Goal: Task Accomplishment & Management: Complete application form

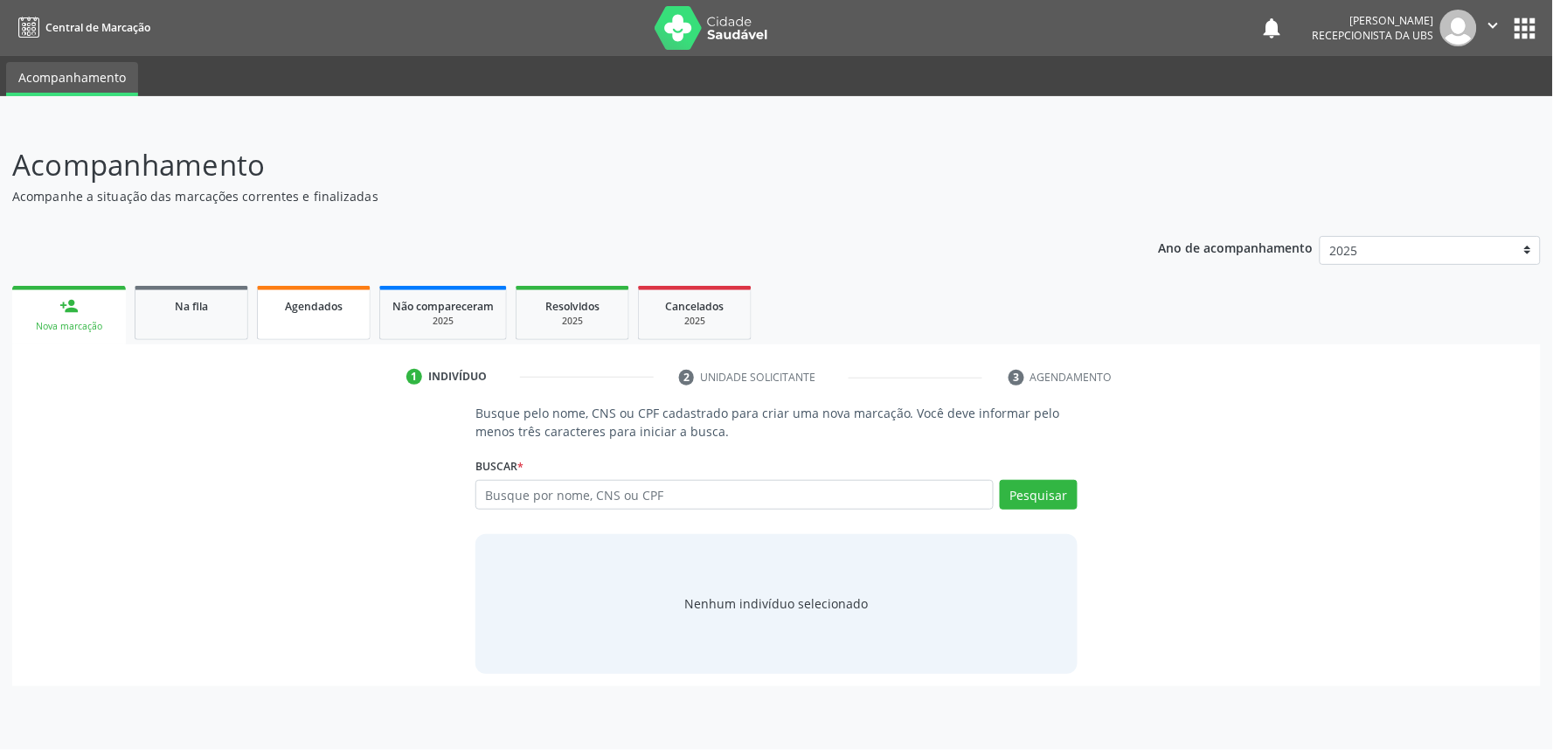
click at [335, 317] on link "Agendados" at bounding box center [314, 313] width 114 height 54
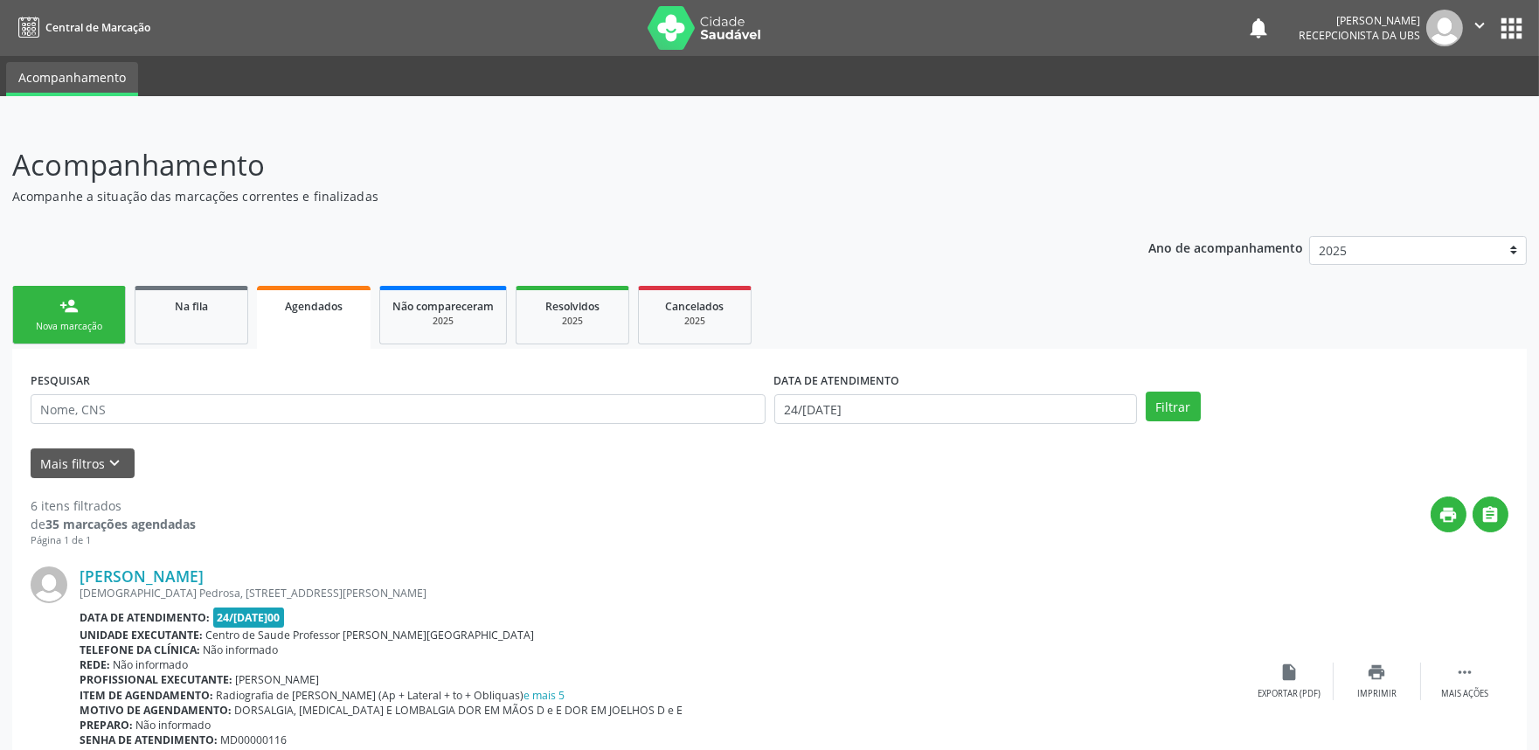
click at [99, 297] on link "person_add Nova marcação" at bounding box center [69, 315] width 114 height 59
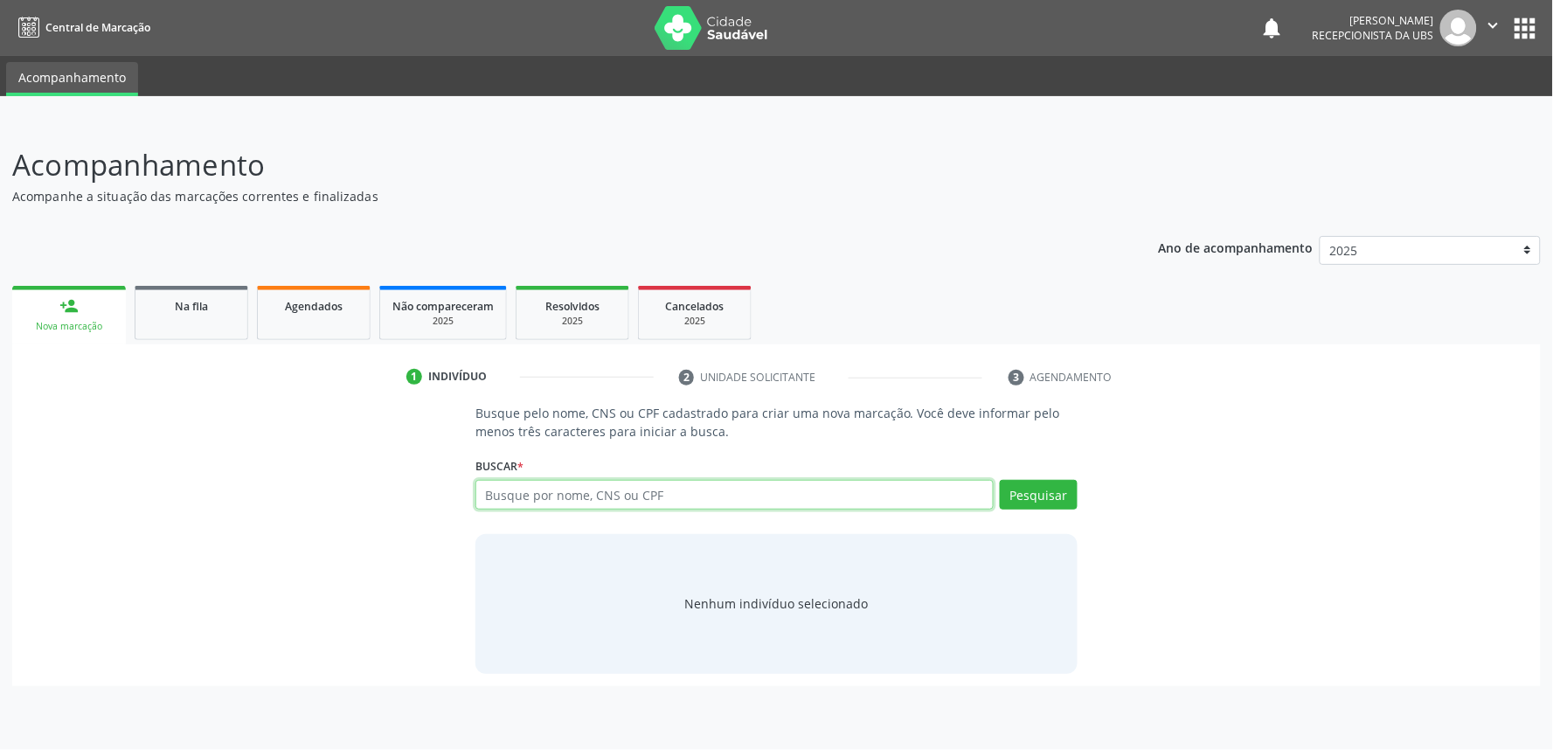
click at [538, 502] on input "text" at bounding box center [735, 495] width 518 height 30
paste input "702803656581669"
type input "702803656581669"
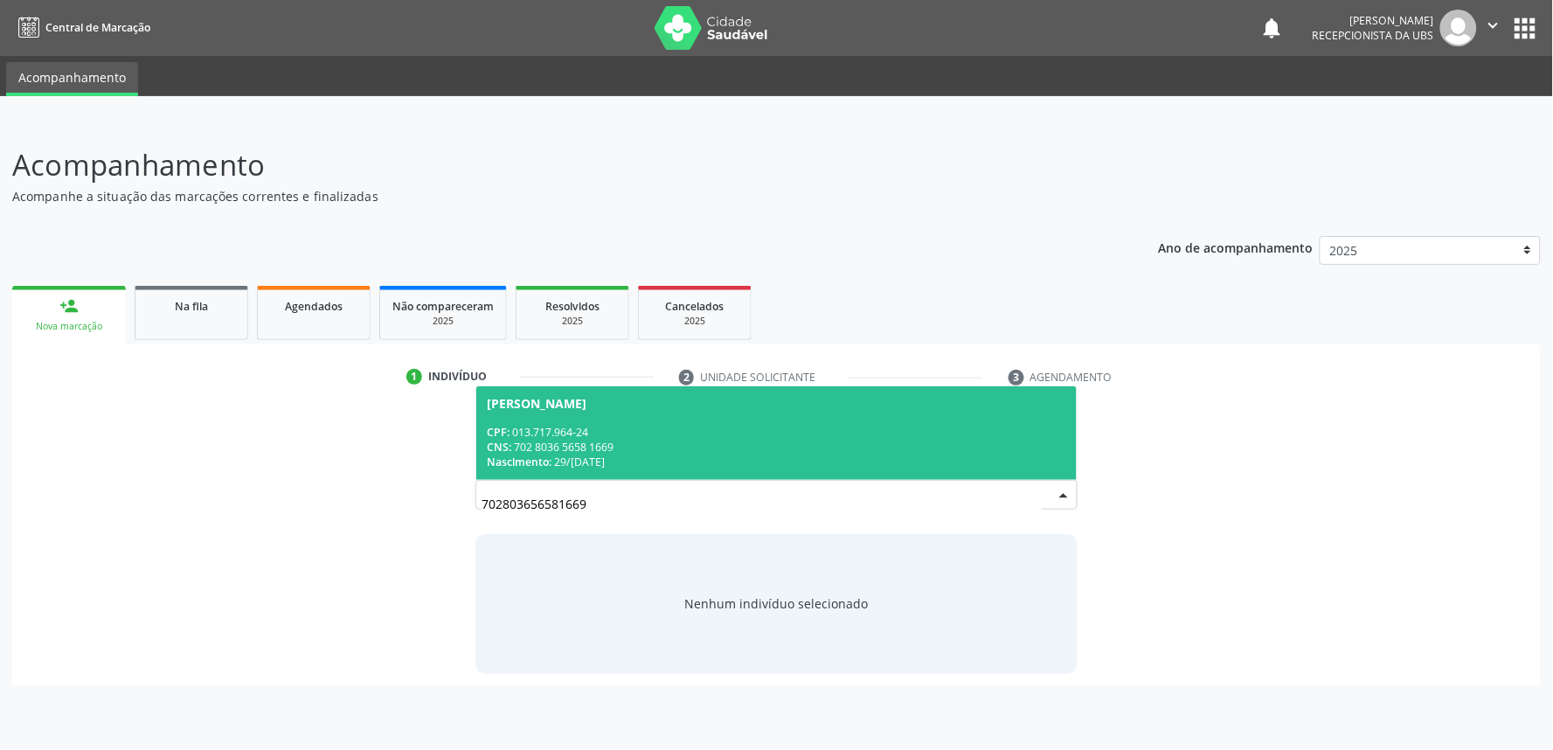
click at [802, 400] on div "Maria Severina dos Santos Silva" at bounding box center [777, 404] width 580 height 14
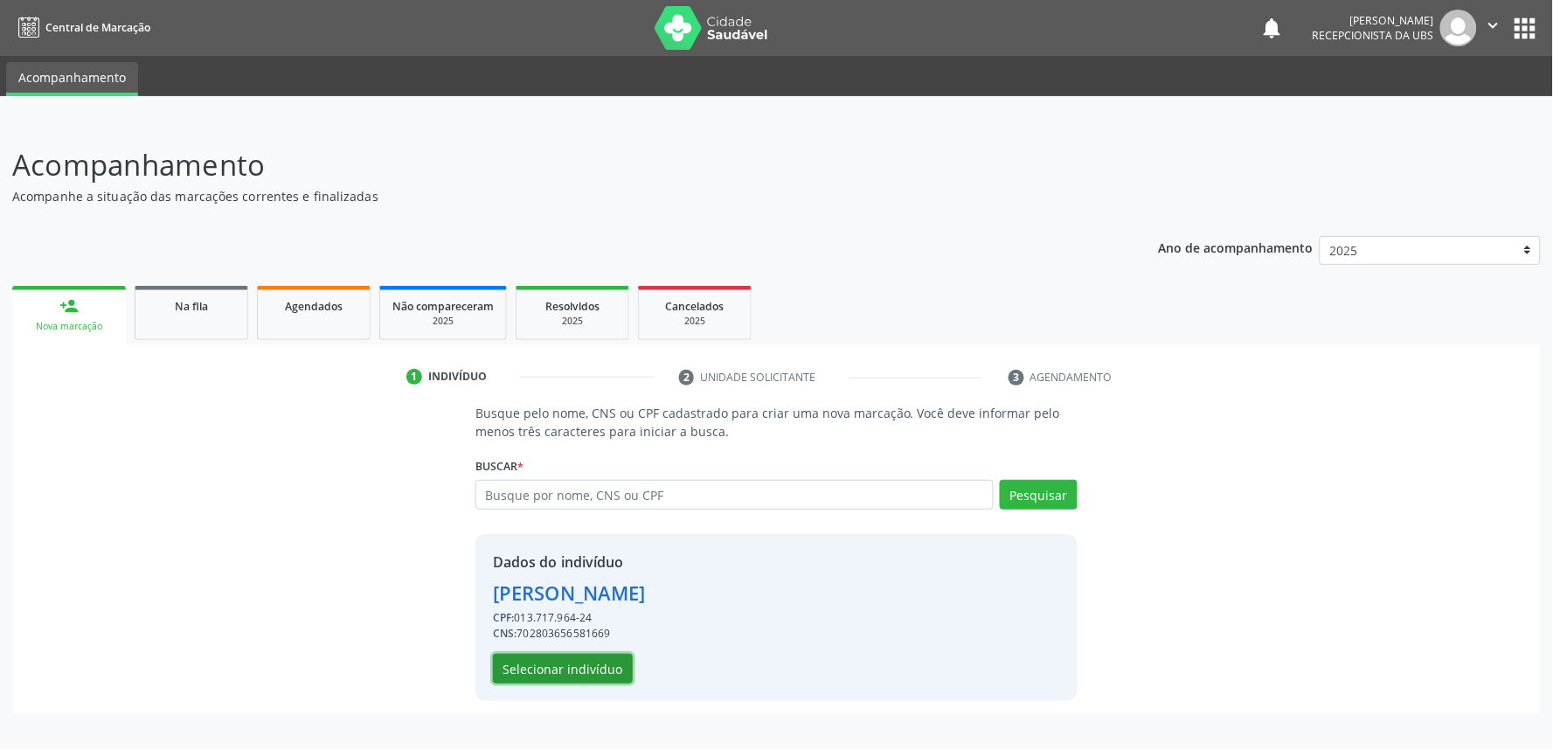
click at [569, 664] on button "Selecionar indivíduo" at bounding box center [563, 669] width 140 height 30
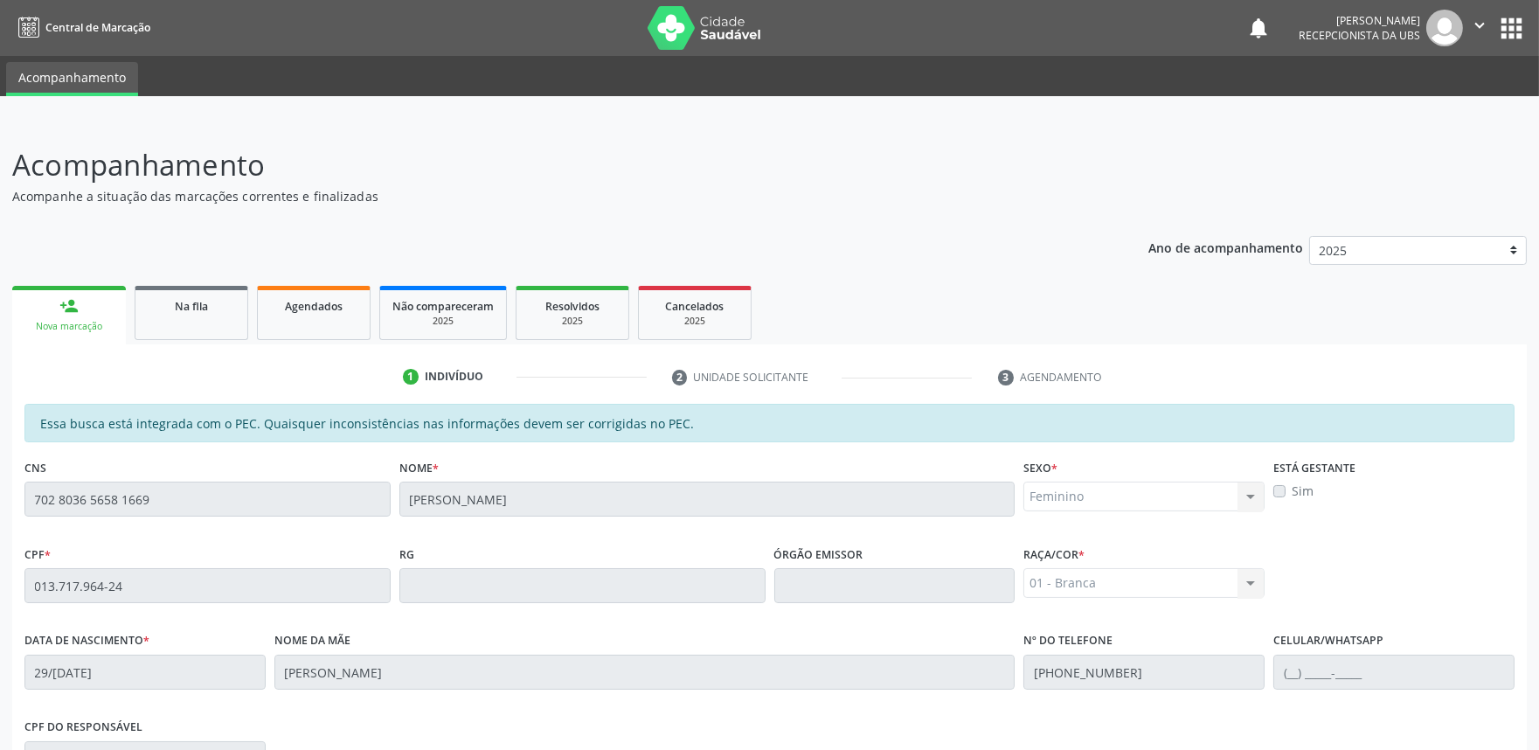
scroll to position [272, 0]
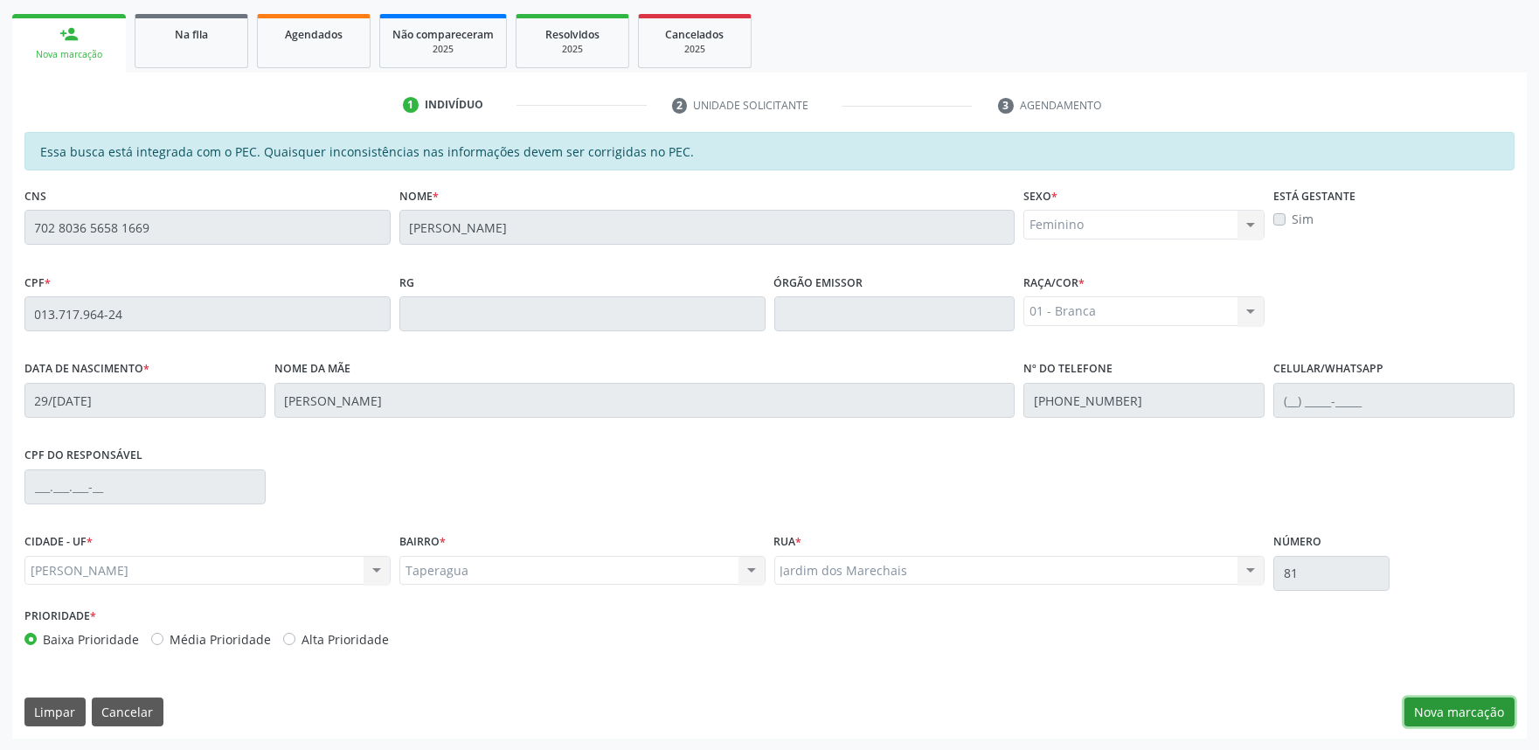
click at [1385, 675] on button "Nova marcação" at bounding box center [1460, 713] width 110 height 30
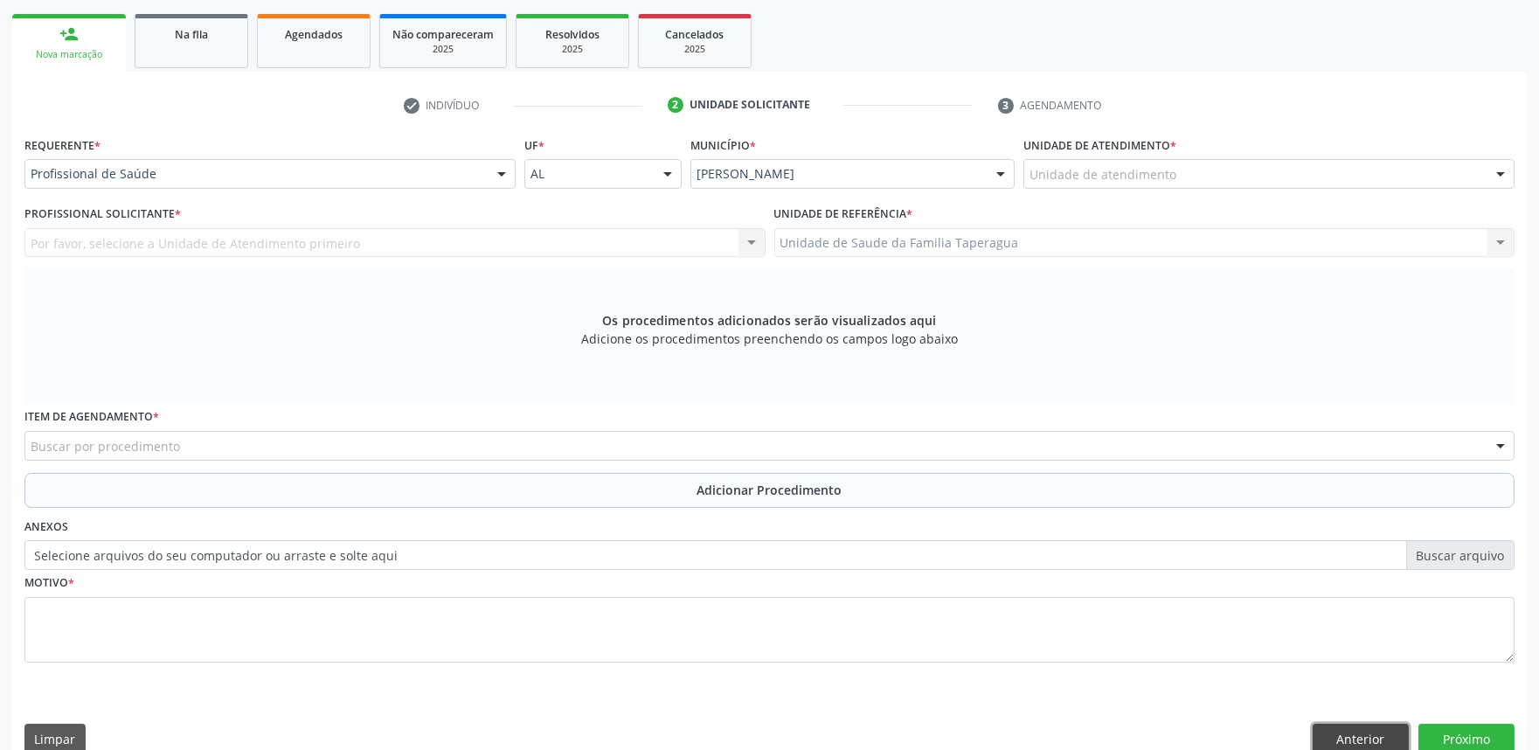
click at [1381, 675] on button "Anterior" at bounding box center [1361, 739] width 96 height 30
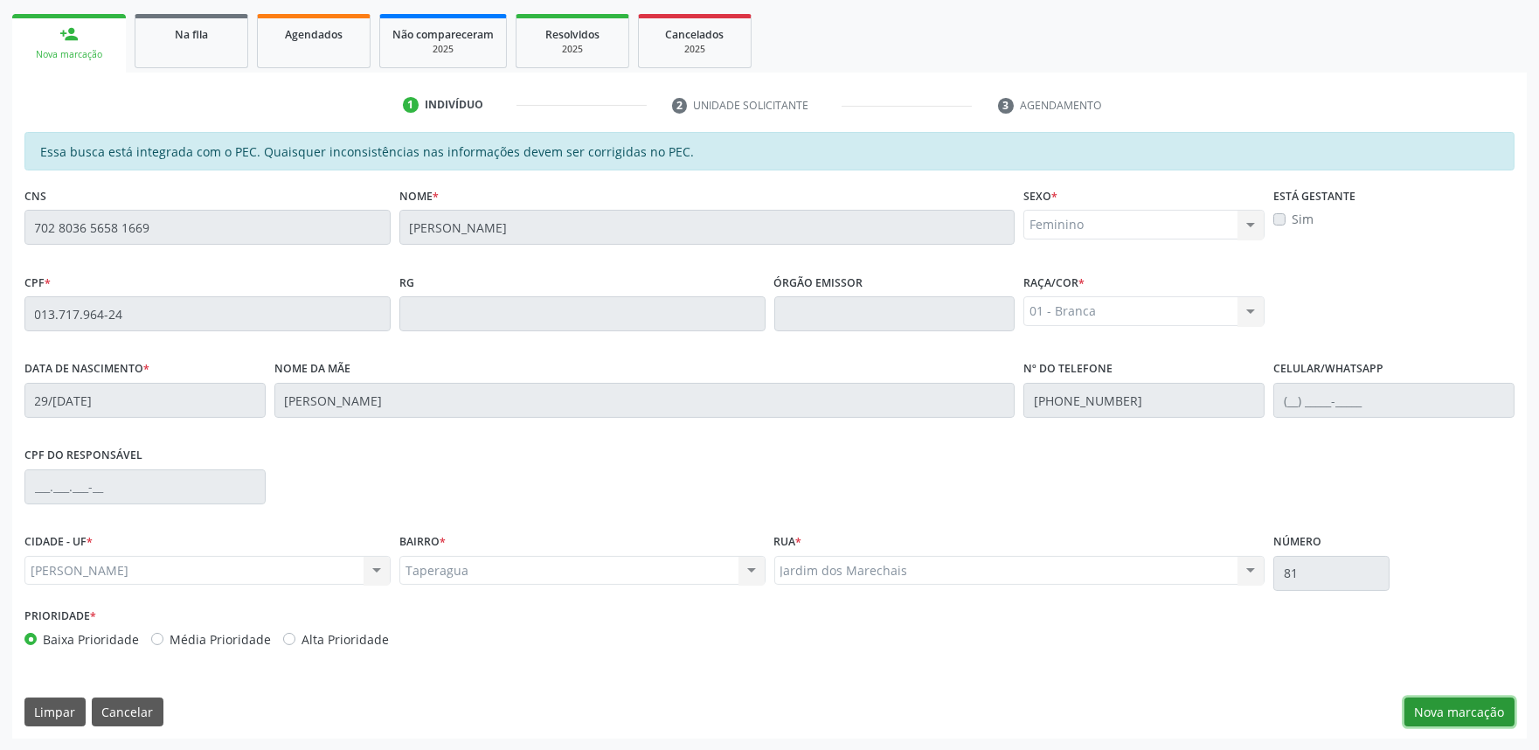
click at [1385, 675] on button "Nova marcação" at bounding box center [1460, 713] width 110 height 30
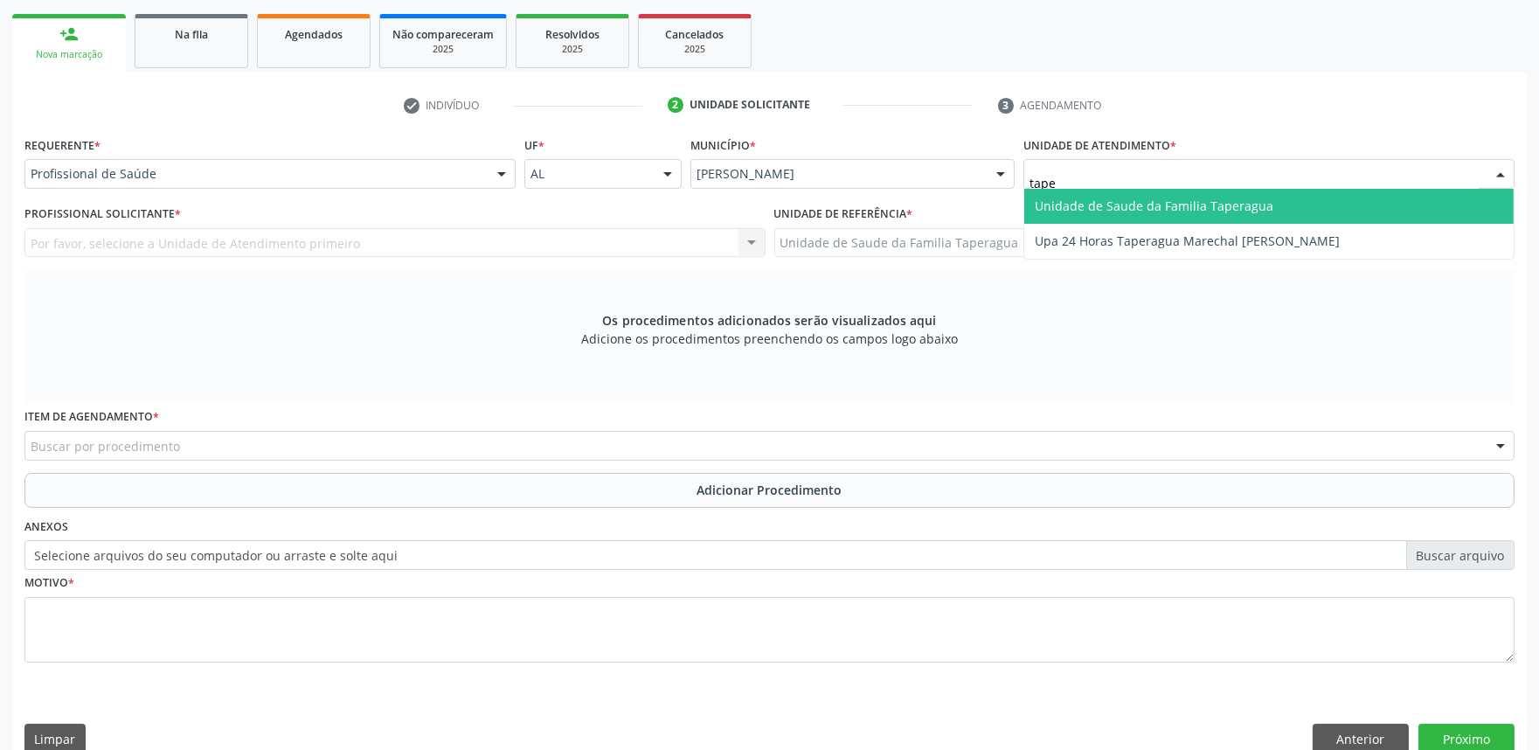
type input "taper"
click at [1151, 198] on span "Unidade de Saude da Familia Taperagua" at bounding box center [1154, 206] width 239 height 17
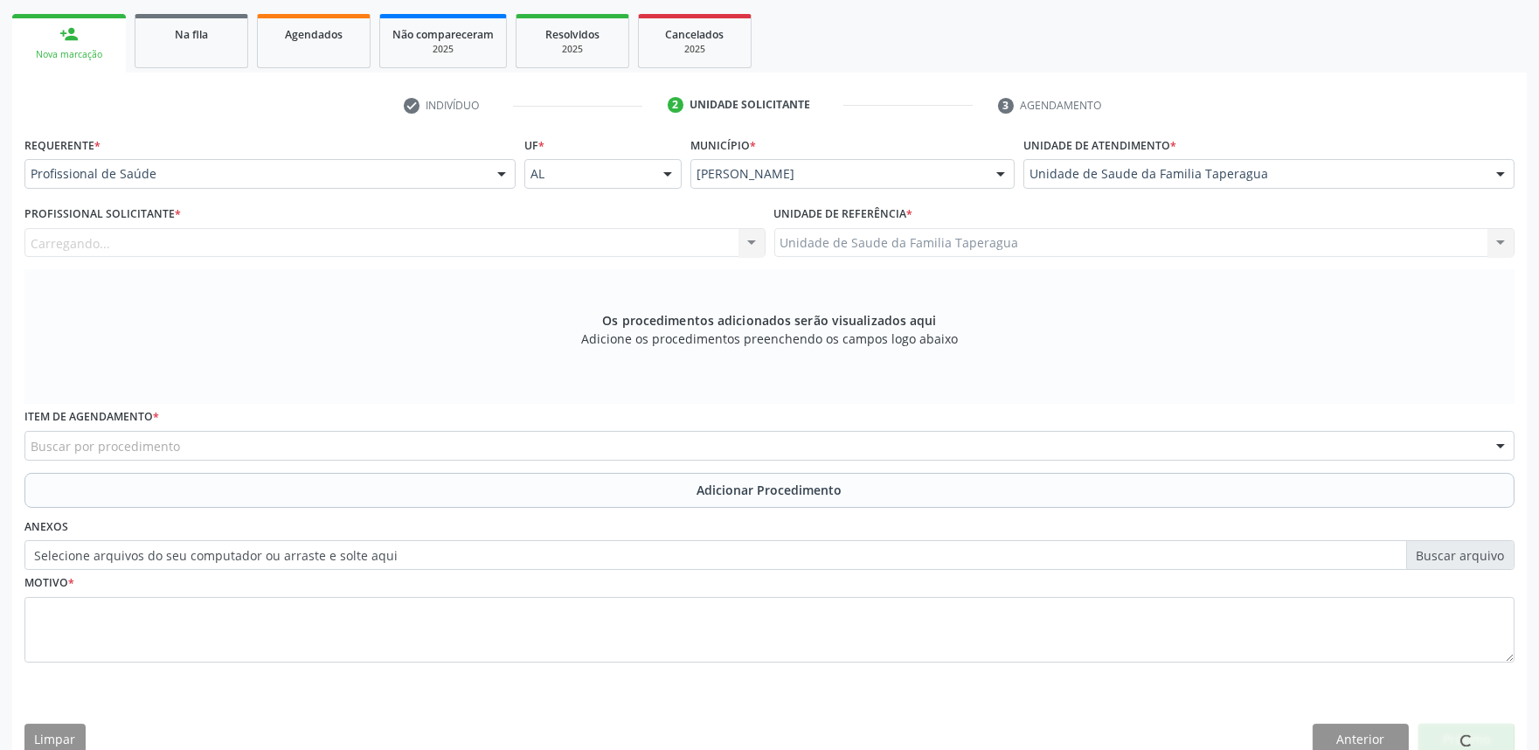
click at [440, 232] on div "Carregando..." at bounding box center [394, 243] width 741 height 30
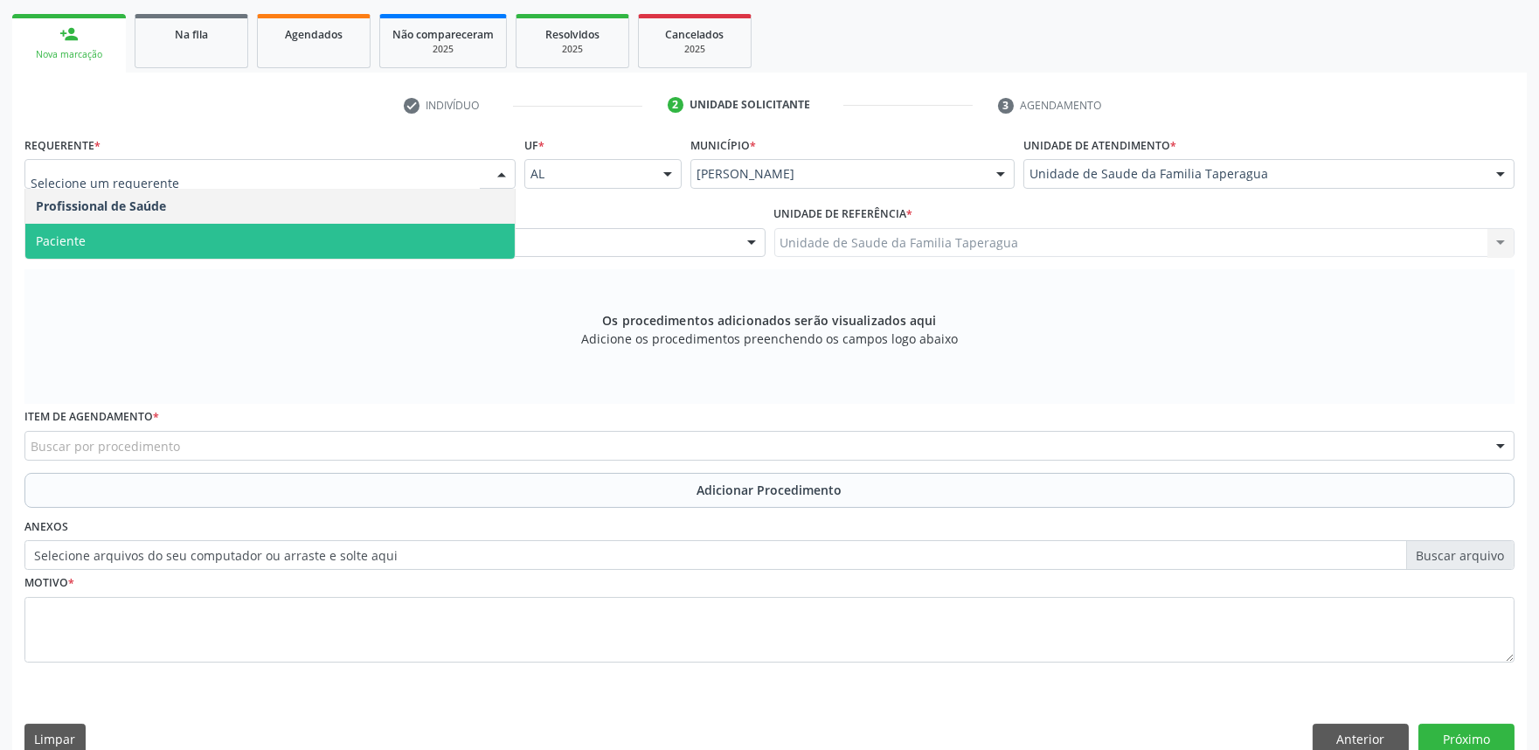
click at [259, 233] on span "Paciente" at bounding box center [270, 241] width 490 height 35
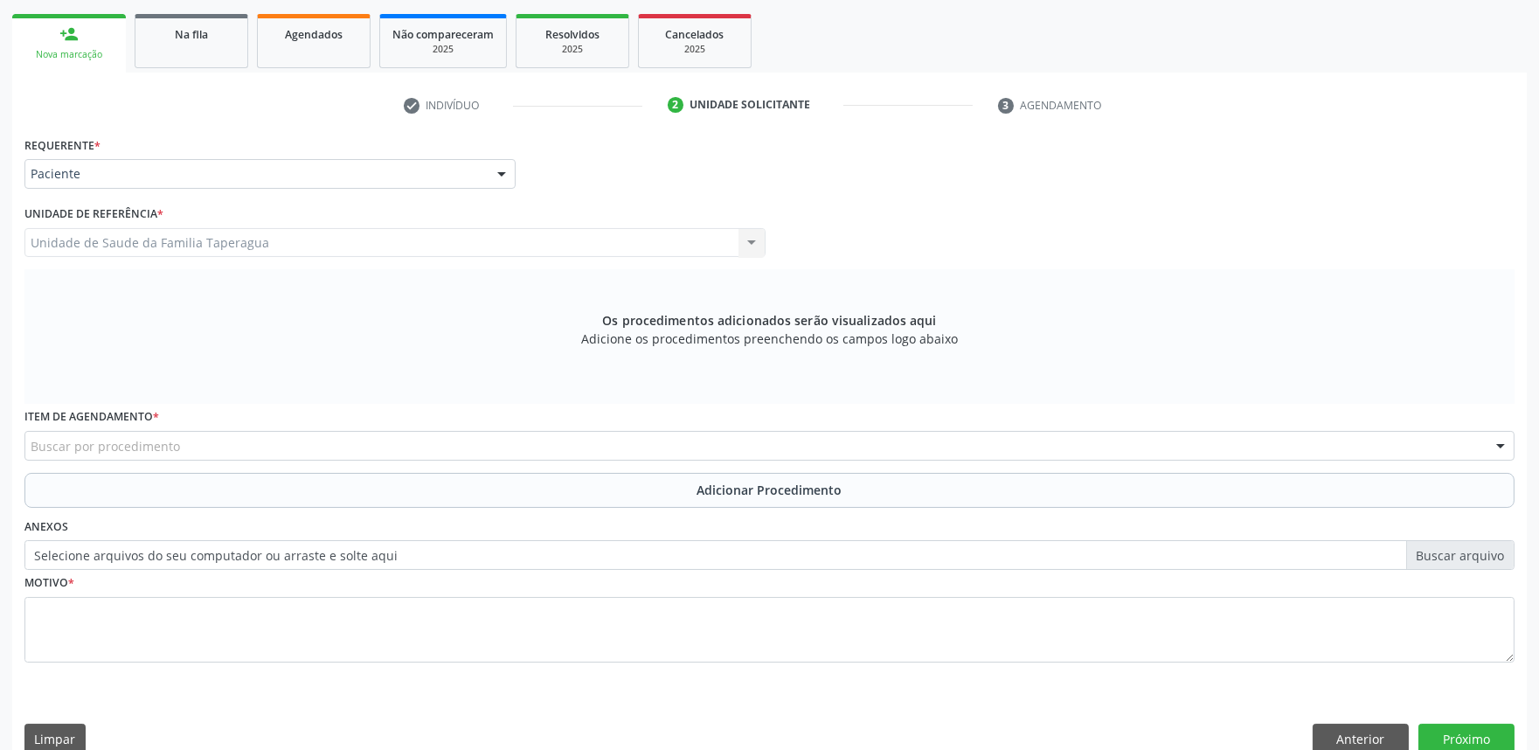
click at [309, 431] on div "Buscar por procedimento" at bounding box center [769, 446] width 1490 height 30
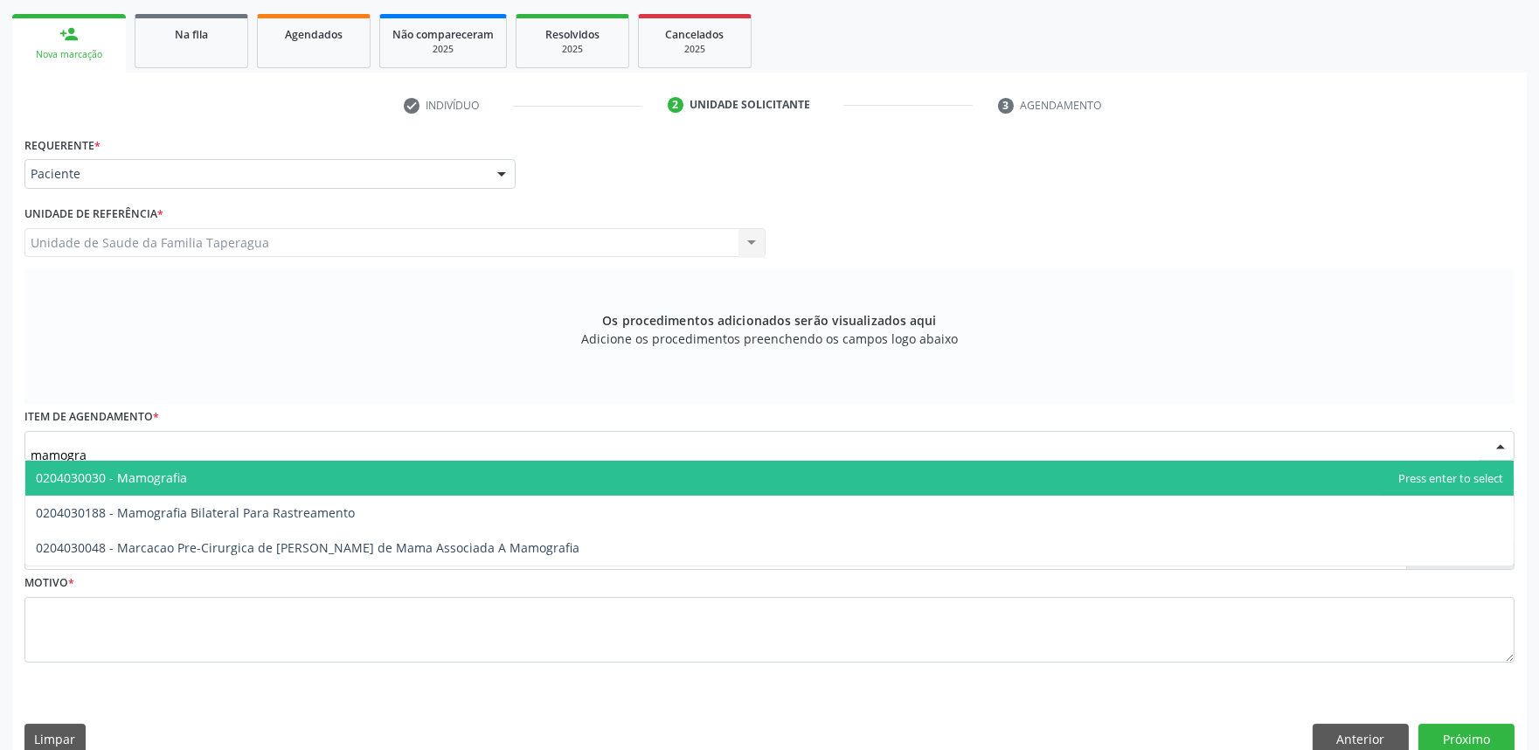
type input "mamograf"
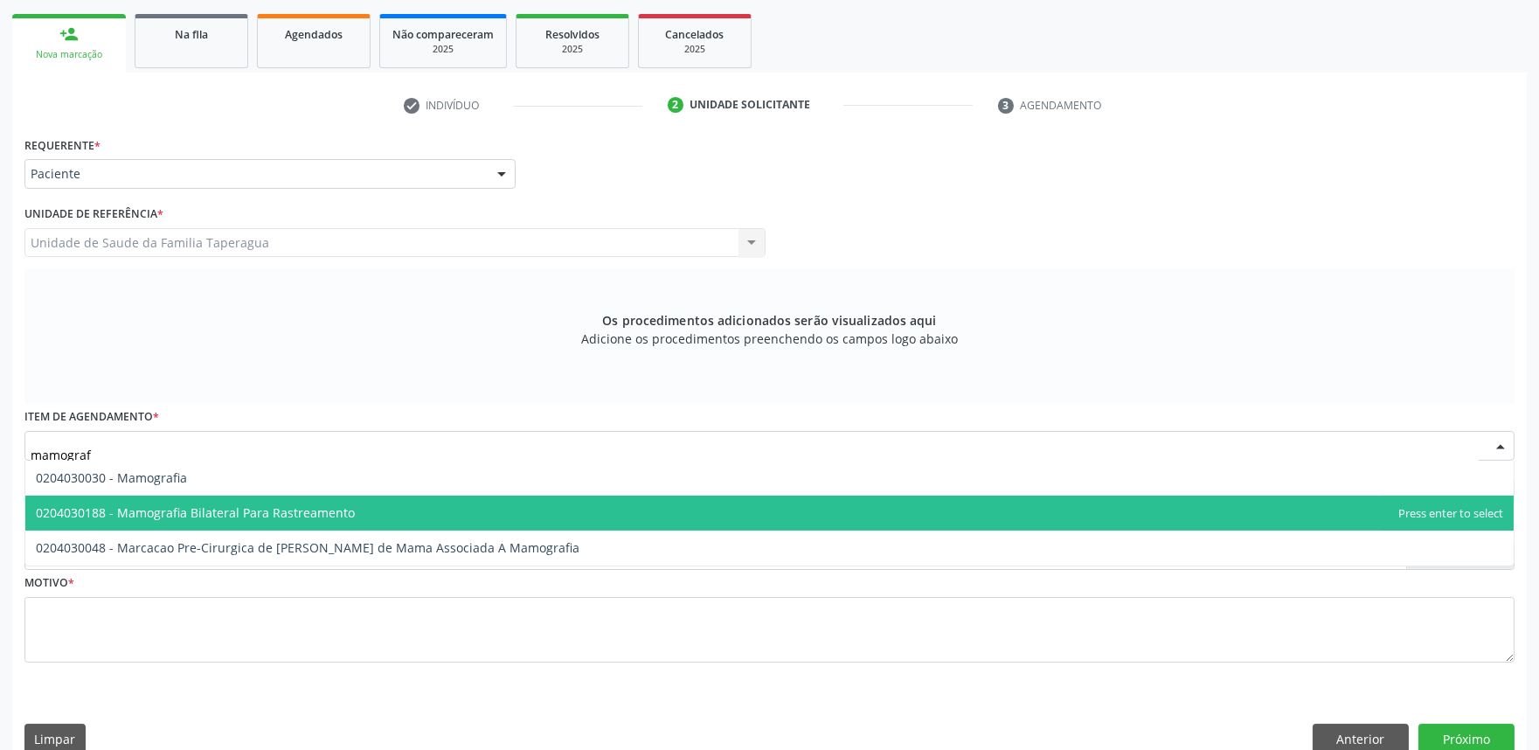
click at [332, 511] on span "0204030188 - Mamografia Bilateral Para Rastreamento" at bounding box center [195, 512] width 319 height 17
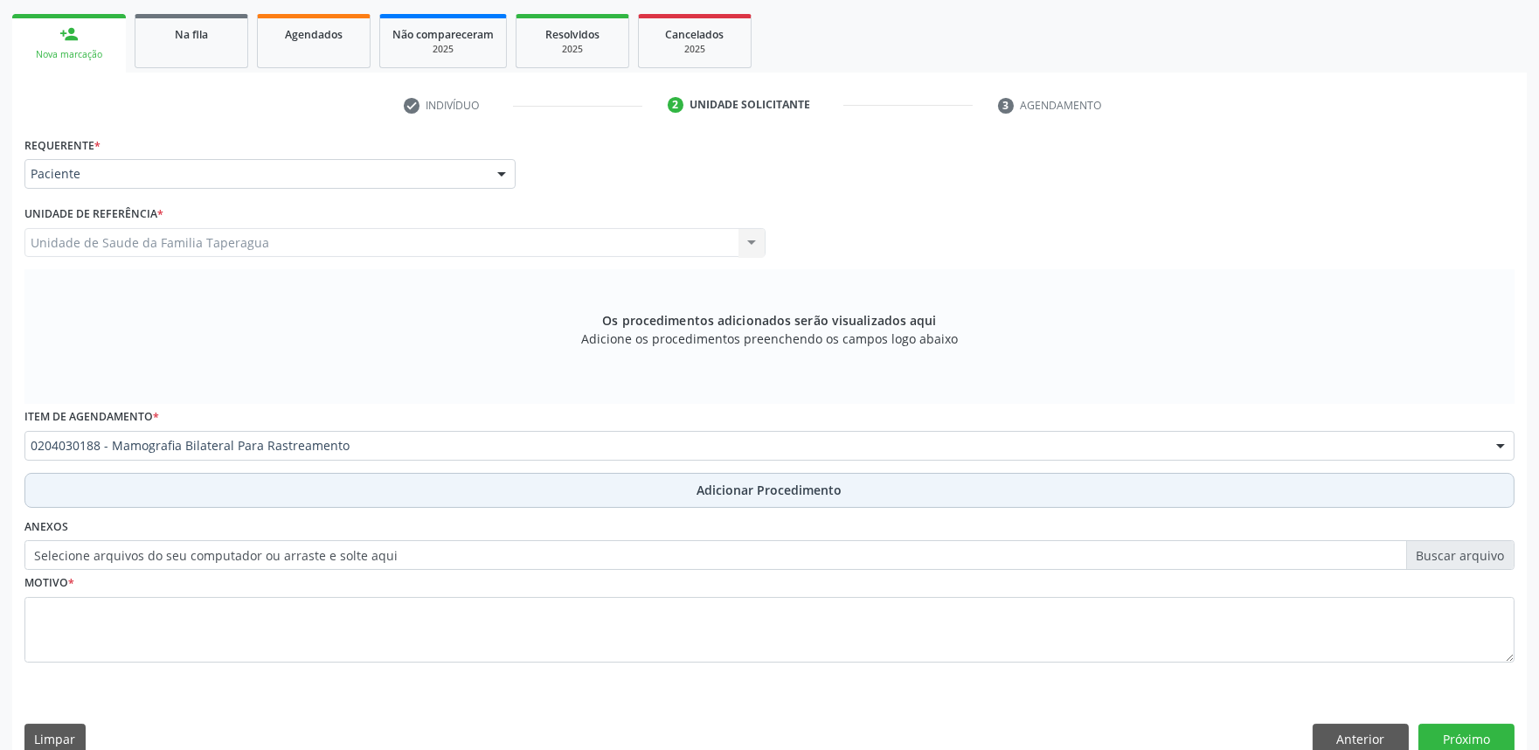
click at [360, 491] on button "Adicionar Procedimento" at bounding box center [769, 490] width 1490 height 35
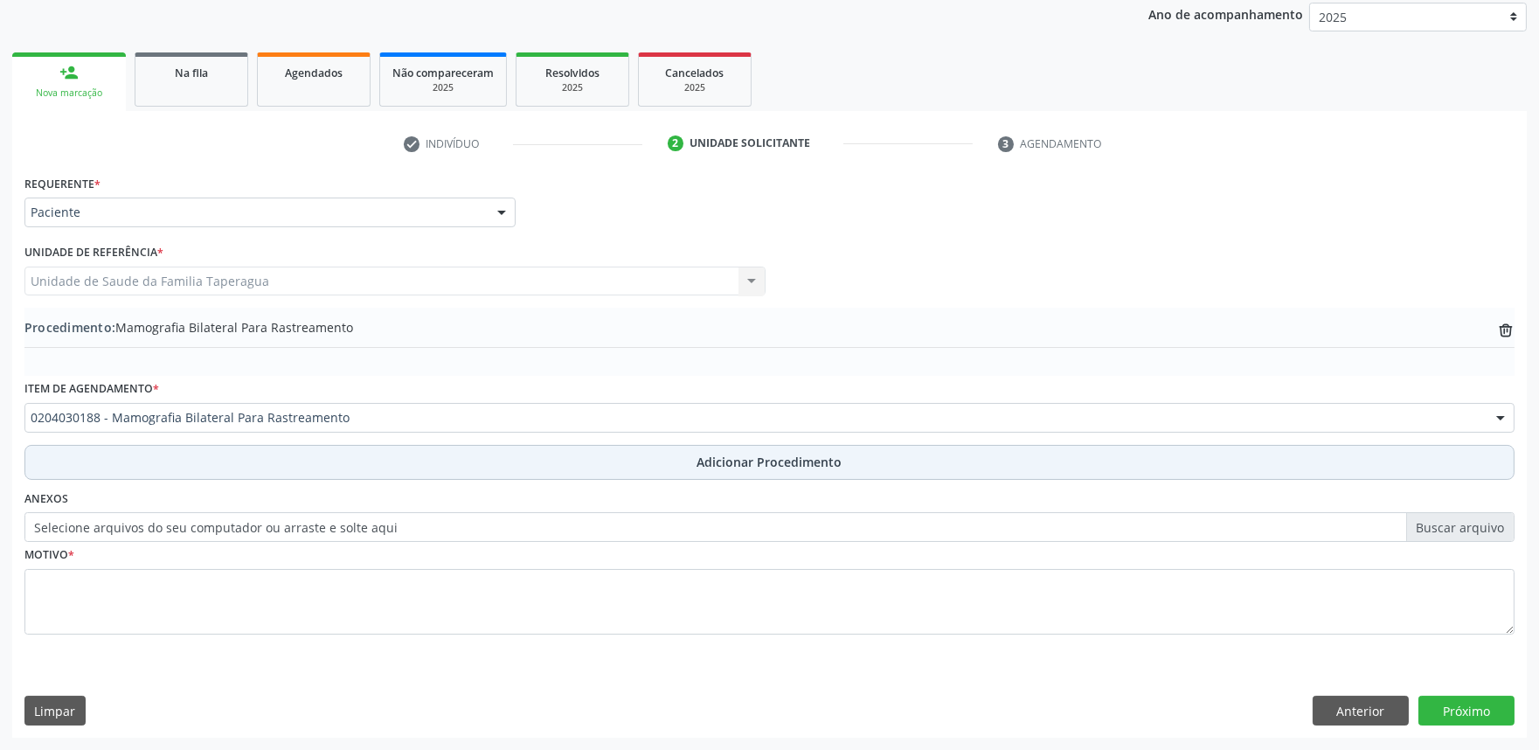
scroll to position [232, 0]
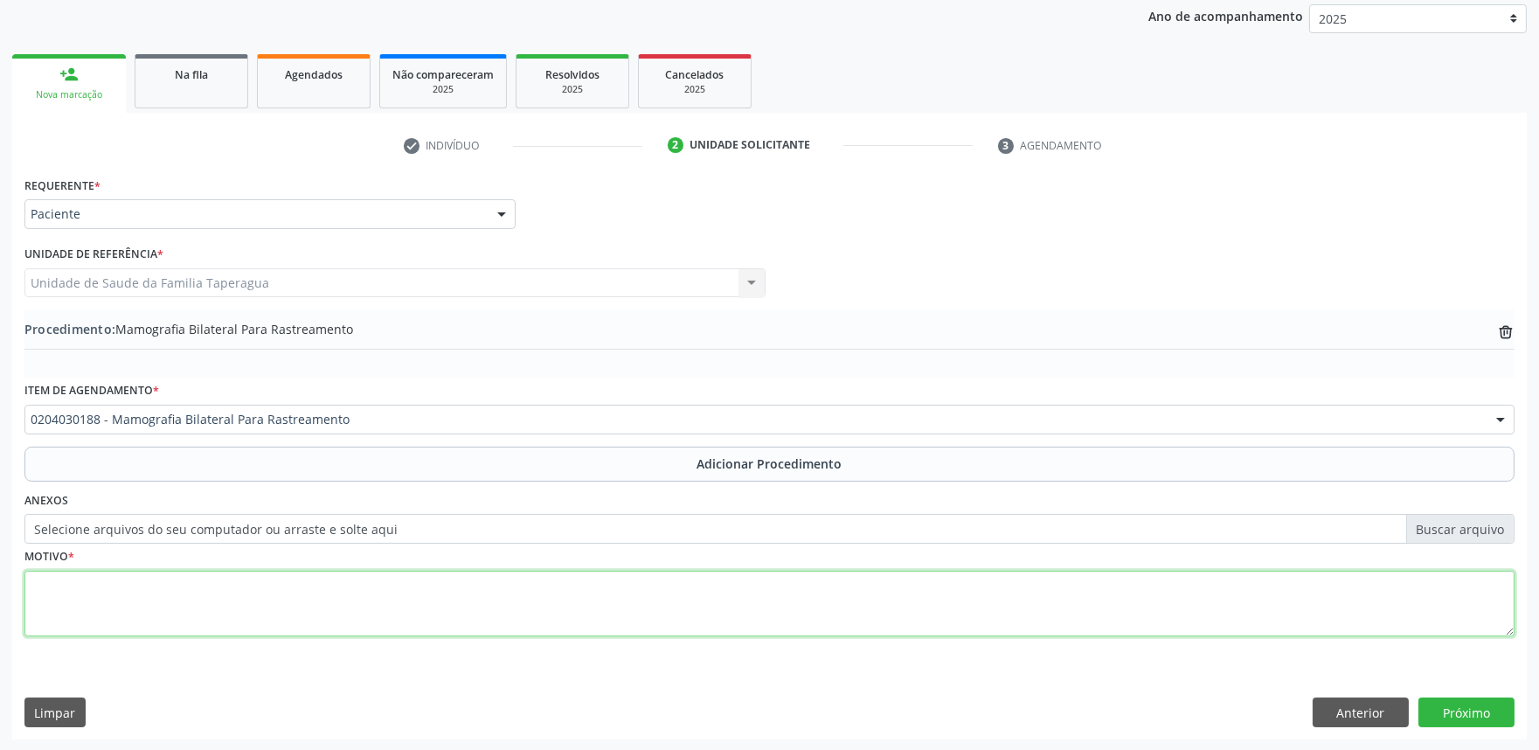
click at [372, 612] on textarea at bounding box center [769, 604] width 1490 height 66
type textarea "rastreamento/rotina"
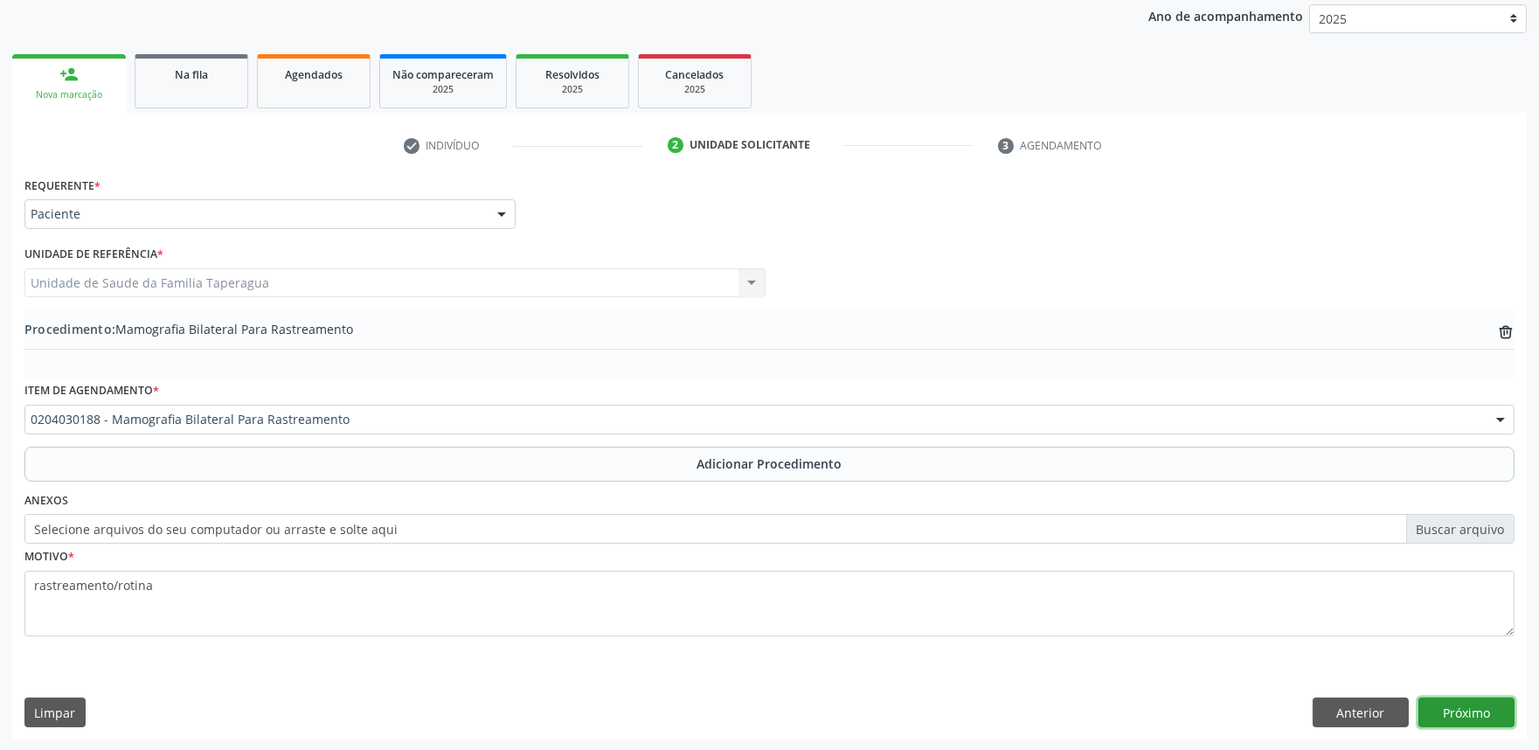
click at [1385, 675] on button "Próximo" at bounding box center [1467, 713] width 96 height 30
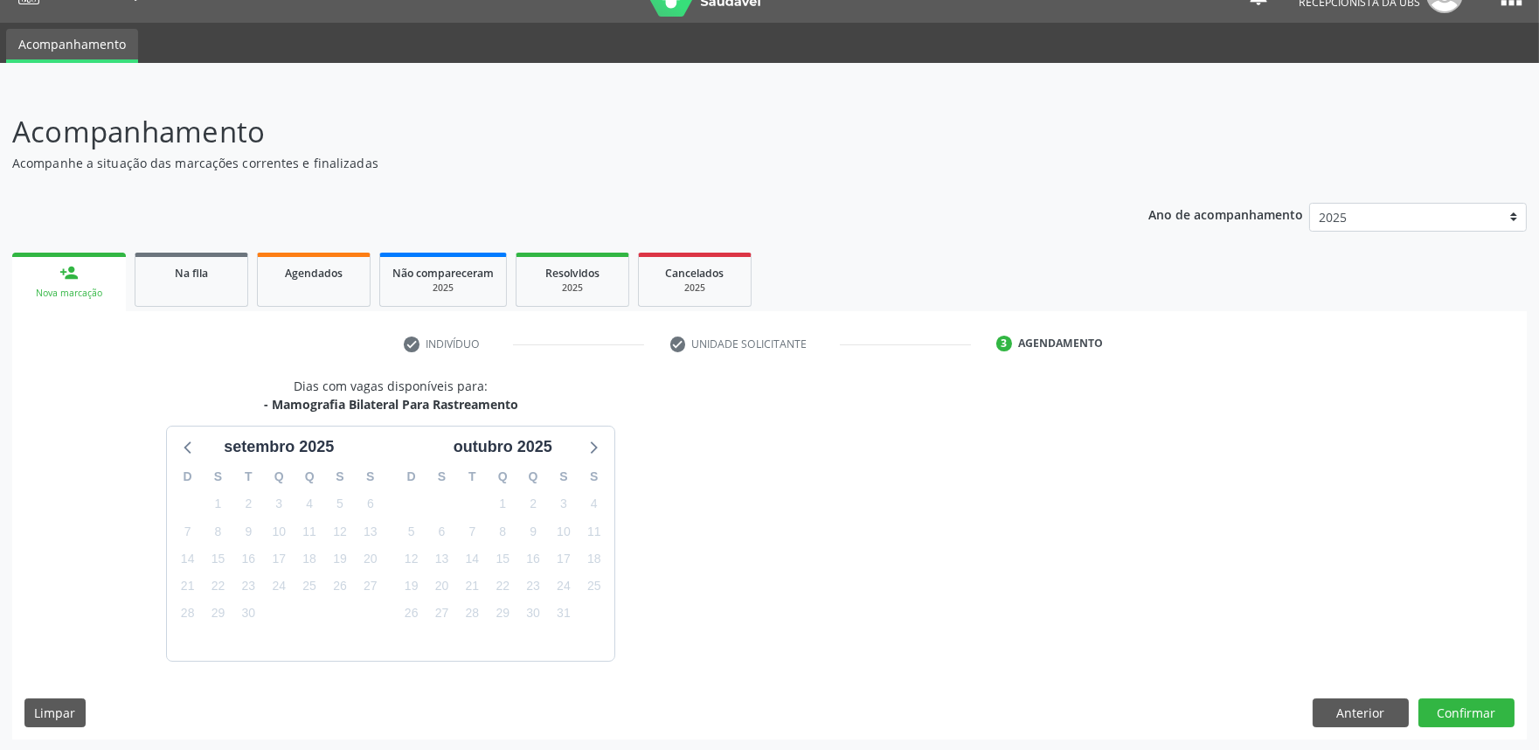
scroll to position [85, 0]
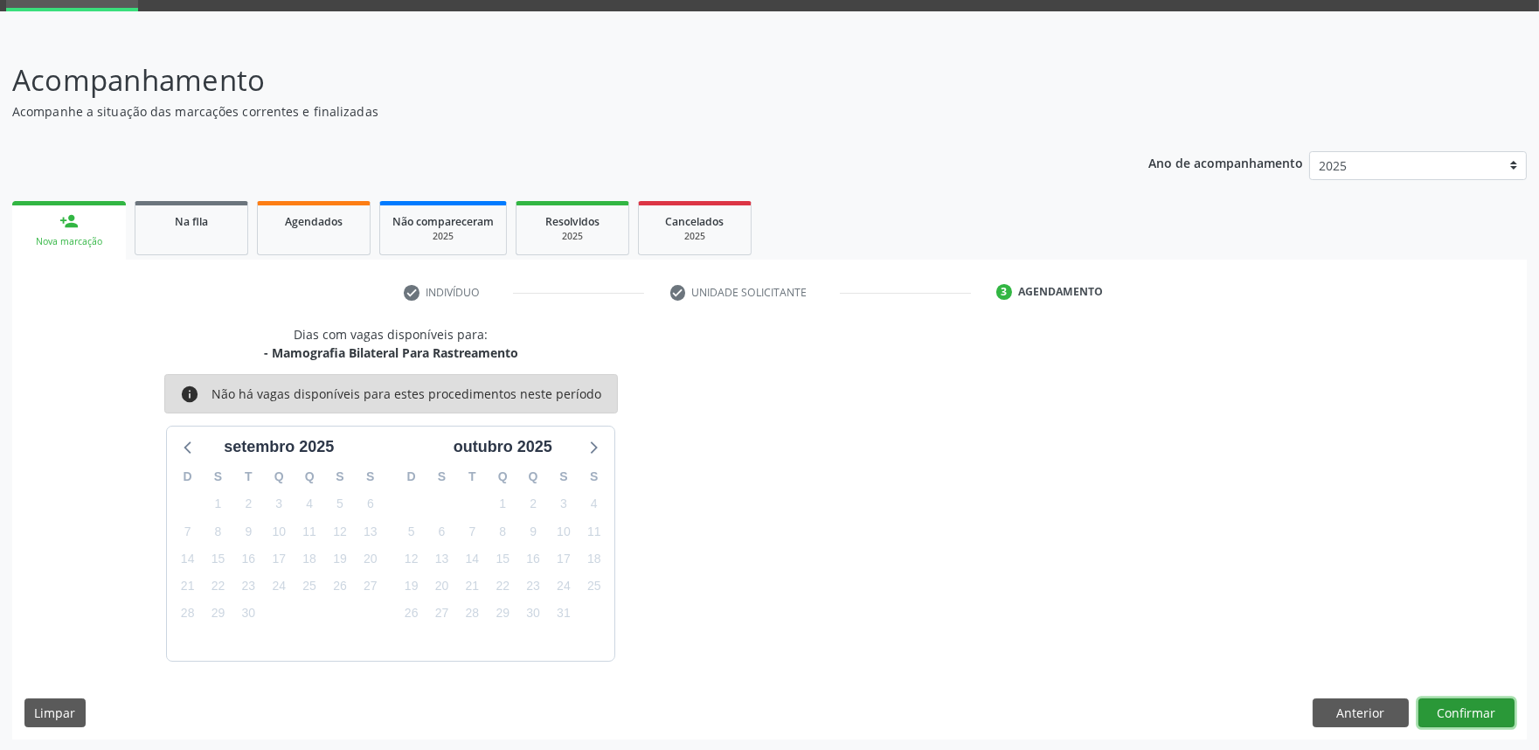
click at [1385, 675] on button "Confirmar" at bounding box center [1467, 713] width 96 height 30
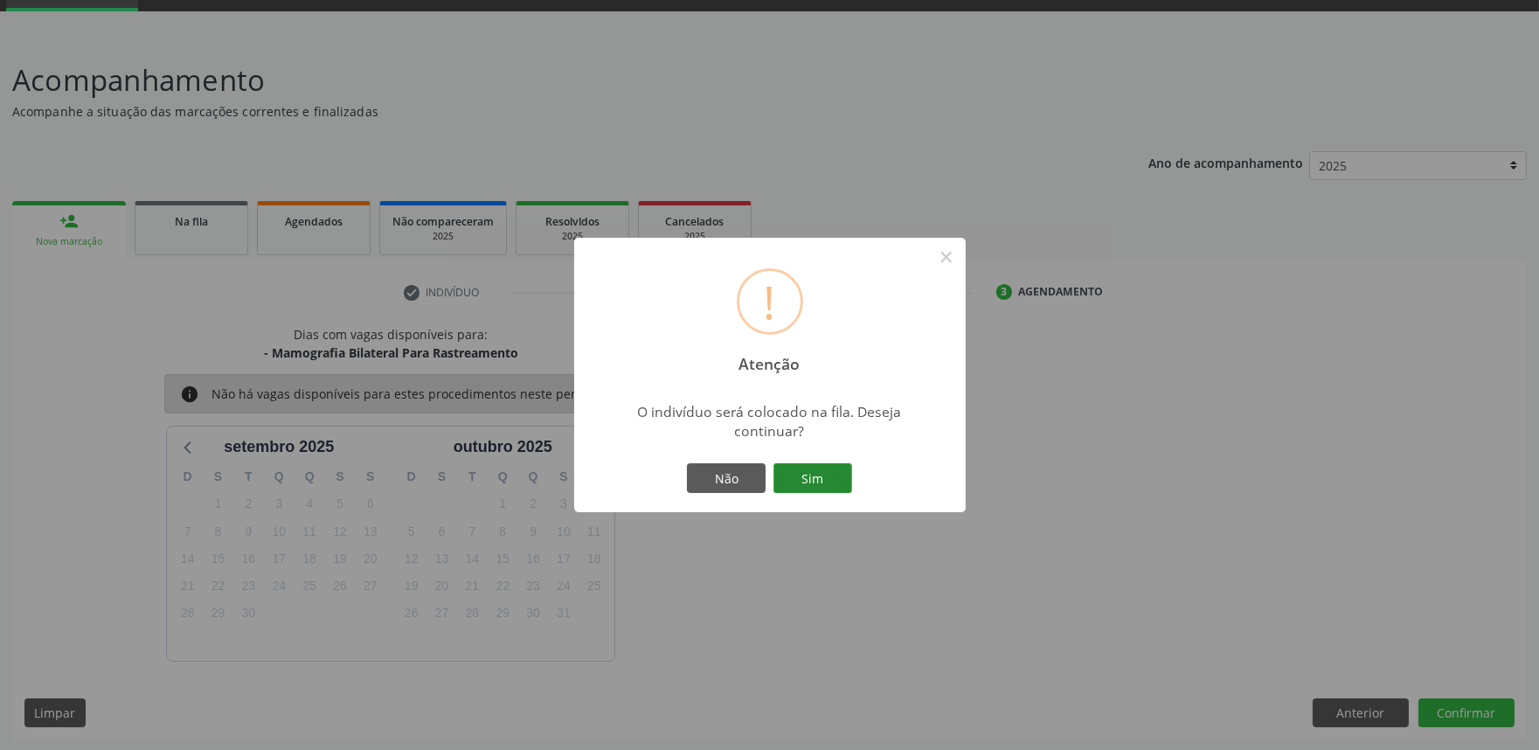
click at [815, 474] on button "Sim" at bounding box center [813, 478] width 79 height 30
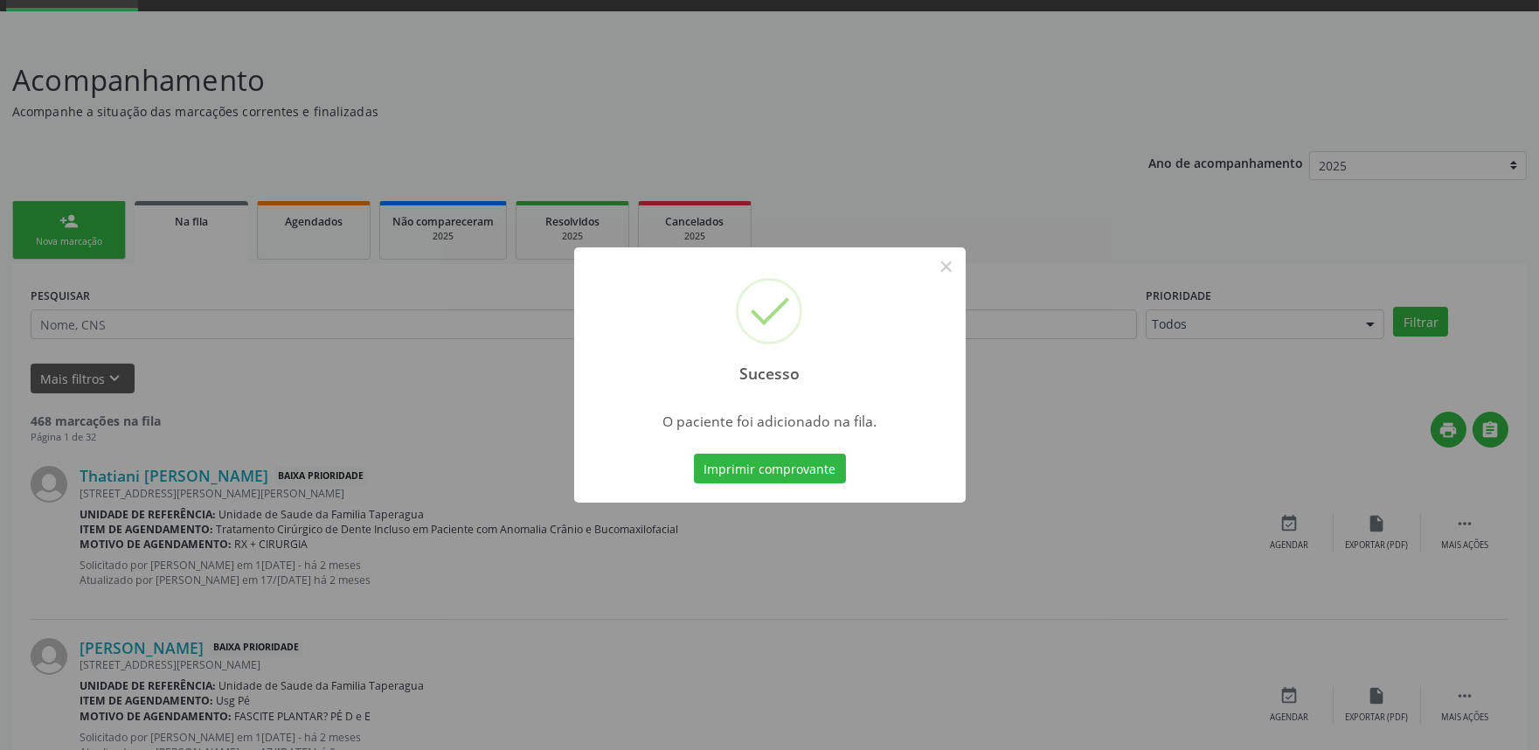
scroll to position [0, 0]
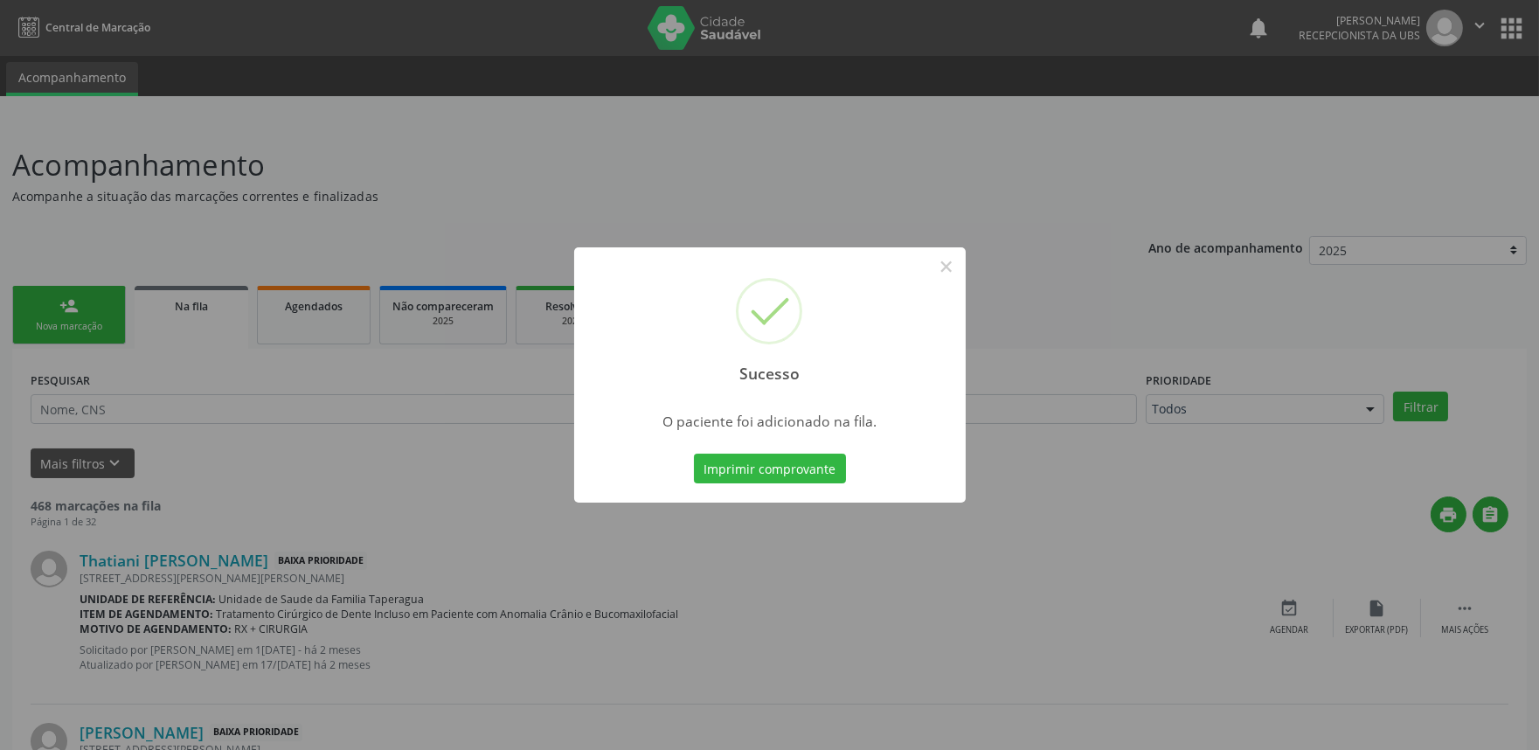
click at [1175, 318] on div "Sucesso × O paciente foi adicionado na fila. Imprimir comprovante Cancel" at bounding box center [769, 375] width 1539 height 750
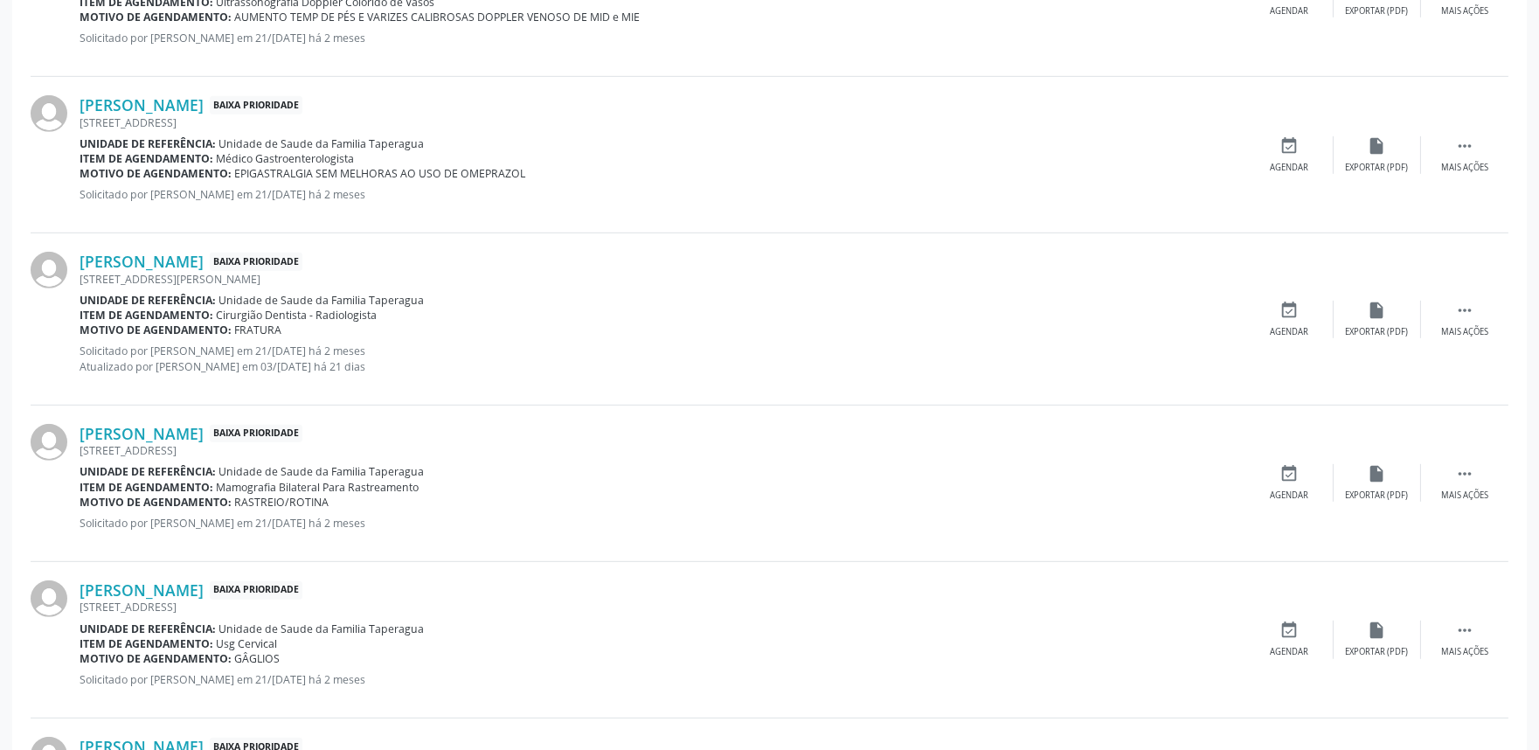
scroll to position [2331, 0]
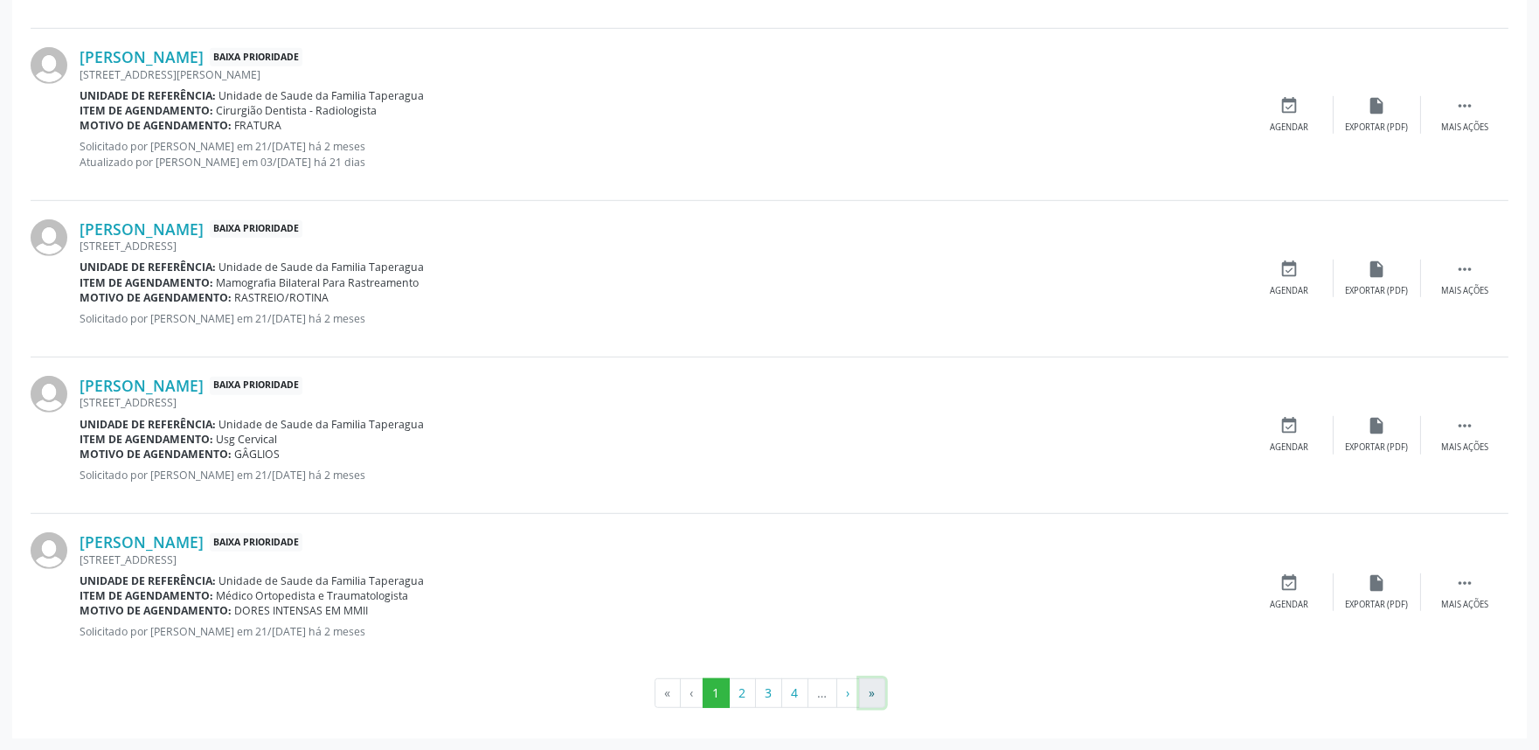
click at [874, 675] on button "»" at bounding box center [872, 693] width 26 height 30
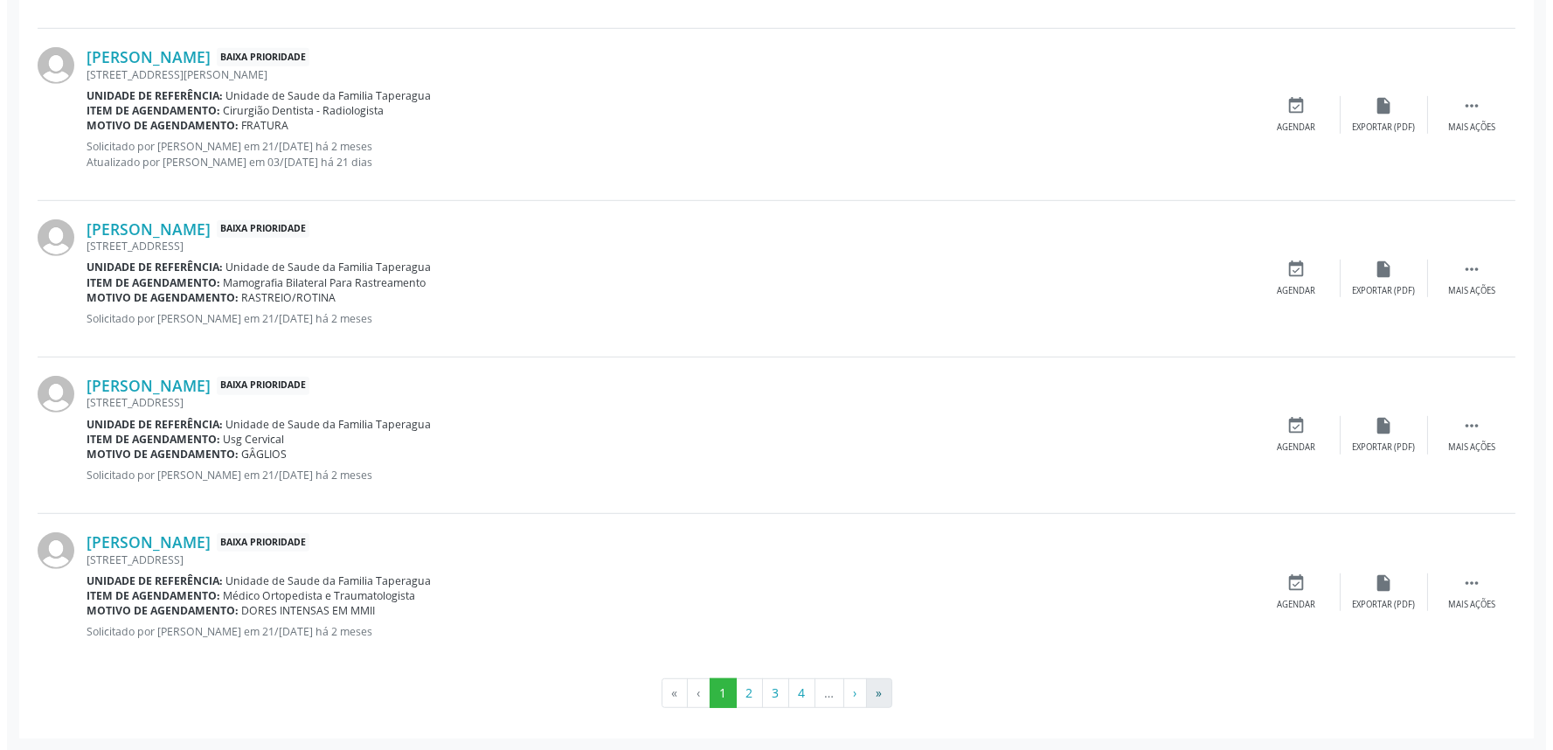
scroll to position [0, 0]
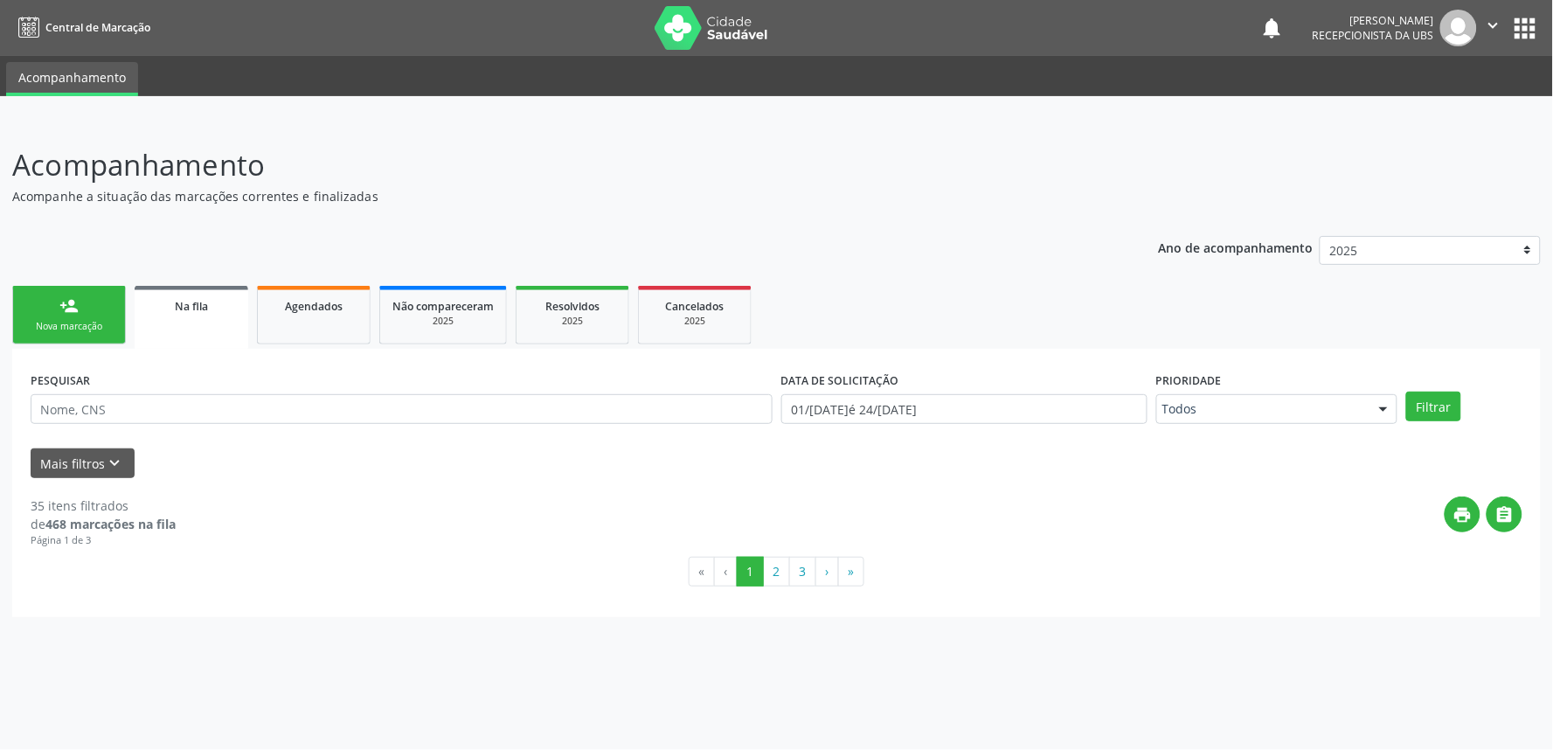
click at [932, 256] on div "Ano de acompanhamento 2025 person_add Nova marcação Na fila Agendados Não compa…" at bounding box center [776, 420] width 1529 height 393
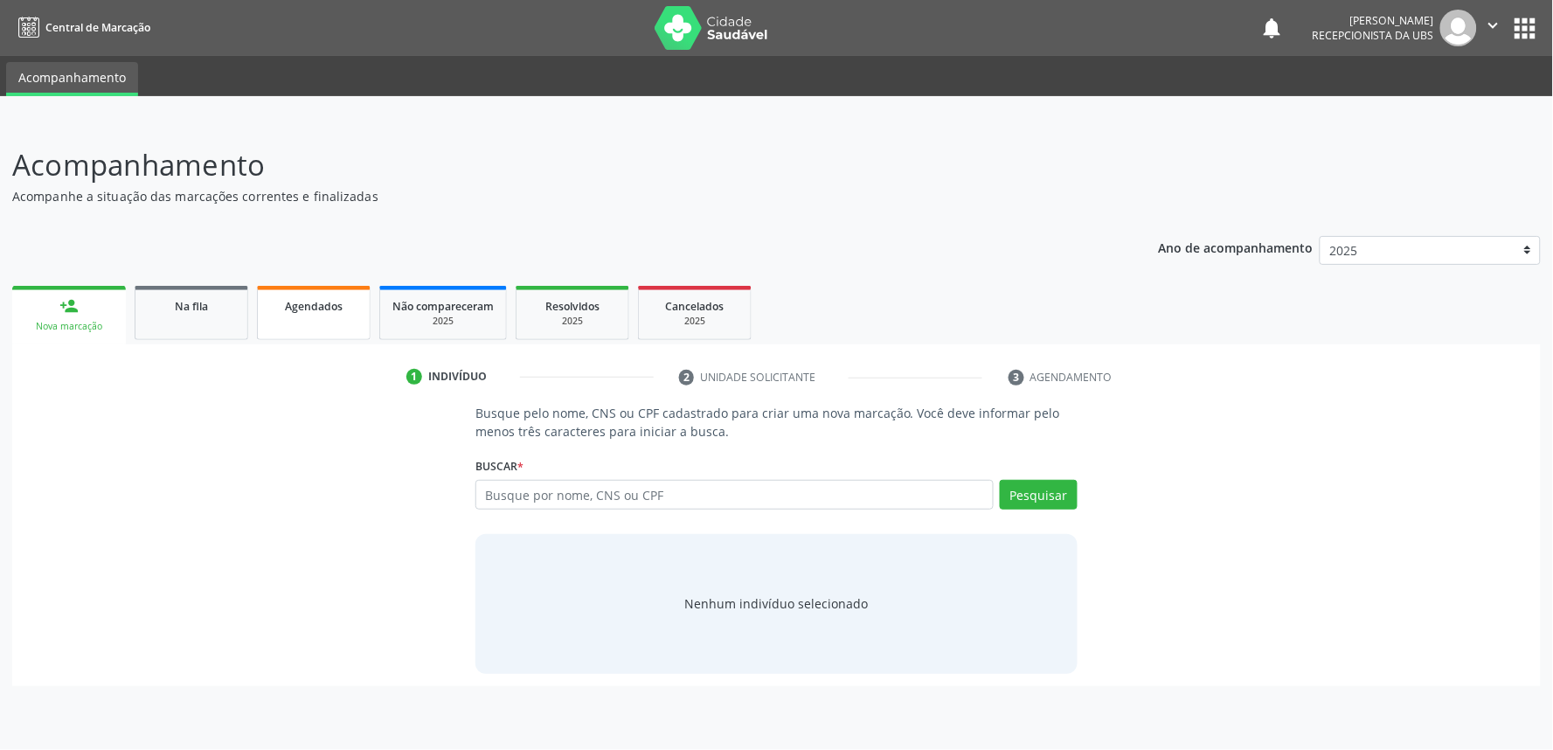
click at [307, 299] on span "Agendados" at bounding box center [314, 306] width 58 height 15
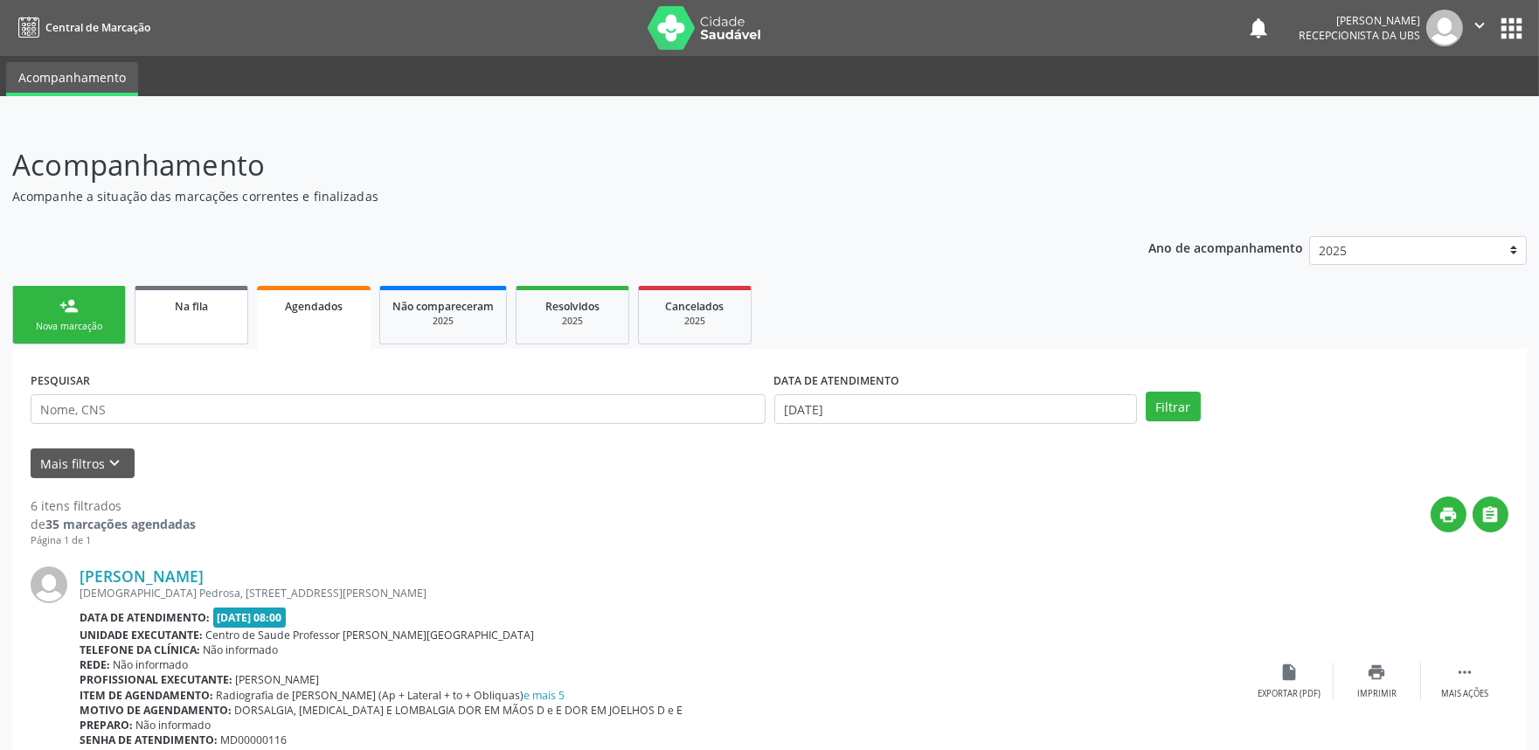
click at [213, 311] on div "Na fila" at bounding box center [191, 305] width 87 height 18
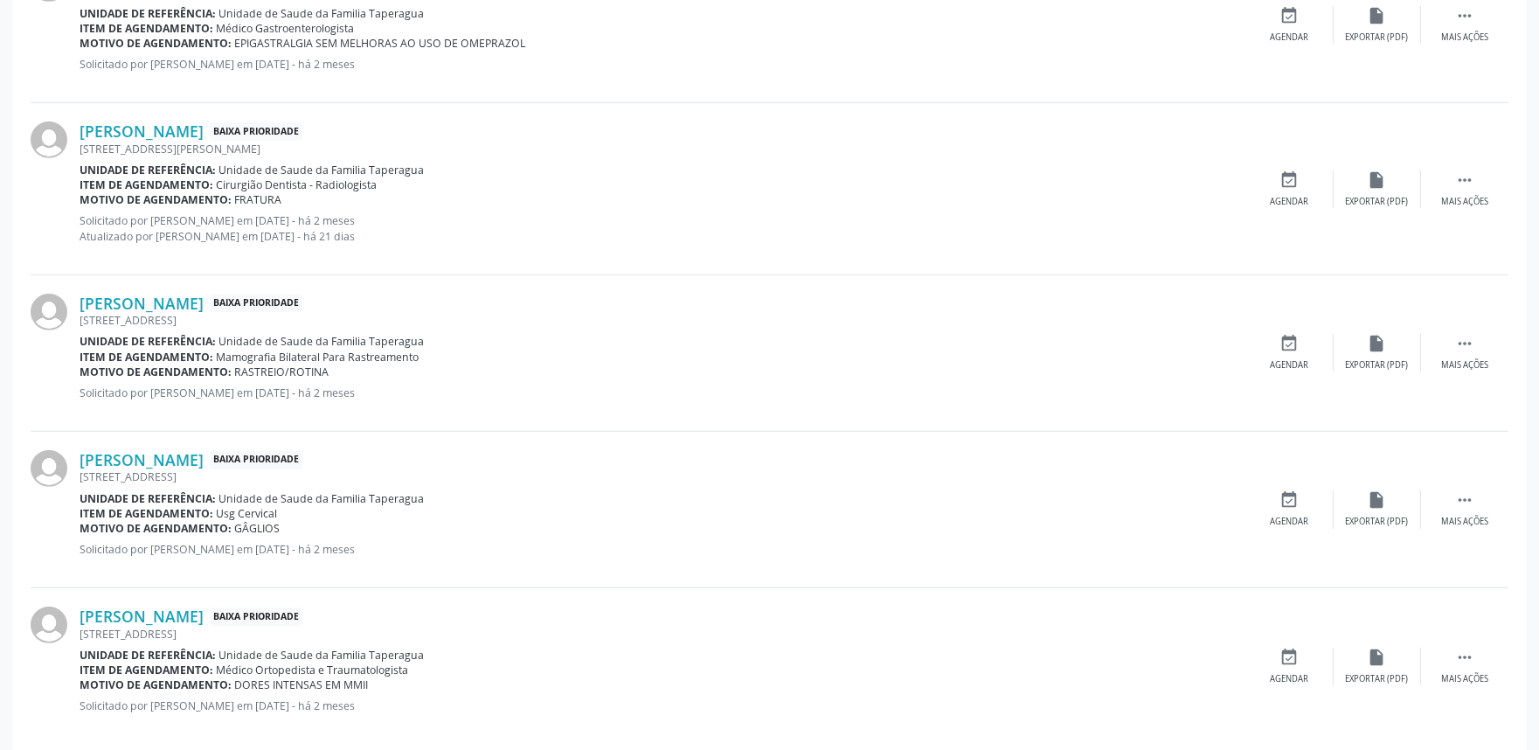
scroll to position [2331, 0]
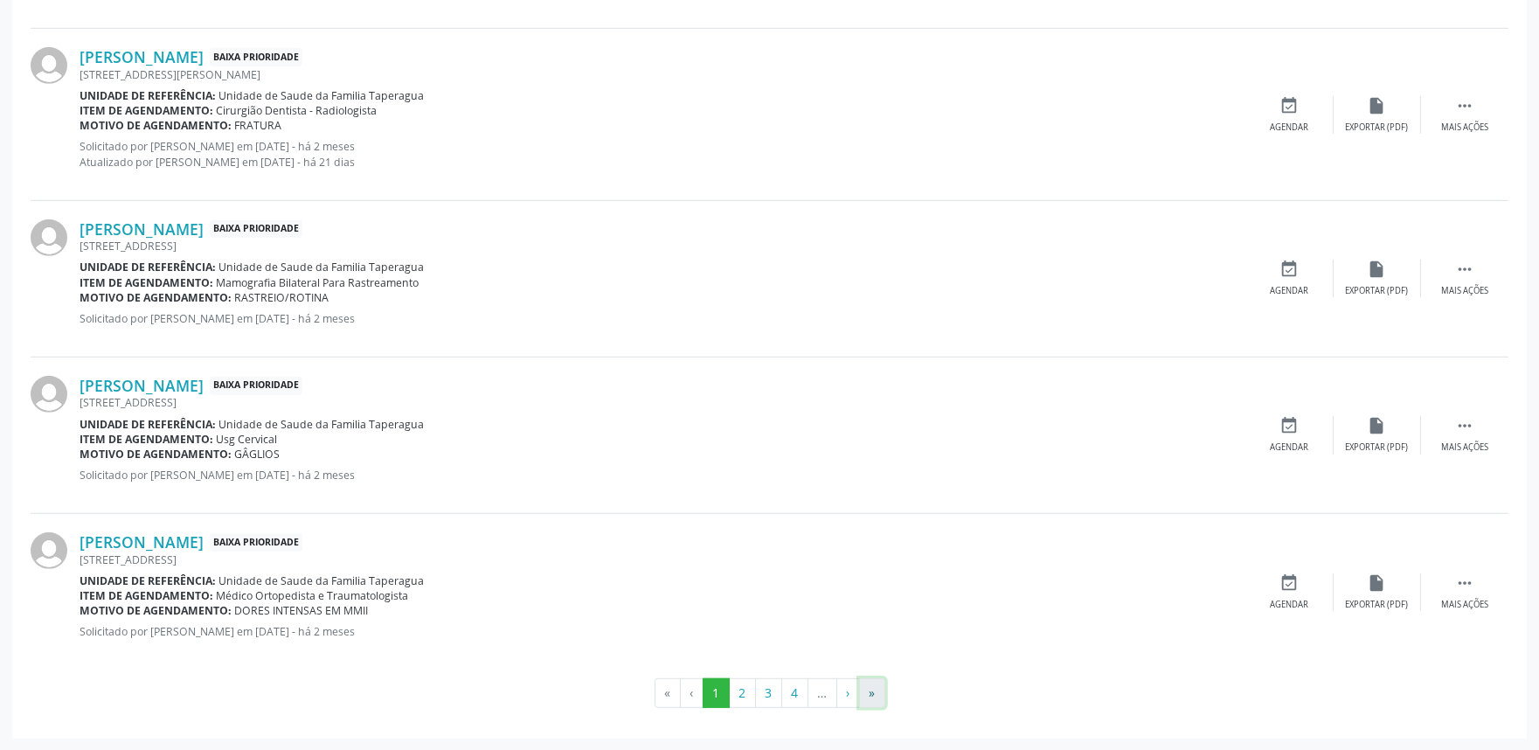
click at [868, 685] on button "»" at bounding box center [872, 693] width 26 height 30
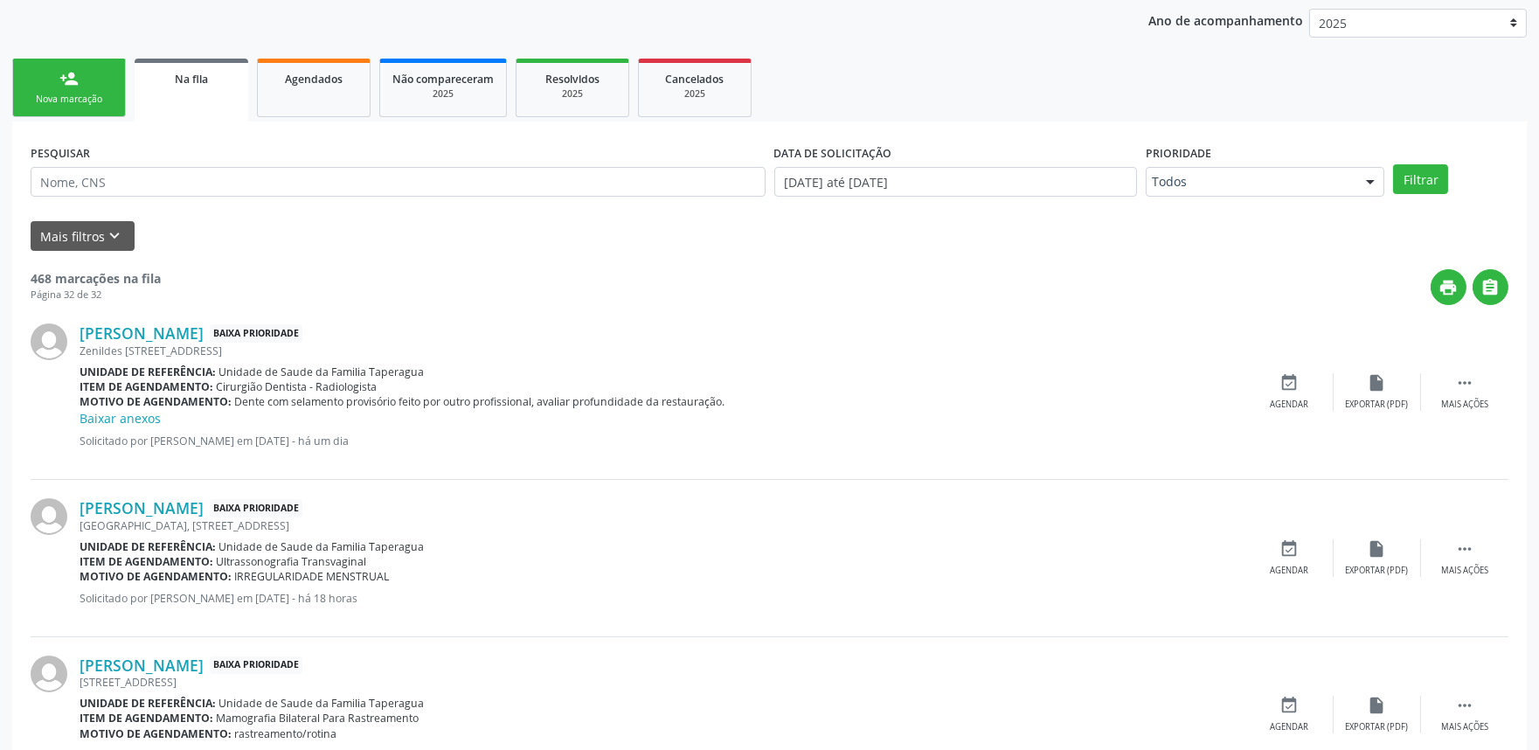
scroll to position [350, 0]
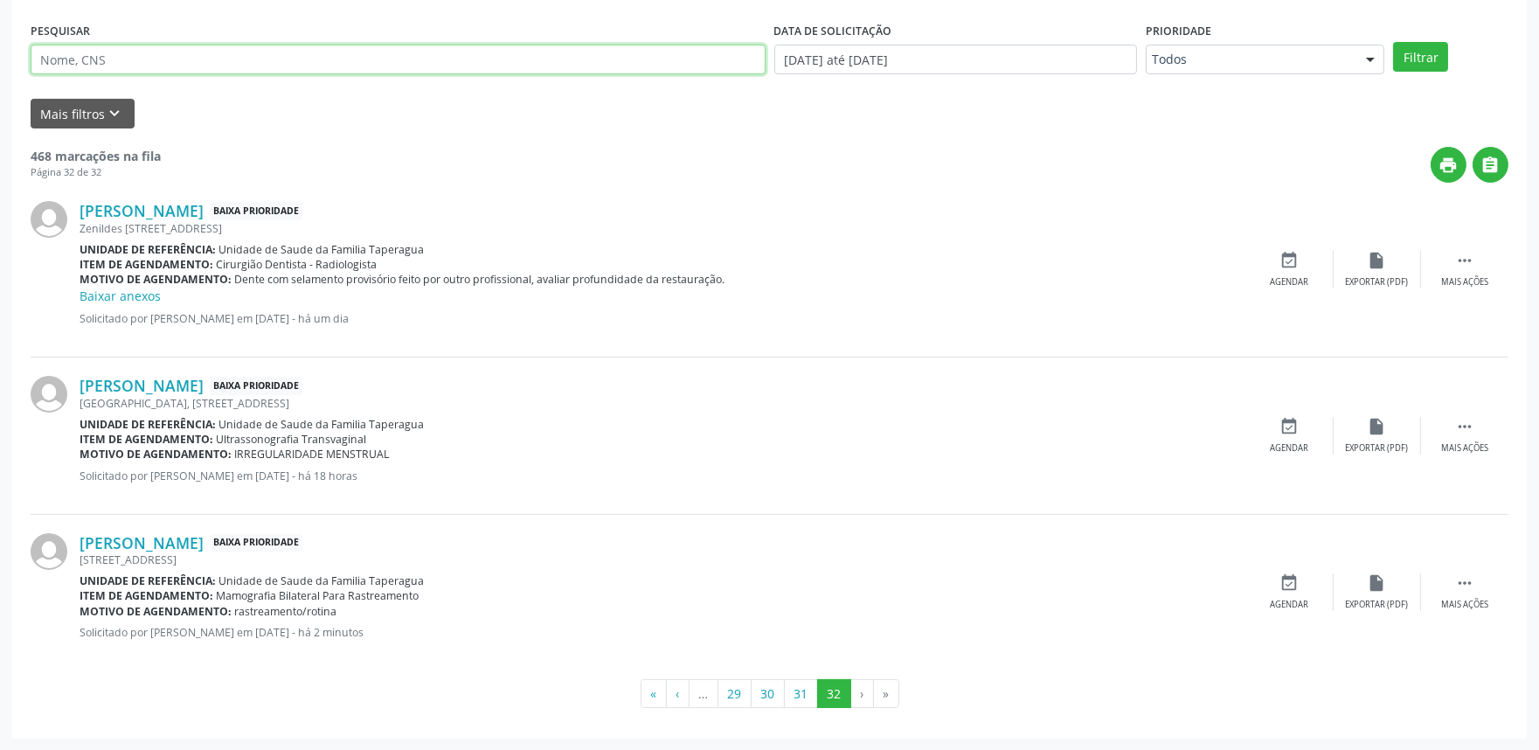
click at [317, 56] on input "text" at bounding box center [398, 60] width 735 height 30
paste input "708101547327234"
type input "708101547327234"
click at [1393, 42] on button "Filtrar" at bounding box center [1420, 57] width 55 height 30
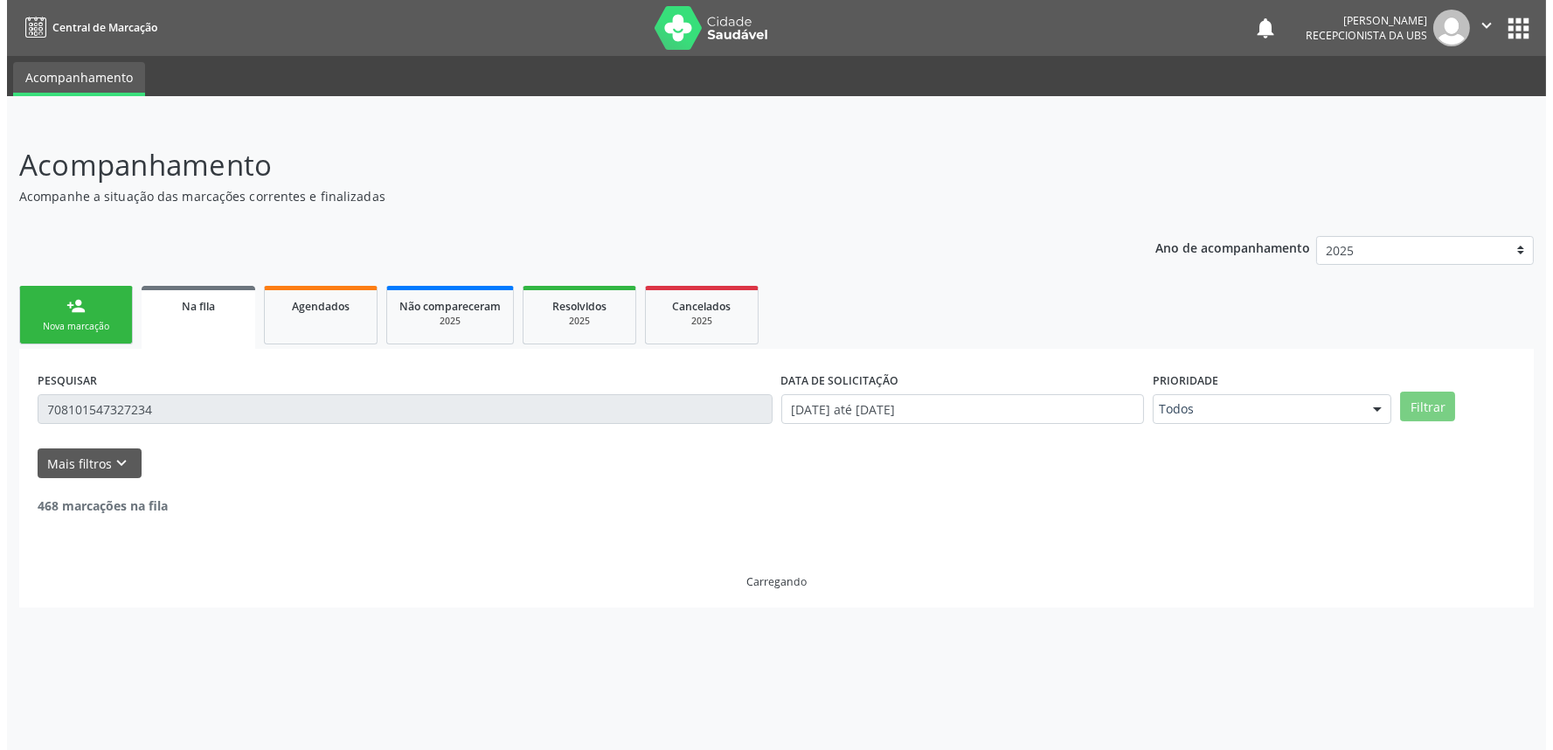
scroll to position [0, 0]
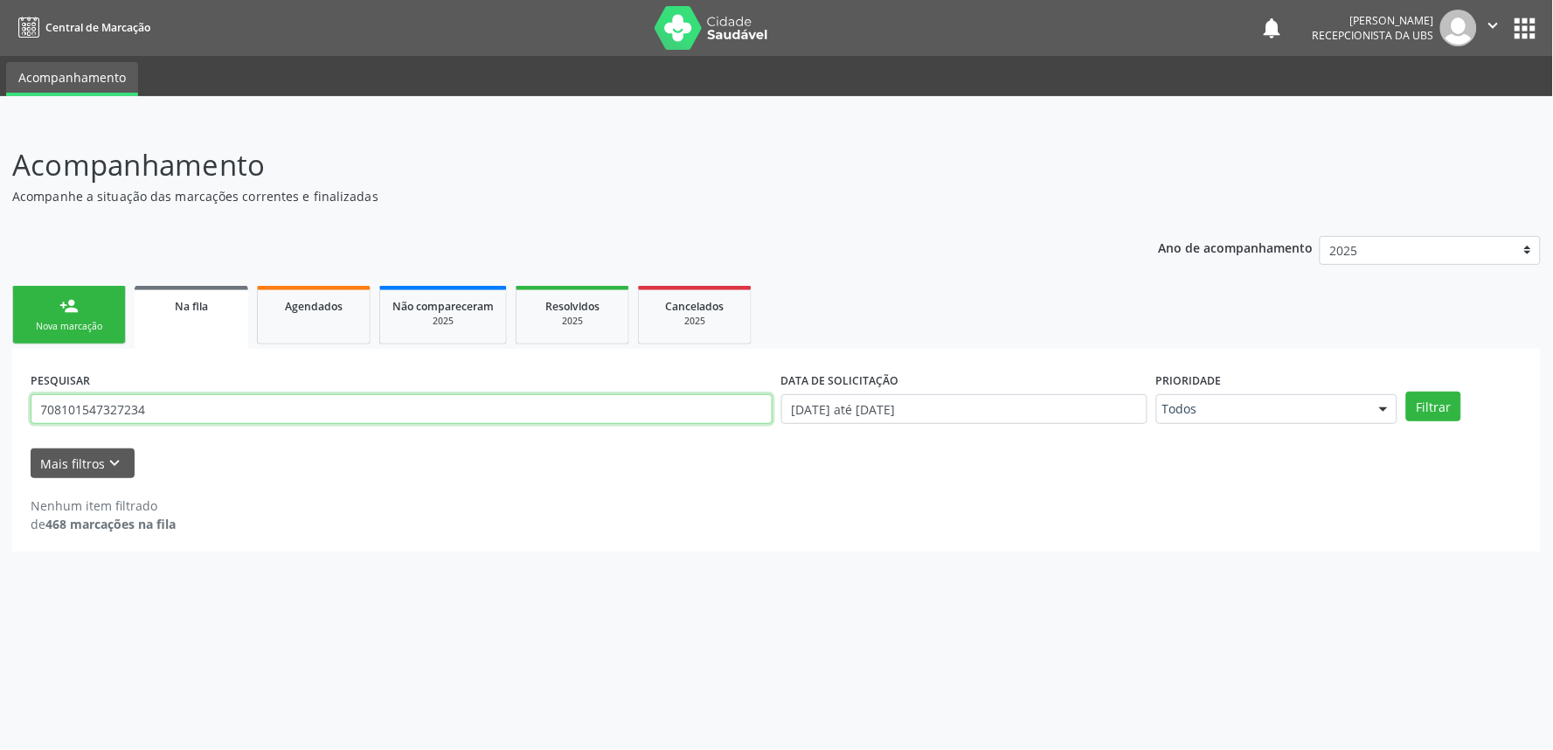
click at [237, 398] on input "708101547327234" at bounding box center [402, 409] width 742 height 30
click at [90, 322] on div "Nova marcação" at bounding box center [68, 326] width 87 height 13
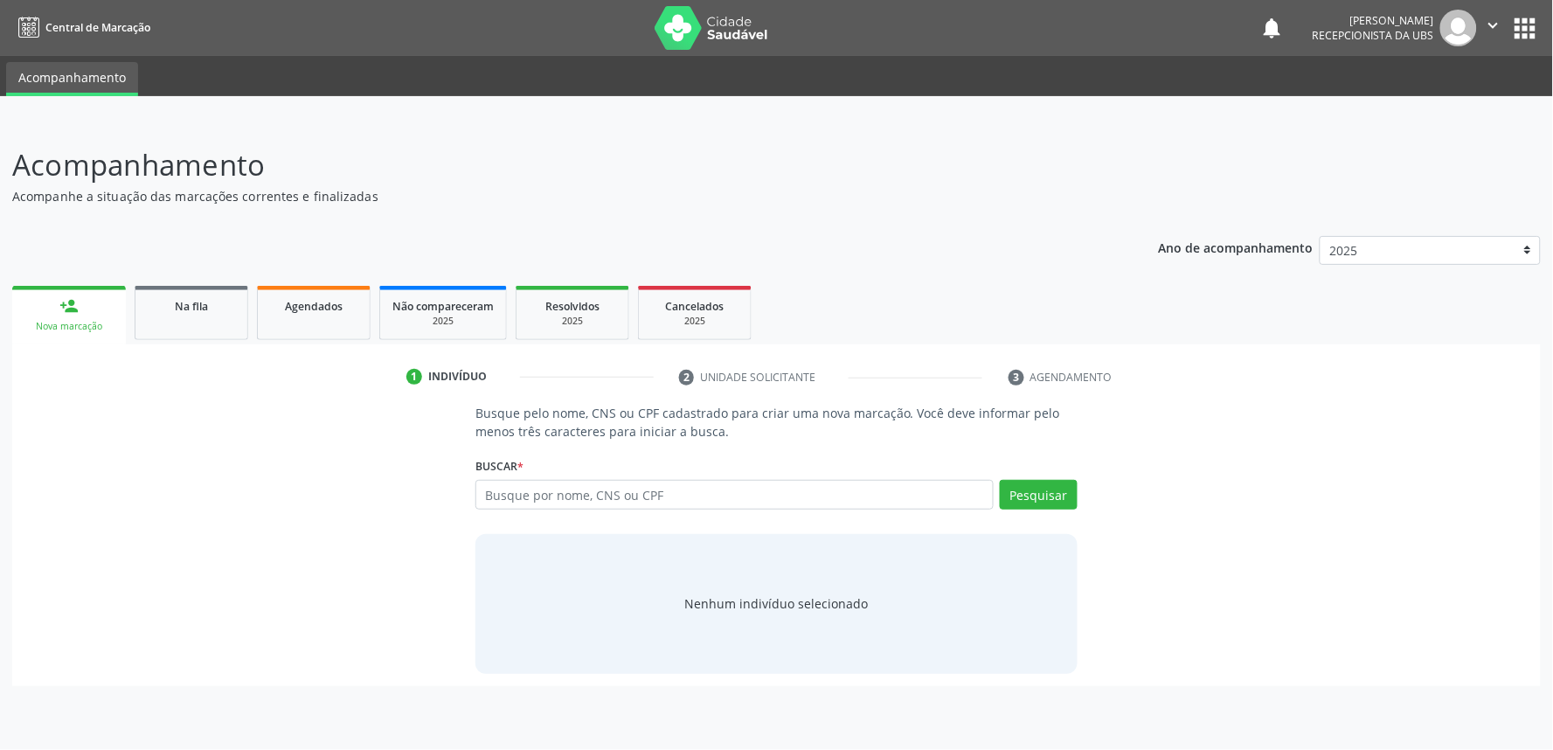
drag, startPoint x: 90, startPoint y: 322, endPoint x: 554, endPoint y: 135, distance: 500.5
paste input "898004885224405"
type input "898004885224405"
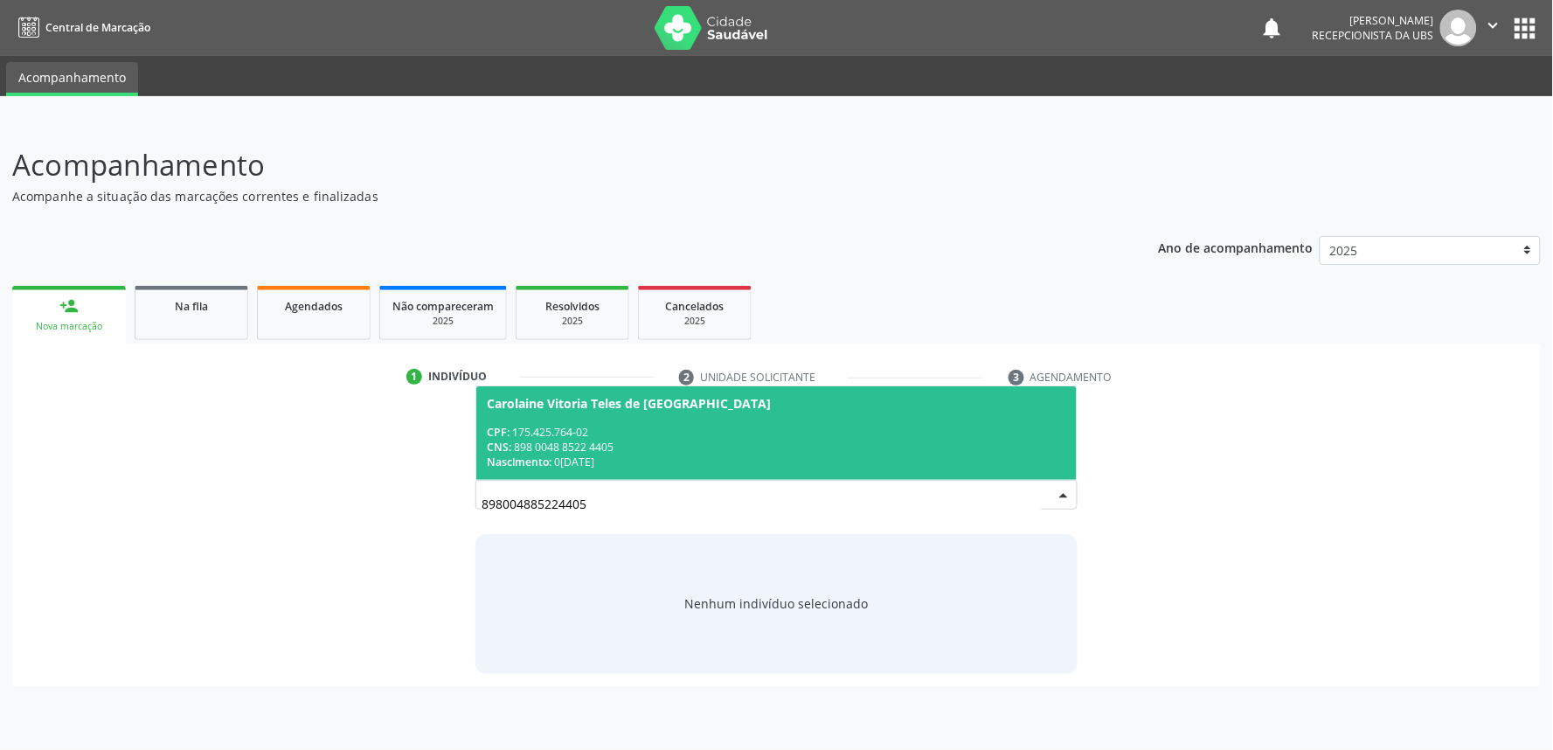
click at [607, 440] on div "CNS: 898 0048 8522 4405" at bounding box center [777, 447] width 580 height 15
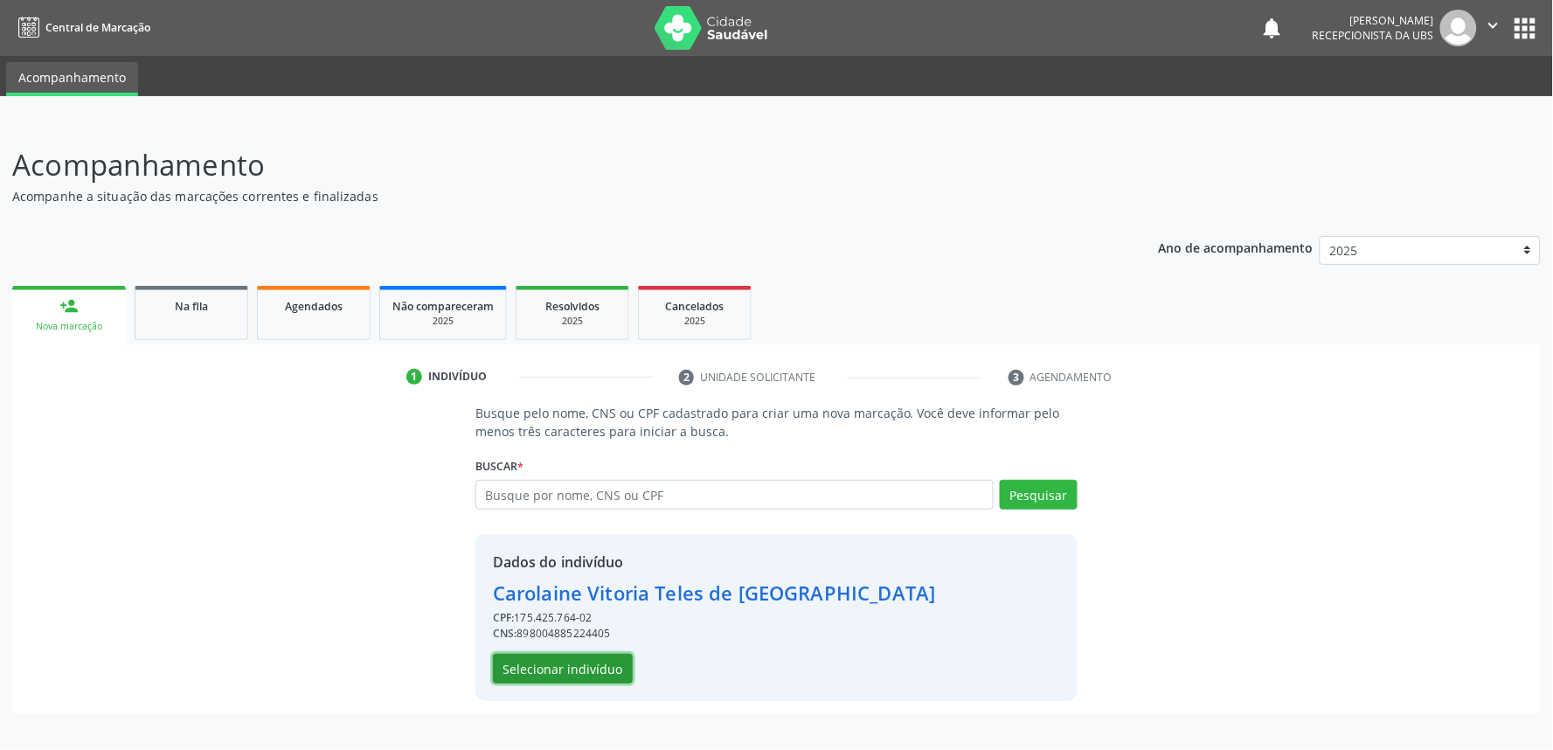
click at [580, 662] on button "Selecionar indivíduo" at bounding box center [563, 669] width 140 height 30
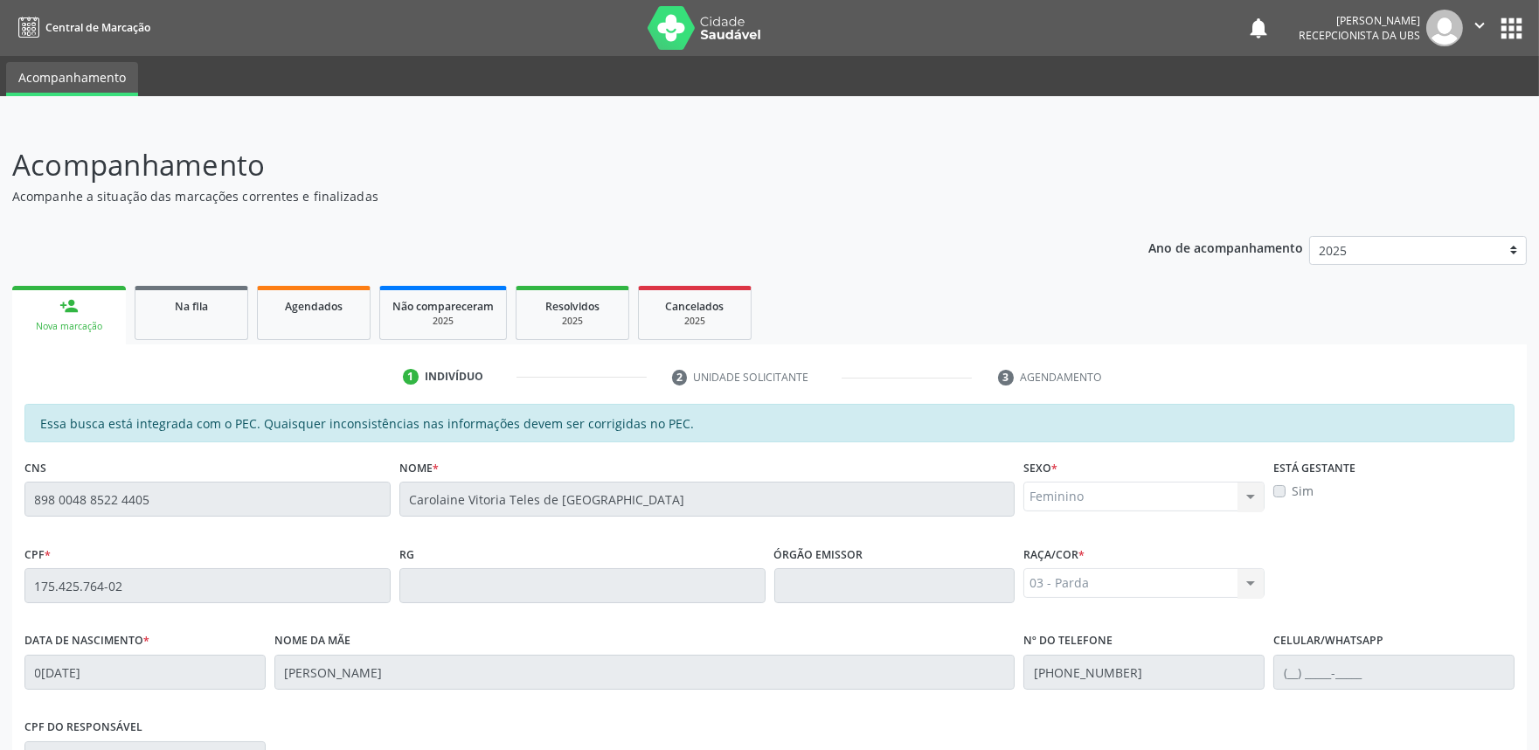
scroll to position [272, 0]
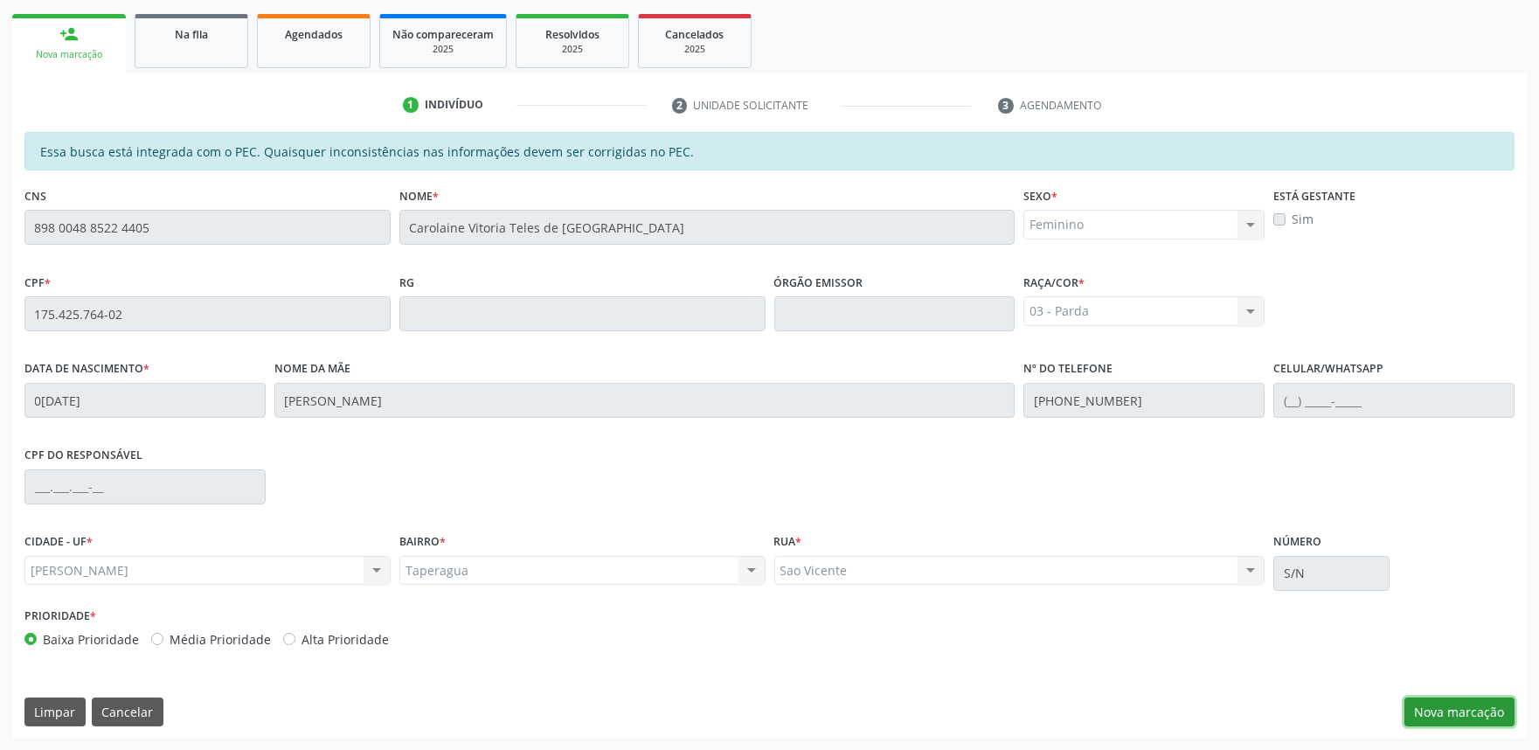
click at [1457, 705] on button "Nova marcação" at bounding box center [1460, 713] width 110 height 30
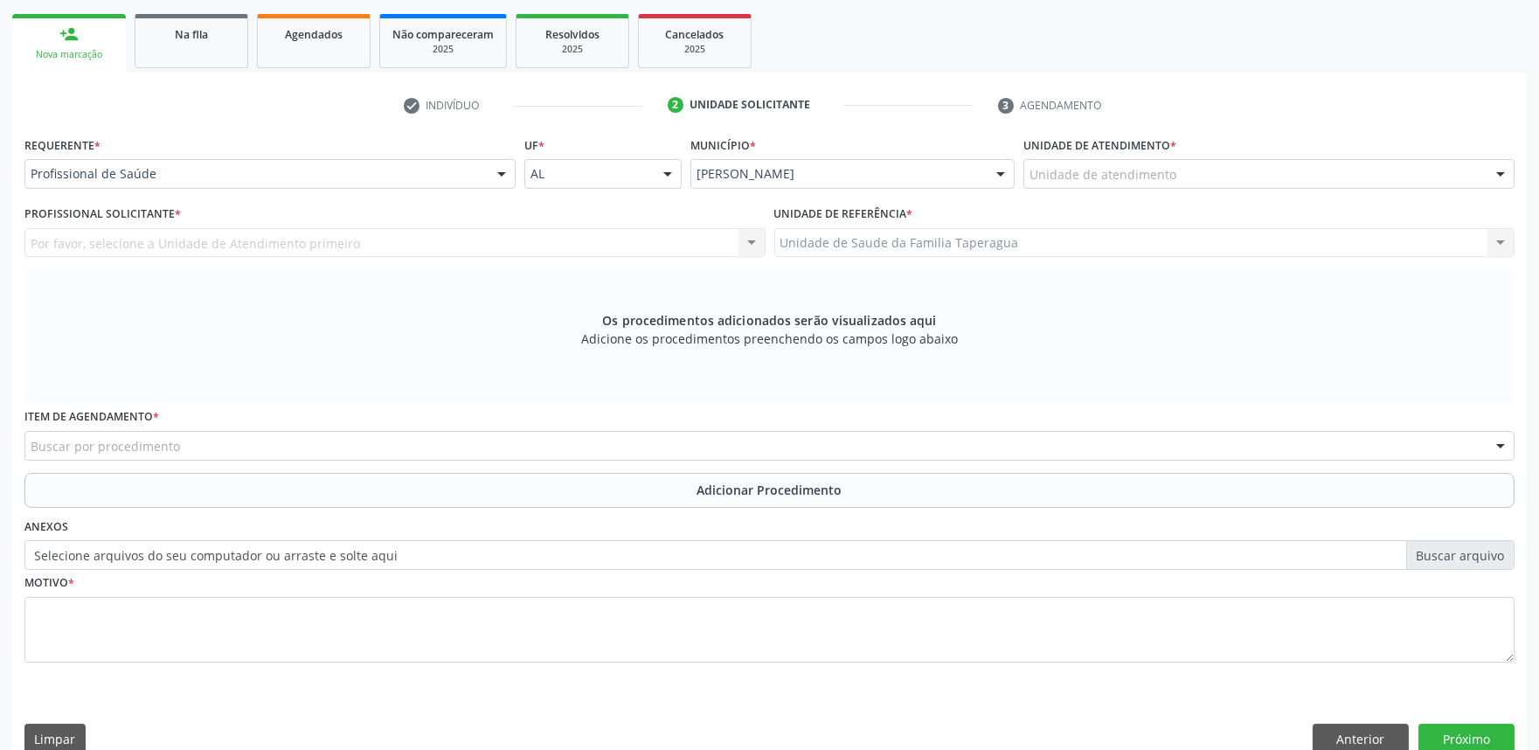
click at [1221, 167] on div "Unidade de atendimento" at bounding box center [1269, 174] width 491 height 30
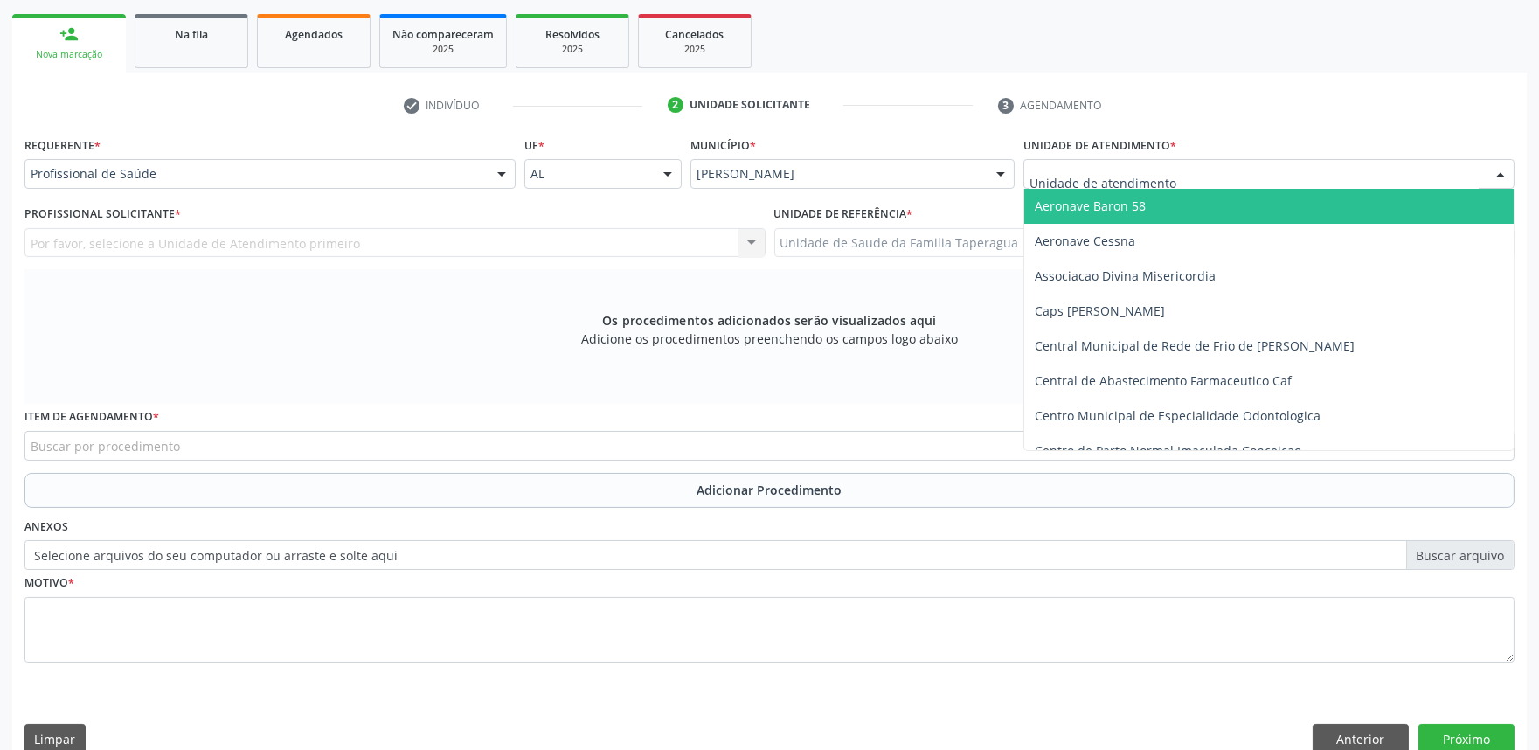
click at [495, 162] on div at bounding box center [502, 175] width 26 height 30
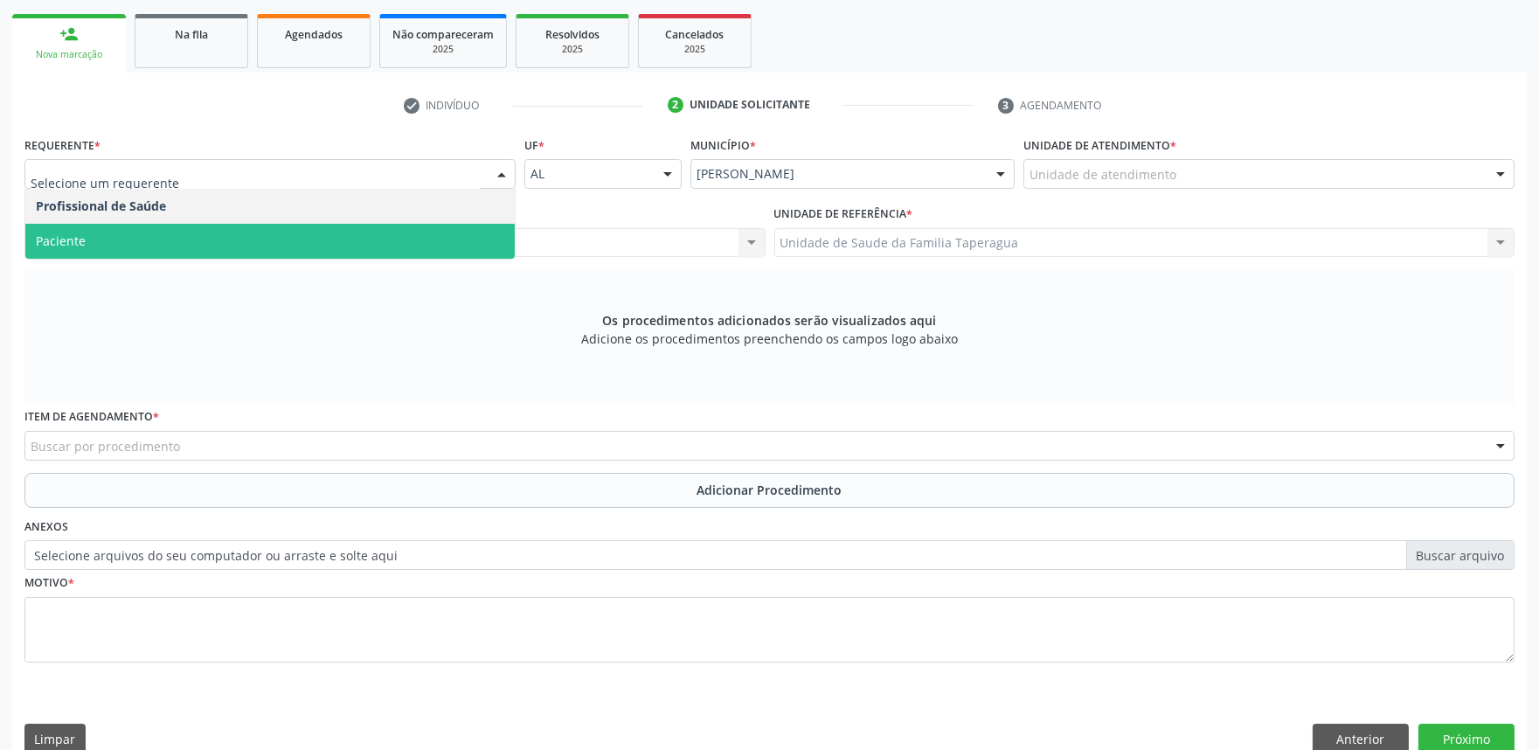
click at [453, 233] on span "Paciente" at bounding box center [270, 241] width 490 height 35
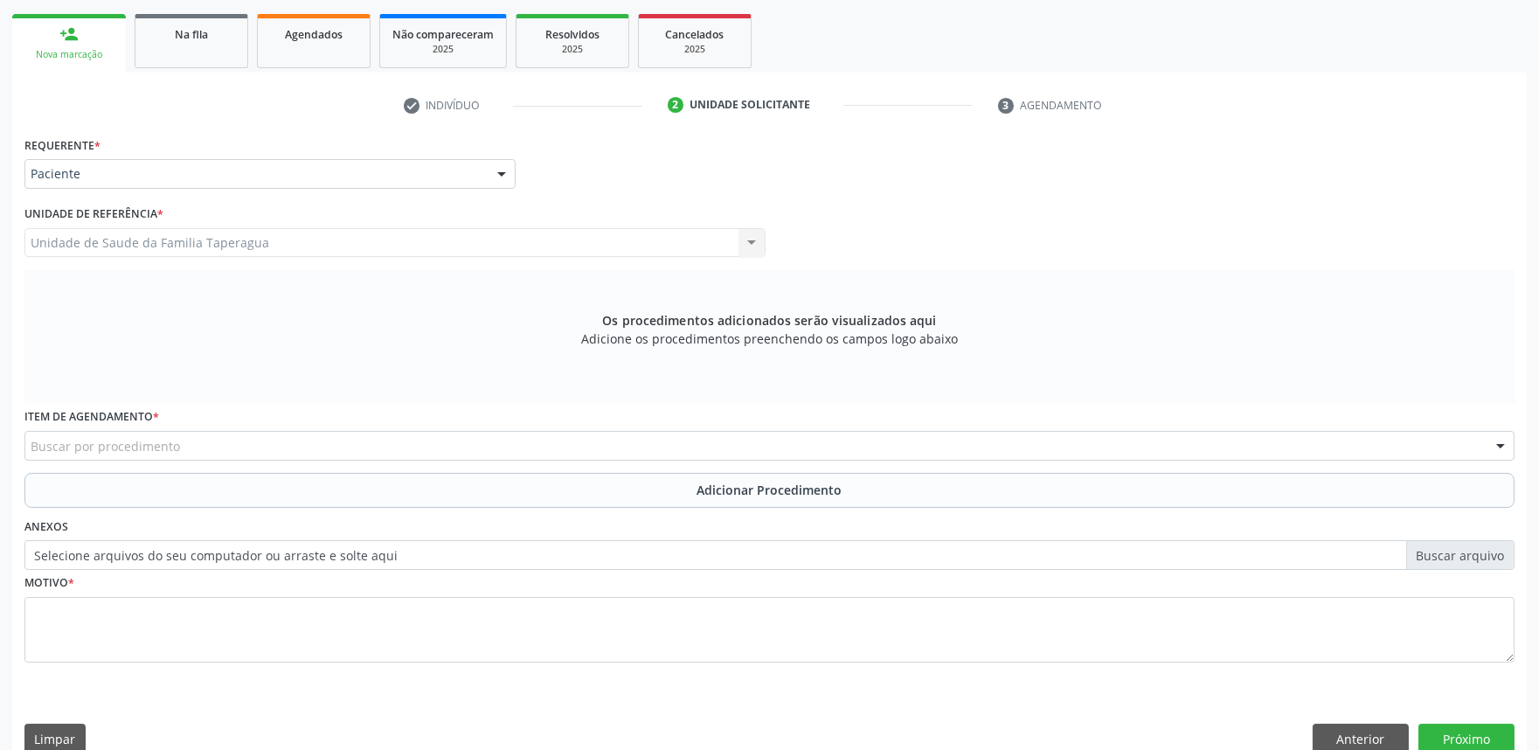
click at [297, 447] on div "Buscar por procedimento" at bounding box center [769, 446] width 1490 height 30
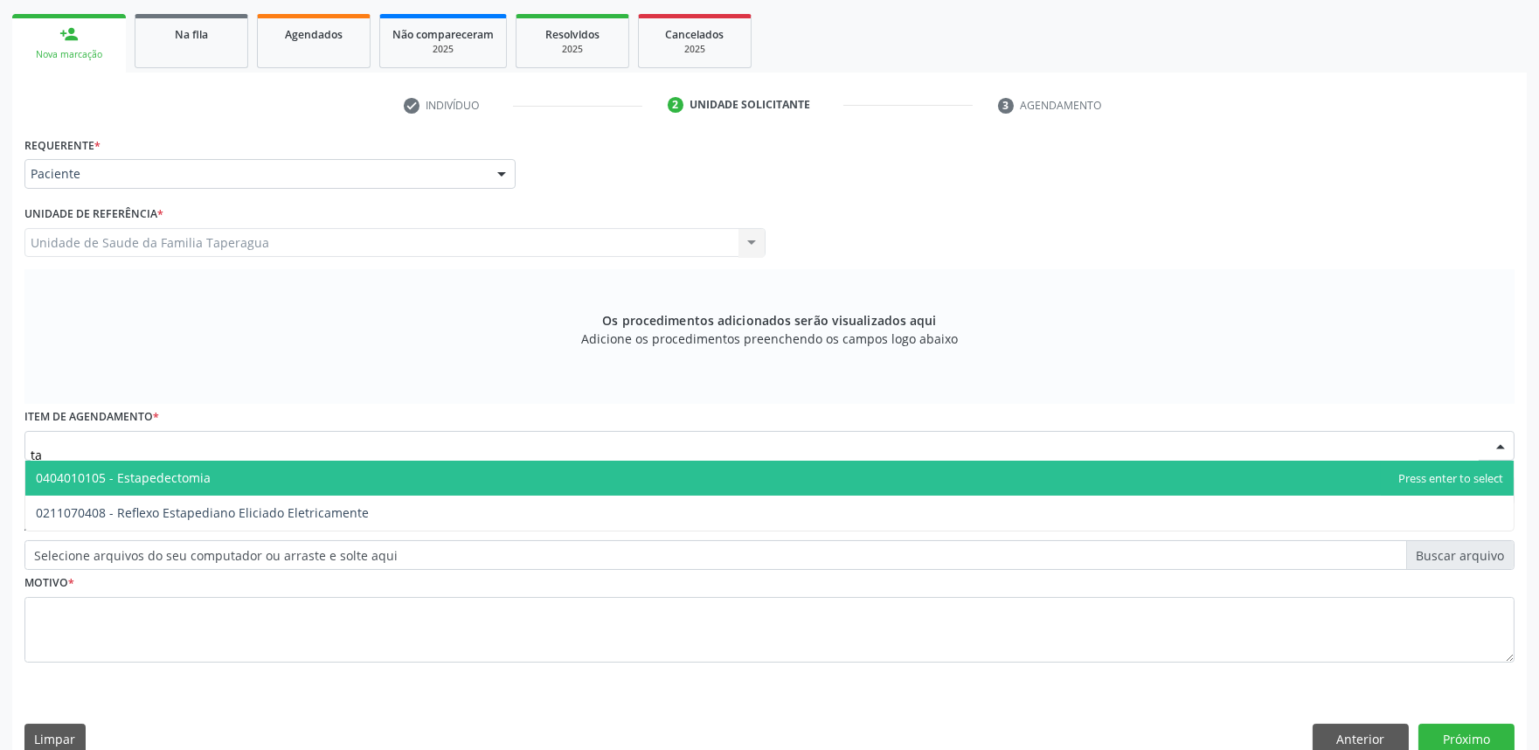
type input "t"
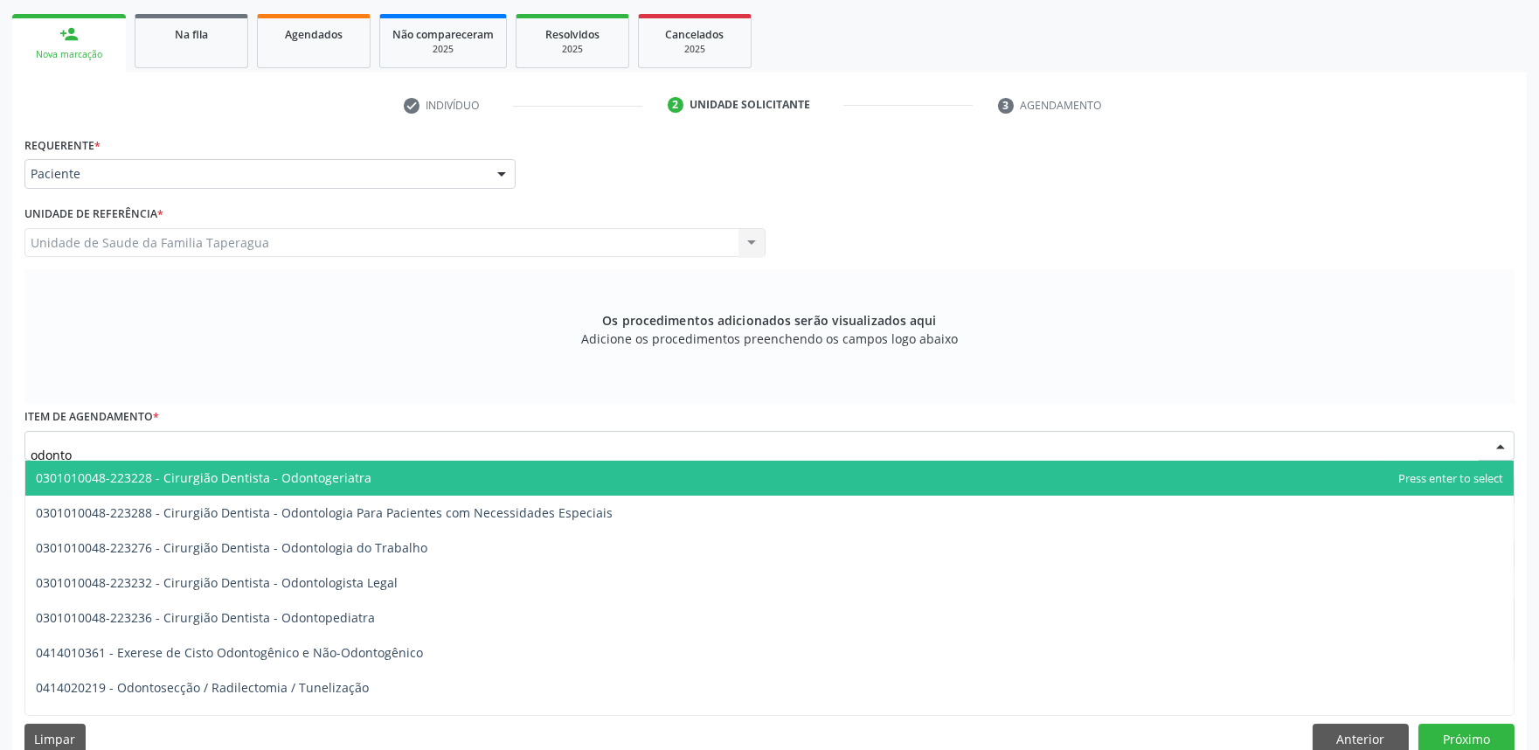
type input "odontop"
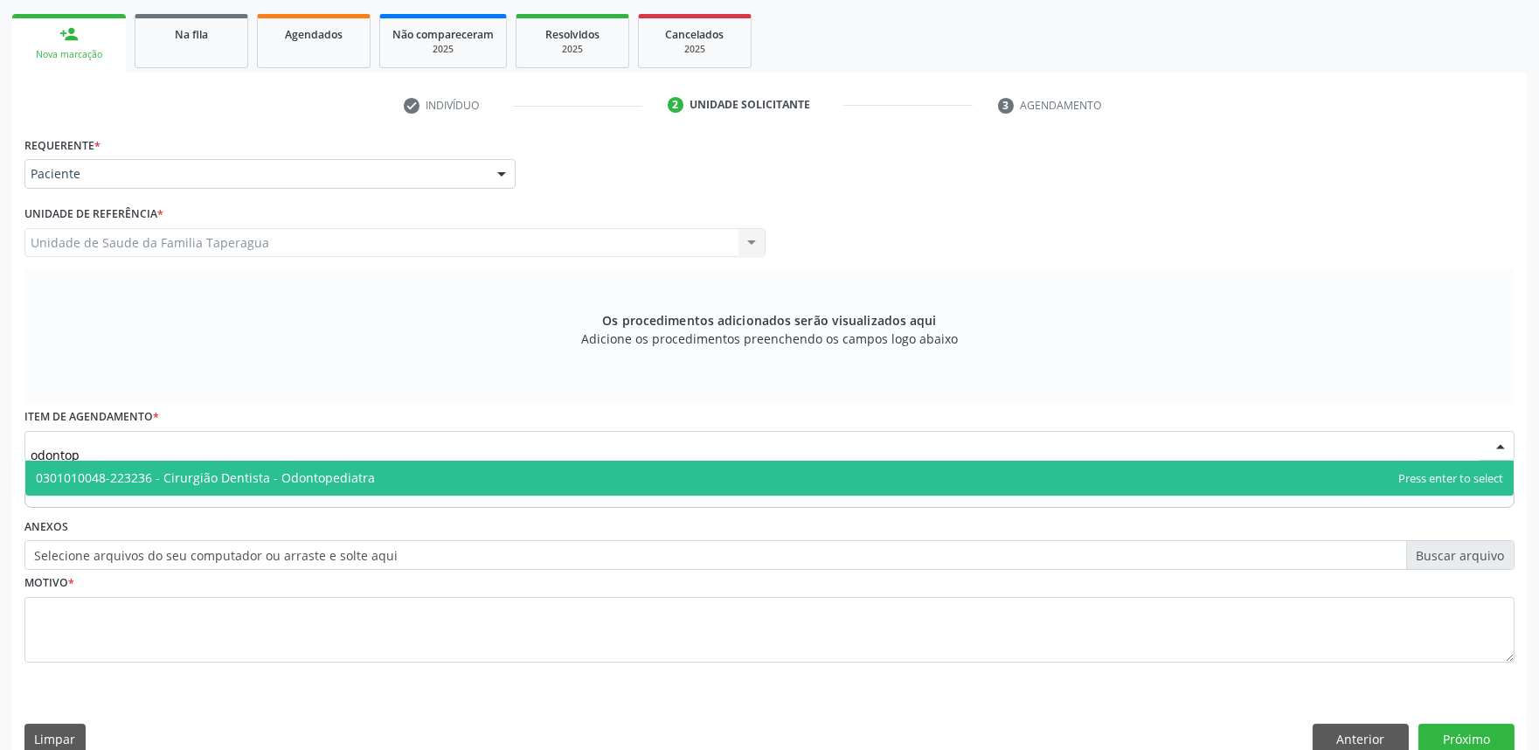
click at [338, 476] on span "0301010048-223236 - Cirurgião Dentista - Odontopediatra" at bounding box center [205, 477] width 339 height 17
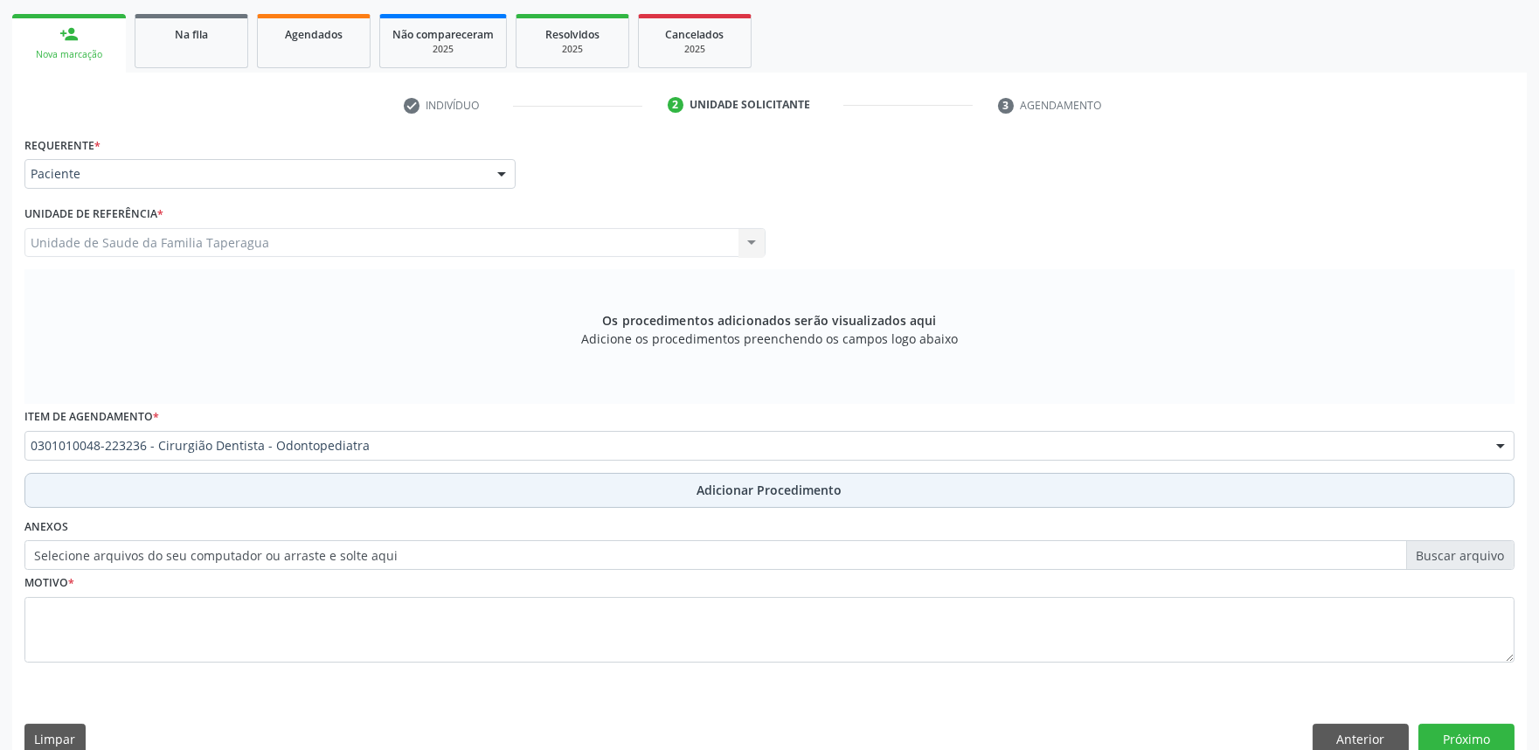
click at [357, 476] on button "Adicionar Procedimento" at bounding box center [769, 490] width 1490 height 35
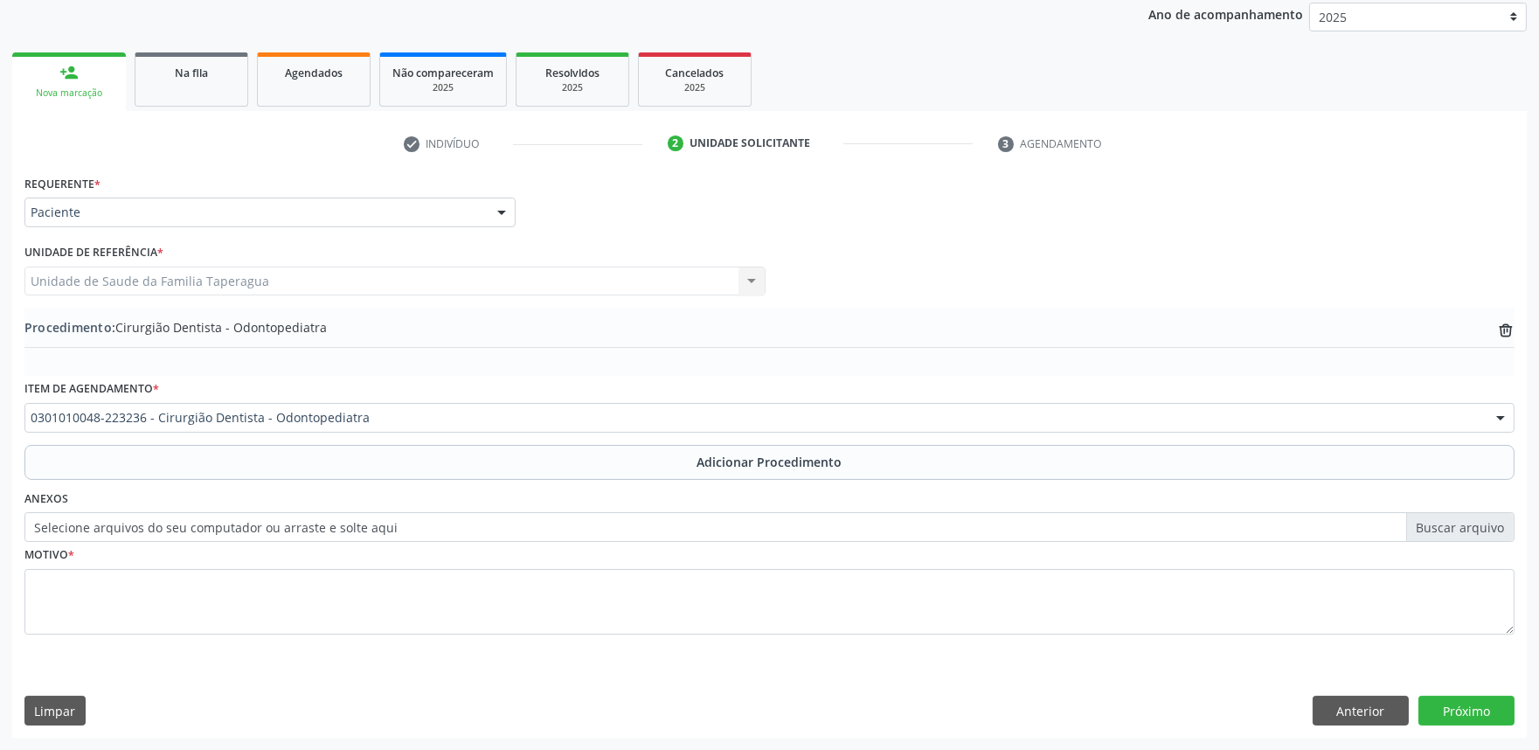
scroll to position [232, 0]
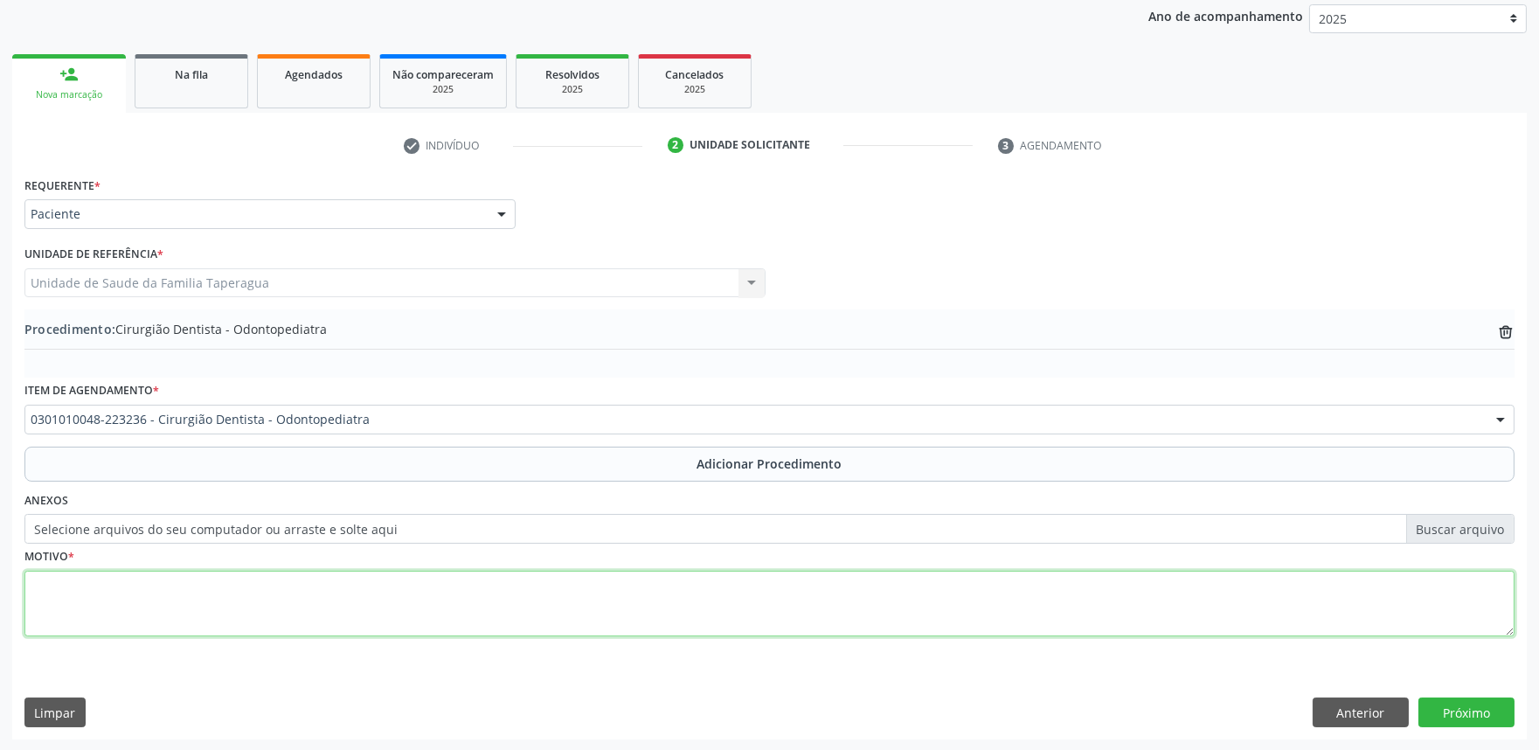
click at [330, 612] on textarea at bounding box center [769, 604] width 1490 height 66
click at [538, 586] on textarea "mancha amarronzadas em praticamente todos os dentes. encaminho para avaliação. …" at bounding box center [769, 604] width 1490 height 66
click at [535, 586] on textarea "mancha amarronzadas em praticamente todos os dentes. encaminho para avaliação. …" at bounding box center [769, 604] width 1490 height 66
click at [647, 592] on textarea "mancha amarronzadas em praticamente todos os dentes. encaminho para avaliação. …" at bounding box center [769, 604] width 1490 height 66
click at [31, 583] on textarea "mancha amarronzadas em praticamente todos os dentes. encaminho para avaliação. …" at bounding box center [769, 604] width 1490 height 66
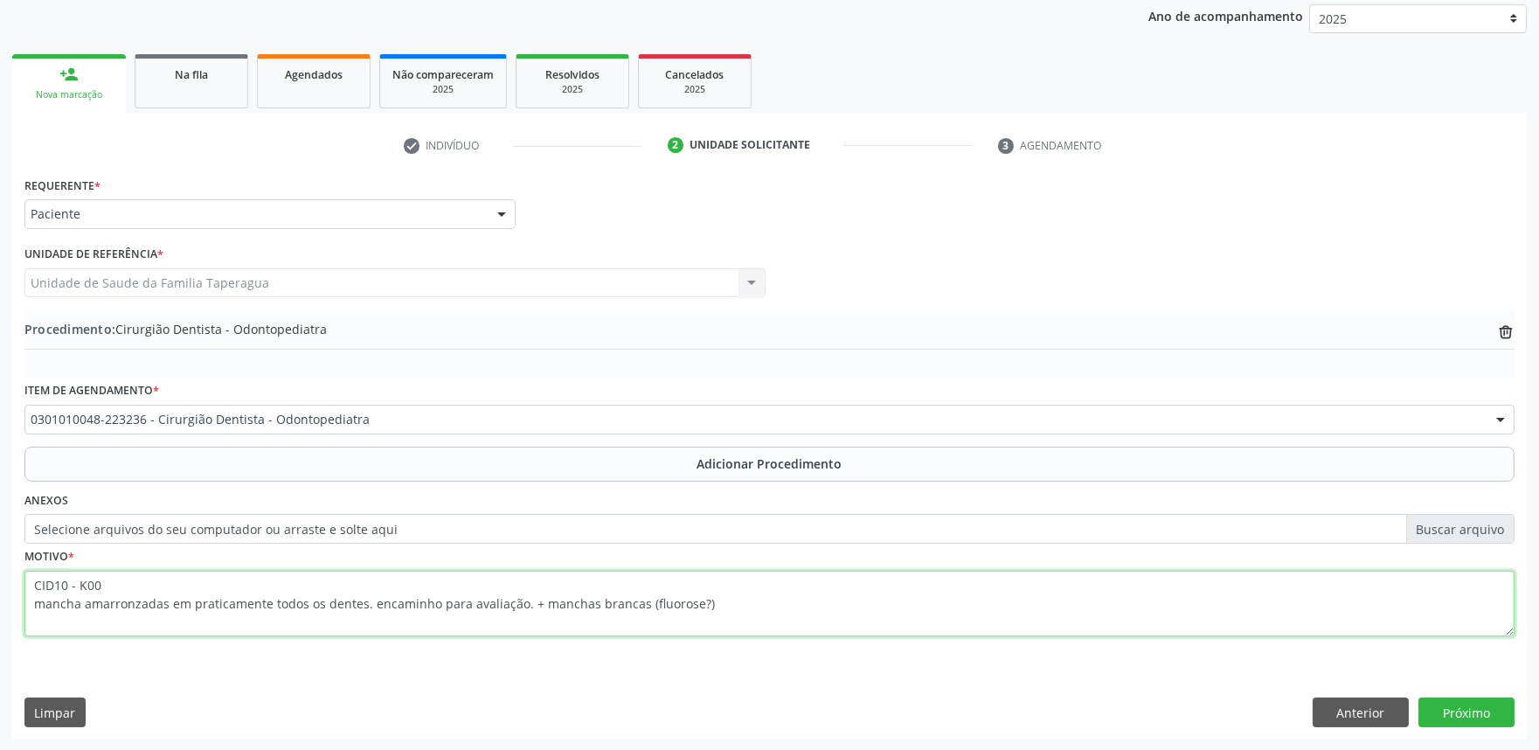
drag, startPoint x: 126, startPoint y: 587, endPoint x: 24, endPoint y: 573, distance: 102.4
click at [24, 573] on textarea "CID10 - K00 mancha amarronzadas em praticamente todos os dentes. encaminho para…" at bounding box center [769, 604] width 1490 height 66
paste textarea "-10 K00"
type textarea "CID-10 K00 mancha amarronzadas em praticamente todos os dentes. encaminho para …"
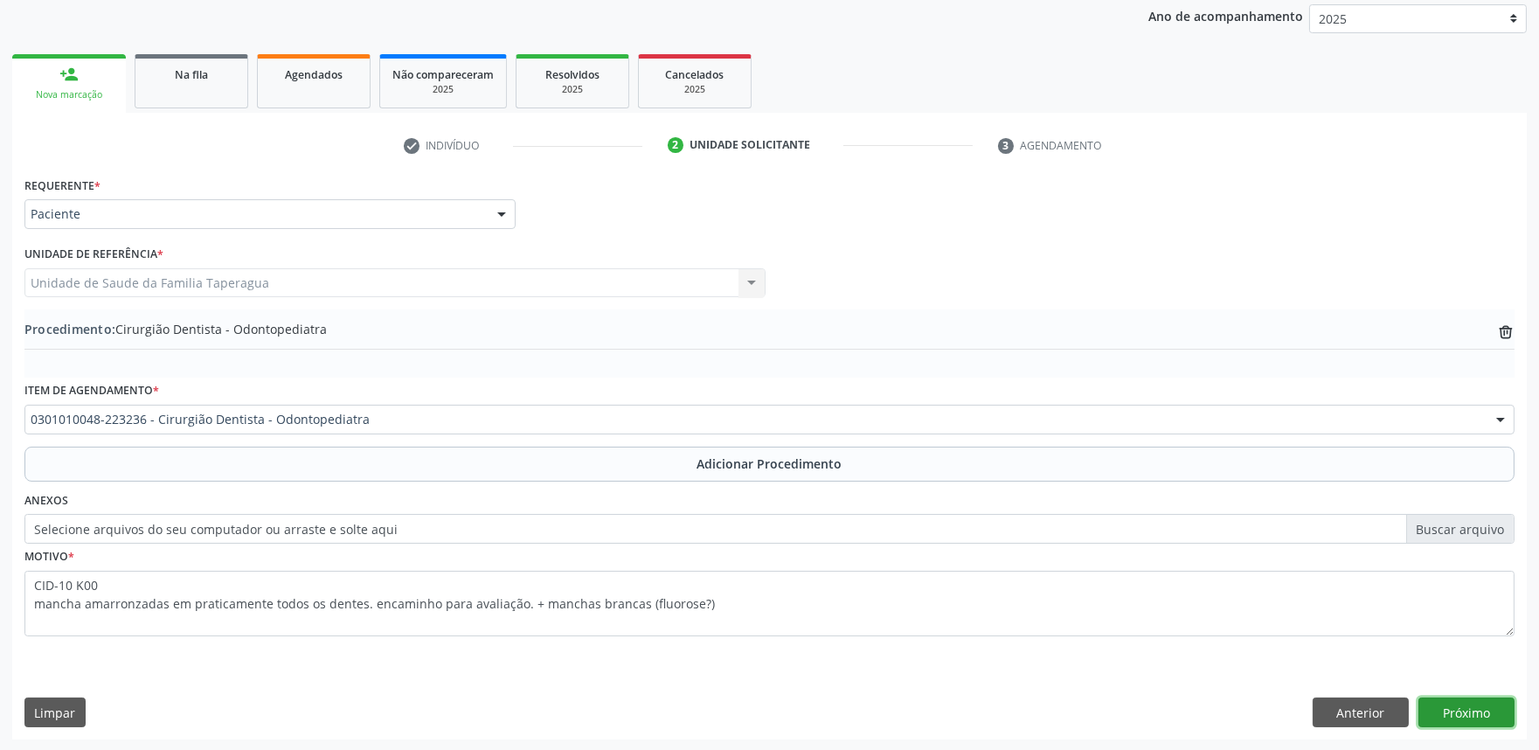
click at [1484, 711] on button "Próximo" at bounding box center [1467, 713] width 96 height 30
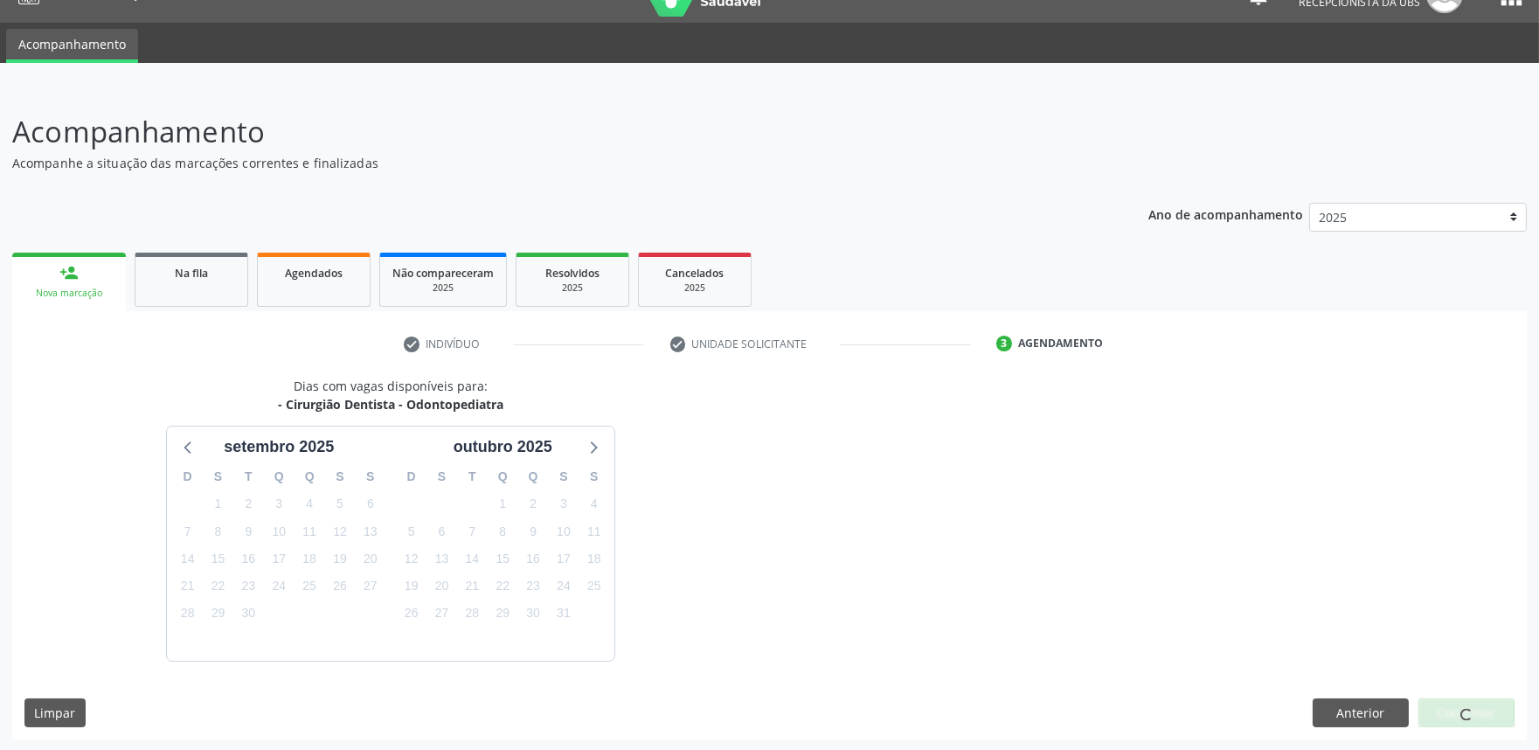
scroll to position [85, 0]
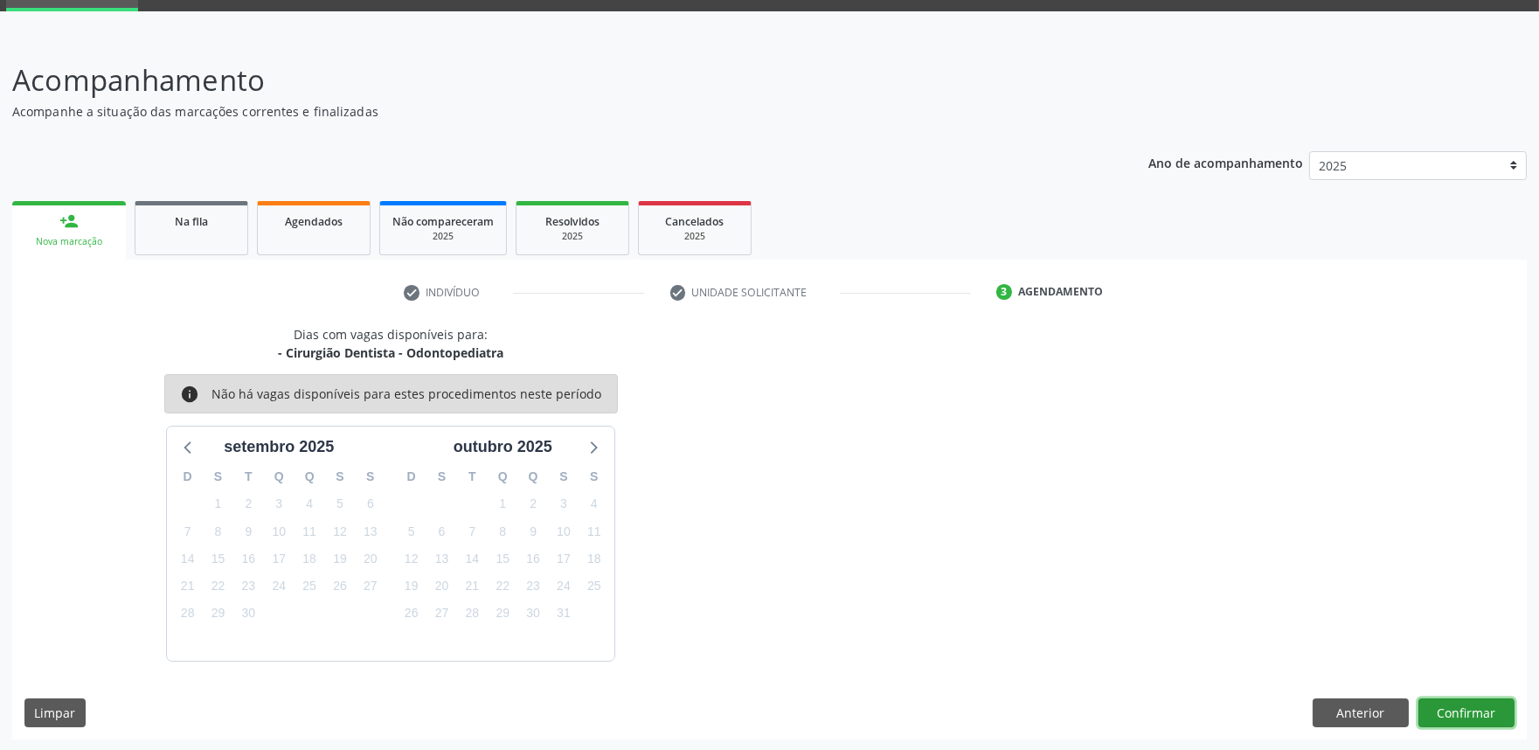
click at [1484, 711] on button "Confirmar" at bounding box center [1467, 713] width 96 height 30
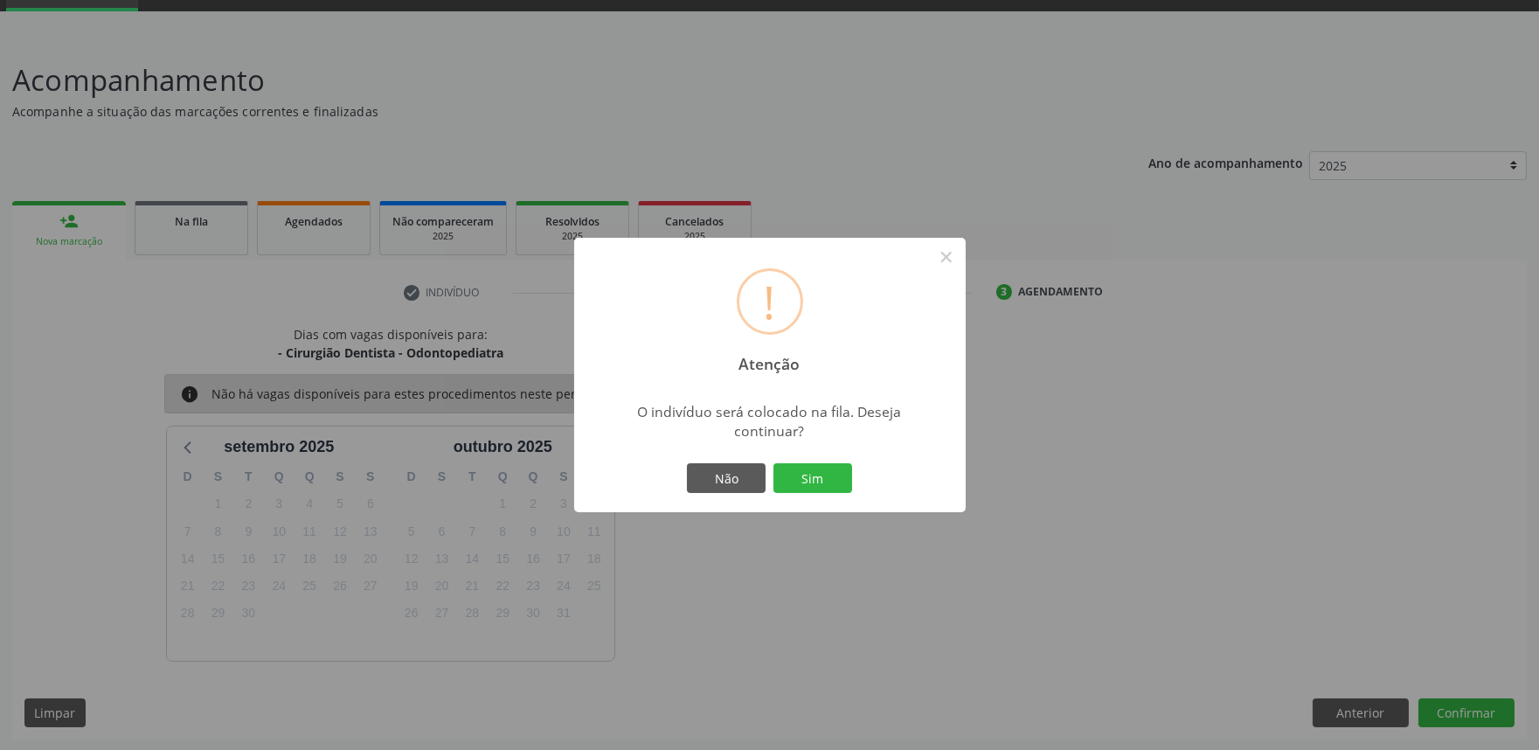
click at [774, 463] on button "Sim" at bounding box center [813, 478] width 79 height 30
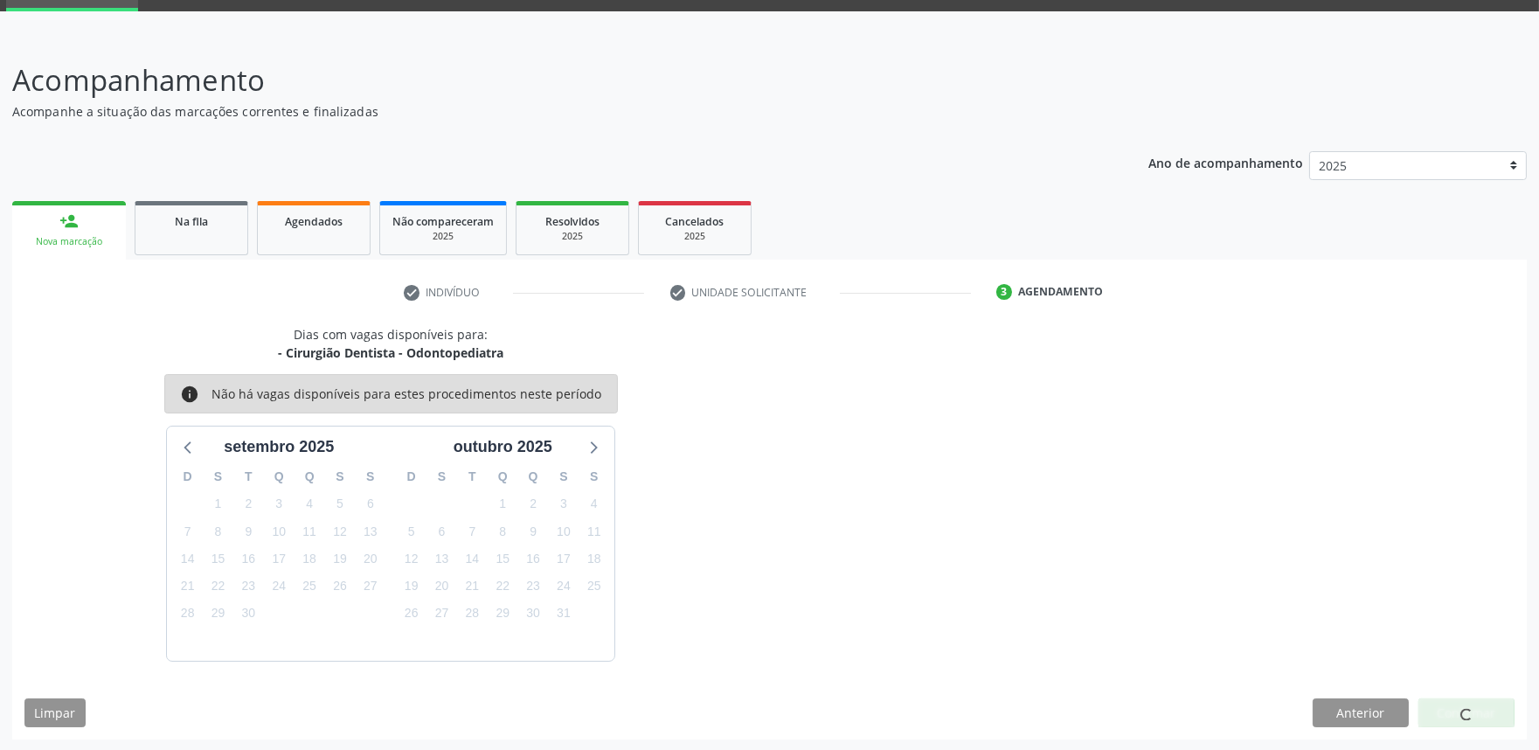
scroll to position [0, 0]
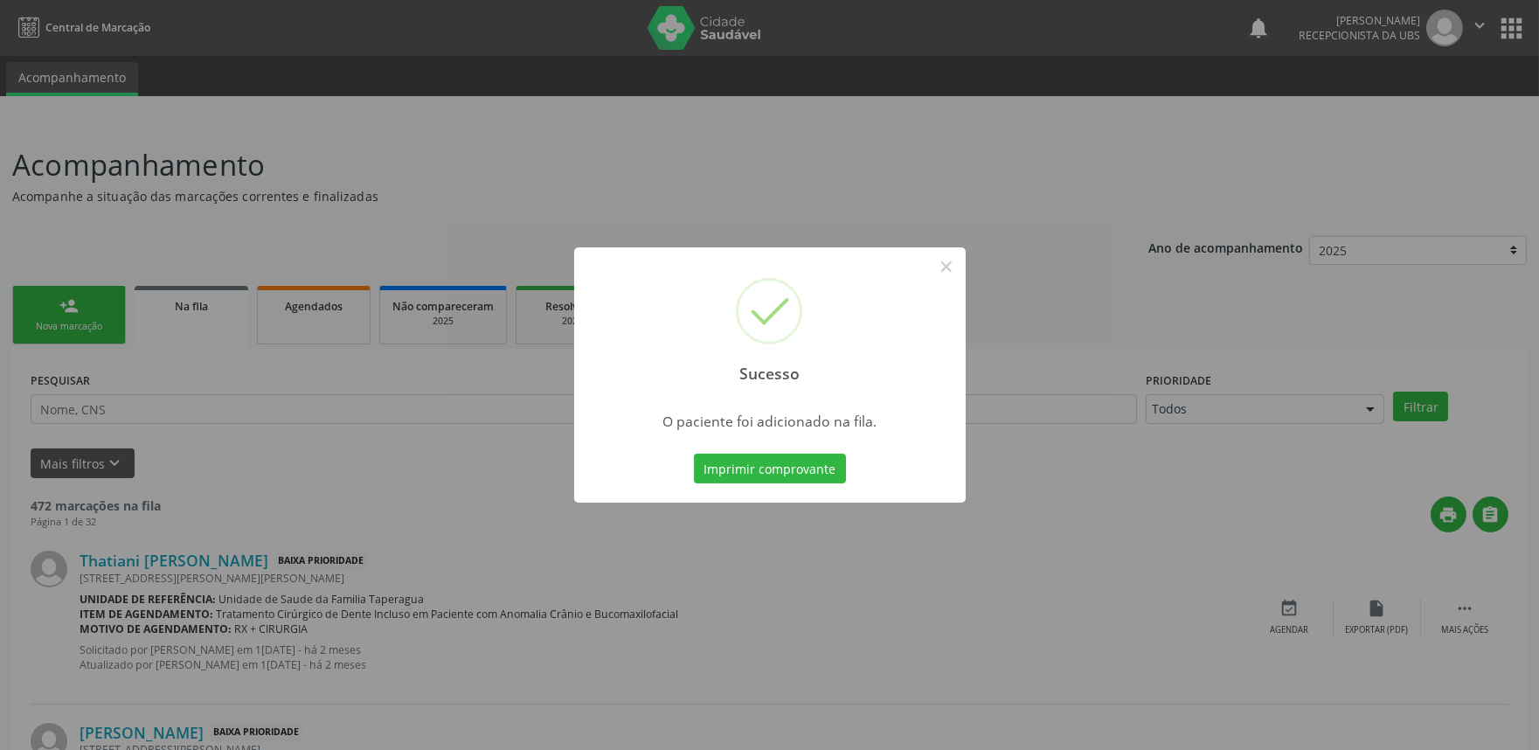
click at [304, 300] on div "Sucesso × O paciente foi adicionado na fila. Imprimir comprovante Cancel" at bounding box center [769, 375] width 1539 height 750
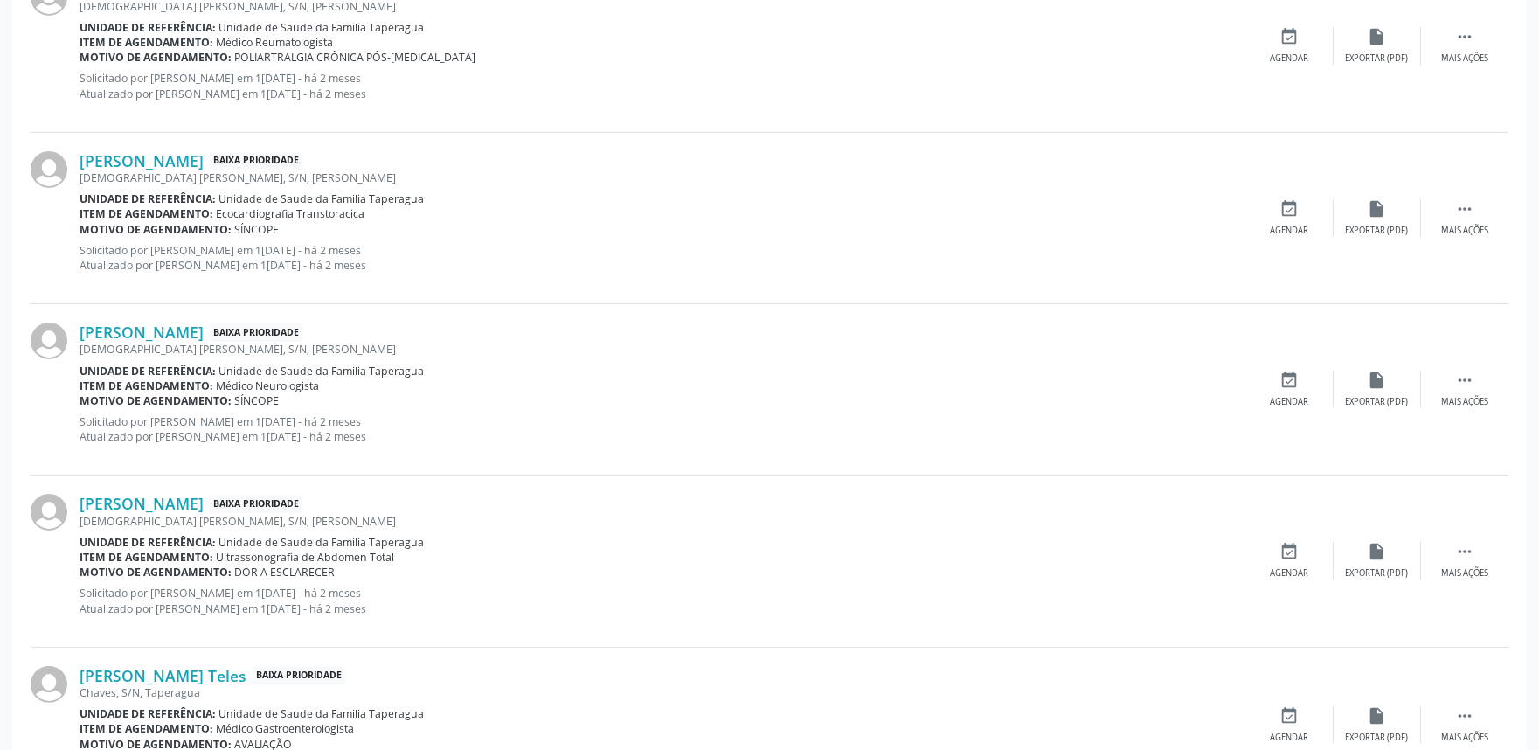
scroll to position [2331, 0]
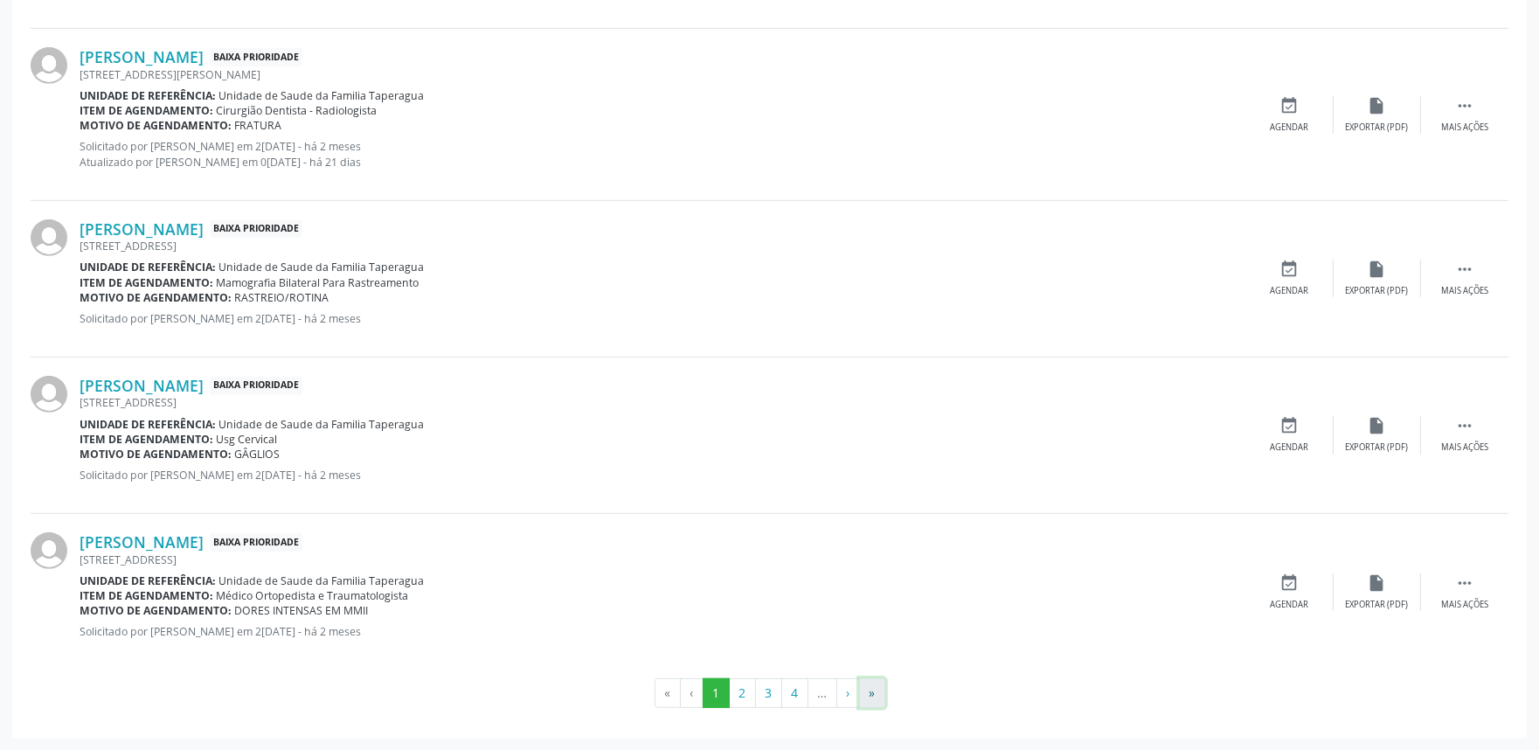
click at [876, 691] on button "»" at bounding box center [872, 693] width 26 height 30
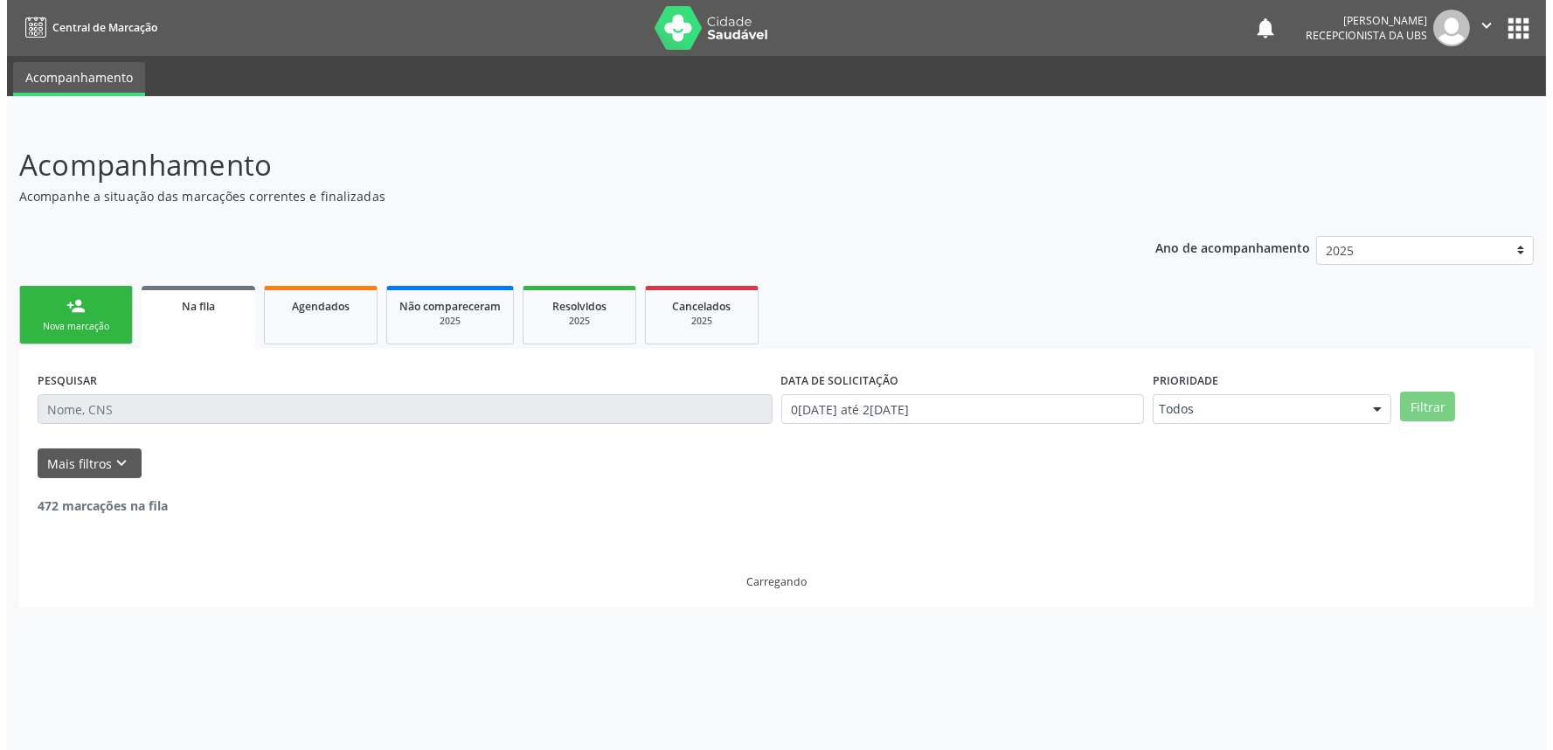
scroll to position [0, 0]
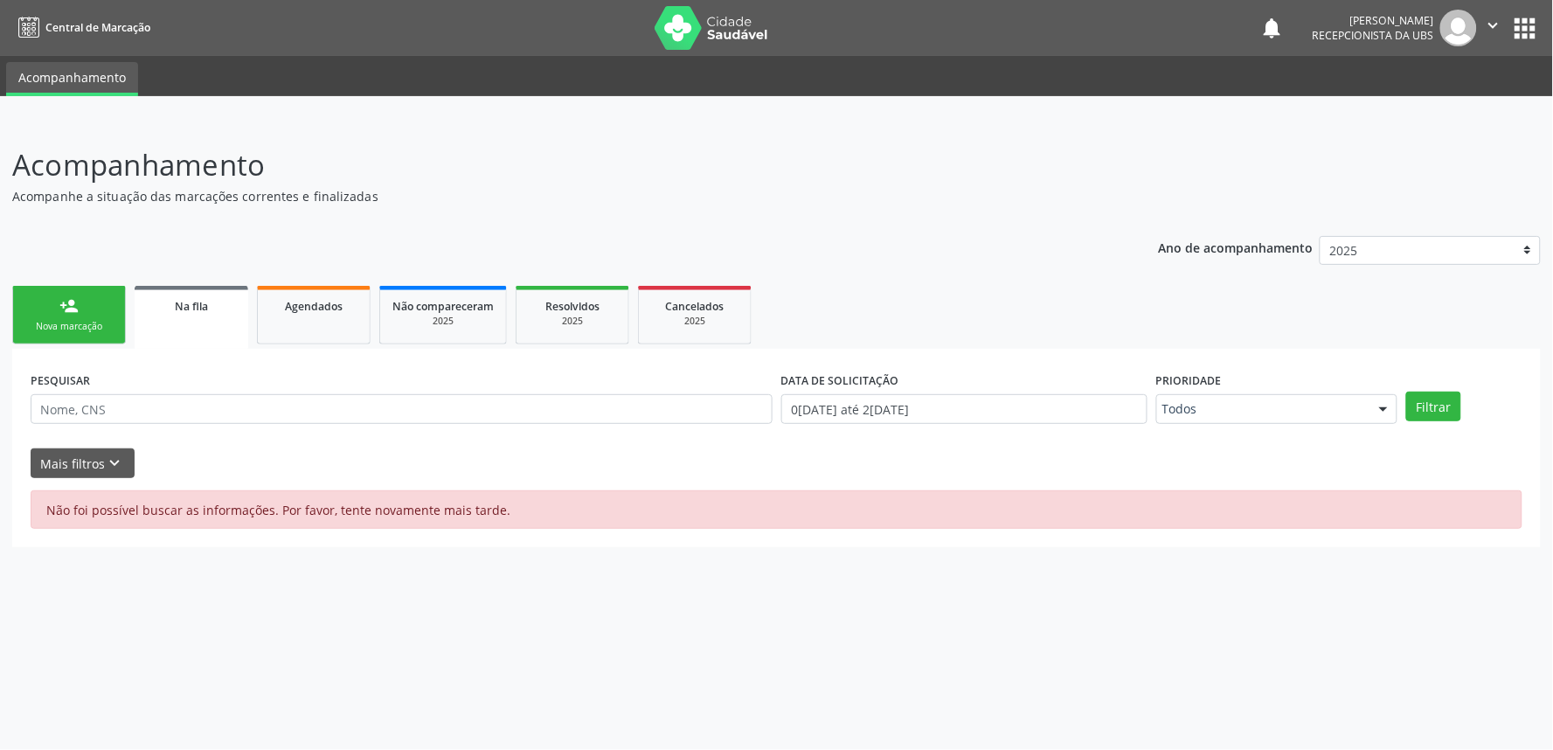
click at [94, 292] on link "person_add Nova marcação" at bounding box center [69, 315] width 114 height 59
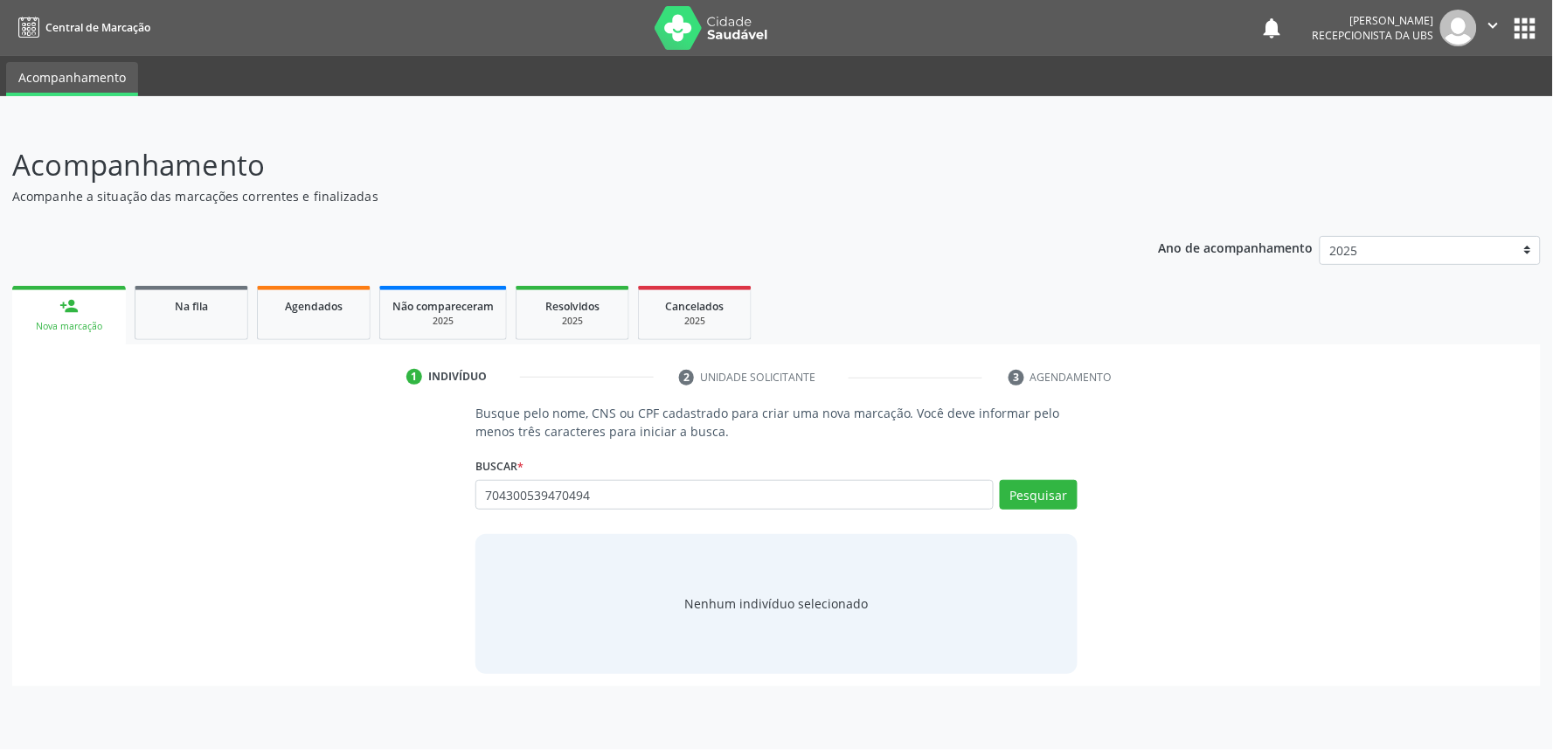
type input "704300539470494"
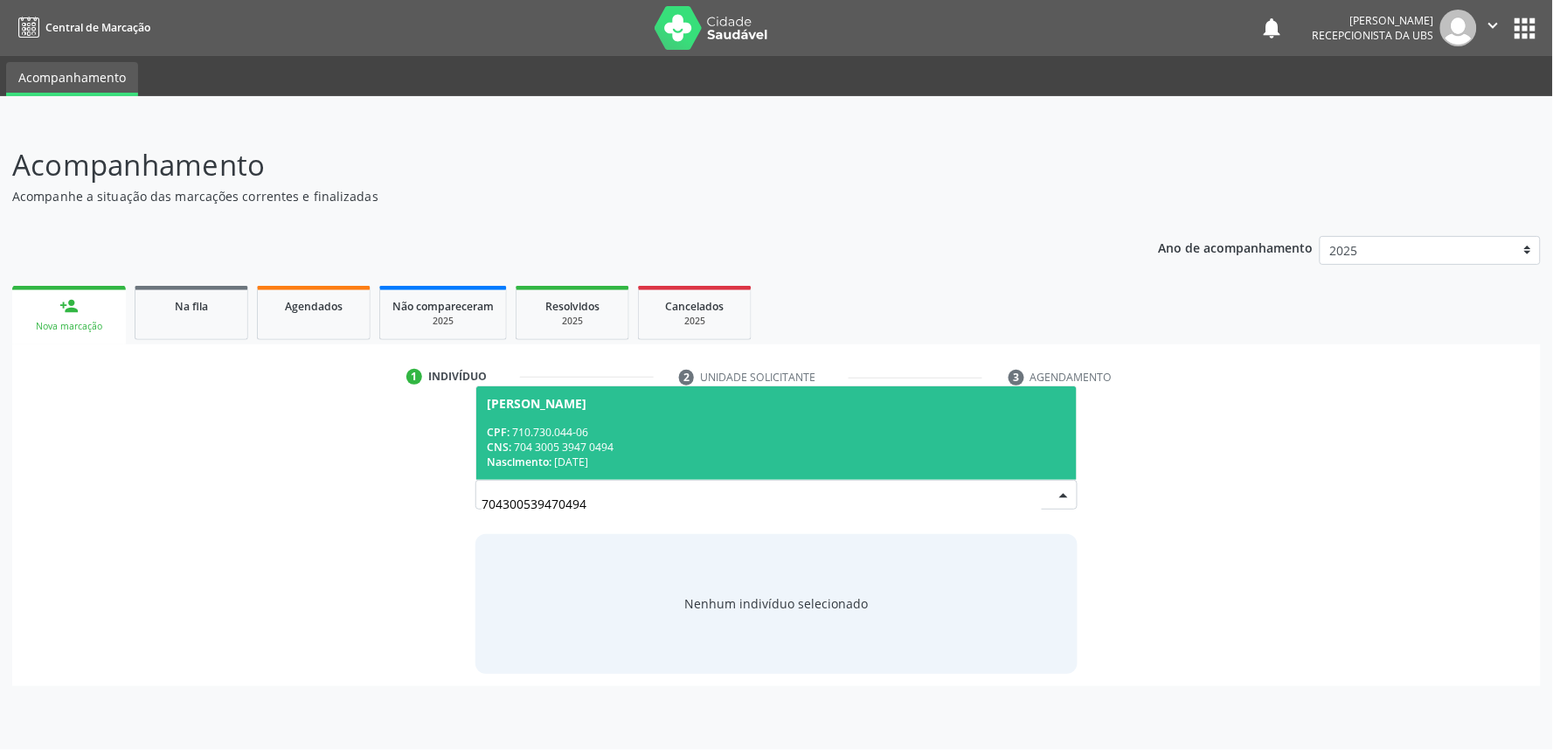
click at [663, 418] on span "[PERSON_NAME] CPF: 710.730.044-06 CNS: 704 3005 3947 0494 Nascimento: [DATE]" at bounding box center [776, 433] width 601 height 94
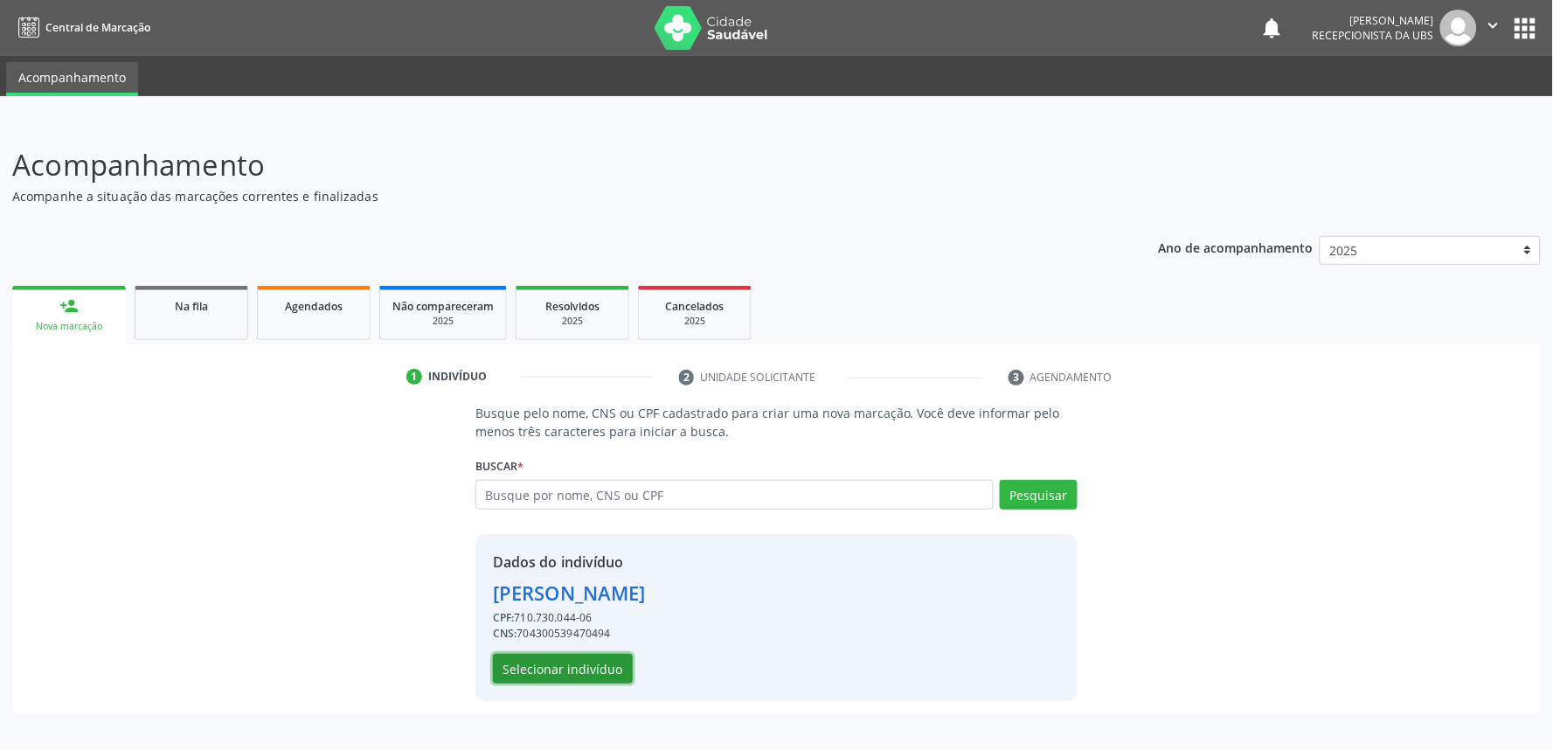
click at [587, 668] on button "Selecionar indivíduo" at bounding box center [563, 669] width 140 height 30
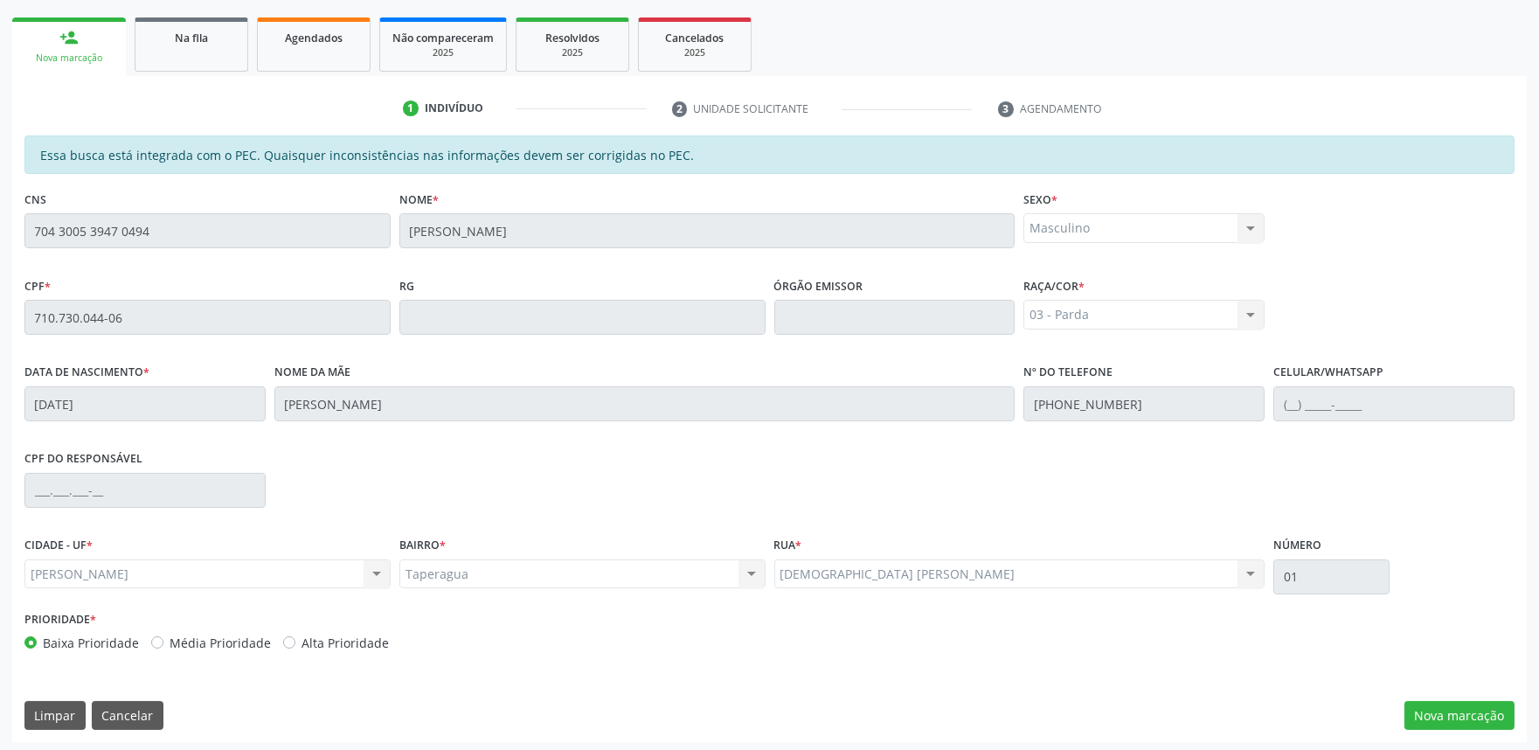
scroll to position [272, 0]
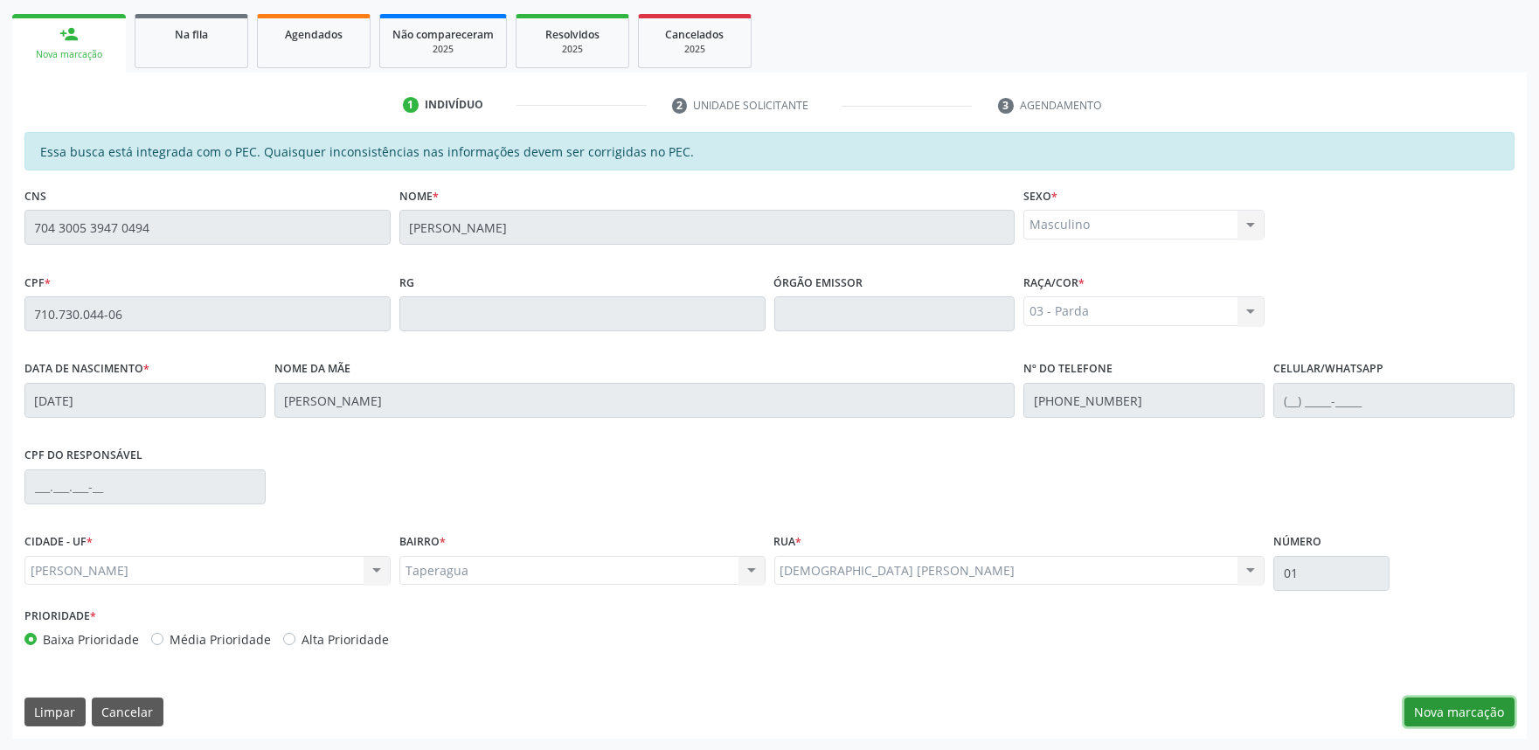
click at [1460, 698] on button "Nova marcação" at bounding box center [1460, 713] width 110 height 30
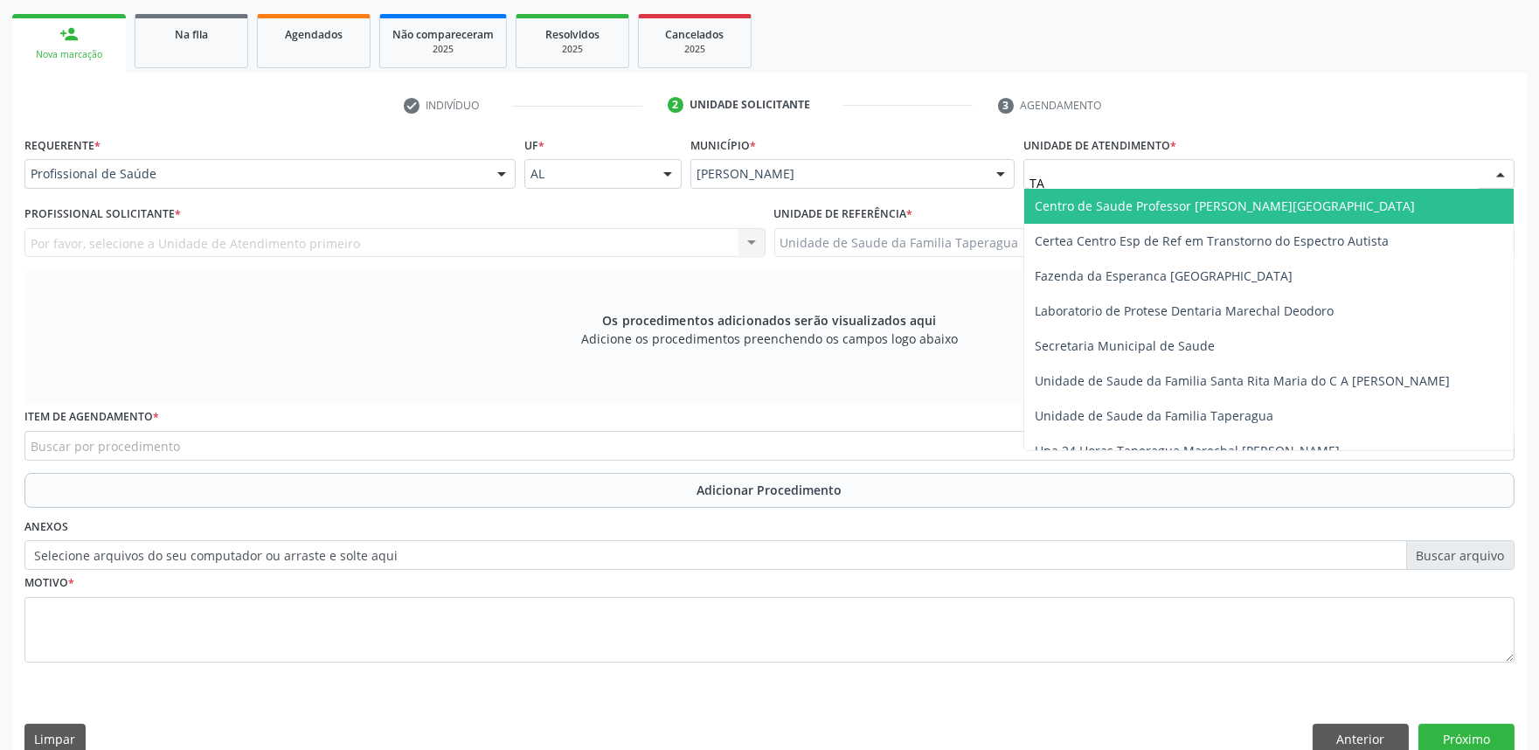
type input "TAP"
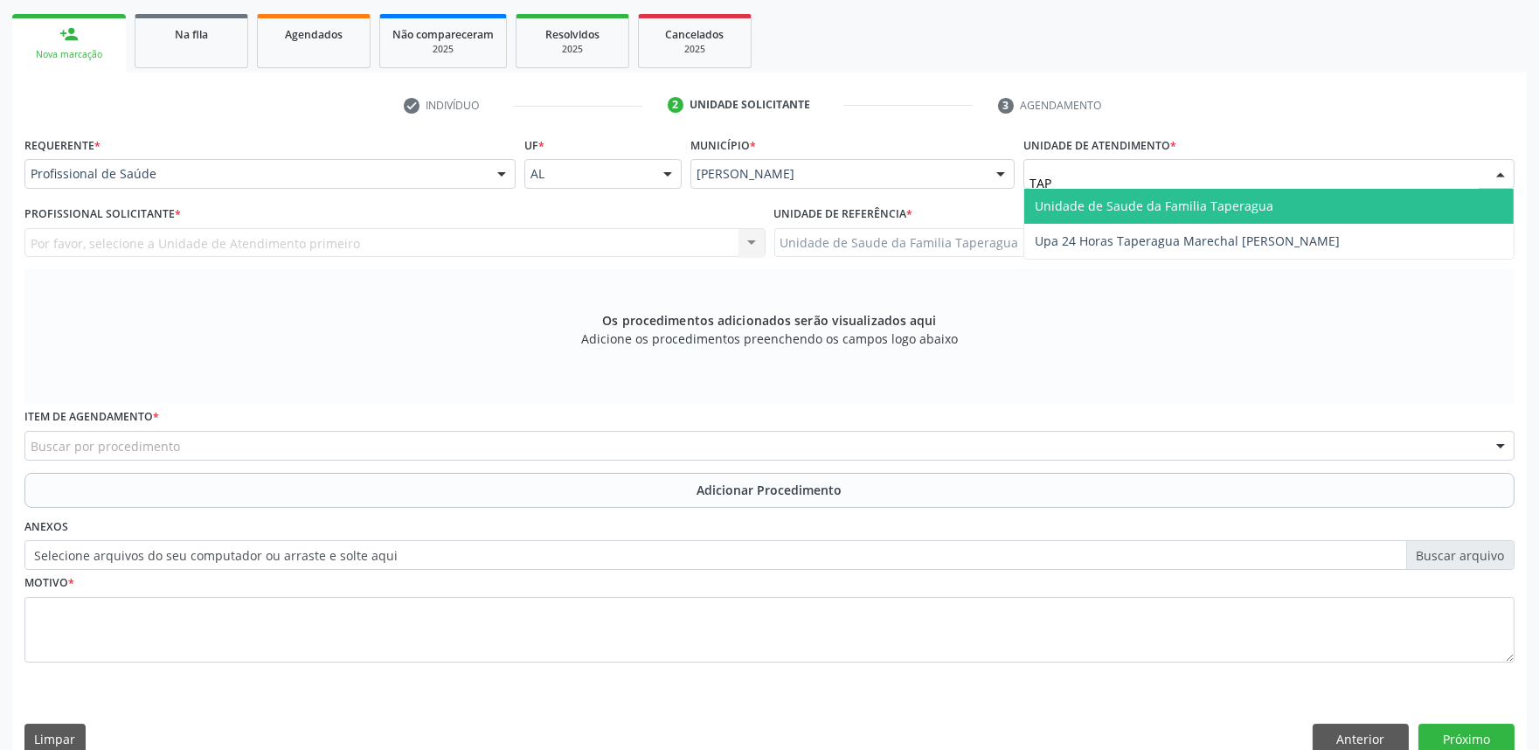
click at [1137, 198] on span "Unidade de Saude da Familia Taperagua" at bounding box center [1154, 206] width 239 height 17
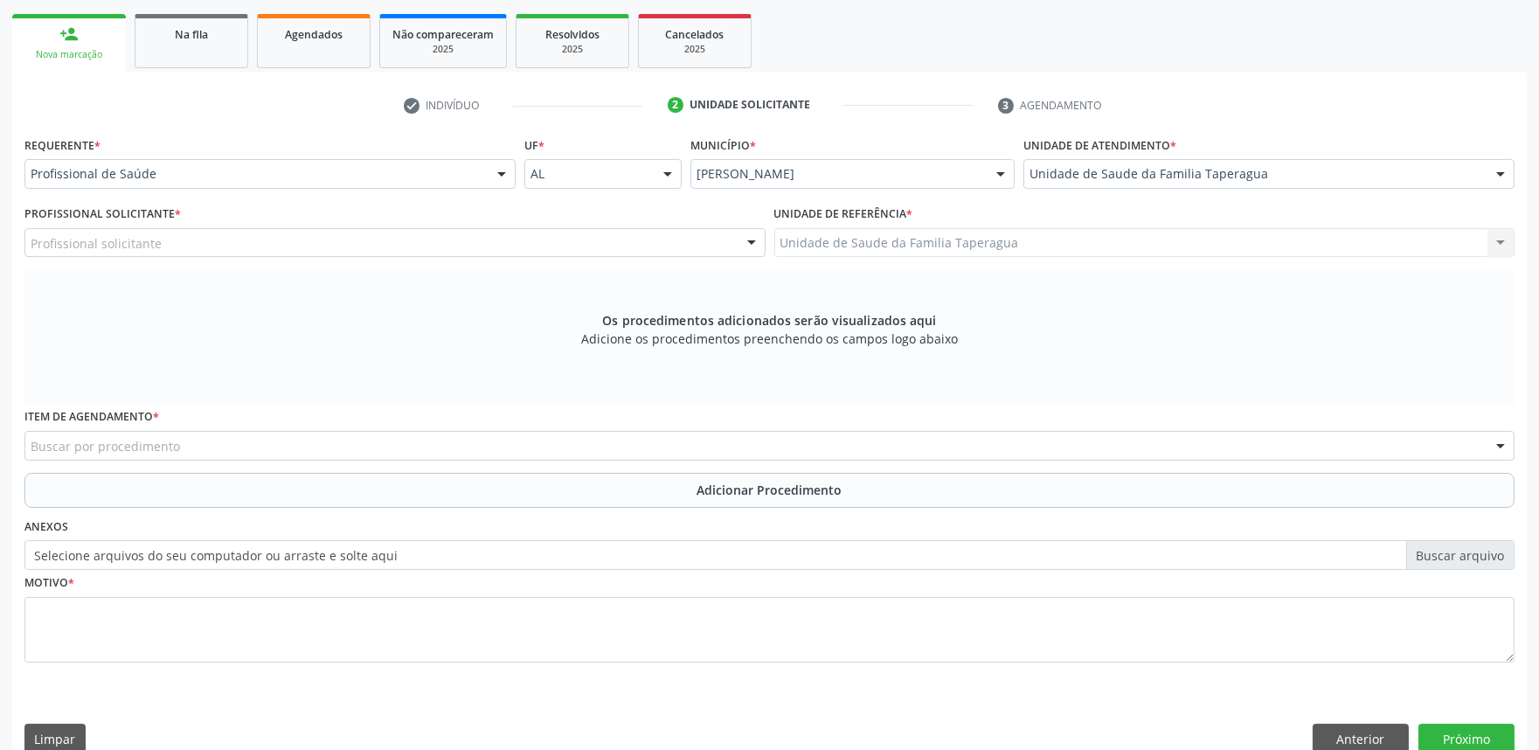
click at [373, 247] on div "Profissional solicitante" at bounding box center [394, 243] width 741 height 30
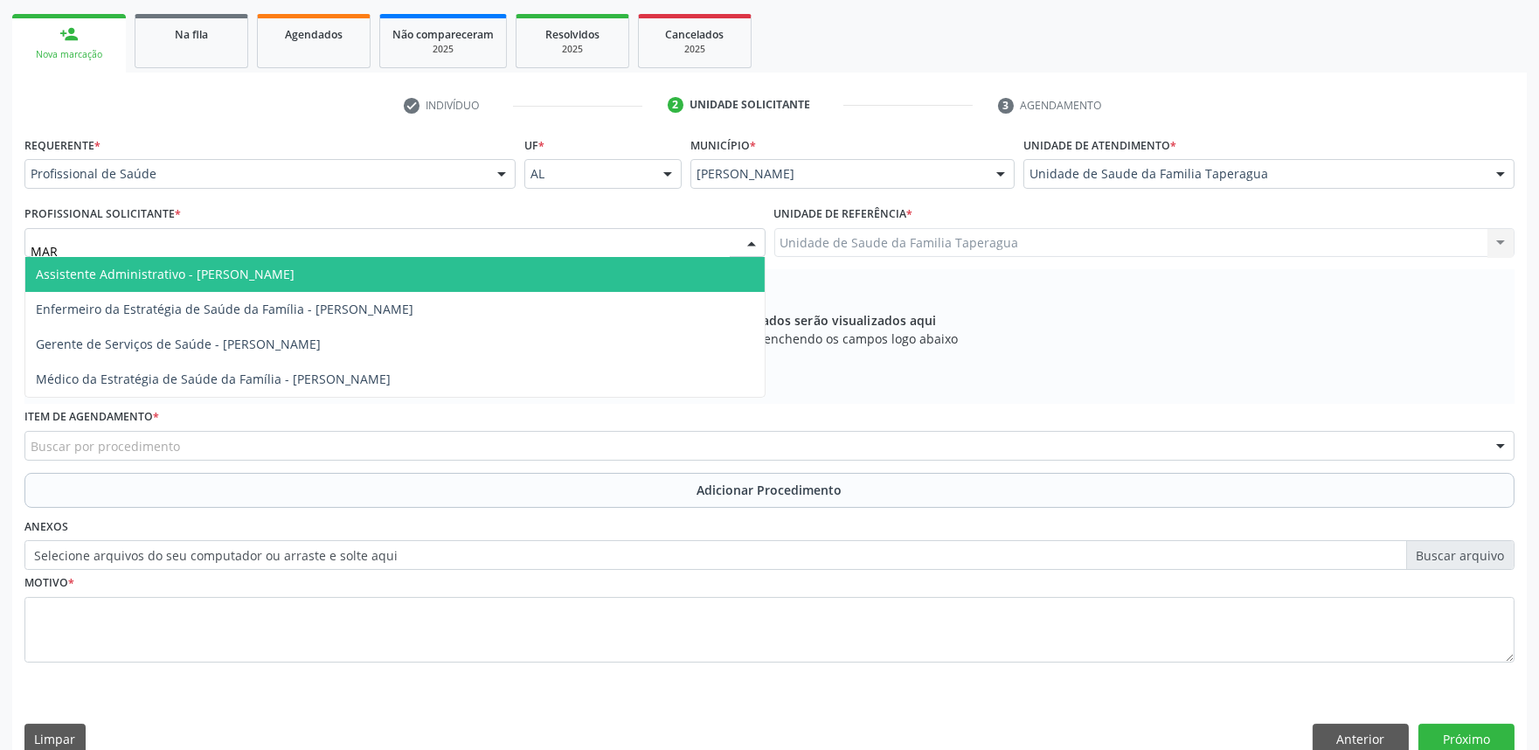
type input "MART"
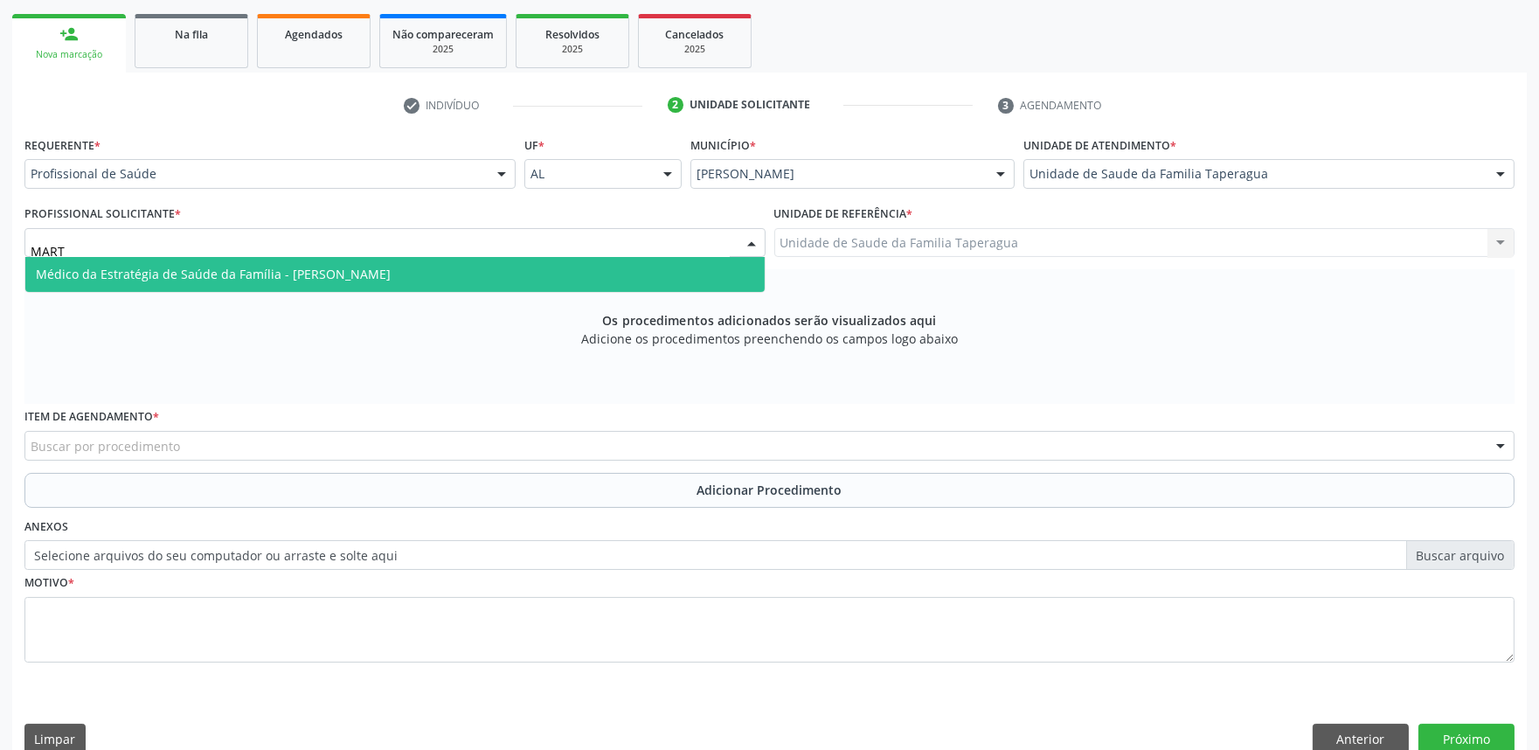
click at [386, 274] on span "Médico da Estratégia de Saúde da Família - Martina Toledo Valadao" at bounding box center [213, 274] width 355 height 17
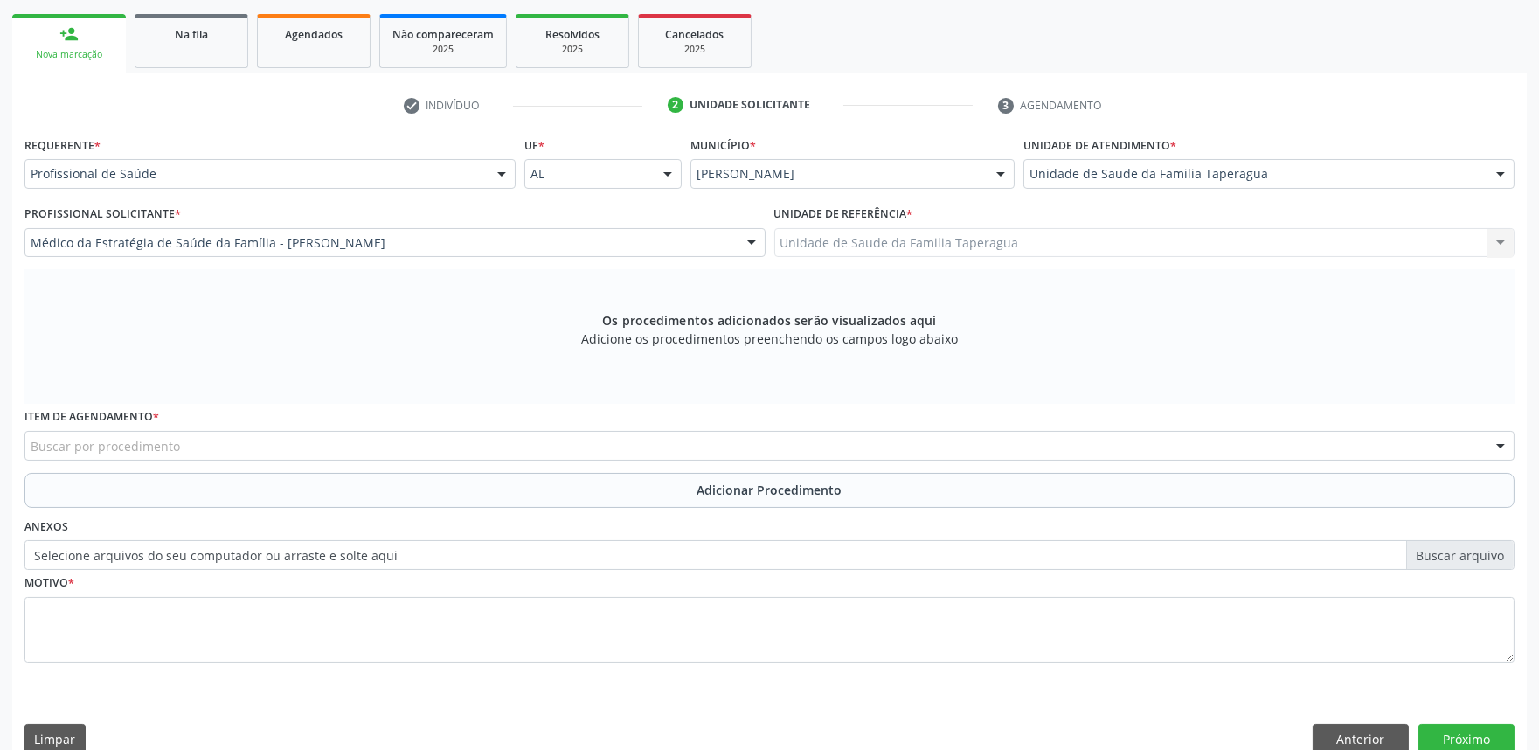
click at [388, 450] on div "Buscar por procedimento" at bounding box center [769, 446] width 1490 height 30
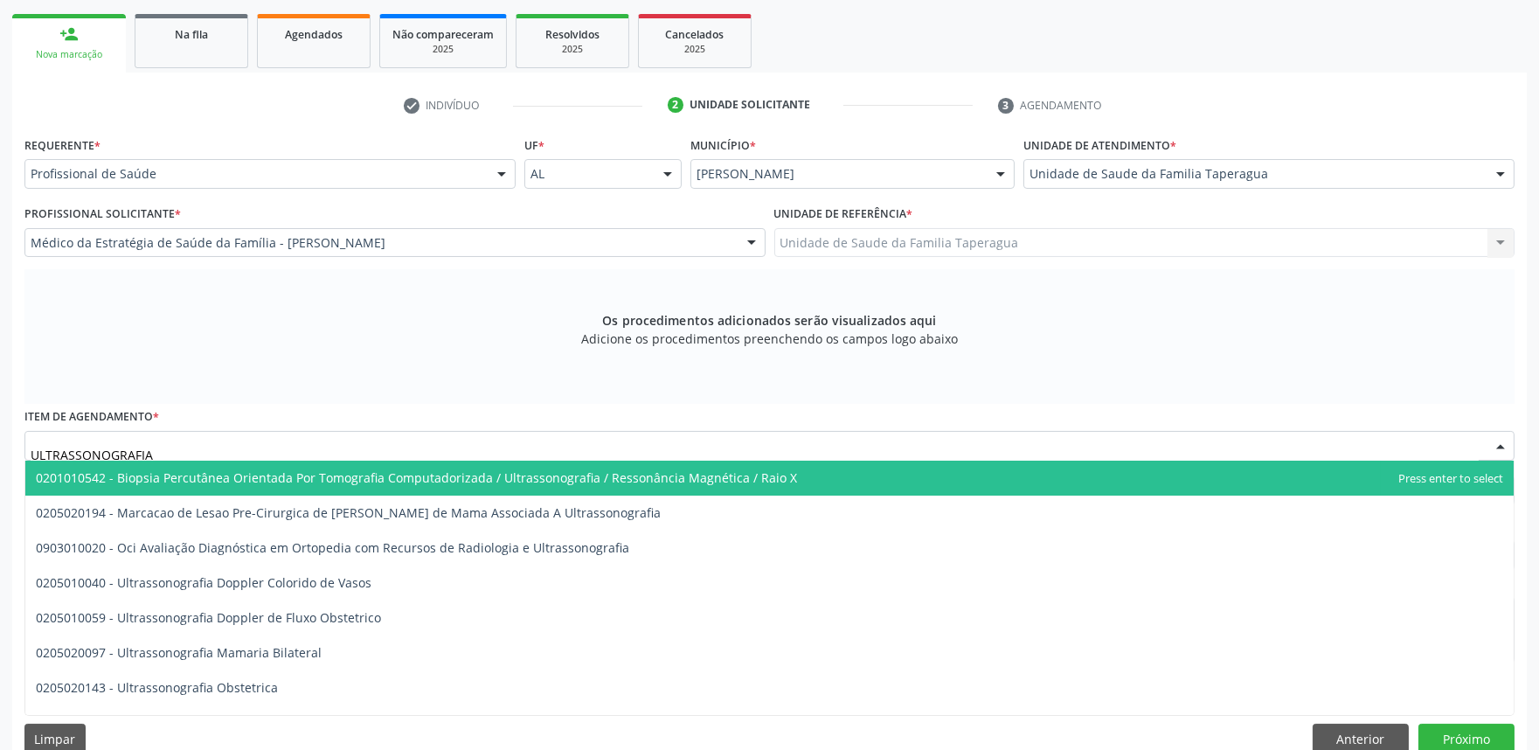
type input "ULTRASSONOGRAFIA P"
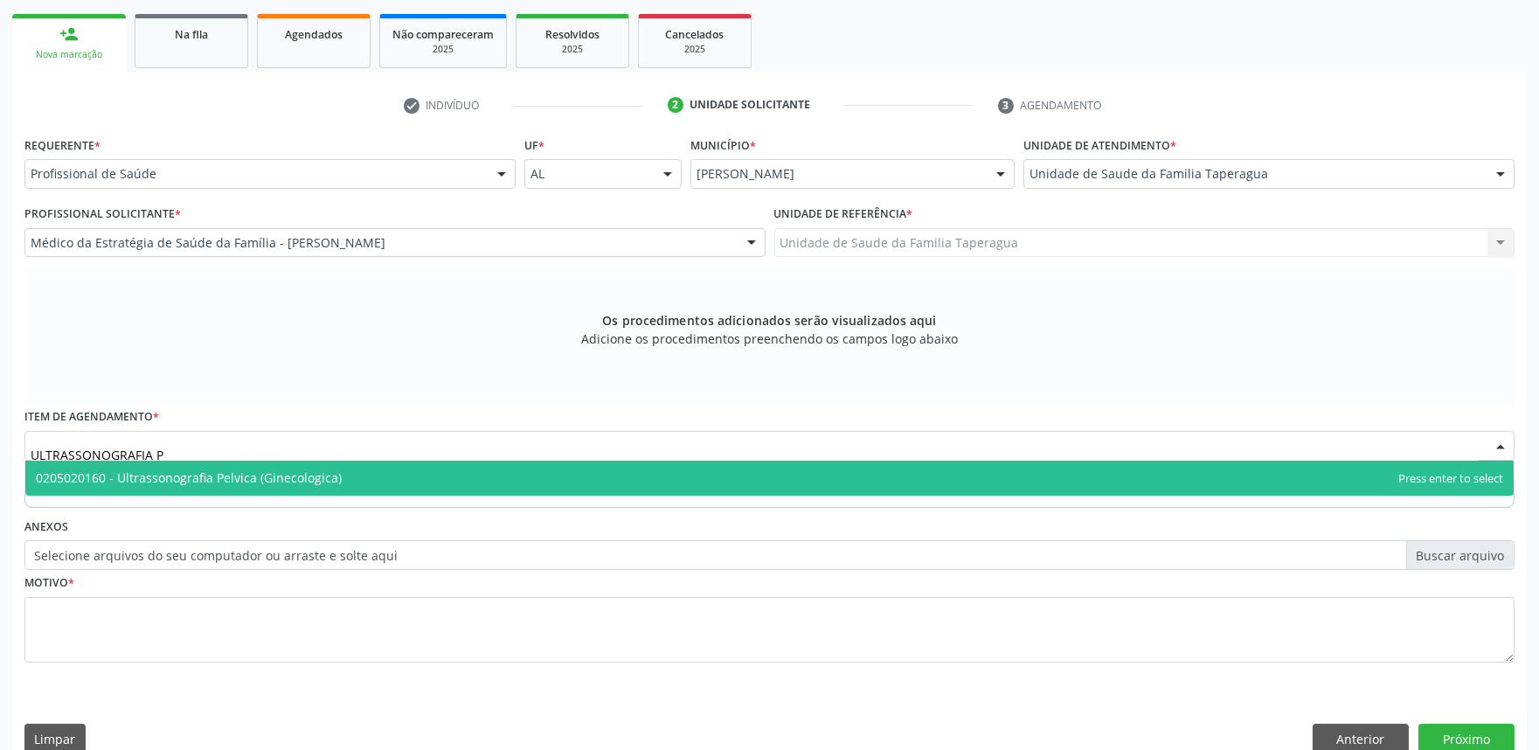
click at [400, 470] on span "0205020160 - Ultrassonografia Pelvica (Ginecologica)" at bounding box center [769, 478] width 1489 height 35
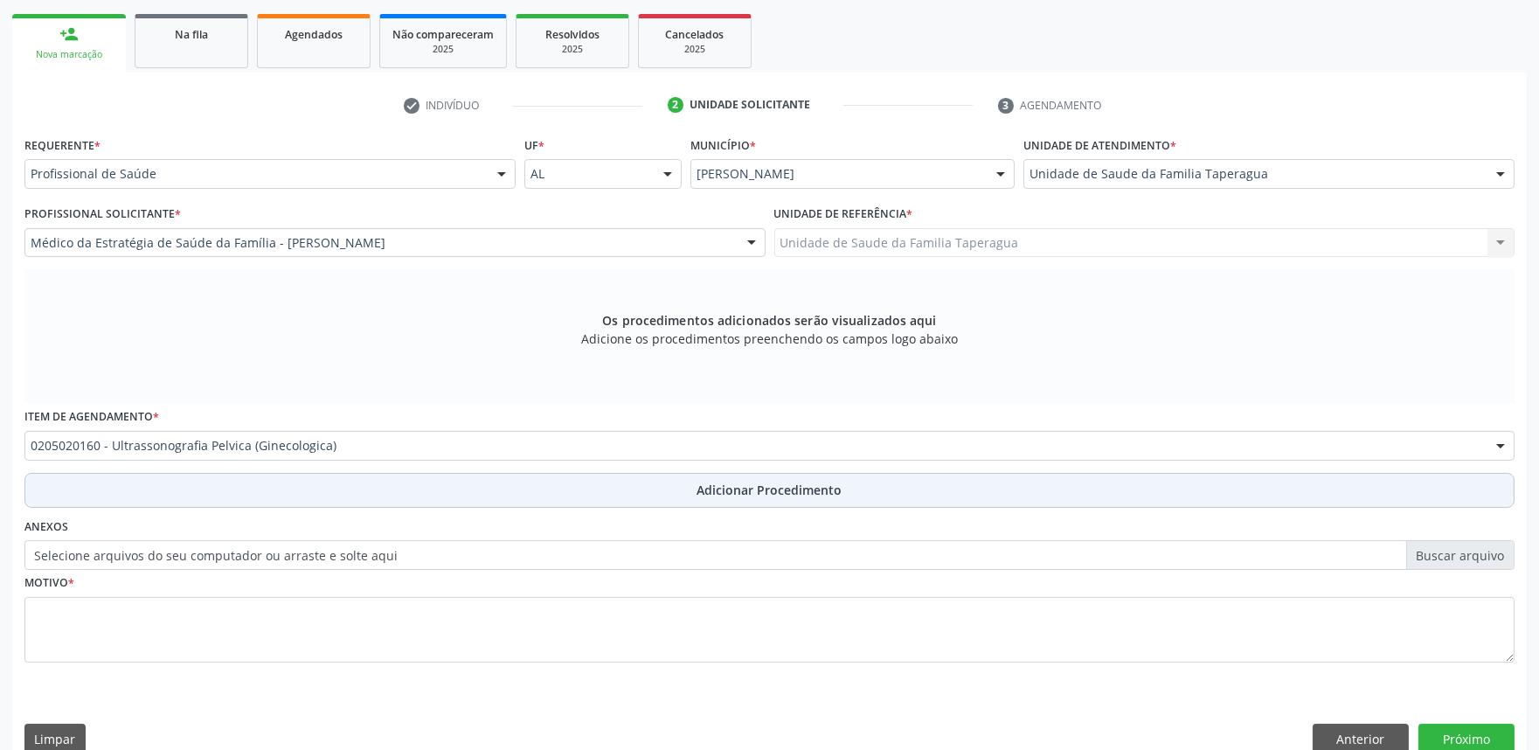
click at [411, 475] on button "Adicionar Procedimento" at bounding box center [769, 490] width 1490 height 35
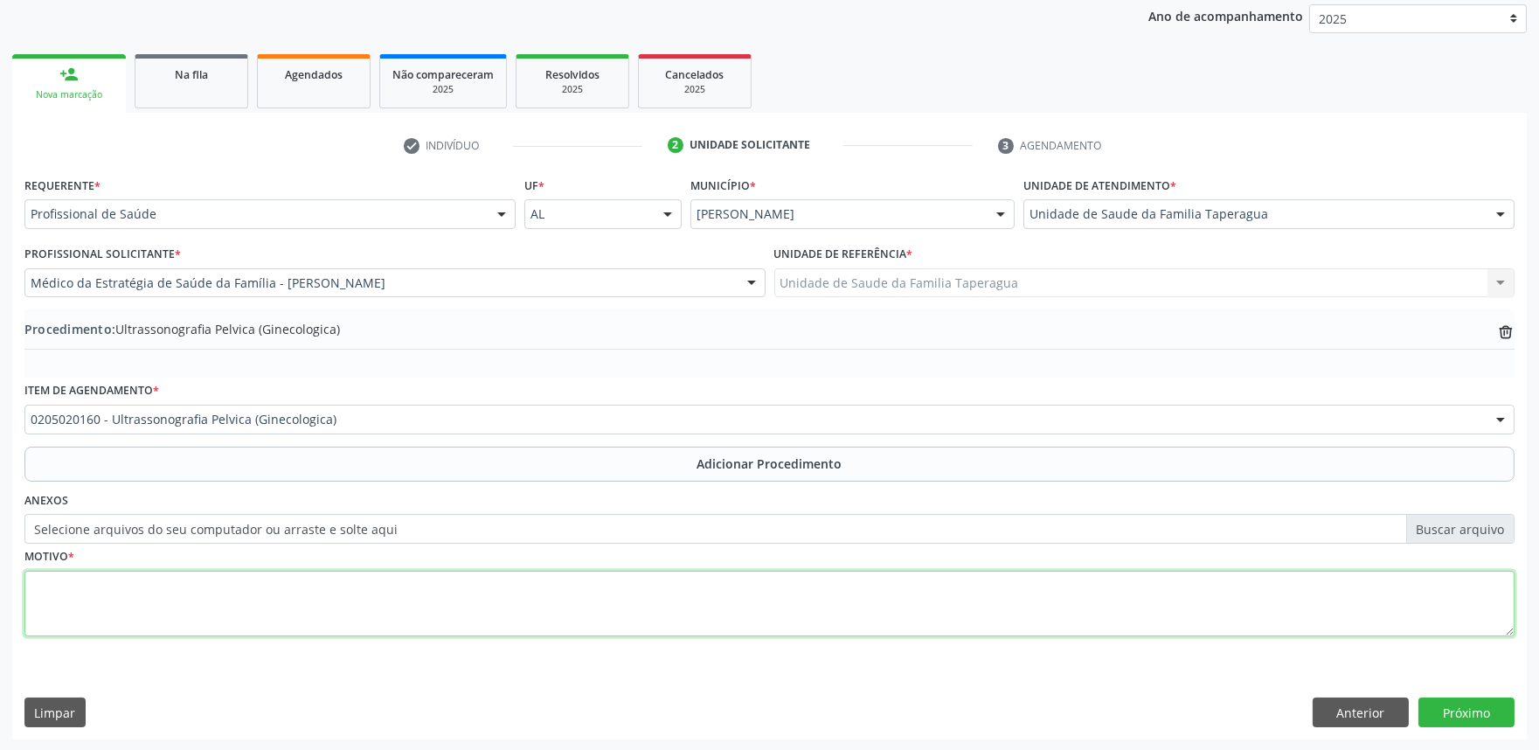
click at [433, 609] on textarea at bounding box center [769, 604] width 1490 height 66
type textarea "DOR PÉLVICA"
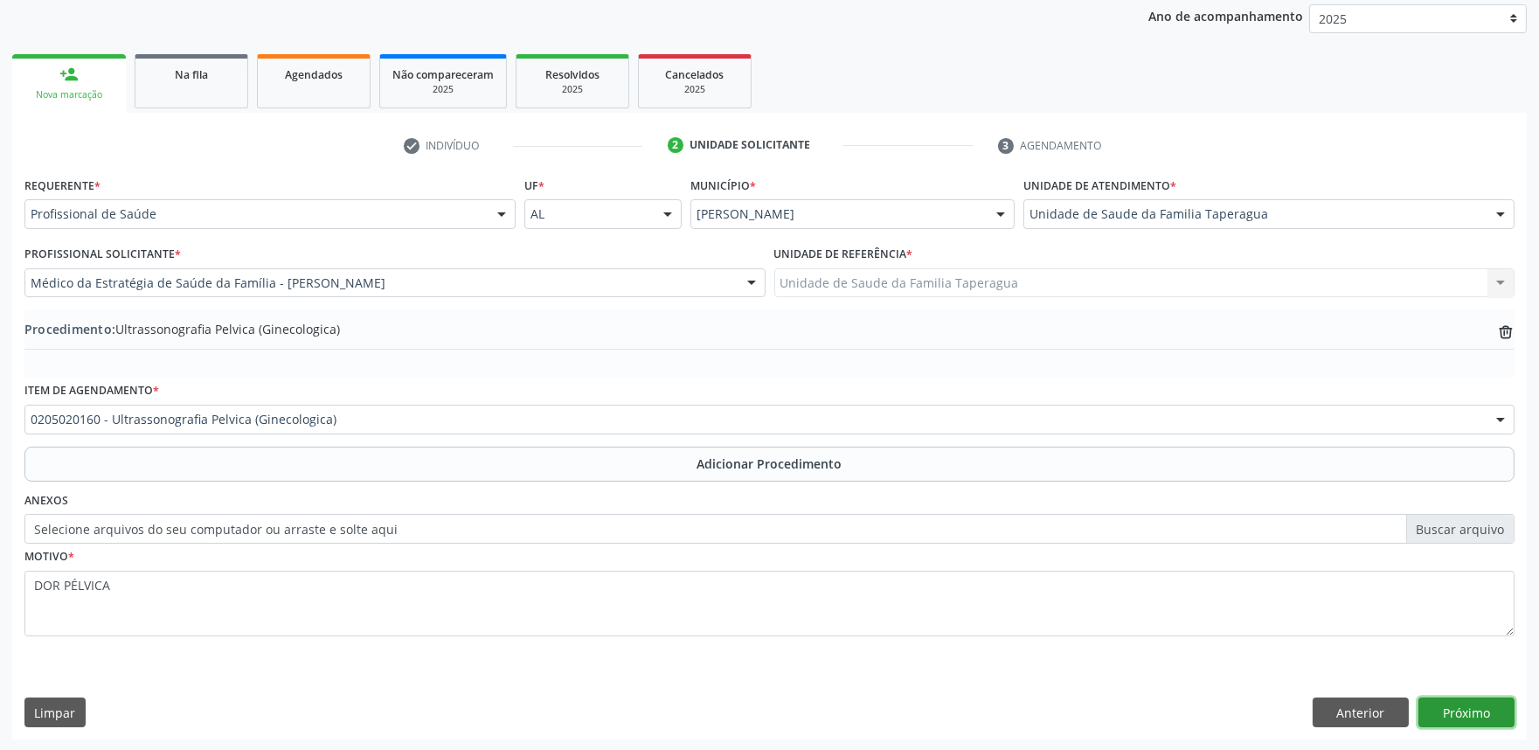
click at [1486, 700] on button "Próximo" at bounding box center [1467, 713] width 96 height 30
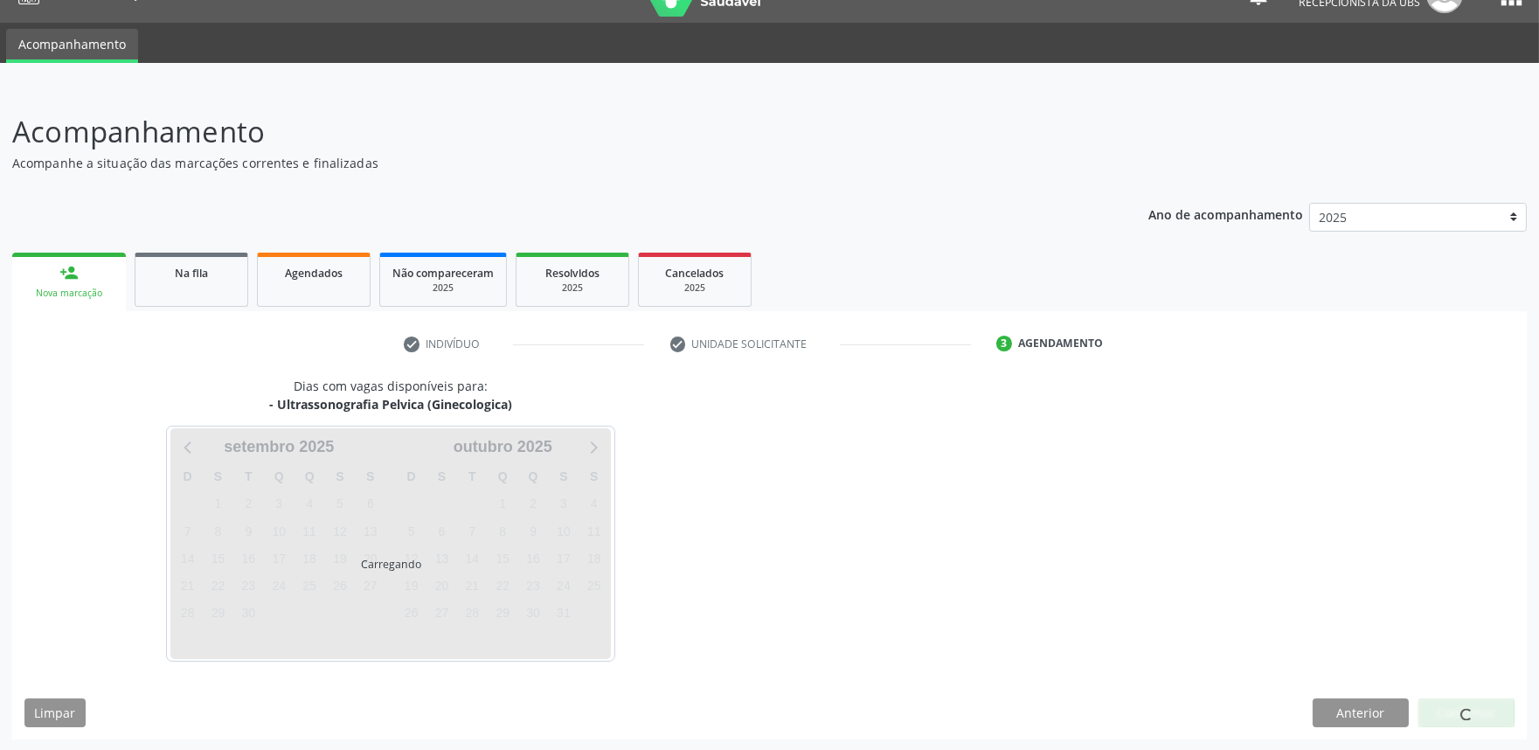
scroll to position [85, 0]
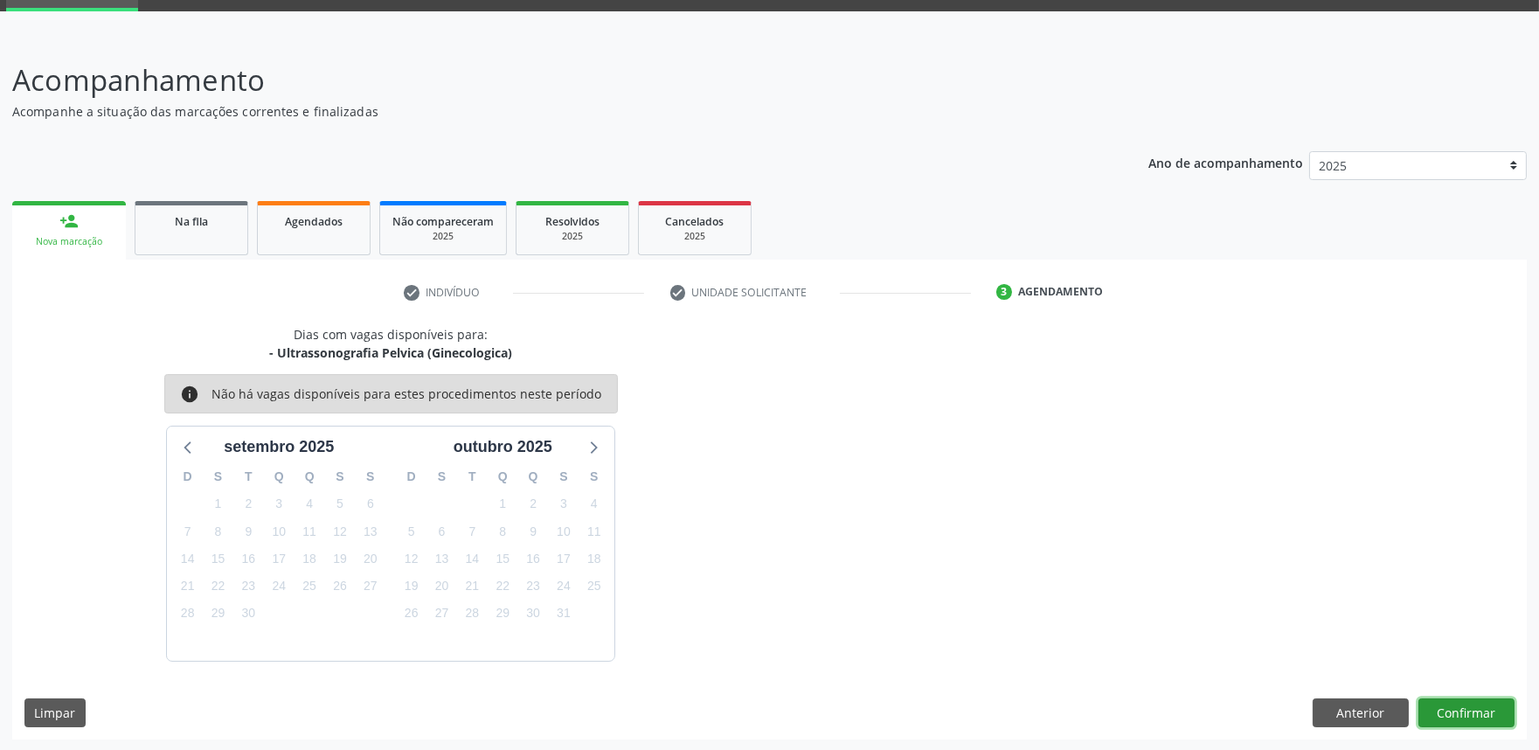
click at [1477, 708] on button "Confirmar" at bounding box center [1467, 713] width 96 height 30
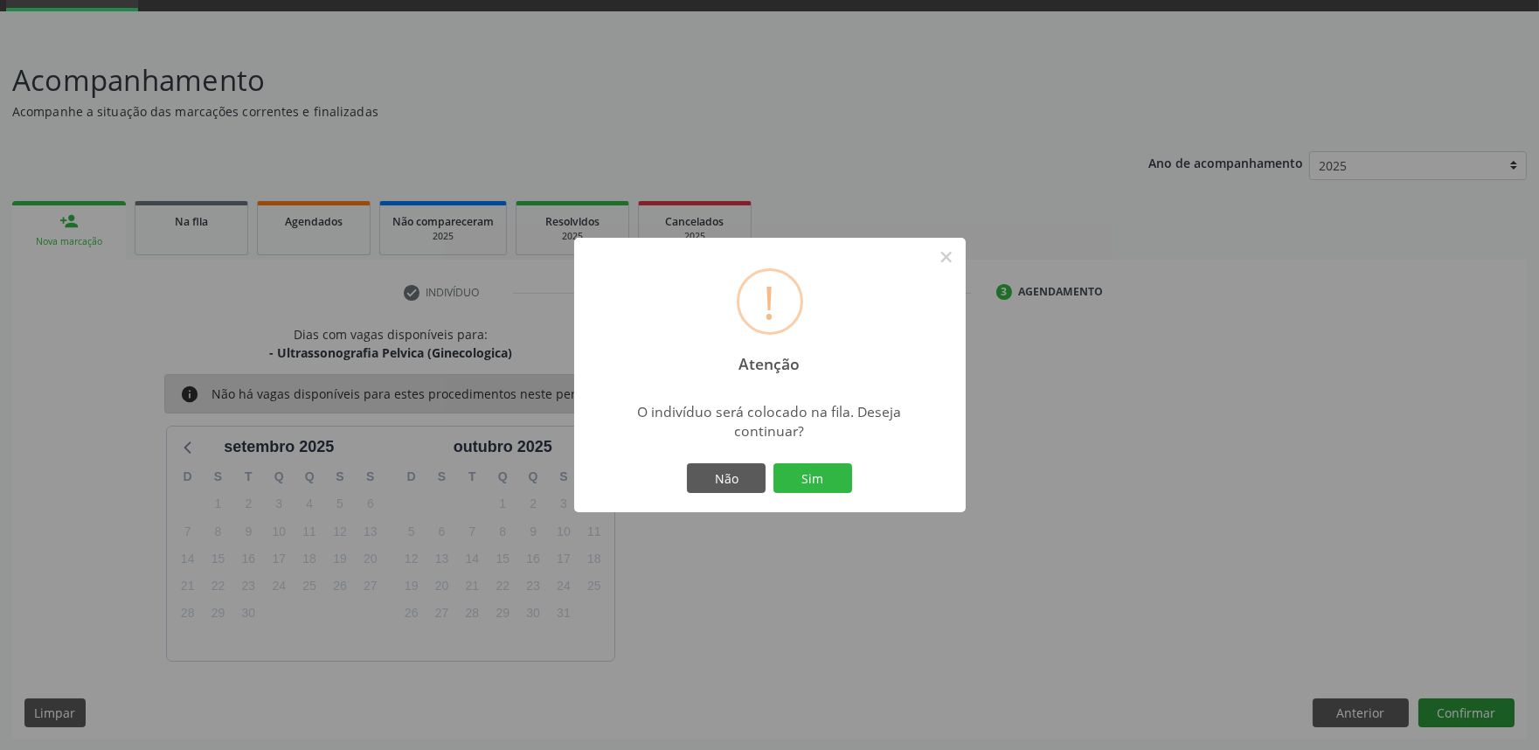
click at [774, 463] on button "Sim" at bounding box center [813, 478] width 79 height 30
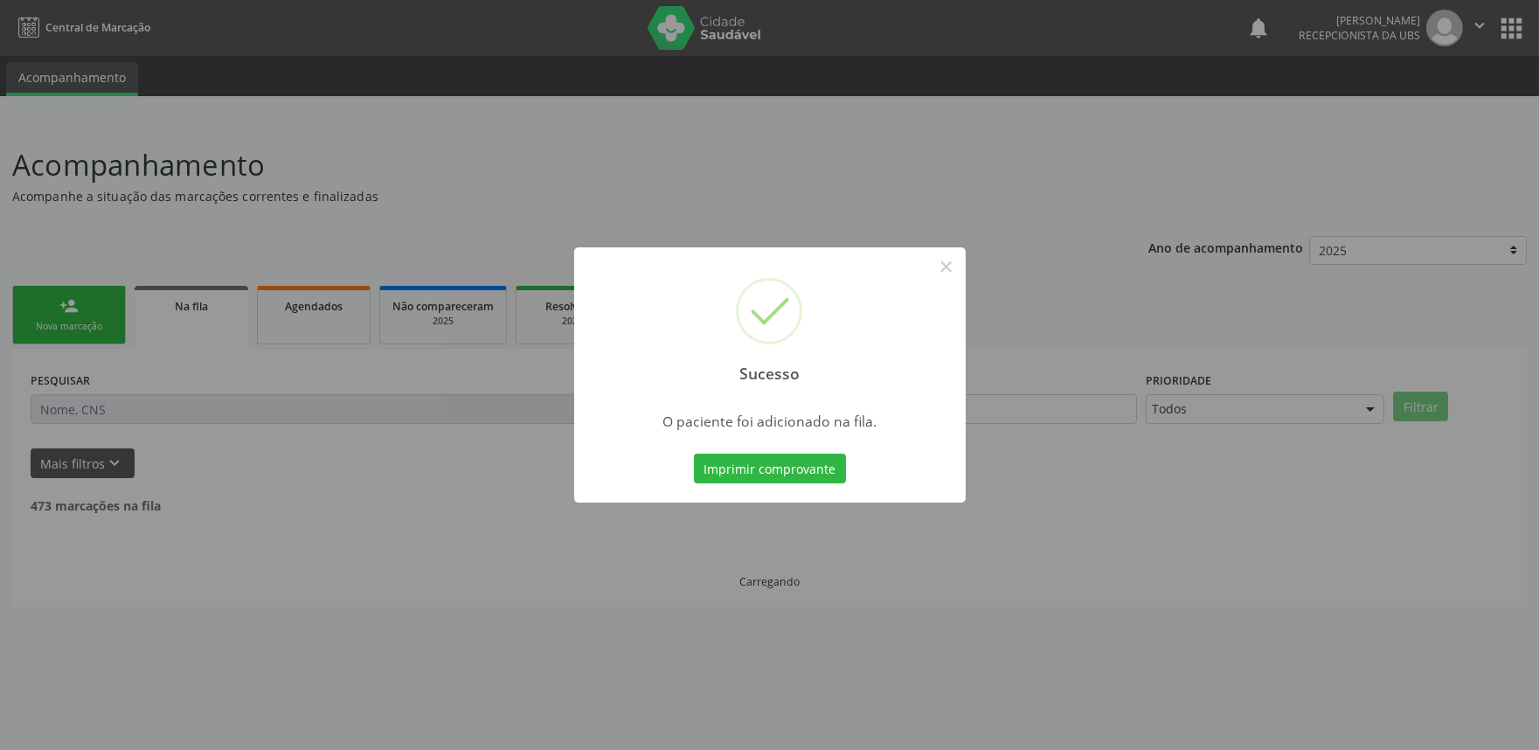
scroll to position [0, 0]
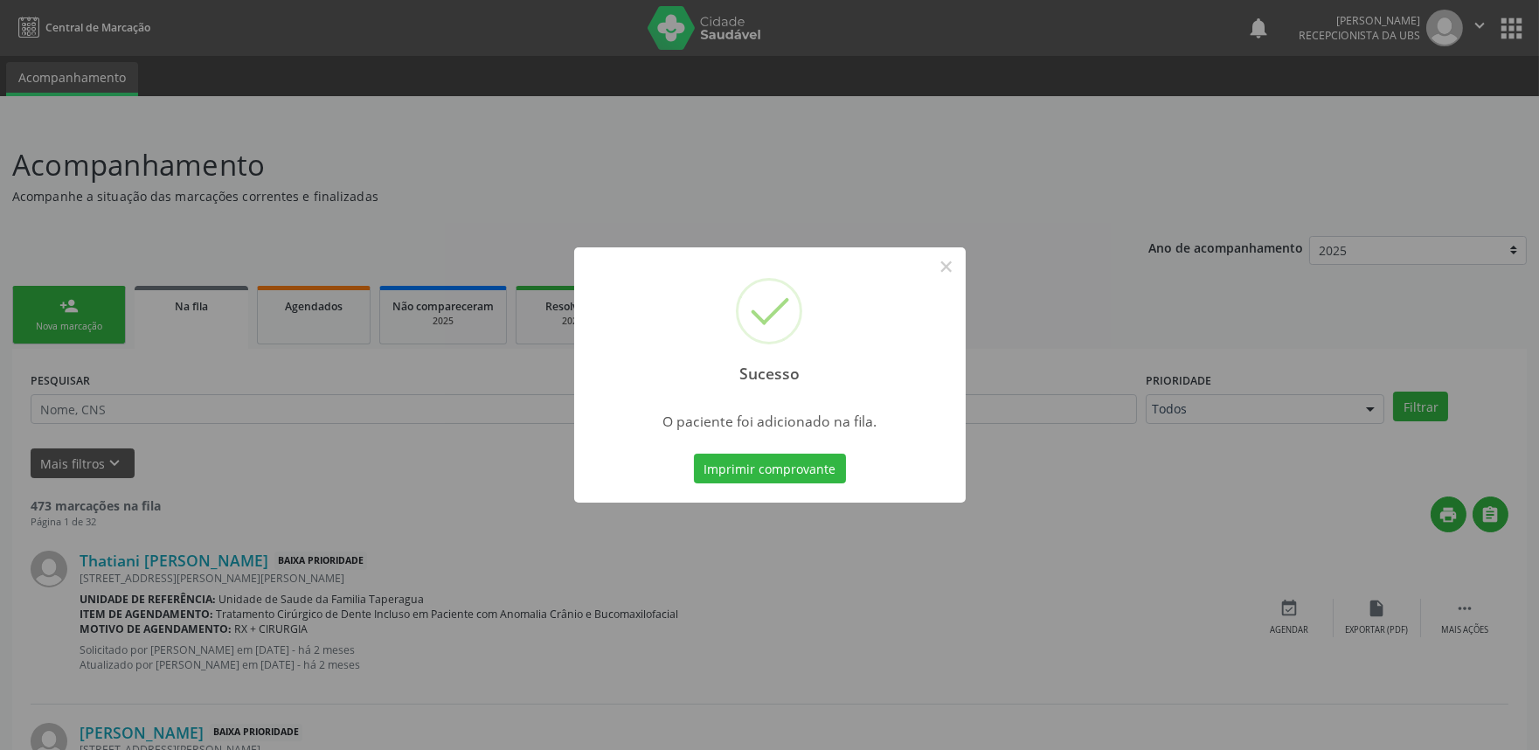
click at [1091, 292] on div "Sucesso × O paciente foi adicionado na fila. Imprimir comprovante Cancel" at bounding box center [769, 375] width 1539 height 750
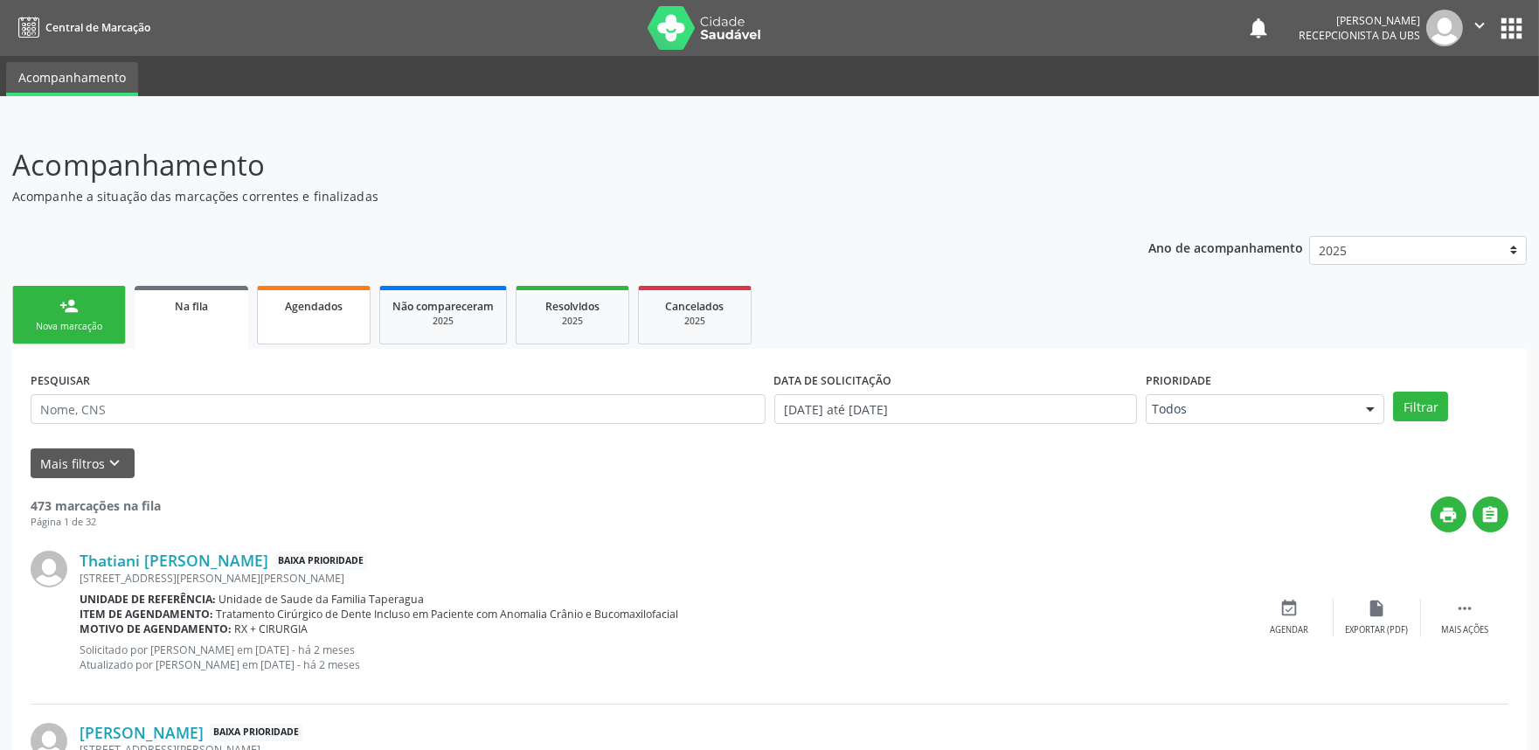
click at [337, 300] on span "Agendados" at bounding box center [314, 306] width 58 height 15
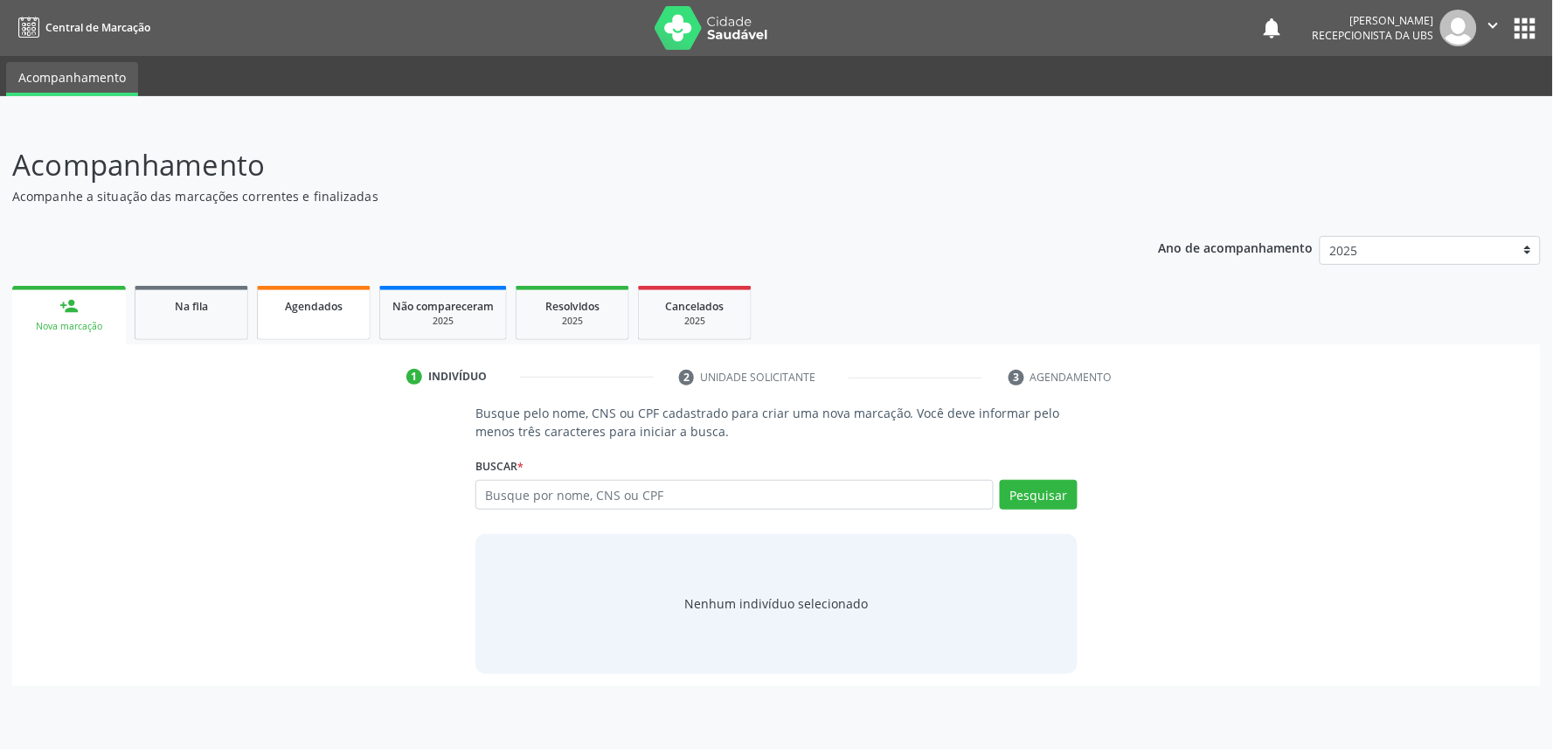
click at [307, 311] on div "Agendados" at bounding box center [313, 305] width 87 height 18
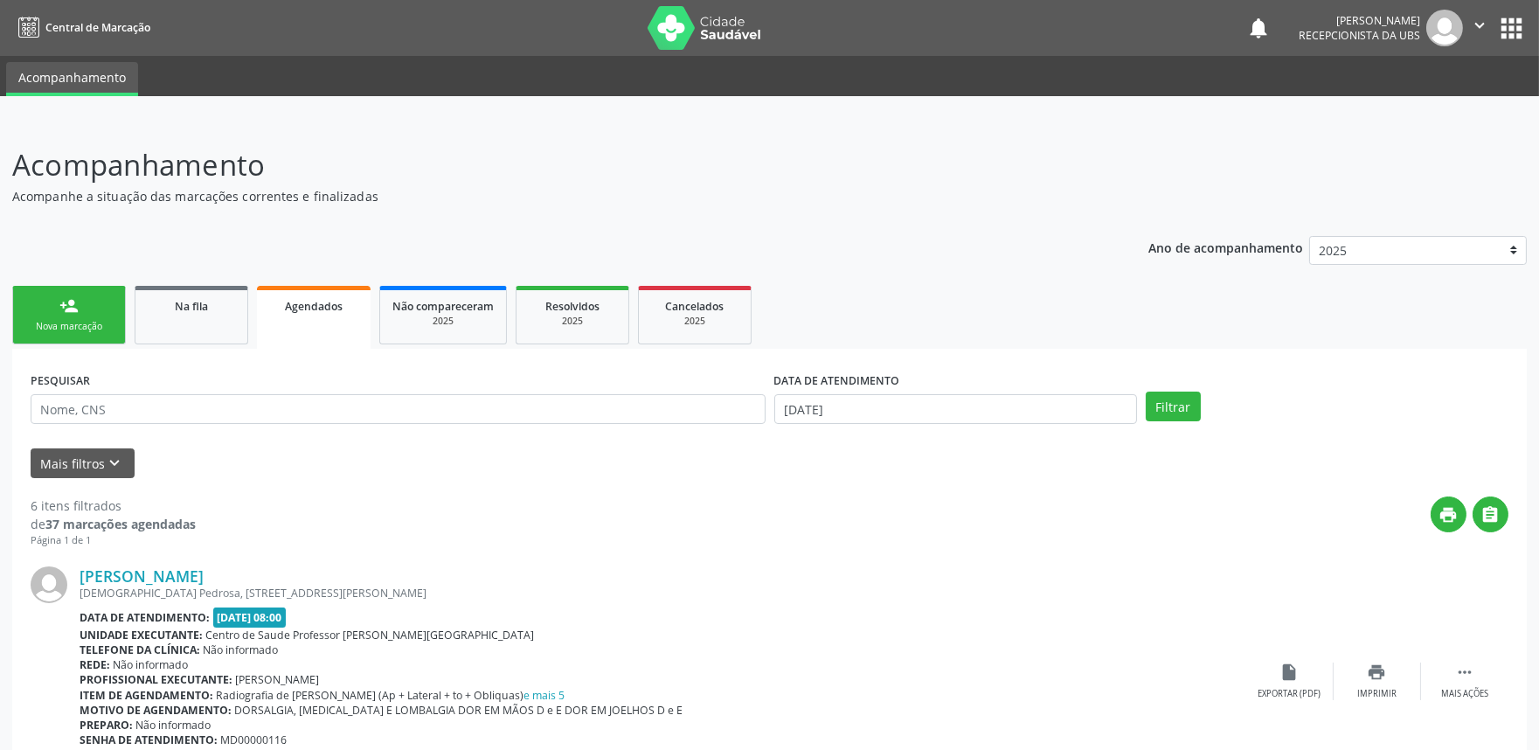
scroll to position [1428, 0]
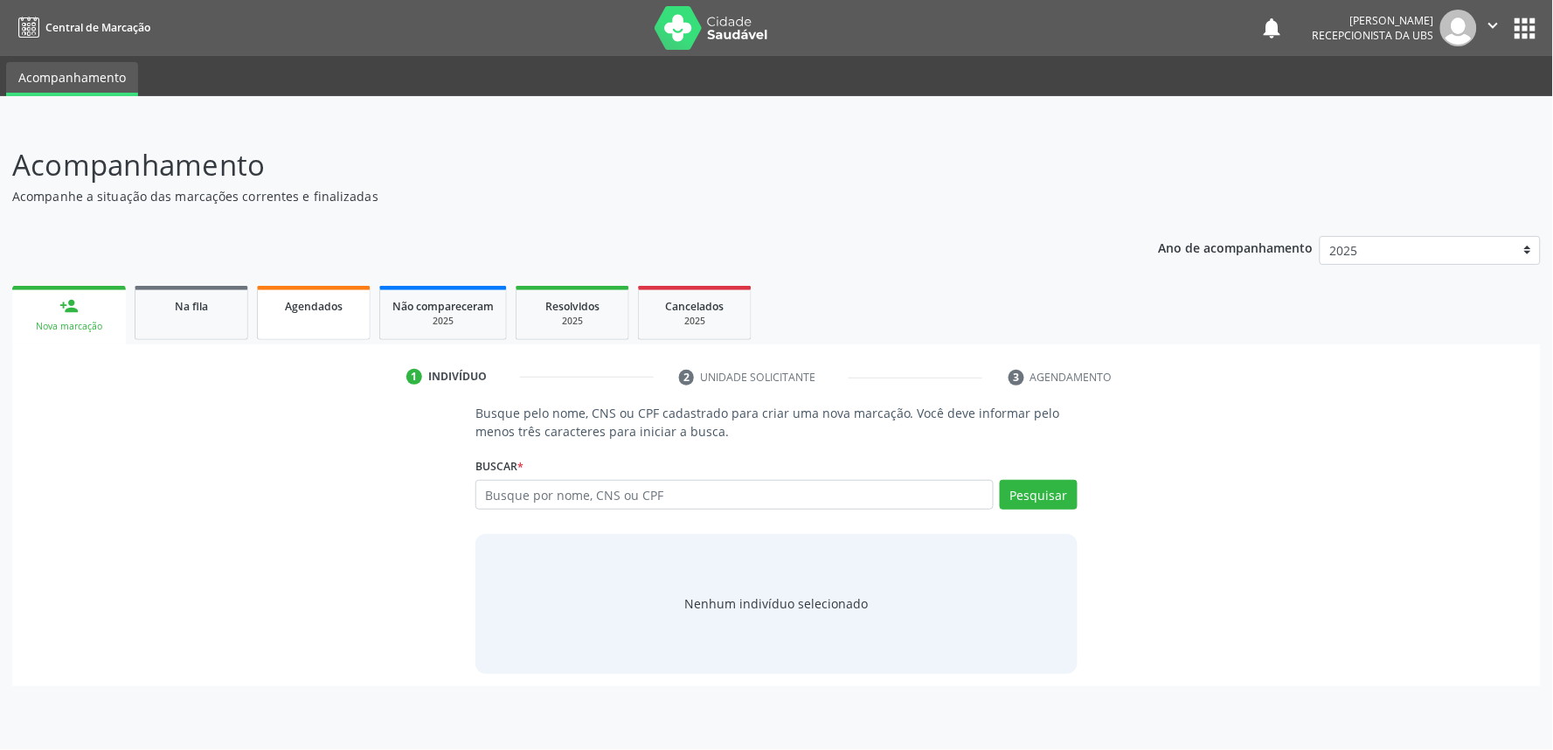
click at [321, 319] on link "Agendados" at bounding box center [314, 313] width 114 height 54
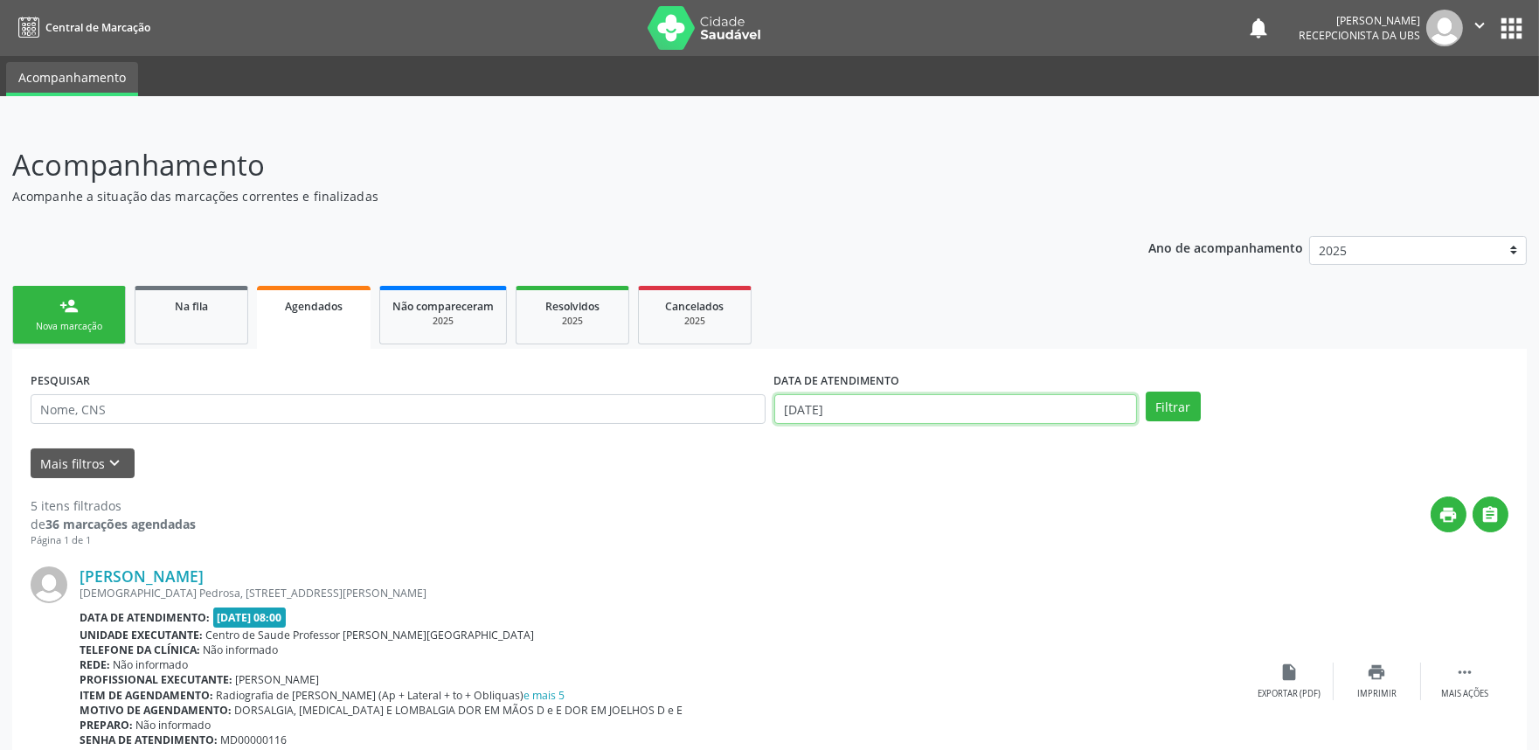
click at [880, 408] on input "[DATE]" at bounding box center [956, 409] width 363 height 30
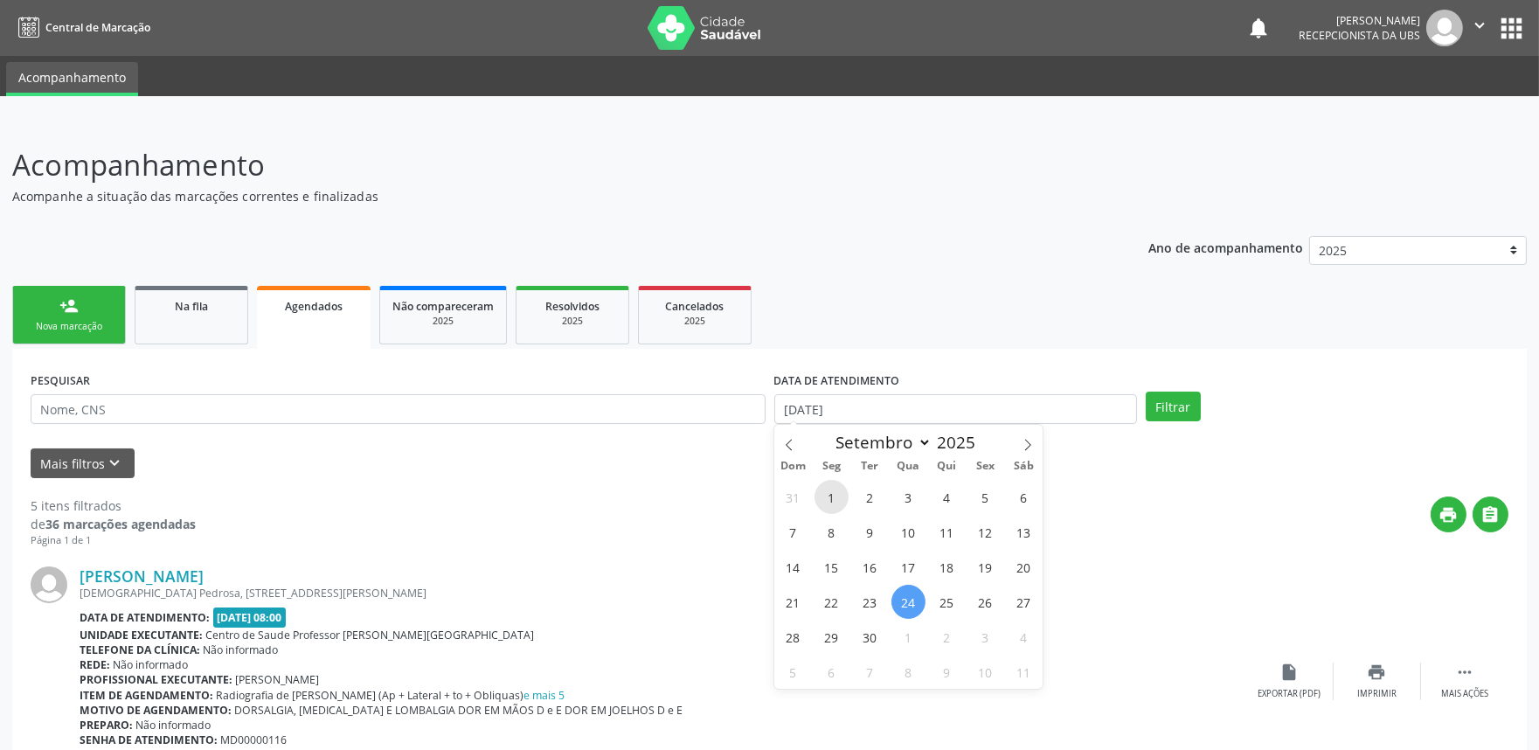
click at [832, 495] on span "1" at bounding box center [832, 497] width 34 height 34
type input "01/09/2025"
click at [1026, 439] on icon at bounding box center [1028, 445] width 12 height 12
select select "9"
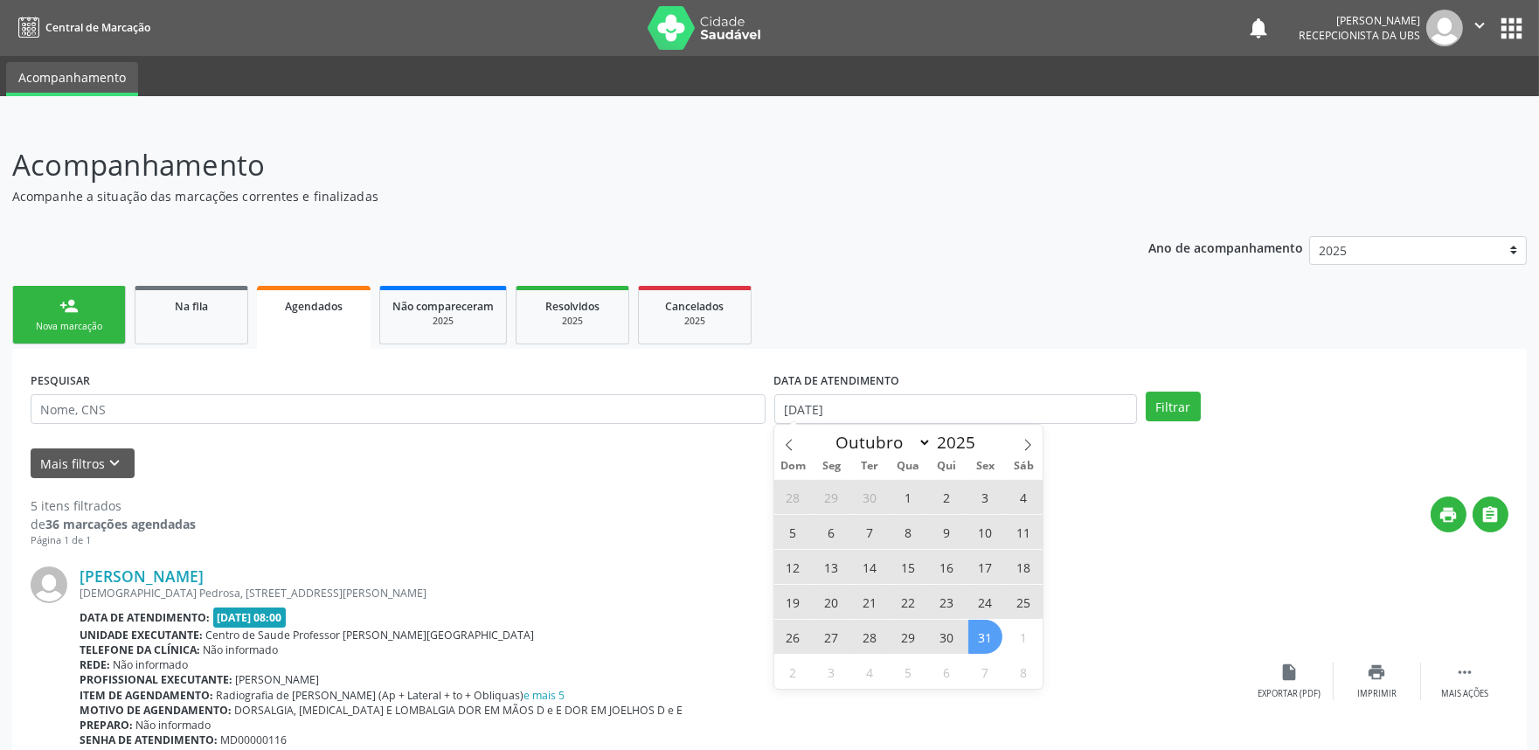
click at [999, 636] on span "31" at bounding box center [986, 637] width 34 height 34
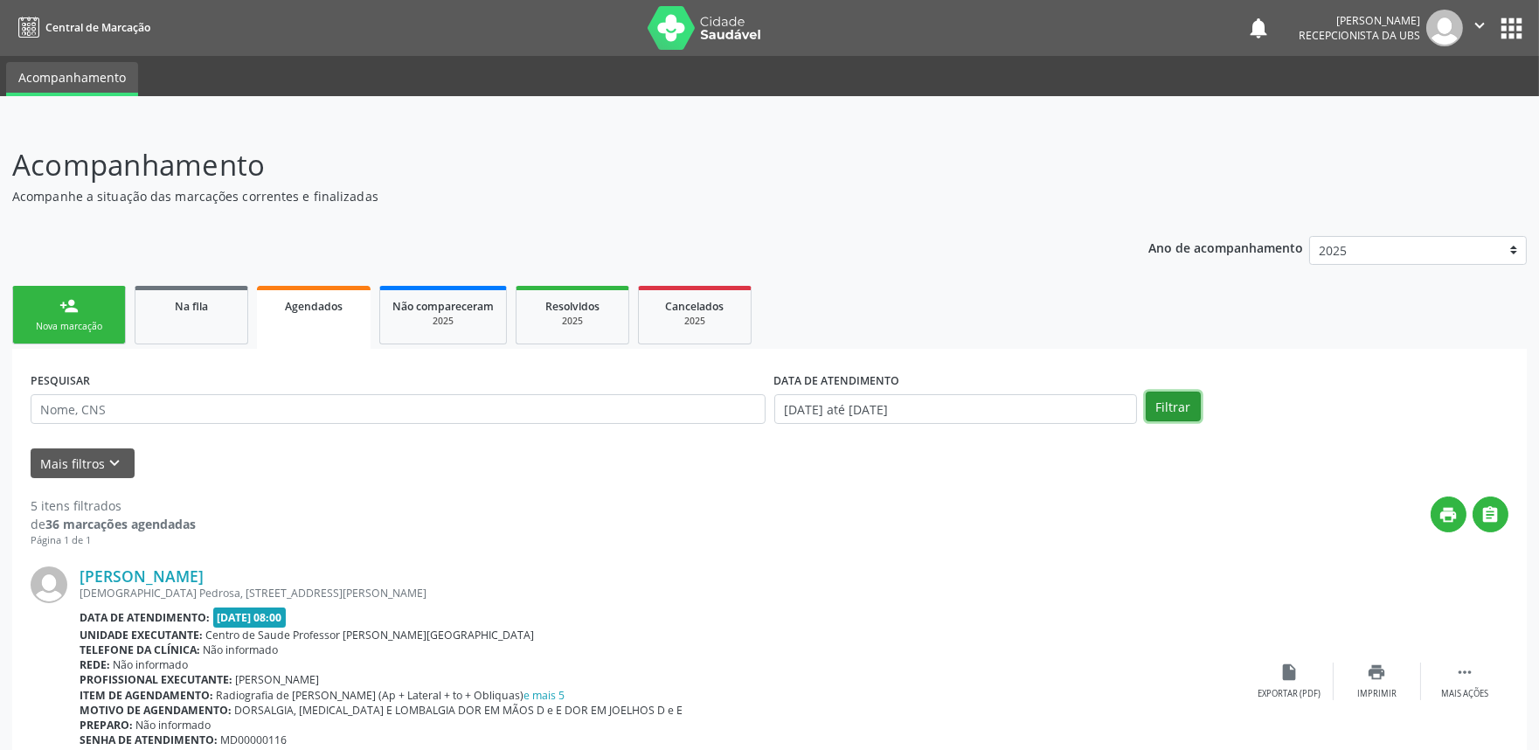
click at [1169, 399] on button "Filtrar" at bounding box center [1173, 407] width 55 height 30
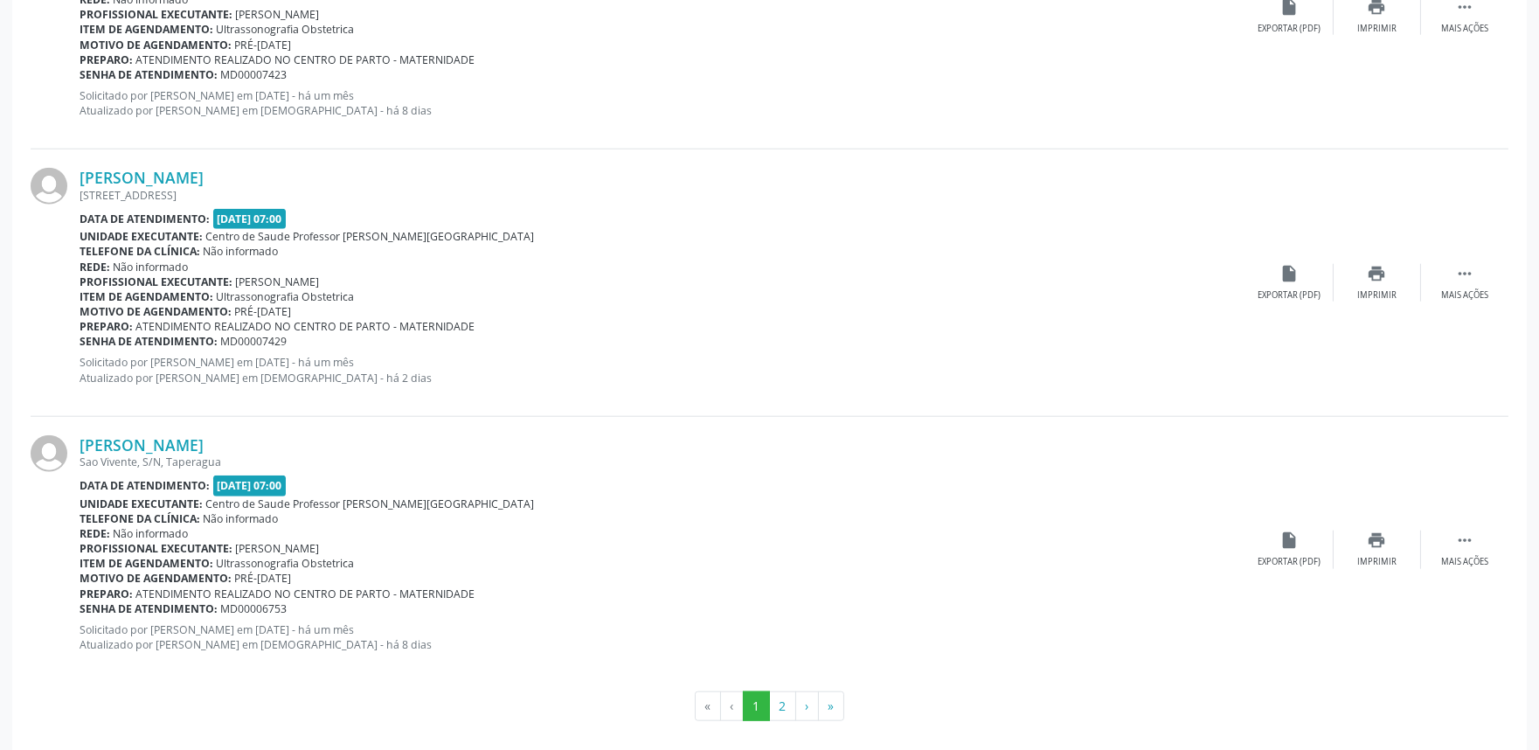
scroll to position [3882, 0]
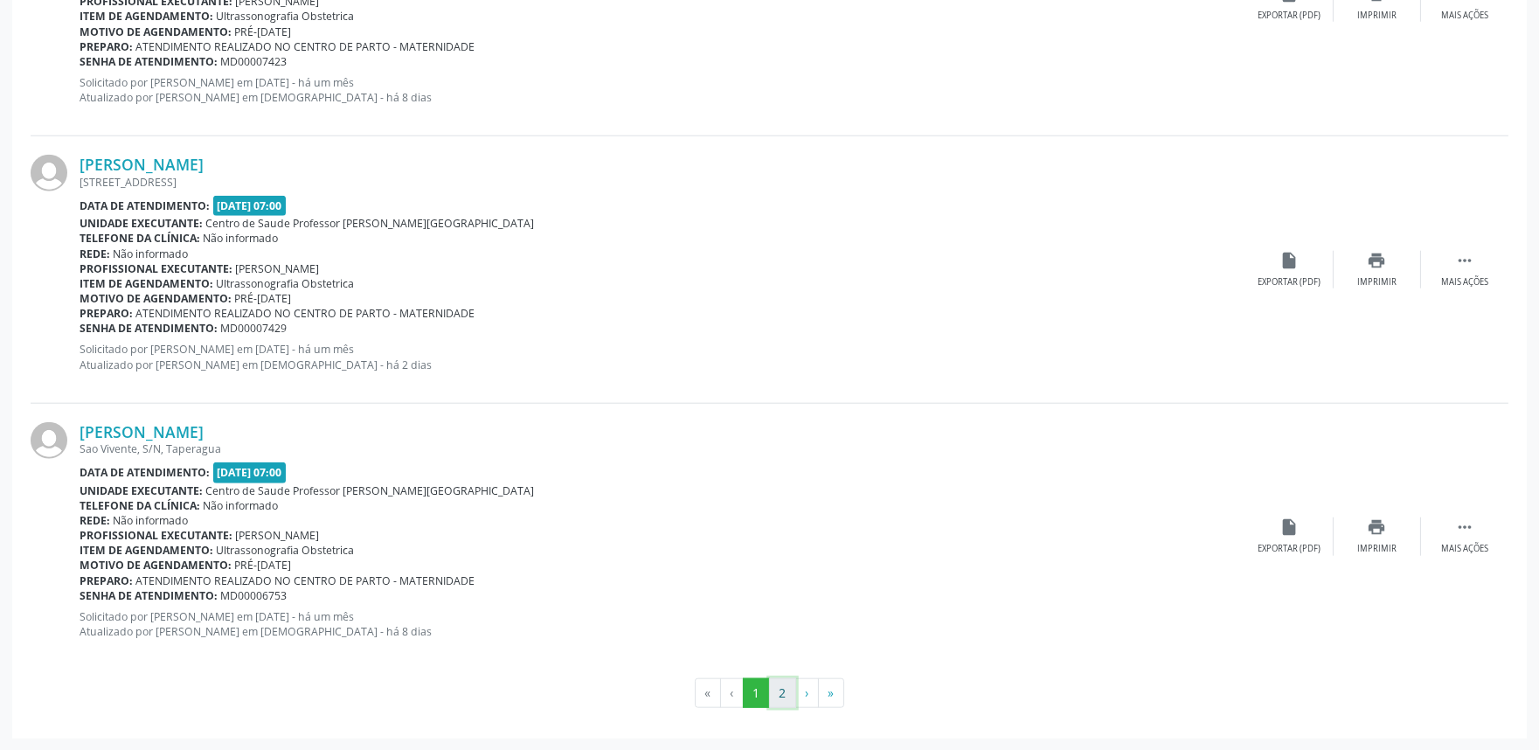
click at [783, 687] on button "2" at bounding box center [782, 693] width 27 height 30
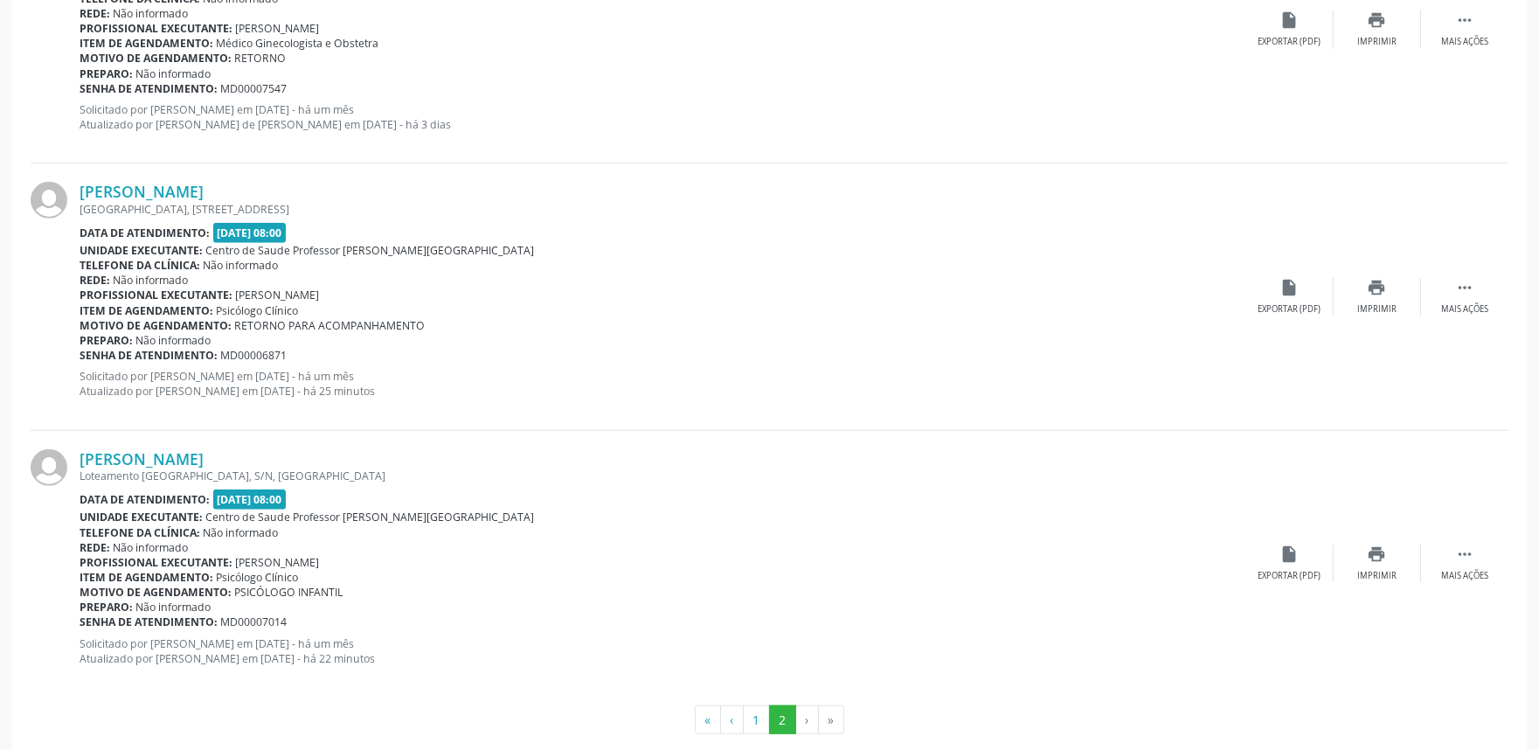
scroll to position [3099, 0]
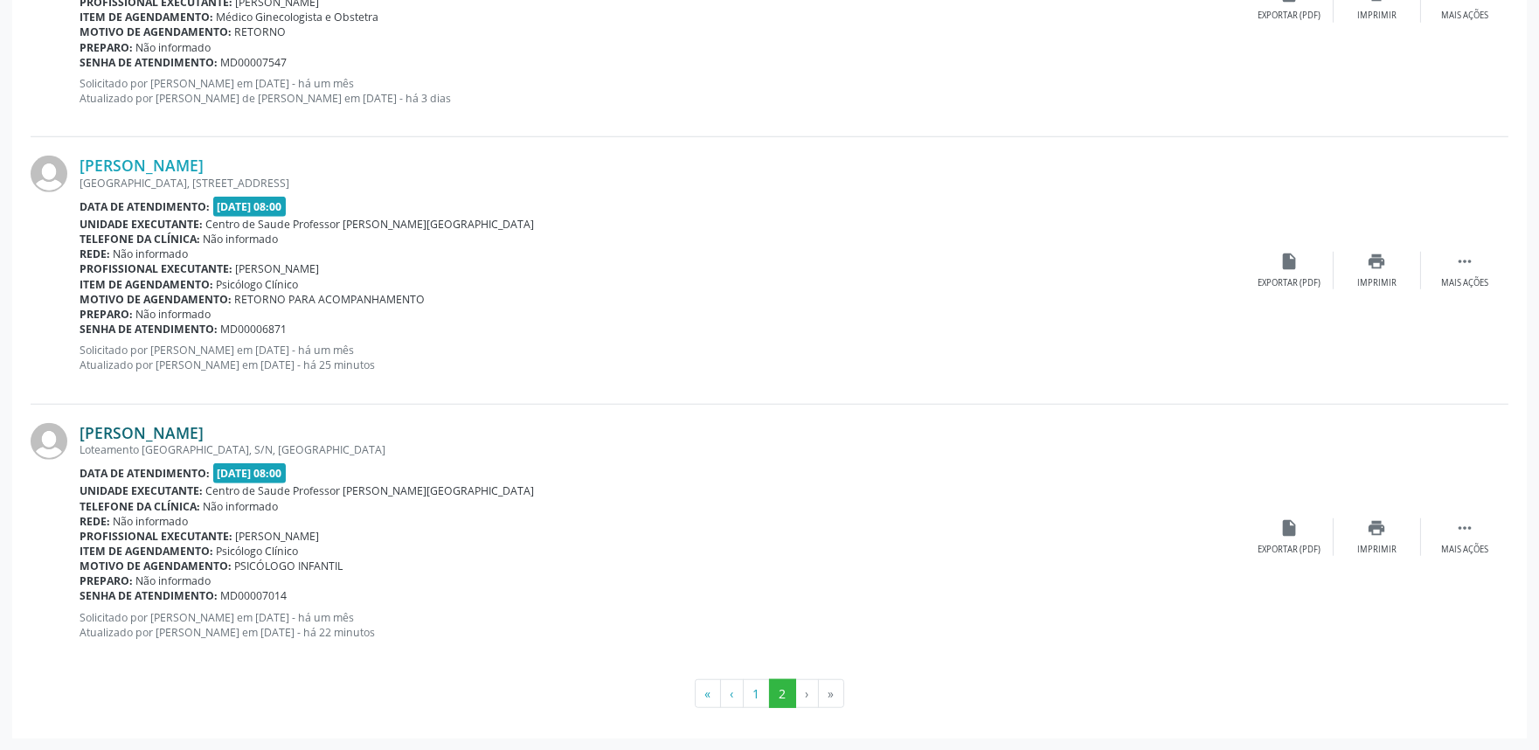
click at [201, 425] on link "[PERSON_NAME]" at bounding box center [142, 432] width 124 height 19
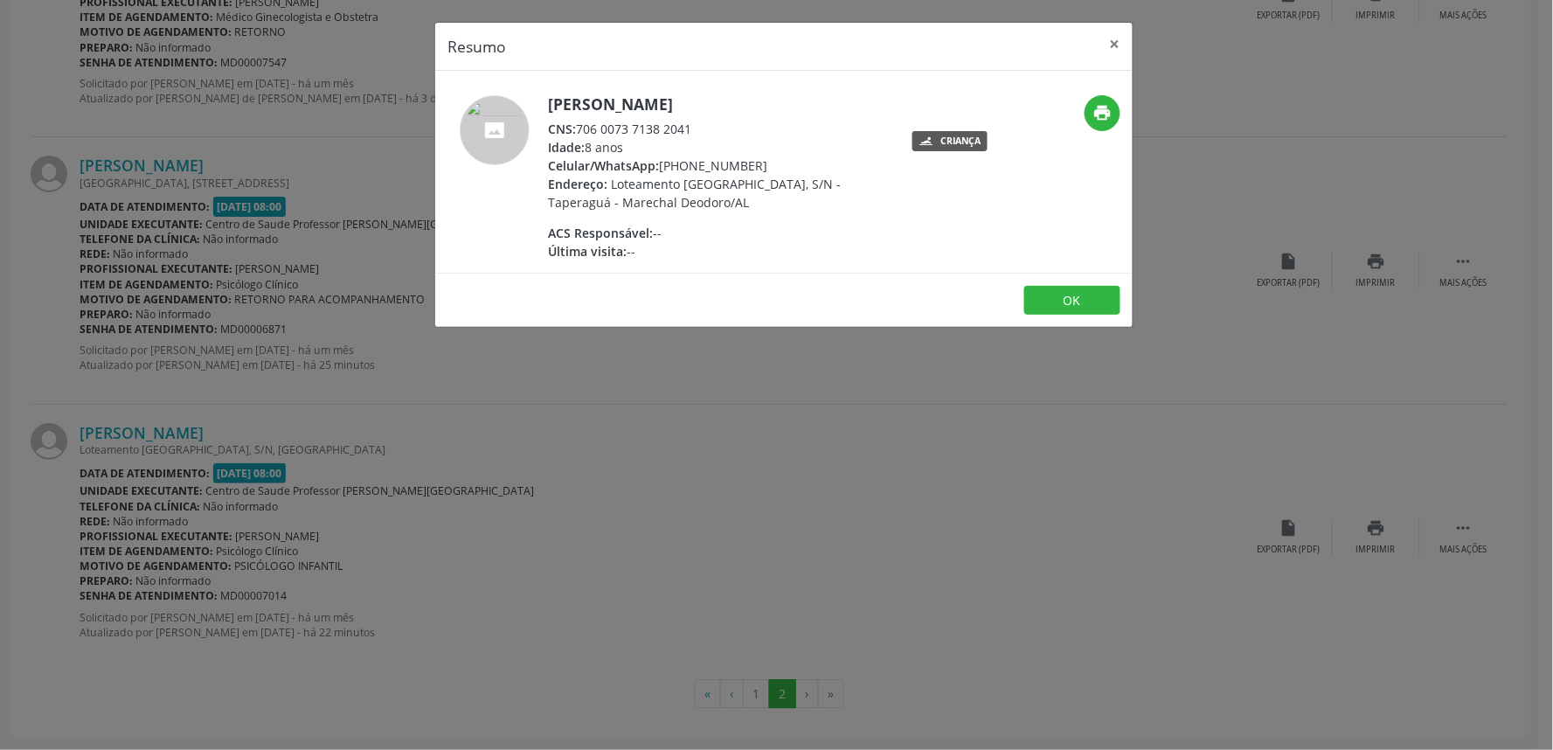
click at [464, 578] on div "Resumo × [PERSON_NAME] CNS: 706 0073 7138 2041 Idade: 8 anos Celular/WhatsApp: …" at bounding box center [776, 375] width 1553 height 750
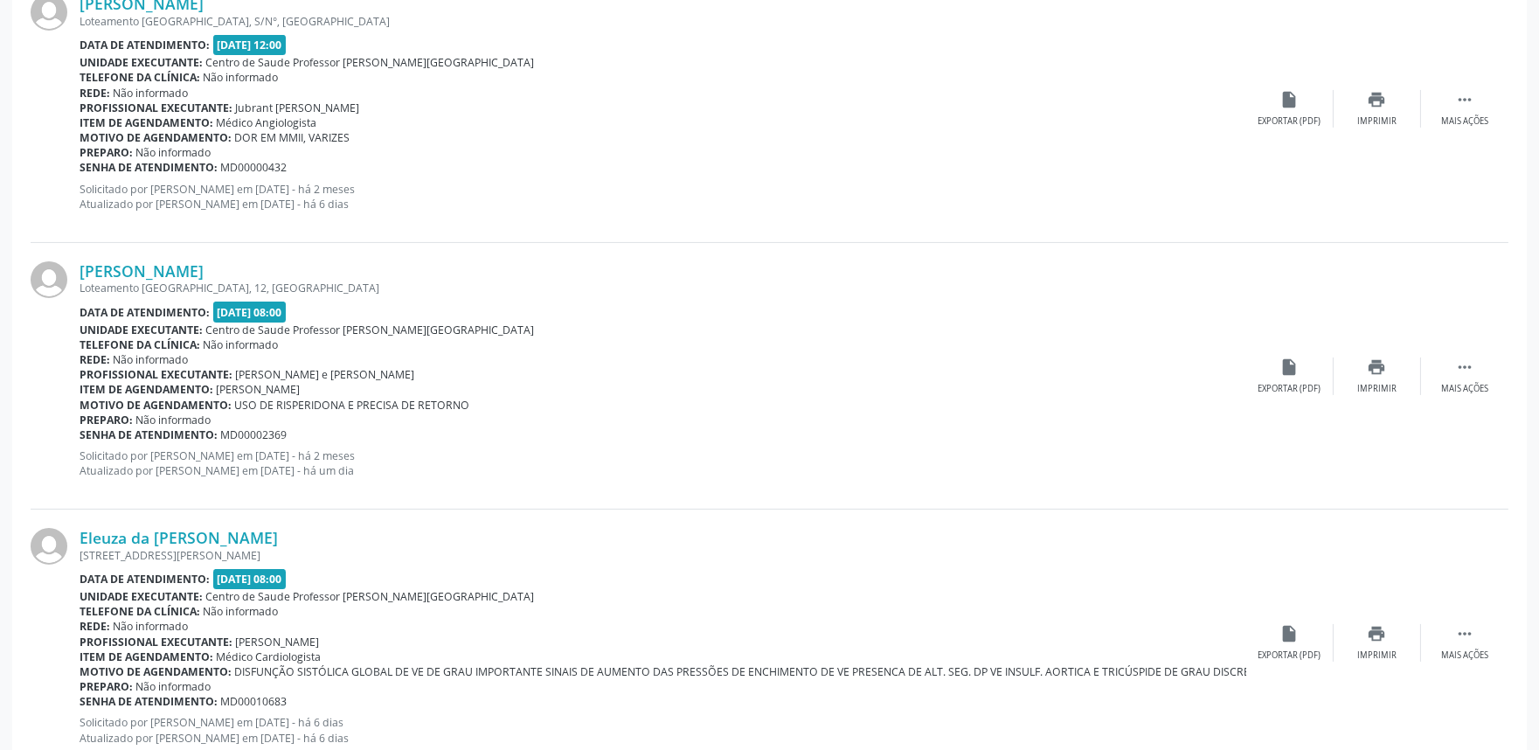
scroll to position [0, 0]
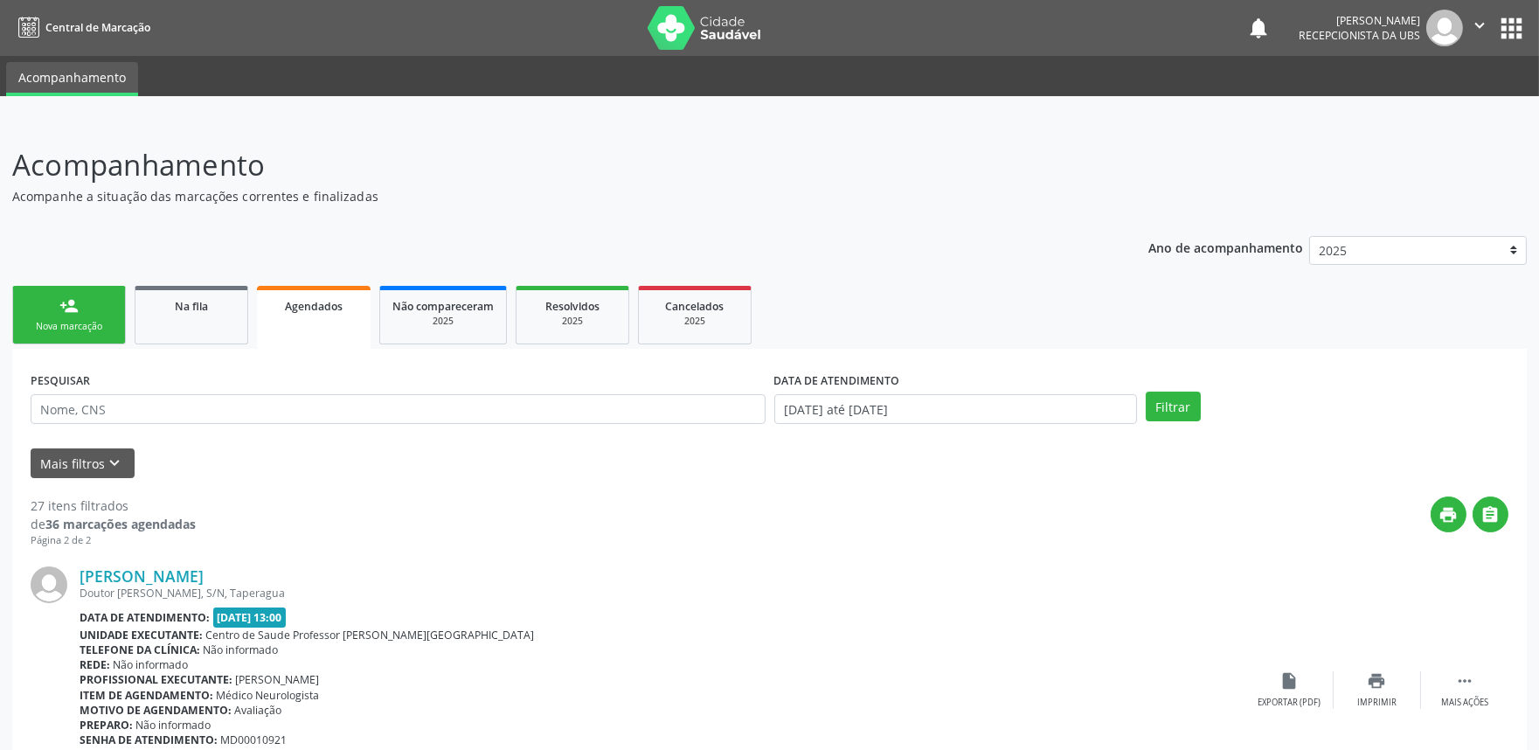
click at [70, 302] on div "person_add" at bounding box center [68, 305] width 19 height 19
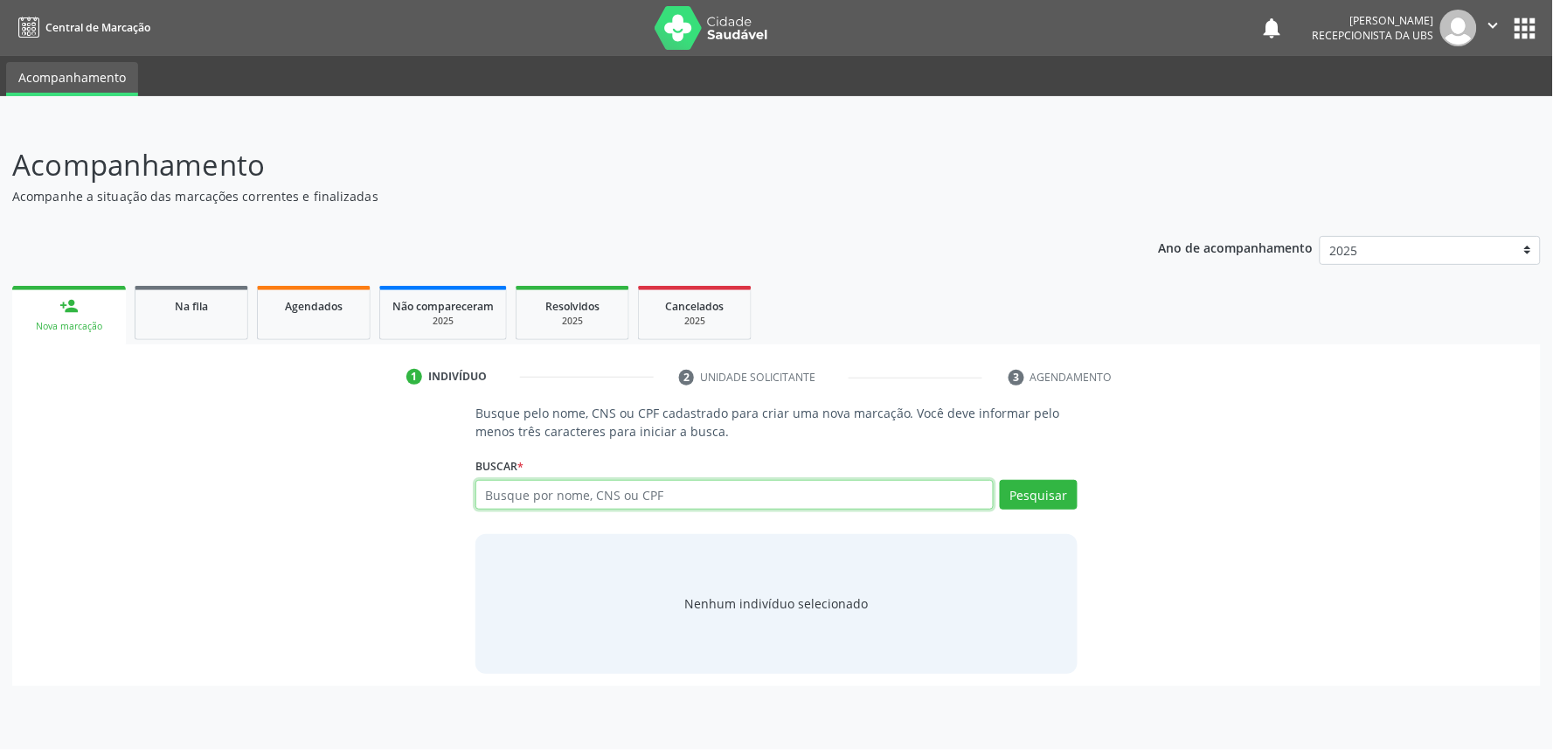
click at [608, 488] on input "text" at bounding box center [735, 495] width 518 height 30
paste input "700609962517760"
type input "700609962517760"
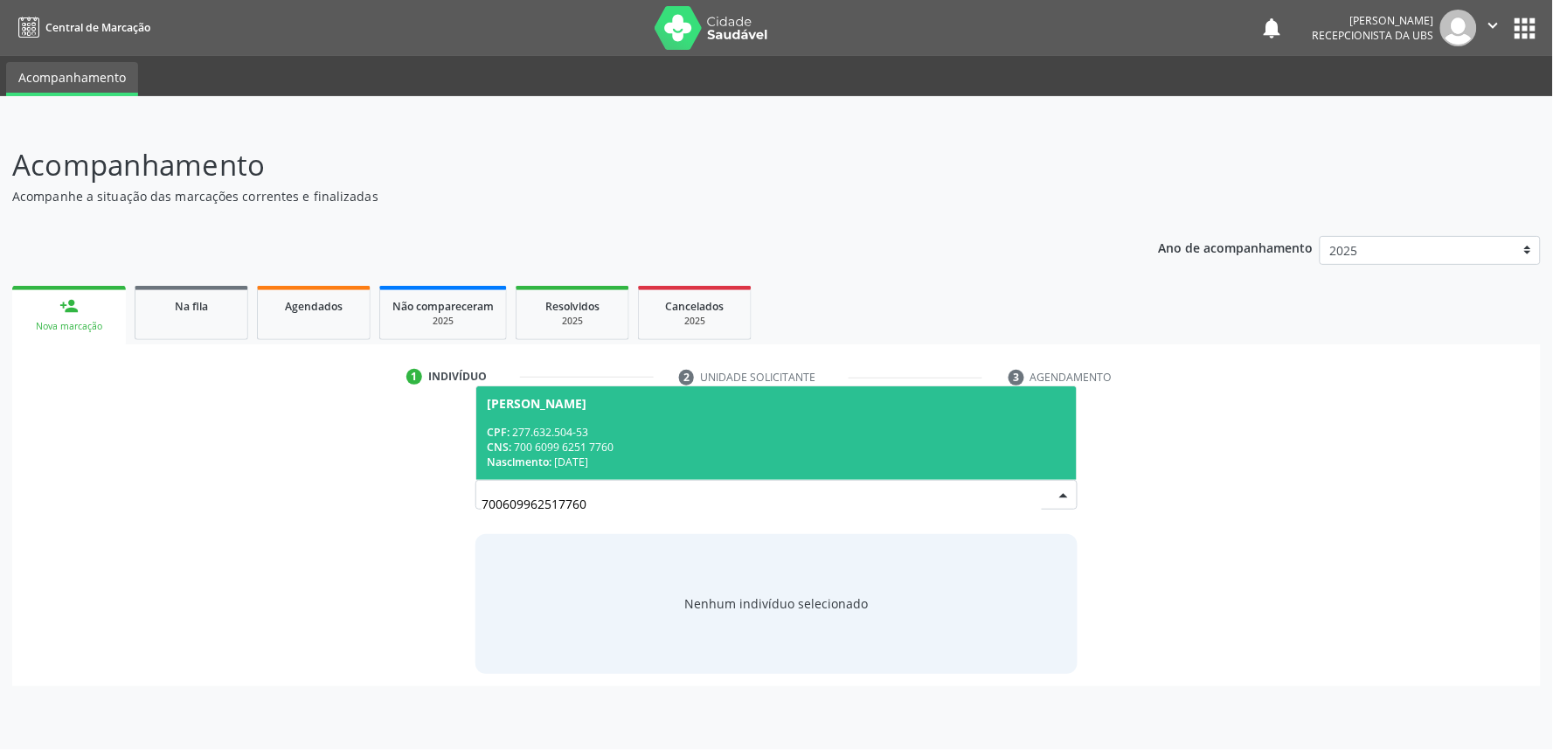
click at [615, 452] on div "CNS: 700 6099 6251 7760" at bounding box center [777, 447] width 580 height 15
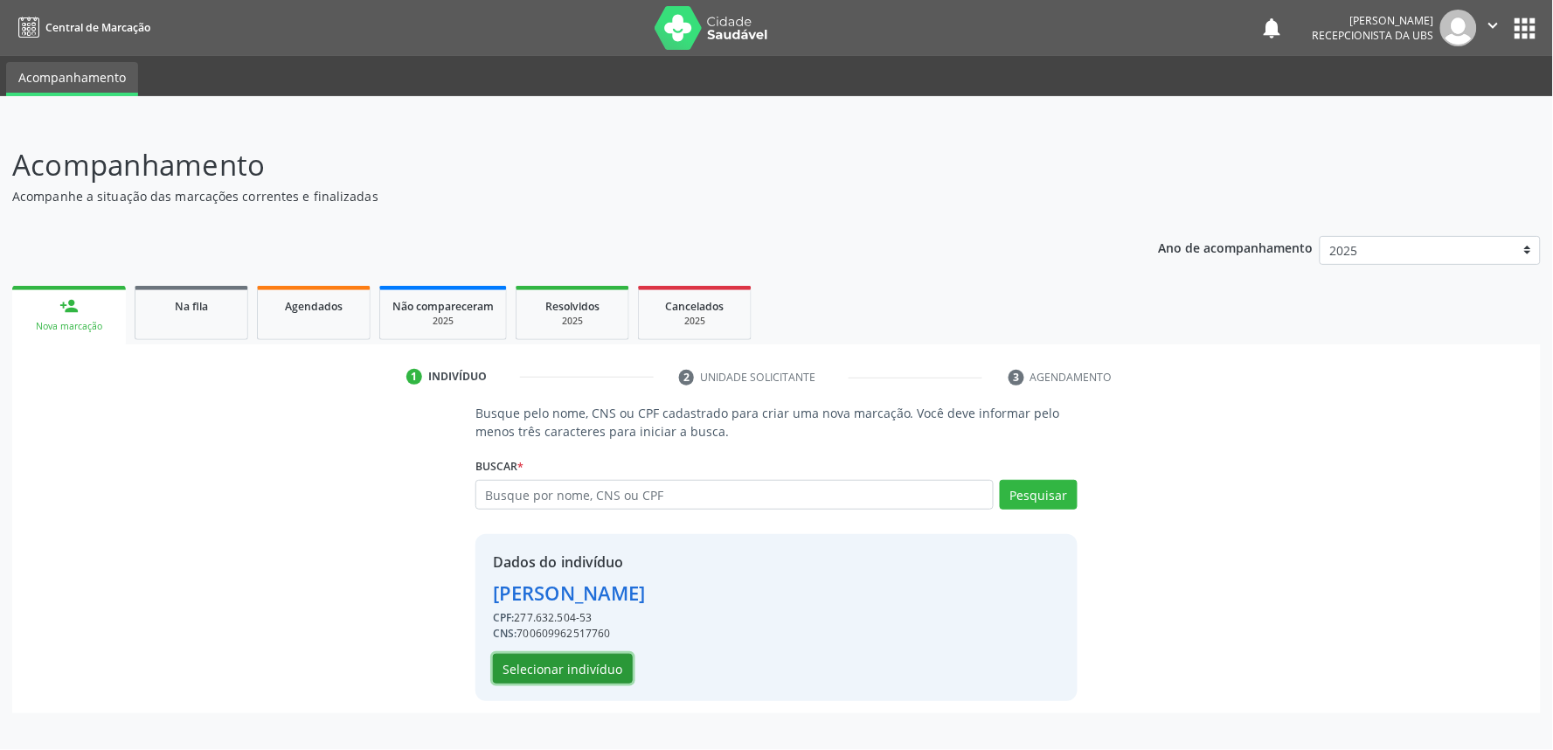
click at [603, 676] on button "Selecionar indivíduo" at bounding box center [563, 669] width 140 height 30
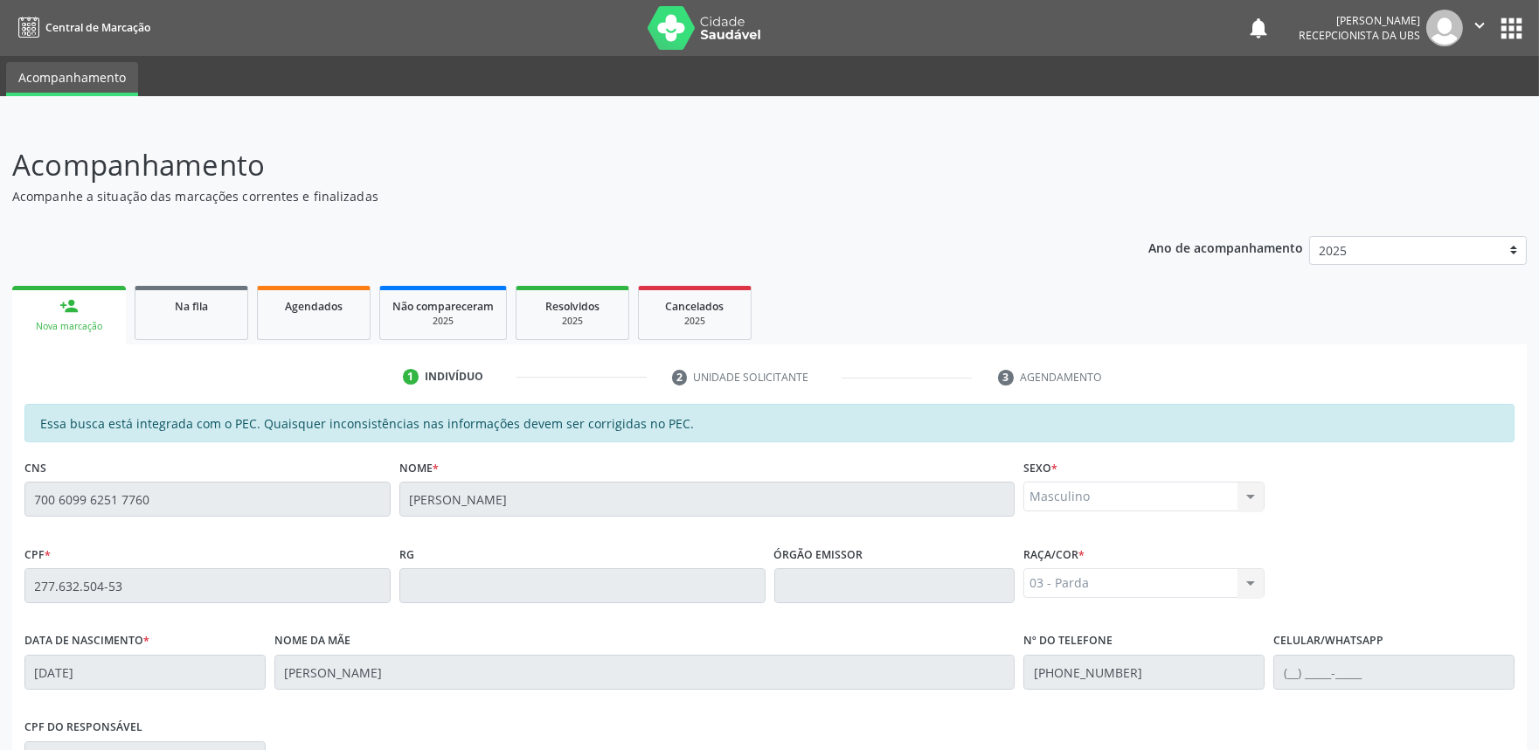
scroll to position [272, 0]
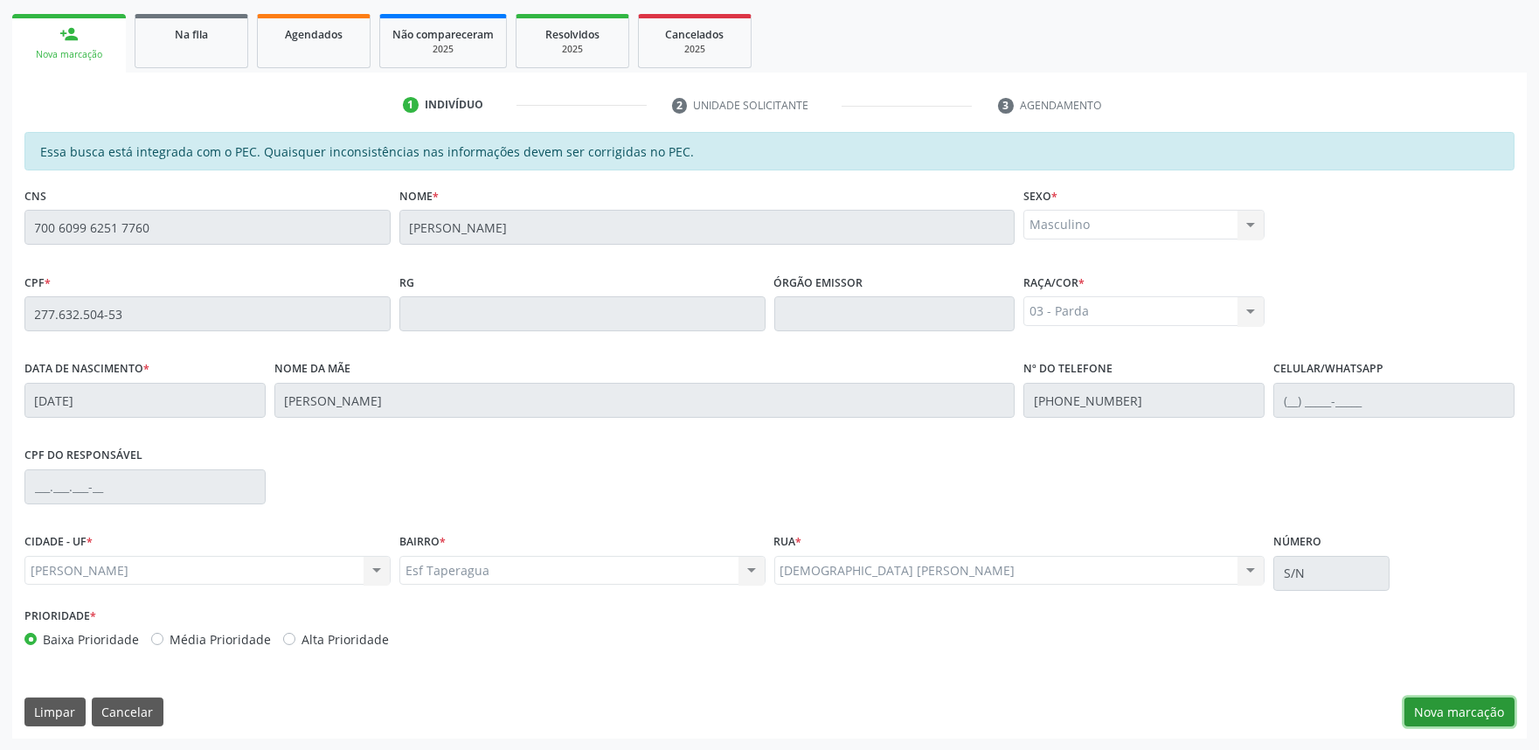
click at [1456, 708] on button "Nova marcação" at bounding box center [1460, 713] width 110 height 30
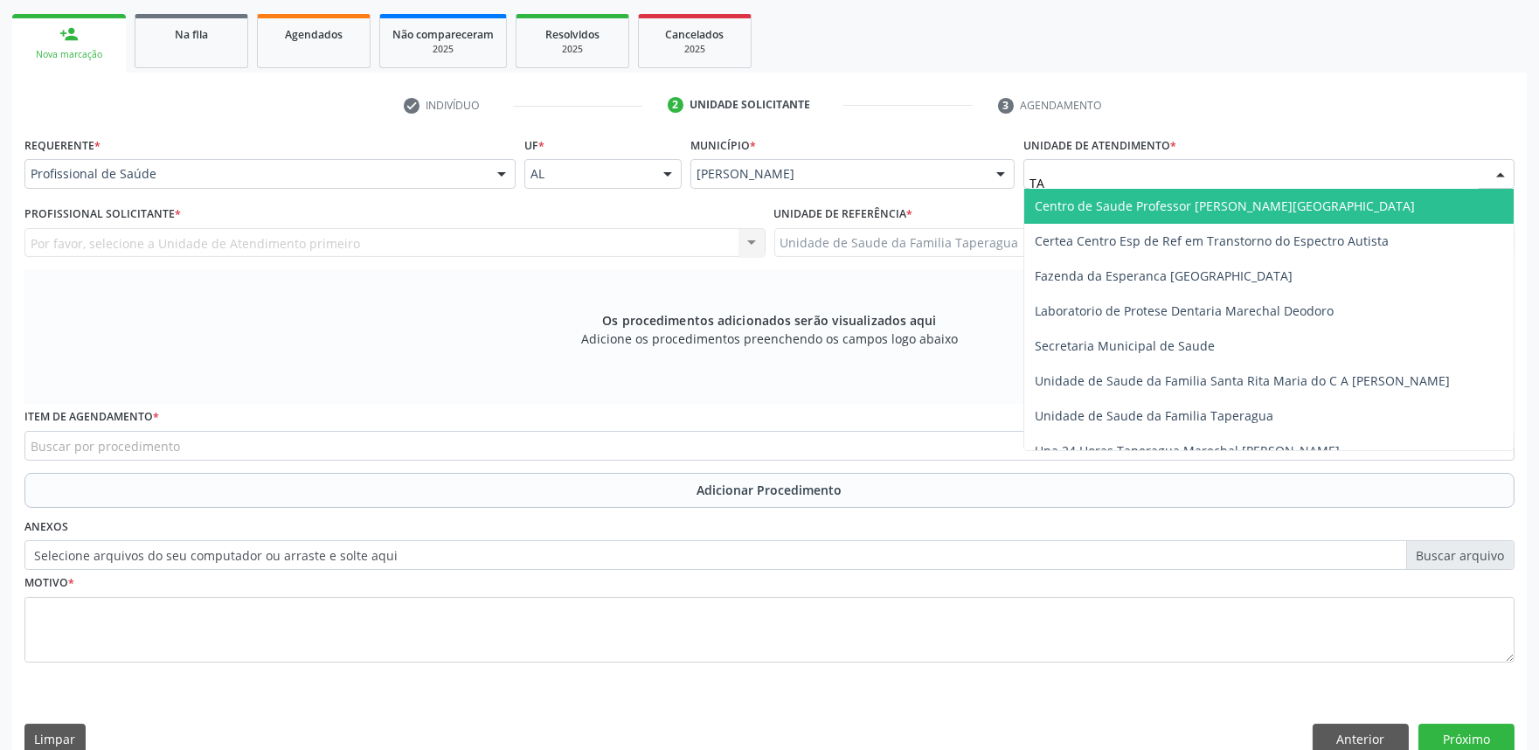
type input "T"
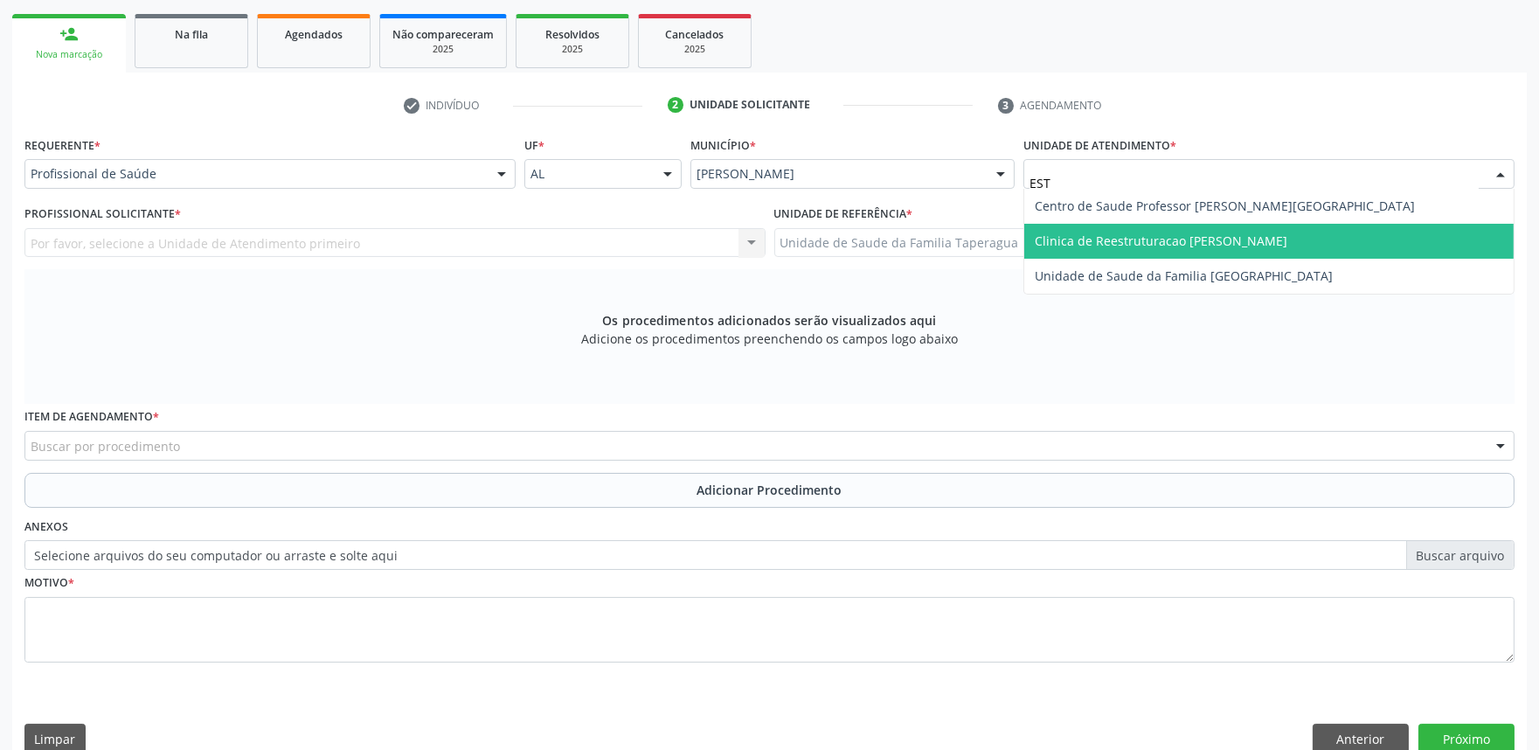
type input "ESTA"
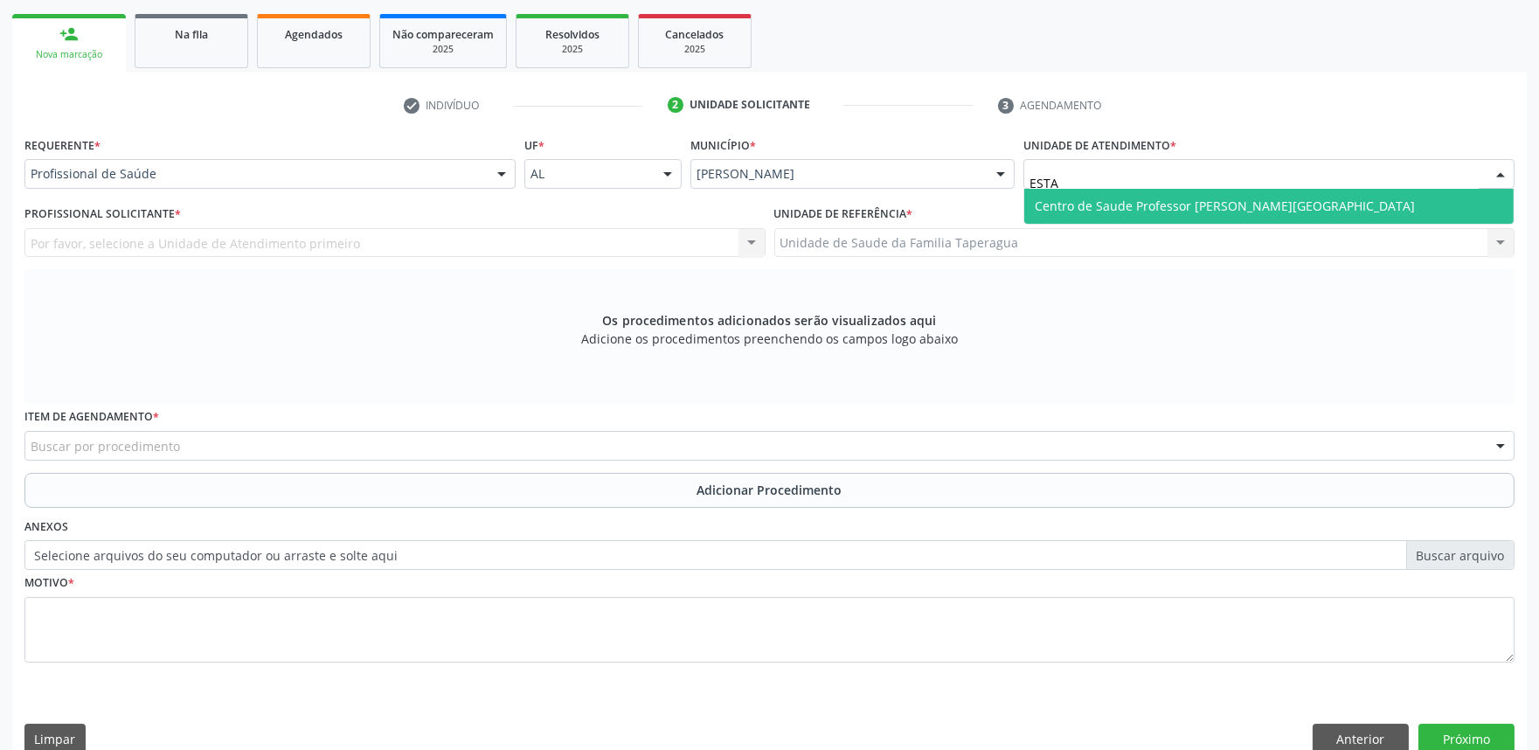
click at [1165, 202] on span "Centro de Saude Professor [PERSON_NAME][GEOGRAPHIC_DATA]" at bounding box center [1225, 206] width 380 height 17
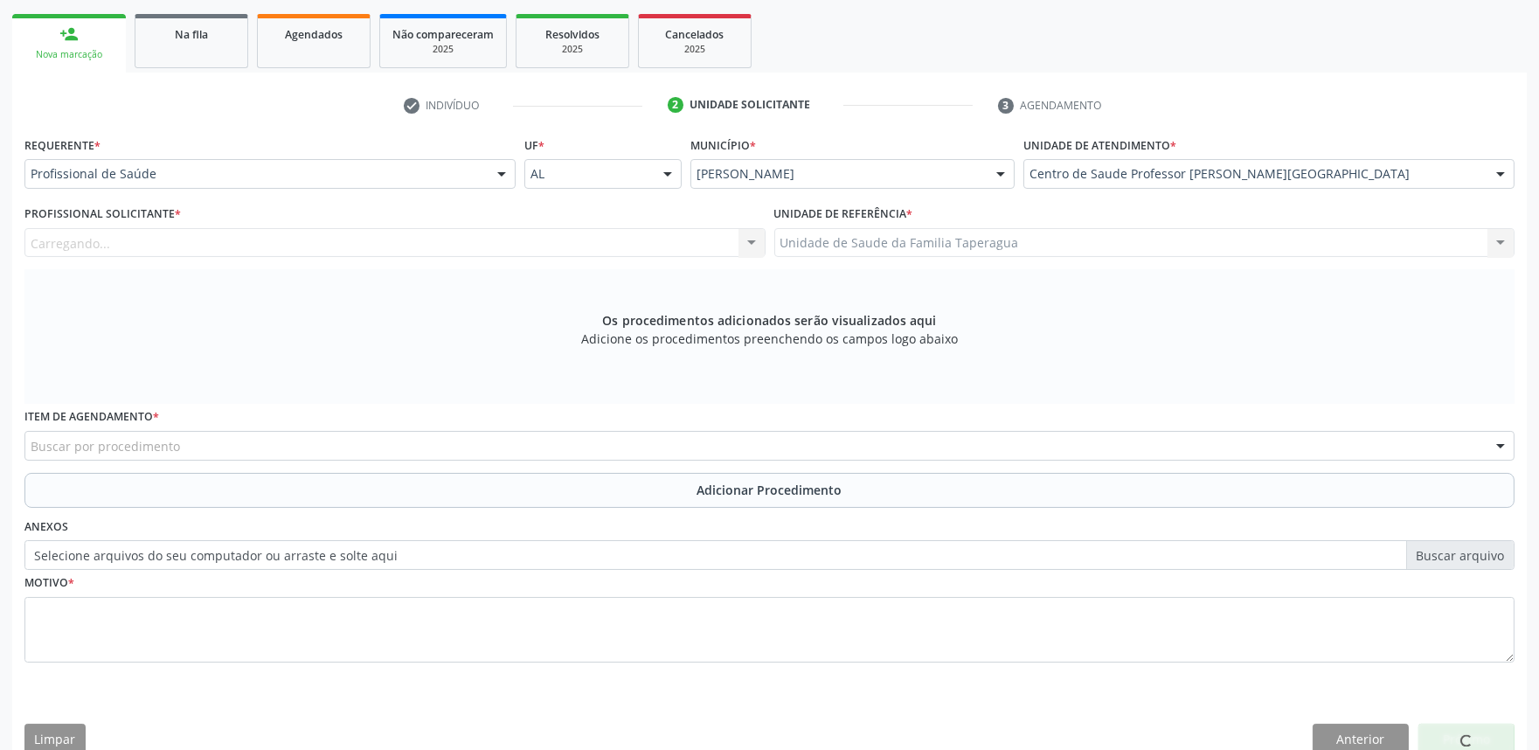
click at [409, 233] on div "Carregando... Nenhum resultado encontrado para: " " Não há nenhuma opção para s…" at bounding box center [394, 243] width 741 height 30
click at [372, 247] on div "Profissional solicitante" at bounding box center [394, 243] width 741 height 30
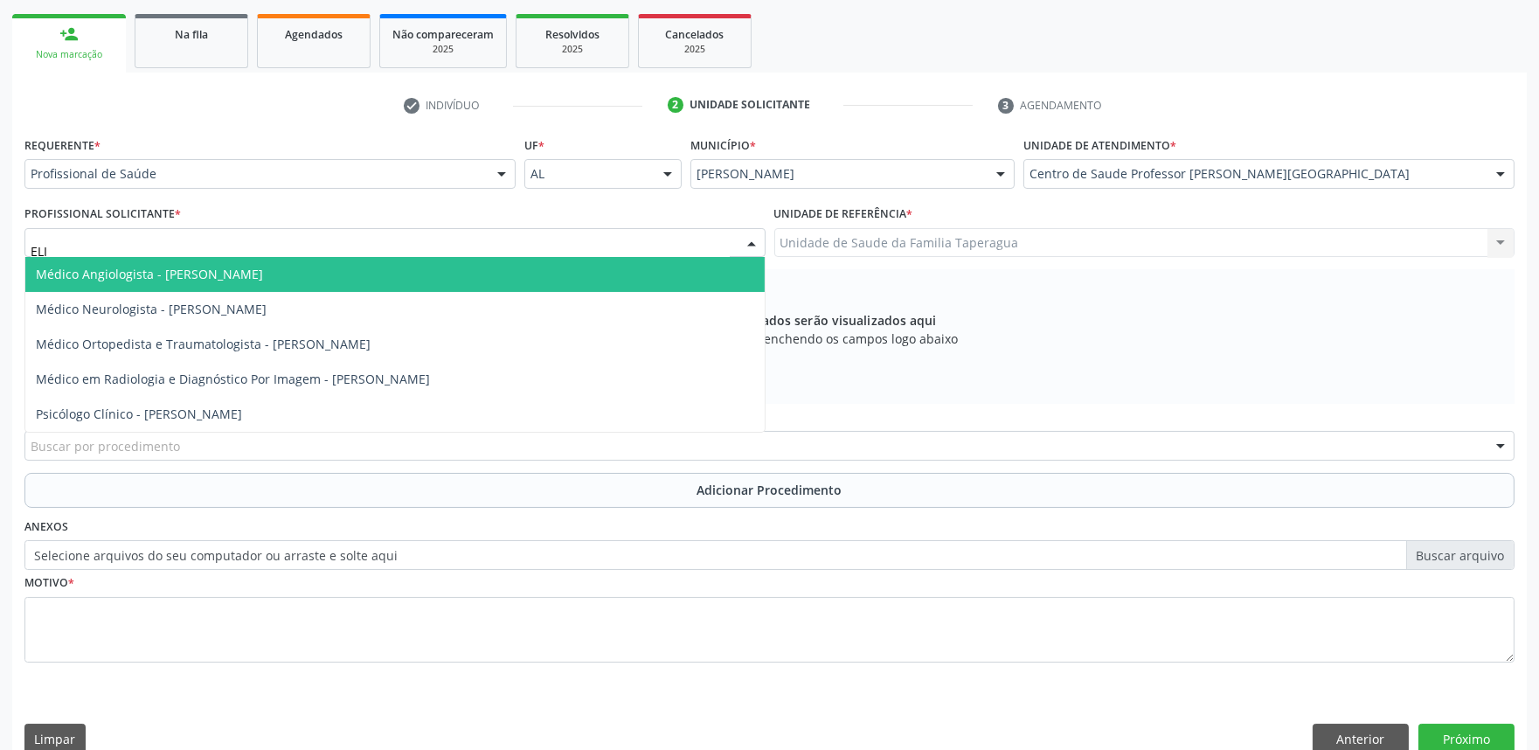
type input "ELIO"
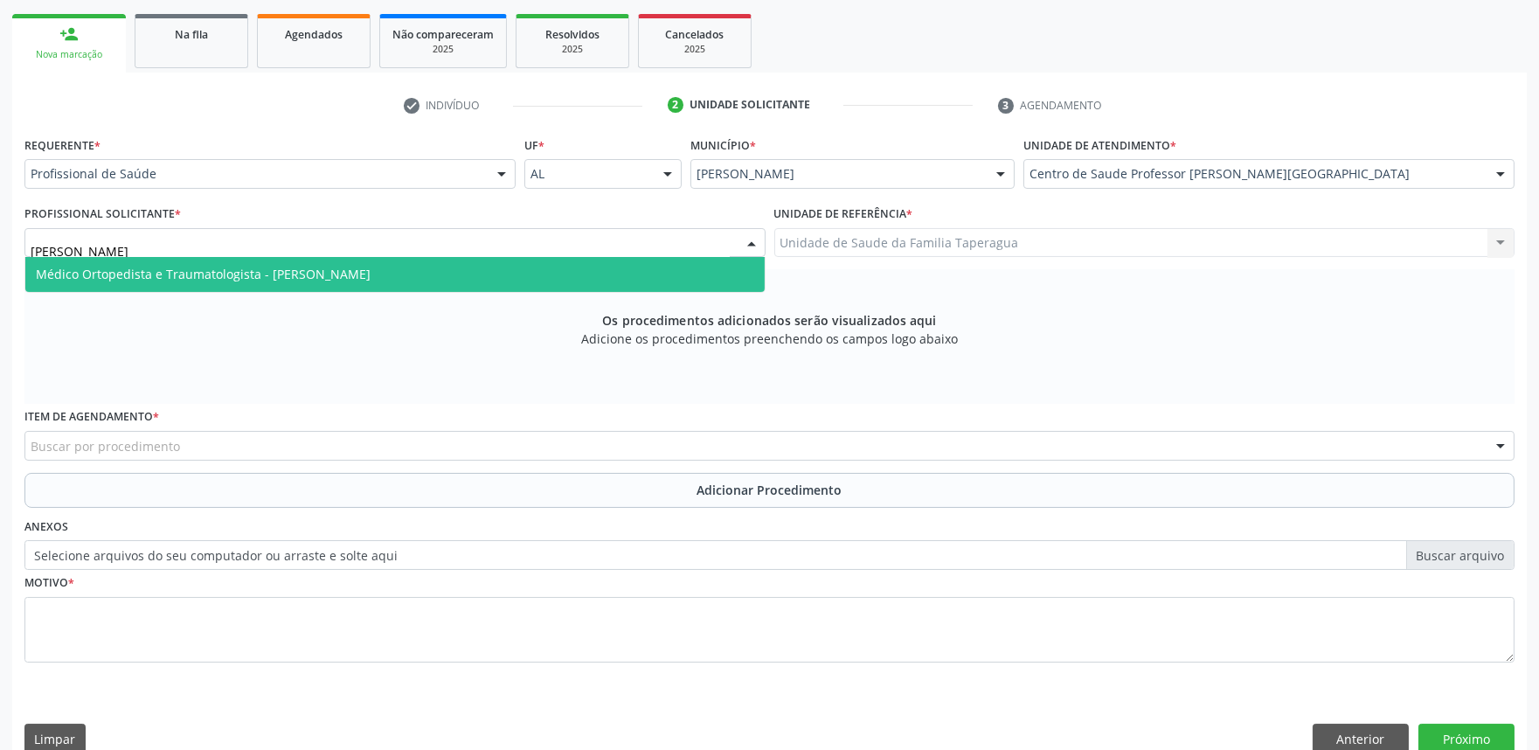
click at [371, 269] on span "Médico Ortopedista e Traumatologista - Elio Goncalves Melo Junior" at bounding box center [203, 274] width 335 height 17
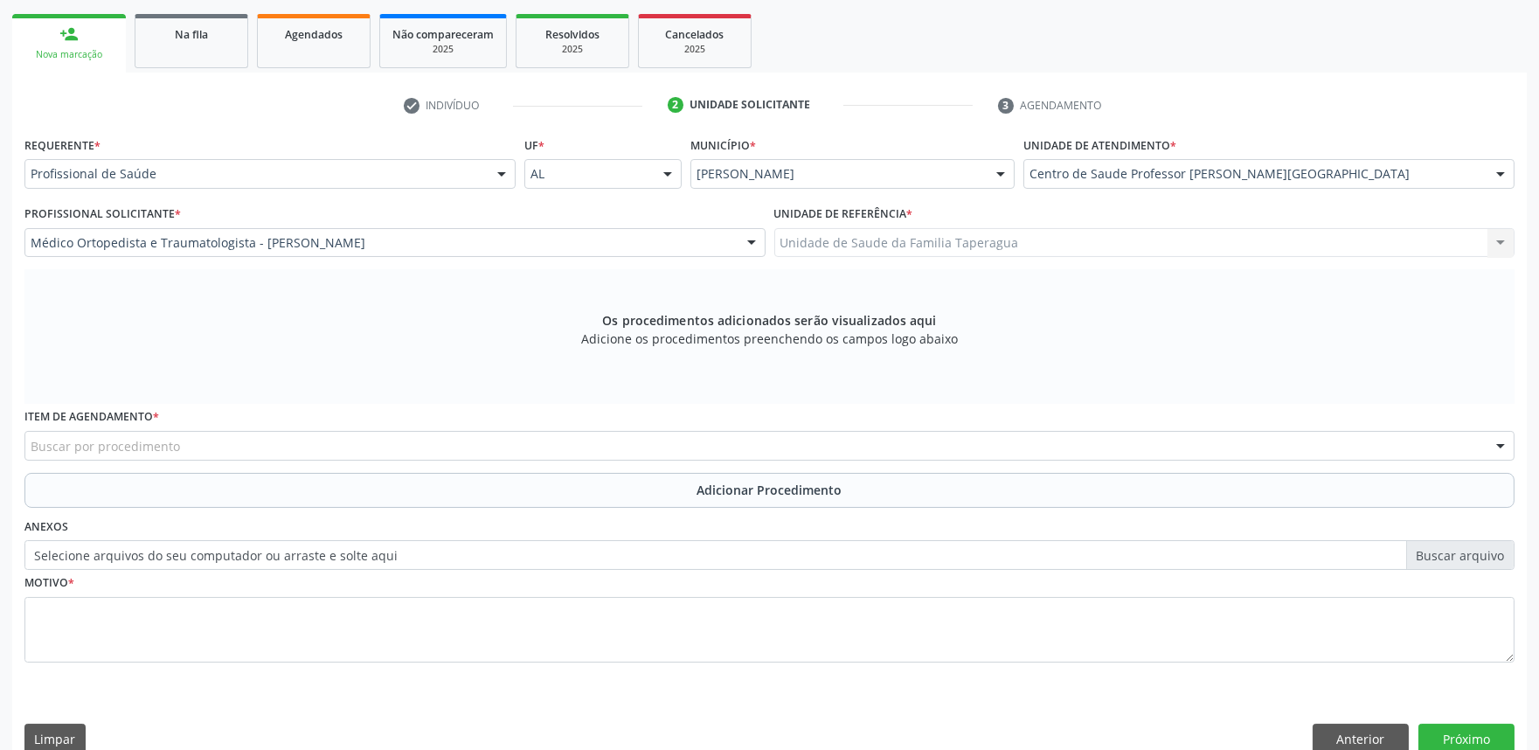
click at [372, 441] on div "Buscar por procedimento" at bounding box center [769, 446] width 1490 height 30
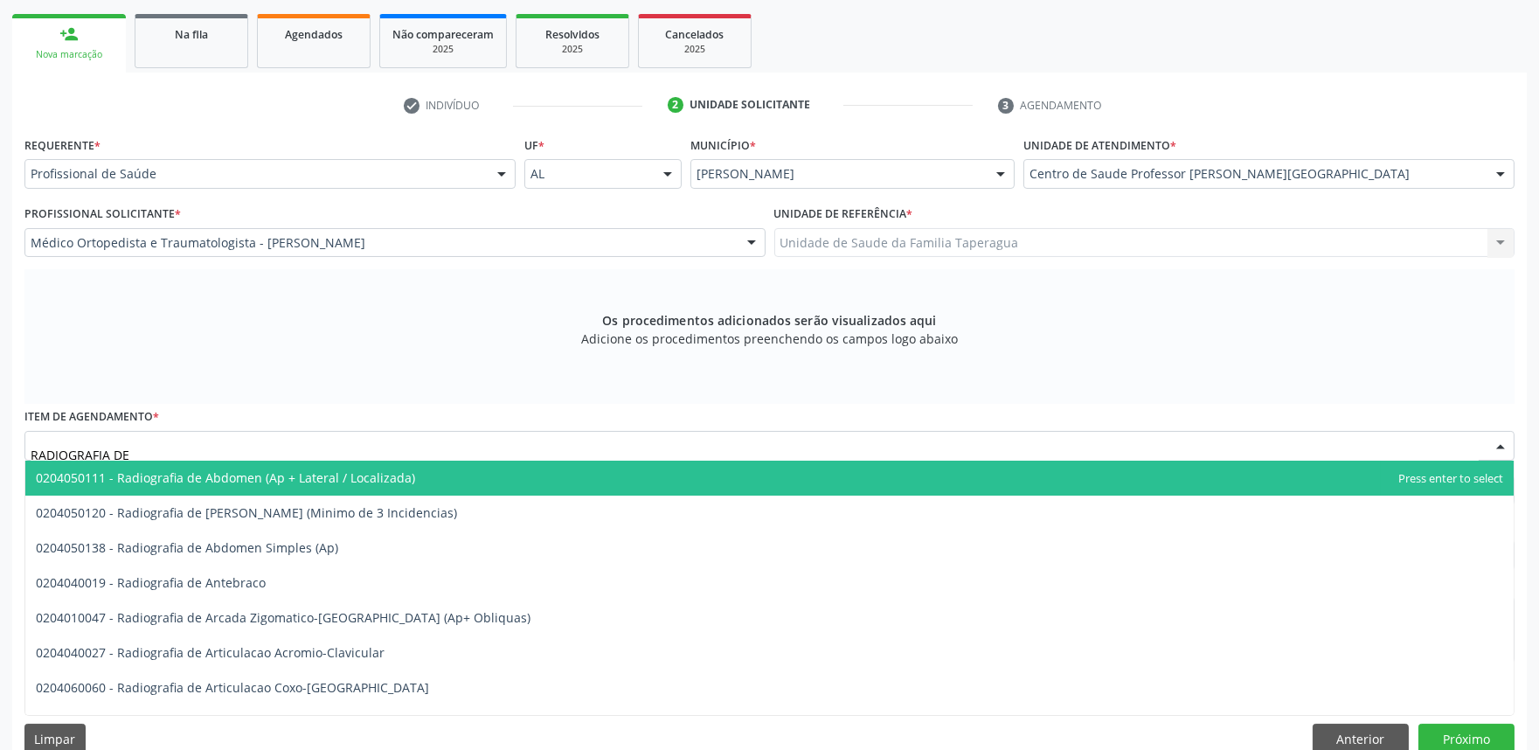
type input "RADIOGRAFIA DE J"
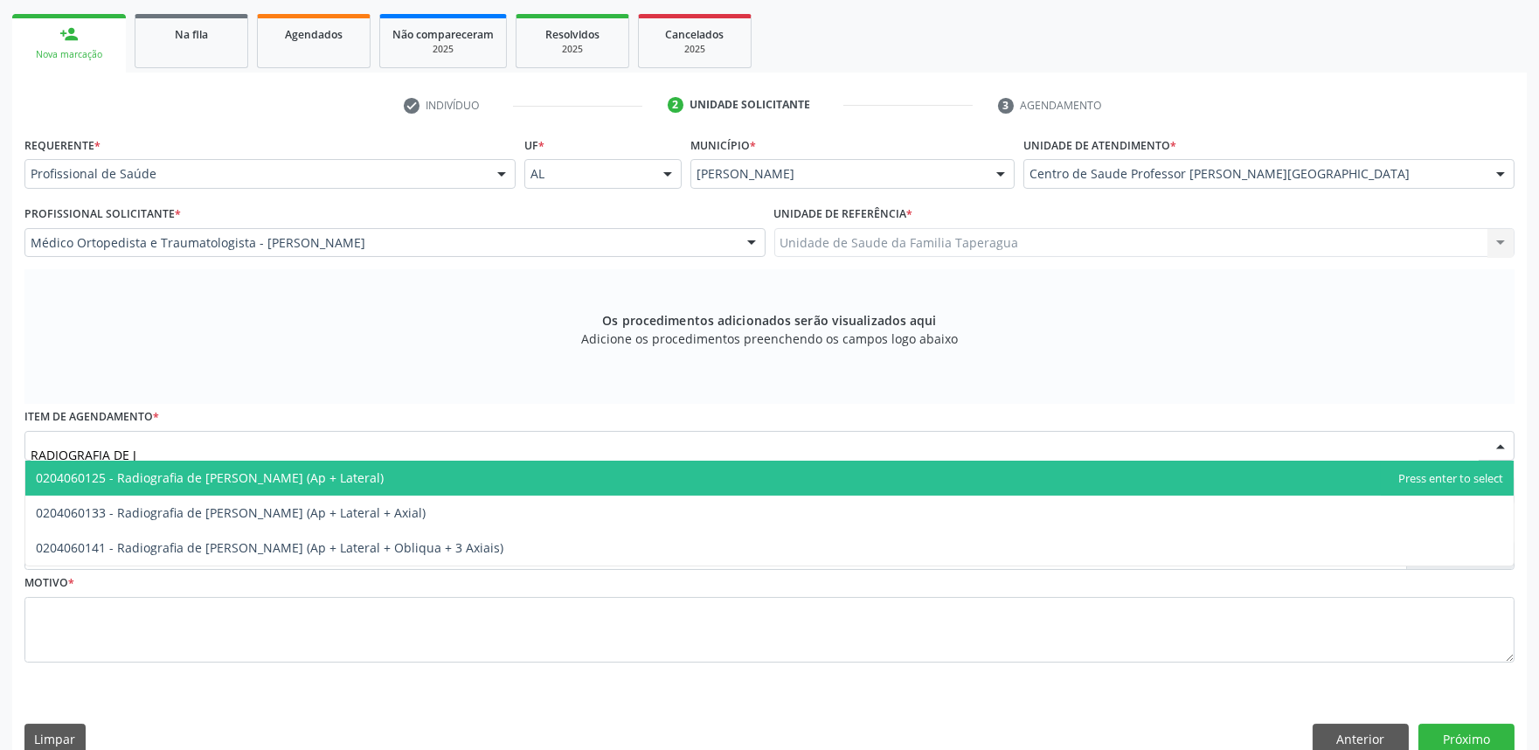
click at [374, 472] on span "0204060125 - Radiografia de Joelho (Ap + Lateral)" at bounding box center [769, 478] width 1489 height 35
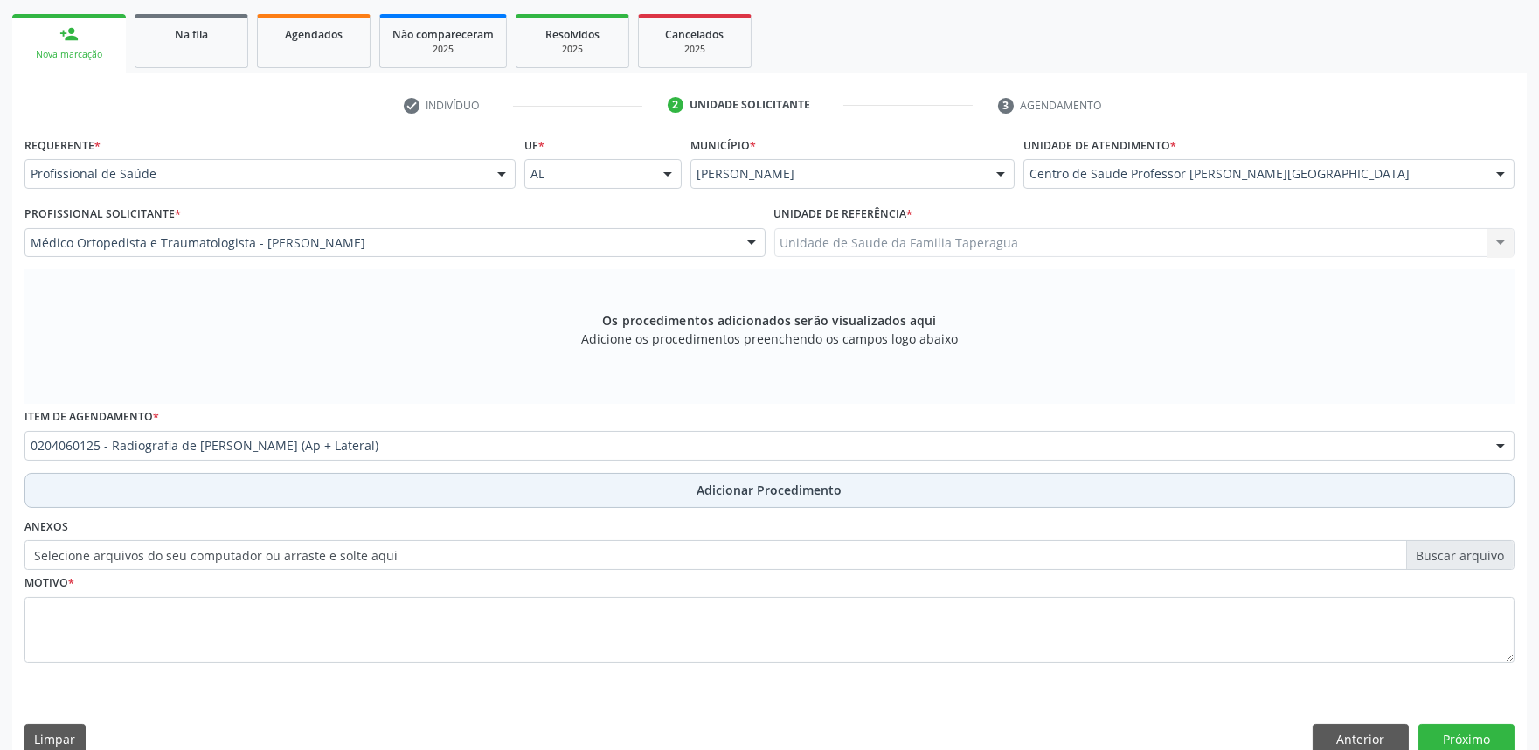
click at [377, 486] on button "Adicionar Procedimento" at bounding box center [769, 490] width 1490 height 35
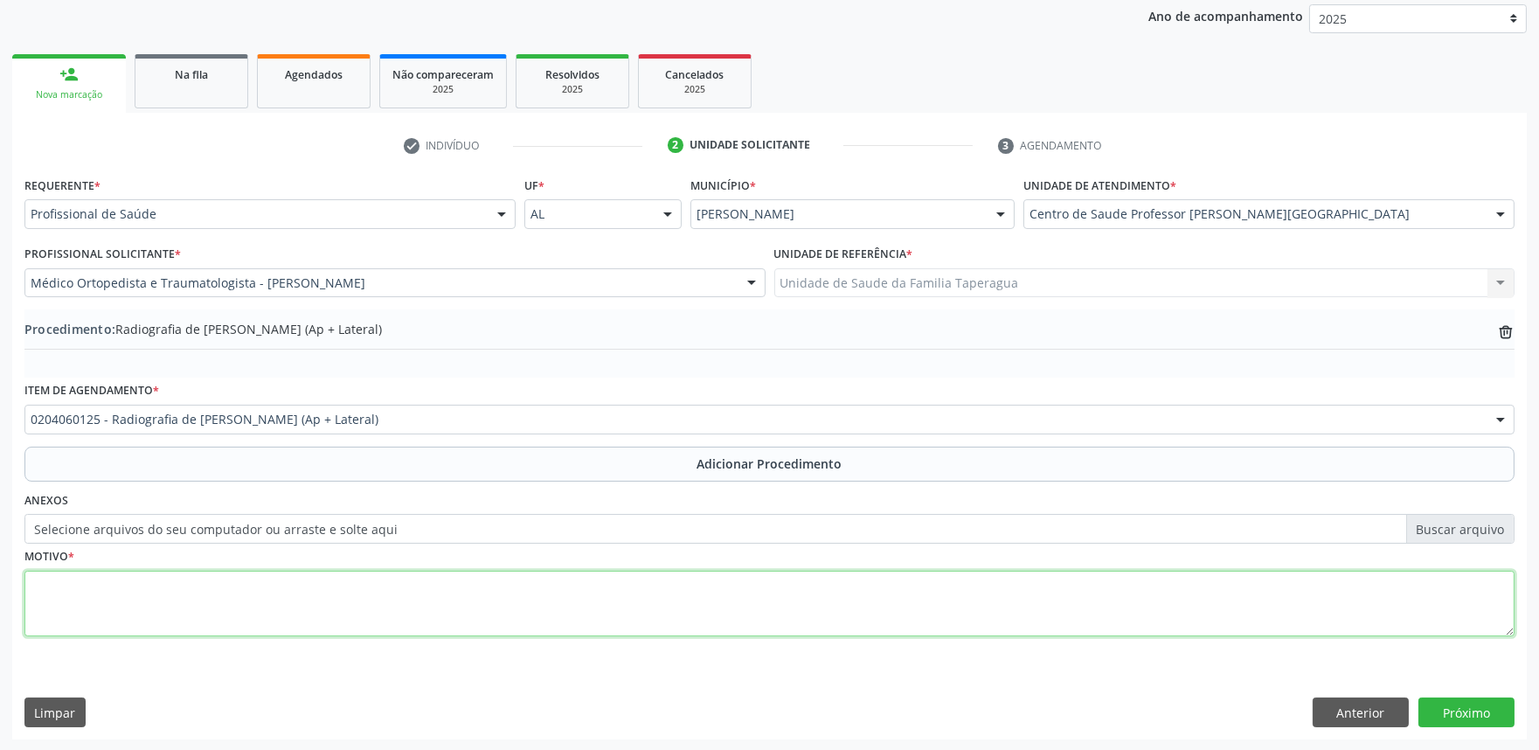
click at [392, 594] on textarea at bounding box center [769, 604] width 1490 height 66
click at [32, 619] on textarea "JOELHO D ARTROSE" at bounding box center [769, 604] width 1490 height 66
type textarea "JOELHO D JUST: ARTROSE"
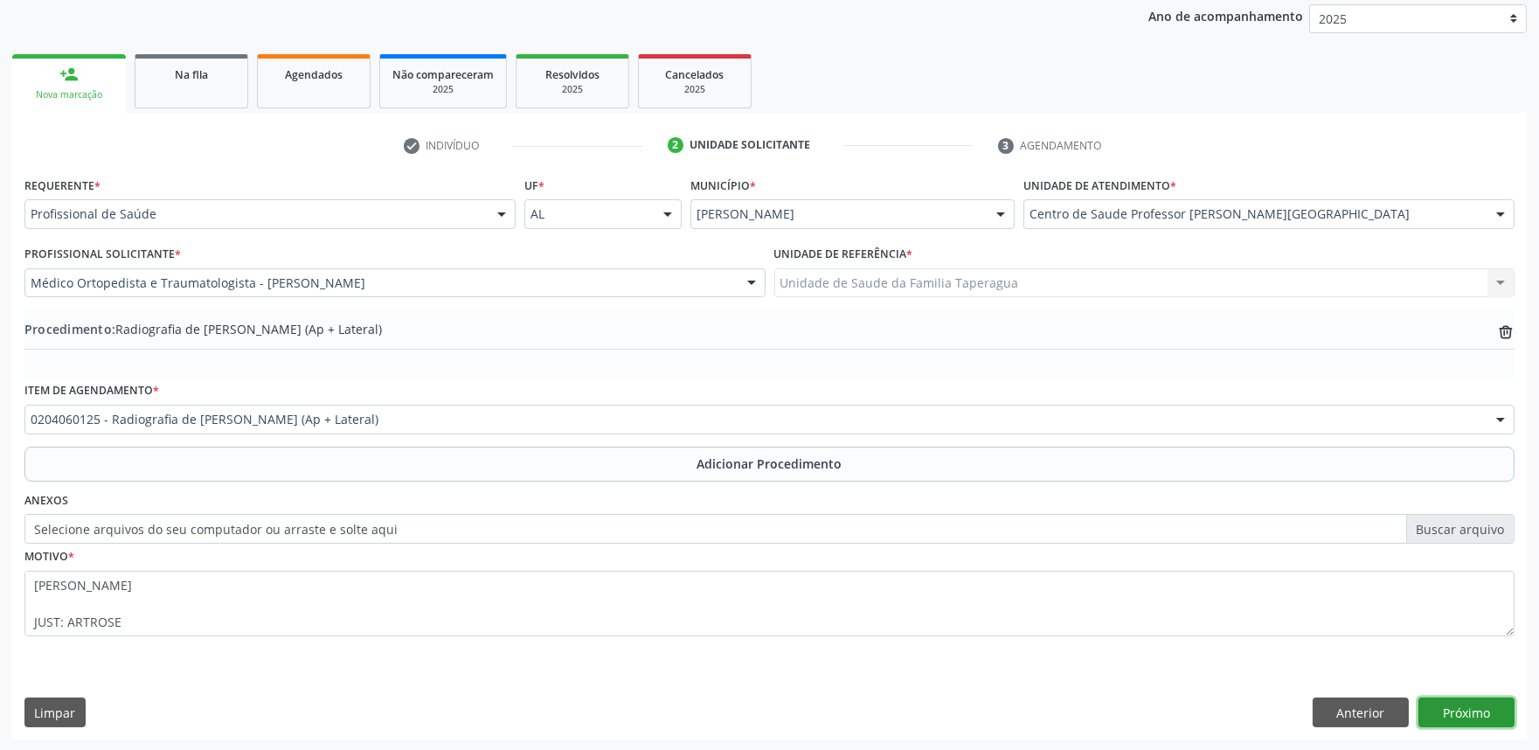
click at [1477, 719] on button "Próximo" at bounding box center [1467, 713] width 96 height 30
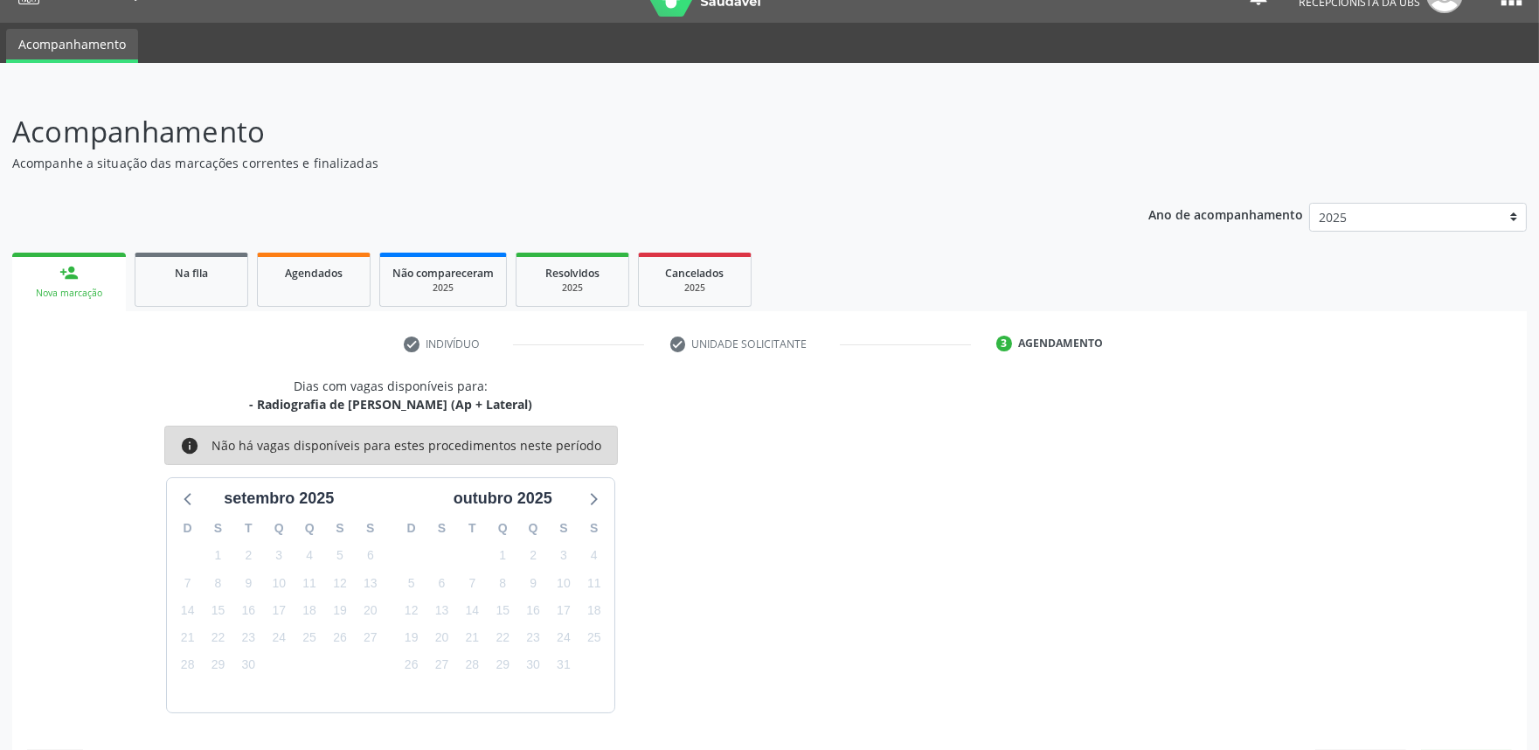
scroll to position [85, 0]
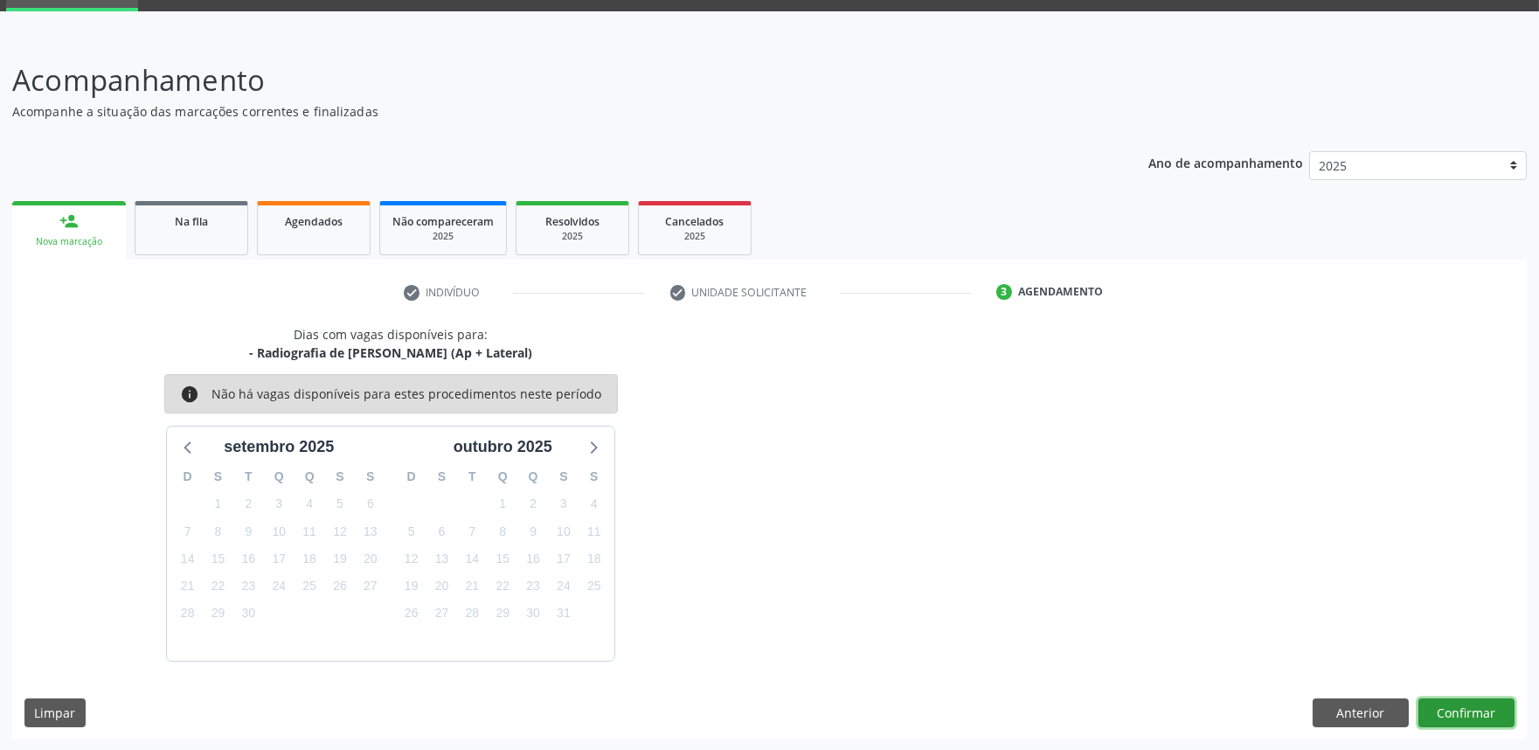
click at [1445, 710] on button "Confirmar" at bounding box center [1467, 713] width 96 height 30
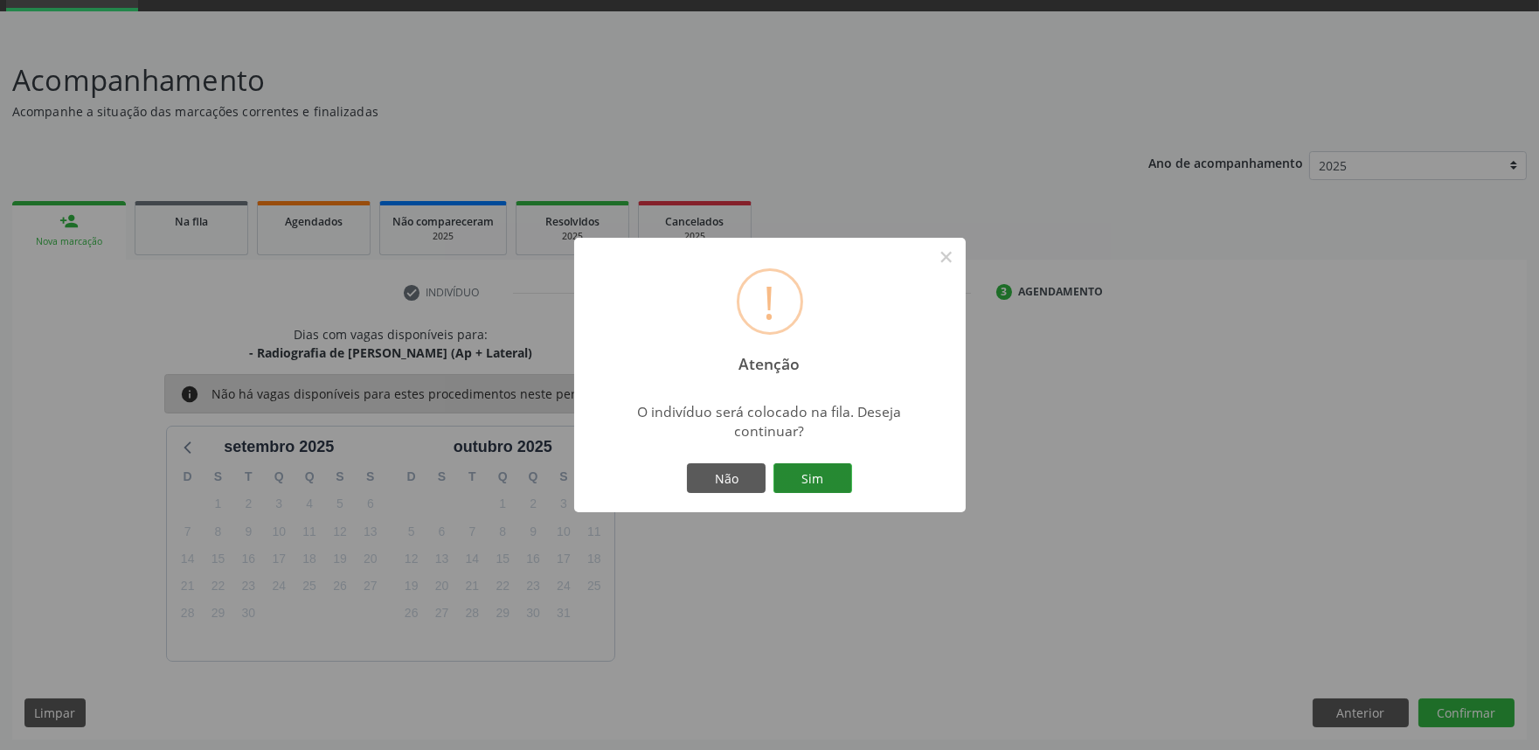
click at [774, 463] on button "Sim" at bounding box center [813, 478] width 79 height 30
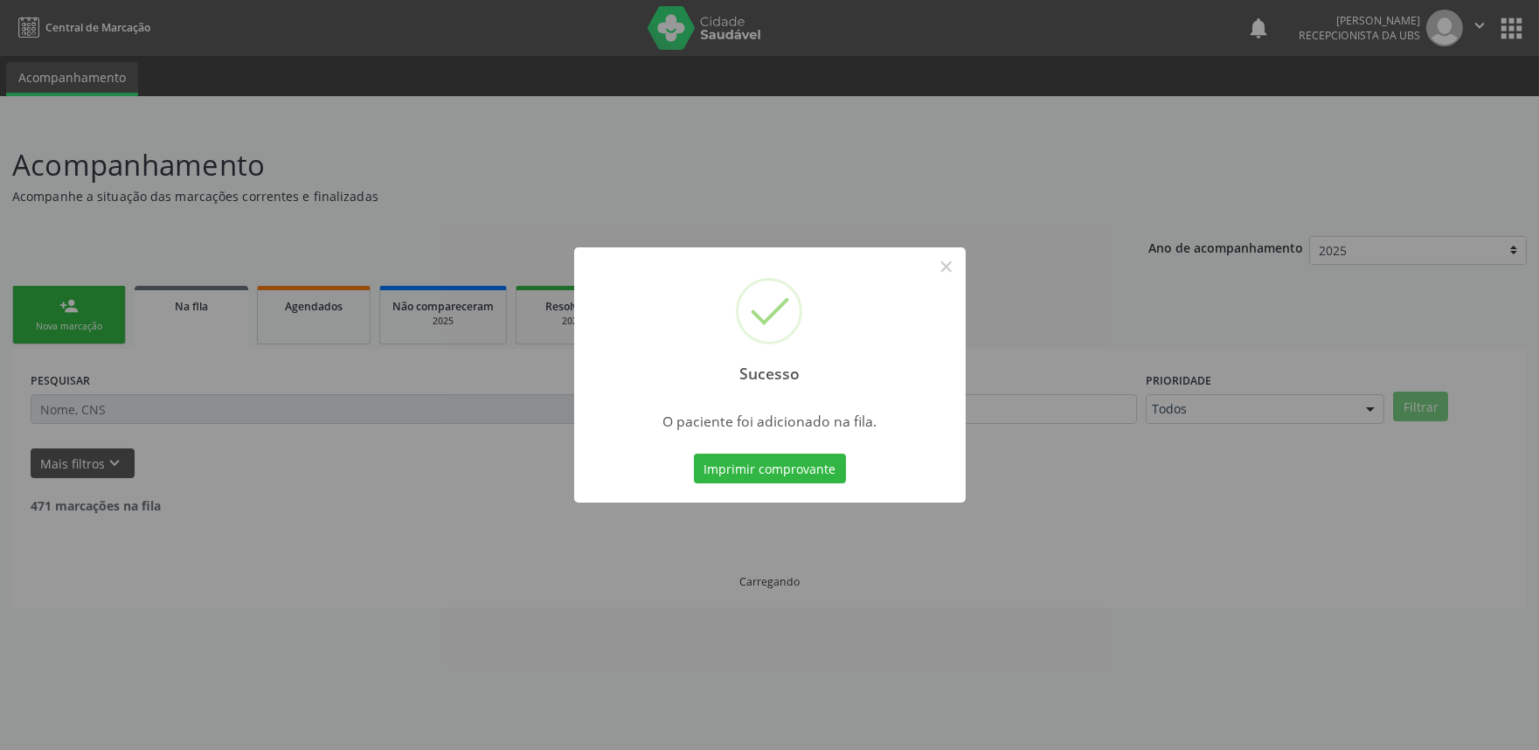
scroll to position [0, 0]
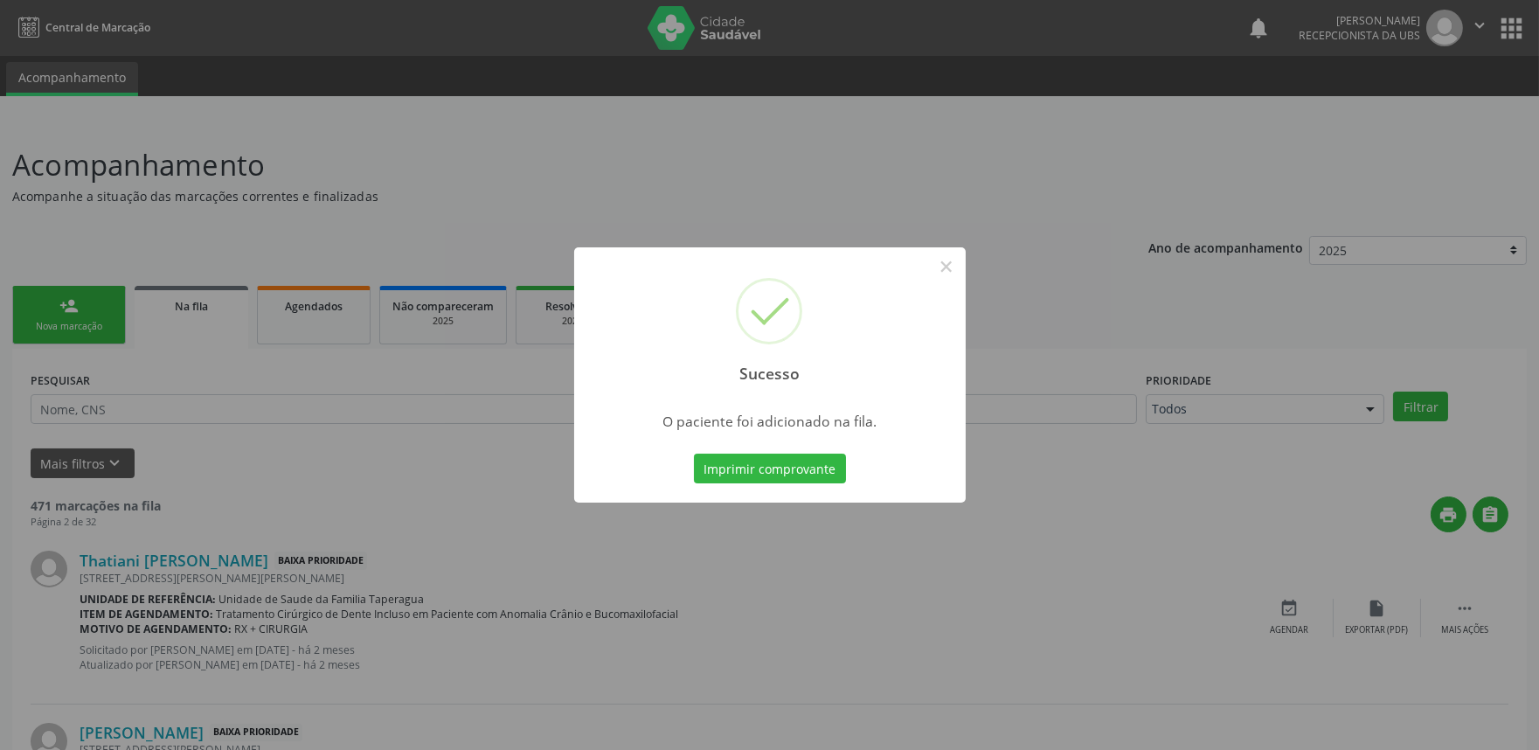
click at [249, 420] on div "Sucesso × O paciente foi adicionado na fila. Imprimir comprovante Cancel" at bounding box center [769, 375] width 1539 height 750
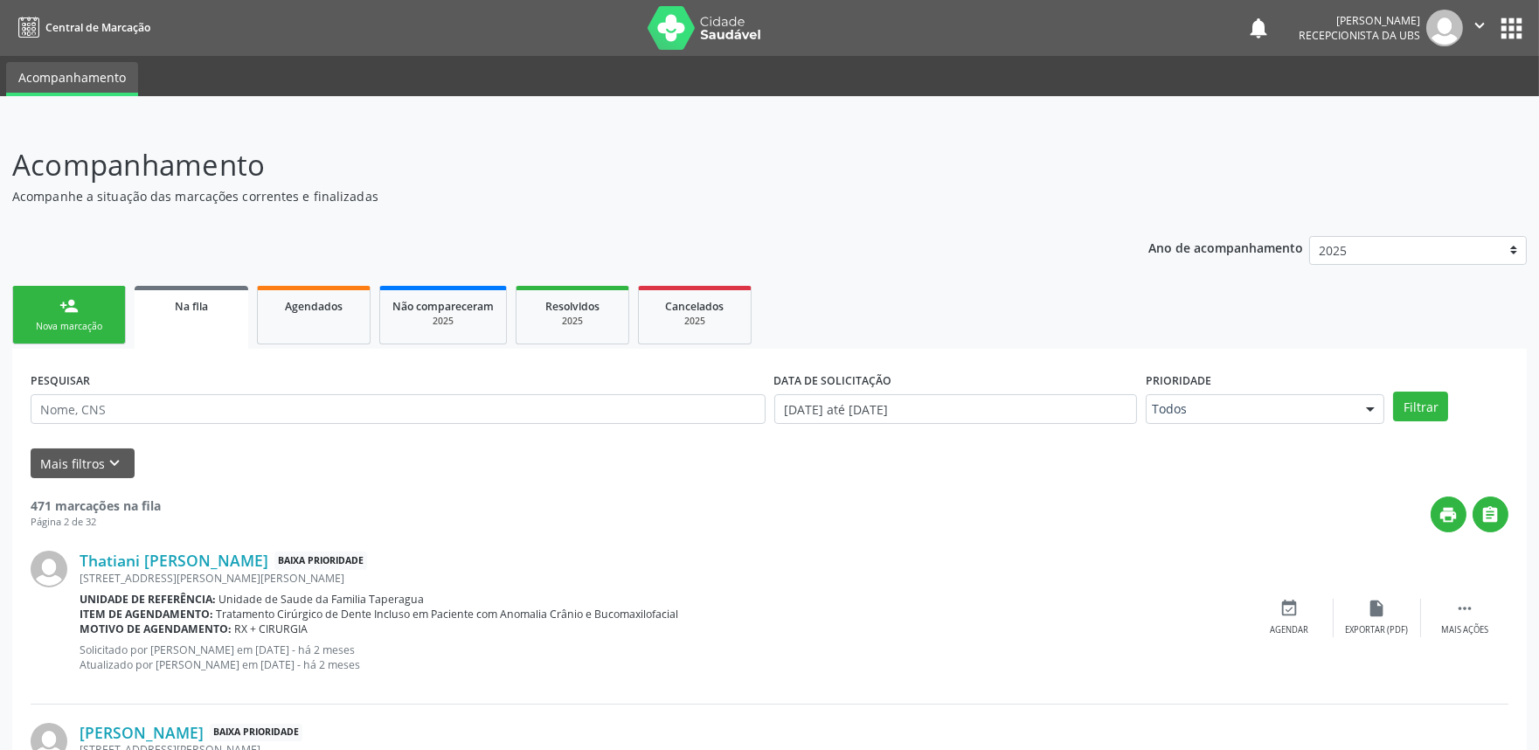
click at [73, 308] on div "person_add" at bounding box center [68, 305] width 19 height 19
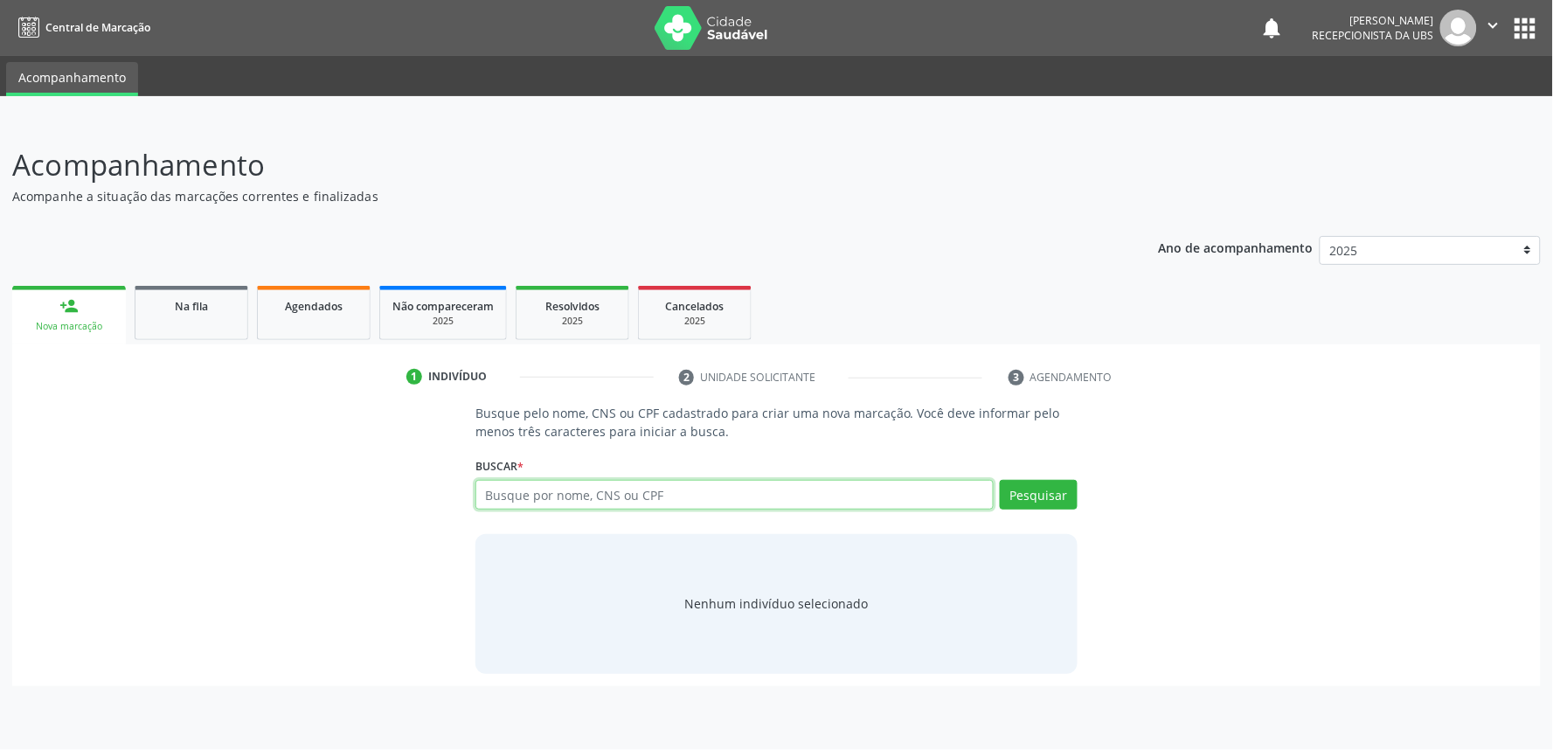
click at [570, 490] on input "text" at bounding box center [735, 495] width 518 height 30
paste input "700609962517760"
type input "700609962517760"
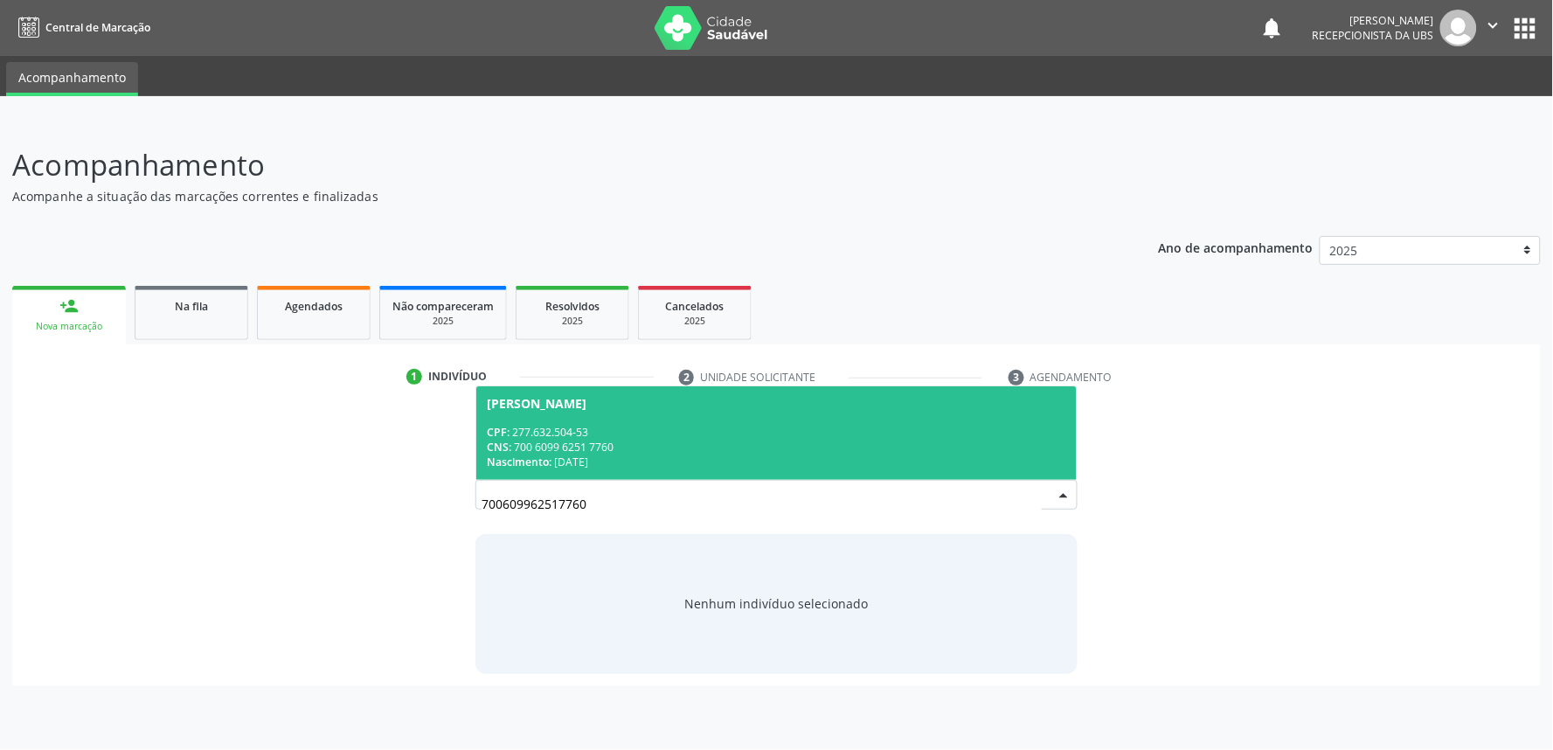
click at [660, 443] on div "CNS: 700 6099 6251 7760" at bounding box center [777, 447] width 580 height 15
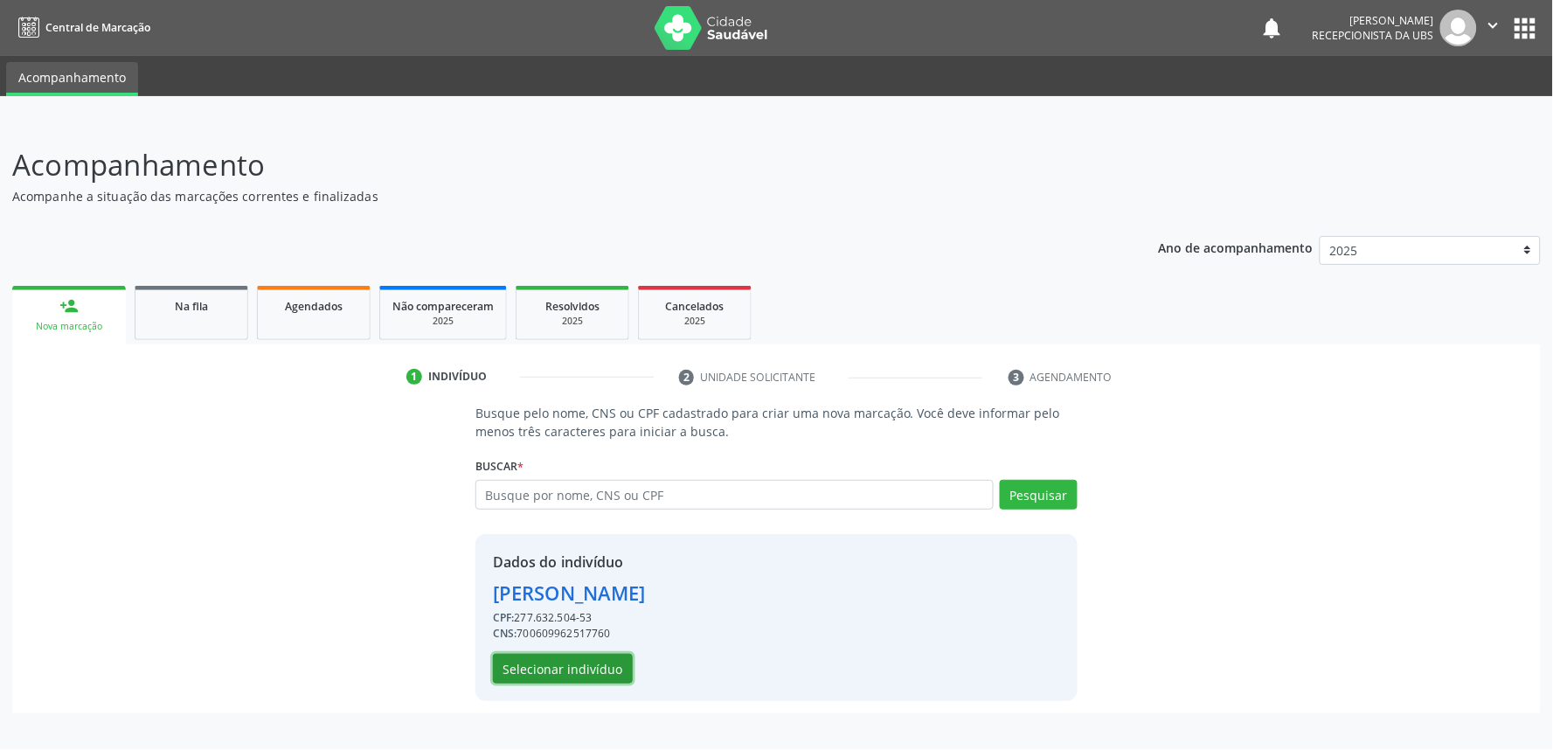
click at [598, 664] on button "Selecionar indivíduo" at bounding box center [563, 669] width 140 height 30
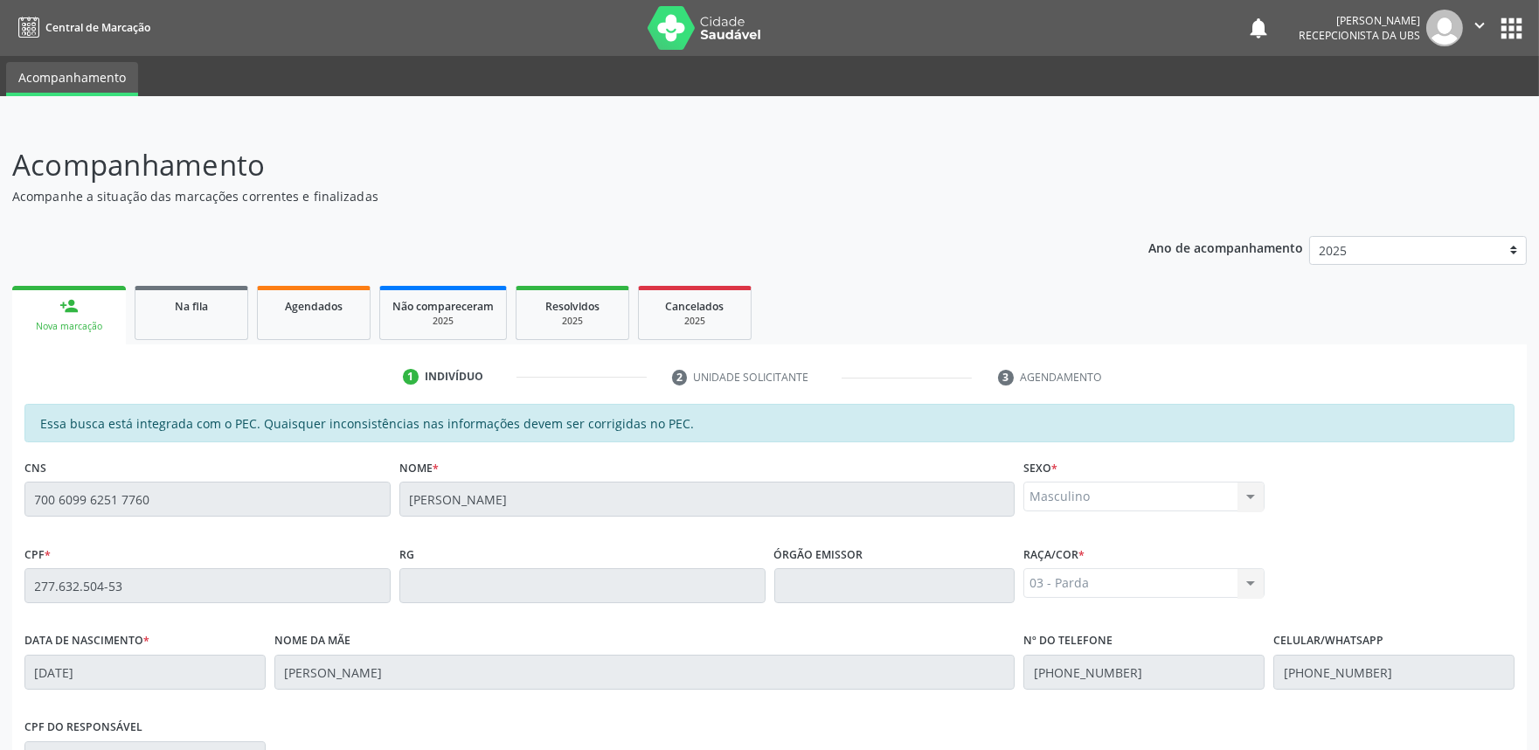
scroll to position [272, 0]
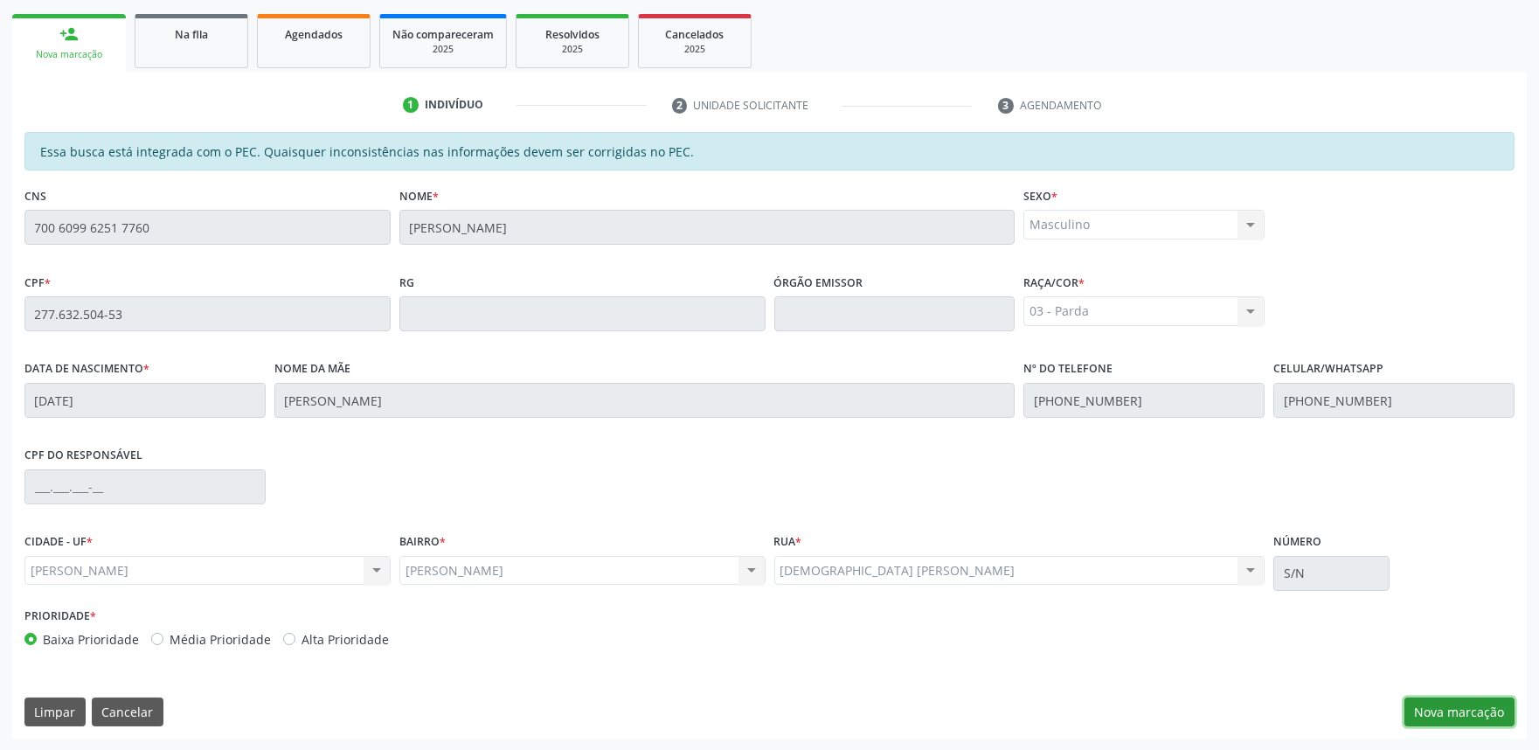
click at [1460, 715] on button "Nova marcação" at bounding box center [1460, 713] width 110 height 30
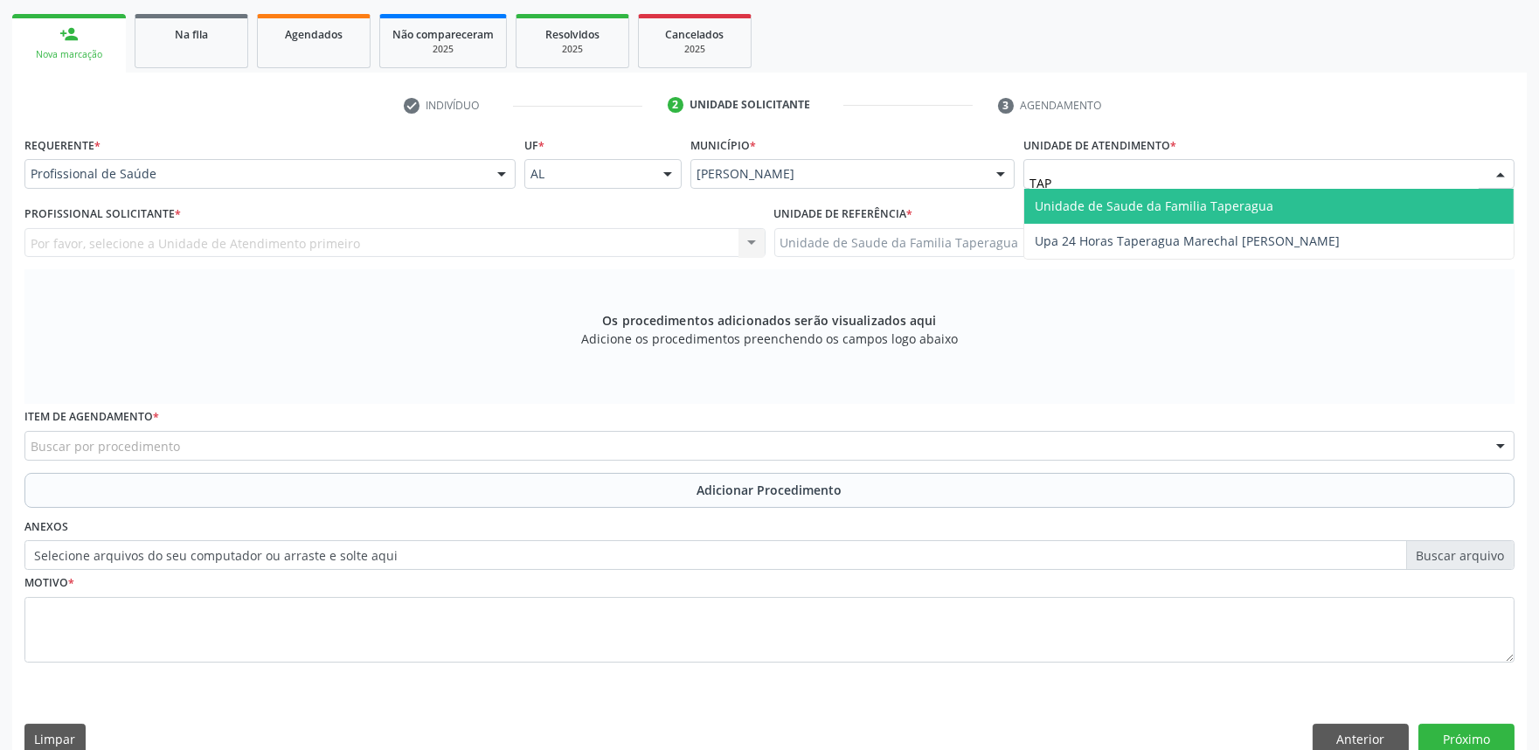
click at [1106, 198] on span "Unidade de Saude da Familia Taperagua" at bounding box center [1154, 206] width 239 height 17
type input "TAP"
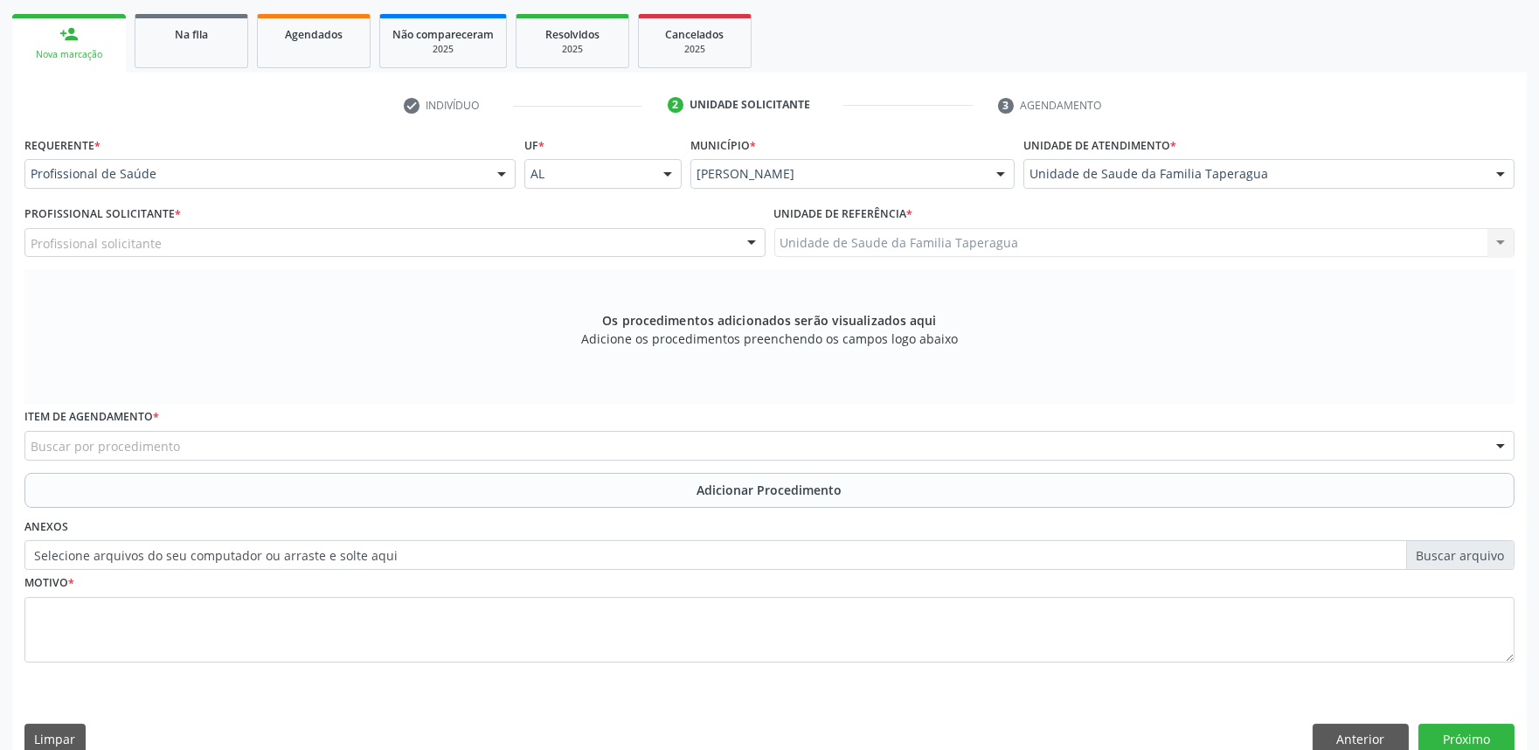
click at [498, 238] on div "Profissional solicitante" at bounding box center [394, 243] width 741 height 30
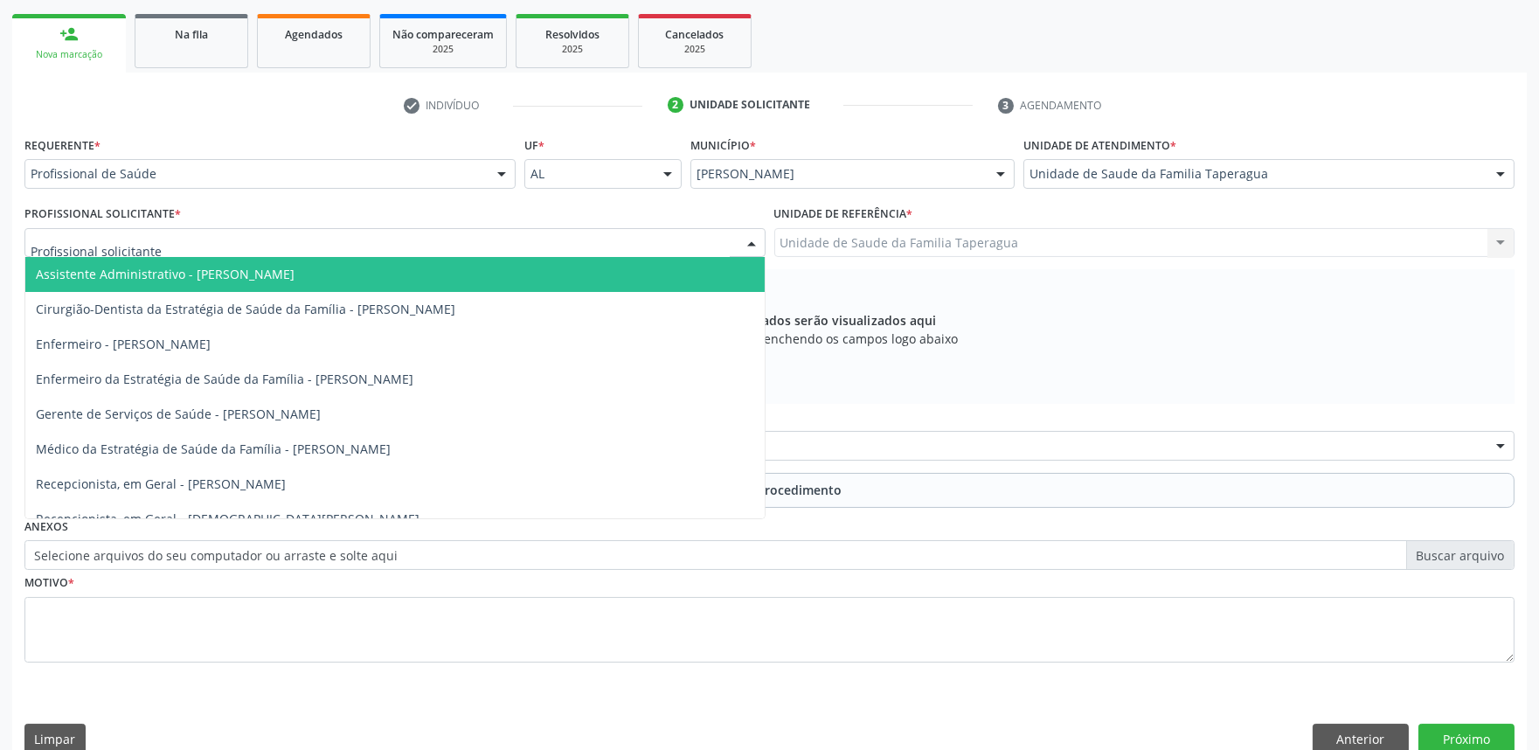
type input "E"
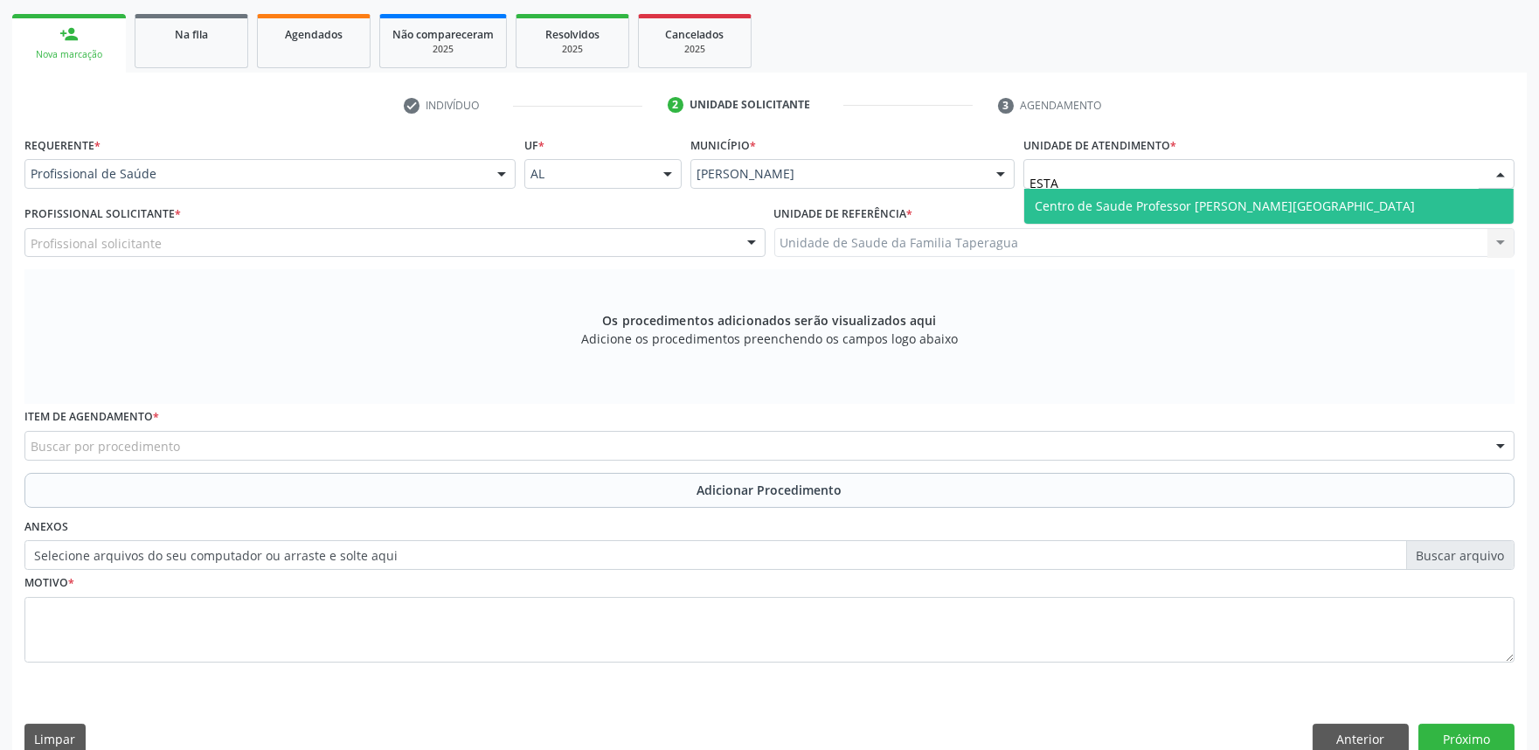
type input "ESTAC"
click at [1178, 203] on span "Centro de Saude Professor [PERSON_NAME][GEOGRAPHIC_DATA]" at bounding box center [1225, 206] width 380 height 17
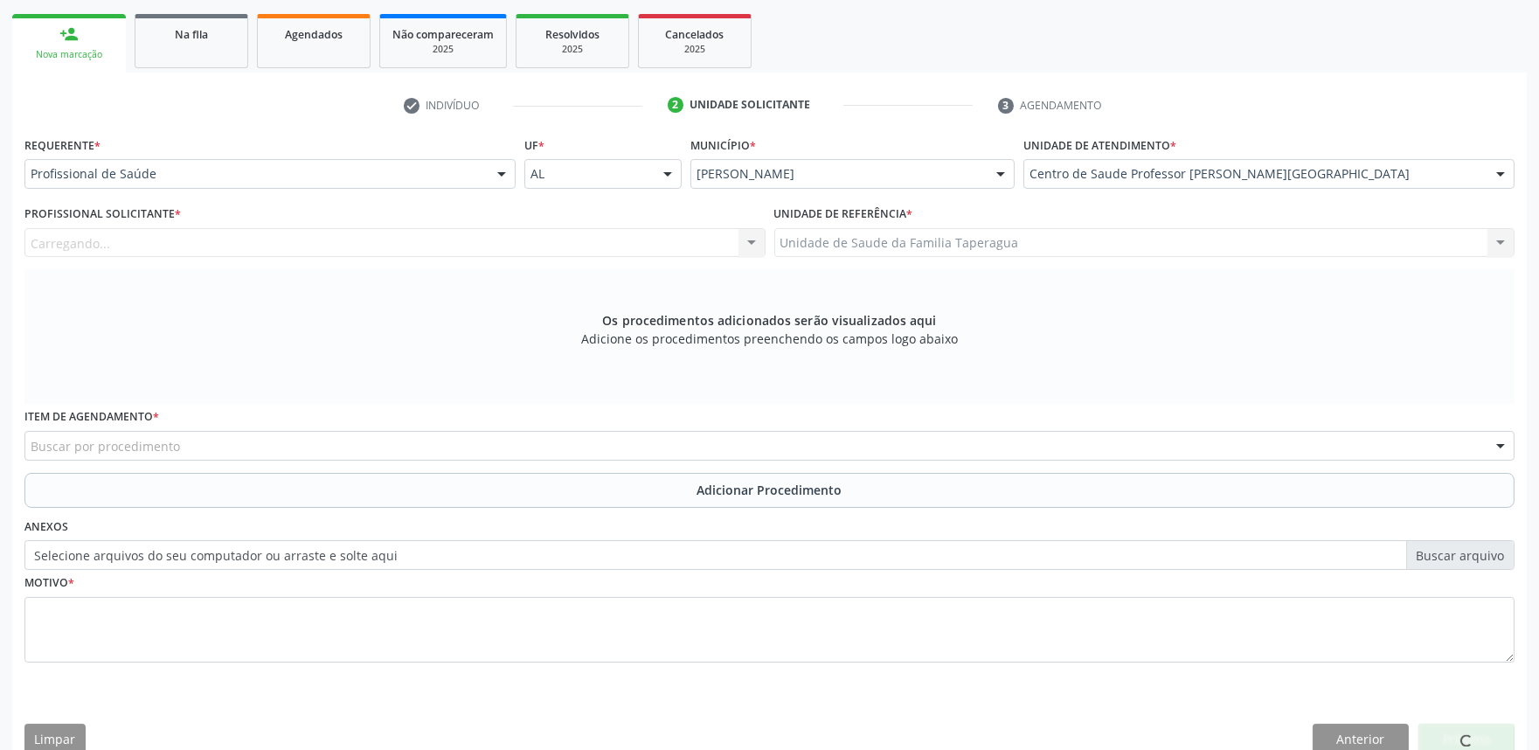
click at [395, 241] on div "Carregando..." at bounding box center [394, 243] width 741 height 30
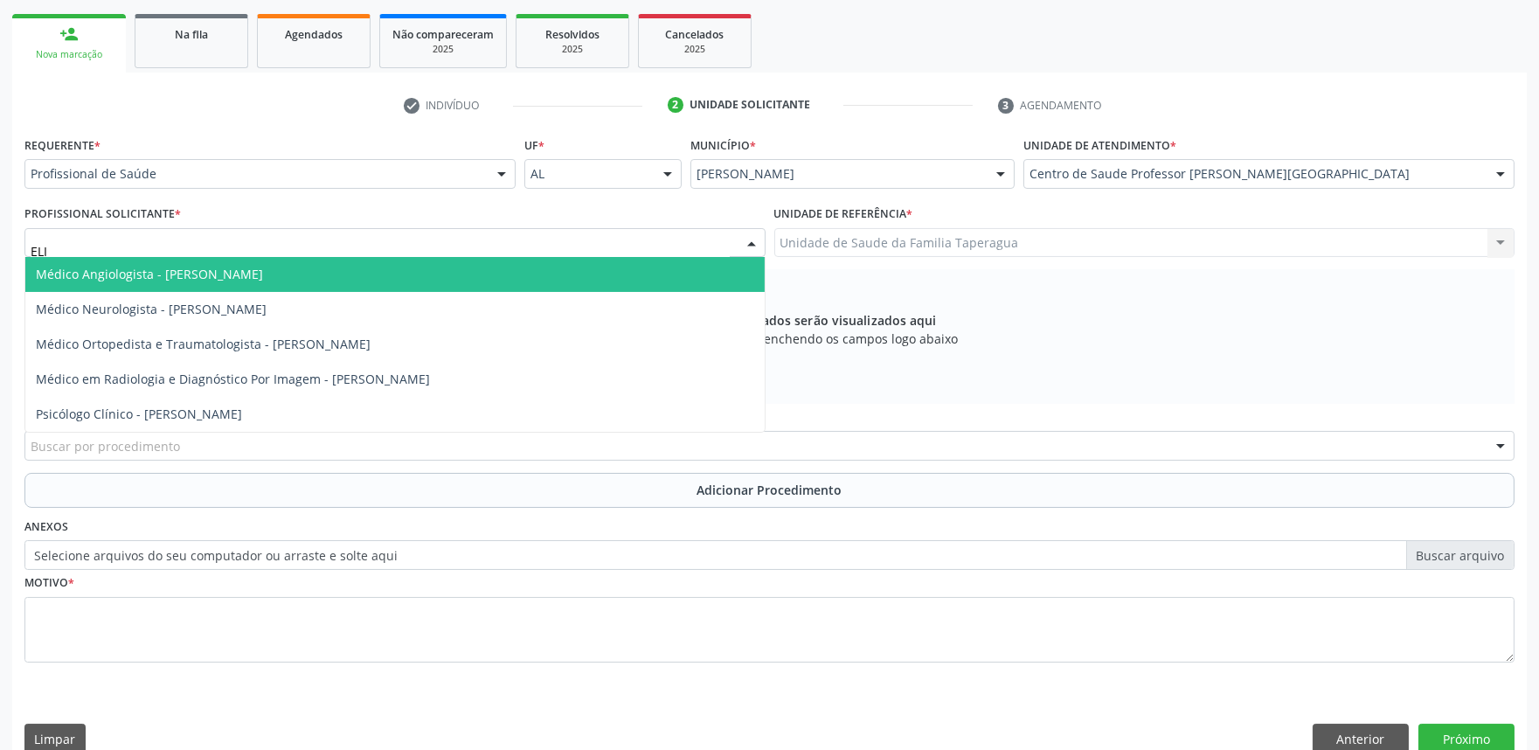
type input "ELIO"
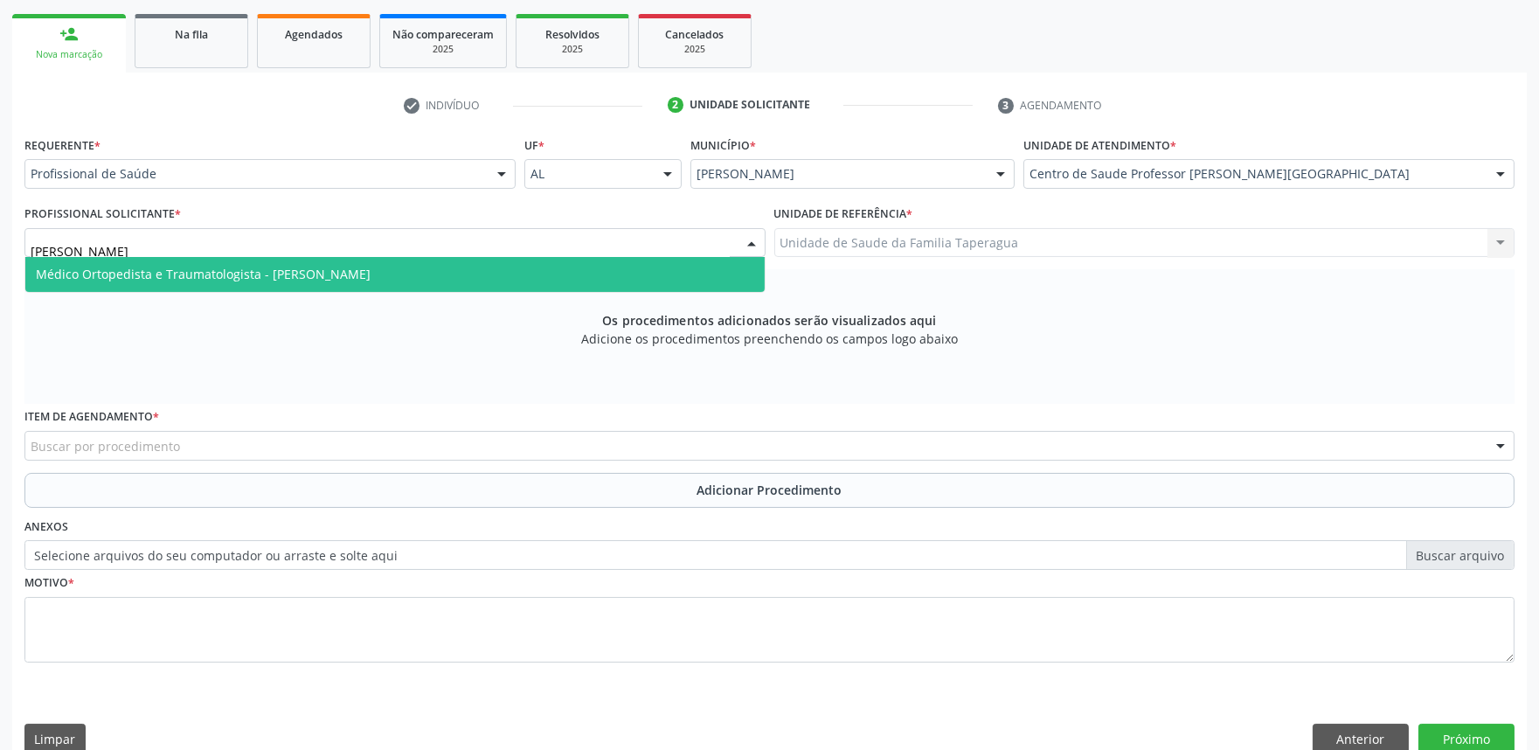
click at [398, 263] on span "Médico Ortopedista e Traumatologista - Elio Goncalves Melo Junior" at bounding box center [395, 274] width 740 height 35
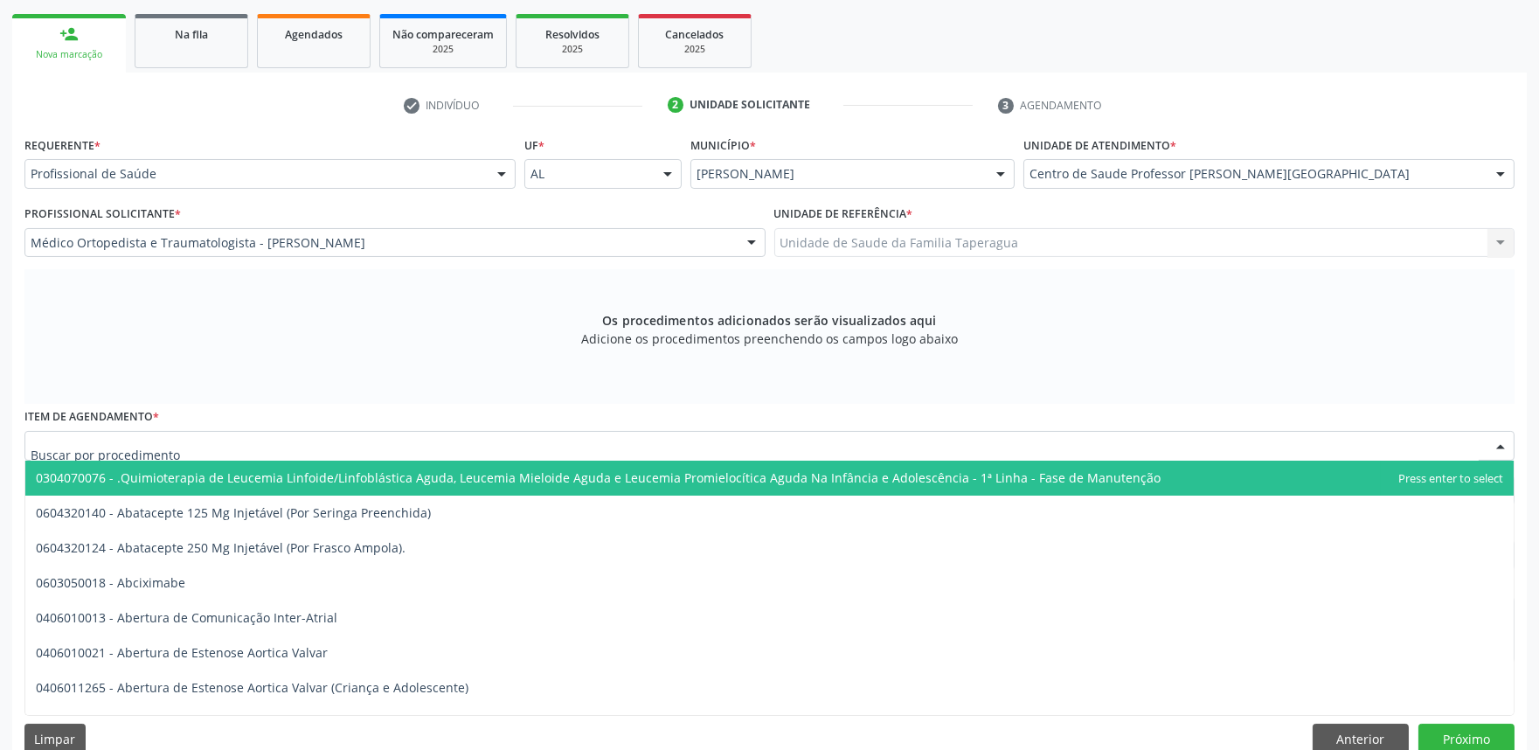
click at [391, 433] on div at bounding box center [769, 446] width 1490 height 30
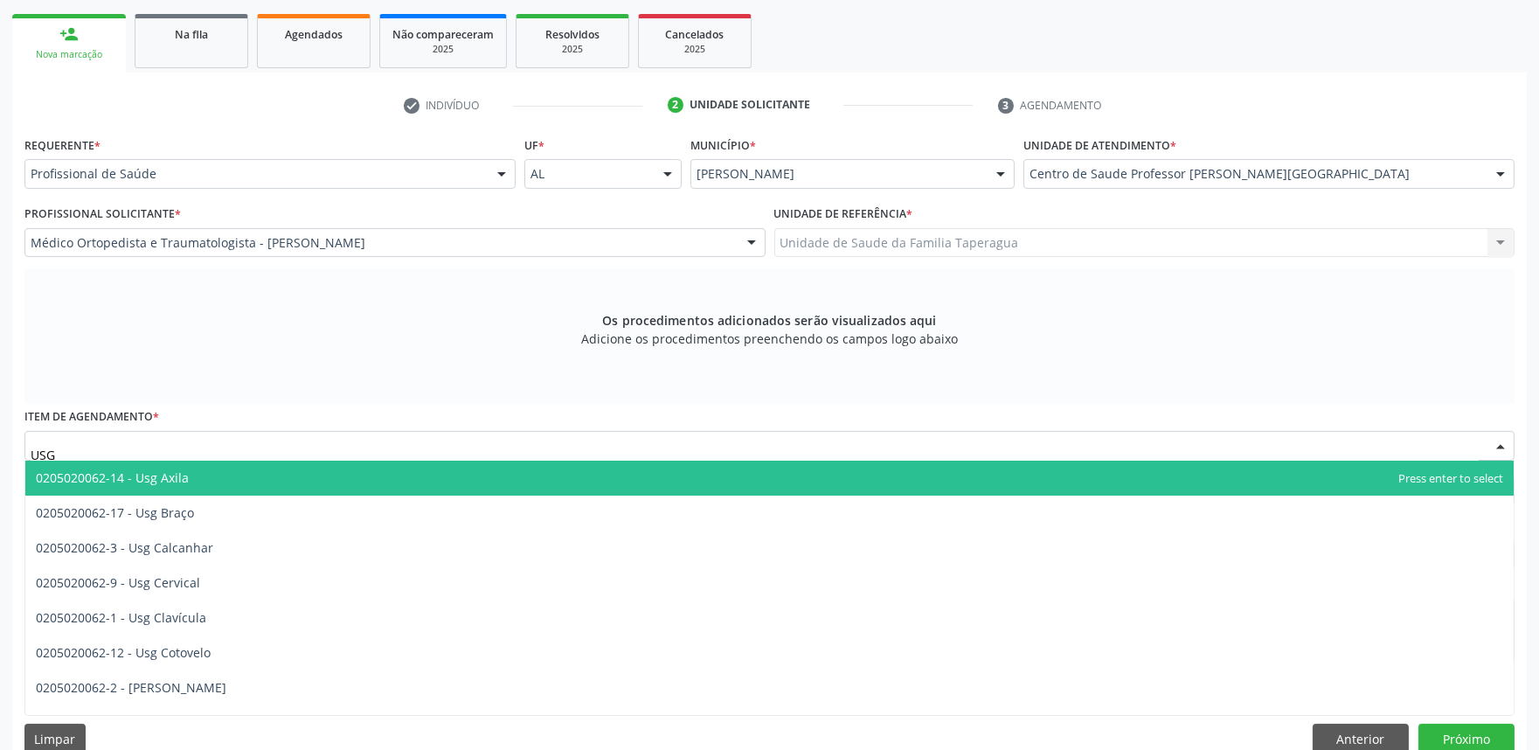
type input "USG J"
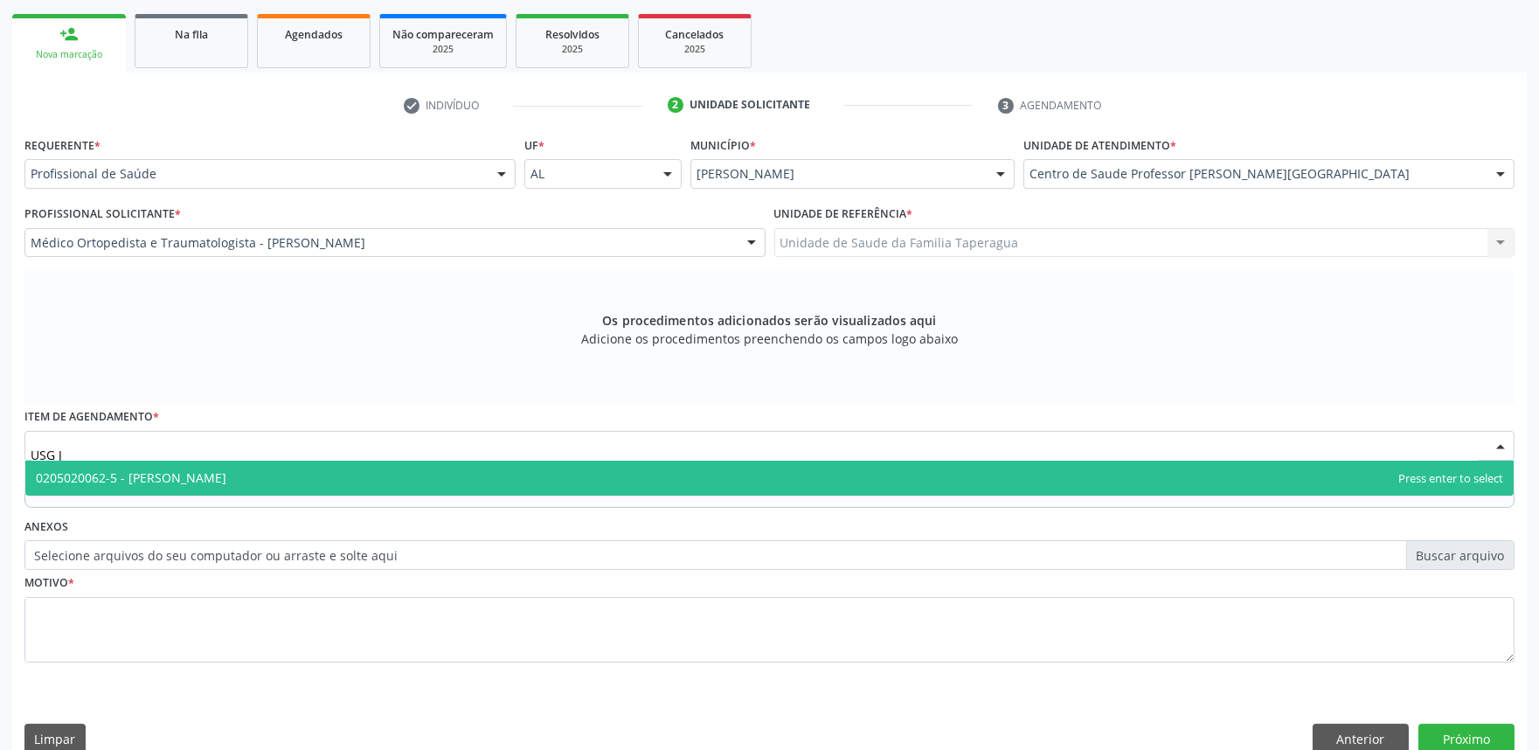
click at [394, 478] on span "0205020062-5 - Usg Joelho" at bounding box center [769, 478] width 1489 height 35
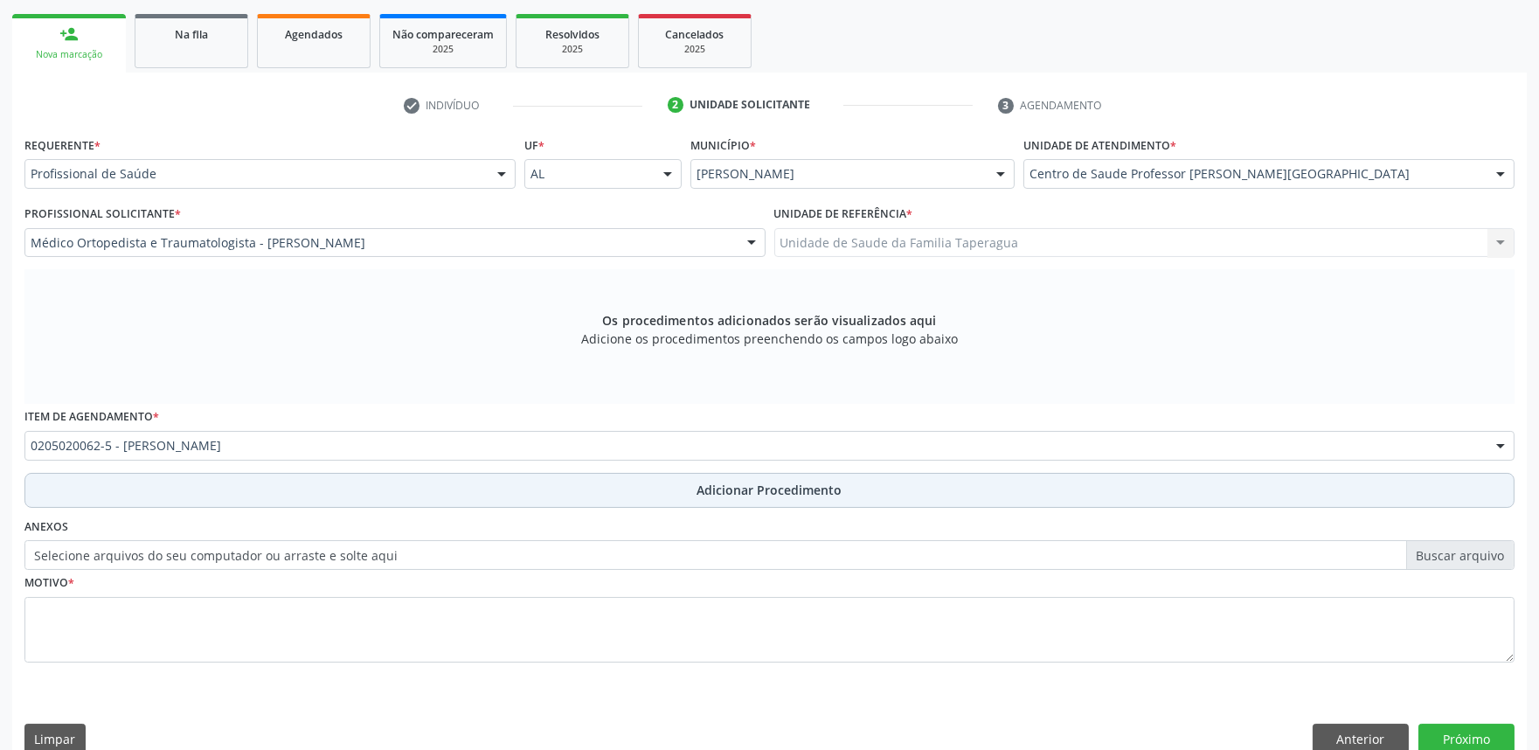
click at [391, 483] on button "Adicionar Procedimento" at bounding box center [769, 490] width 1490 height 35
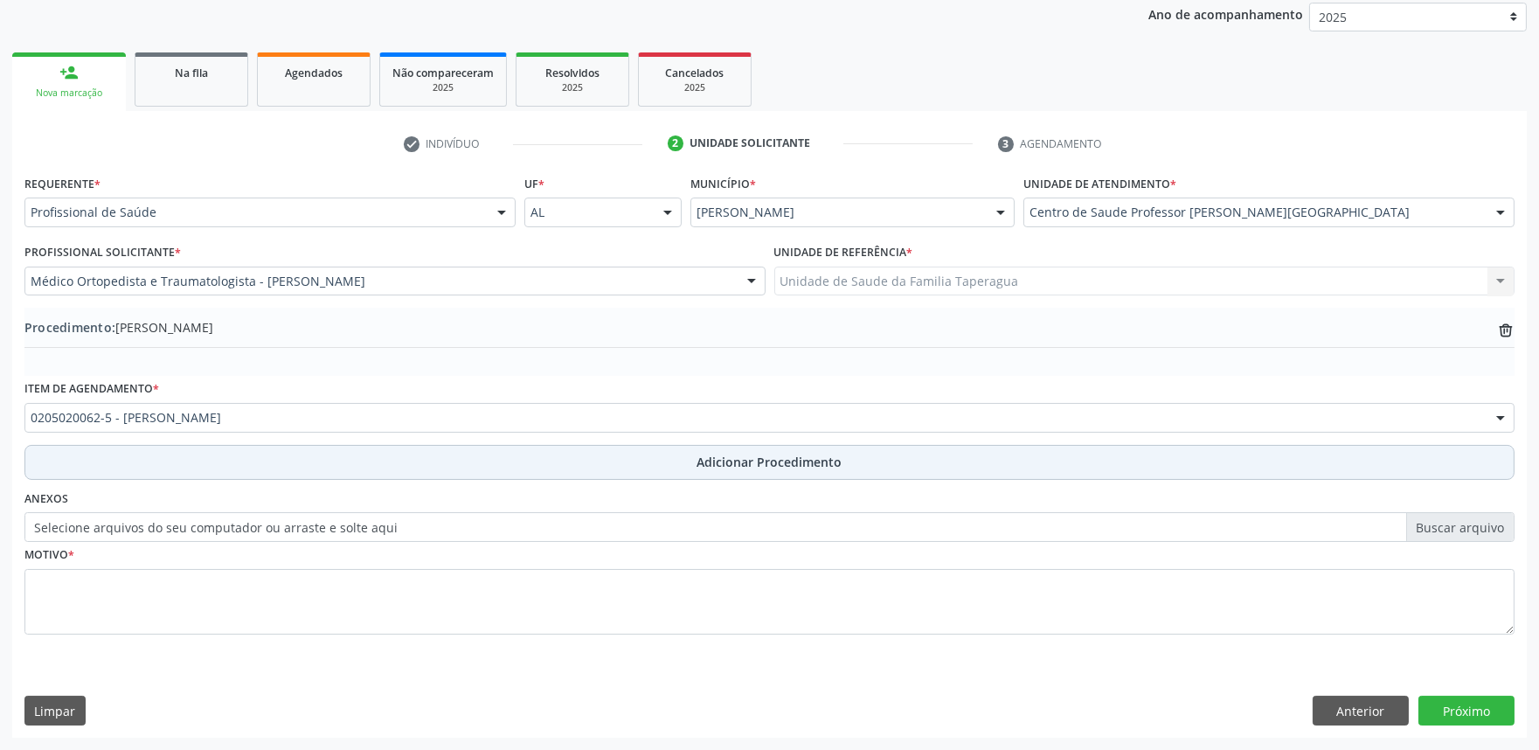
scroll to position [232, 0]
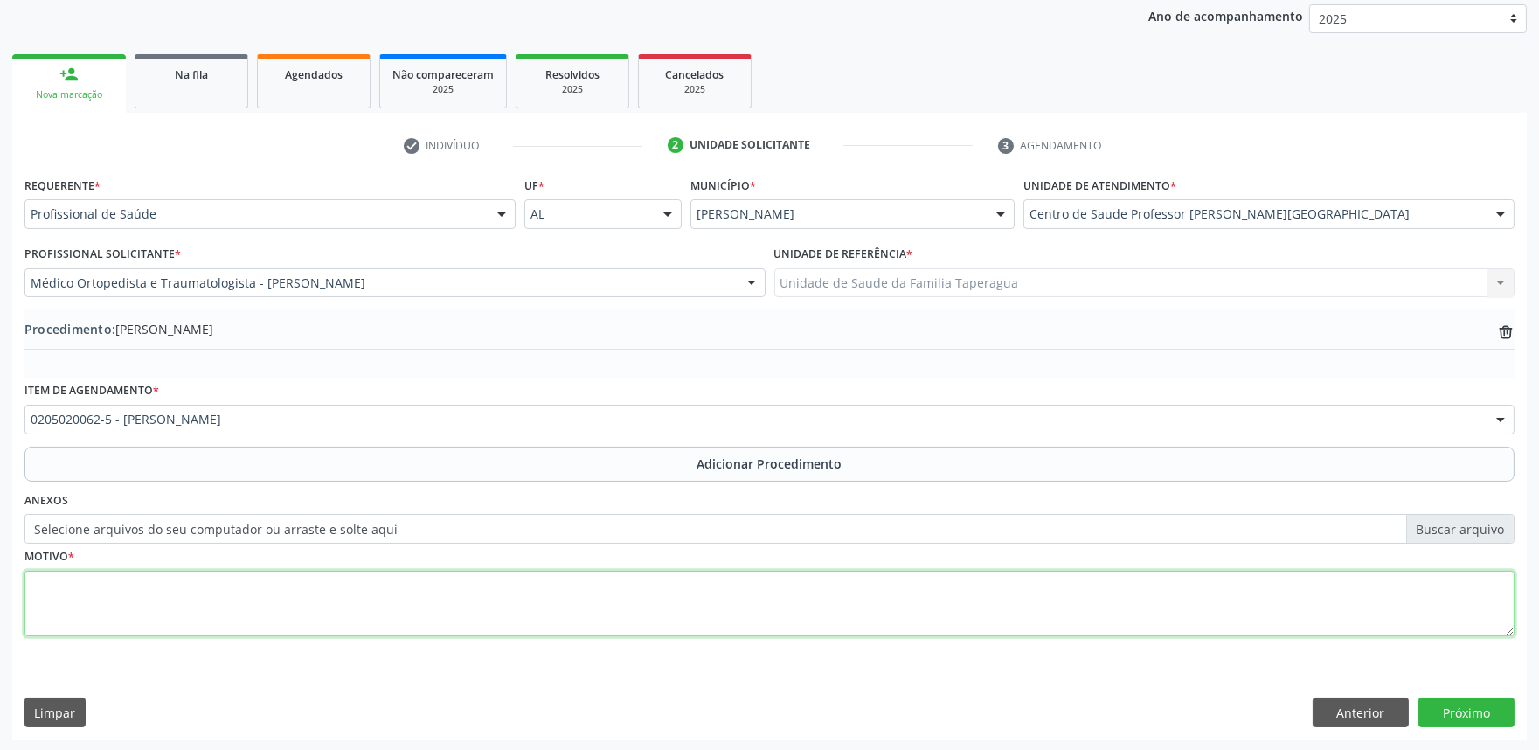
click at [394, 596] on textarea at bounding box center [769, 604] width 1490 height 66
type textarea "[PERSON_NAME] JUST: TENDIOPATIA"
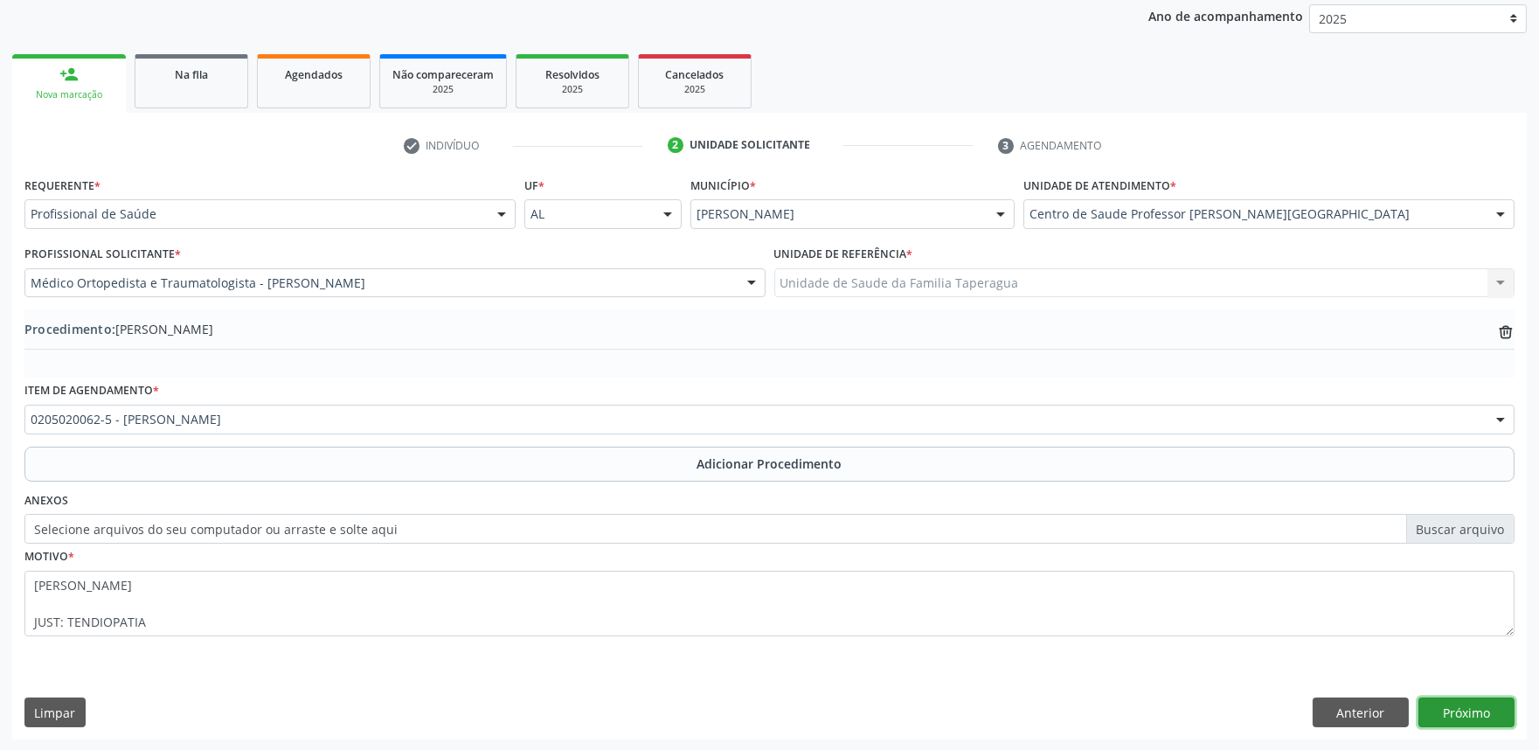
click at [1478, 705] on button "Próximo" at bounding box center [1467, 713] width 96 height 30
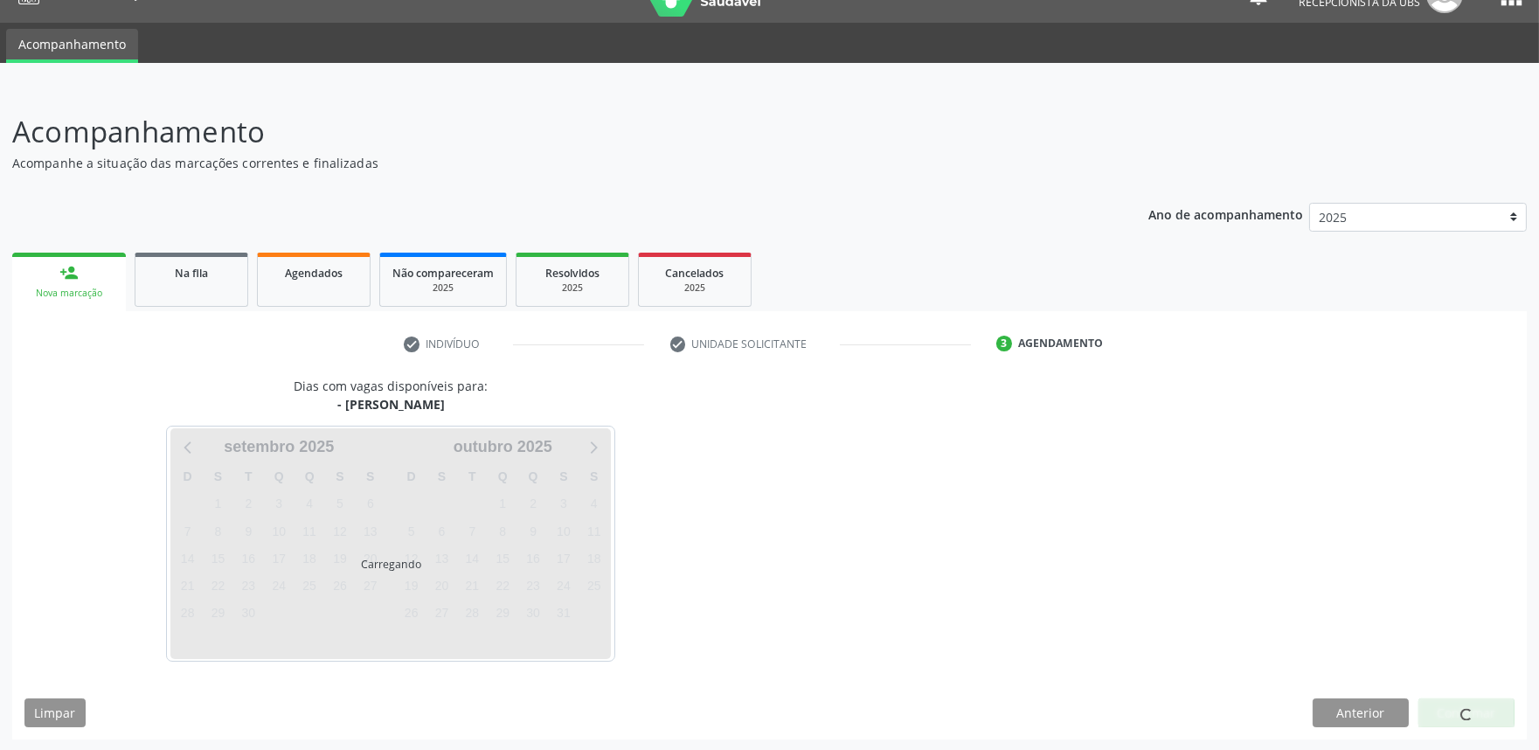
scroll to position [85, 0]
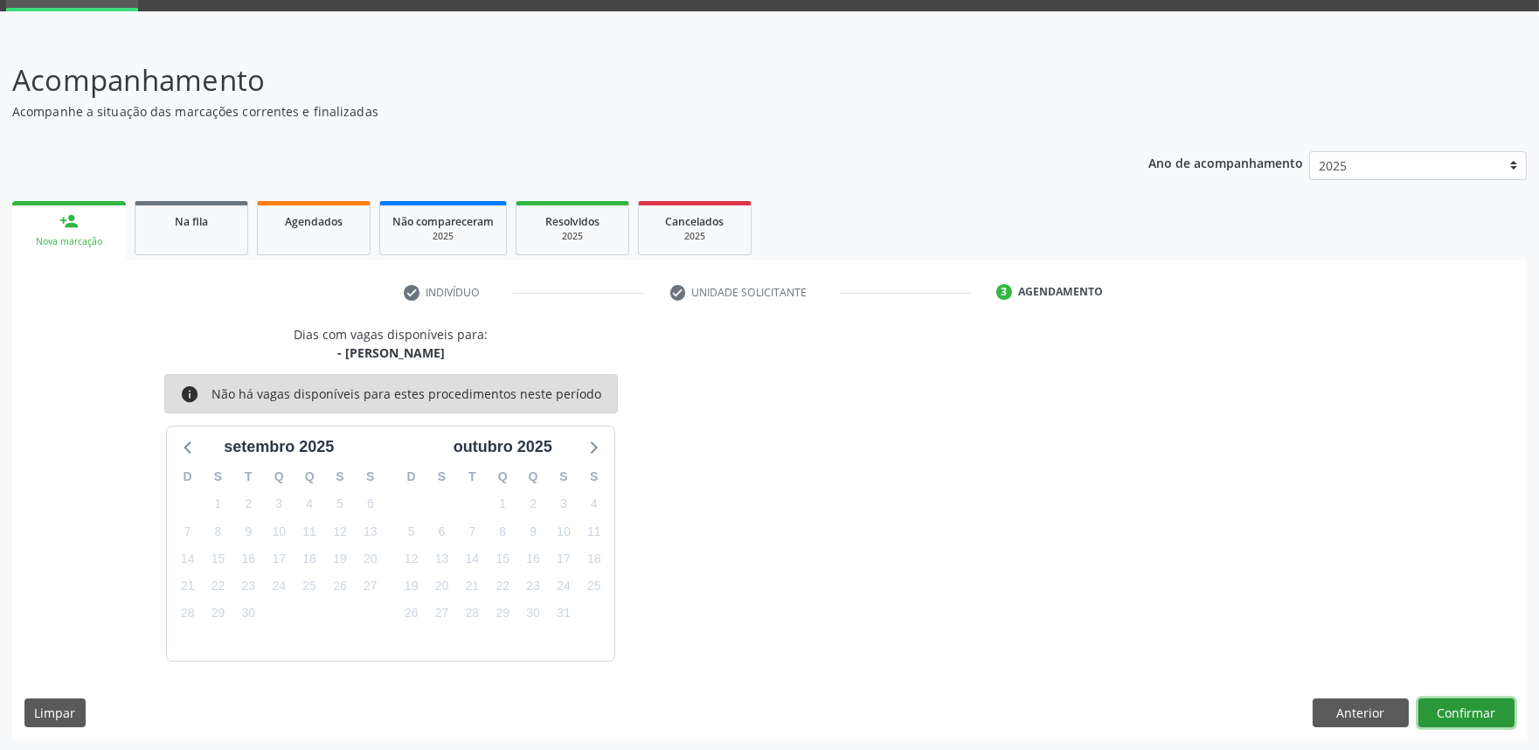
click at [1474, 710] on button "Confirmar" at bounding box center [1467, 713] width 96 height 30
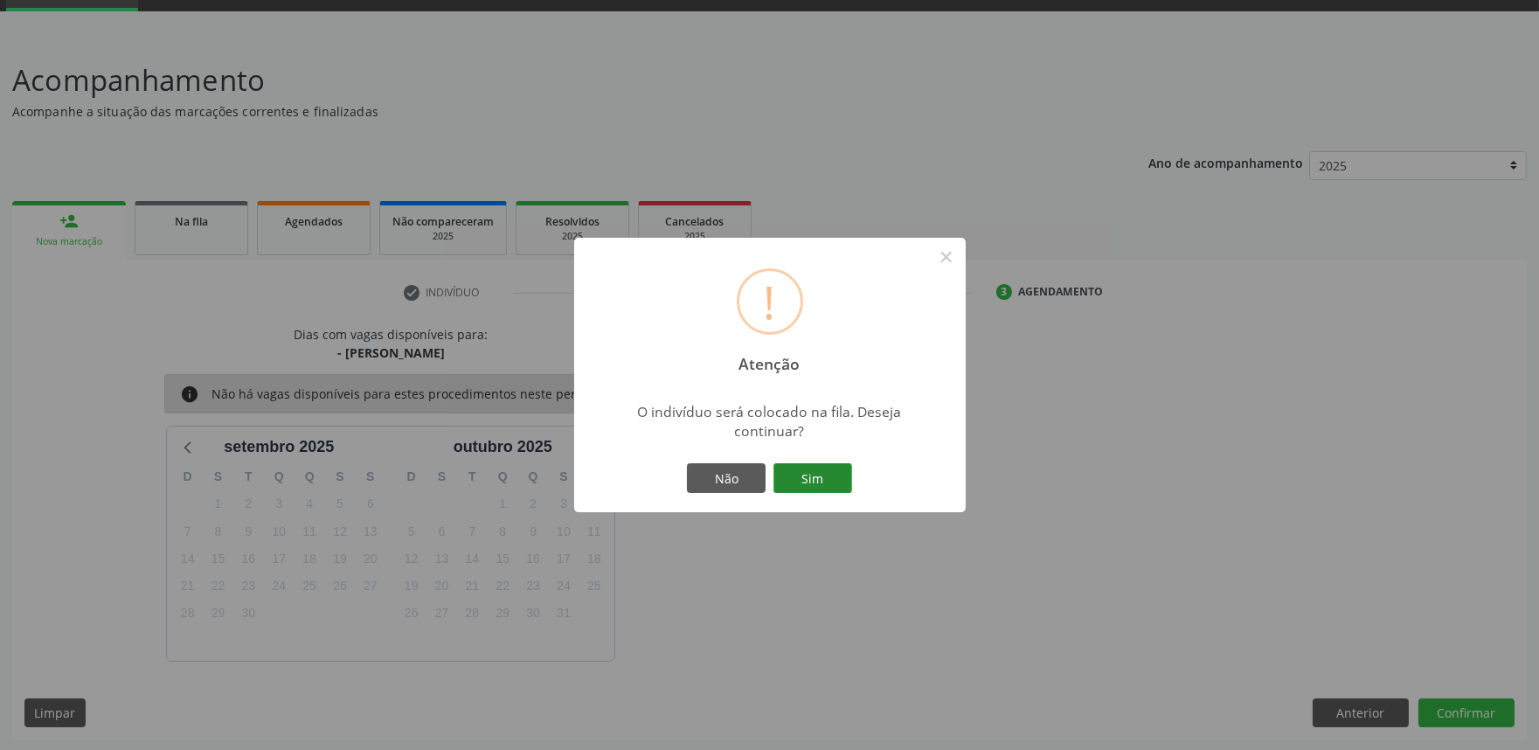
click at [823, 487] on button "Sim" at bounding box center [813, 478] width 79 height 30
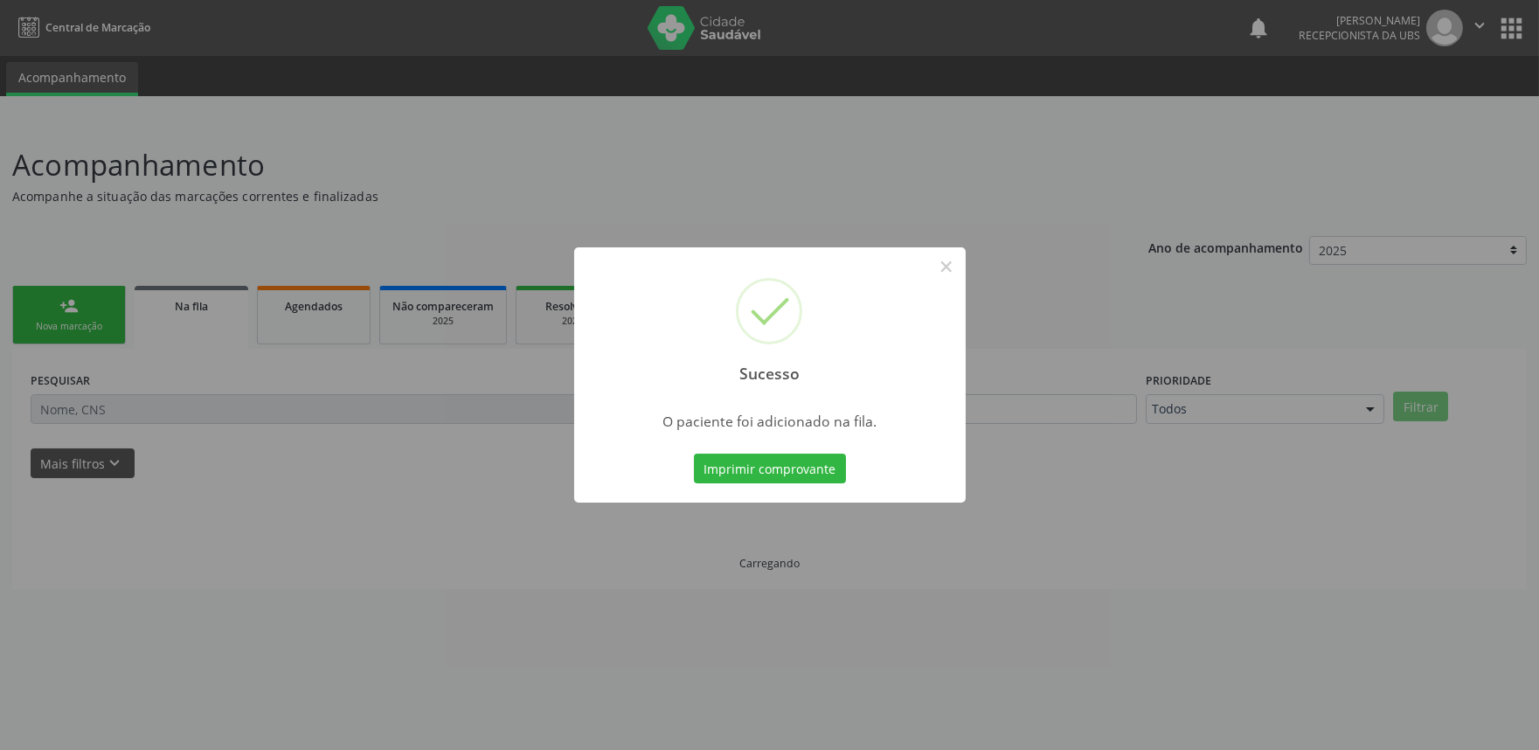
scroll to position [0, 0]
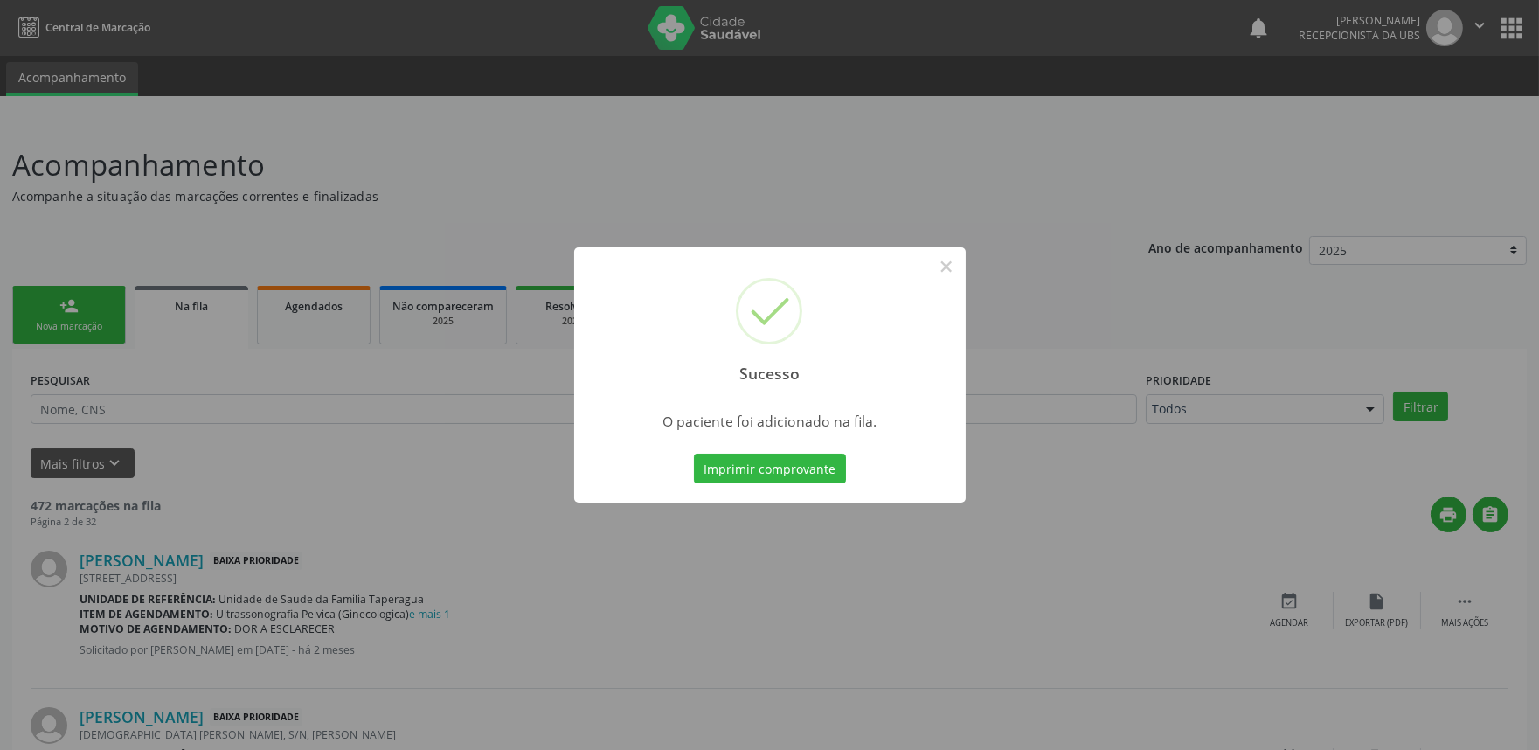
click at [1294, 330] on div "Sucesso × O paciente foi adicionado na fila. Imprimir comprovante Cancel" at bounding box center [769, 375] width 1539 height 750
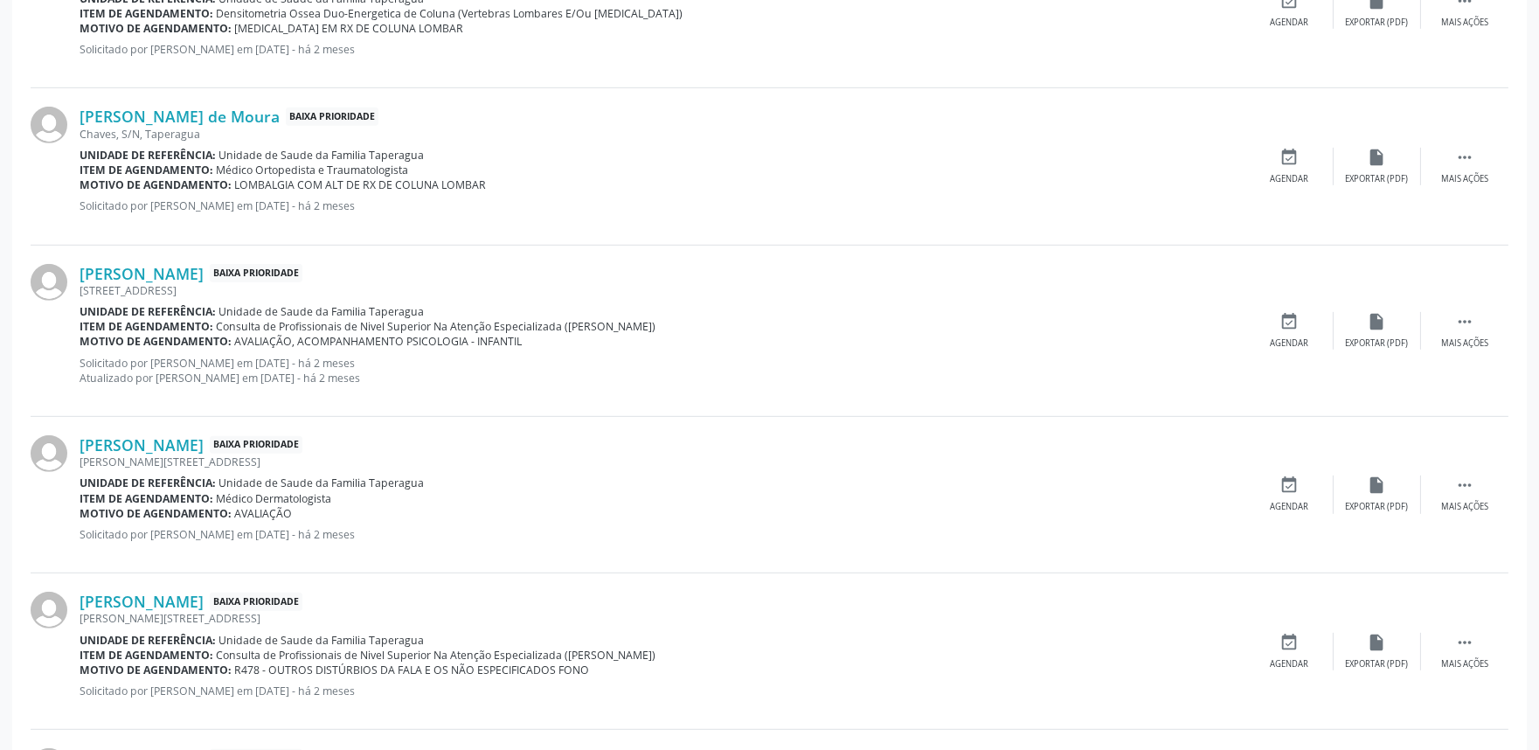
scroll to position [2241, 0]
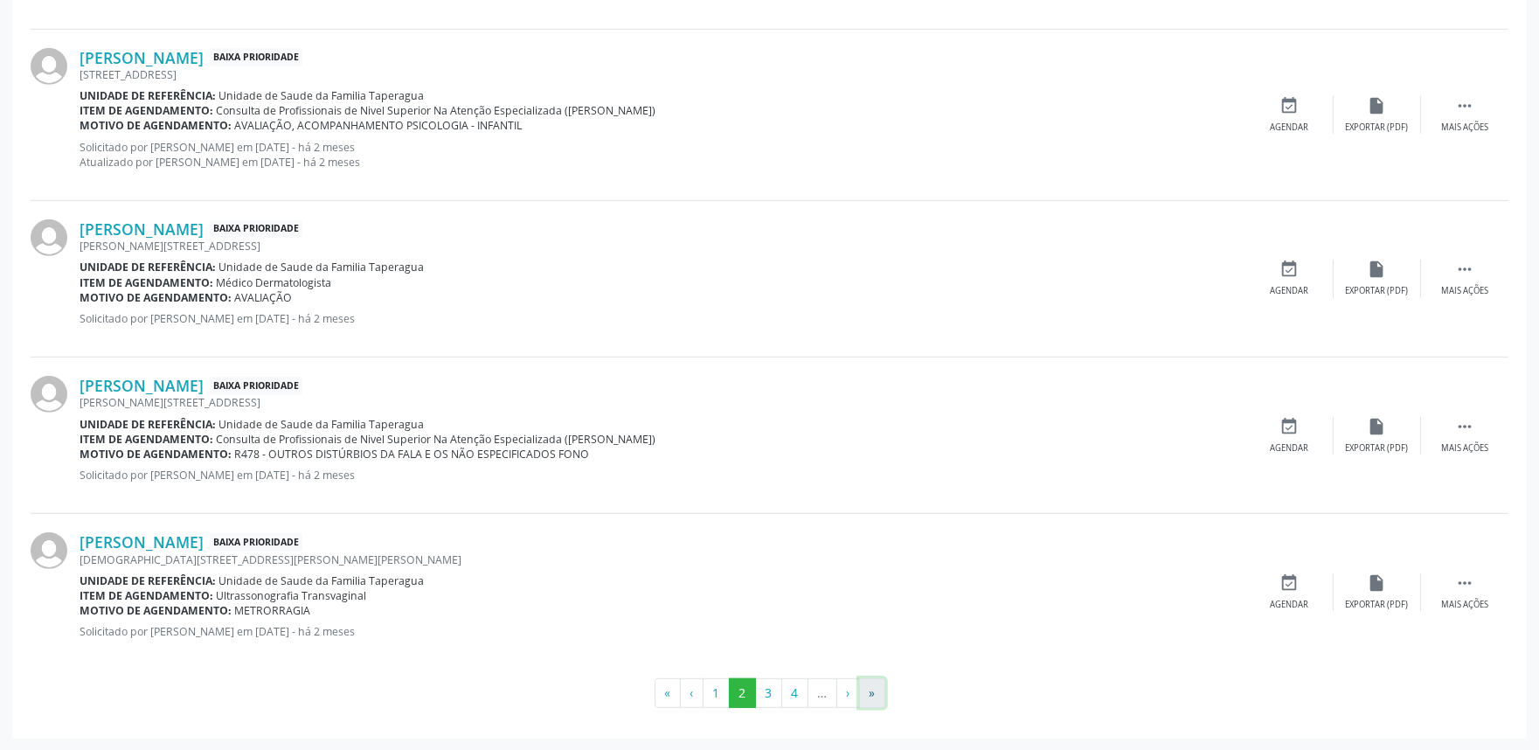
click at [869, 688] on button "»" at bounding box center [872, 693] width 26 height 30
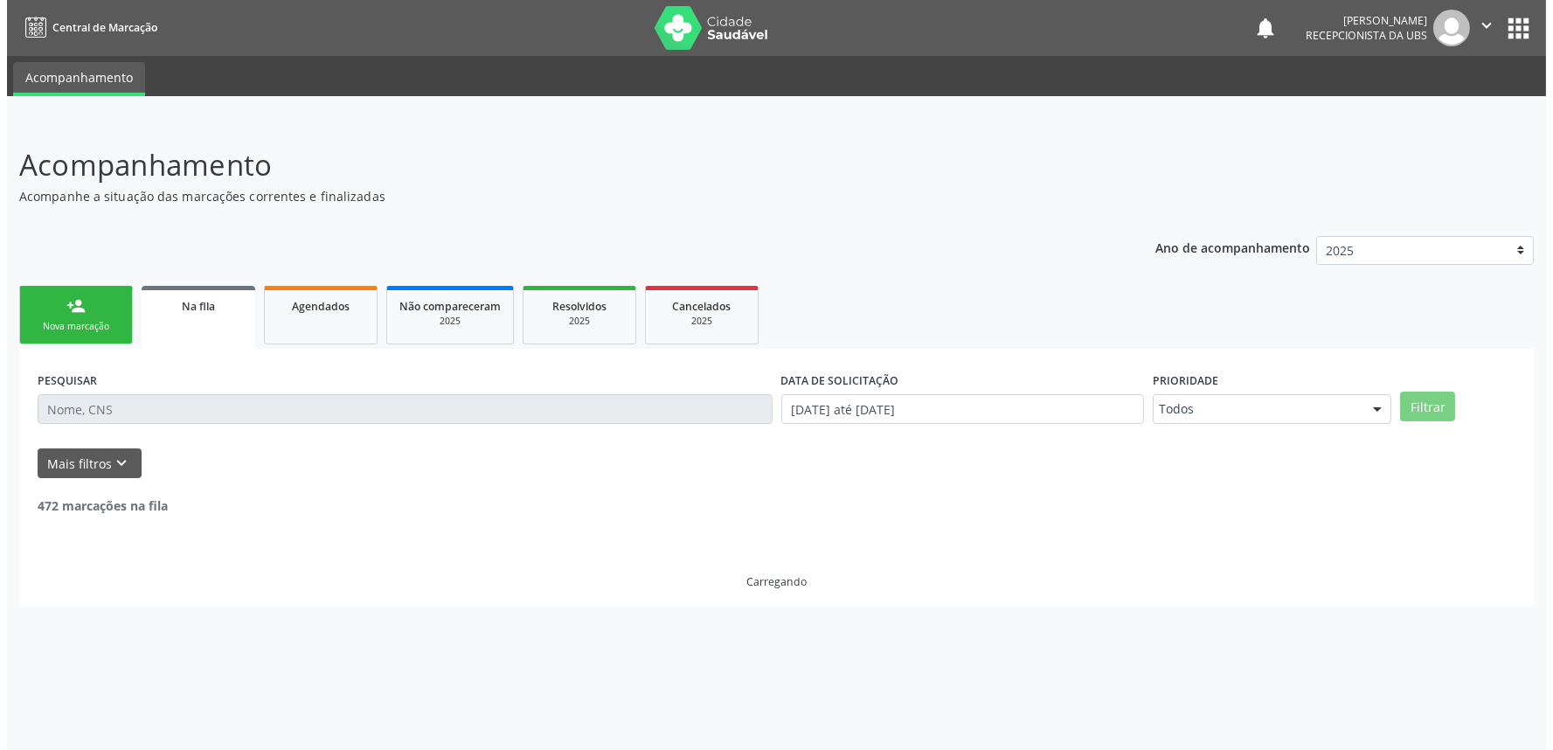
scroll to position [0, 0]
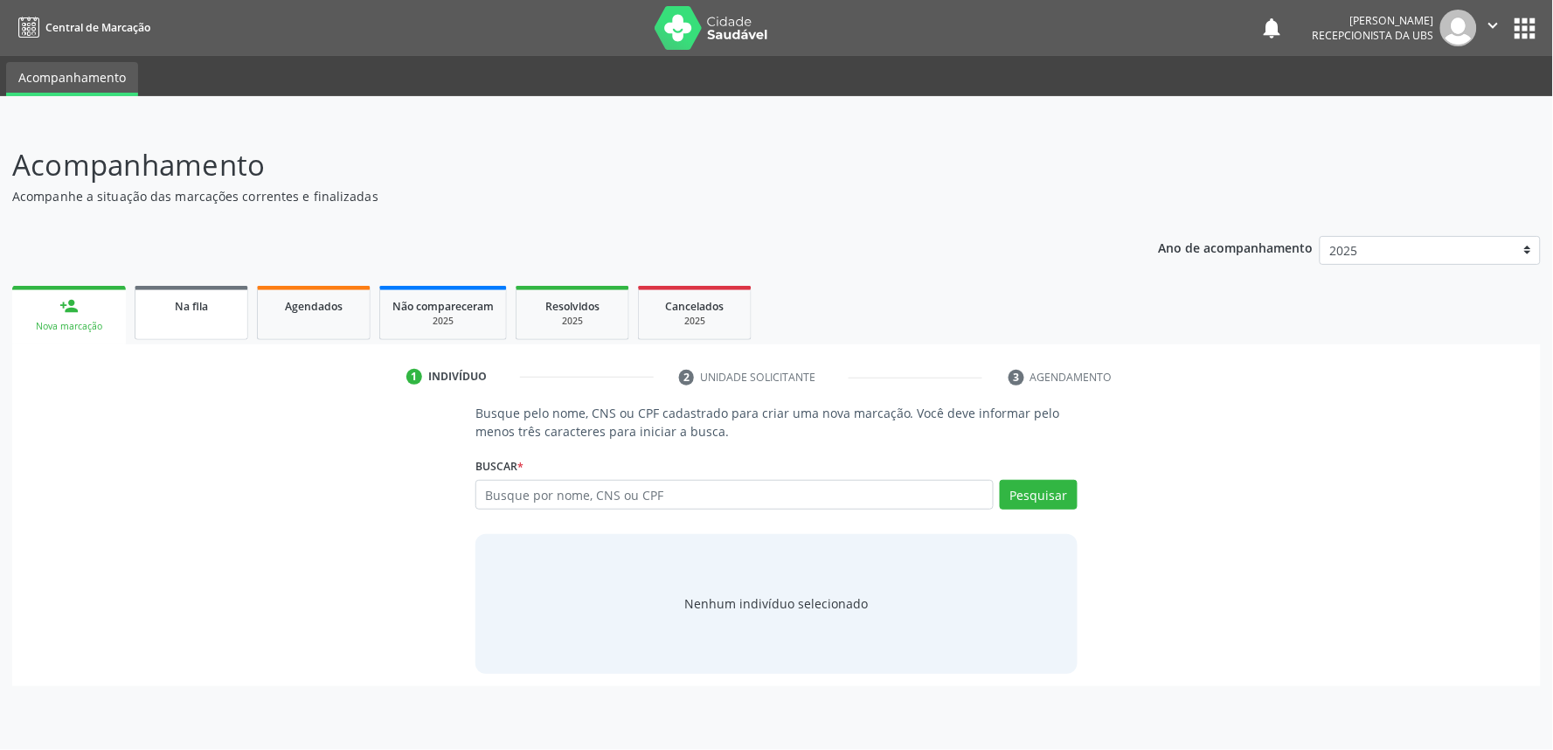
click at [210, 317] on link "Na fila" at bounding box center [192, 313] width 114 height 54
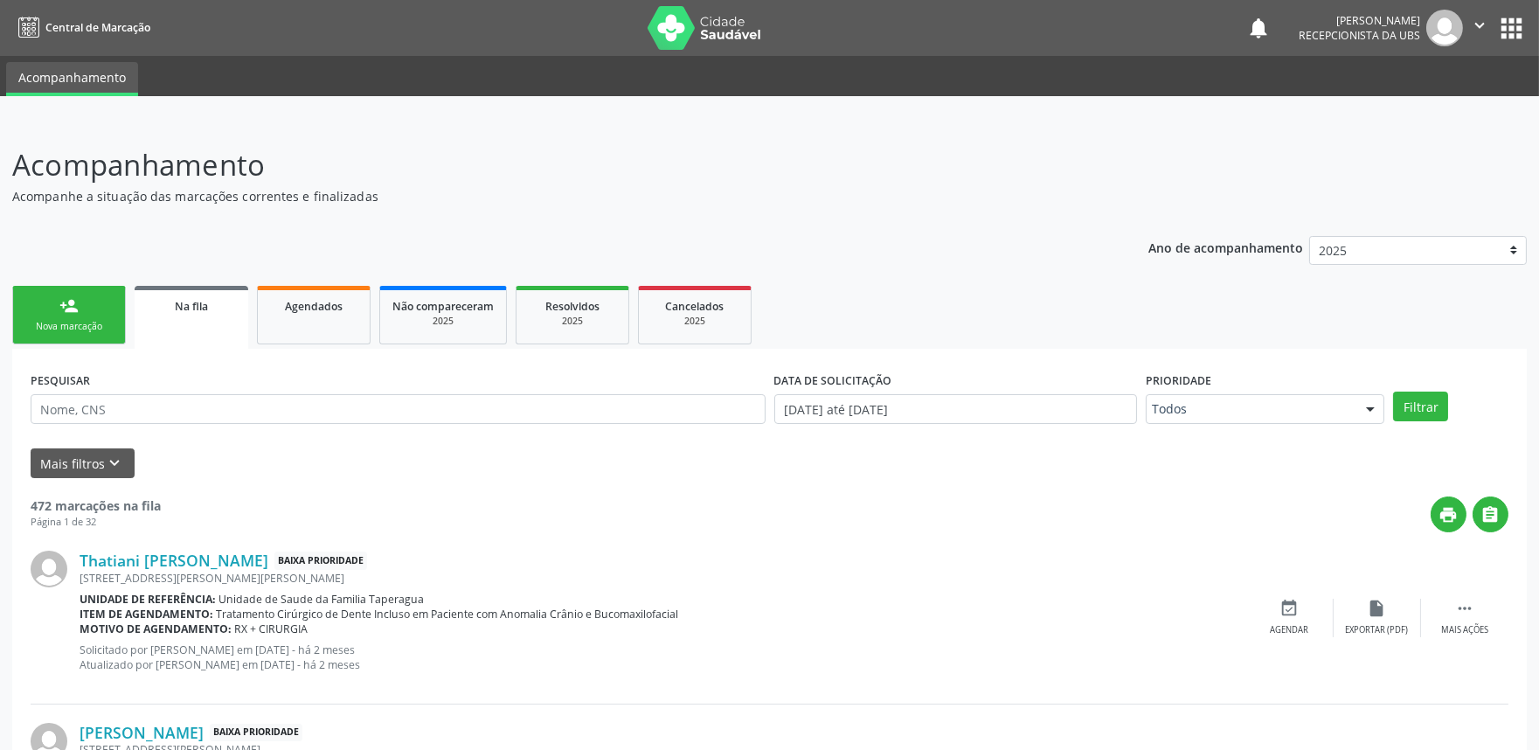
click at [57, 297] on link "person_add Nova marcação" at bounding box center [69, 315] width 114 height 59
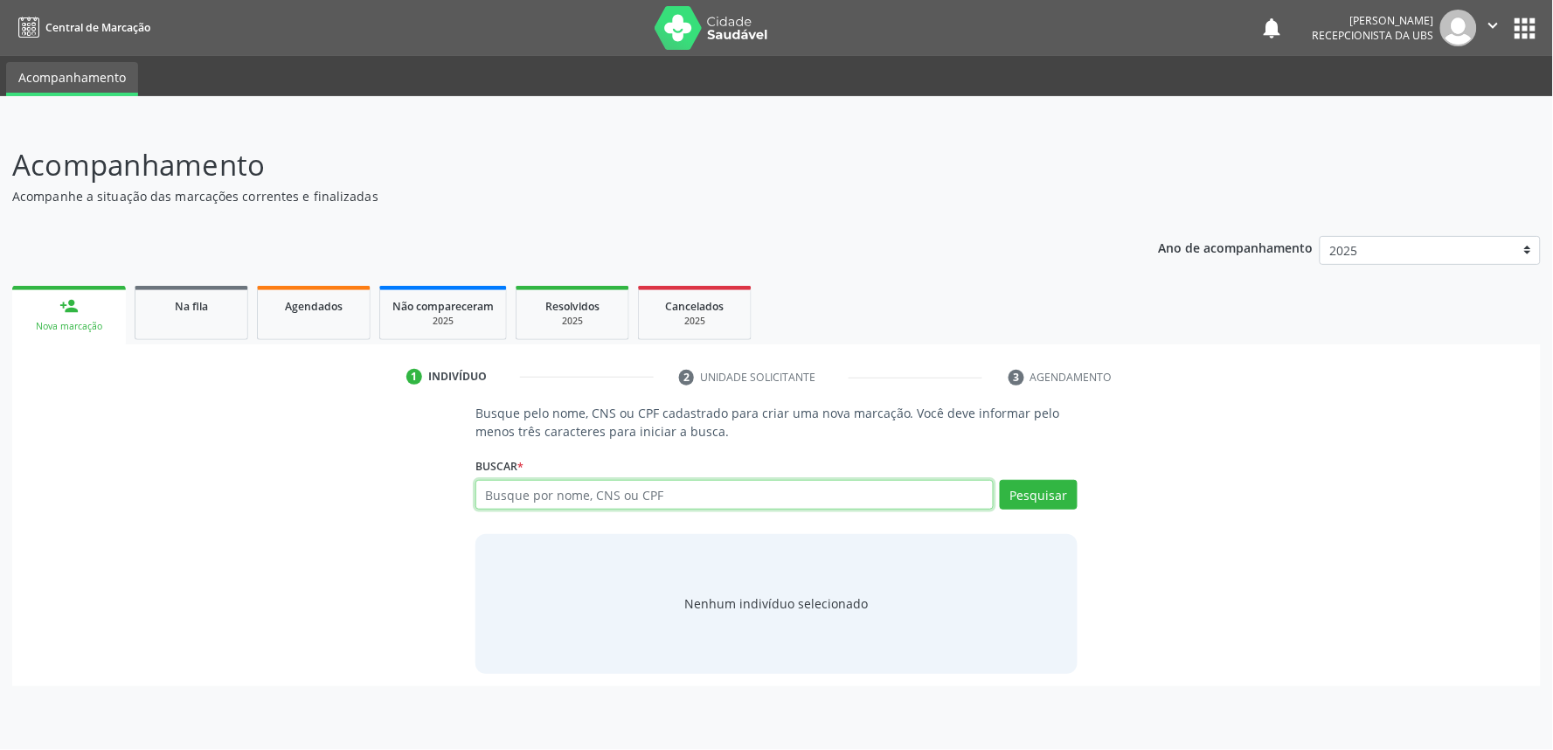
click at [595, 500] on input "text" at bounding box center [735, 495] width 518 height 30
paste input "700003566480503"
type input "700003566480503"
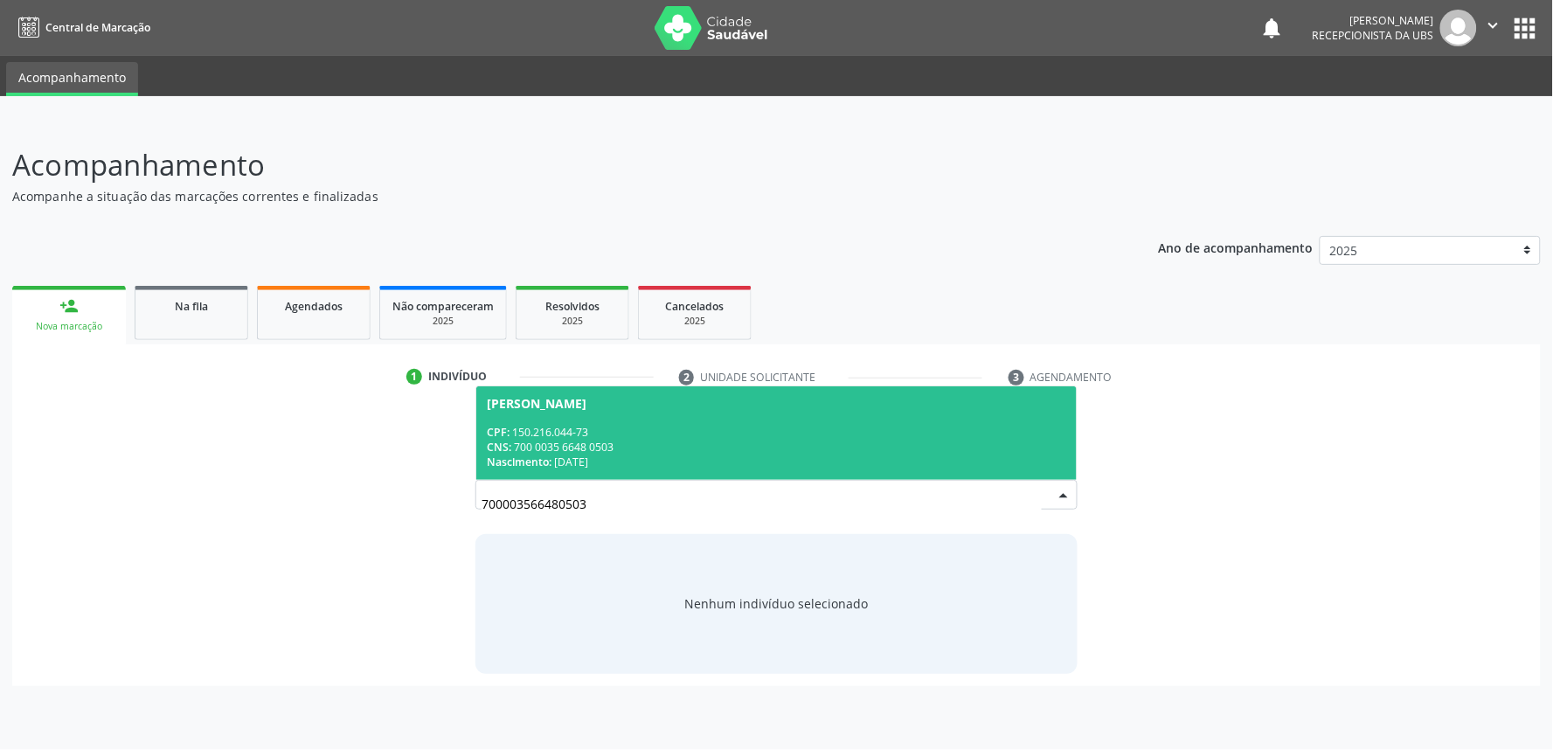
click at [587, 409] on div "Pamela Emilia da Cruz Felix" at bounding box center [537, 404] width 100 height 14
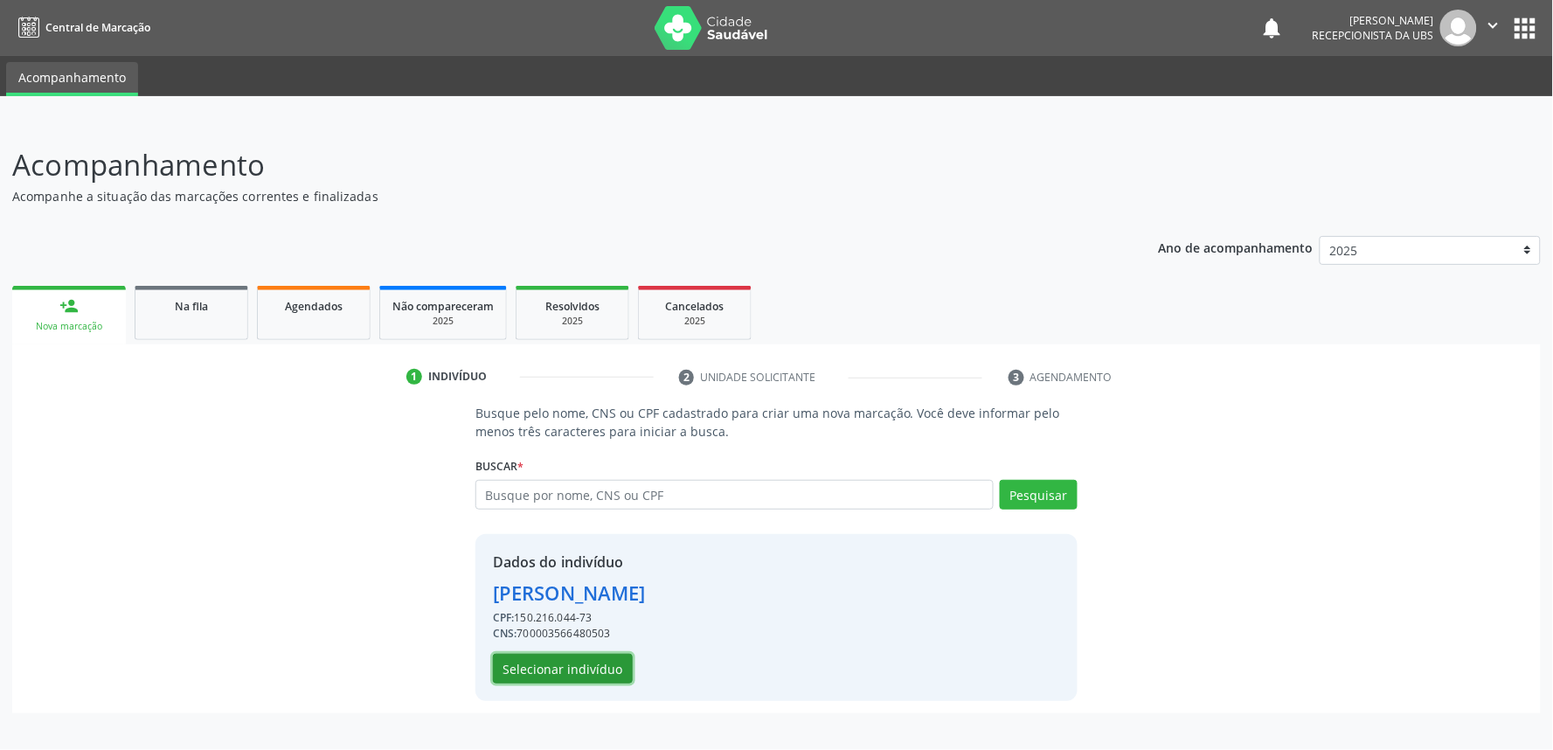
click at [586, 670] on button "Selecionar indivíduo" at bounding box center [563, 669] width 140 height 30
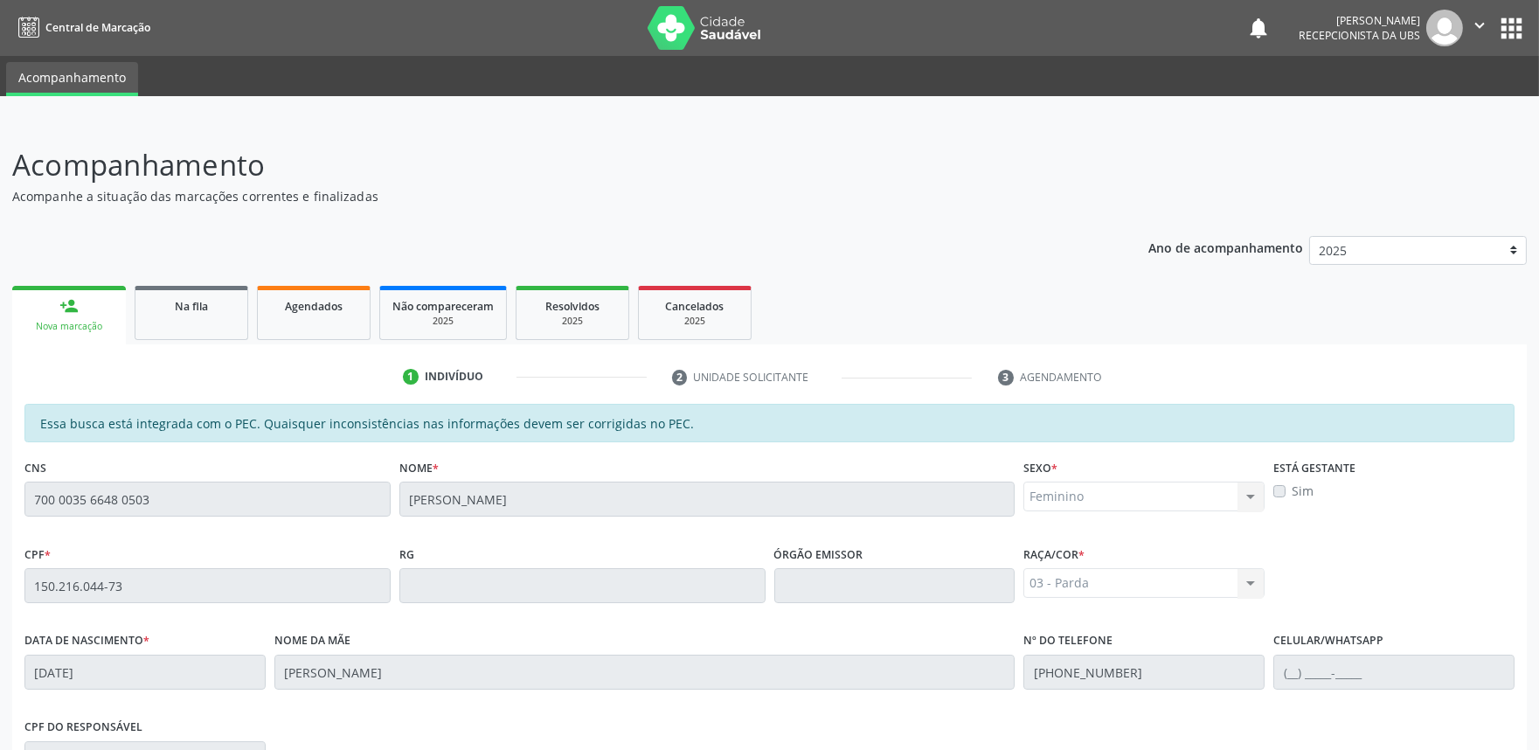
scroll to position [272, 0]
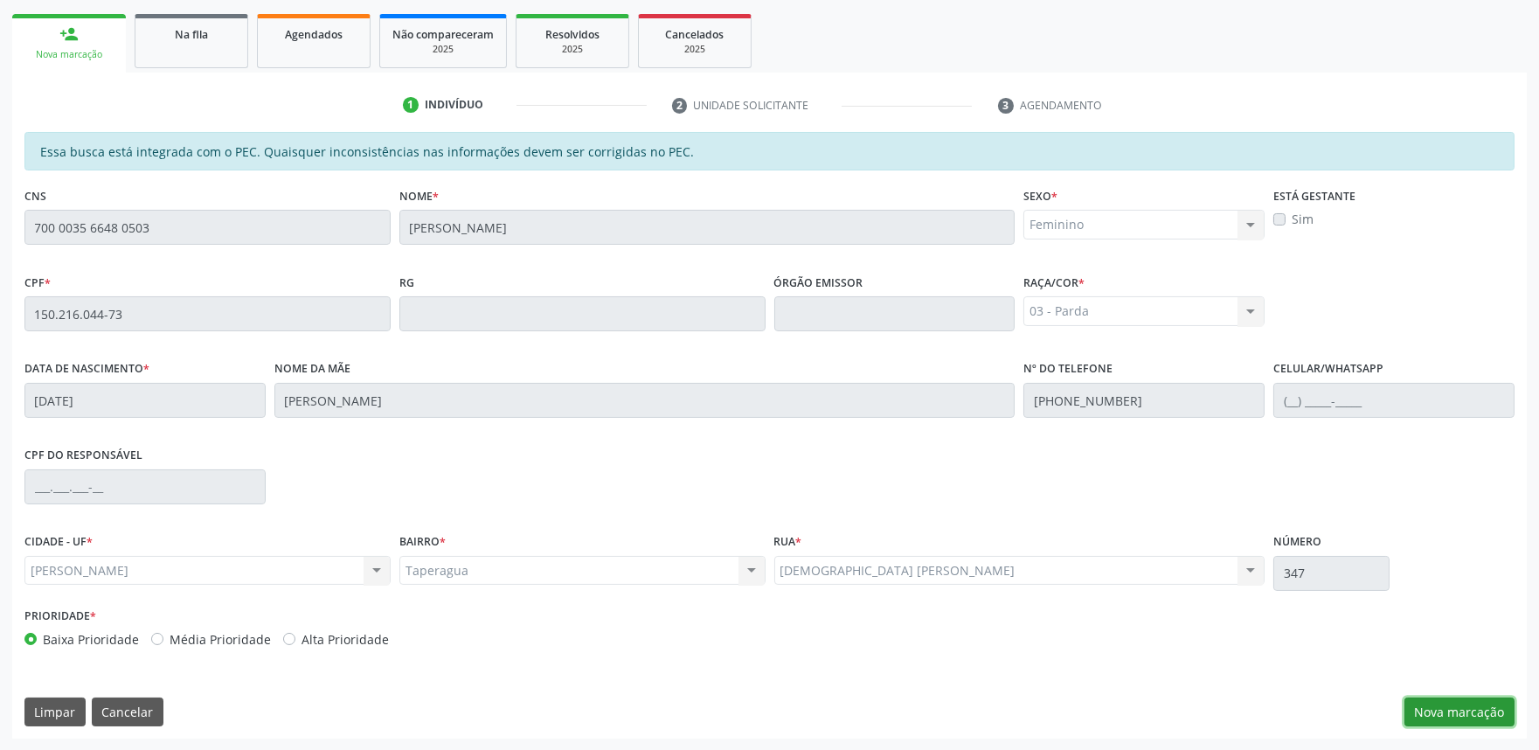
click at [1451, 708] on button "Nova marcação" at bounding box center [1460, 713] width 110 height 30
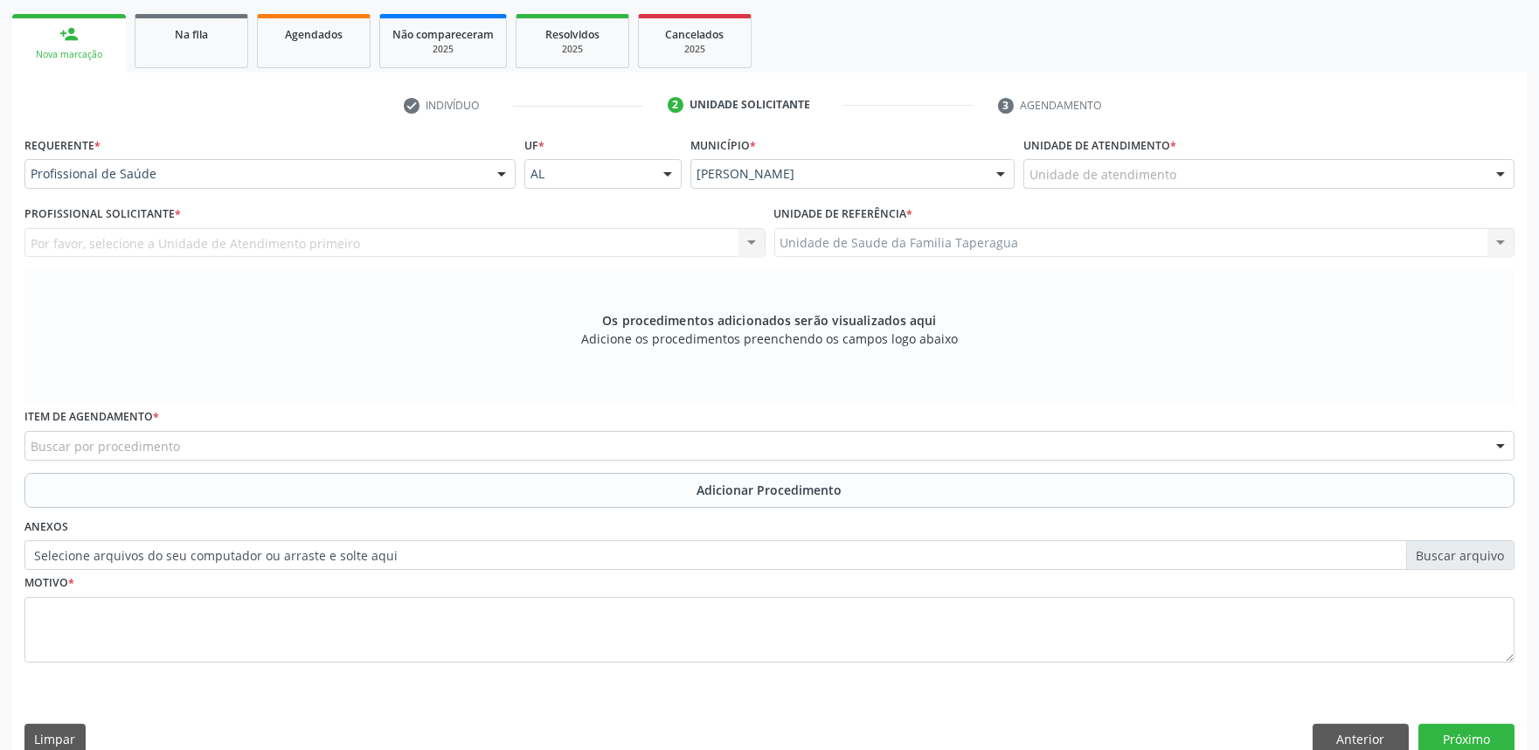
click at [1266, 184] on div "Unidade de atendimento" at bounding box center [1269, 174] width 491 height 30
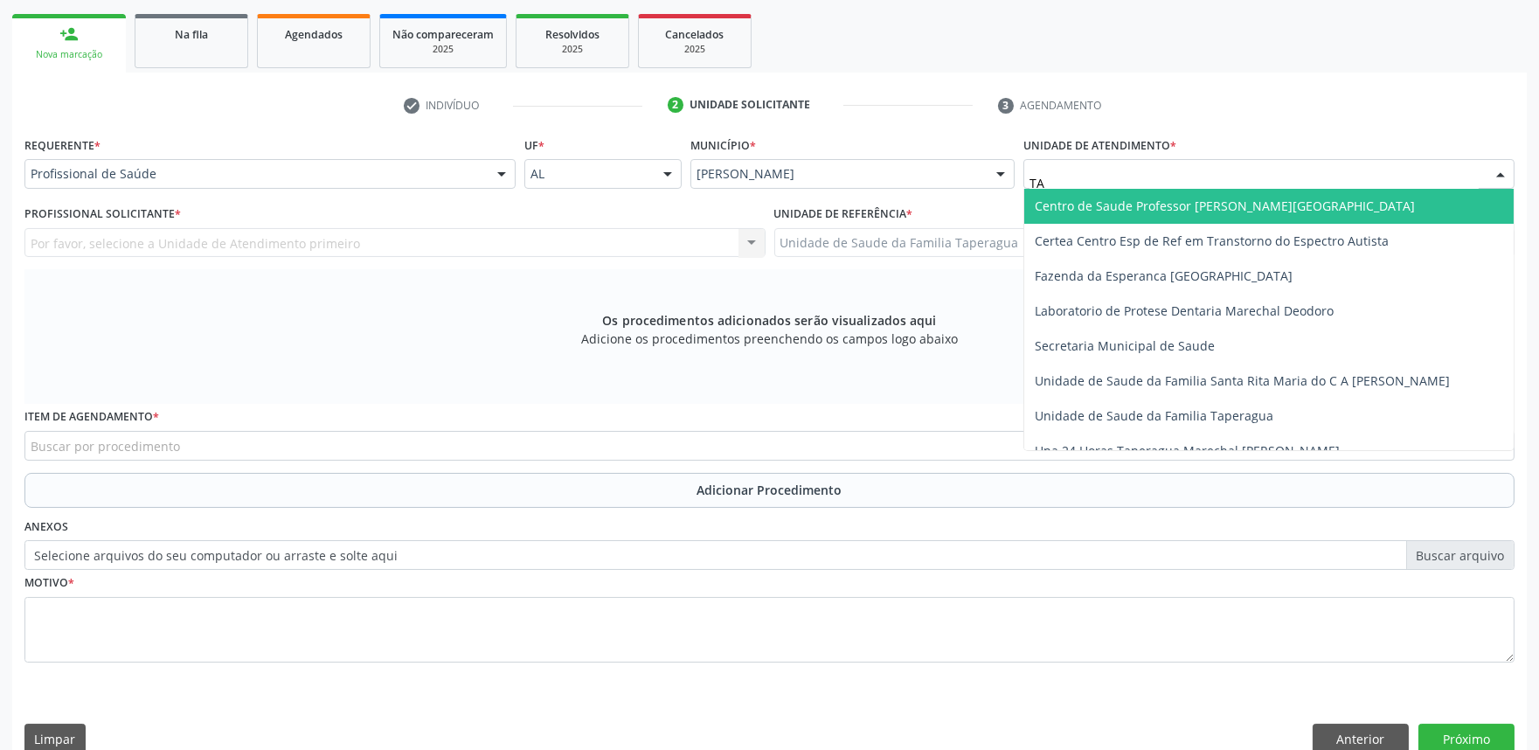
type input "TAP"
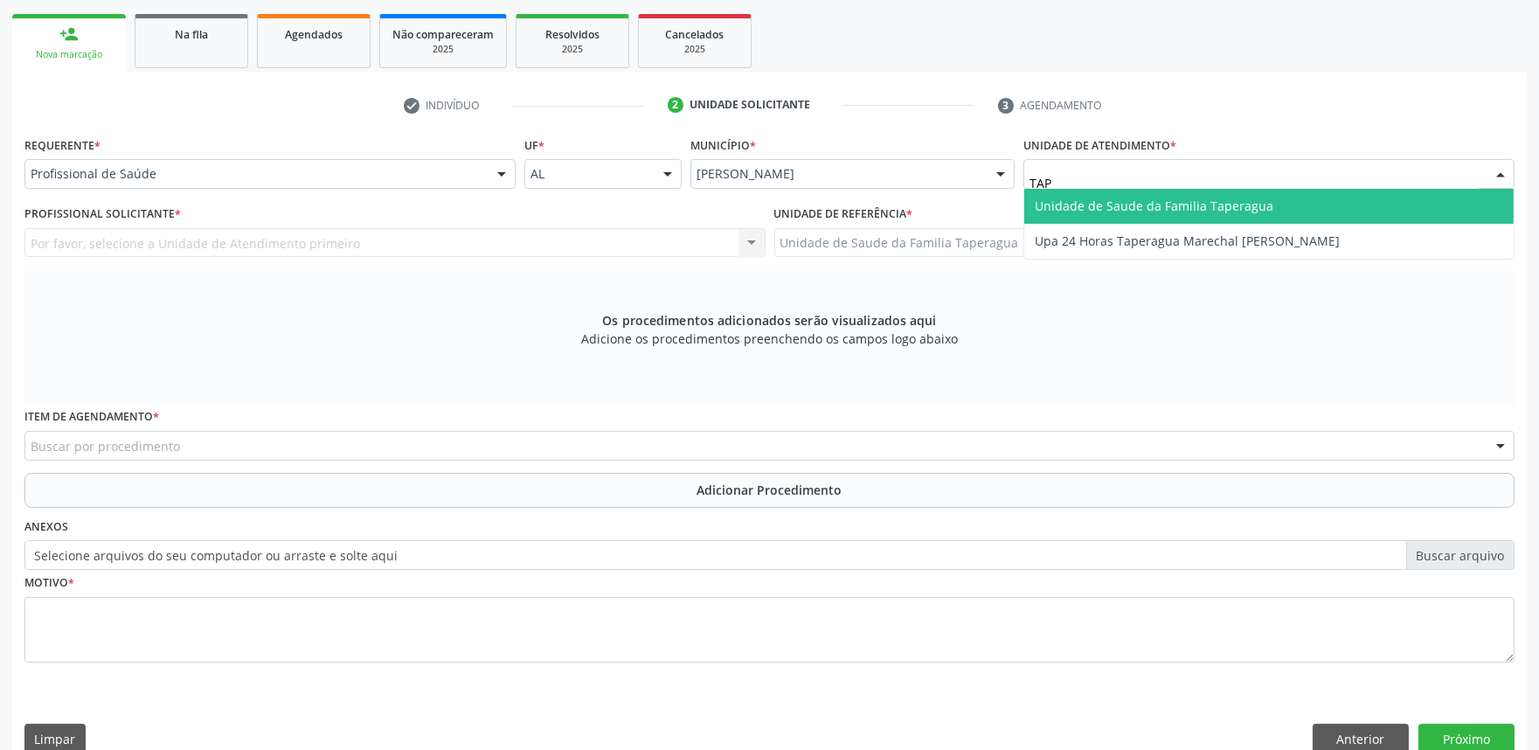
click at [1266, 201] on span "Unidade de Saude da Familia Taperagua" at bounding box center [1270, 206] width 490 height 35
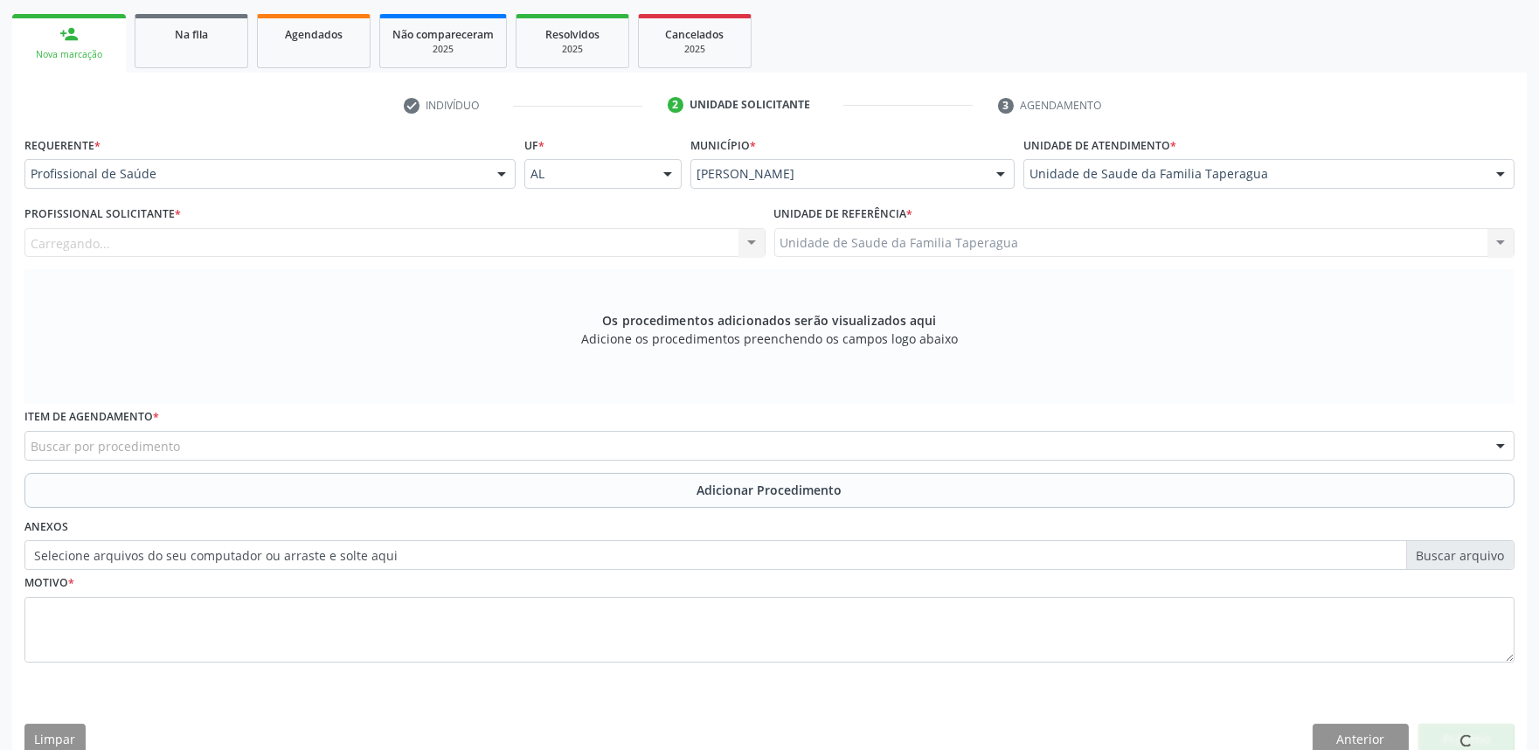
click at [470, 252] on div "Carregando... Nenhum resultado encontrado para: " " Não há nenhuma opção para s…" at bounding box center [394, 243] width 741 height 30
click at [452, 243] on div "Profissional solicitante" at bounding box center [394, 243] width 741 height 30
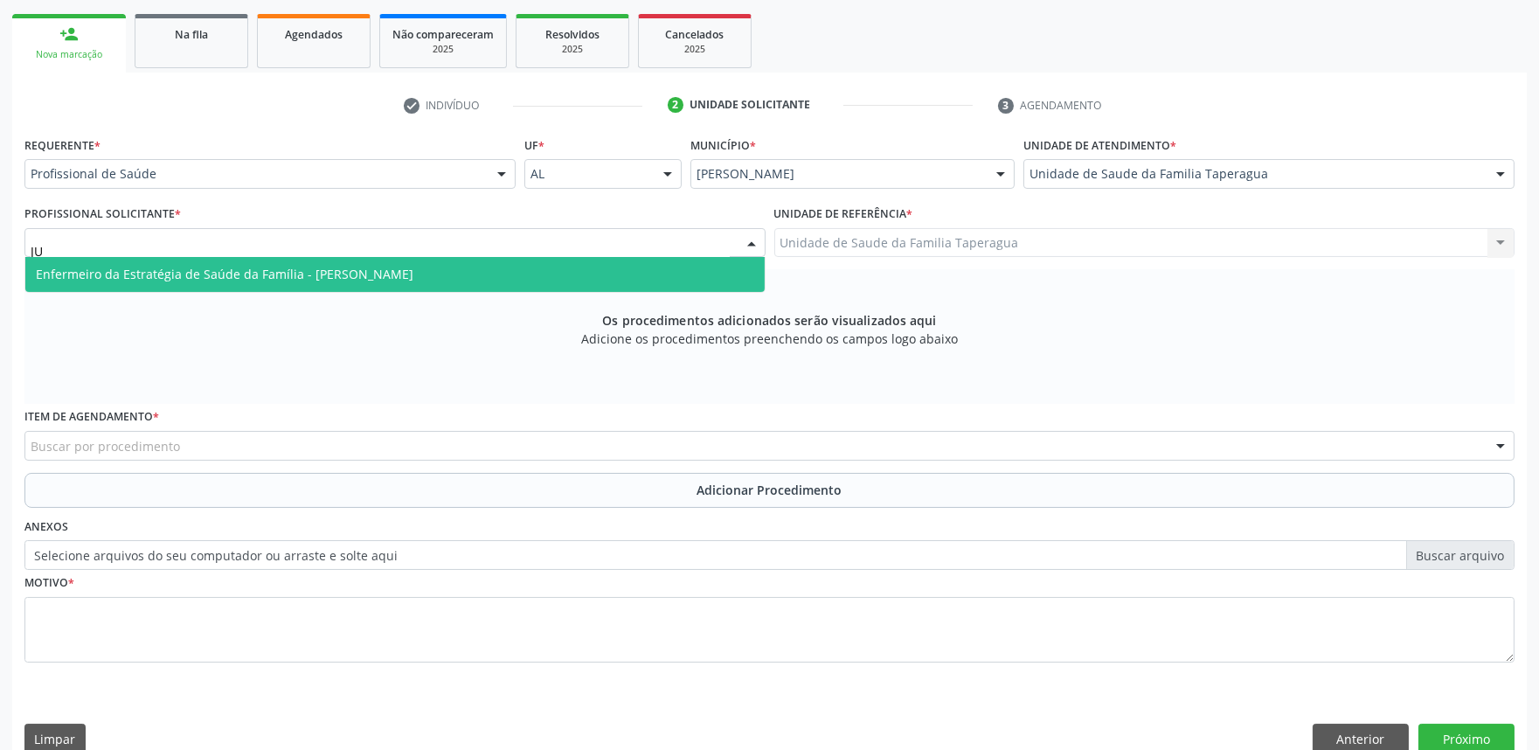
type input "JUL"
click at [452, 274] on span "Enfermeiro da Estratégia de Saúde da Família - Julilda Maria de Medeiros" at bounding box center [395, 274] width 740 height 35
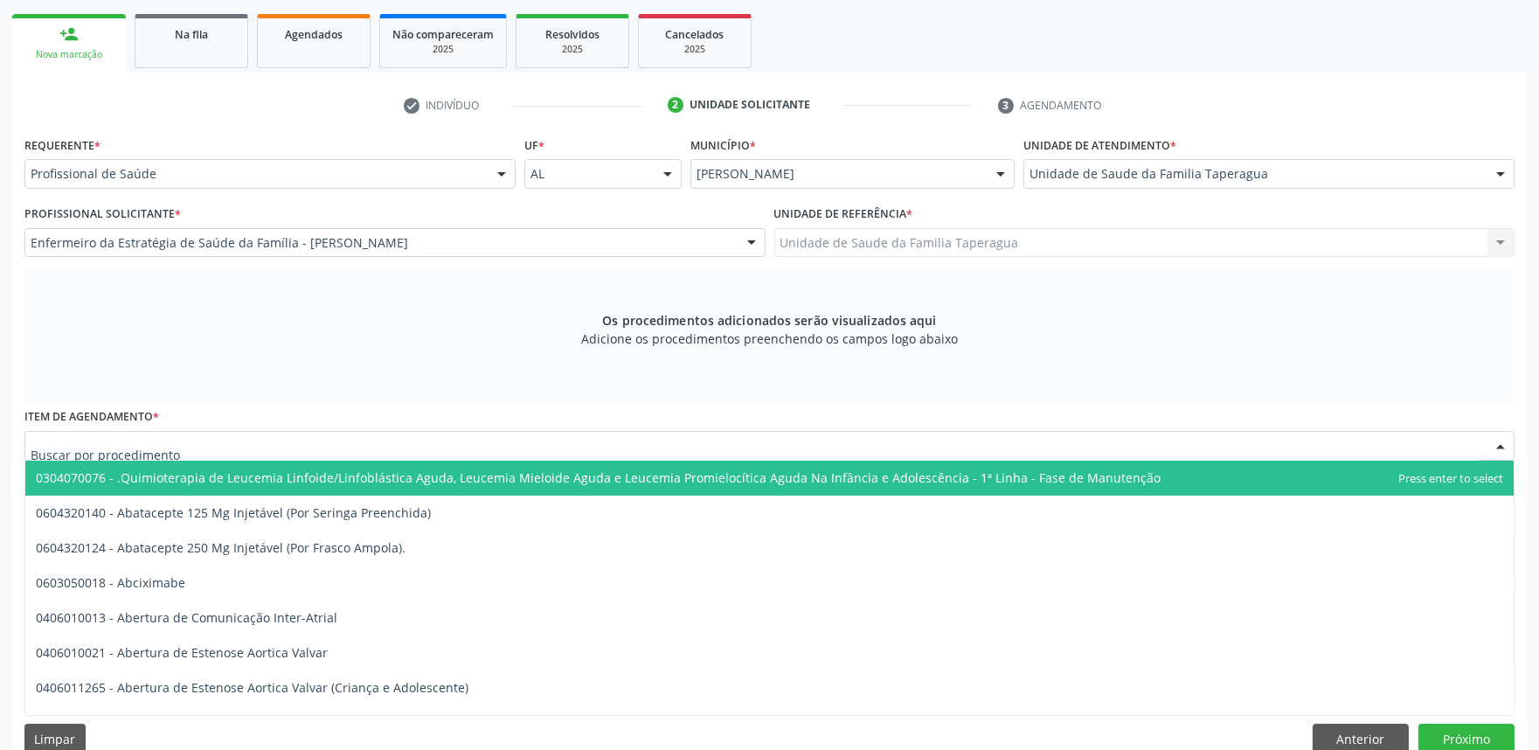
click at [409, 441] on div at bounding box center [769, 446] width 1490 height 30
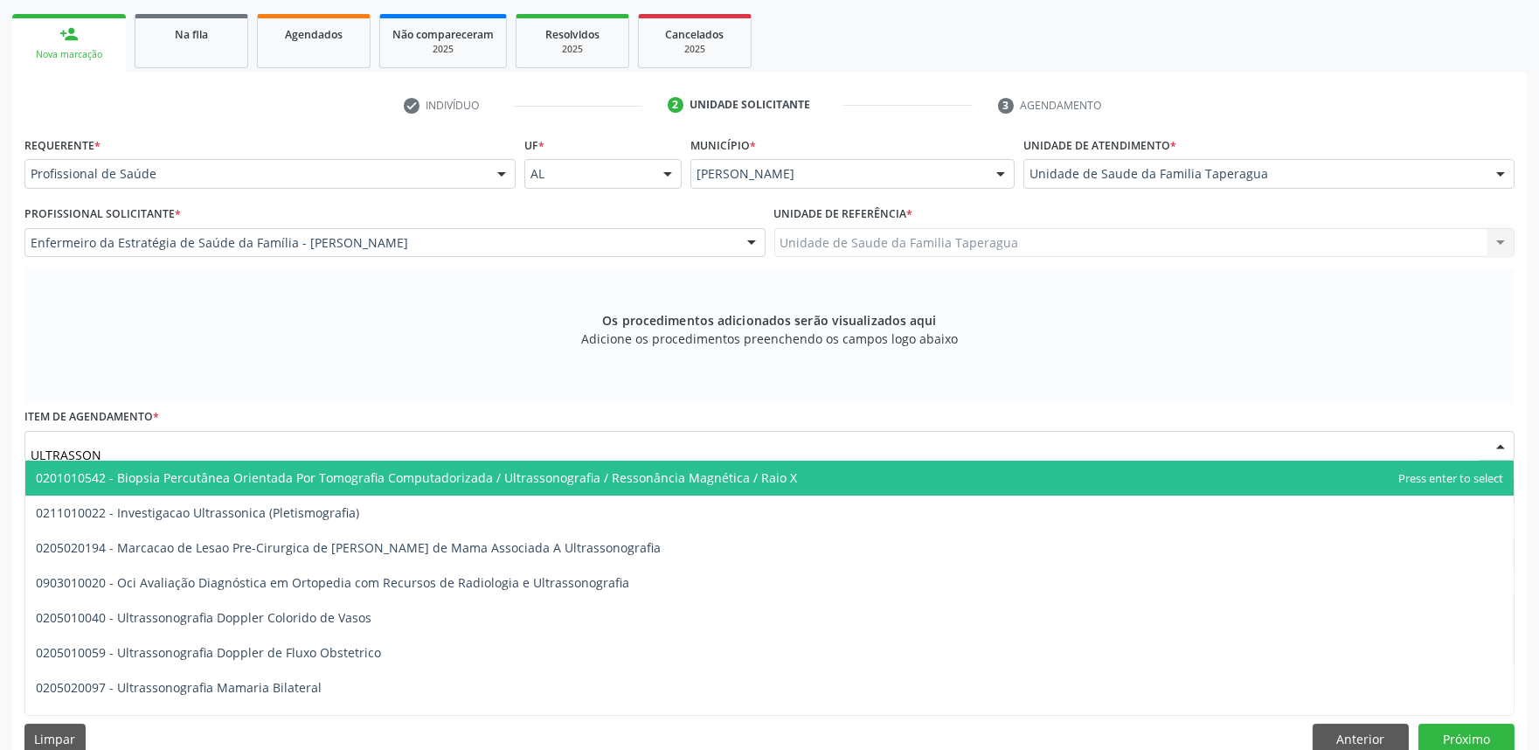
type input "ULTRASSONO"
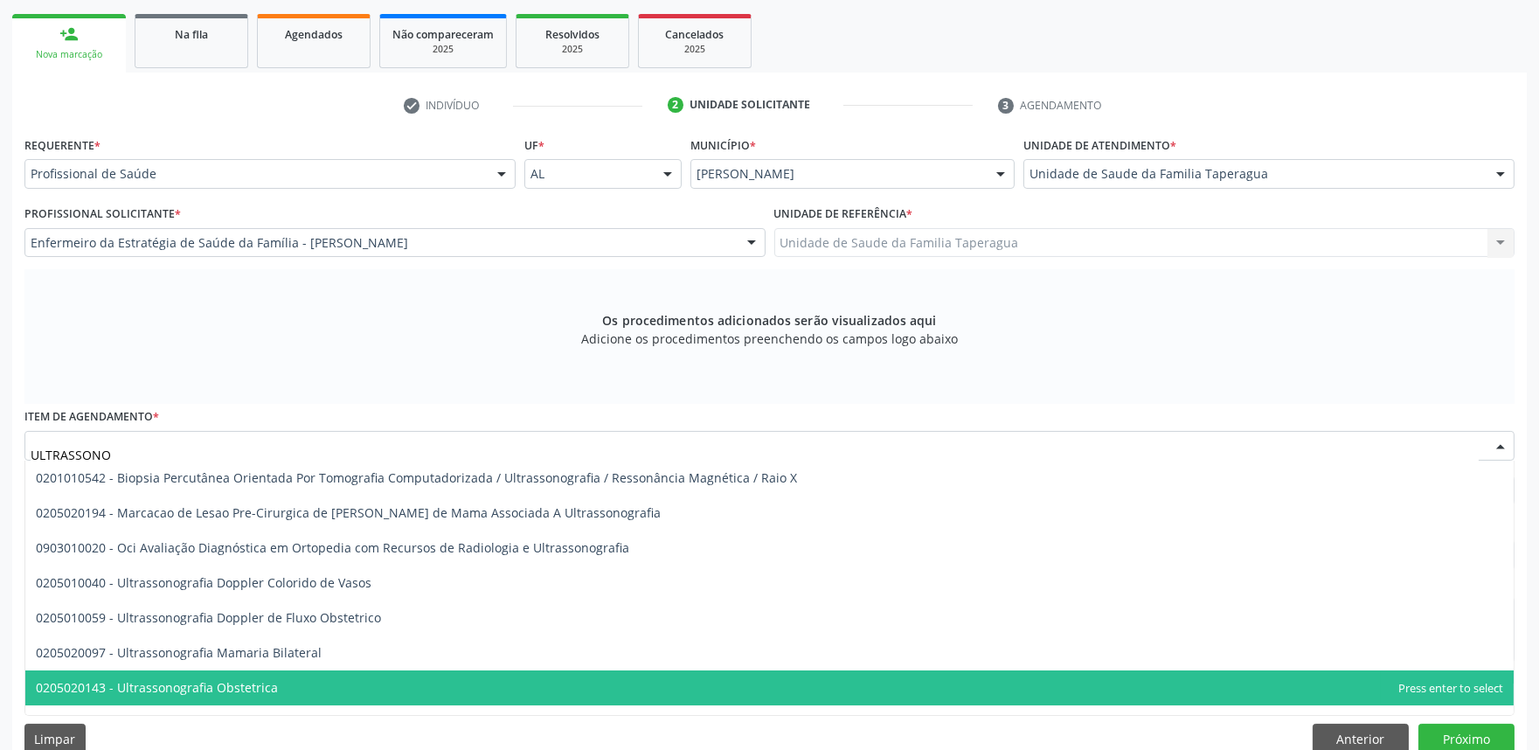
click at [238, 679] on span "0205020143 - Ultrassonografia Obstetrica" at bounding box center [157, 687] width 242 height 17
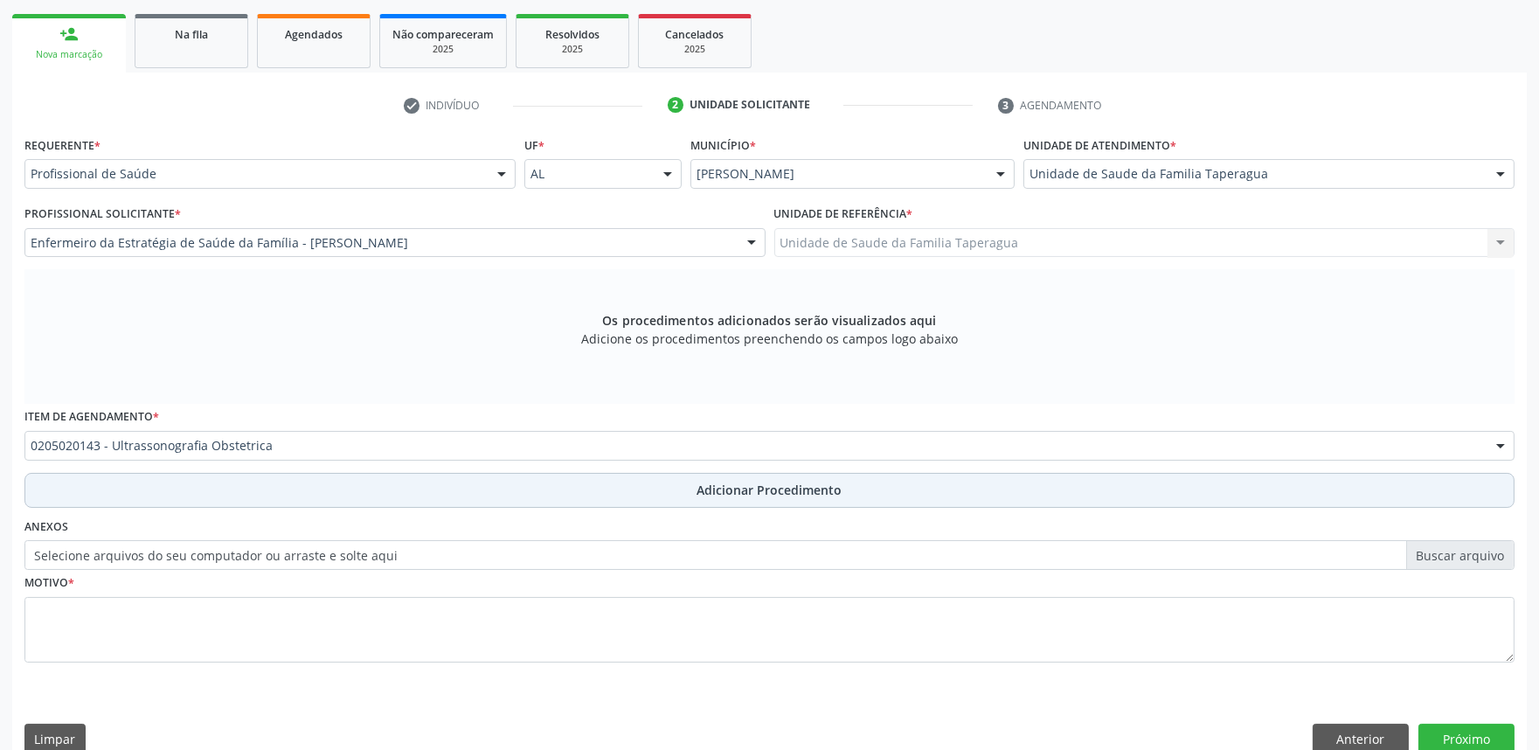
click at [324, 490] on button "Adicionar Procedimento" at bounding box center [769, 490] width 1490 height 35
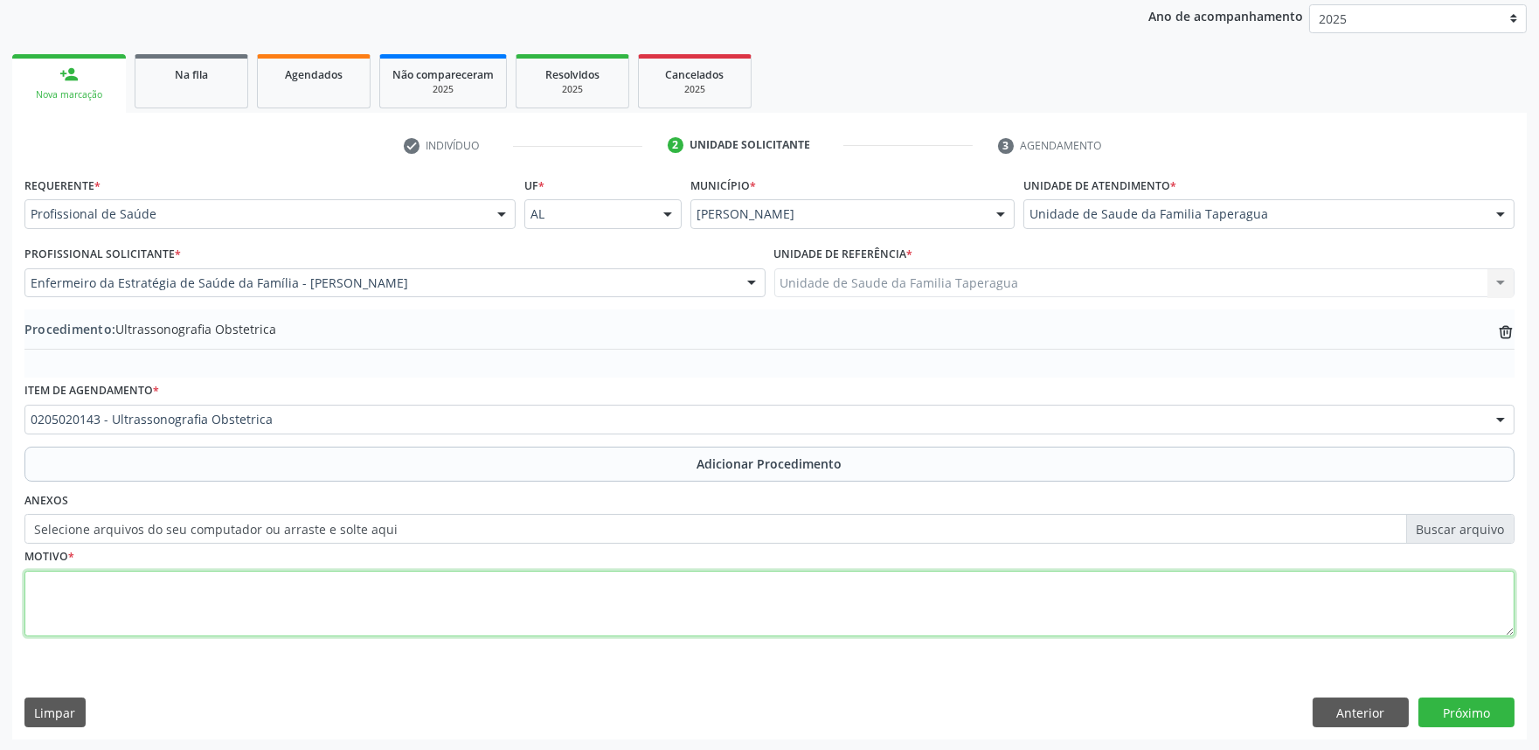
click at [324, 591] on textarea at bounding box center [769, 604] width 1490 height 66
type textarea "PRÉ-[DATE]"
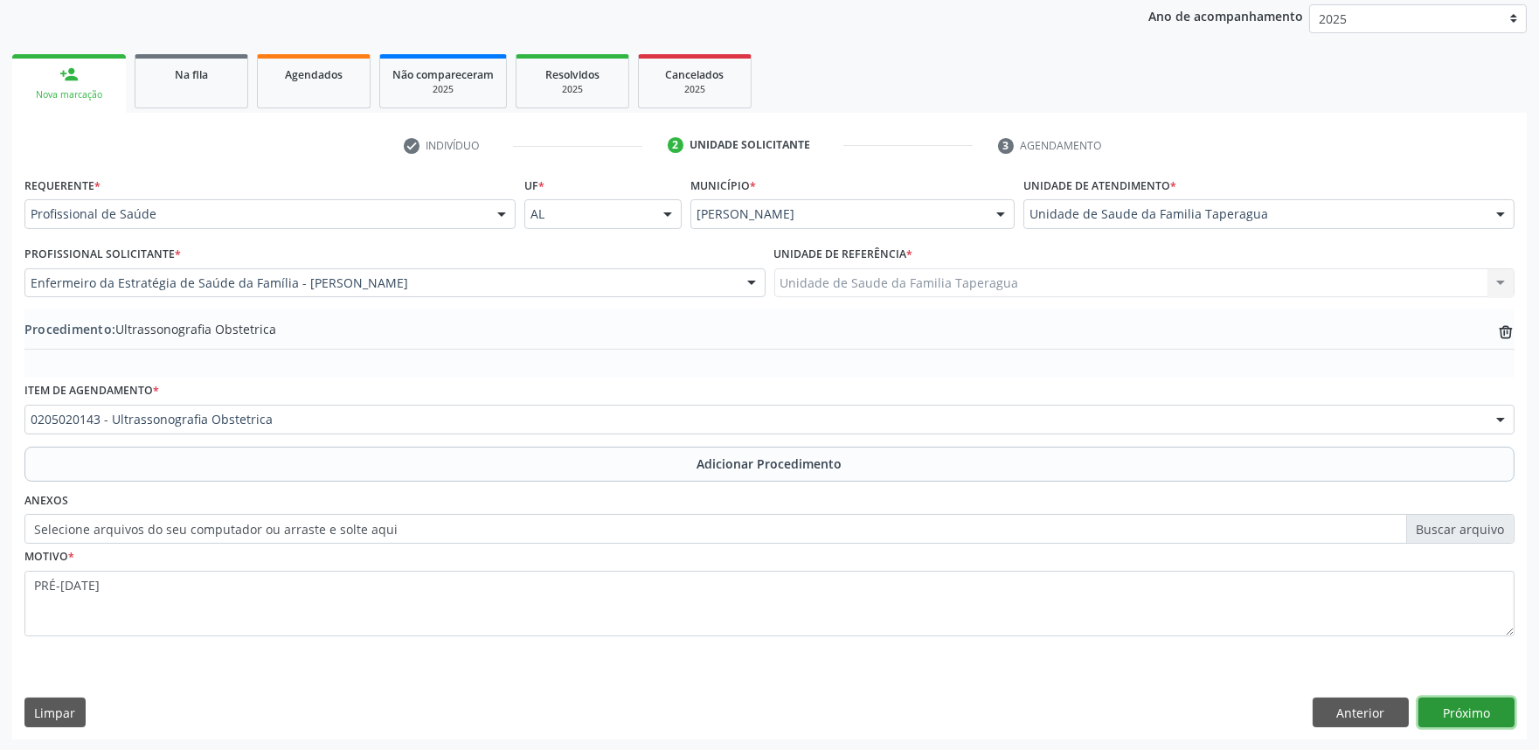
click at [1443, 710] on button "Próximo" at bounding box center [1467, 713] width 96 height 30
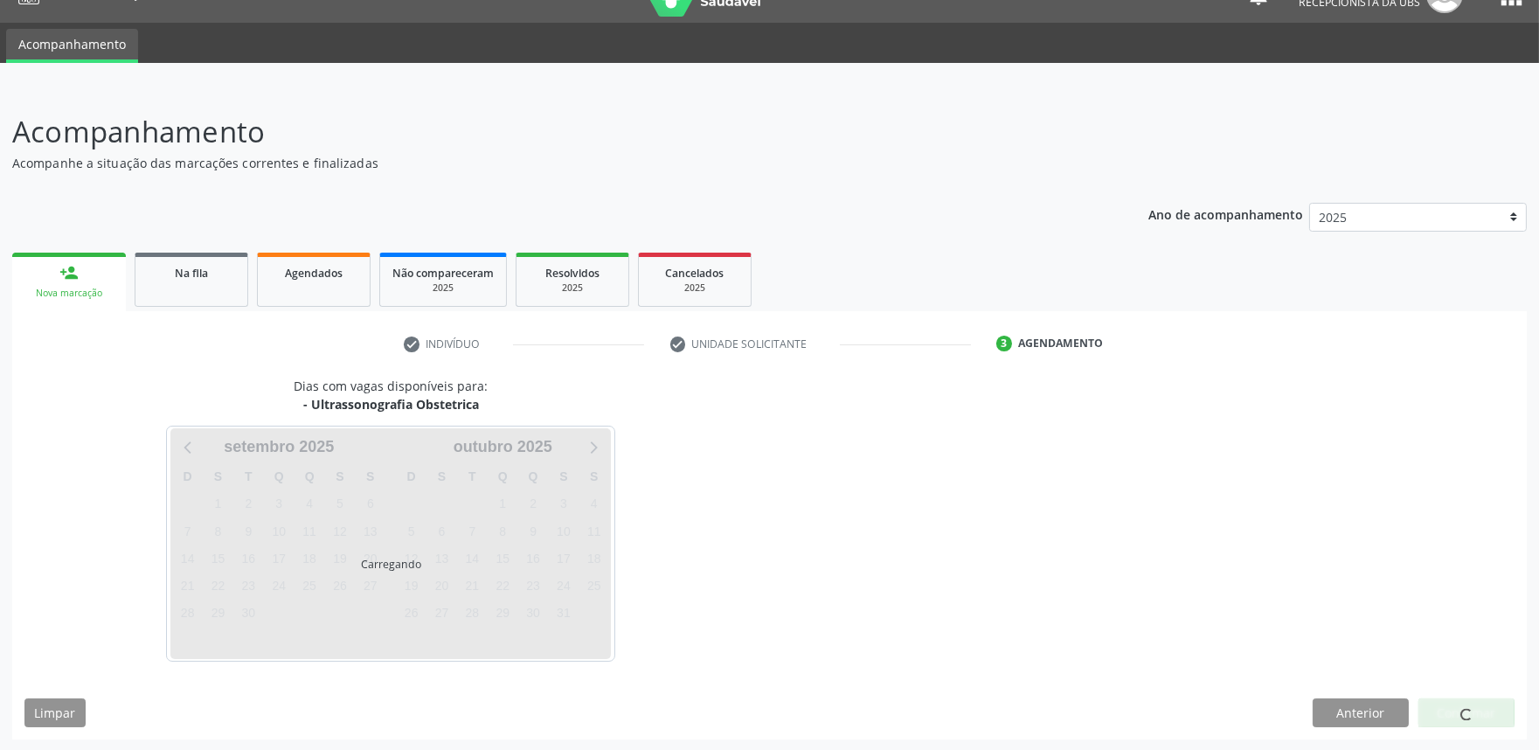
scroll to position [85, 0]
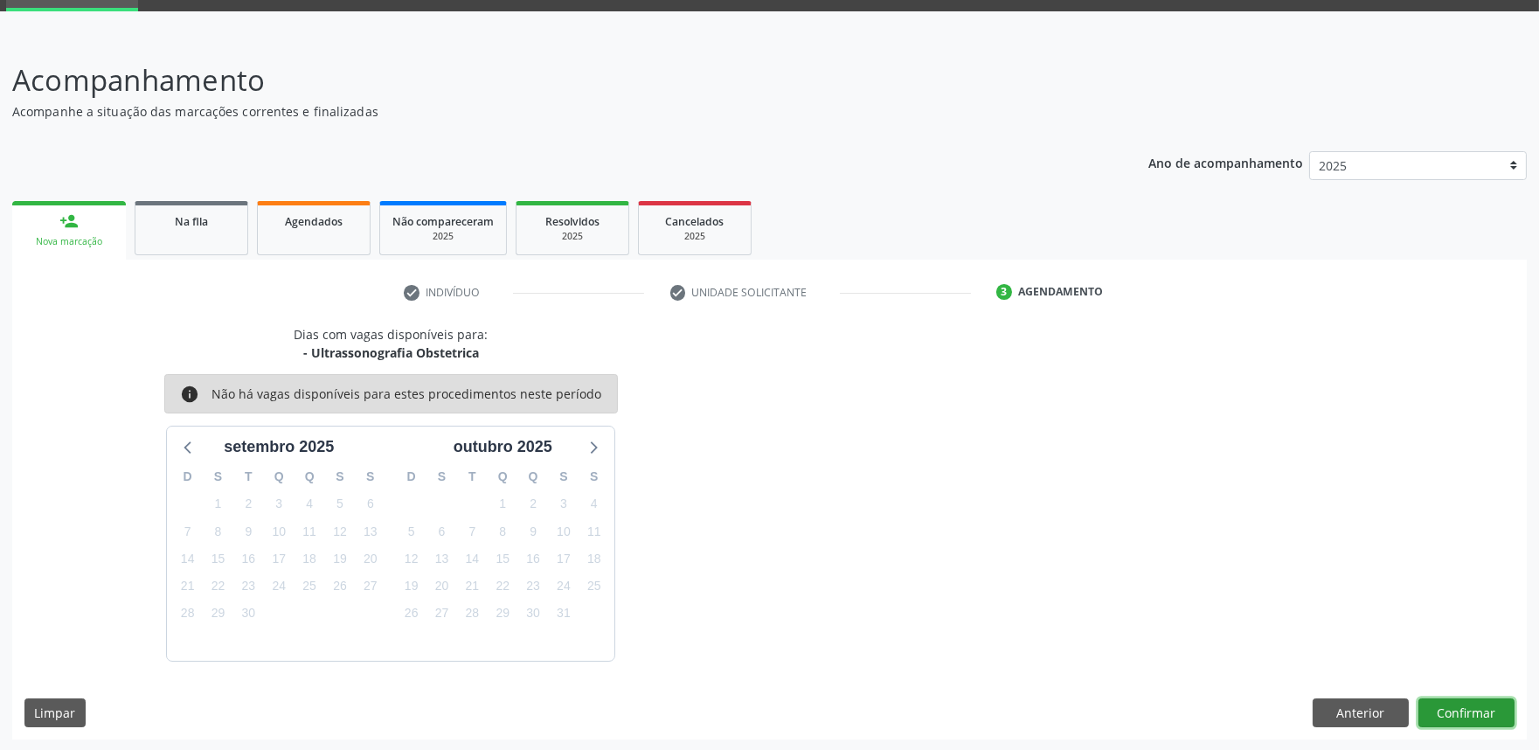
click at [1452, 711] on button "Confirmar" at bounding box center [1467, 713] width 96 height 30
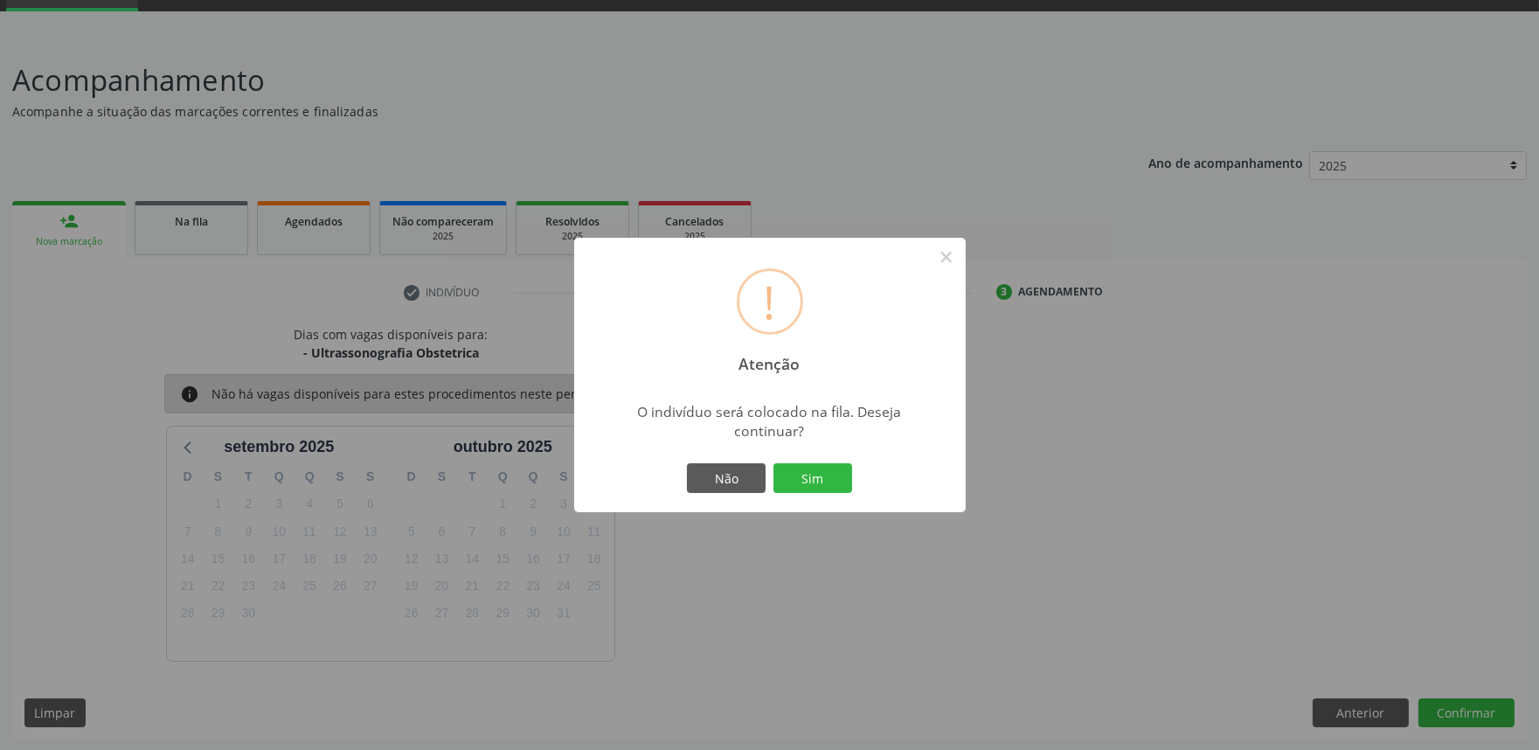
click at [774, 463] on button "Sim" at bounding box center [813, 478] width 79 height 30
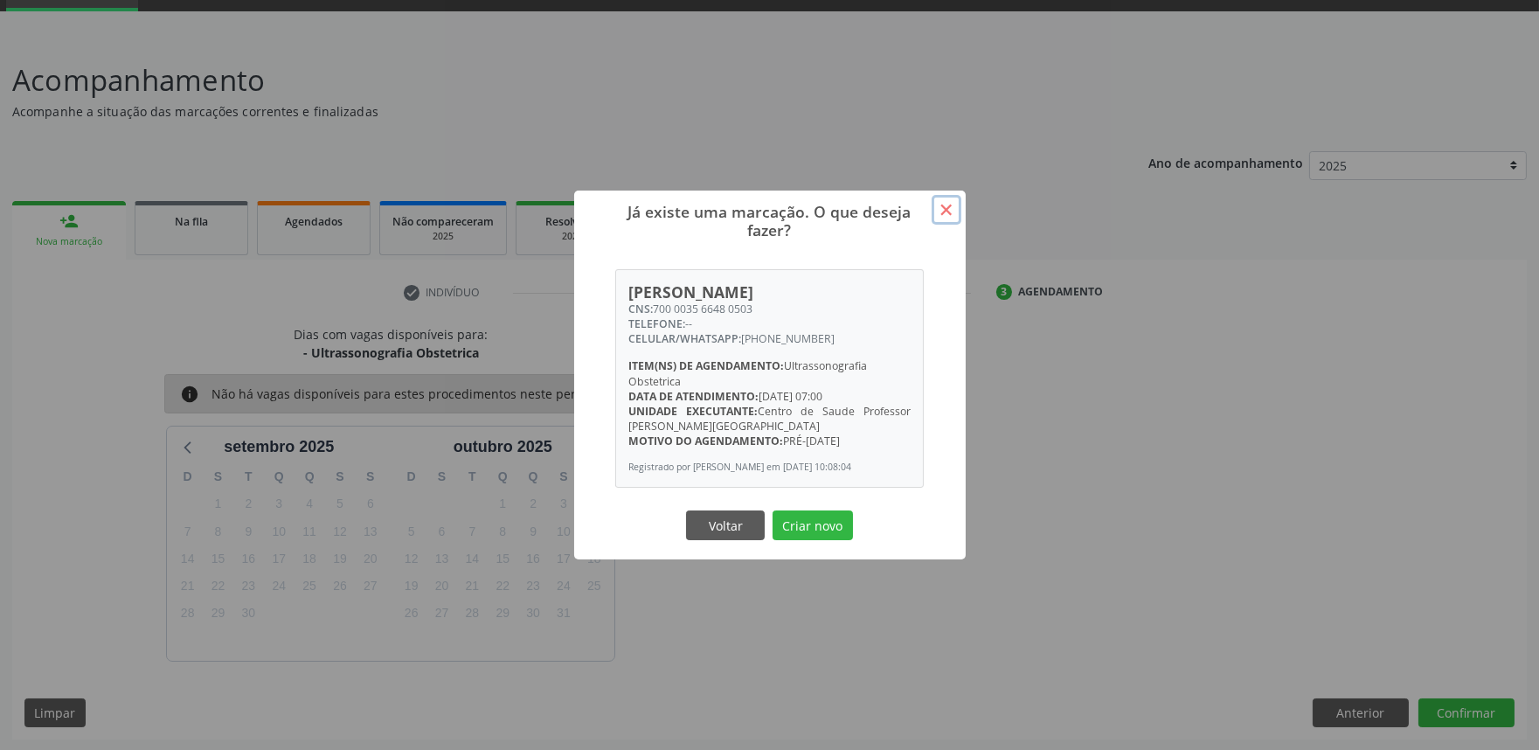
click at [941, 203] on button "×" at bounding box center [947, 210] width 30 height 30
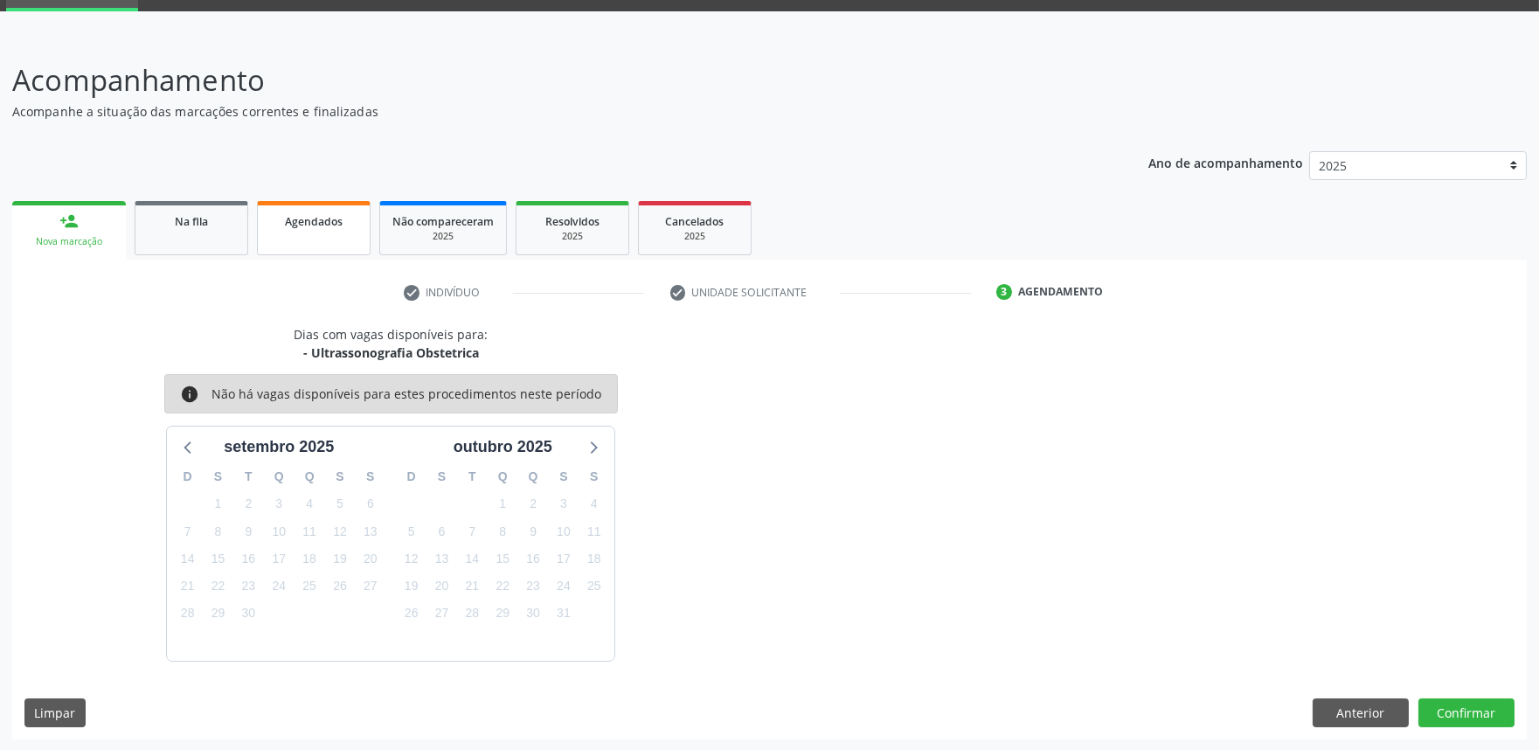
click at [298, 214] on span "Agendados" at bounding box center [314, 221] width 58 height 15
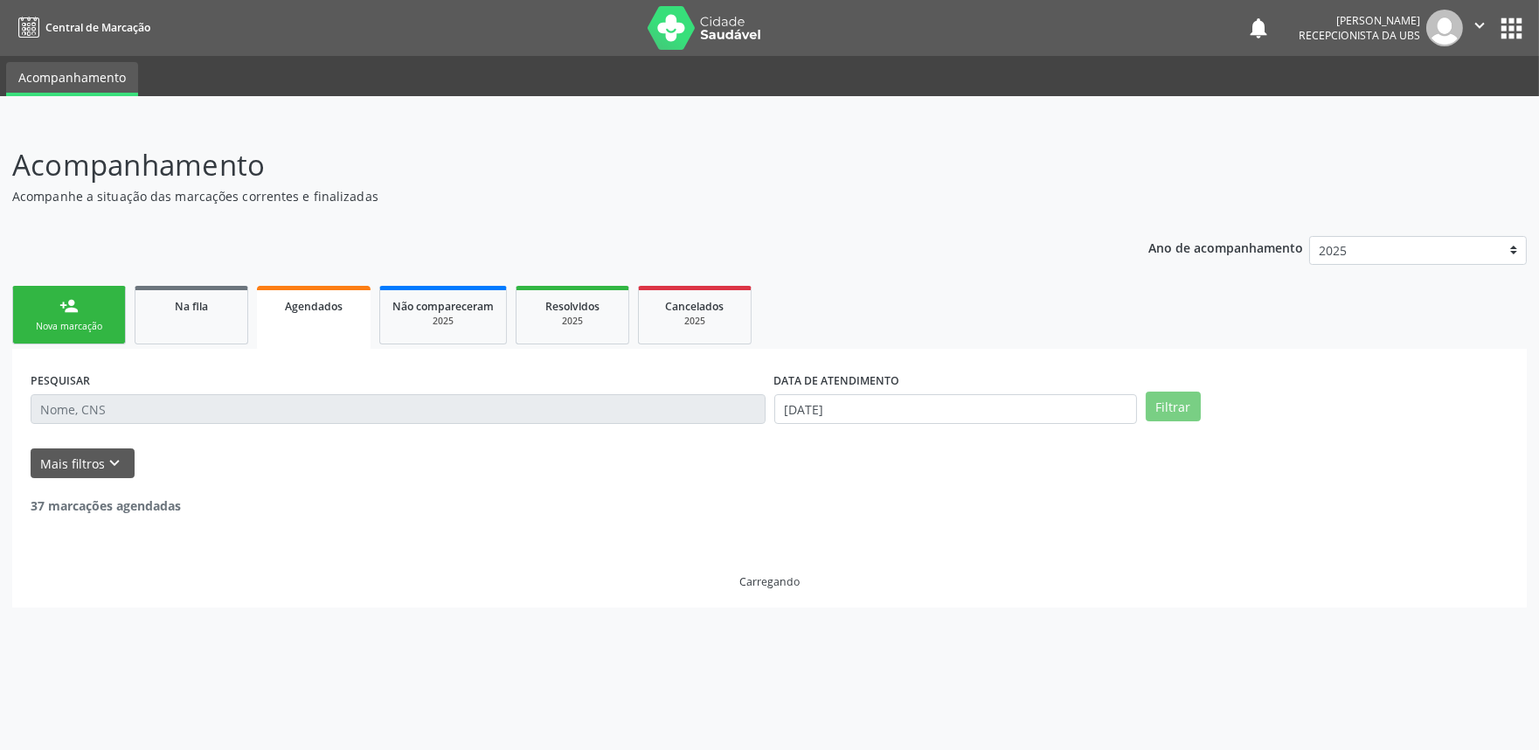
scroll to position [0, 0]
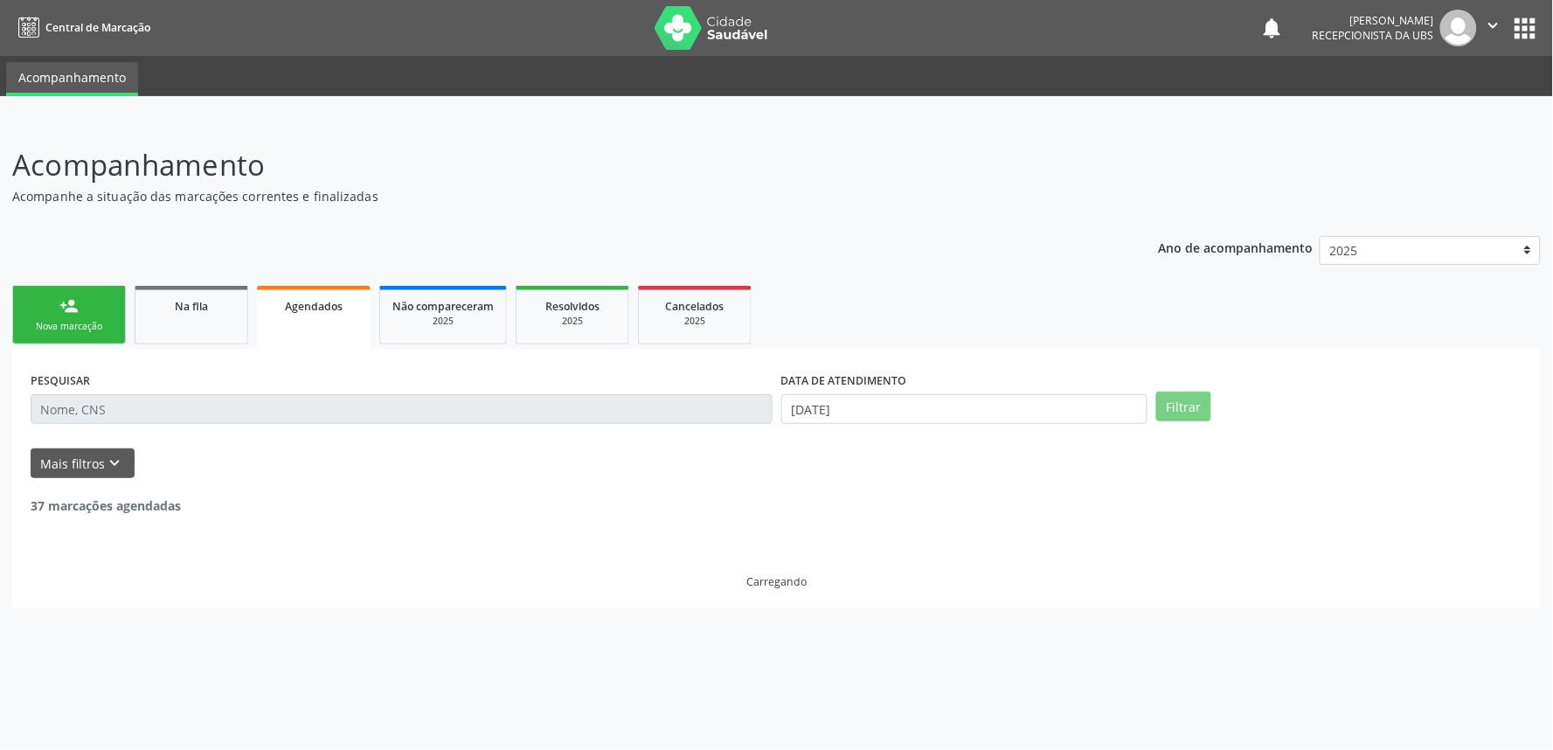
click at [298, 212] on div "Acompanhamento Acompanhe a situação das marcações correntes e finalizadas Relat…" at bounding box center [776, 375] width 1529 height 464
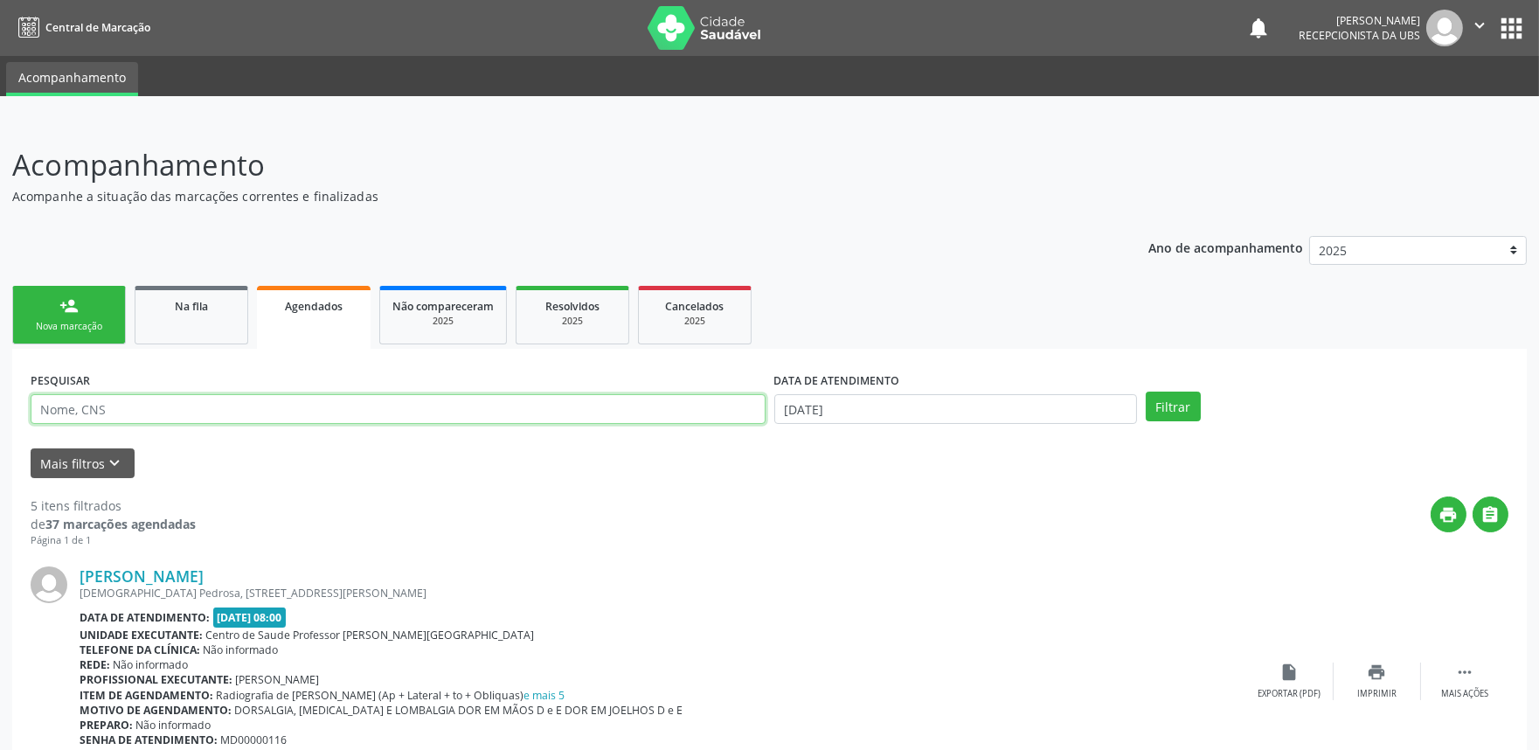
click at [300, 415] on input "text" at bounding box center [398, 409] width 735 height 30
paste input "700003566480503"
type input "700003566480503"
click at [1146, 392] on button "Filtrar" at bounding box center [1173, 407] width 55 height 30
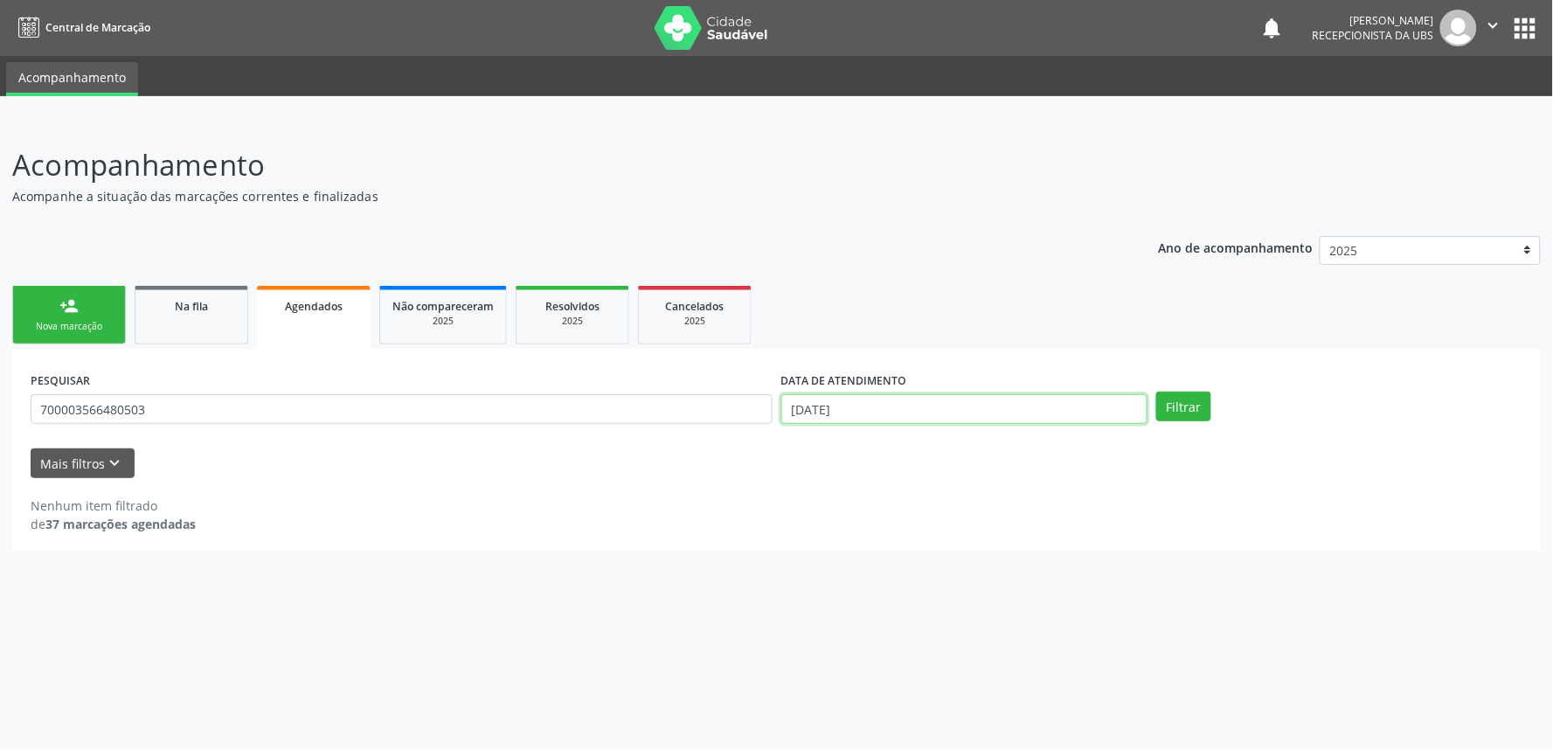
click at [948, 414] on input "[DATE]" at bounding box center [965, 409] width 366 height 30
click at [911, 604] on span "24" at bounding box center [909, 602] width 34 height 34
type input "[DATE]"
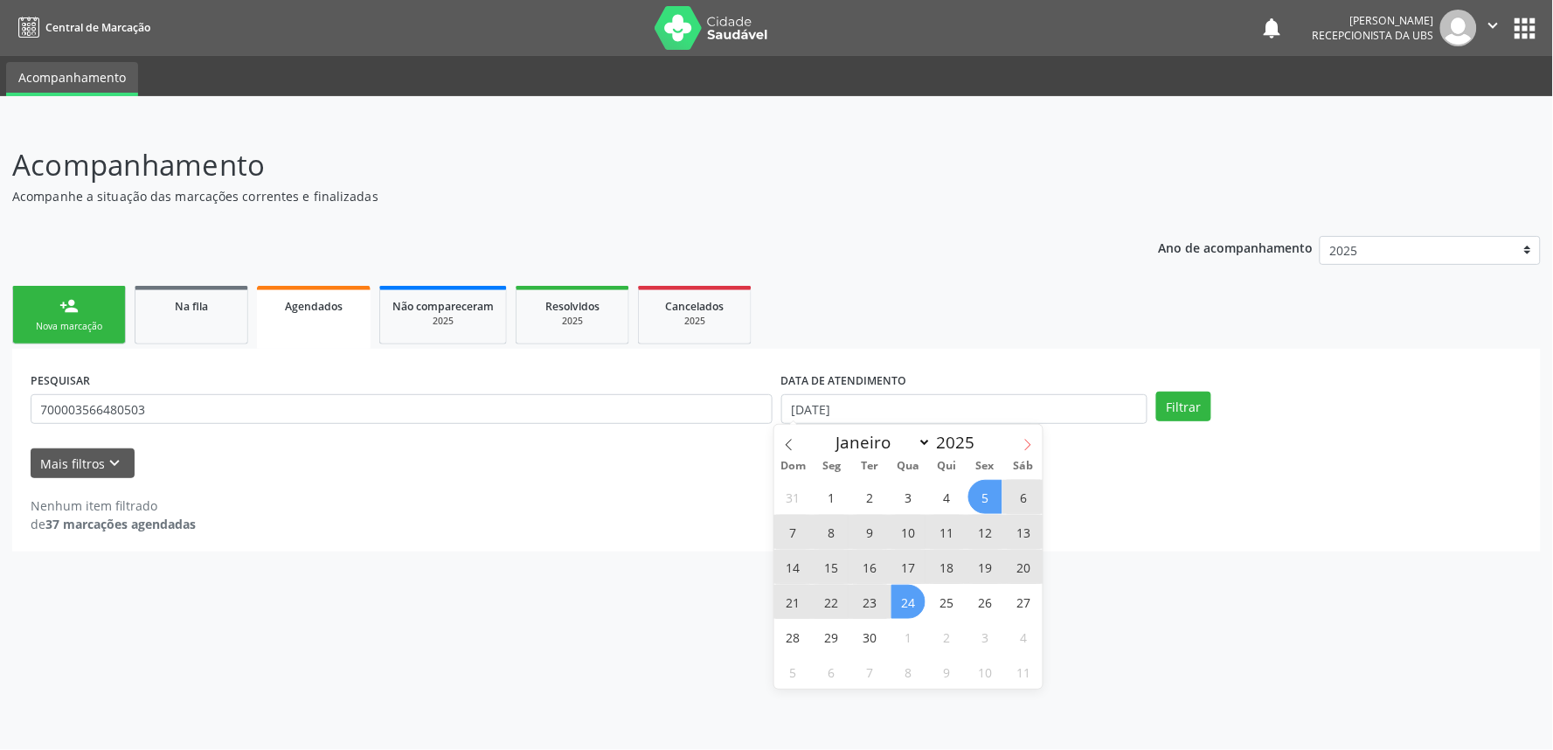
click at [1032, 434] on span at bounding box center [1028, 440] width 30 height 30
select select "9"
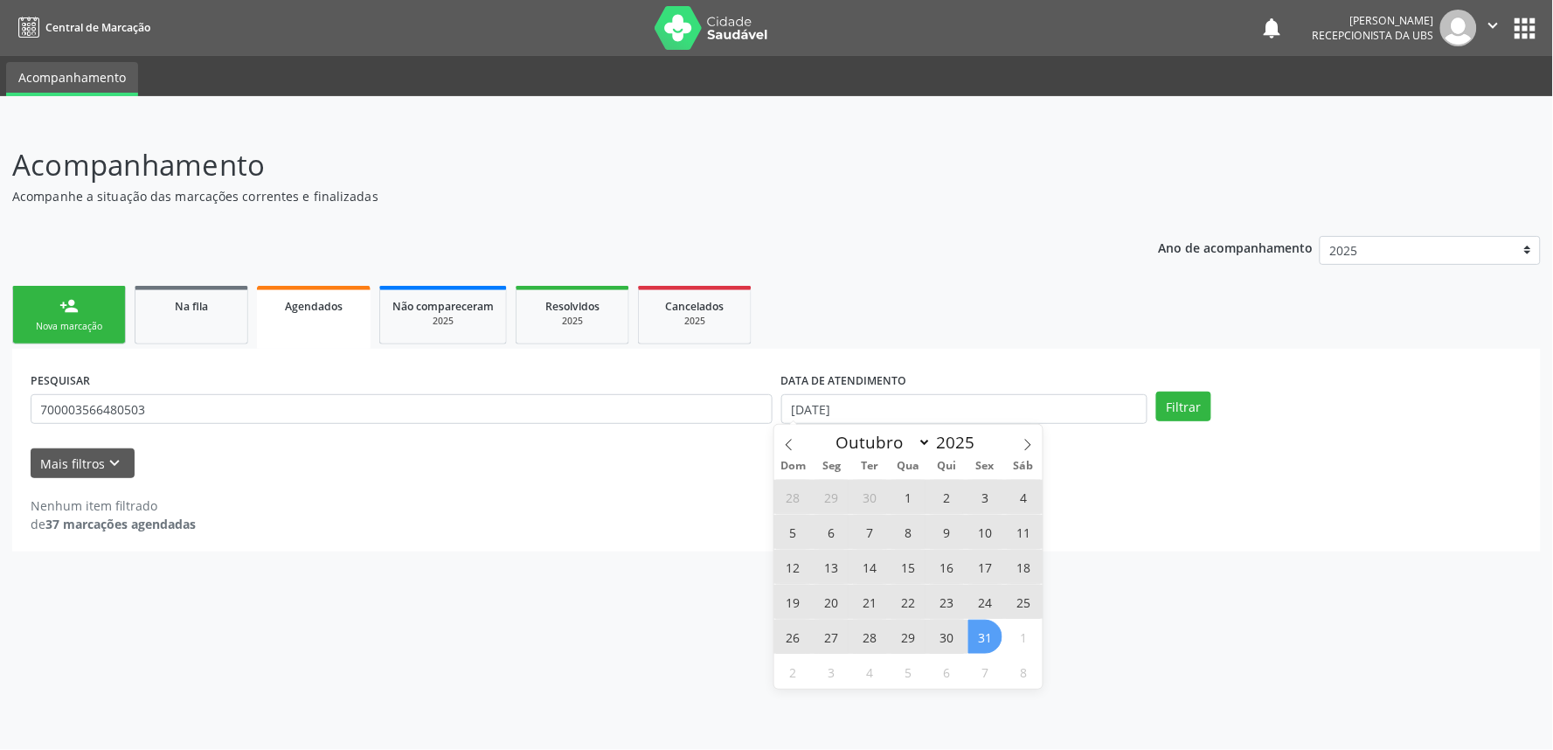
click at [989, 636] on span "31" at bounding box center [986, 637] width 34 height 34
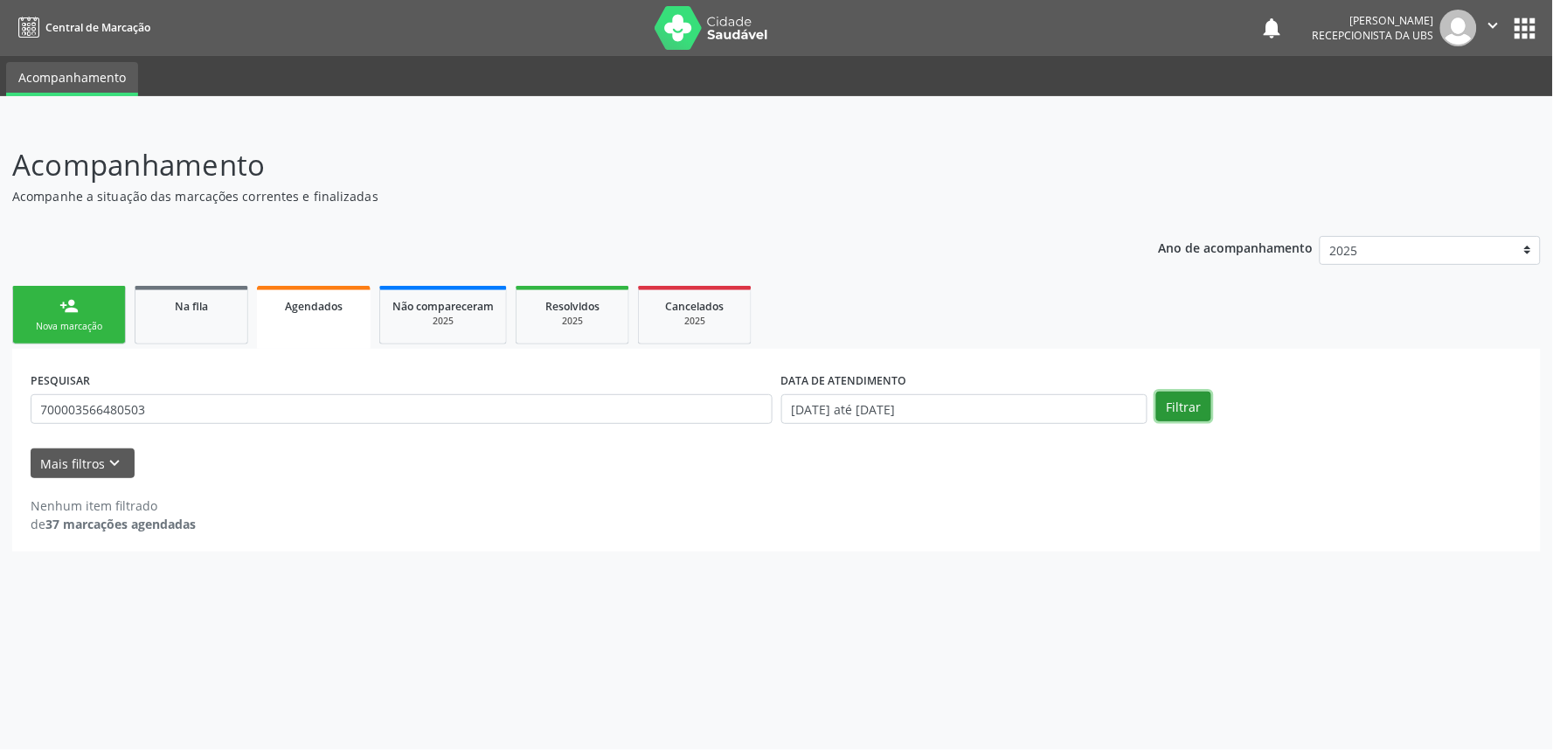
click at [1185, 402] on button "Filtrar" at bounding box center [1184, 407] width 55 height 30
click at [194, 299] on span "Na fila" at bounding box center [191, 306] width 33 height 15
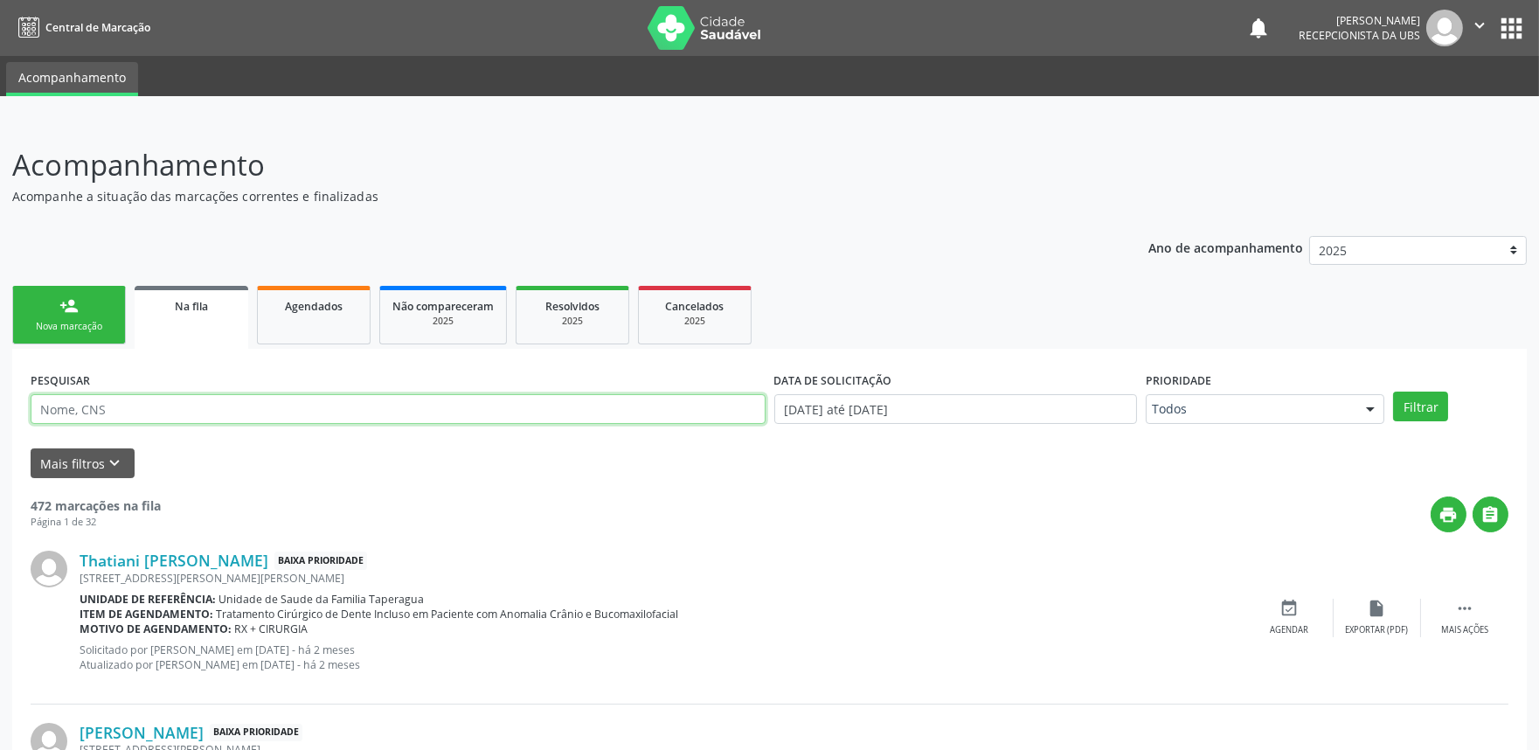
click at [189, 417] on input "text" at bounding box center [398, 409] width 735 height 30
paste input "700003566480503"
type input "700003566480503"
click at [1393, 392] on button "Filtrar" at bounding box center [1420, 407] width 55 height 30
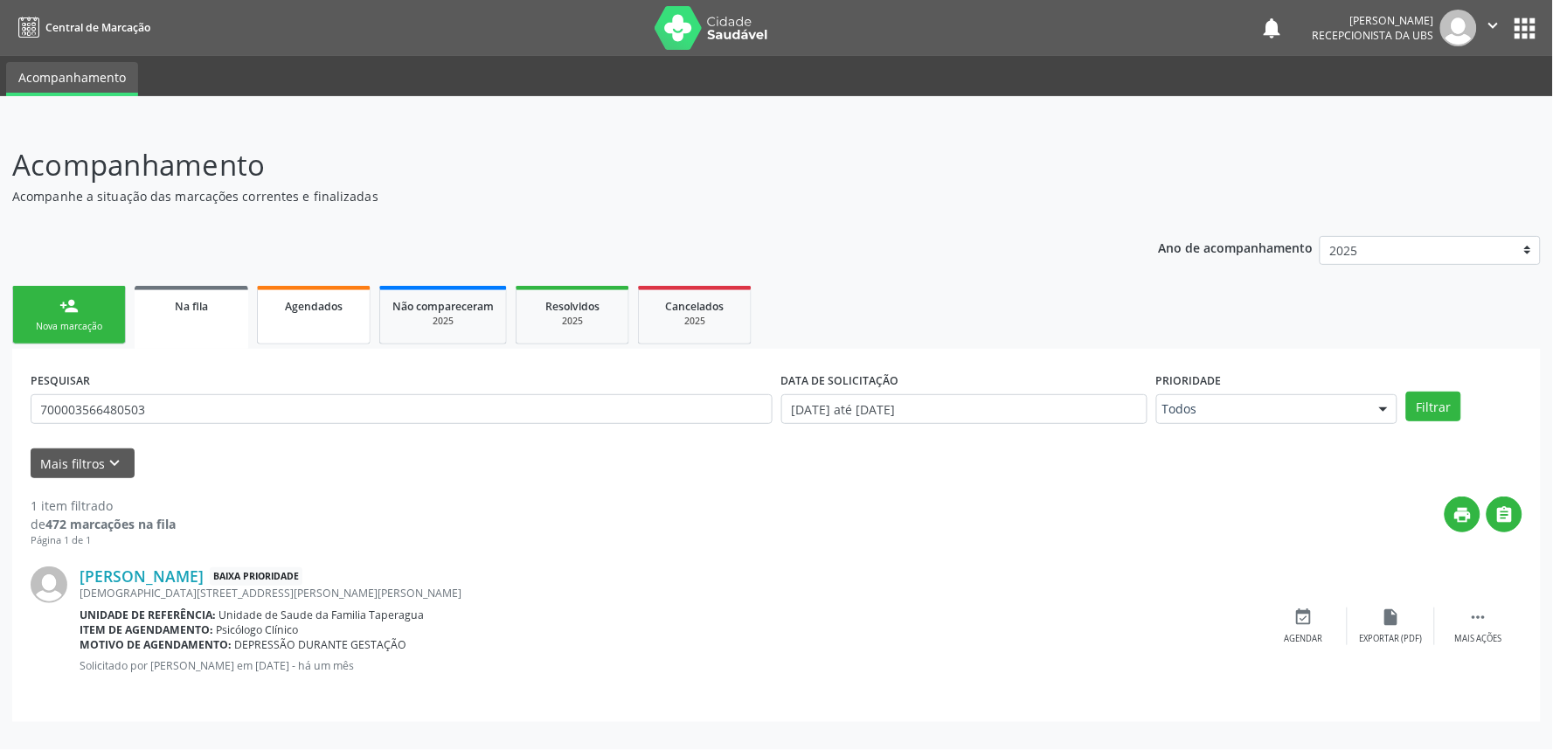
click at [328, 299] on span "Agendados" at bounding box center [314, 306] width 58 height 15
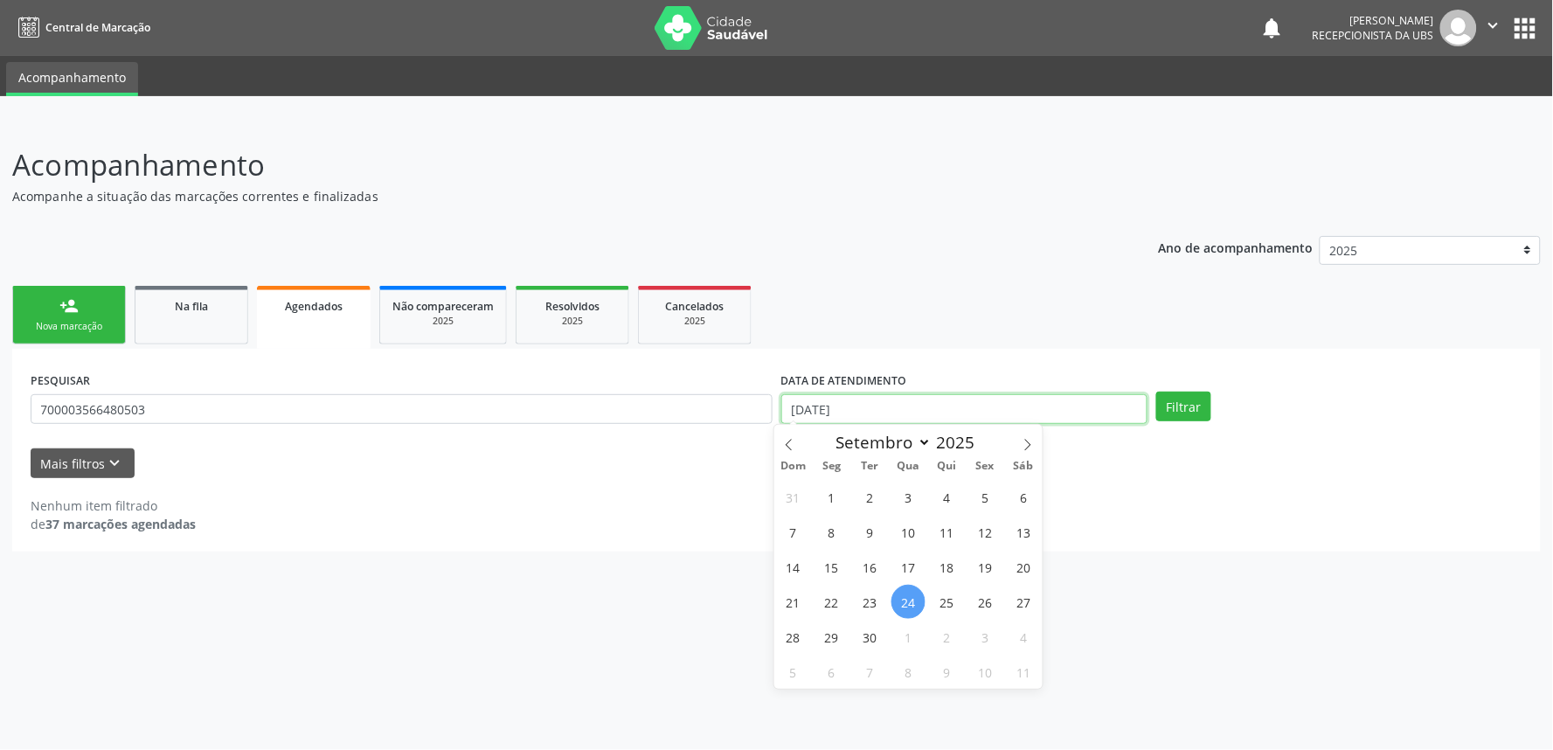
click at [911, 405] on input "[DATE]" at bounding box center [965, 409] width 366 height 30
click at [781, 441] on span at bounding box center [790, 440] width 30 height 30
select select "7"
click at [974, 493] on span "1" at bounding box center [986, 497] width 34 height 34
type input "01/08/2025"
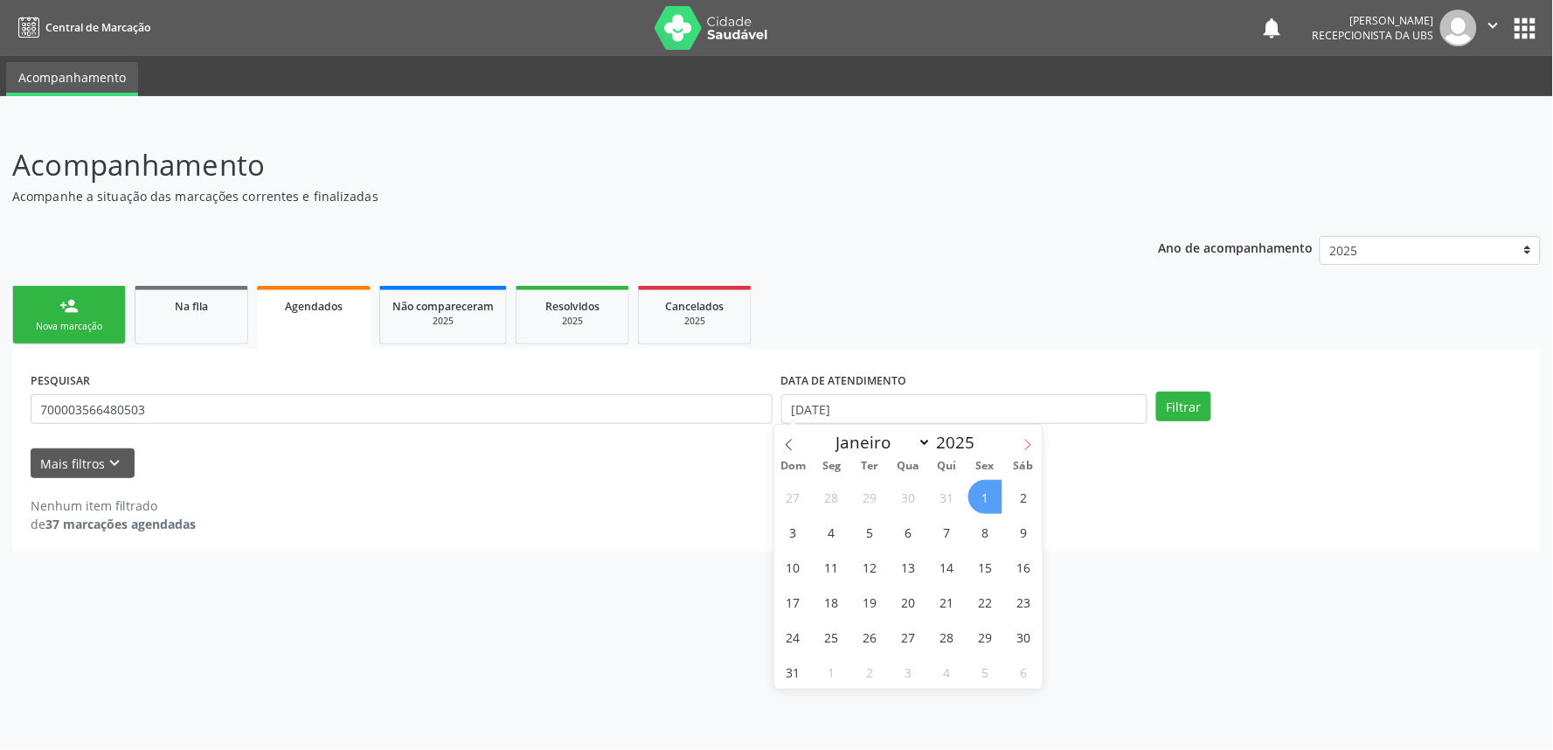
click at [1029, 439] on icon at bounding box center [1028, 445] width 12 height 12
select select "8"
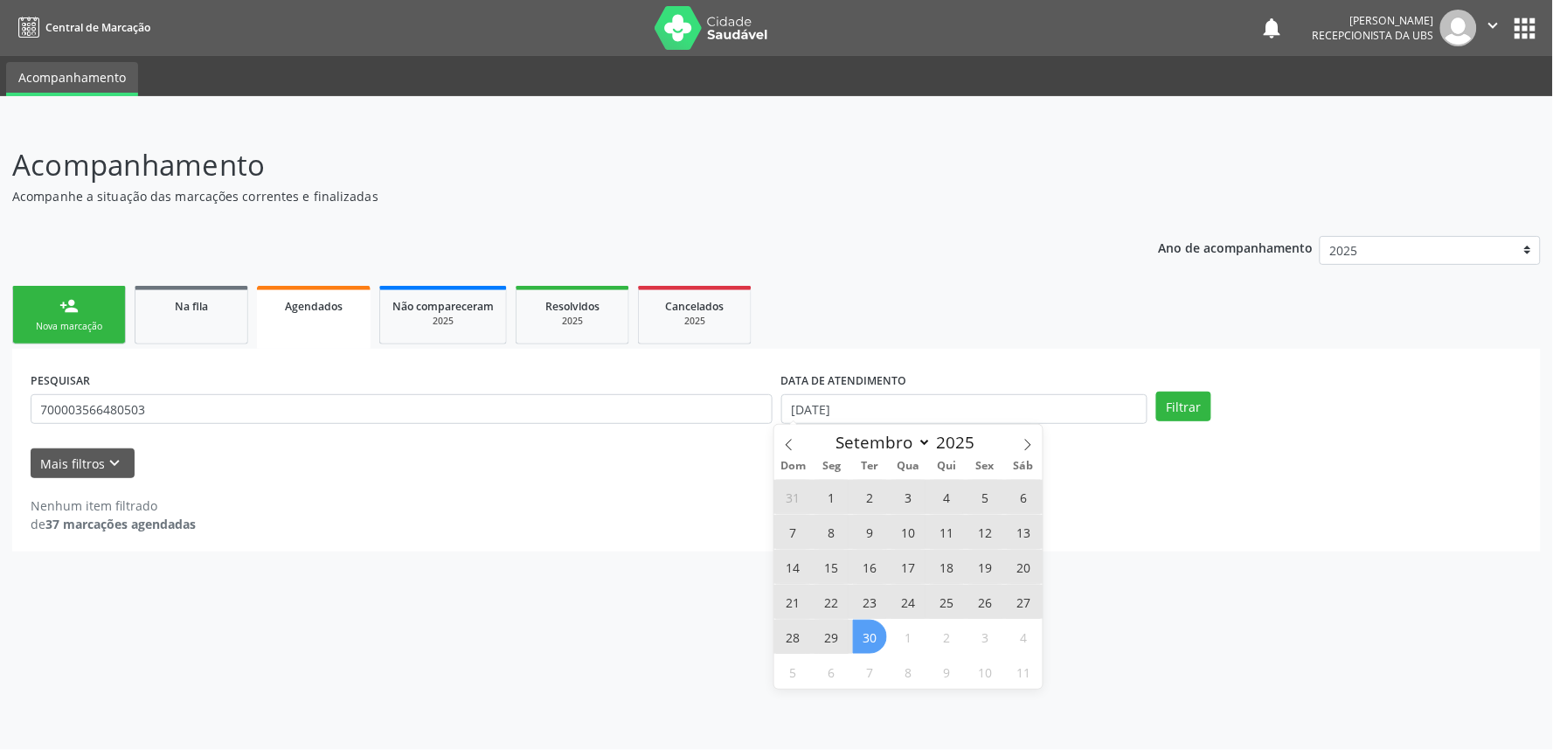
click at [864, 642] on span "30" at bounding box center [870, 637] width 34 height 34
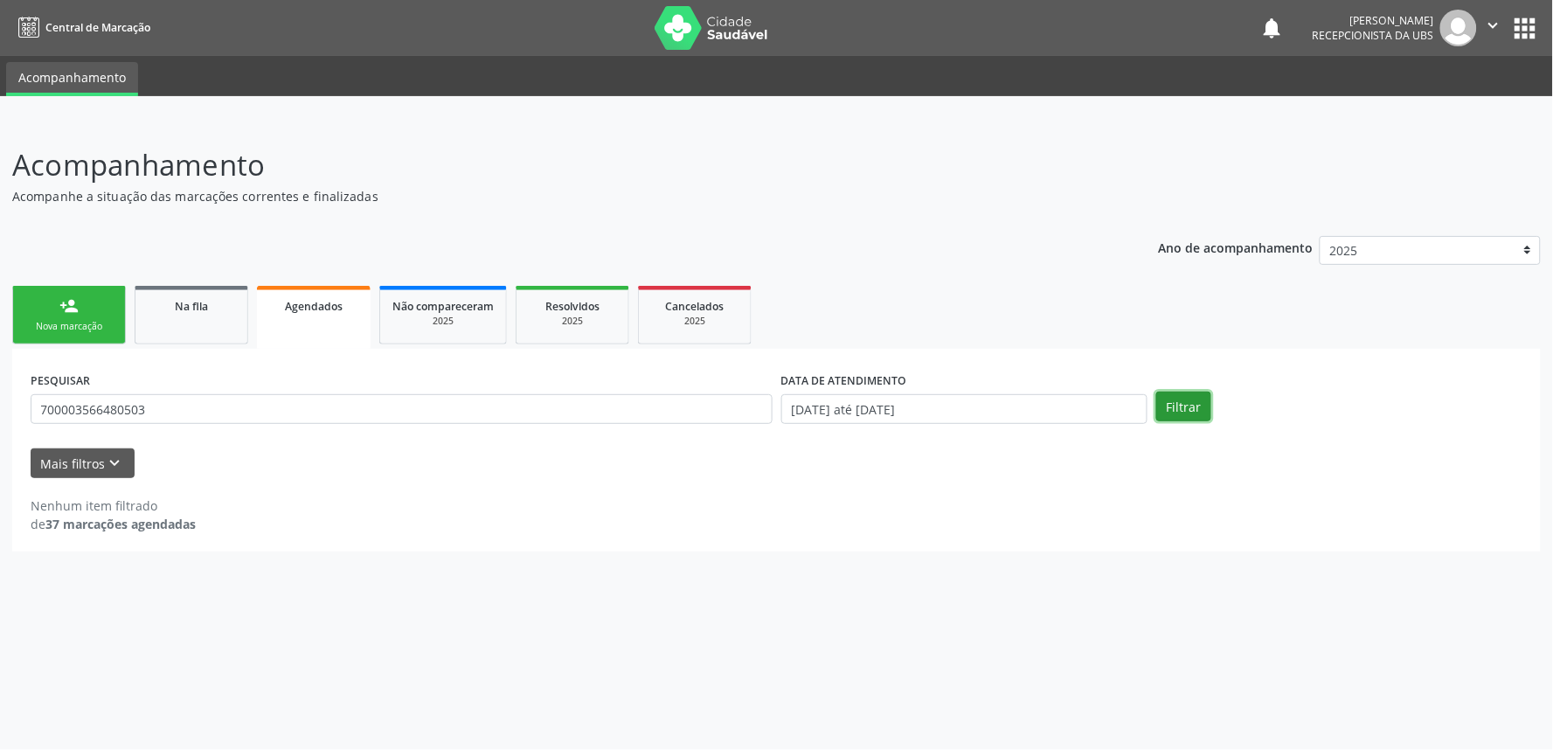
click at [1183, 411] on button "Filtrar" at bounding box center [1184, 407] width 55 height 30
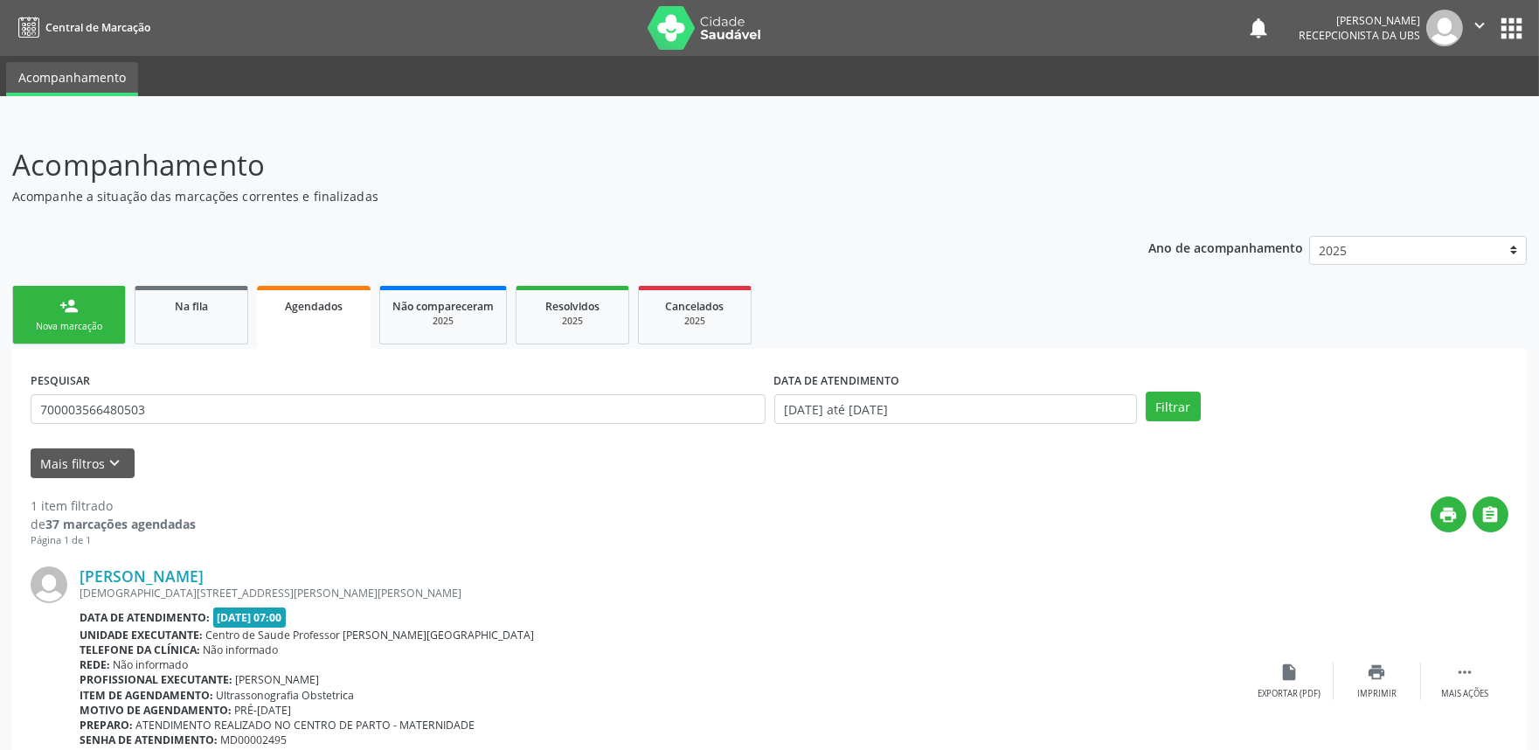
click at [73, 330] on div "Nova marcação" at bounding box center [68, 326] width 87 height 13
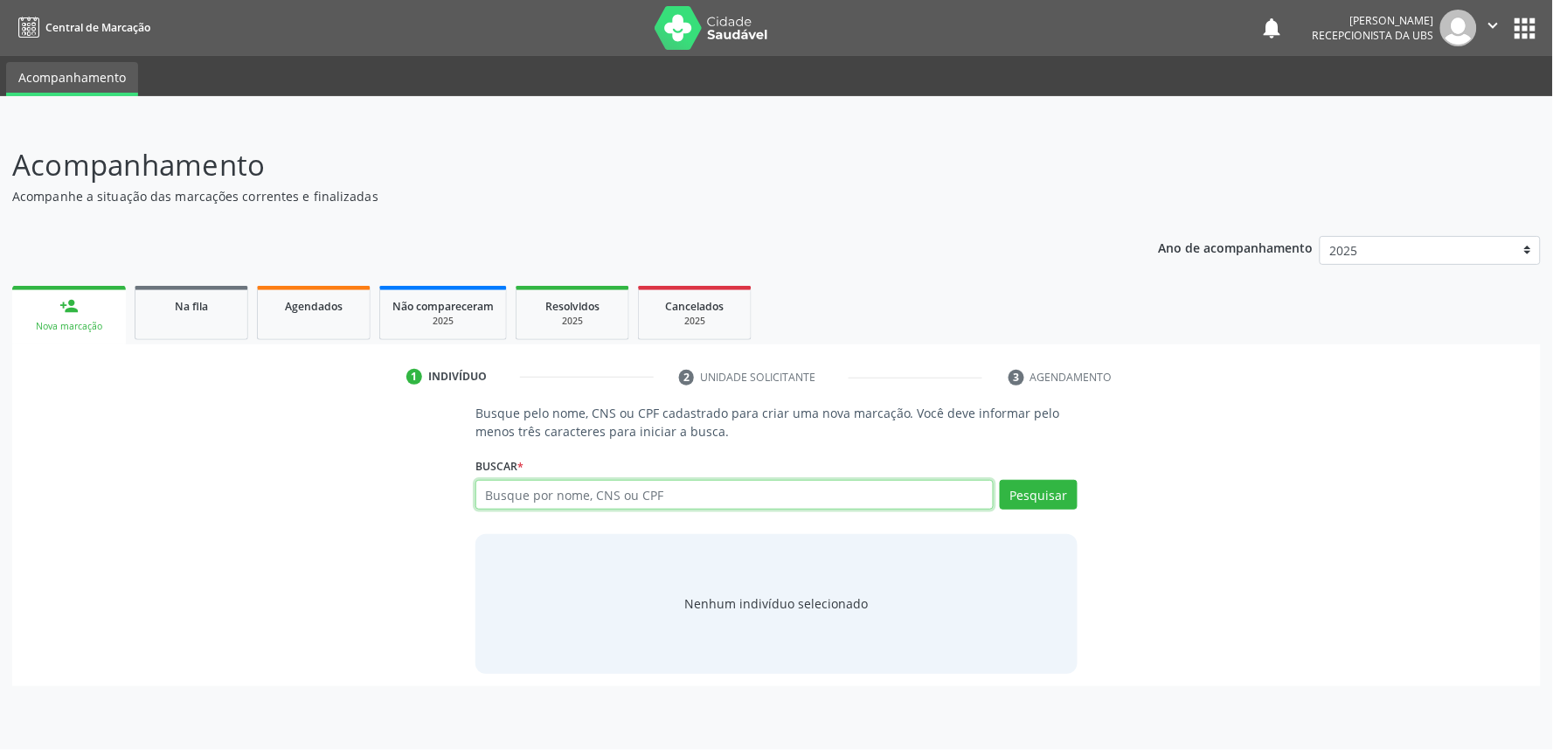
click at [622, 487] on input "text" at bounding box center [735, 495] width 518 height 30
paste input "700003566480503"
type input "700003566480503"
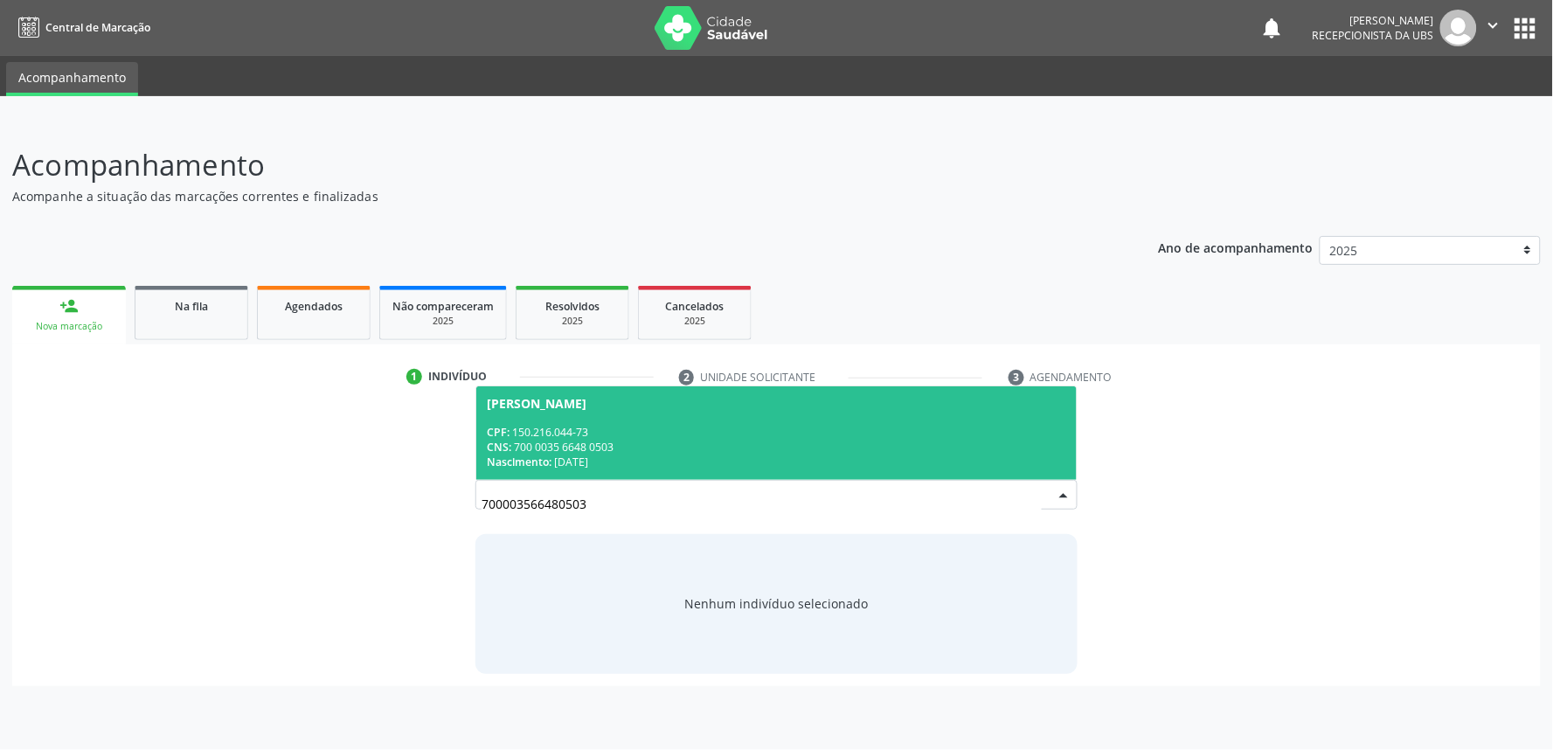
click at [587, 409] on div "Pamela Emilia da Cruz Felix" at bounding box center [537, 404] width 100 height 14
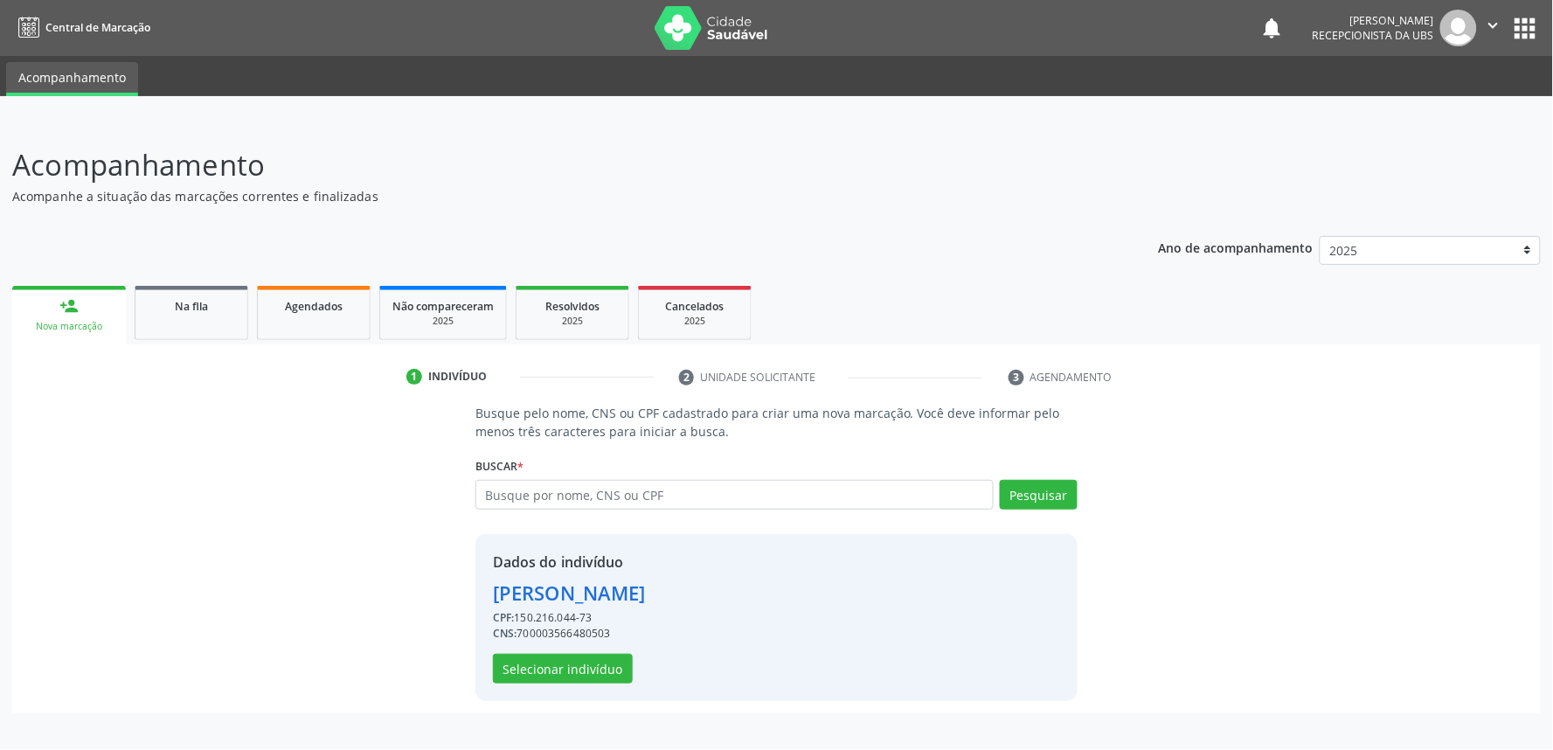
click at [587, 684] on div "Dados do indivíduo Pamela Emilia da Cruz Felix CPF: 150.216.044-73 CNS: 7000035…" at bounding box center [777, 617] width 602 height 167
click at [571, 661] on button "Selecionar indivíduo" at bounding box center [563, 669] width 140 height 30
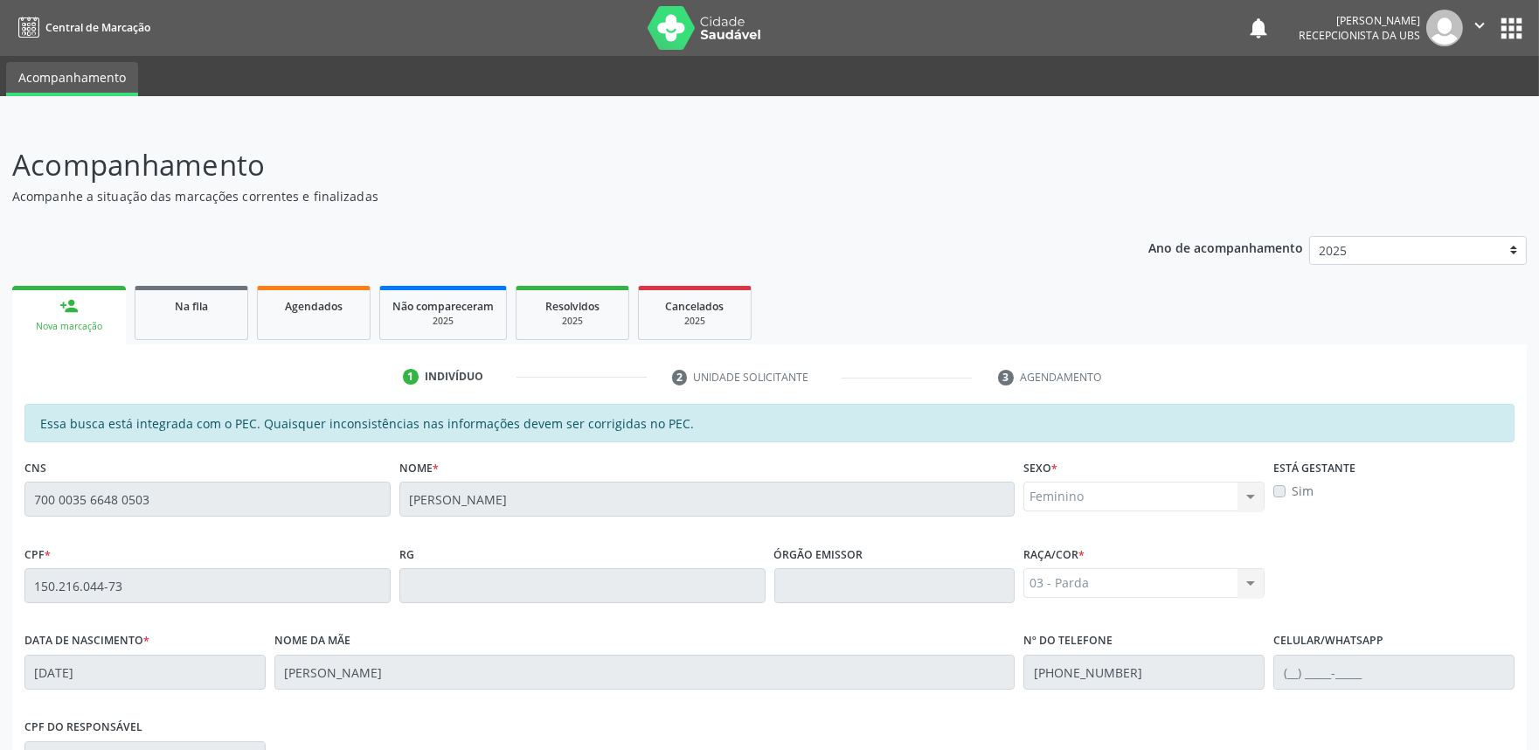
scroll to position [272, 0]
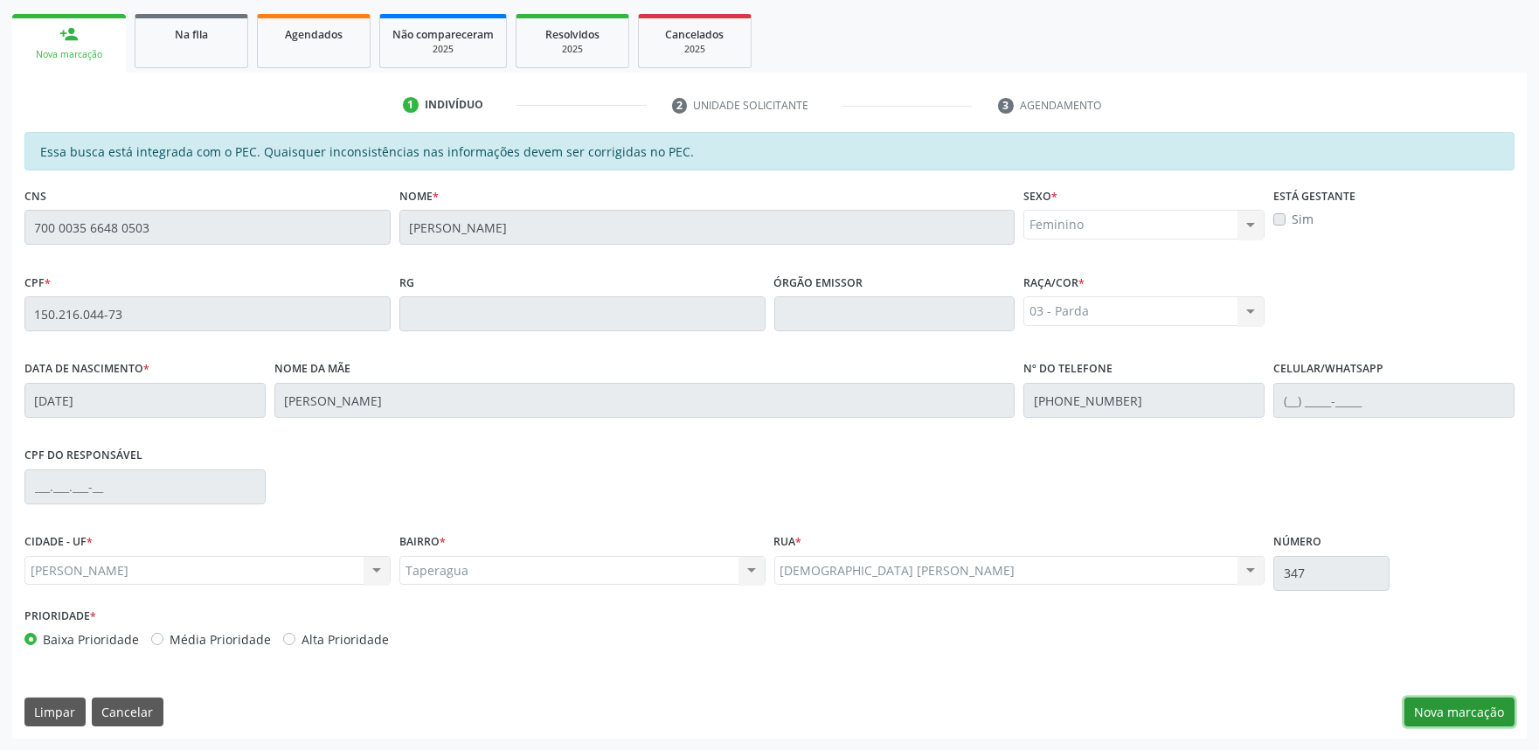
click at [1490, 712] on button "Nova marcação" at bounding box center [1460, 713] width 110 height 30
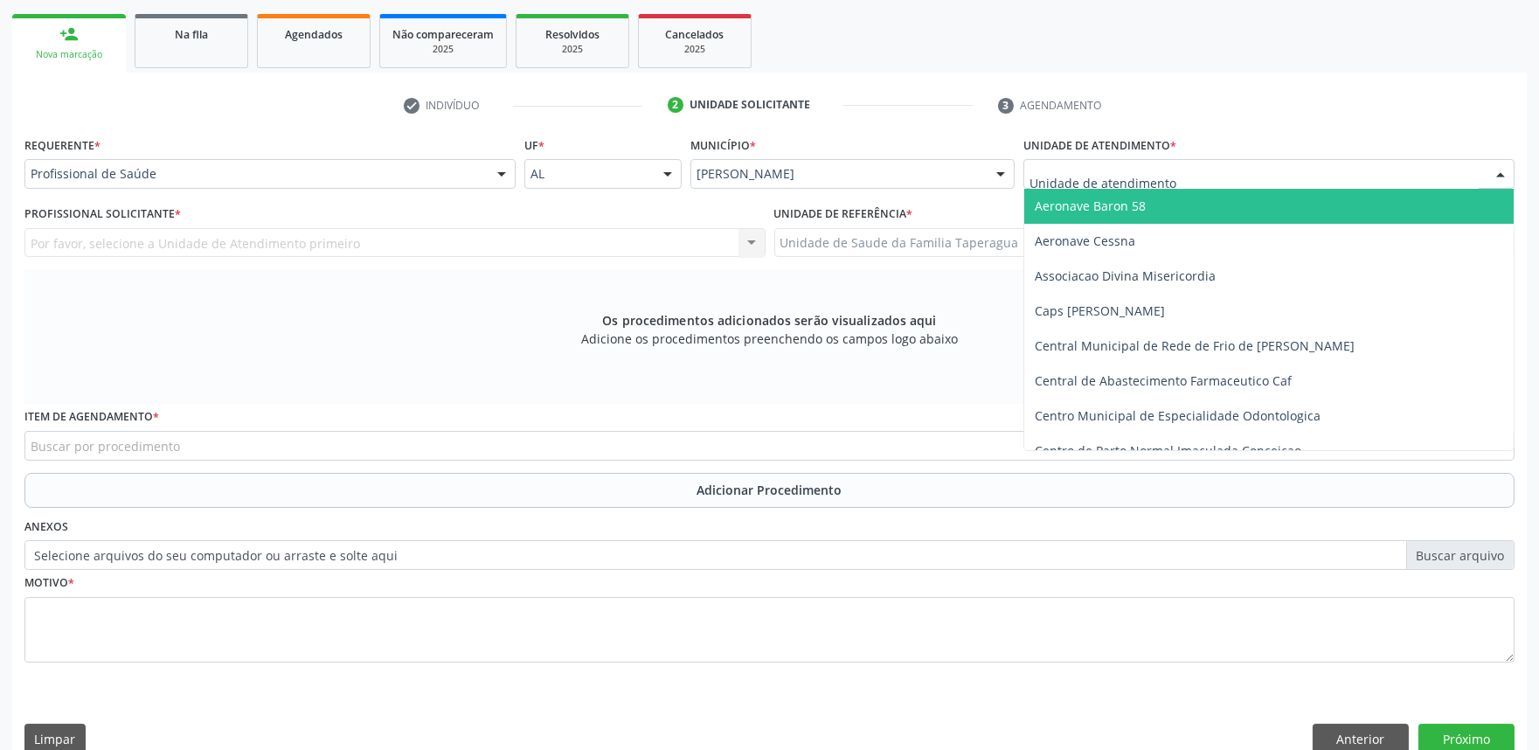
click at [1095, 162] on div at bounding box center [1269, 174] width 491 height 30
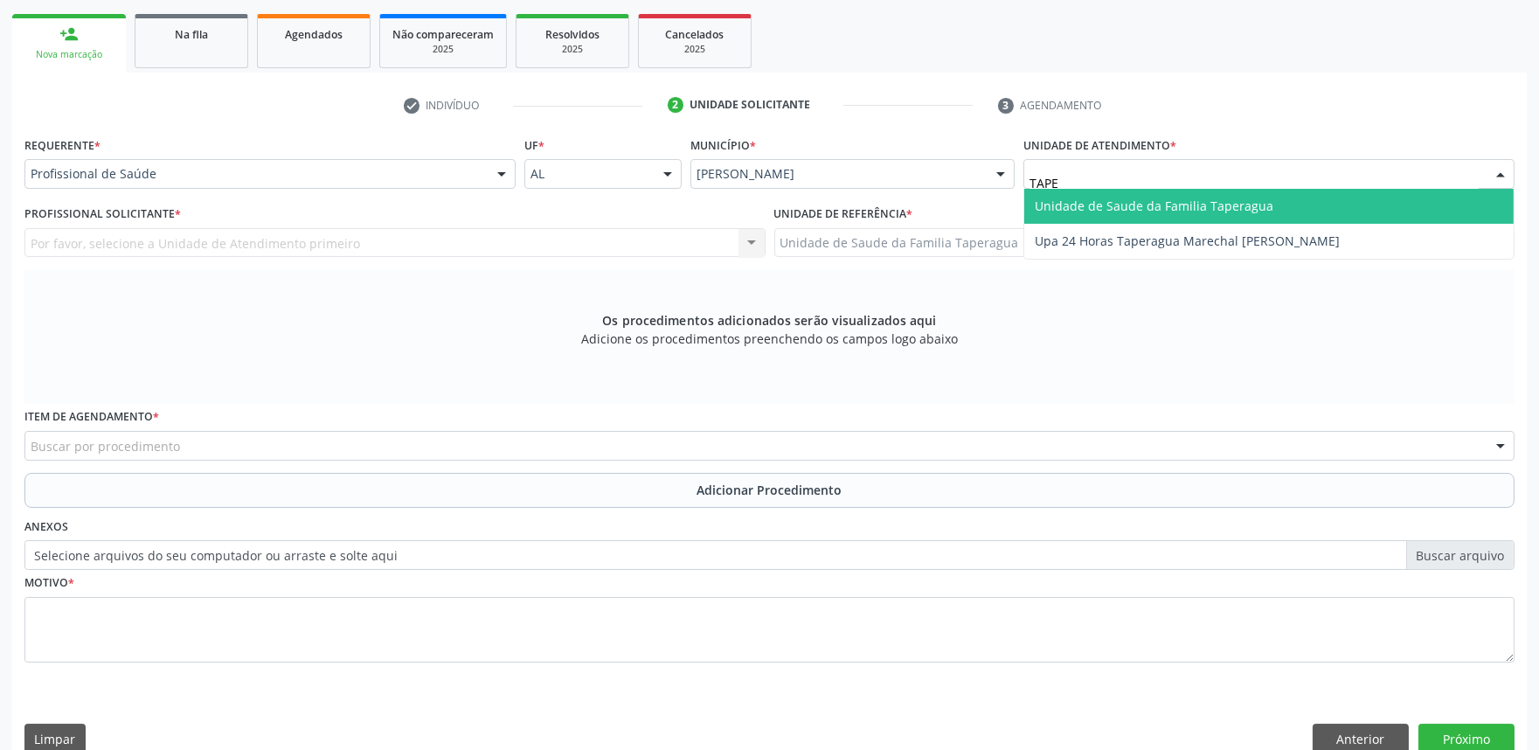
type input "TAPER"
click at [1116, 195] on span "Unidade de Saude da Familia Taperagua" at bounding box center [1270, 206] width 490 height 35
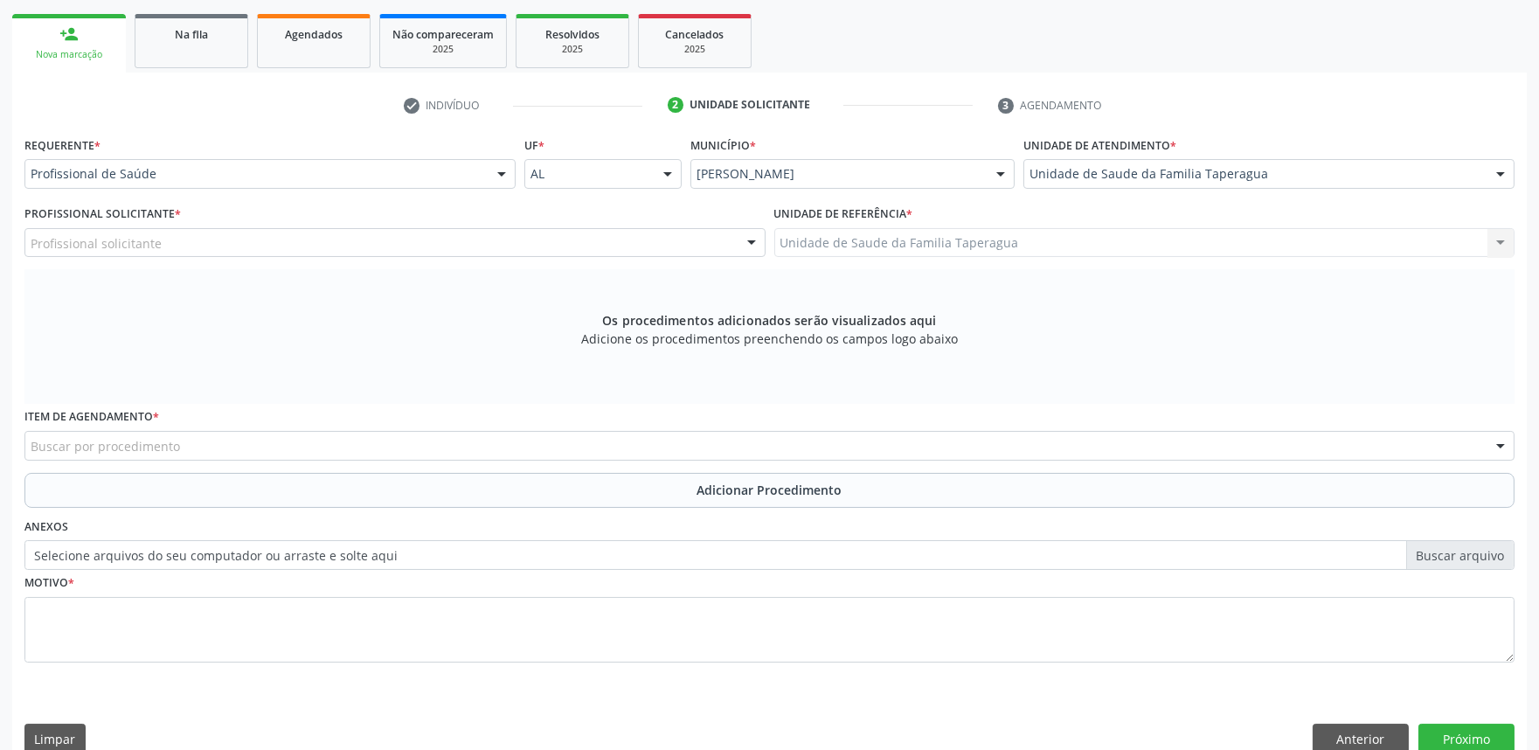
click at [459, 241] on div "Profissional solicitante" at bounding box center [394, 243] width 741 height 30
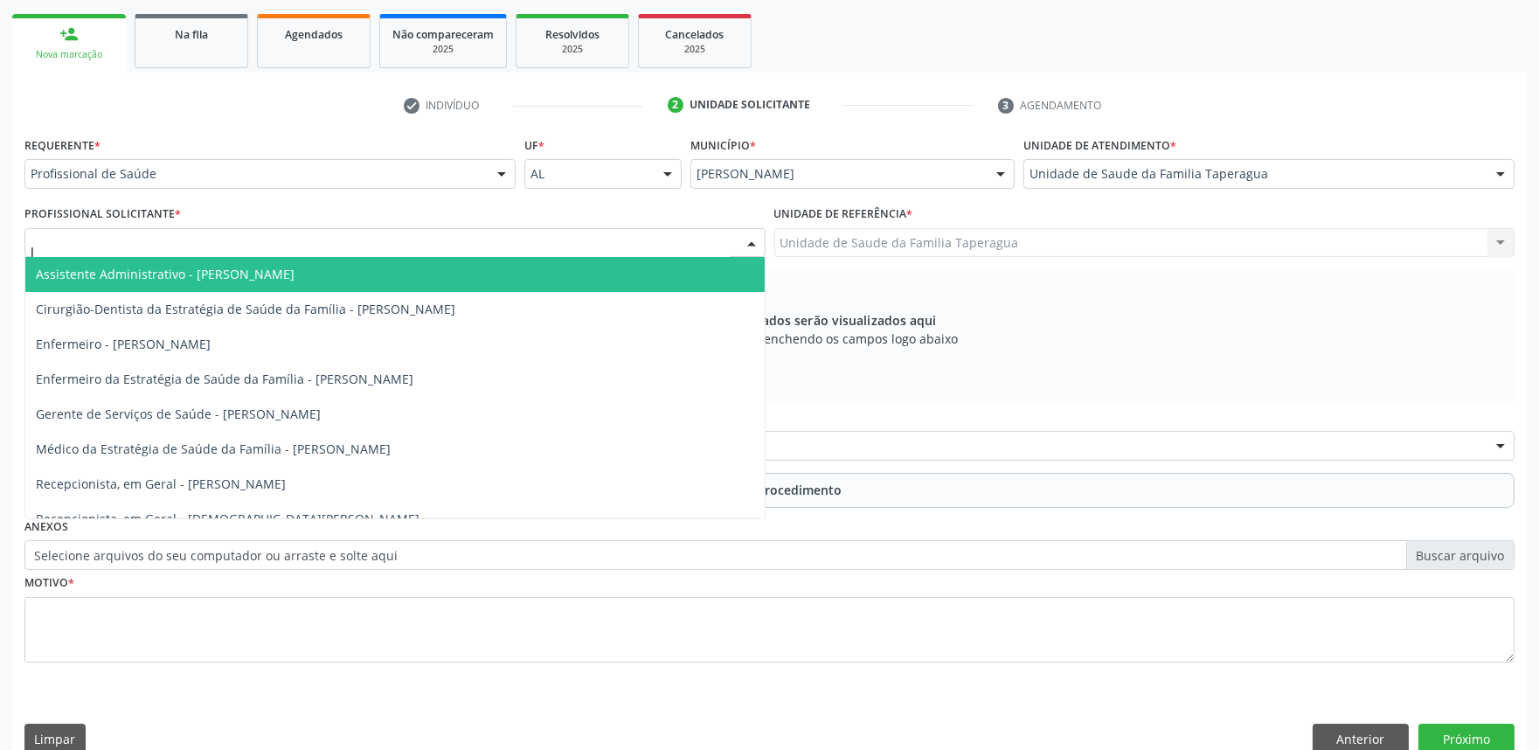
type input "JU"
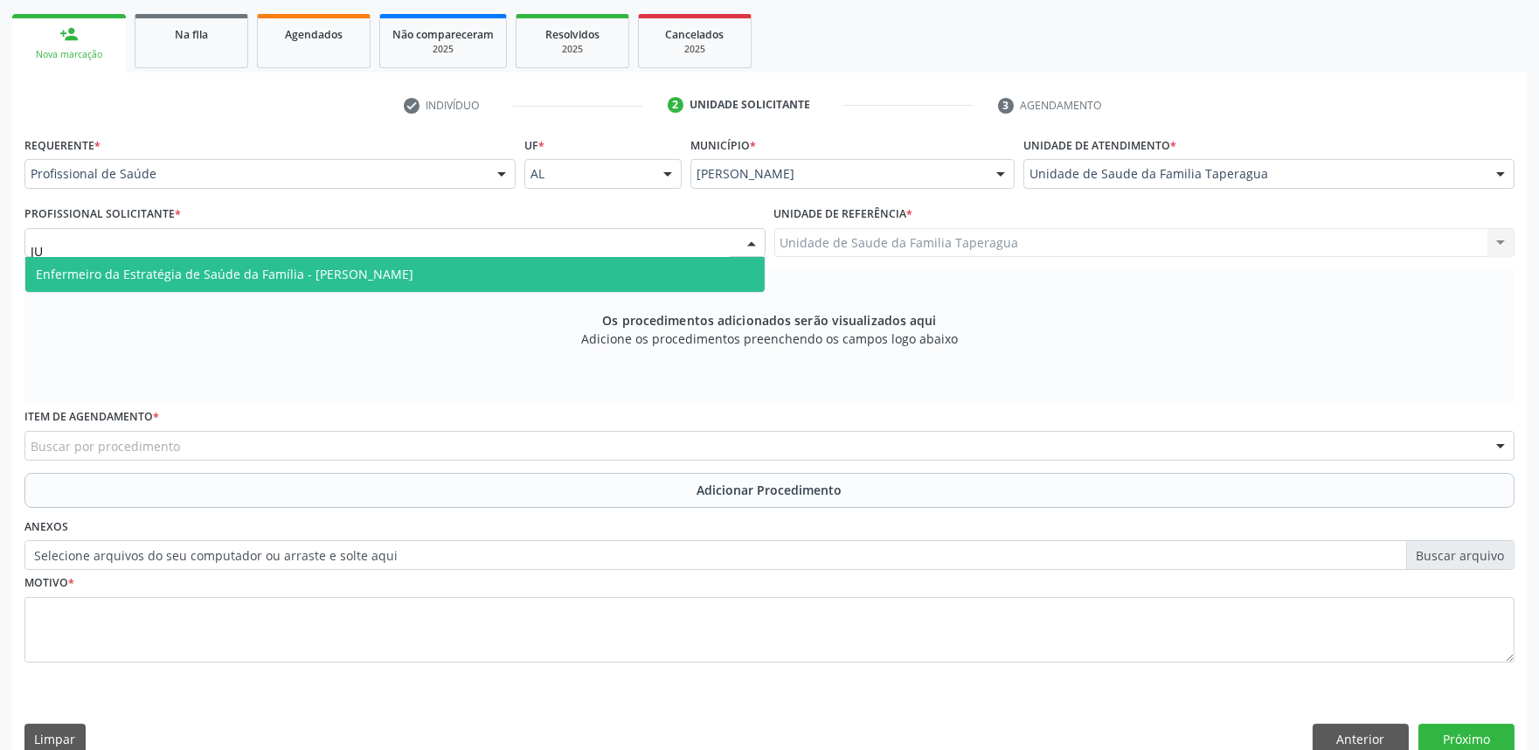
click at [461, 266] on span "Enfermeiro da Estratégia de Saúde da Família - Julilda Maria de Medeiros" at bounding box center [395, 274] width 740 height 35
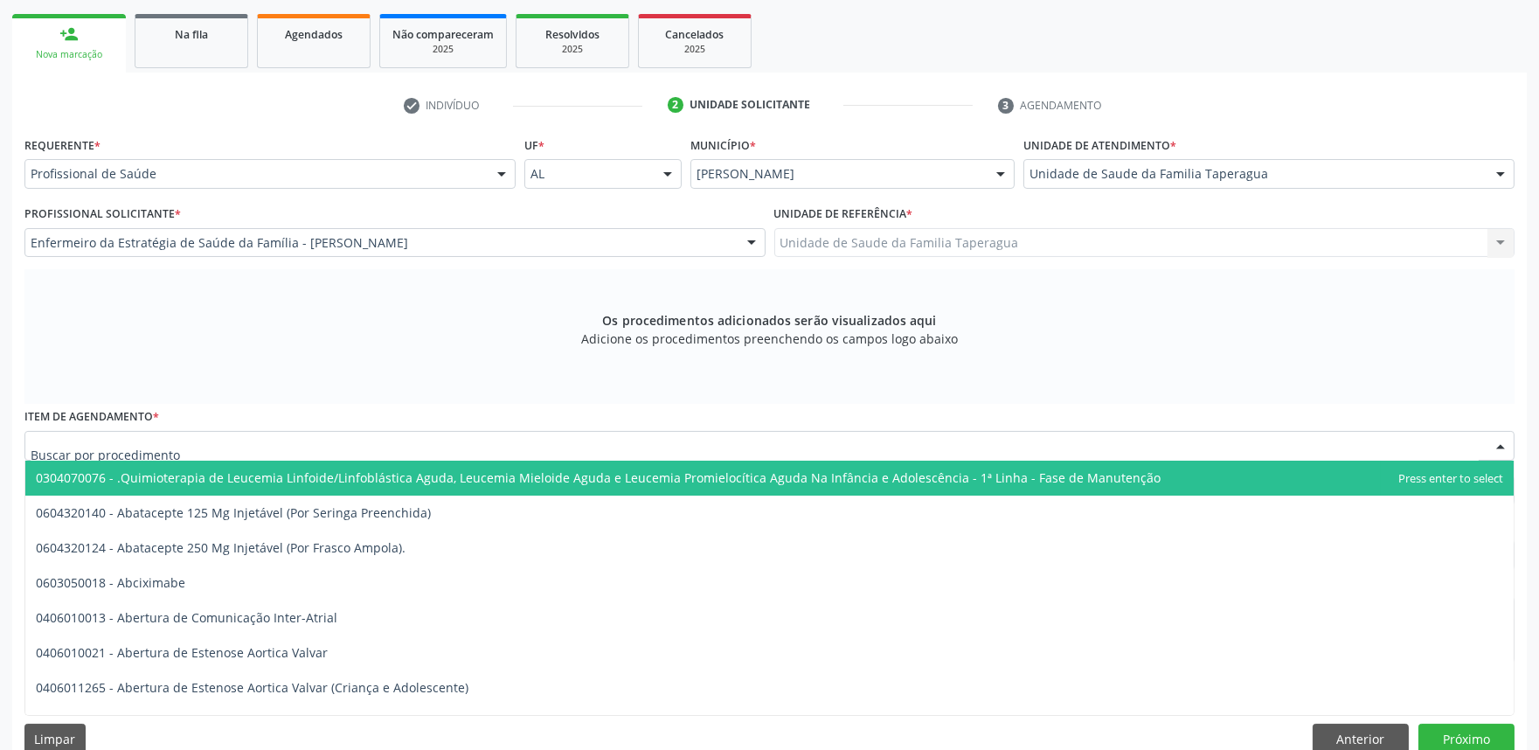
click at [464, 434] on div at bounding box center [769, 446] width 1490 height 30
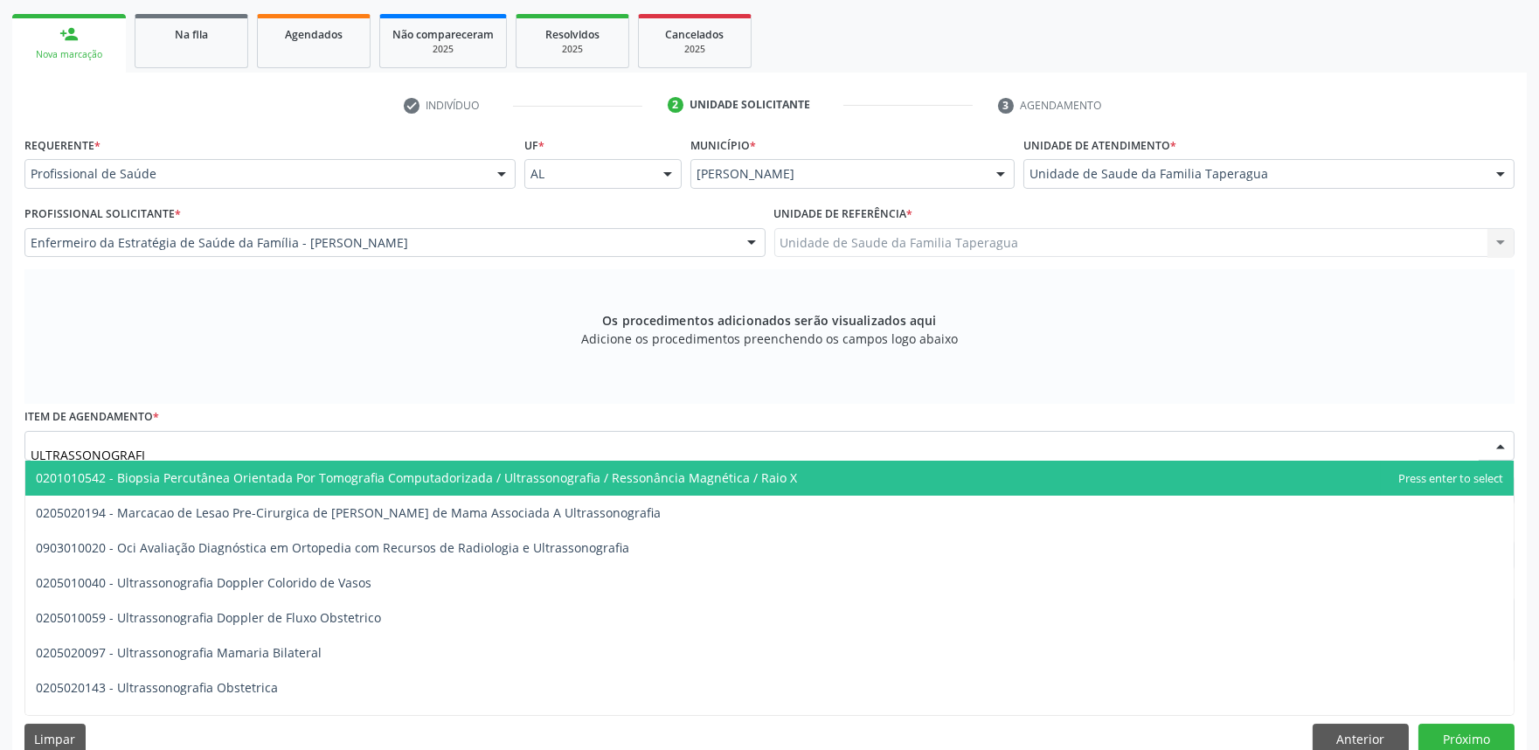
type input "ULTRASSONOGRAFIA"
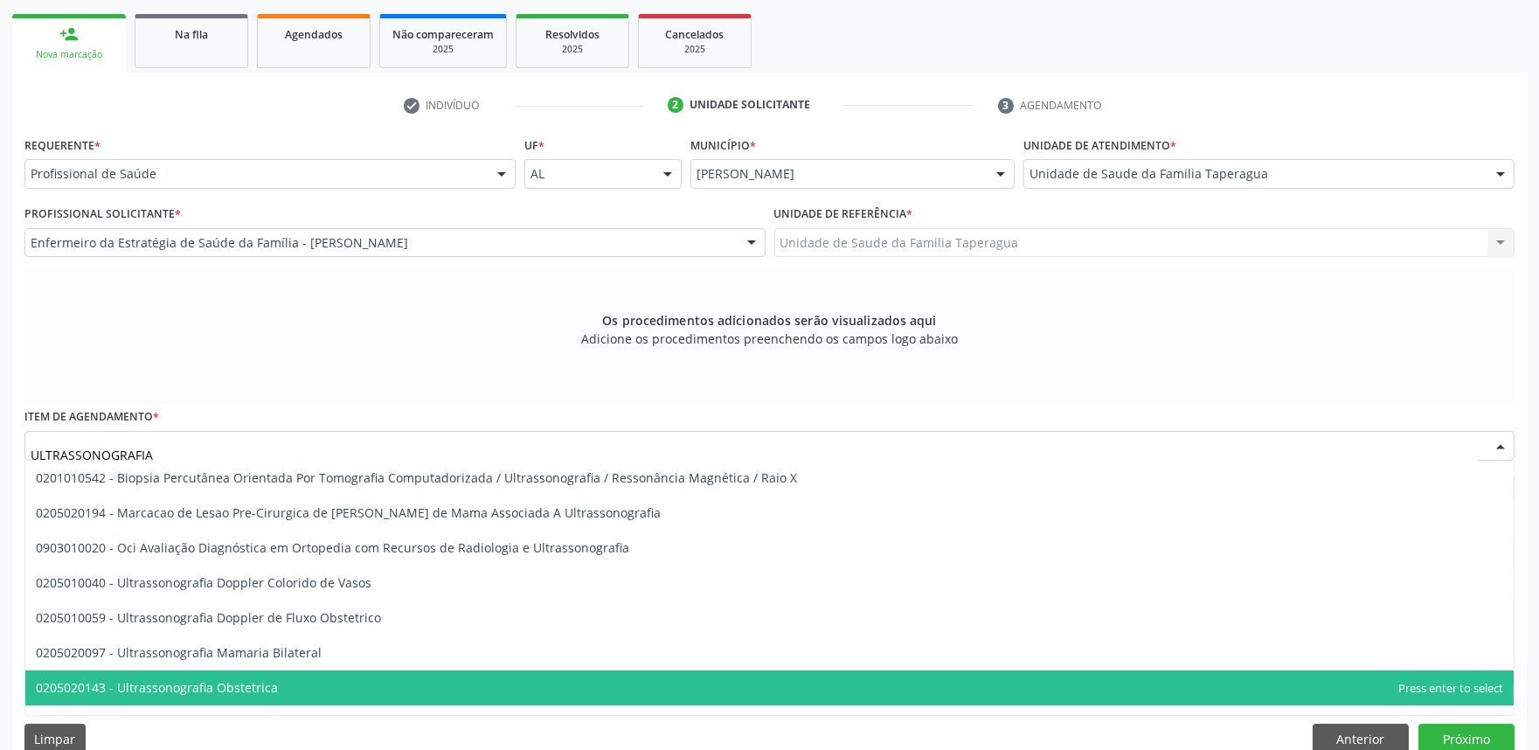
click at [294, 685] on span "0205020143 - Ultrassonografia Obstetrica" at bounding box center [769, 687] width 1489 height 35
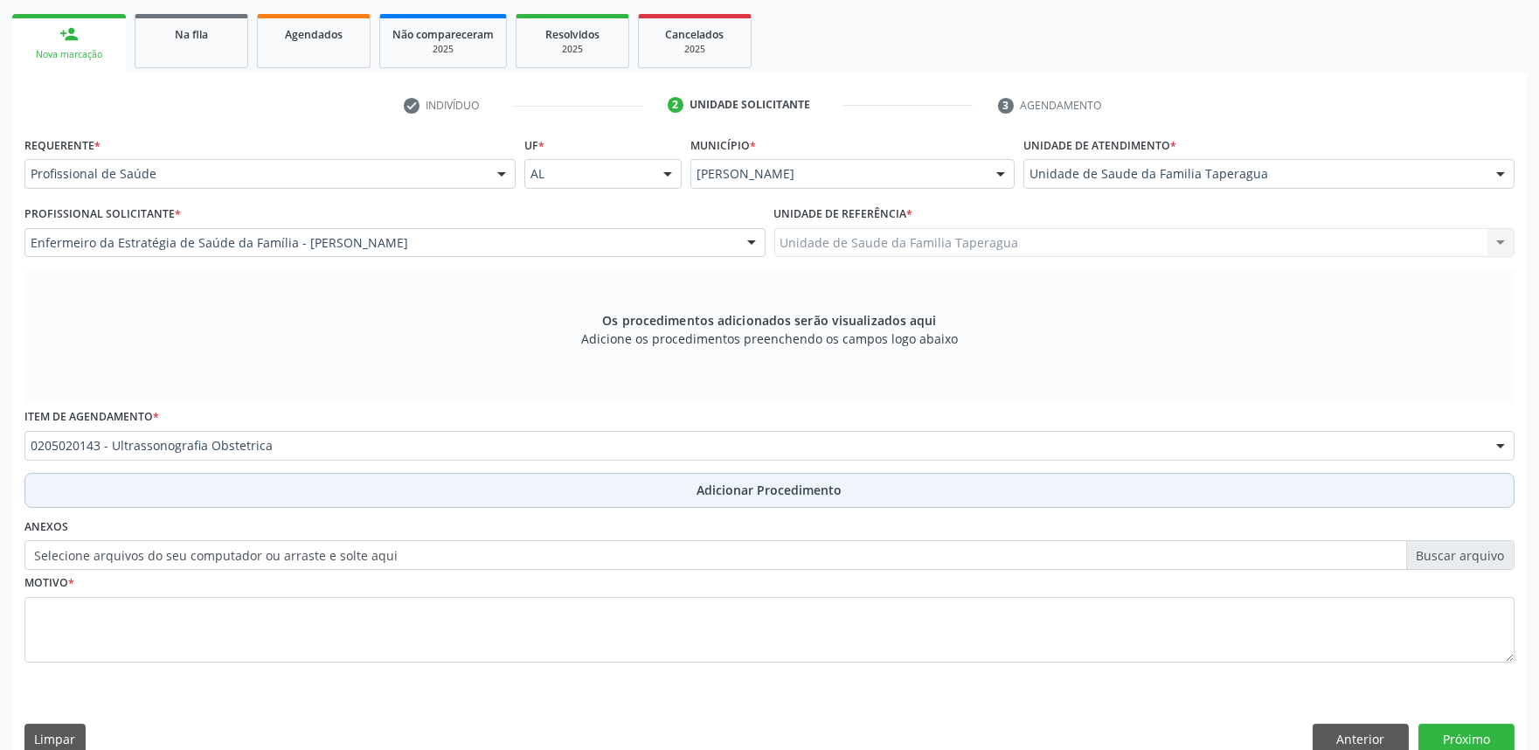
click at [376, 490] on button "Adicionar Procedimento" at bounding box center [769, 490] width 1490 height 35
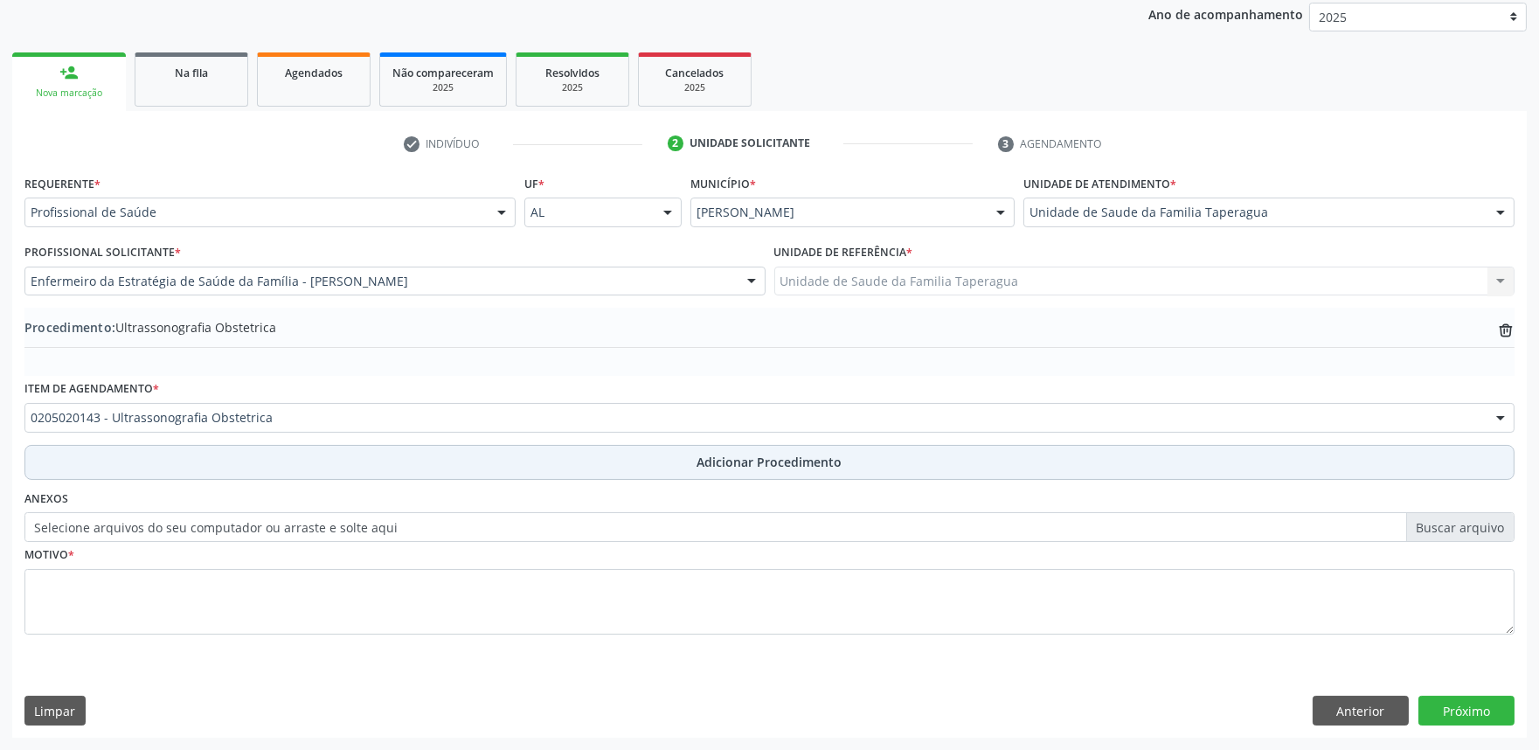
scroll to position [232, 0]
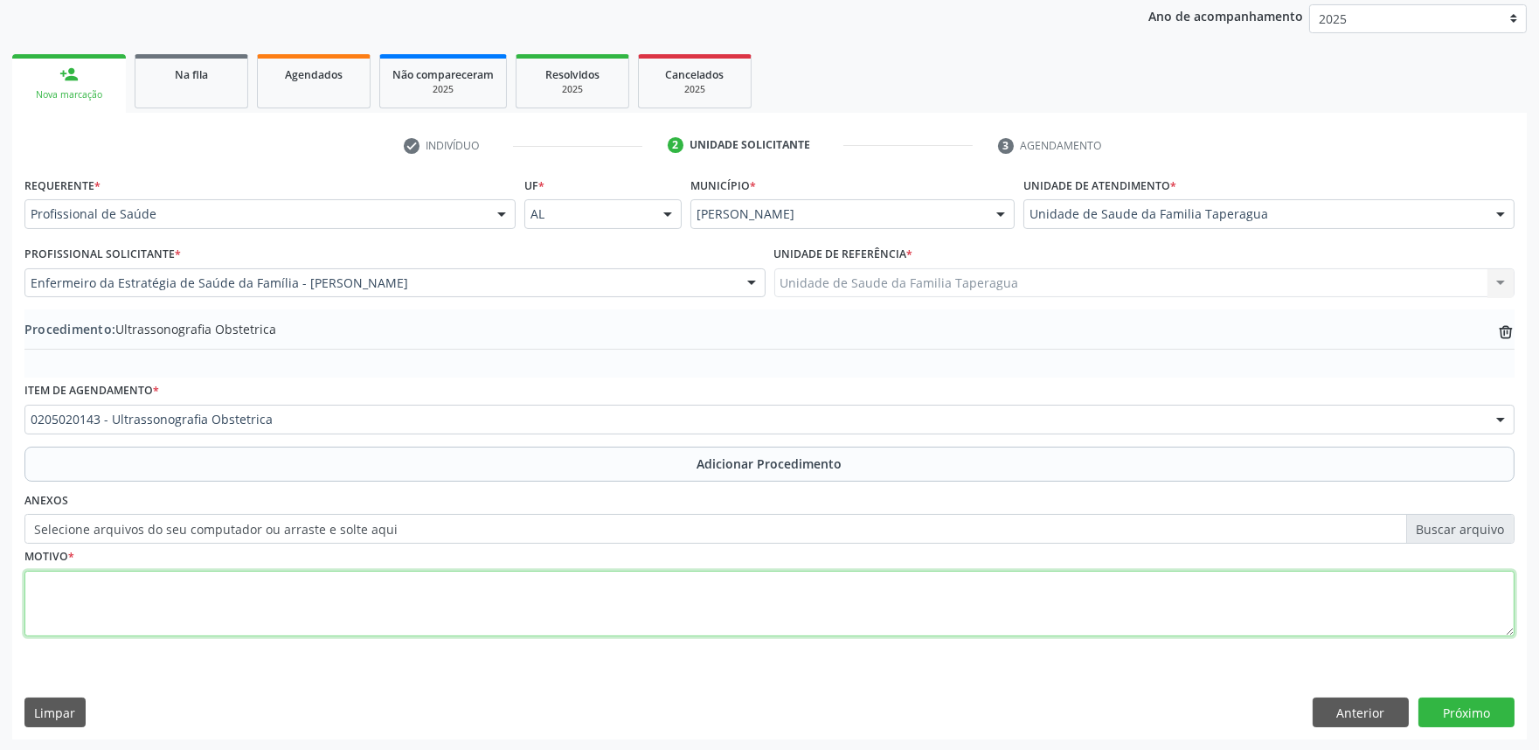
click at [377, 609] on textarea at bounding box center [769, 604] width 1490 height 66
type textarea "PRÉ-[DATE]"
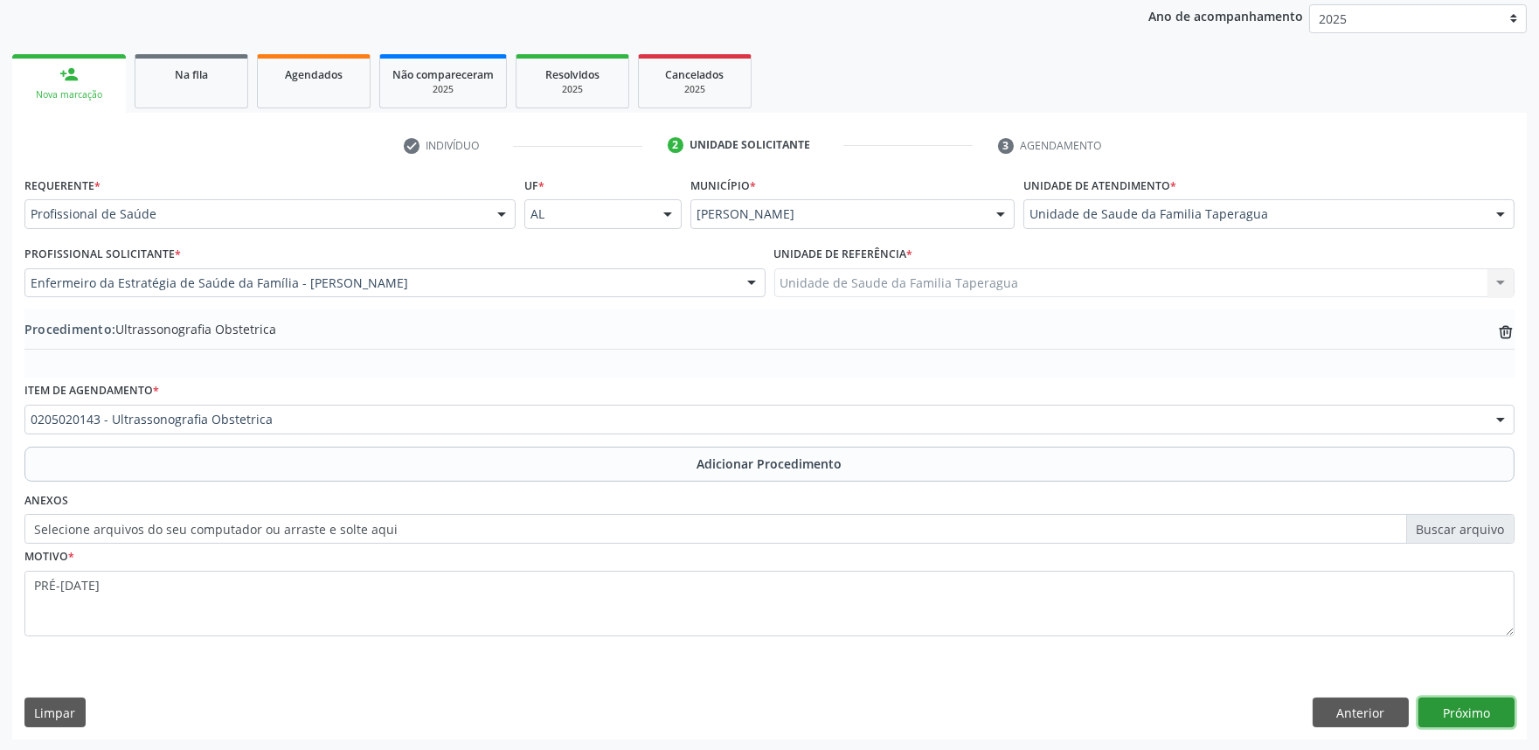
click at [1483, 711] on button "Próximo" at bounding box center [1467, 713] width 96 height 30
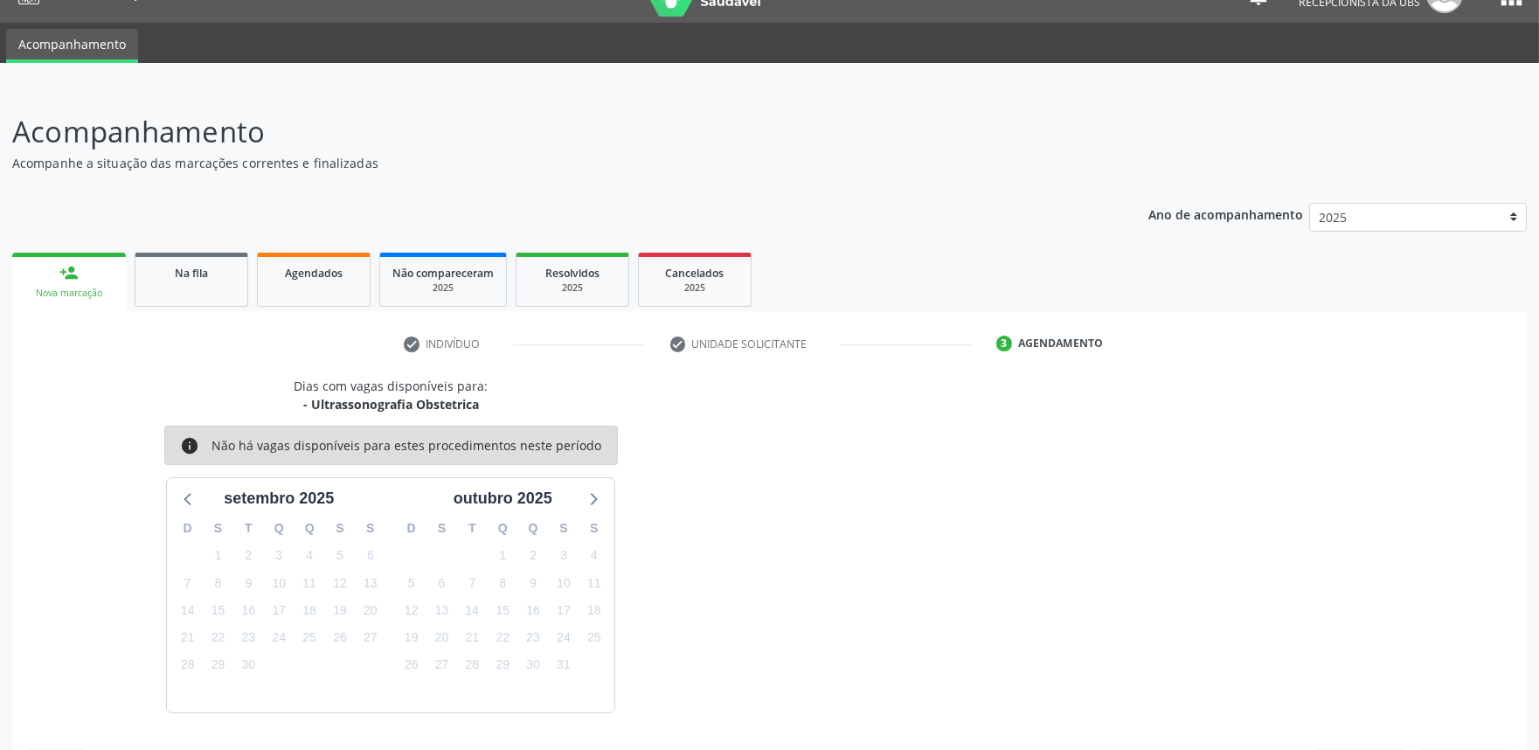
scroll to position [85, 0]
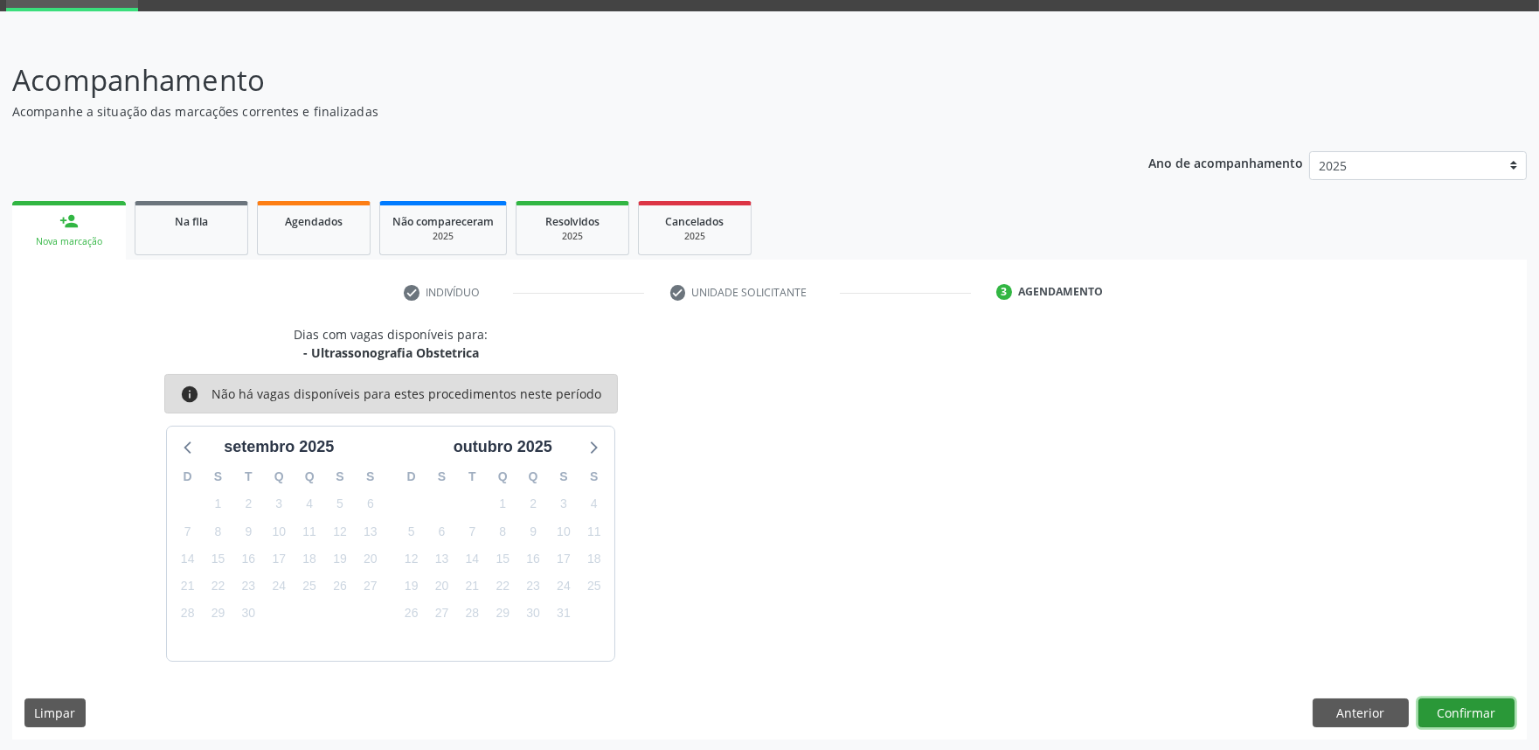
click at [1458, 701] on button "Confirmar" at bounding box center [1467, 713] width 96 height 30
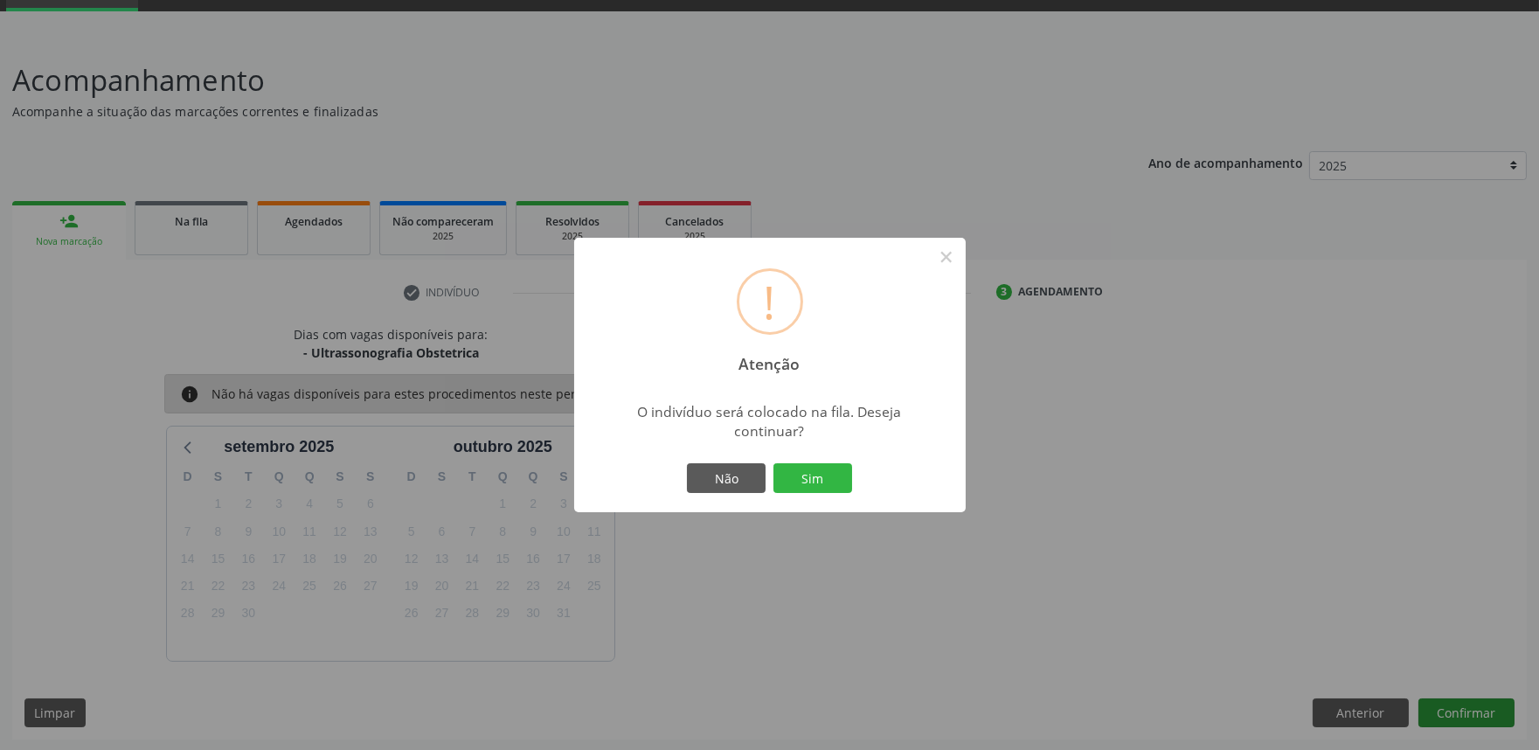
click at [774, 463] on button "Sim" at bounding box center [813, 478] width 79 height 30
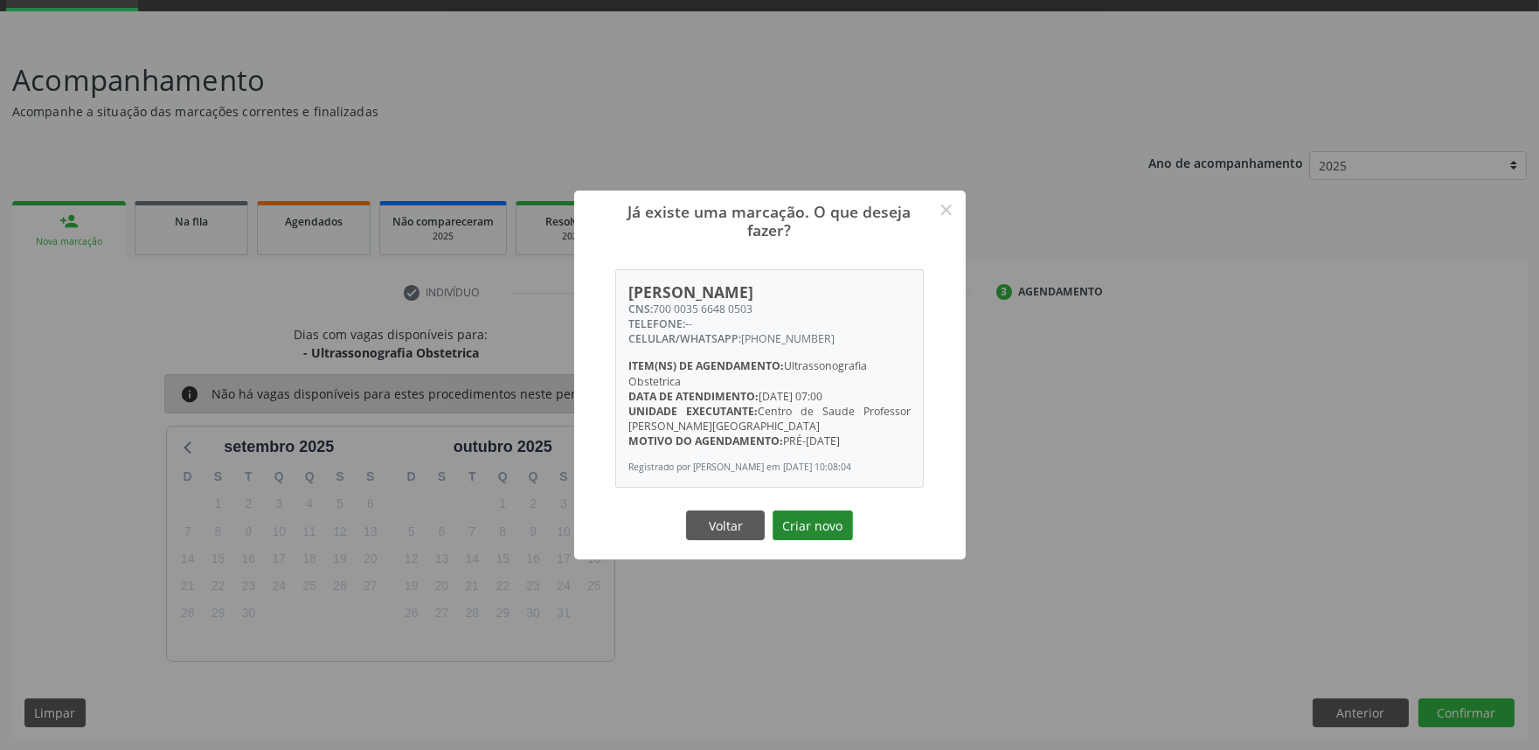
click at [819, 530] on button "Criar novo" at bounding box center [813, 526] width 80 height 30
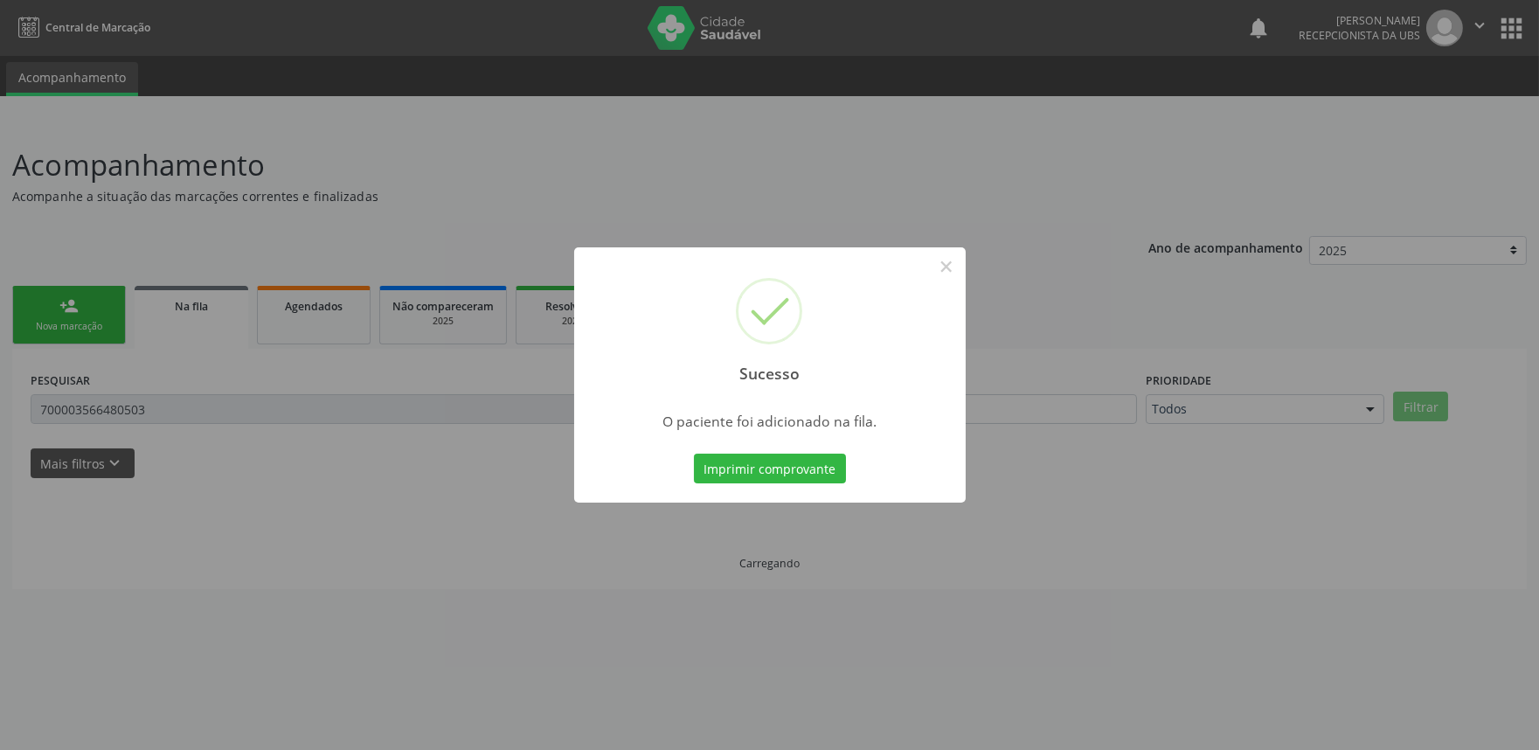
scroll to position [0, 0]
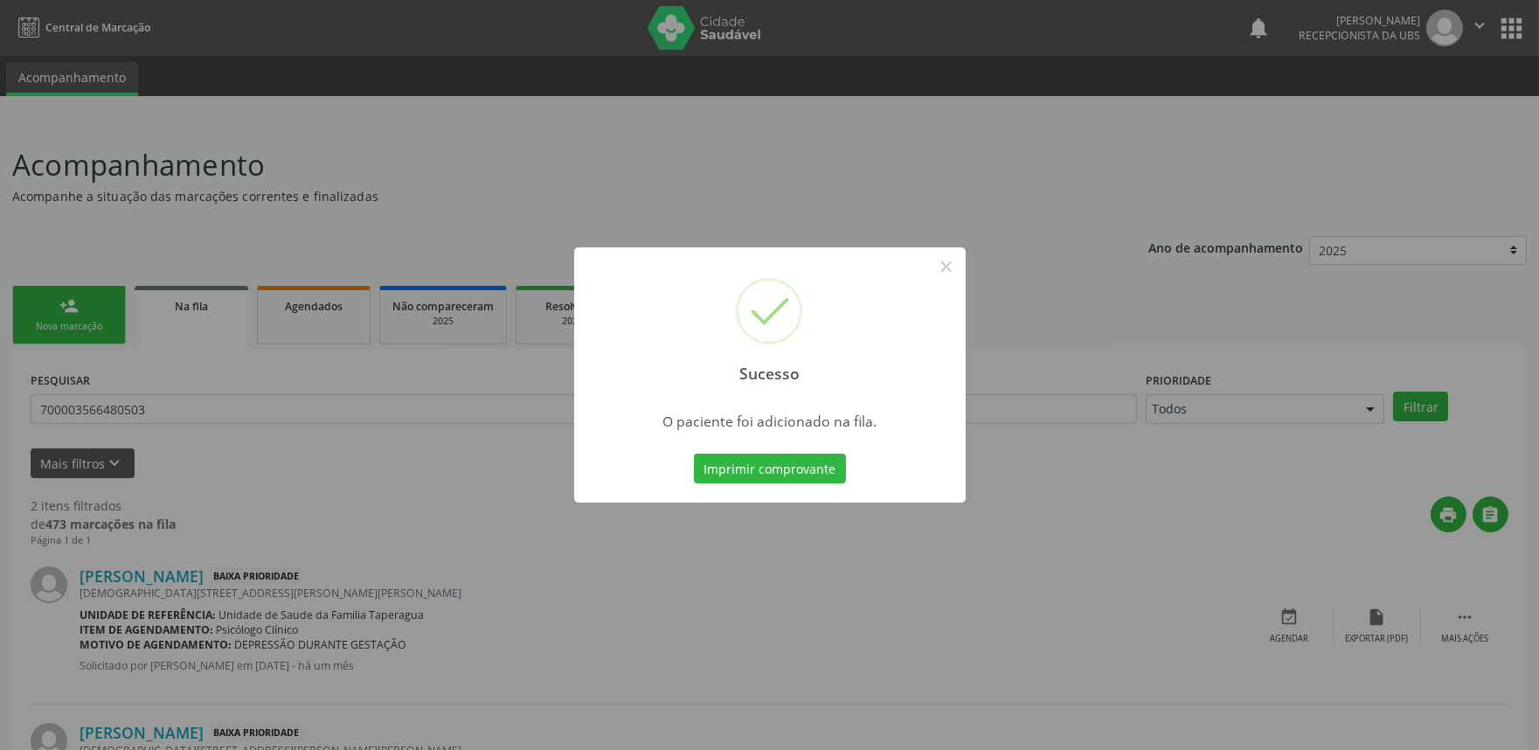
click at [261, 496] on div "Sucesso × O paciente foi adicionado na fila. Imprimir comprovante Cancel" at bounding box center [769, 375] width 1539 height 750
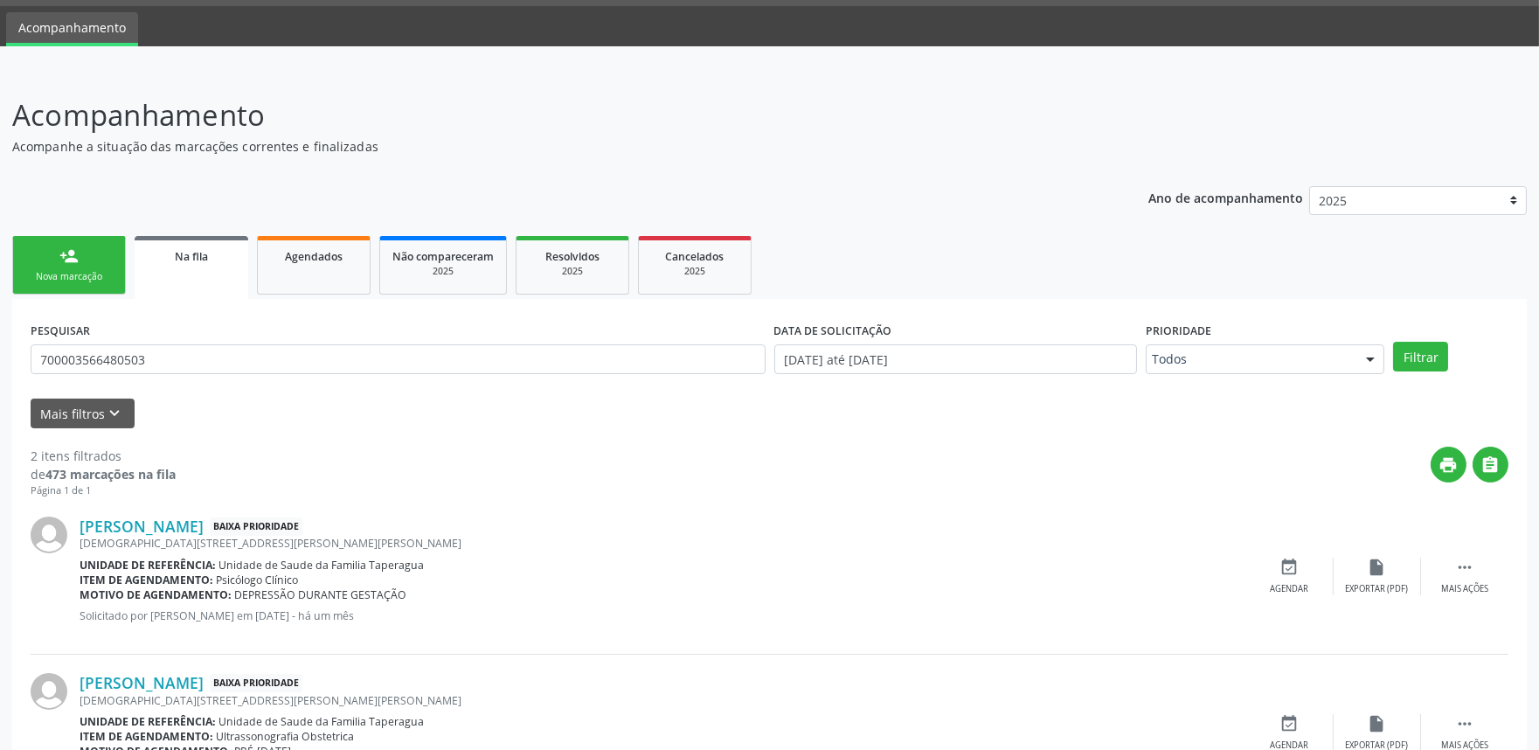
scroll to position [26, 0]
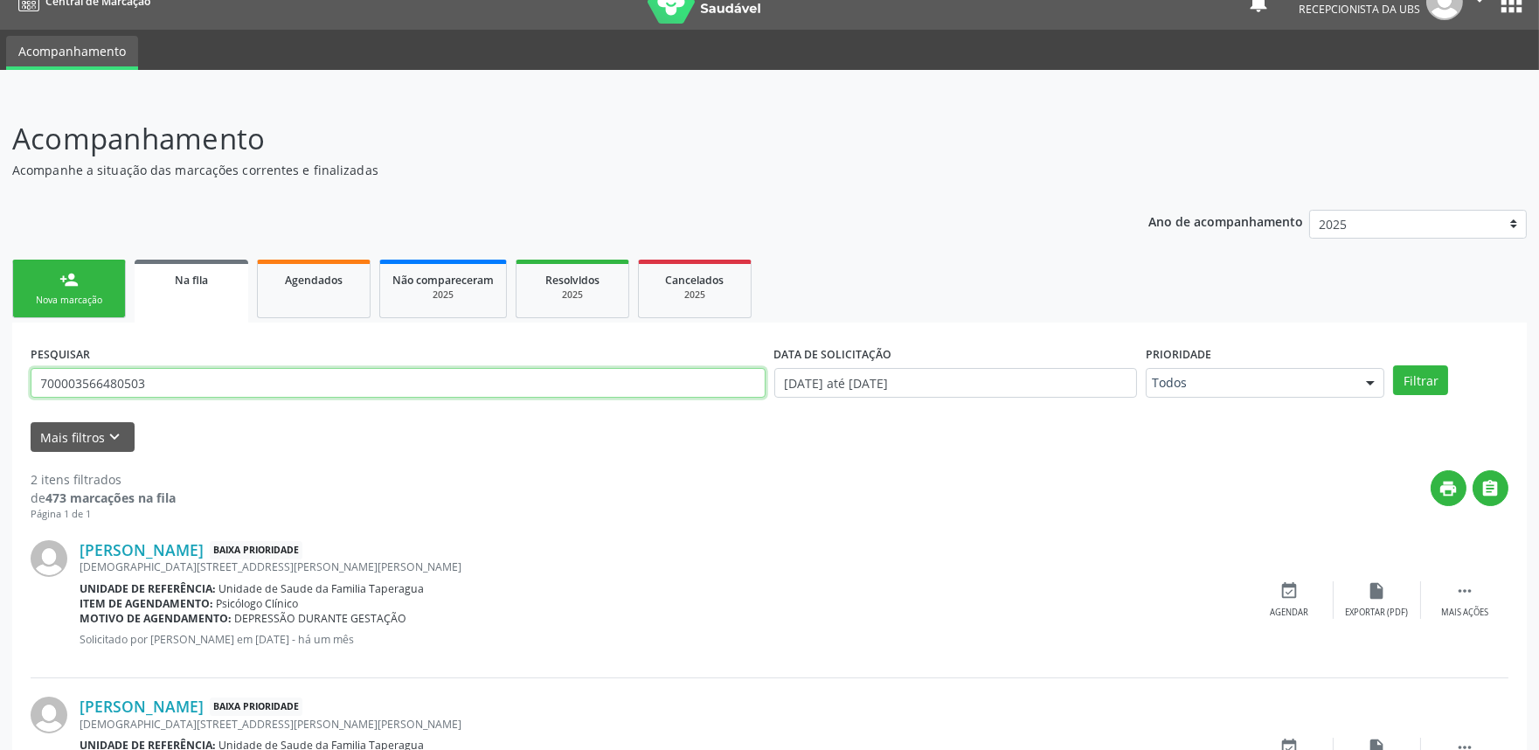
click at [184, 379] on input "700003566480503" at bounding box center [398, 383] width 735 height 30
click at [82, 288] on link "person_add Nova marcação" at bounding box center [69, 289] width 114 height 59
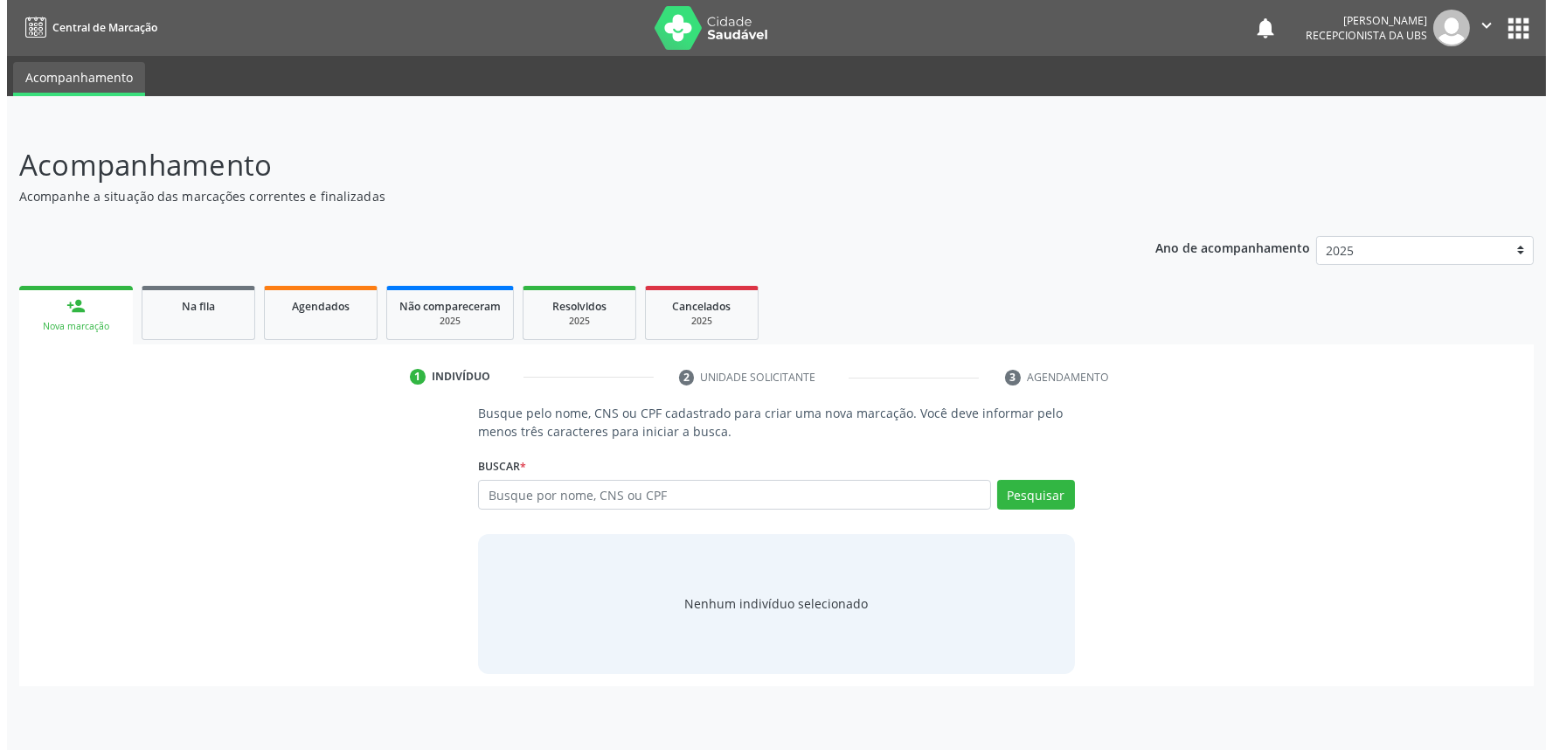
scroll to position [0, 0]
click at [213, 300] on div "Na fila" at bounding box center [191, 305] width 87 height 18
click at [320, 320] on link "Agendados" at bounding box center [314, 313] width 114 height 54
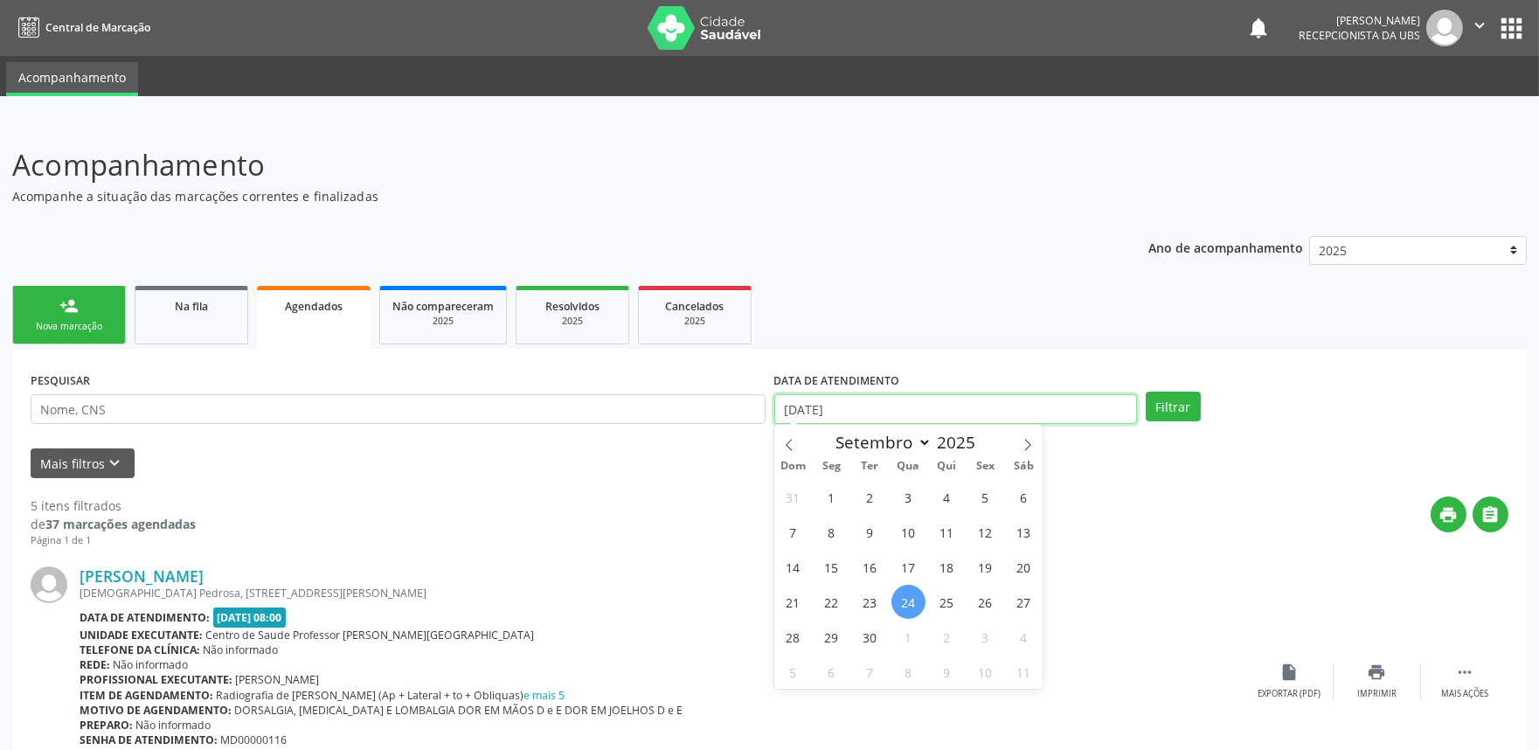
click at [1012, 407] on input "[DATE]" at bounding box center [956, 409] width 363 height 30
click at [826, 483] on span "1" at bounding box center [832, 497] width 34 height 34
type input "[DATE]"
click at [1025, 428] on span at bounding box center [1028, 440] width 30 height 30
click at [1025, 431] on span at bounding box center [1028, 440] width 30 height 30
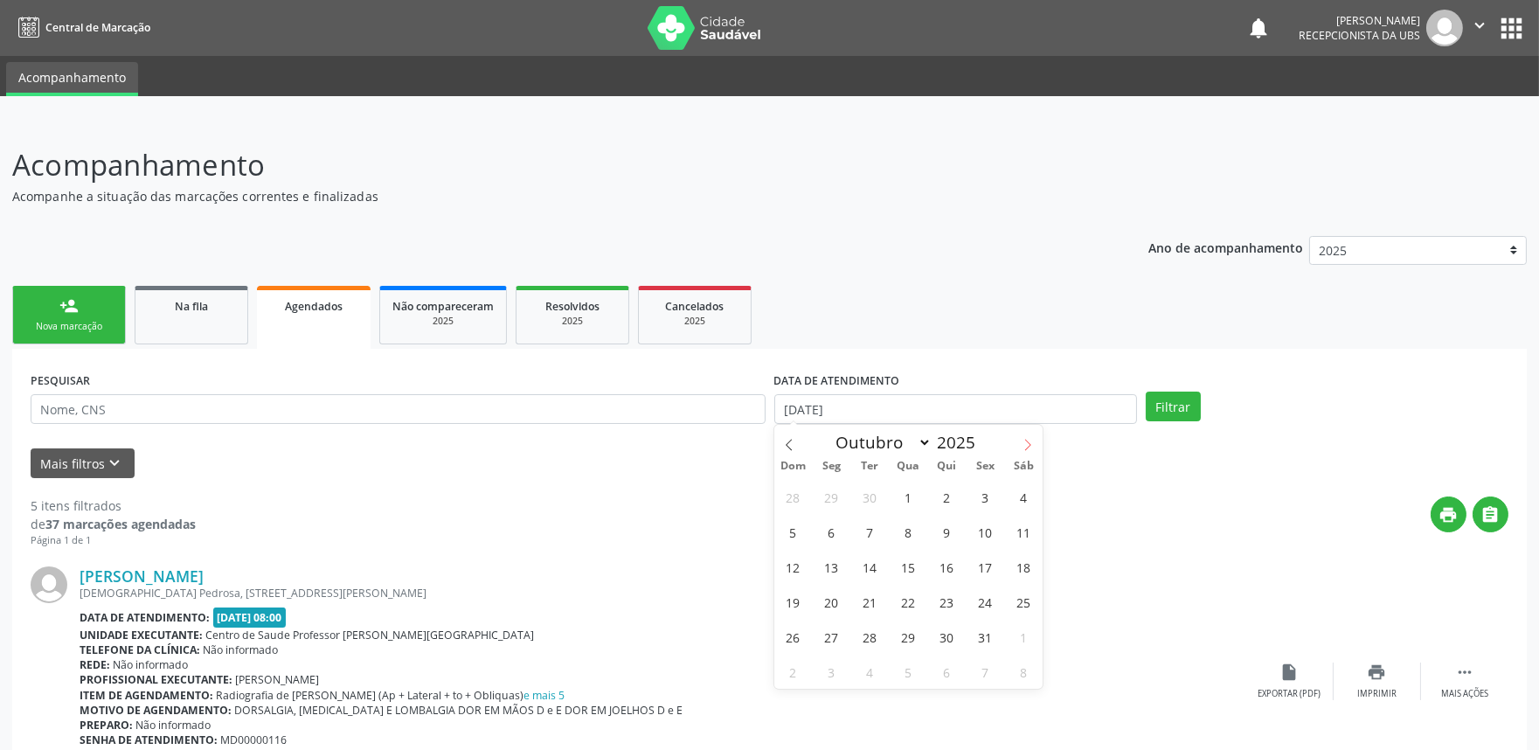
select select "10"
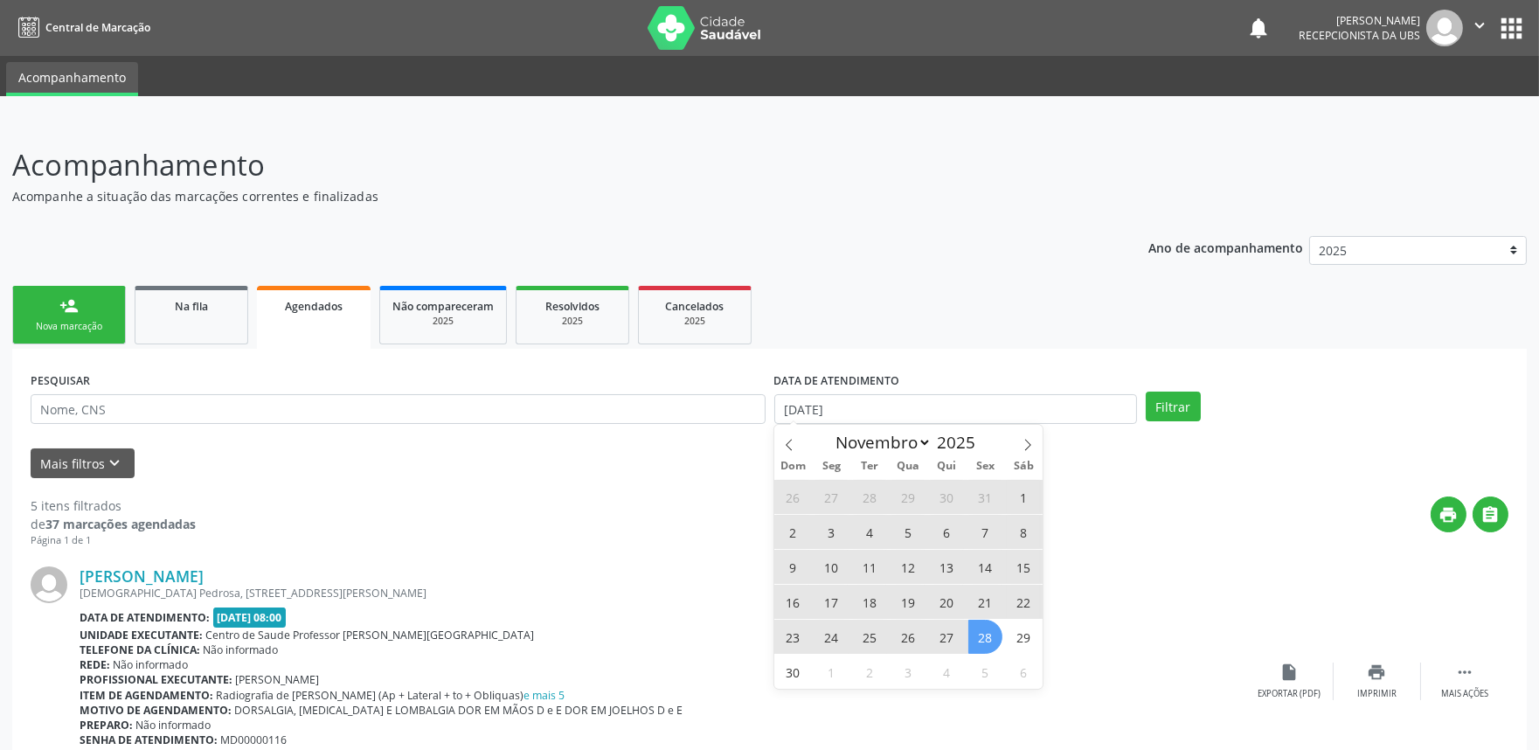
click at [994, 632] on span "28" at bounding box center [986, 637] width 34 height 34
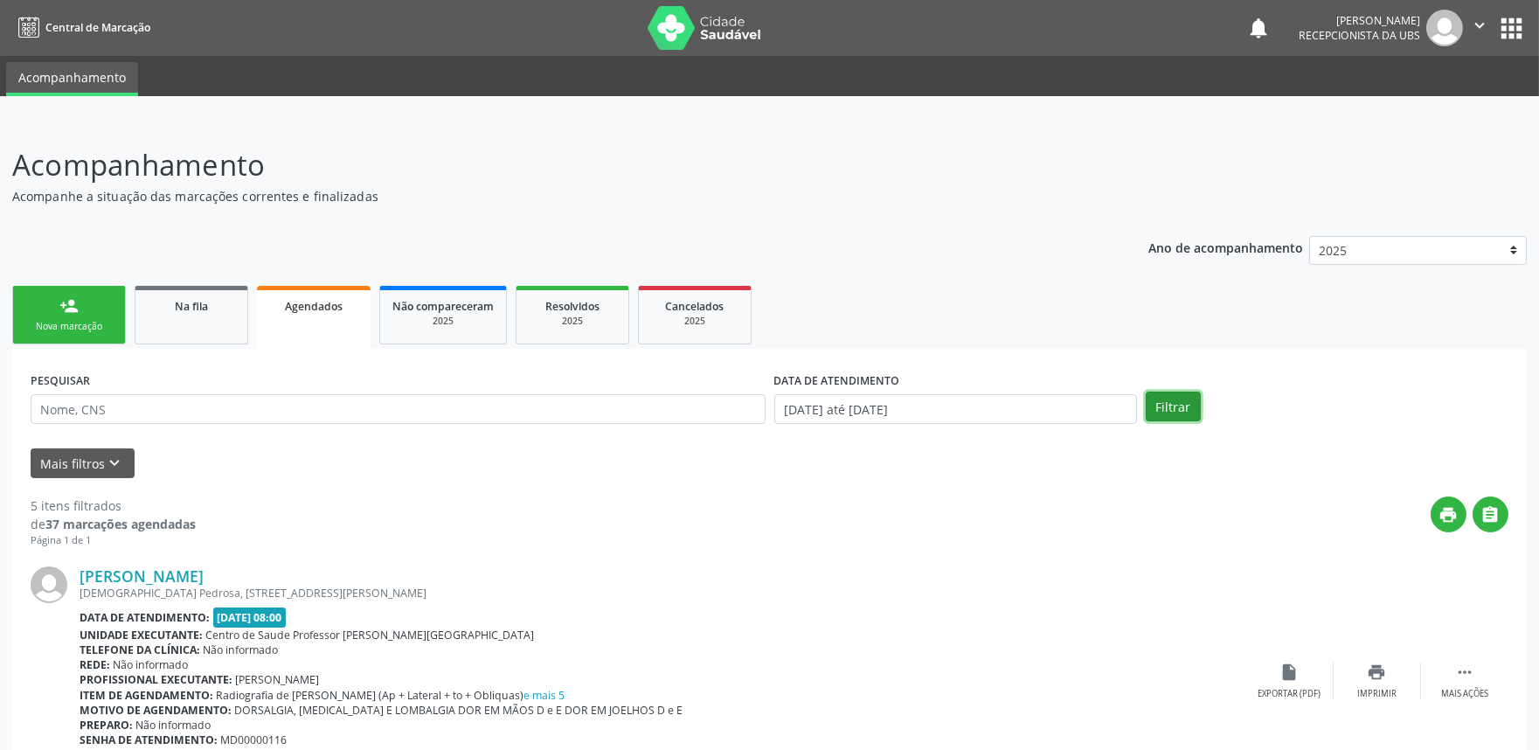
click at [1165, 405] on button "Filtrar" at bounding box center [1173, 407] width 55 height 30
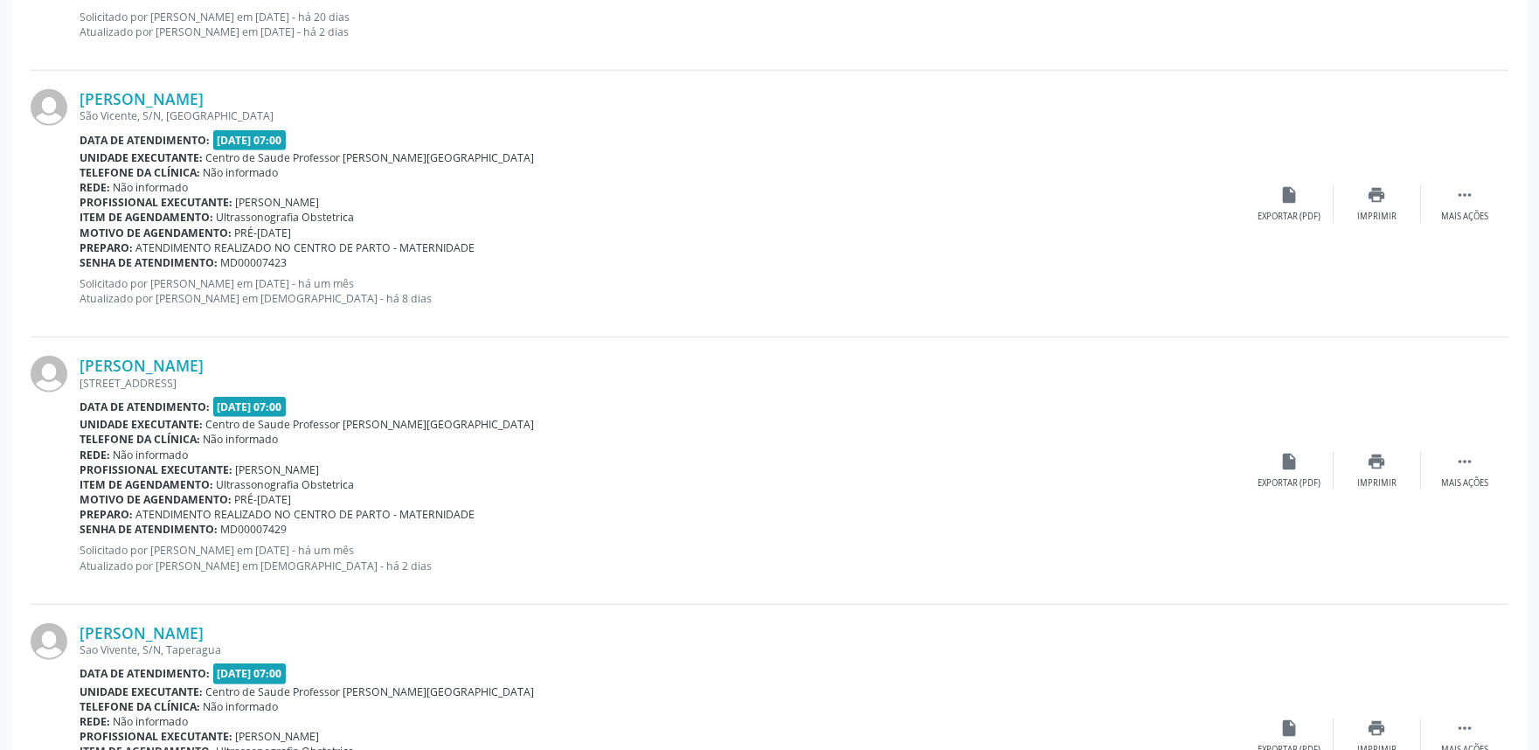
scroll to position [3882, 0]
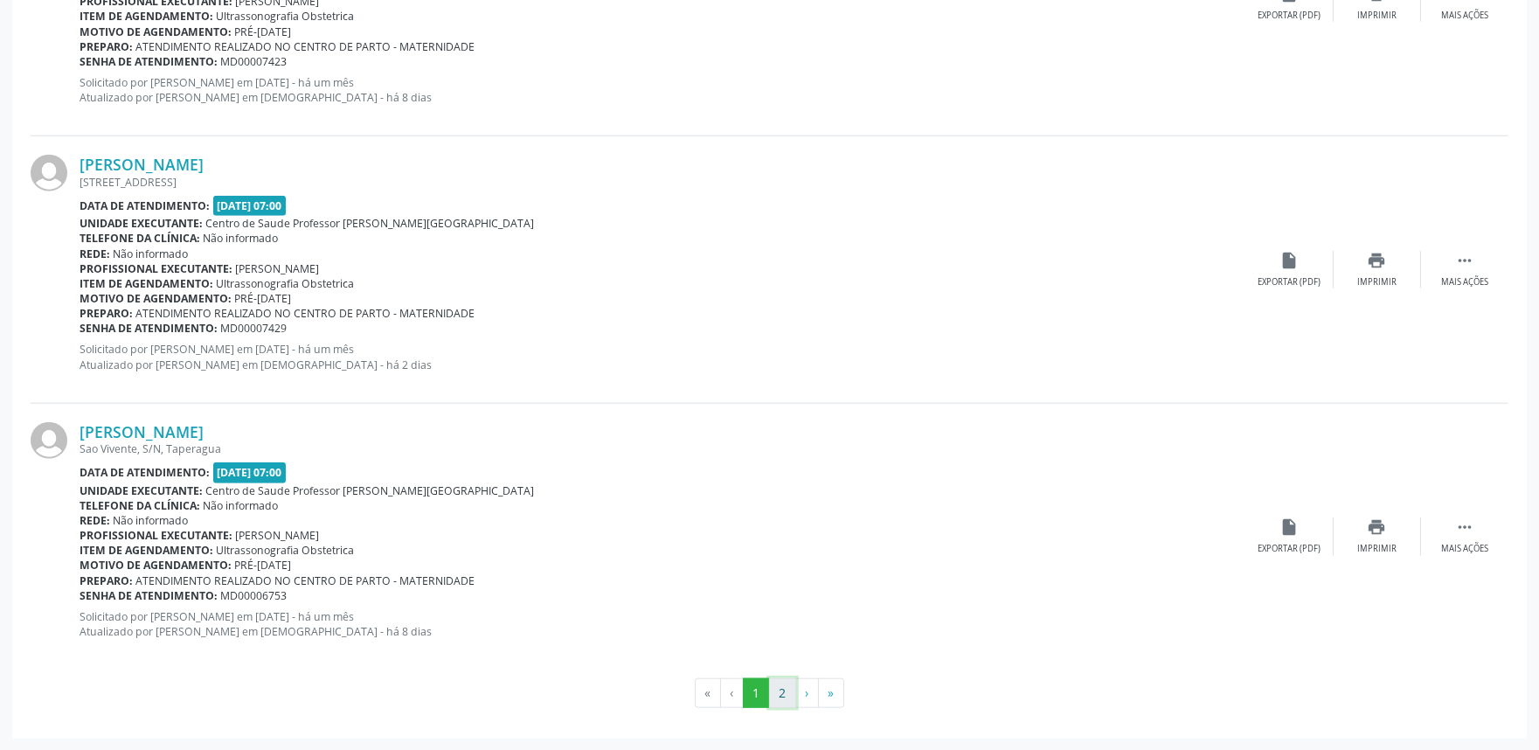
click at [776, 680] on button "2" at bounding box center [782, 693] width 27 height 30
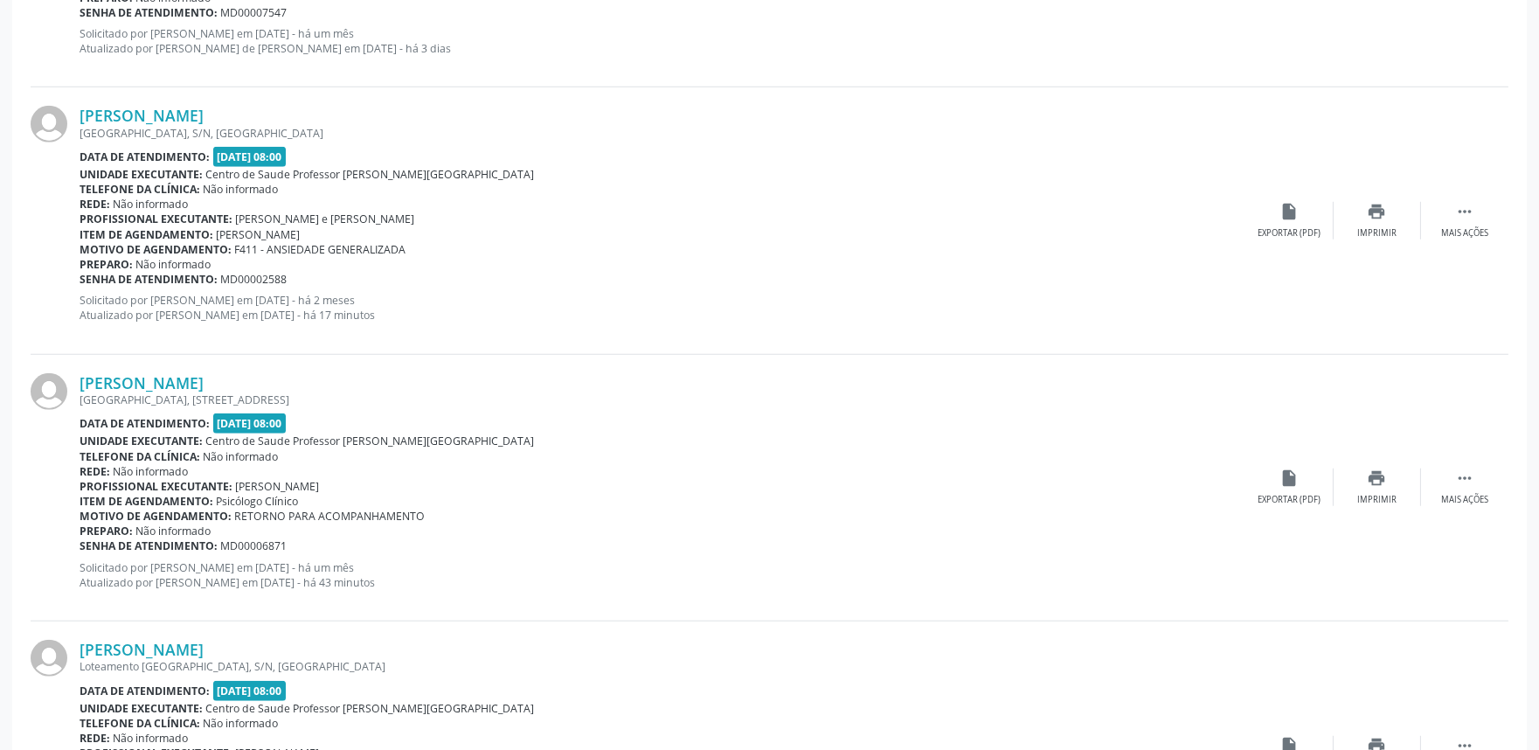
scroll to position [3200, 0]
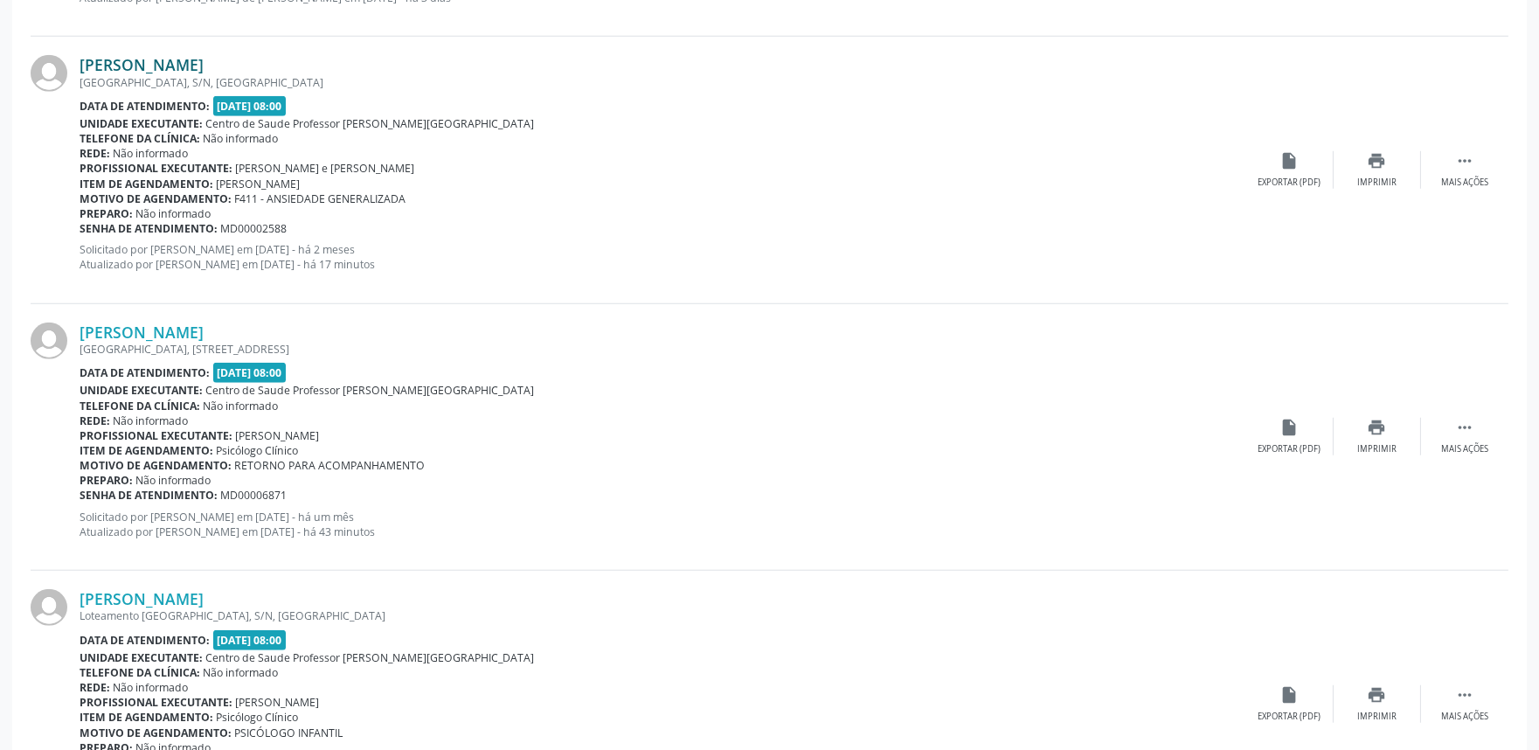
click at [164, 59] on link "[PERSON_NAME]" at bounding box center [142, 64] width 124 height 19
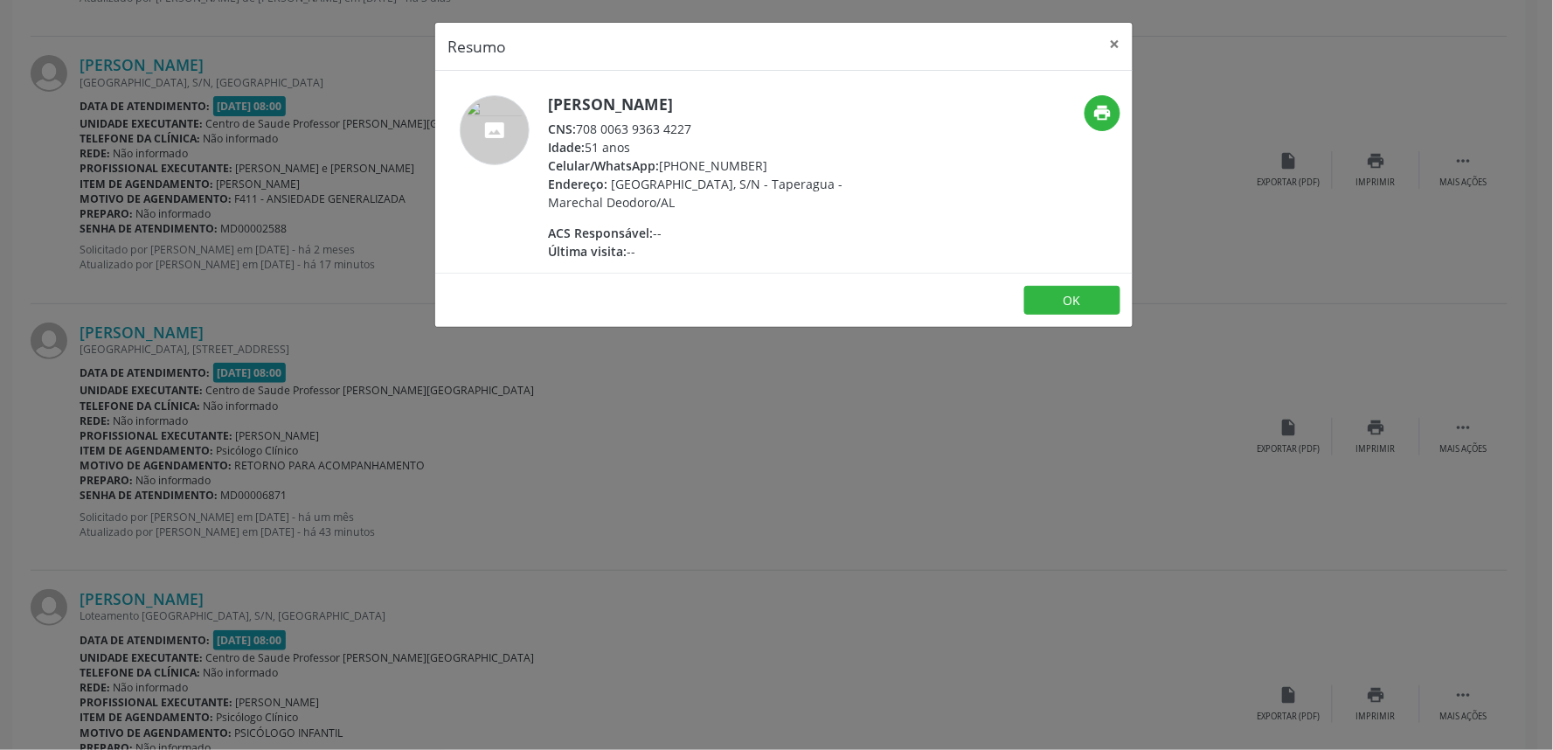
drag, startPoint x: 580, startPoint y: 131, endPoint x: 721, endPoint y: 133, distance: 140.8
click at [721, 133] on div "CNS: 708 0063 9363 4227" at bounding box center [718, 129] width 340 height 18
copy div "708 0063 9363 4227"
click at [737, 461] on div "Resumo × [PERSON_NAME] CNS: 708 0063 9363 4227 Idade: 51 anos Celular/WhatsApp:…" at bounding box center [776, 375] width 1553 height 750
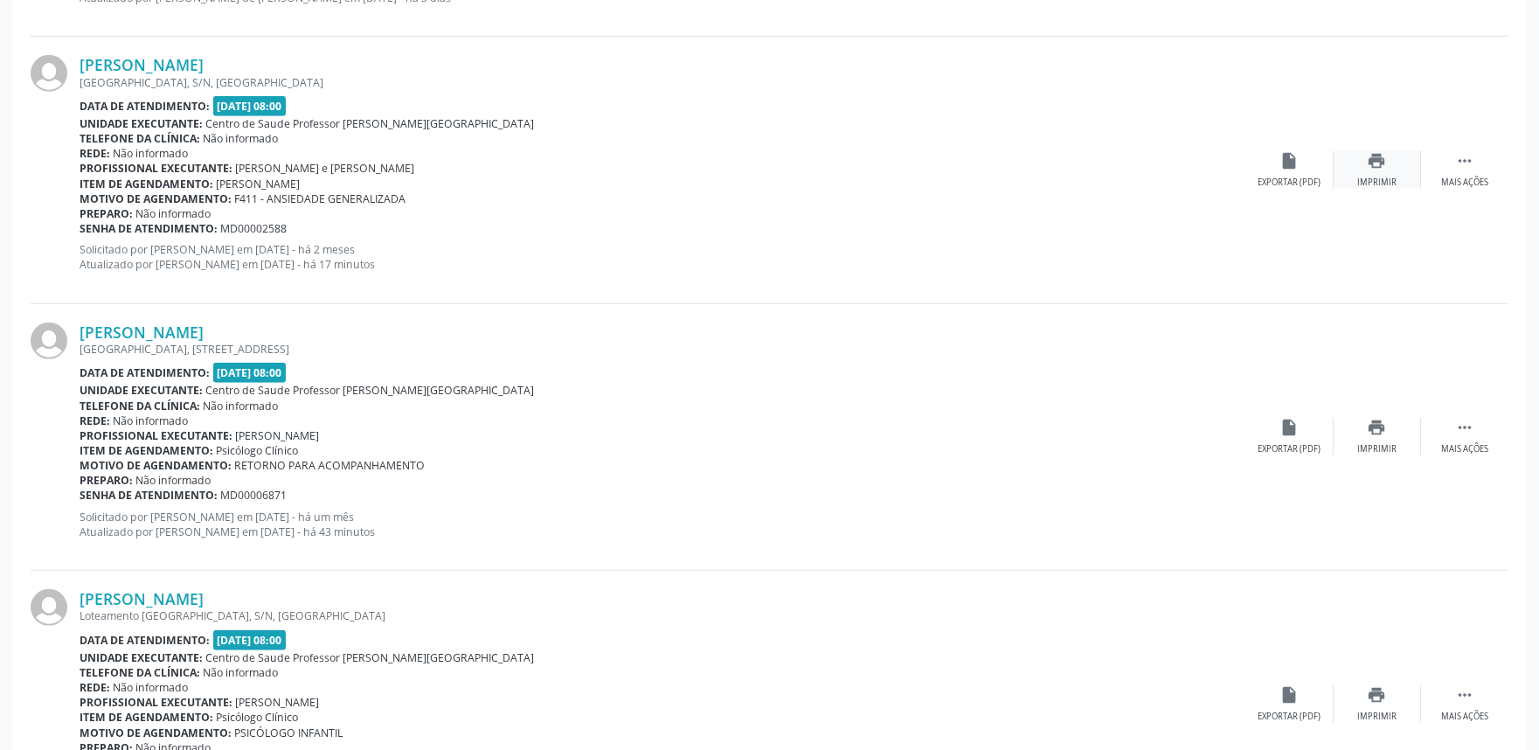
click at [1377, 170] on div "print Imprimir" at bounding box center [1377, 170] width 87 height 38
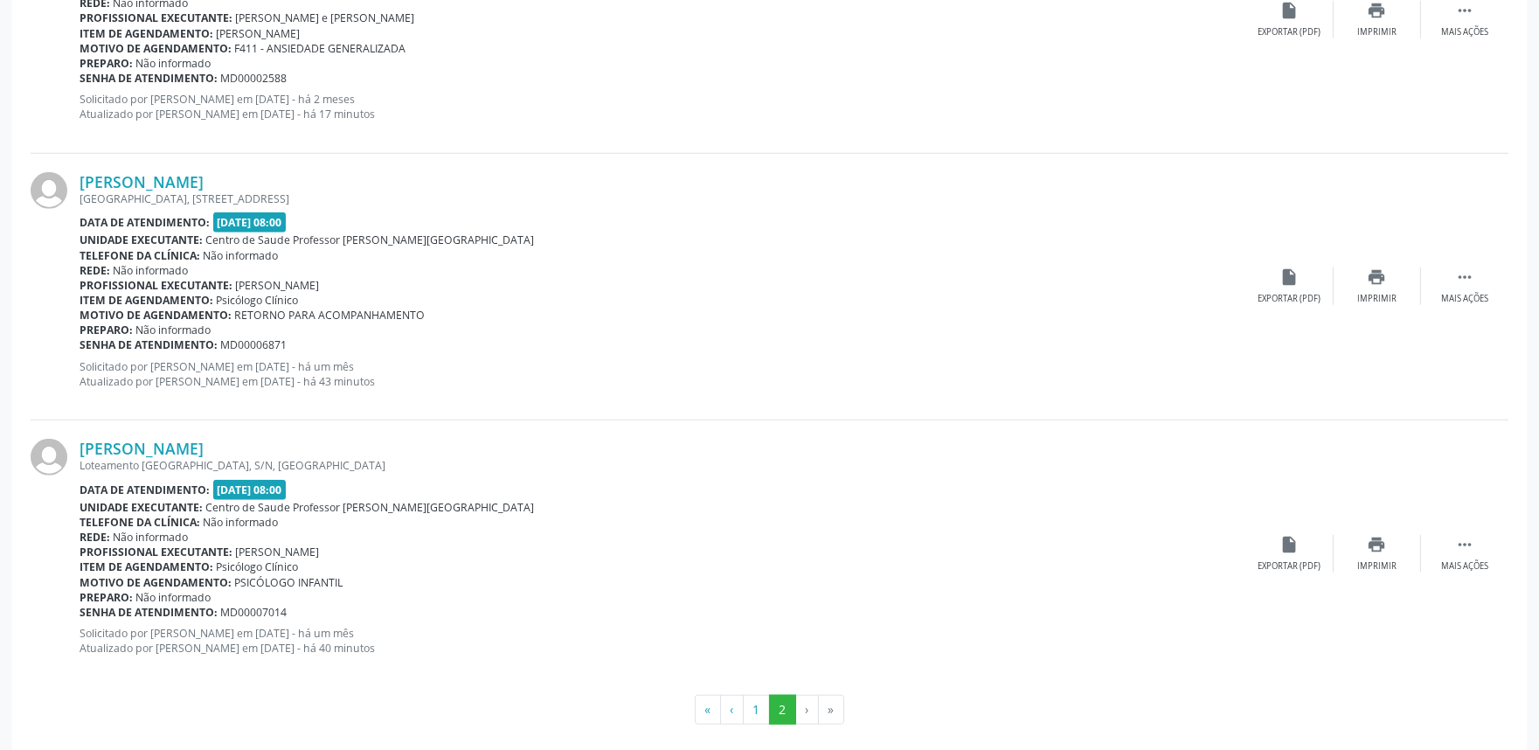
scroll to position [3366, 0]
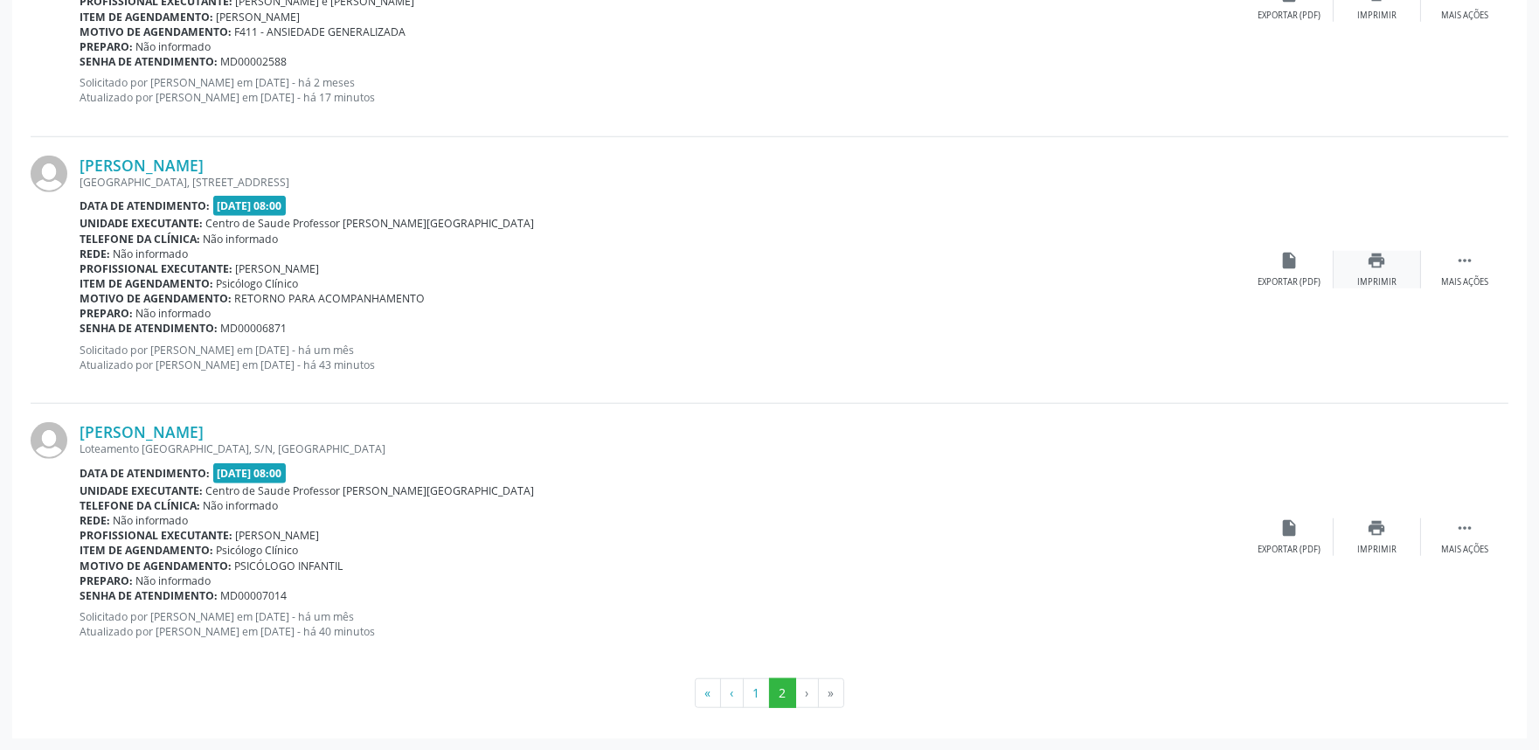
click at [1371, 258] on icon "print" at bounding box center [1377, 260] width 19 height 19
click at [163, 161] on link "[PERSON_NAME]" at bounding box center [142, 165] width 124 height 19
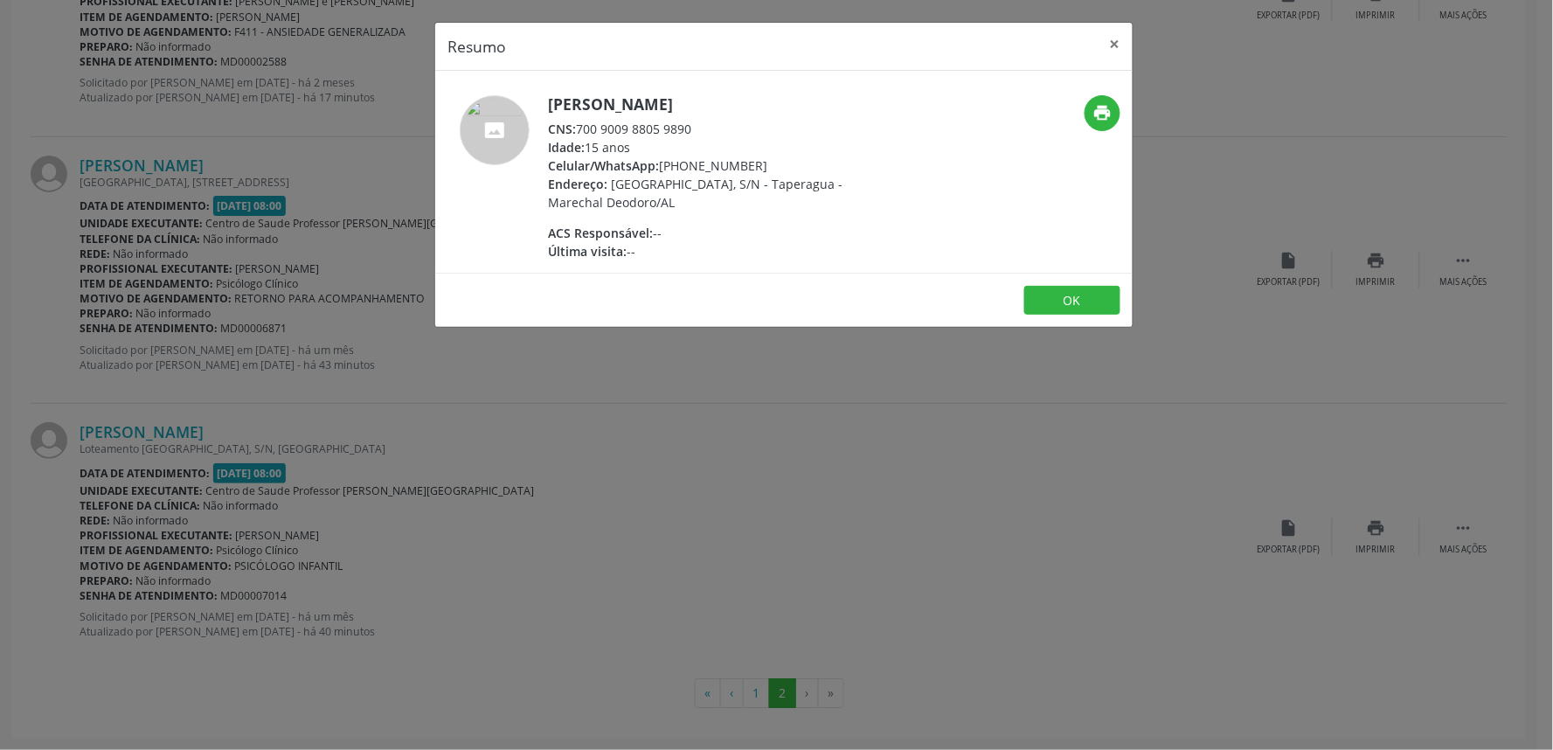
drag, startPoint x: 581, startPoint y: 128, endPoint x: 712, endPoint y: 127, distance: 131.1
click at [712, 127] on div "CNS: 700 9009 8805 9890" at bounding box center [718, 129] width 340 height 18
copy div "700 9009 8805 9890"
click at [618, 462] on div "Resumo × [PERSON_NAME] CNS: 700 9009 8805 9890 Idade: 15 anos Celular/WhatsApp:…" at bounding box center [776, 375] width 1553 height 750
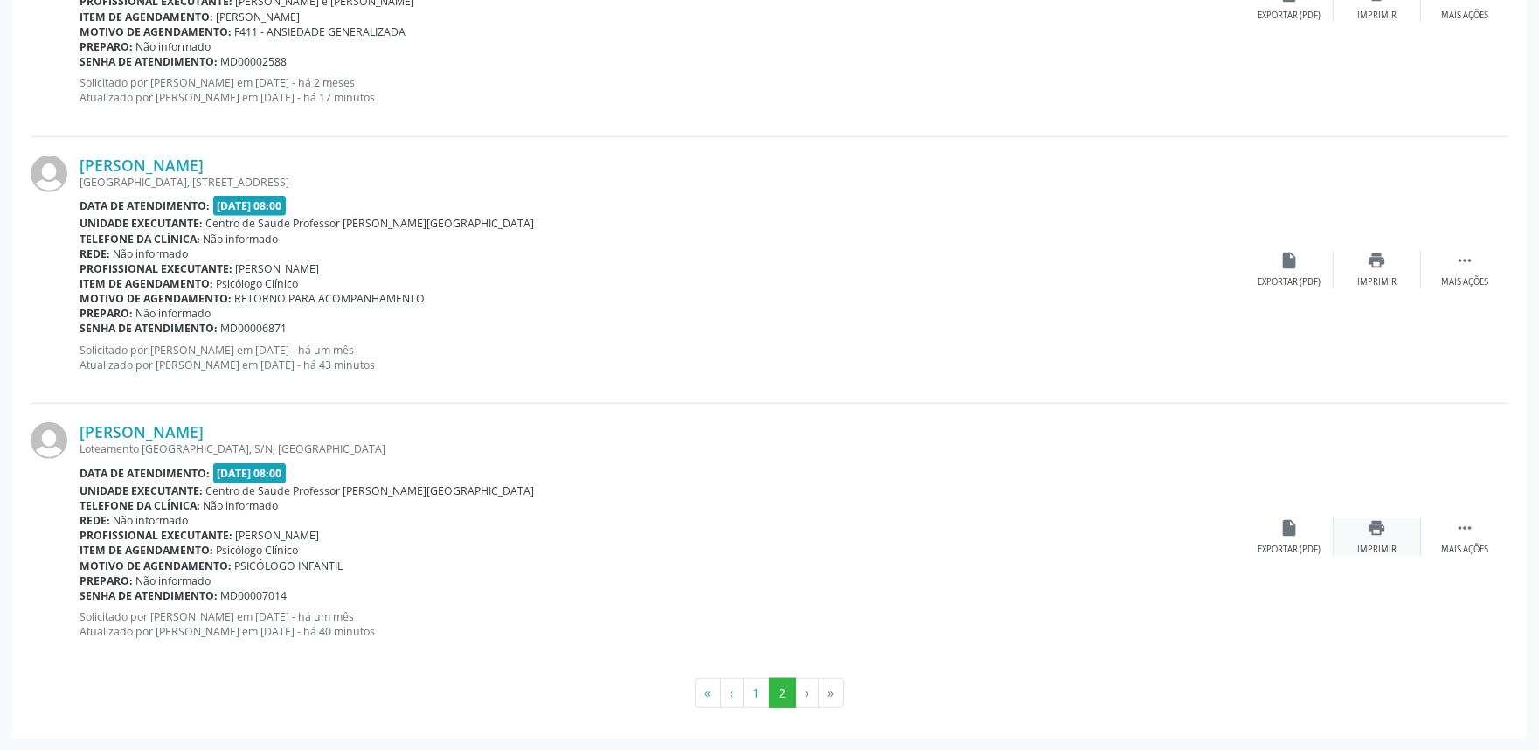
click at [1373, 530] on icon "print" at bounding box center [1377, 527] width 19 height 19
click at [191, 434] on link "[PERSON_NAME]" at bounding box center [142, 431] width 124 height 19
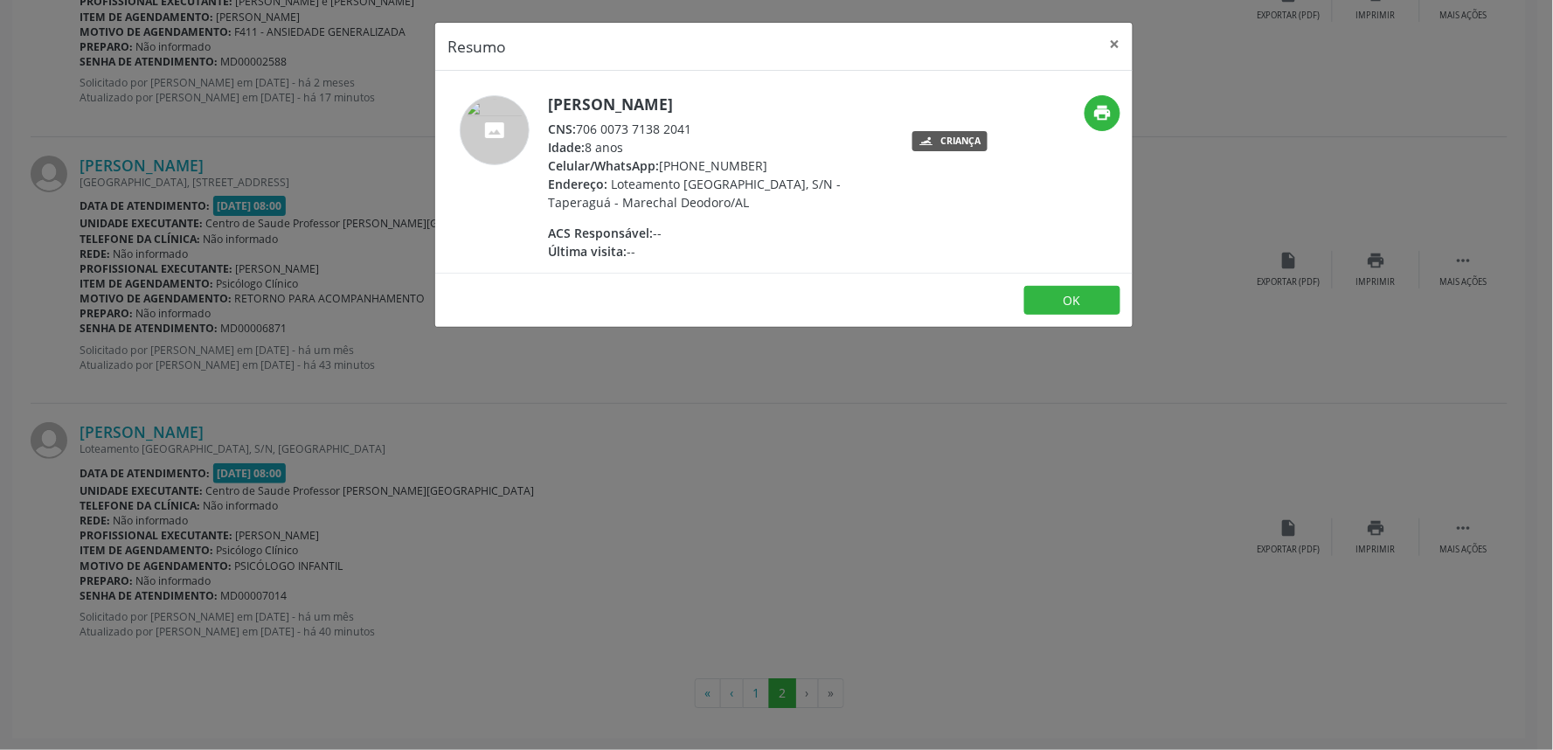
drag, startPoint x: 578, startPoint y: 125, endPoint x: 702, endPoint y: 128, distance: 124.2
click at [702, 128] on div "CNS: 706 0073 7138 2041" at bounding box center [718, 129] width 340 height 18
copy div "706 0073 7138 2041"
click at [779, 452] on div "Resumo × [PERSON_NAME] CNS: 706 0073 7138 2041 Idade: 8 anos Celular/WhatsApp: …" at bounding box center [776, 375] width 1553 height 750
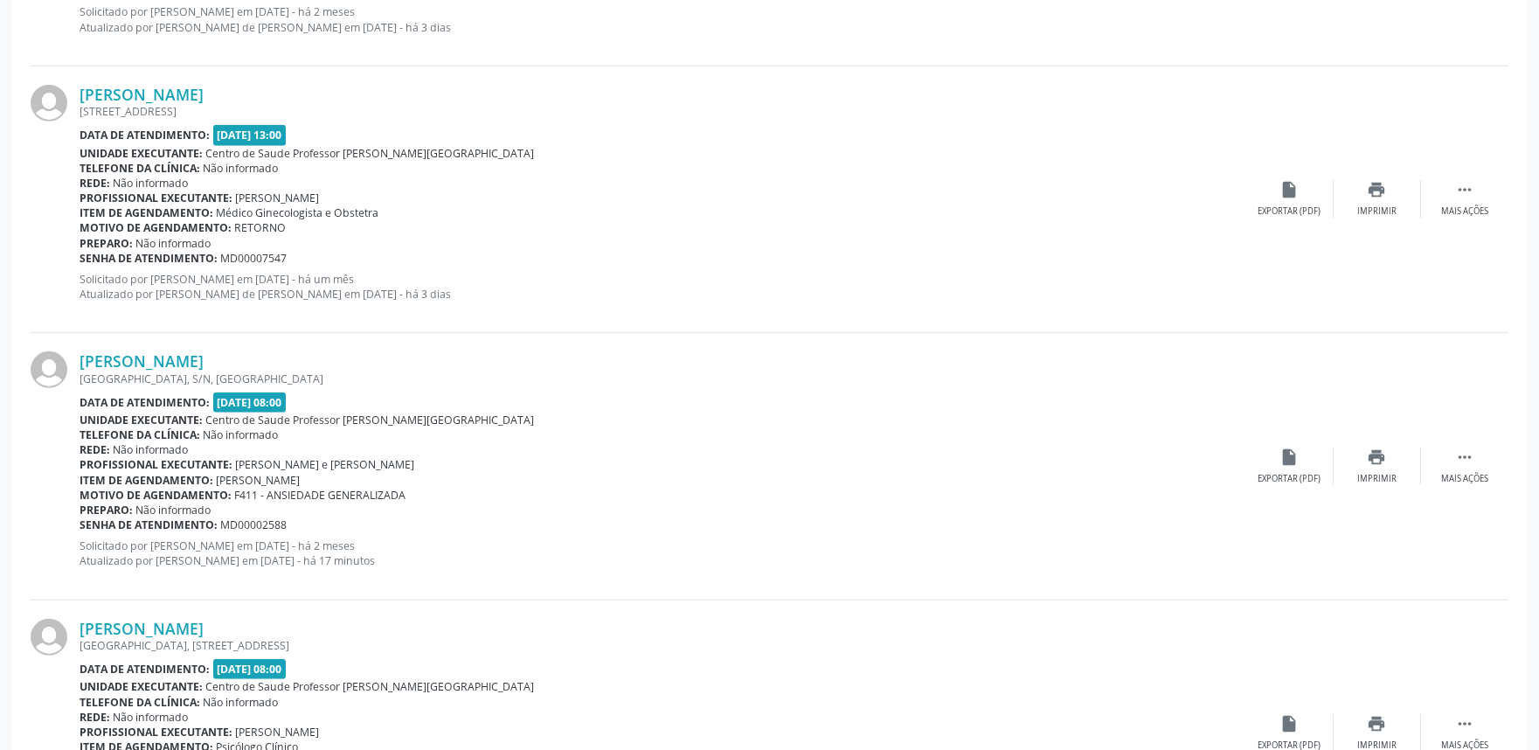
scroll to position [2880, 0]
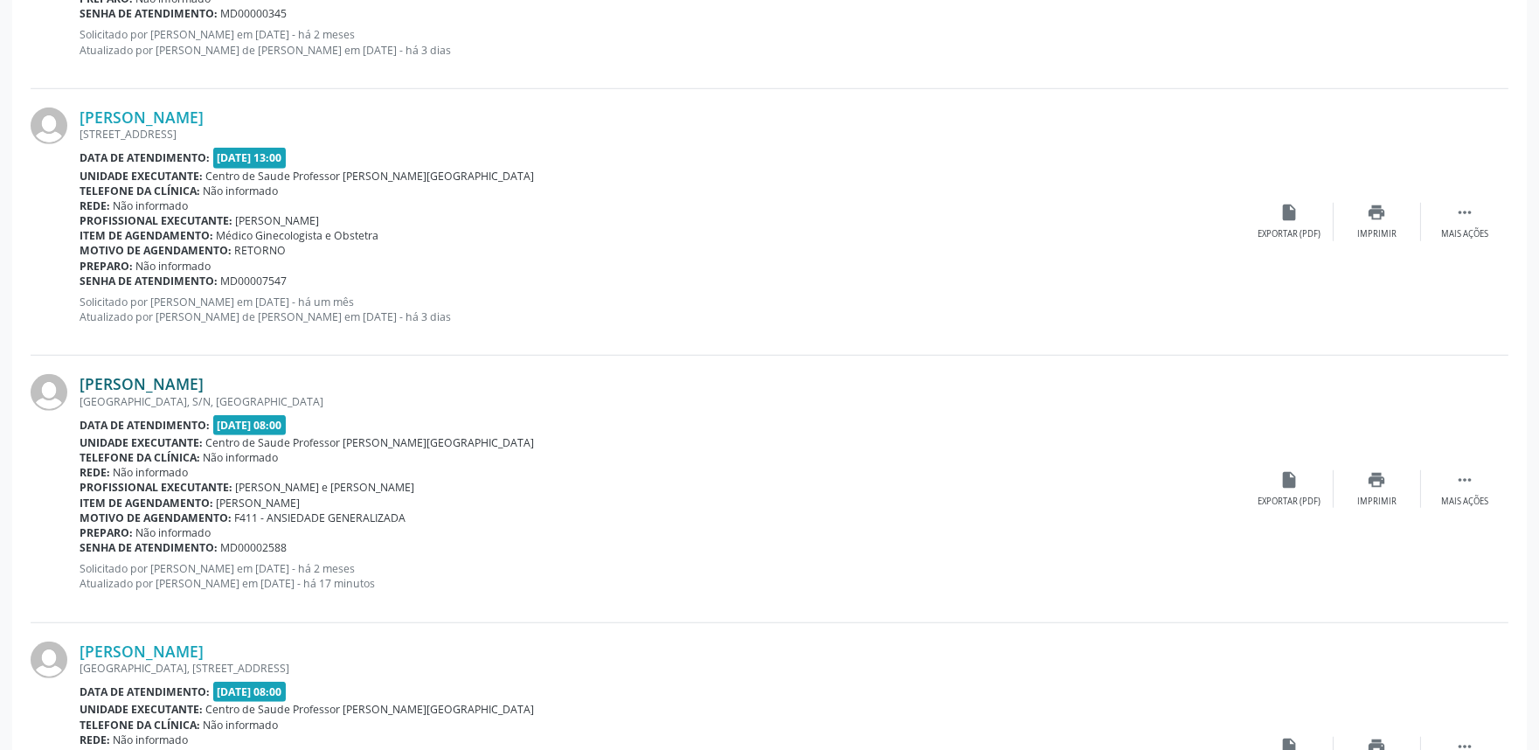
click at [135, 386] on link "[PERSON_NAME]" at bounding box center [142, 383] width 124 height 19
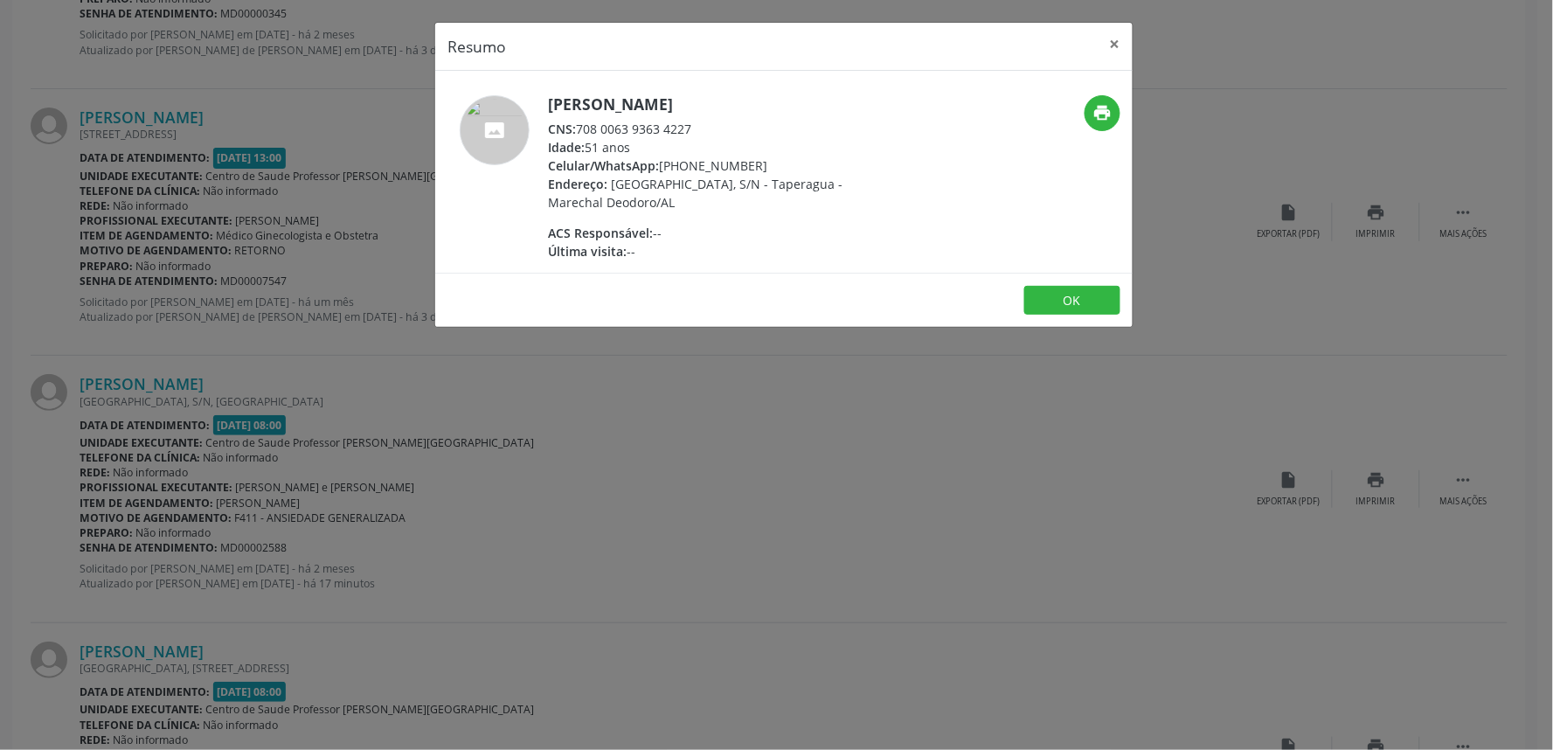
drag, startPoint x: 575, startPoint y: 123, endPoint x: 729, endPoint y: 129, distance: 154.0
click at [729, 129] on div "CNS: 708 0063 9363 4227" at bounding box center [718, 129] width 340 height 18
copy div "708 0063 9363 4227"
click at [1104, 469] on div "Resumo × [PERSON_NAME] CNS: 708 0063 9363 4227 Idade: 51 anos Celular/WhatsApp:…" at bounding box center [776, 375] width 1553 height 750
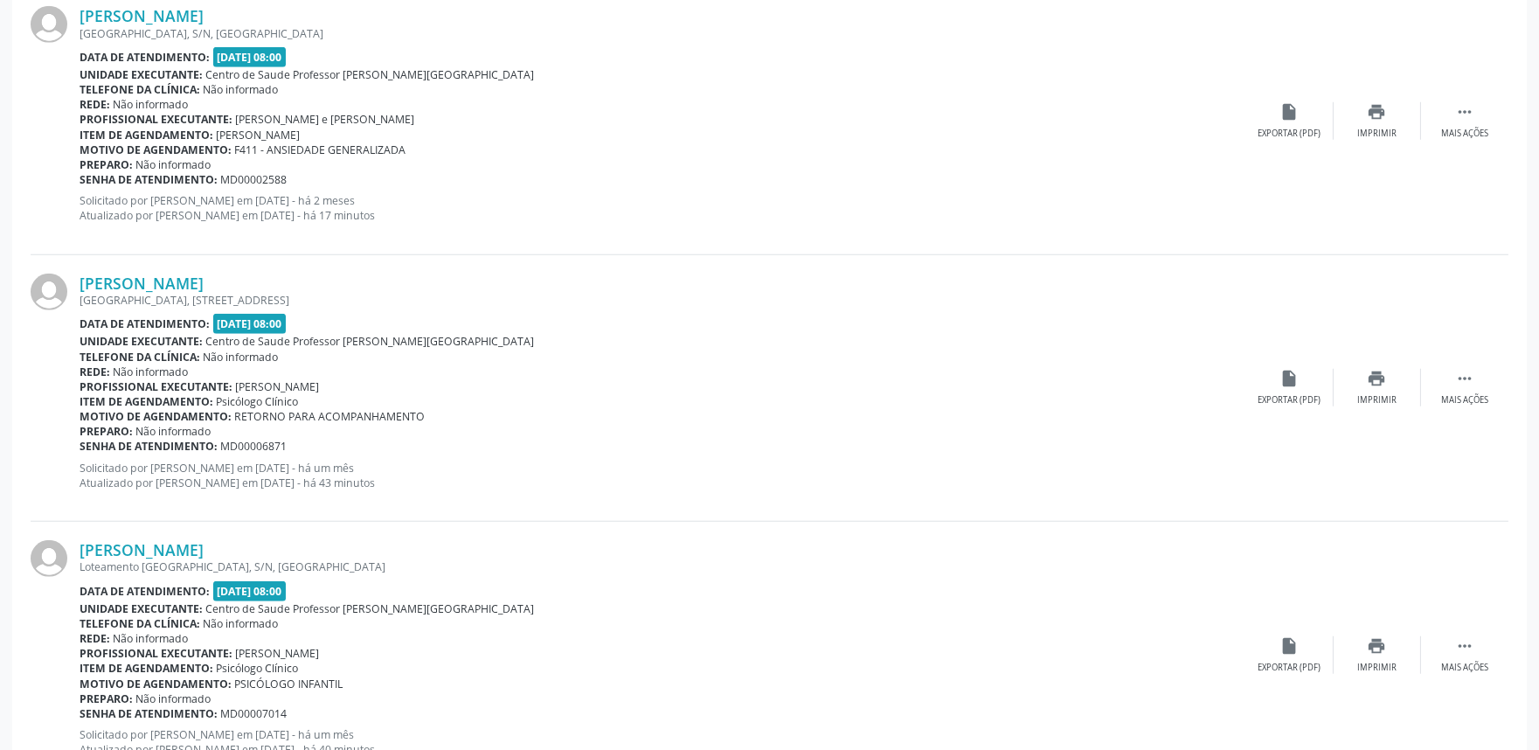
scroll to position [3366, 0]
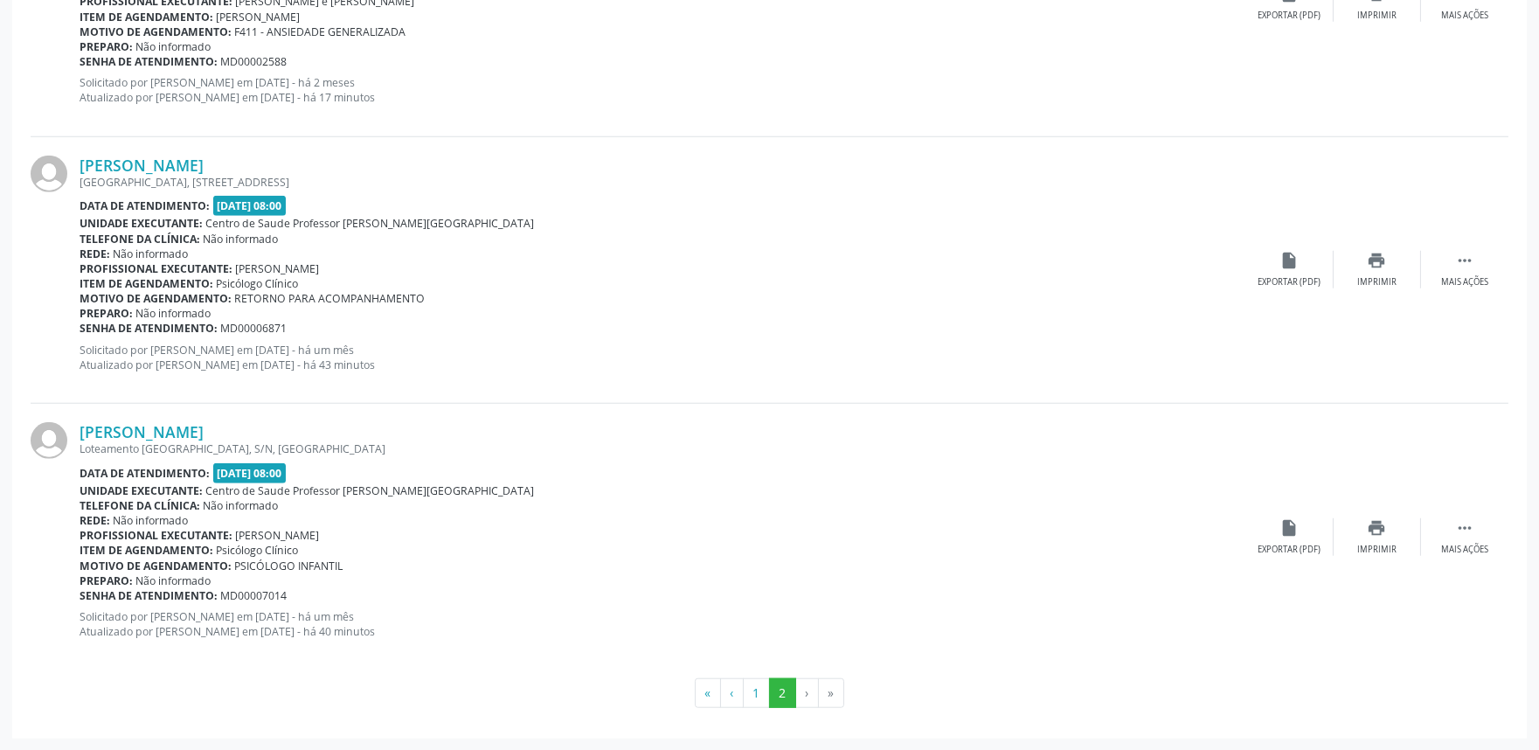
click at [1384, 295] on div "[PERSON_NAME] [GEOGRAPHIC_DATA], 115, [GEOGRAPHIC_DATA] Data de atendimento: [D…" at bounding box center [770, 270] width 1478 height 267
click at [1382, 269] on div "print Imprimir" at bounding box center [1377, 270] width 87 height 38
click at [161, 163] on link "[PERSON_NAME]" at bounding box center [142, 165] width 124 height 19
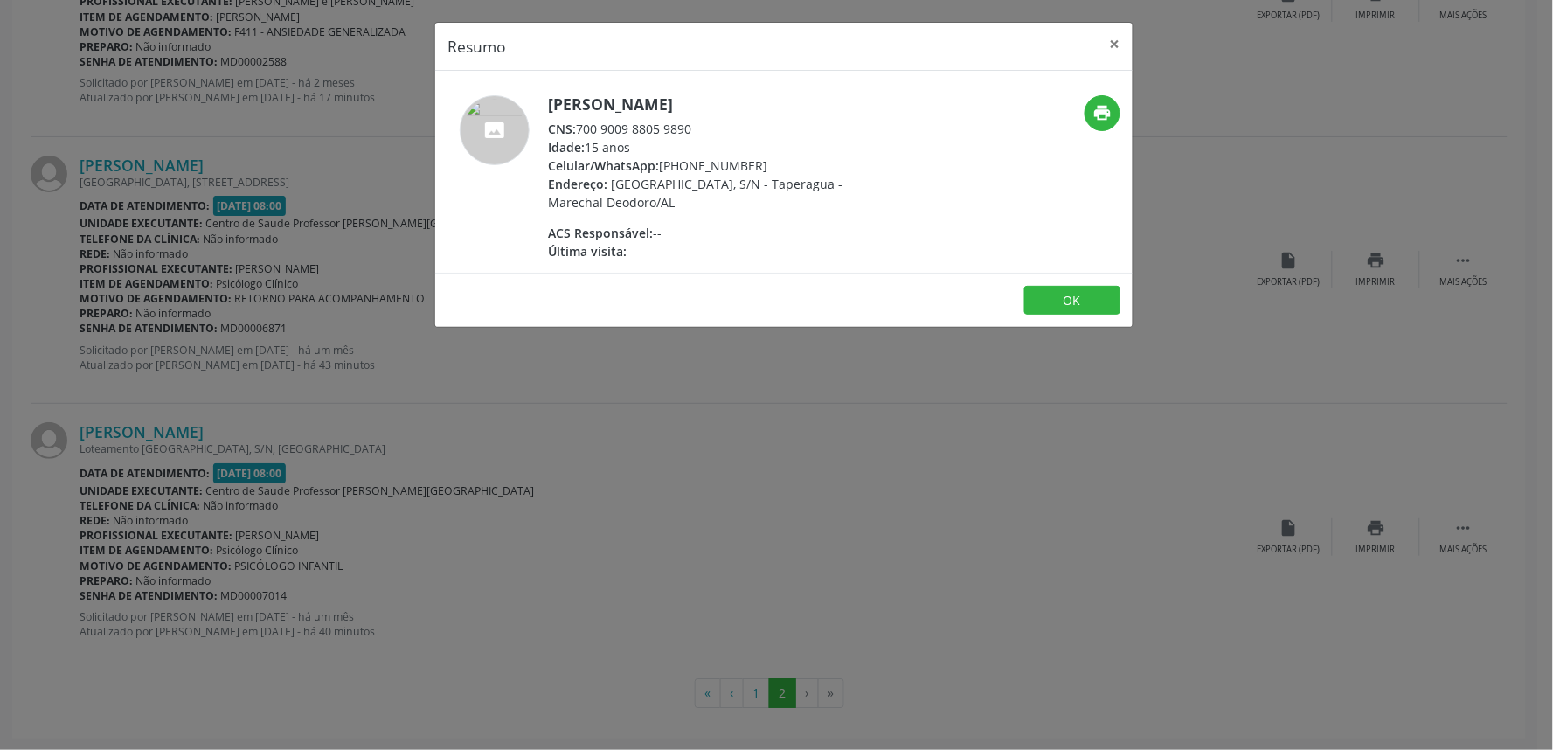
drag, startPoint x: 583, startPoint y: 129, endPoint x: 660, endPoint y: 133, distance: 77.0
click at [660, 133] on div "CNS: 700 9009 8805 9890" at bounding box center [718, 129] width 340 height 18
drag, startPoint x: 580, startPoint y: 133, endPoint x: 793, endPoint y: 129, distance: 212.5
click at [793, 129] on div "CNS: 700 9009 8805 9890" at bounding box center [718, 129] width 340 height 18
copy div "700 9009 8805 9890"
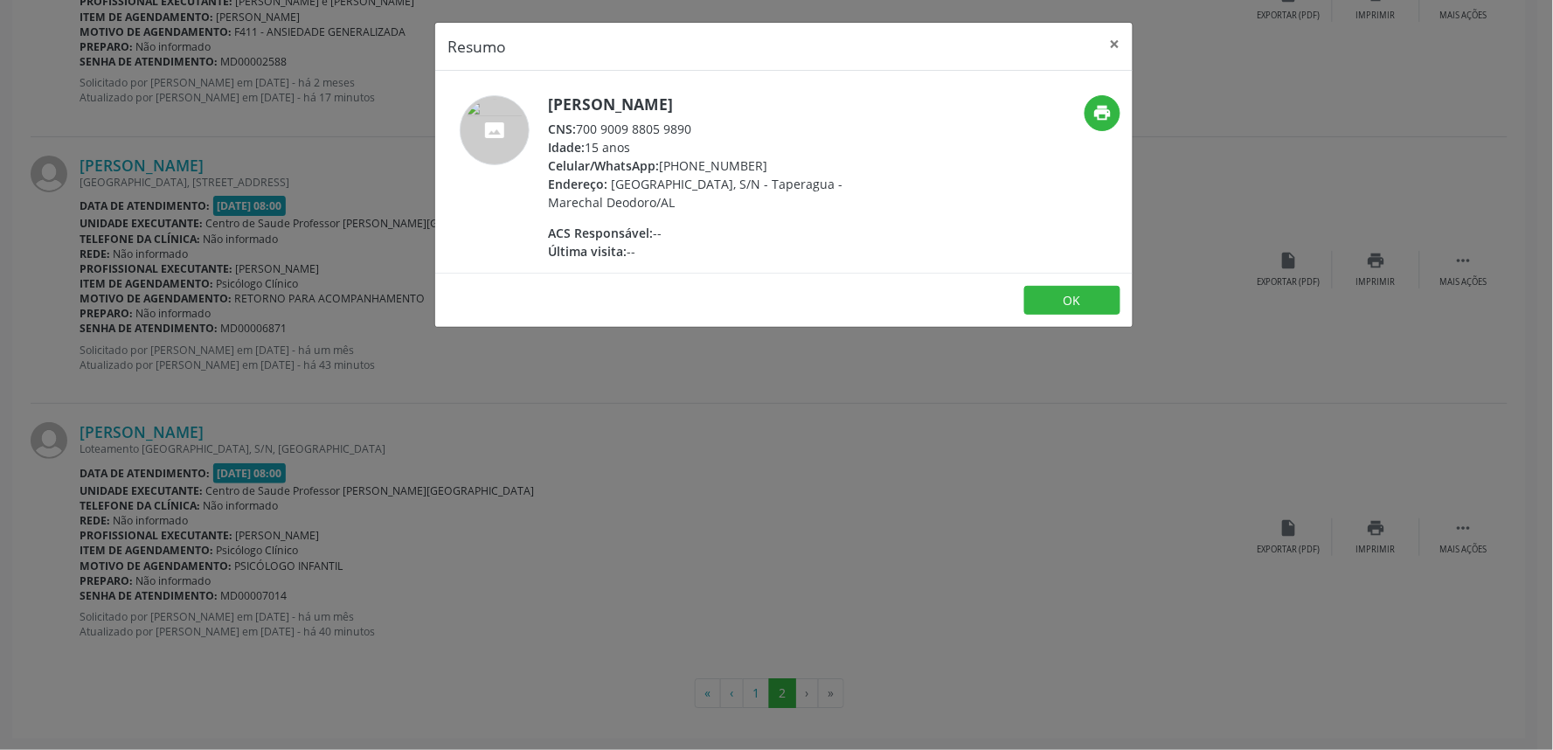
click at [932, 523] on div "Resumo × Davi dos Santos Vieira CNS: 700 9009 8805 9890 Idade: 15 anos Celular/…" at bounding box center [776, 375] width 1553 height 750
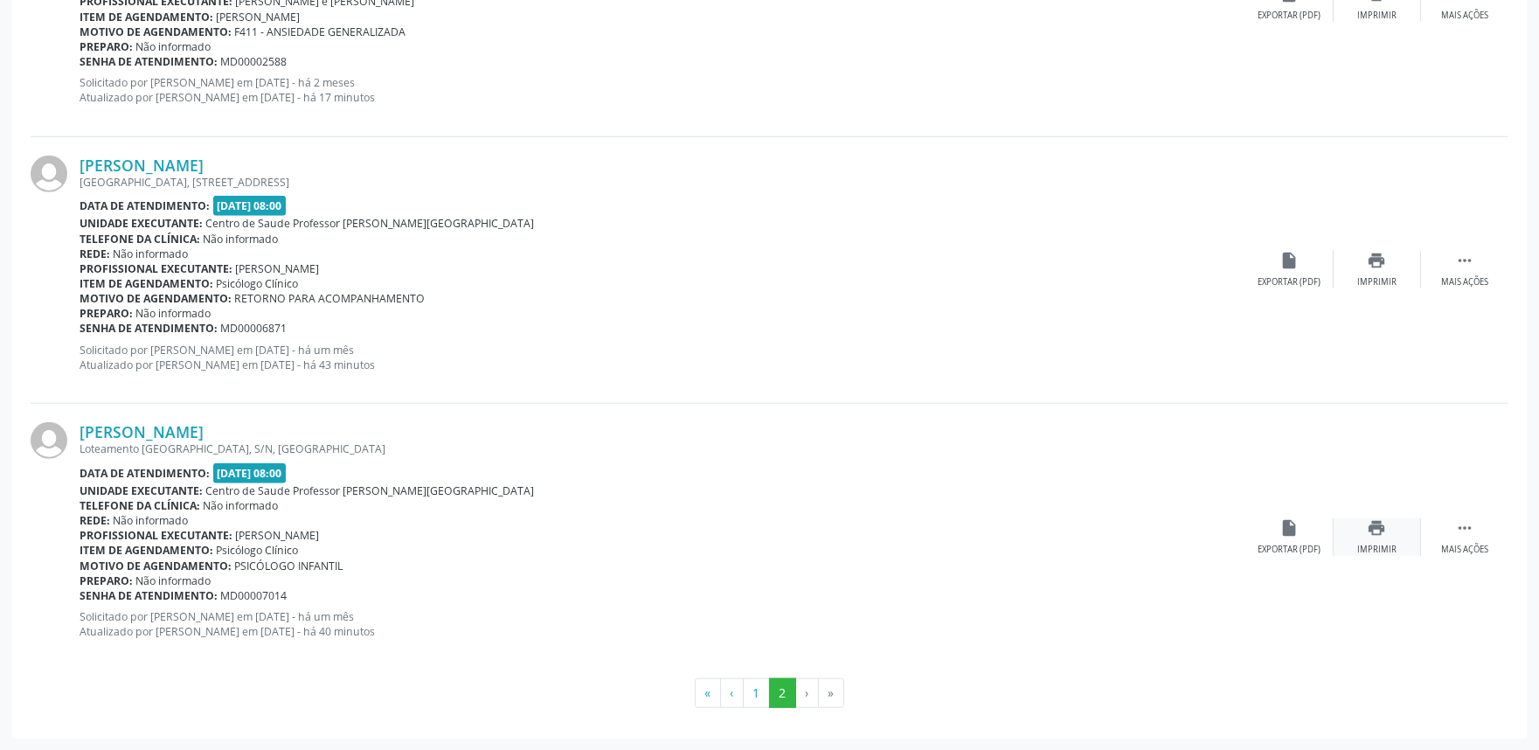
click at [1386, 538] on div "print Imprimir" at bounding box center [1377, 537] width 87 height 38
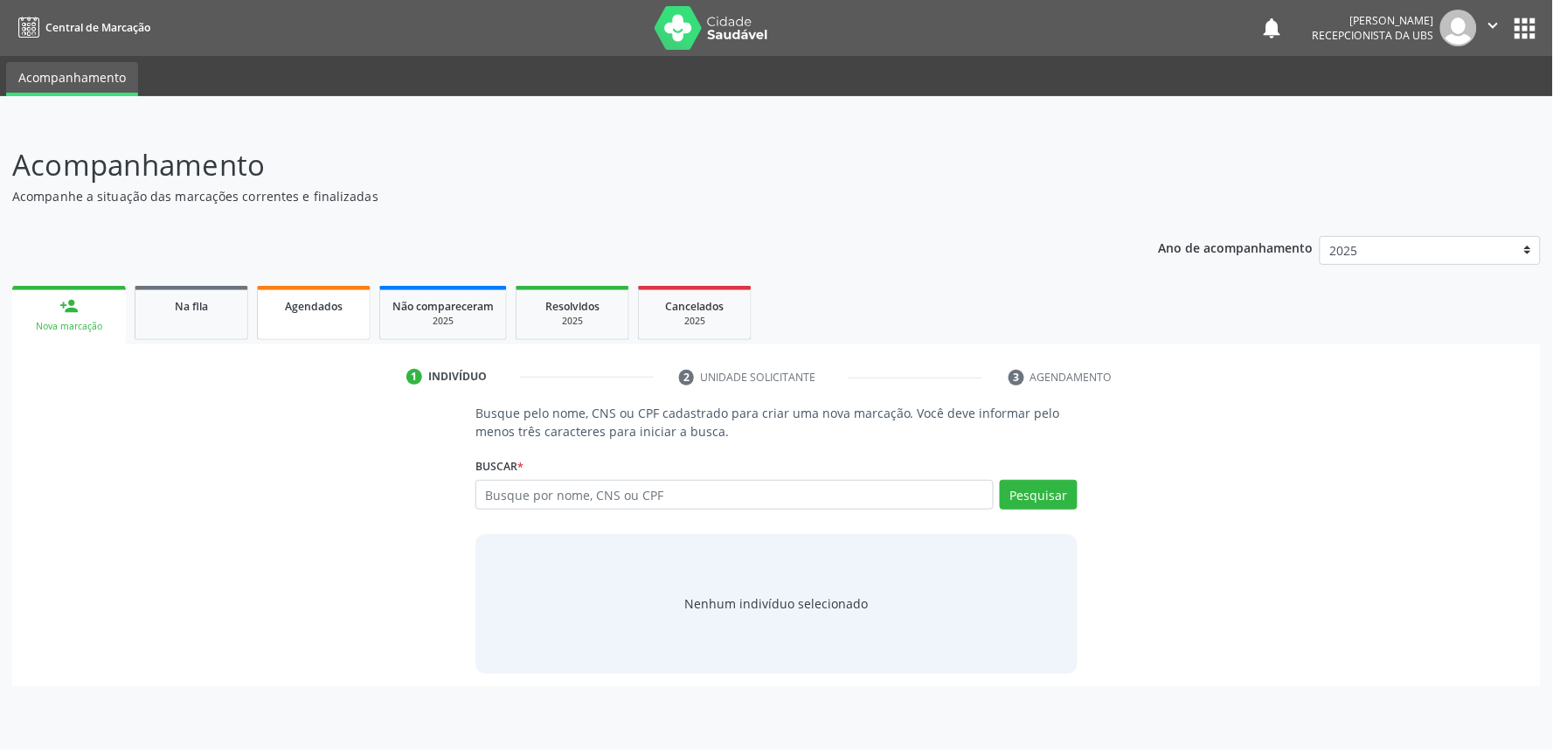
click at [306, 299] on span "Agendados" at bounding box center [314, 306] width 58 height 15
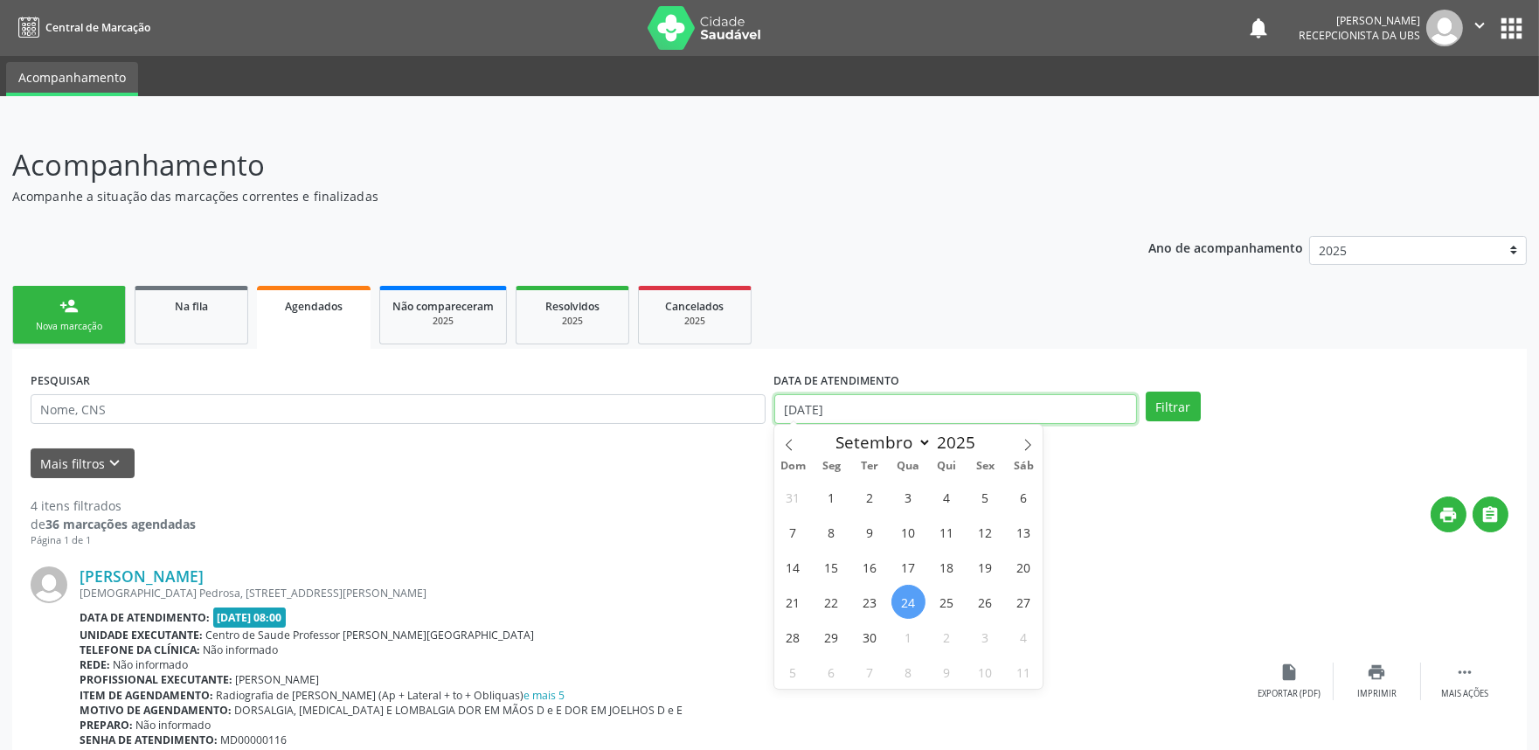
click at [974, 406] on input "[DATE]" at bounding box center [956, 409] width 363 height 30
click at [831, 495] on span "1" at bounding box center [832, 497] width 34 height 34
type input "[DATE]"
click at [1032, 437] on span at bounding box center [1028, 440] width 30 height 30
select select "9"
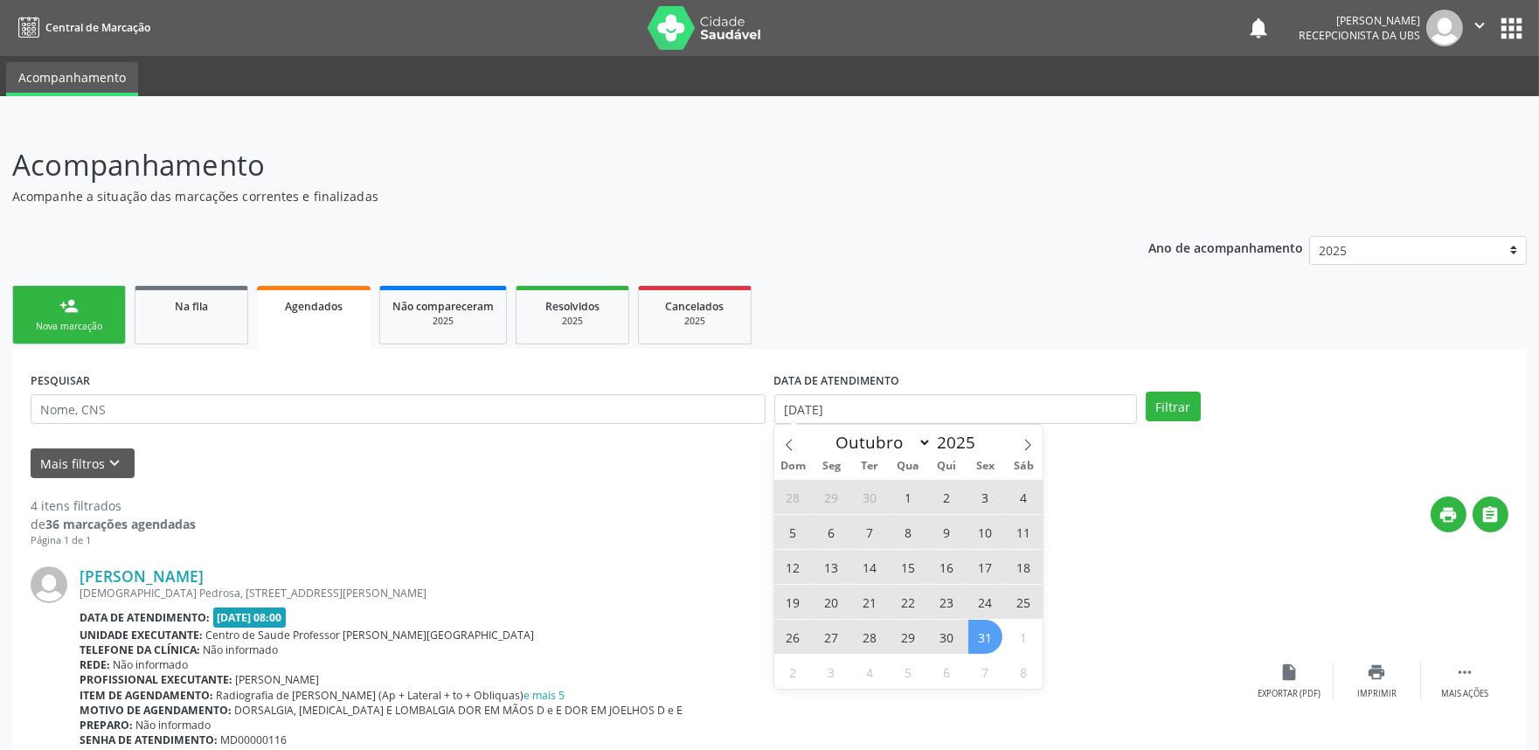
click at [994, 634] on span "31" at bounding box center [986, 637] width 34 height 34
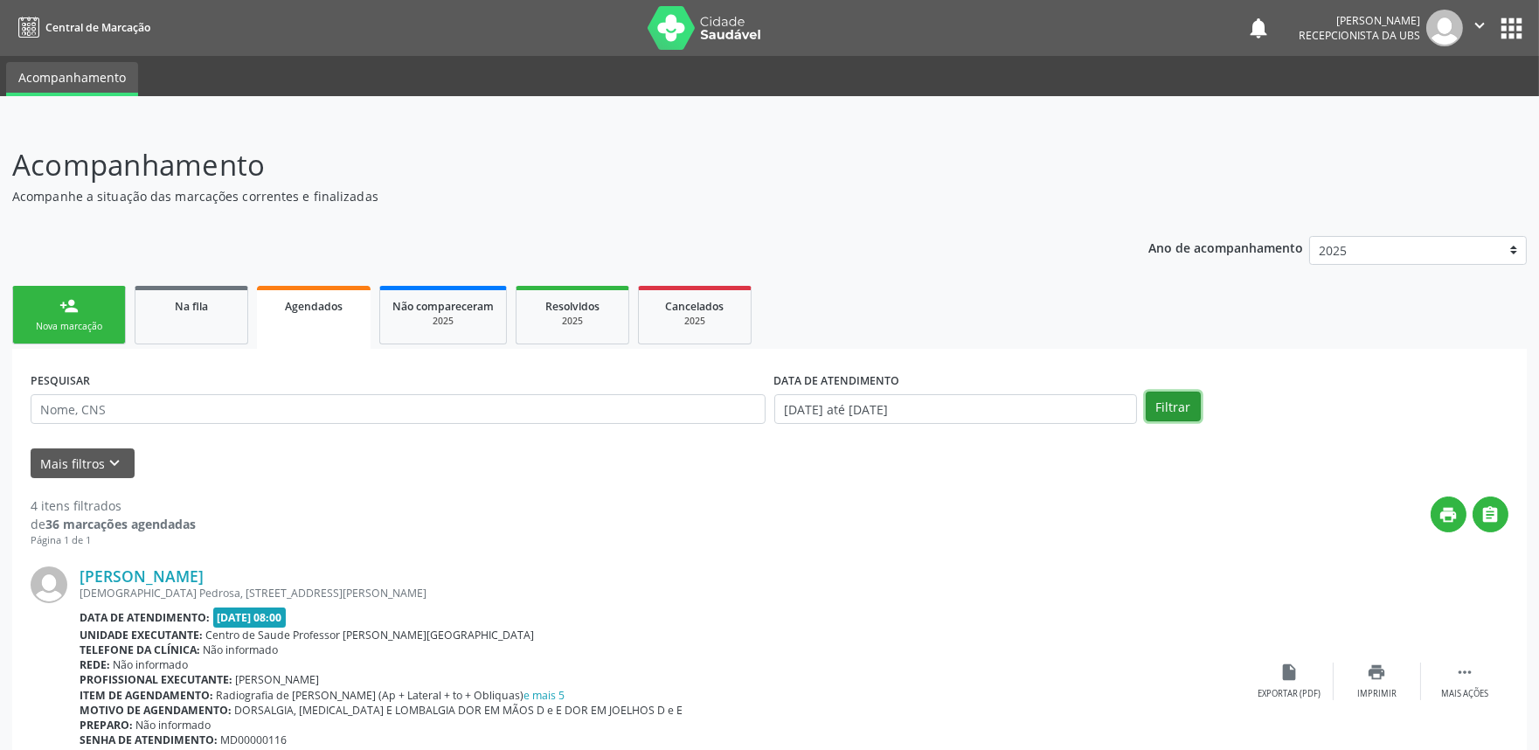
click at [1174, 394] on button "Filtrar" at bounding box center [1173, 407] width 55 height 30
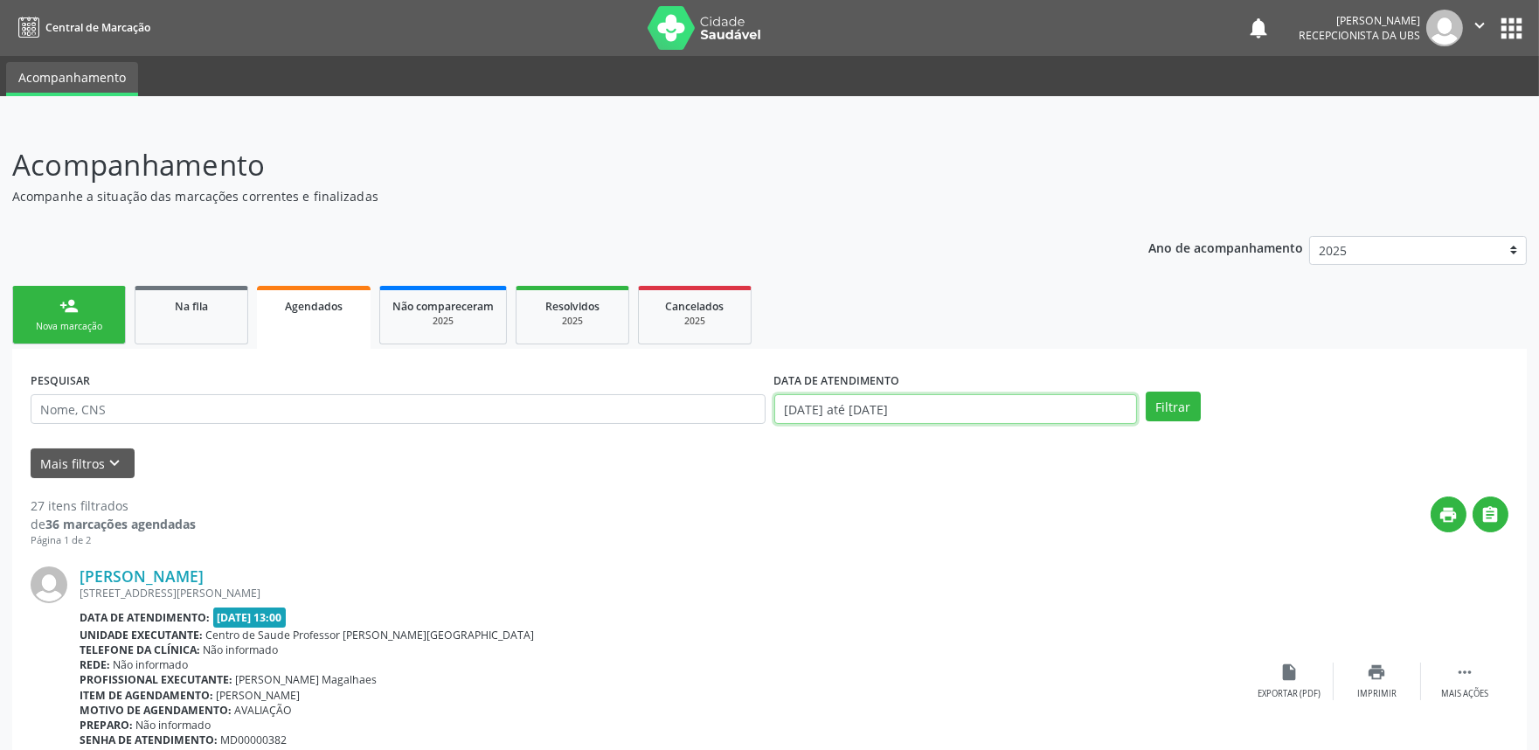
click at [1006, 417] on input "[DATE] até [DATE]" at bounding box center [956, 409] width 363 height 30
drag, startPoint x: 1061, startPoint y: 428, endPoint x: 1067, endPoint y: 411, distance: 18.3
click at [1067, 411] on div "DATA DE ATENDIMENTO [DATE] até [DATE]" at bounding box center [956, 401] width 372 height 68
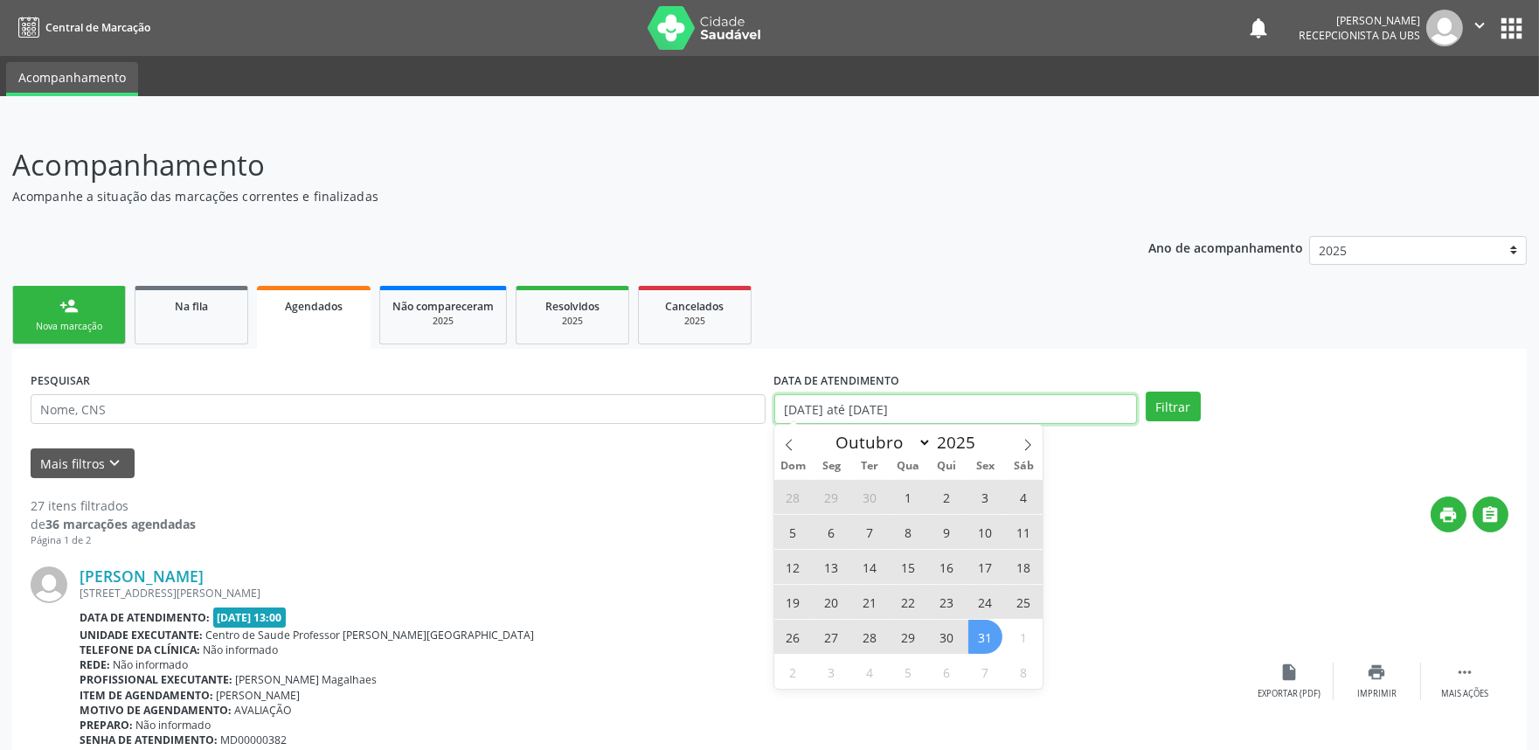
click at [1067, 411] on input "[DATE] até [DATE]" at bounding box center [956, 409] width 363 height 30
click at [794, 434] on span at bounding box center [790, 440] width 30 height 30
select select "8"
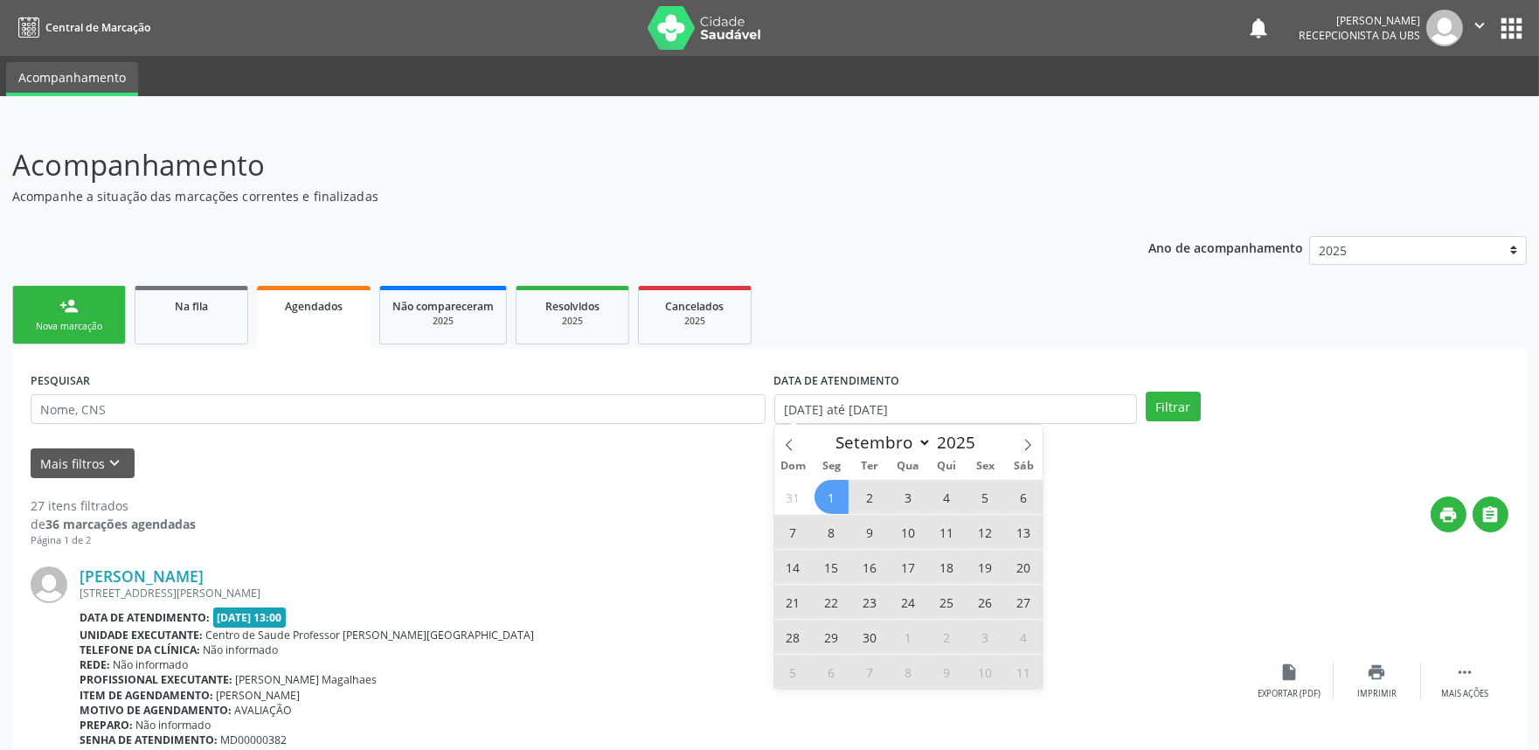
click at [866, 573] on span "16" at bounding box center [870, 567] width 34 height 34
type input "[DATE]"
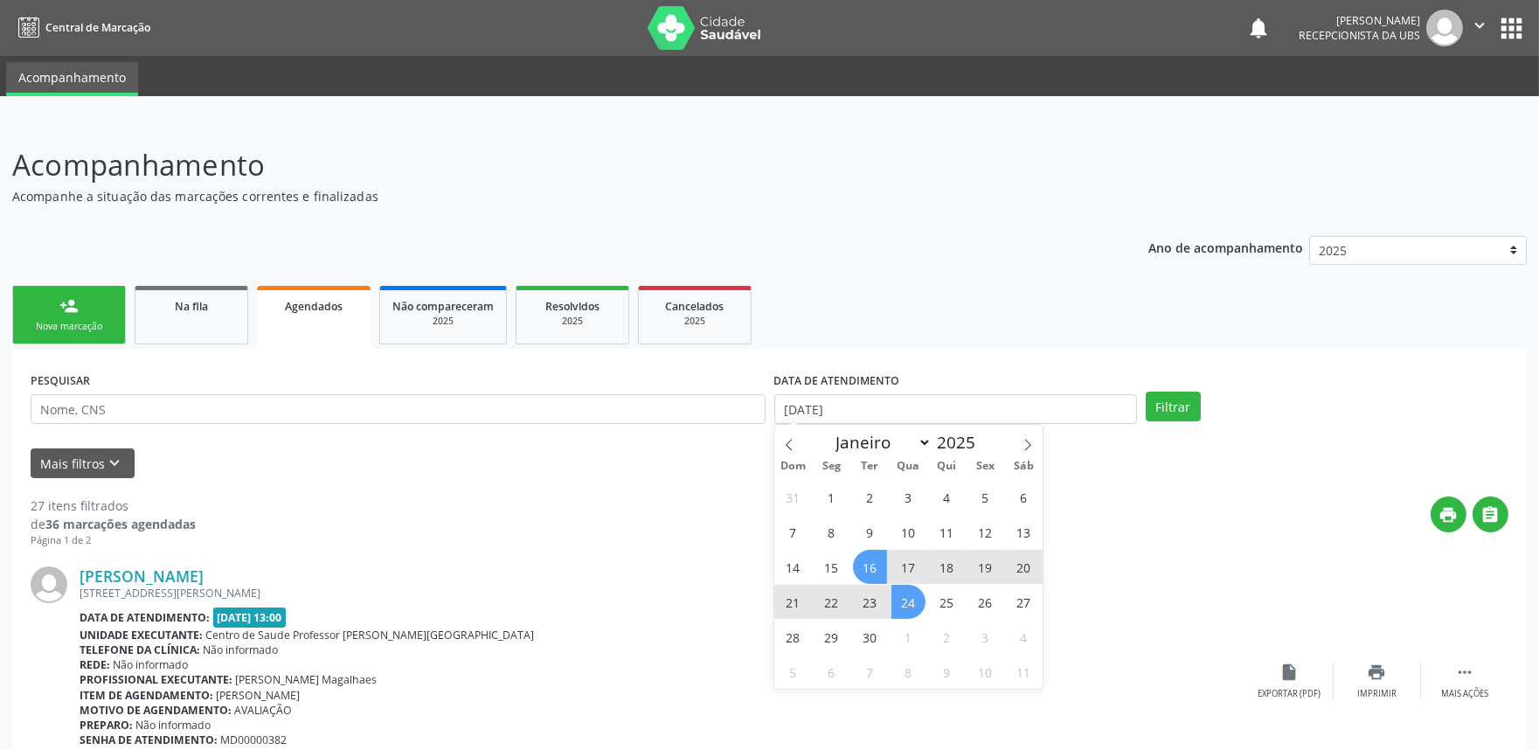
click at [903, 609] on span "24" at bounding box center [909, 602] width 34 height 34
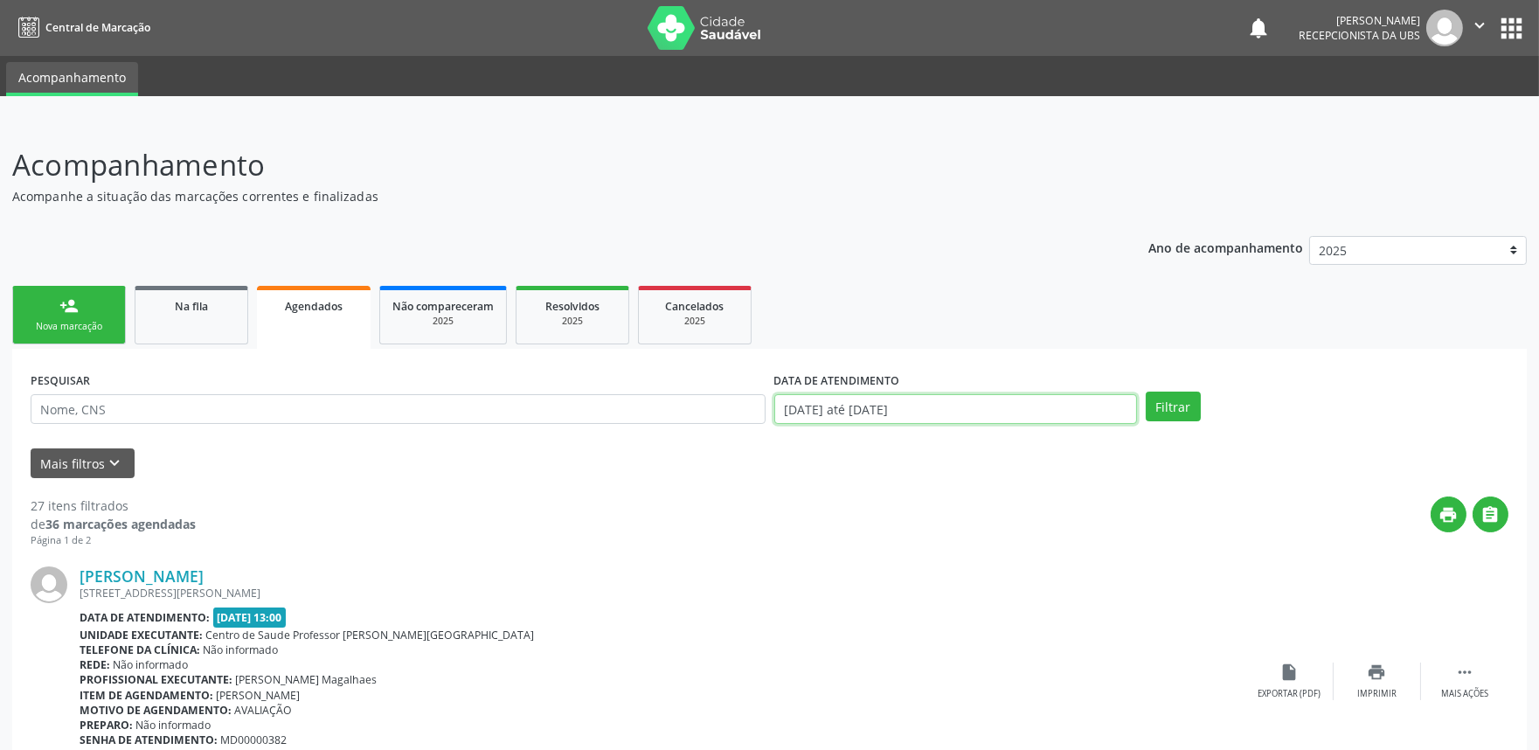
click at [957, 414] on input "[DATE] até [DATE]" at bounding box center [956, 409] width 363 height 30
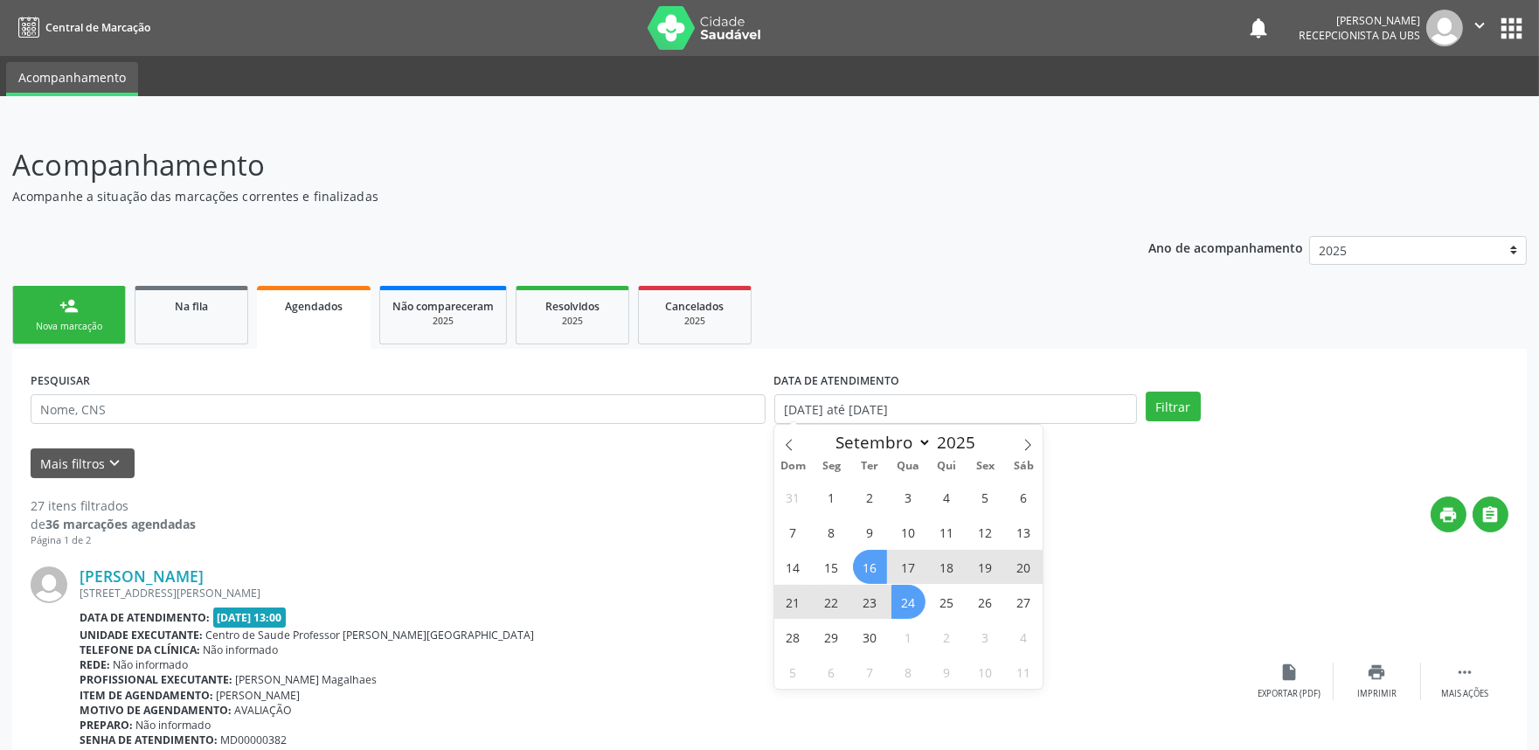
click at [907, 608] on span "24" at bounding box center [909, 602] width 34 height 34
type input "[DATE]"
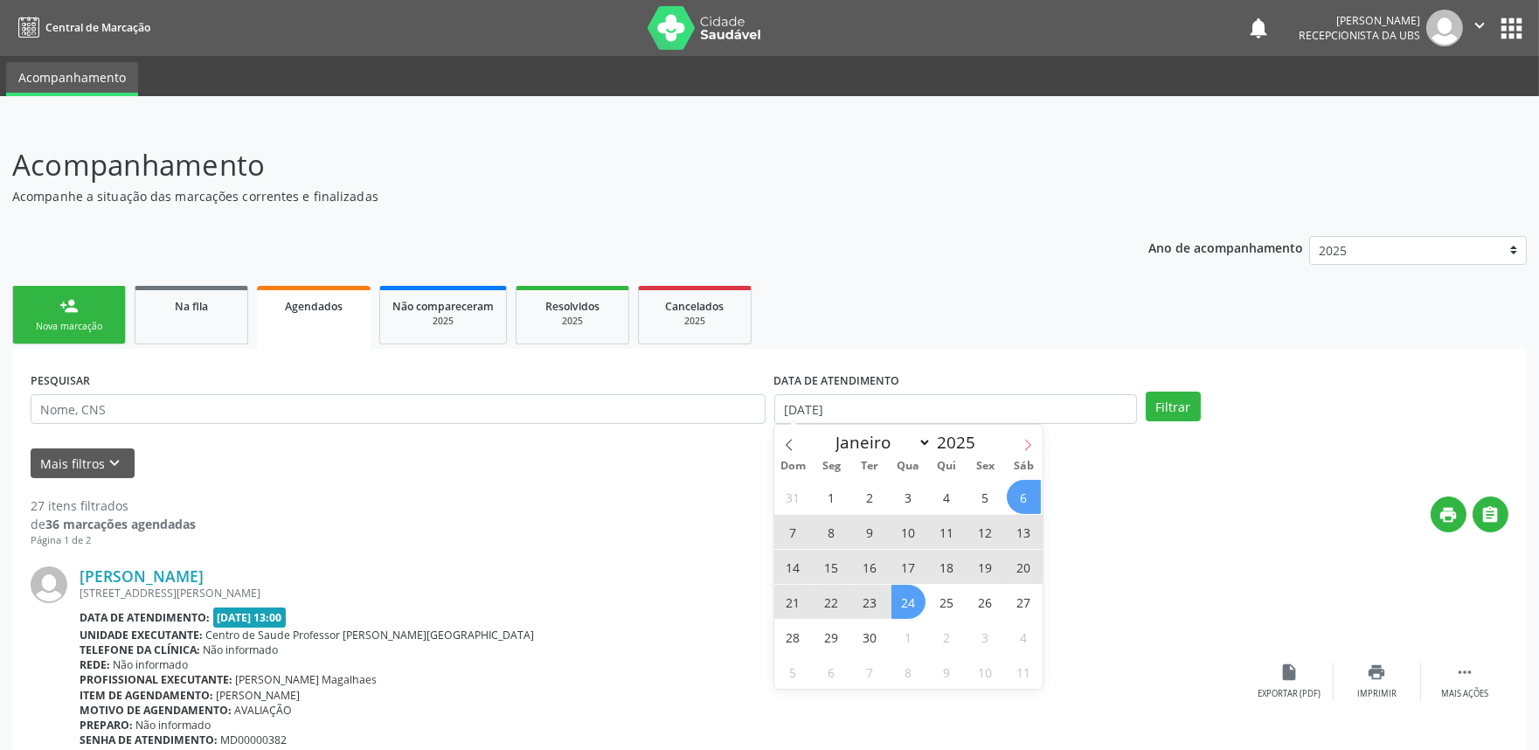
click at [1027, 449] on icon at bounding box center [1028, 445] width 12 height 12
select select "9"
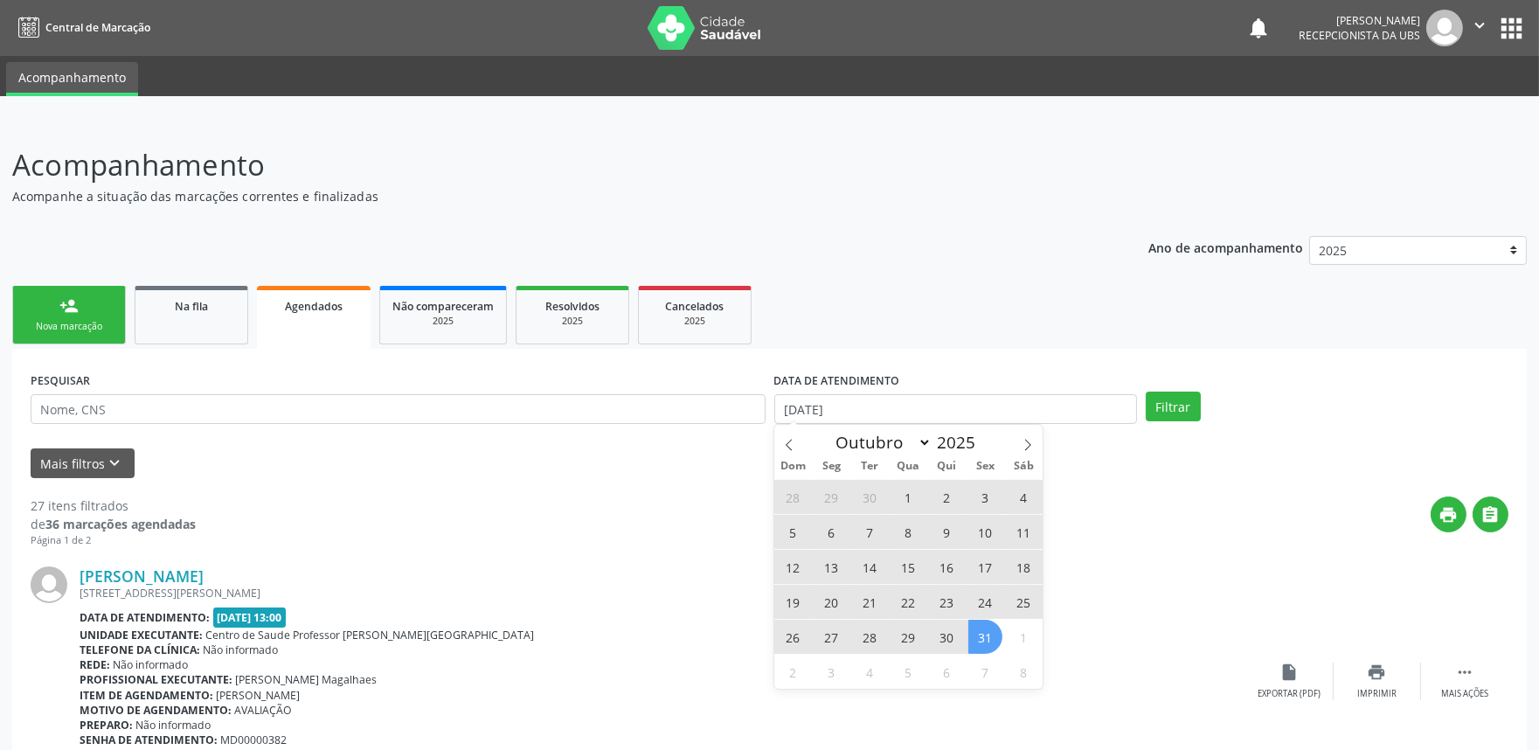
click at [990, 638] on span "31" at bounding box center [986, 637] width 34 height 34
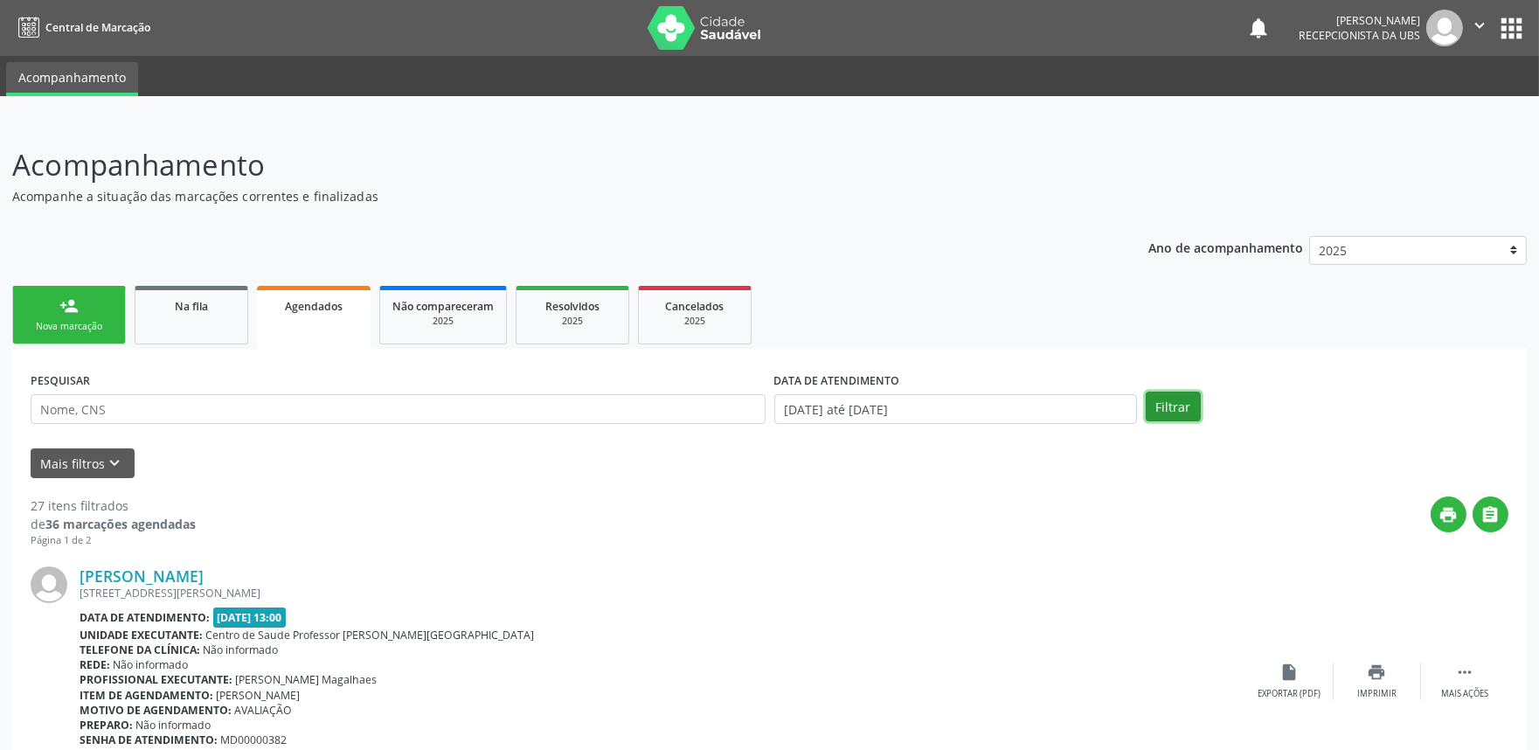
click at [1180, 406] on button "Filtrar" at bounding box center [1173, 407] width 55 height 30
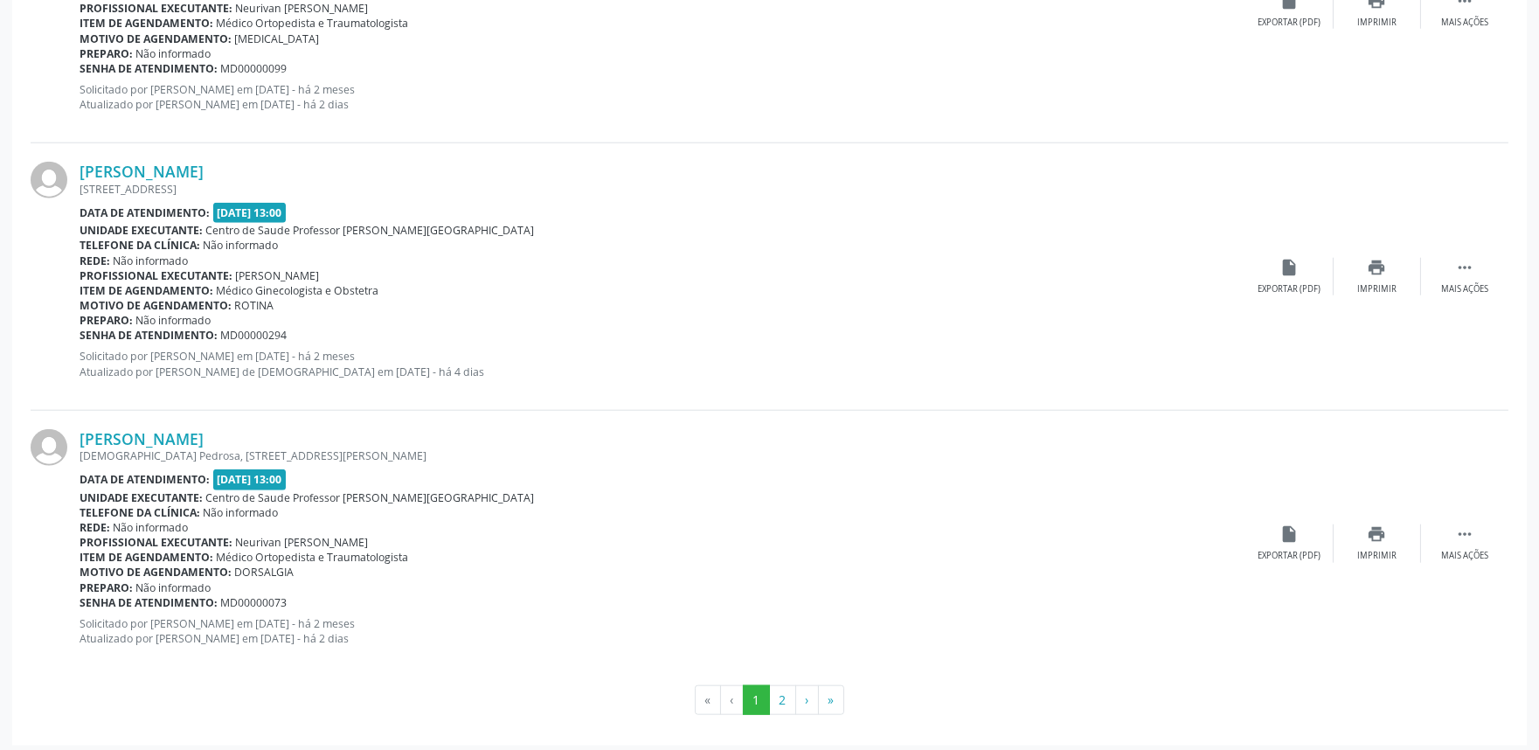
scroll to position [3900, 0]
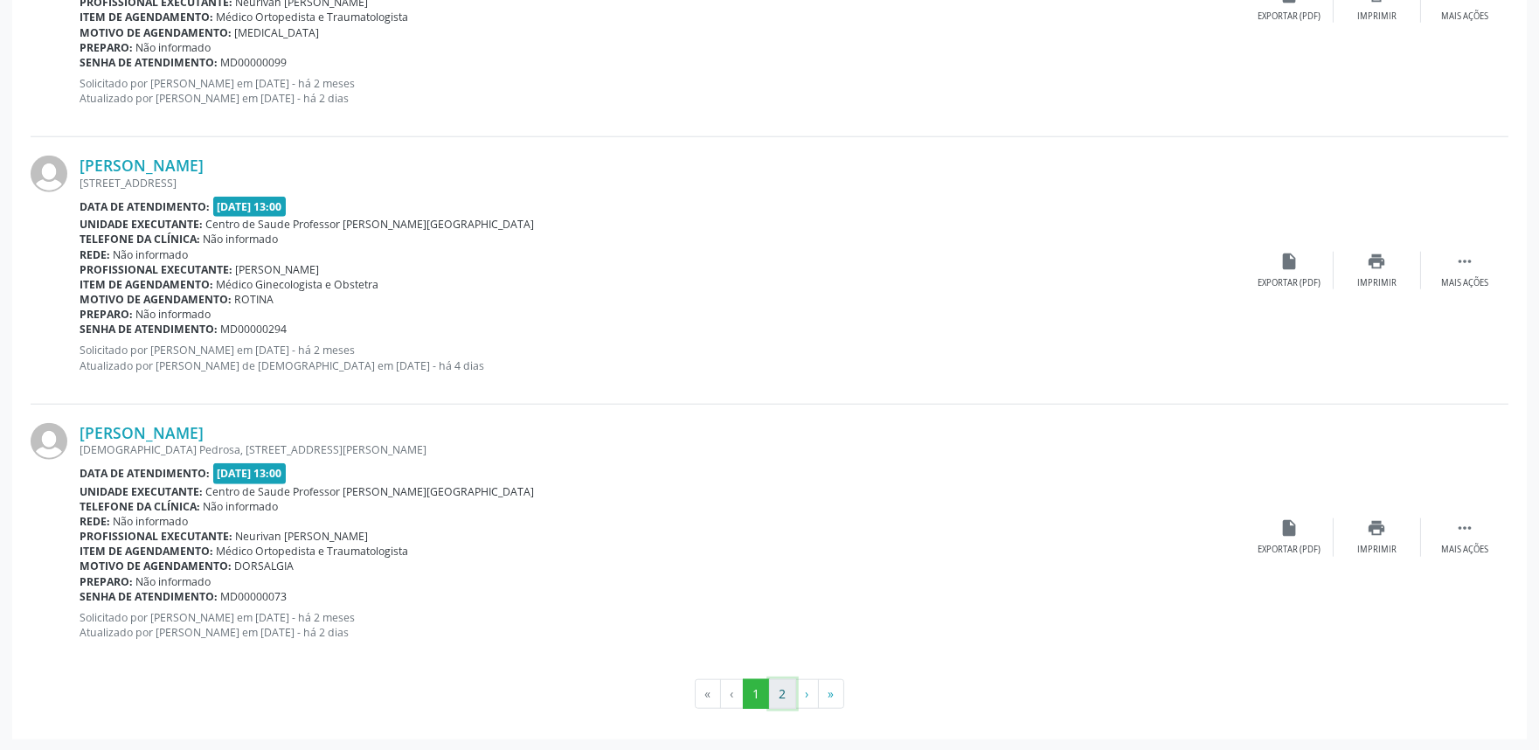
click at [778, 687] on button "2" at bounding box center [782, 694] width 27 height 30
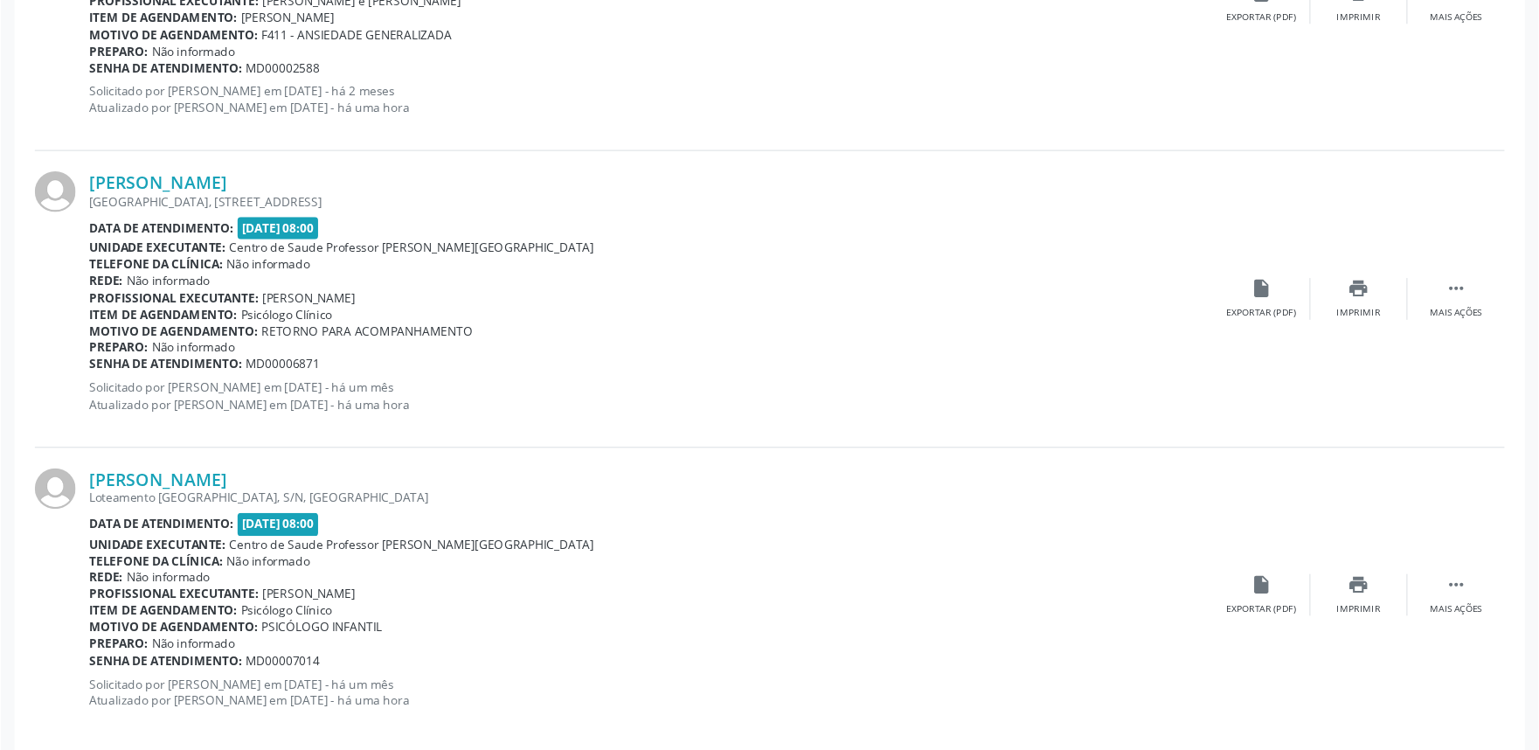
scroll to position [0, 0]
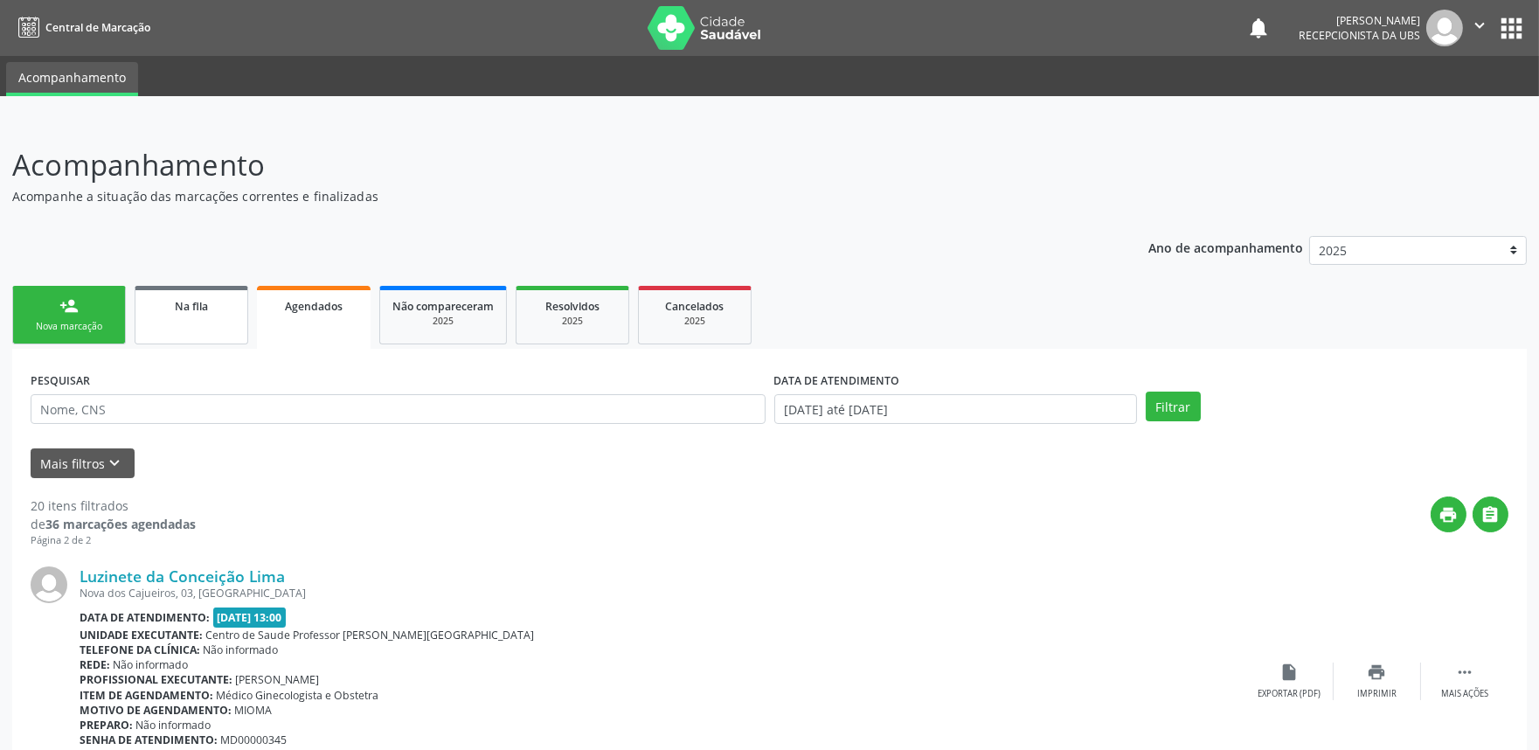
click at [236, 313] on link "Na fila" at bounding box center [192, 315] width 114 height 59
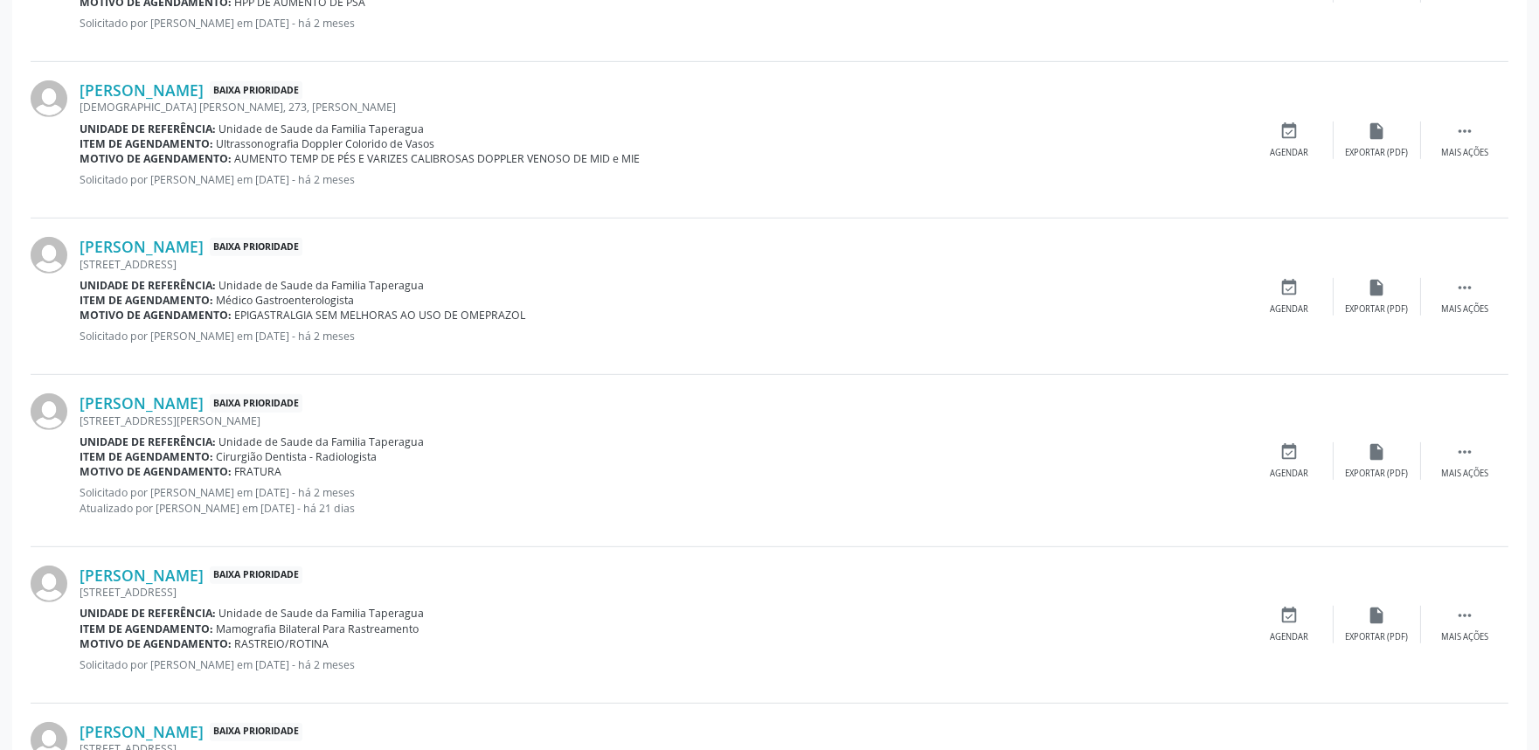
scroll to position [2331, 0]
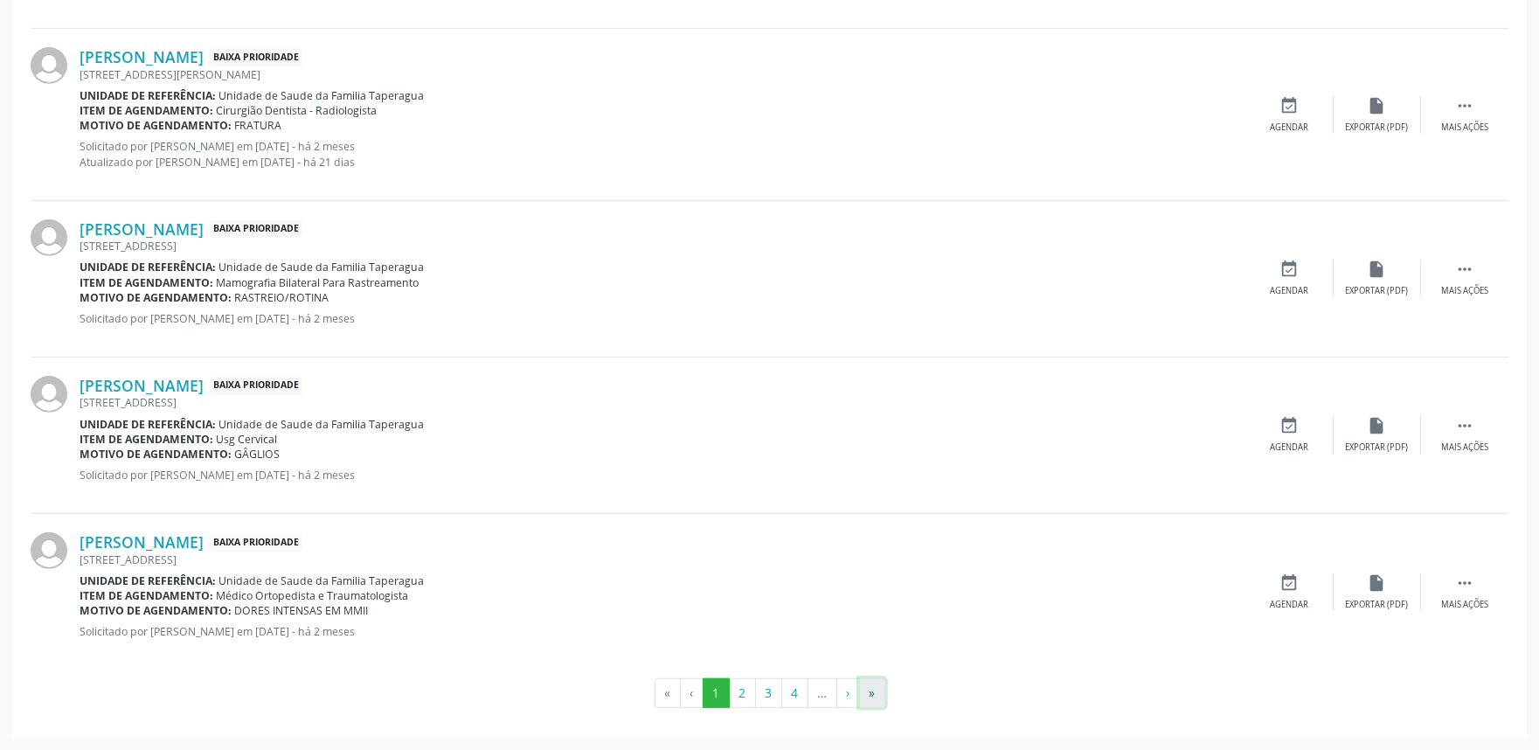
click at [869, 691] on button "»" at bounding box center [872, 693] width 26 height 30
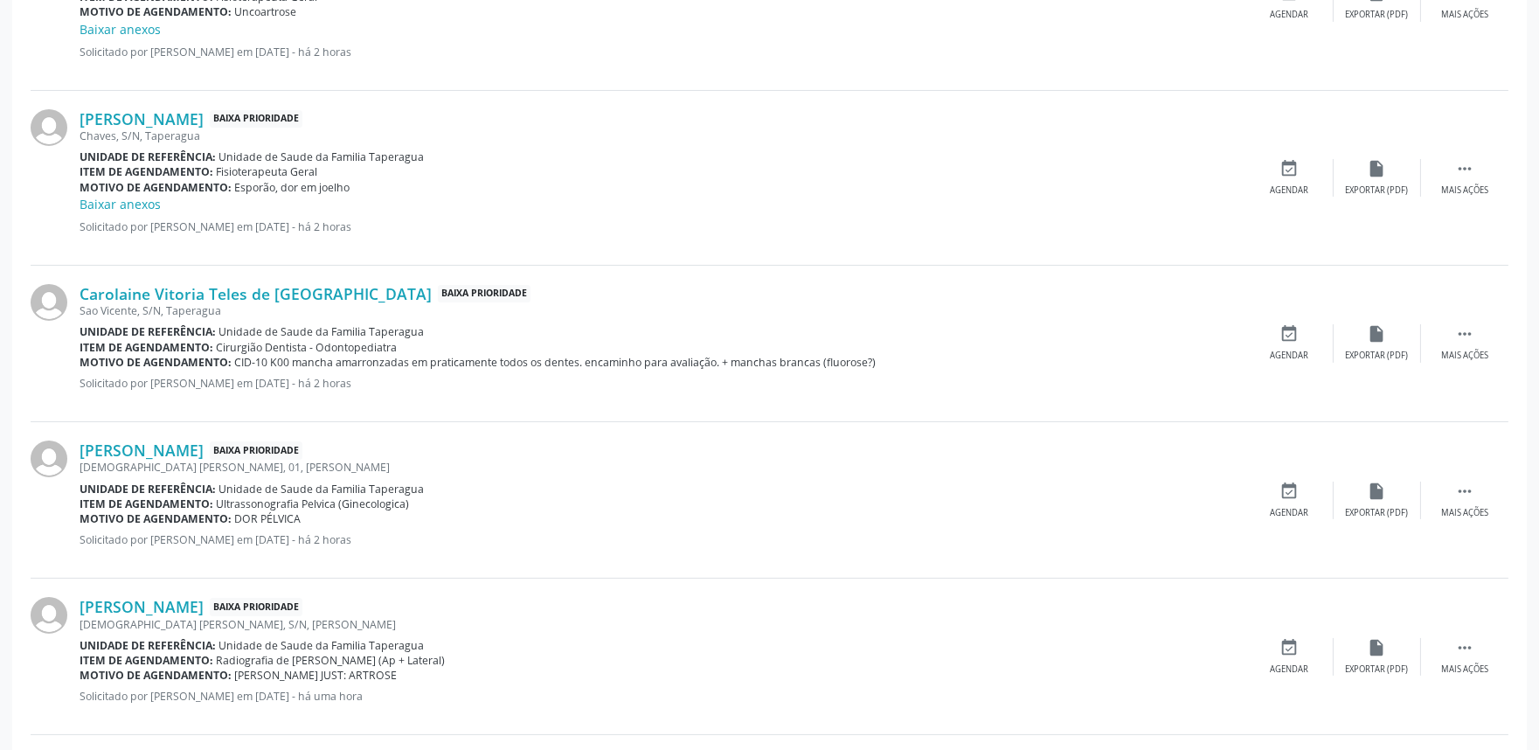
scroll to position [735, 0]
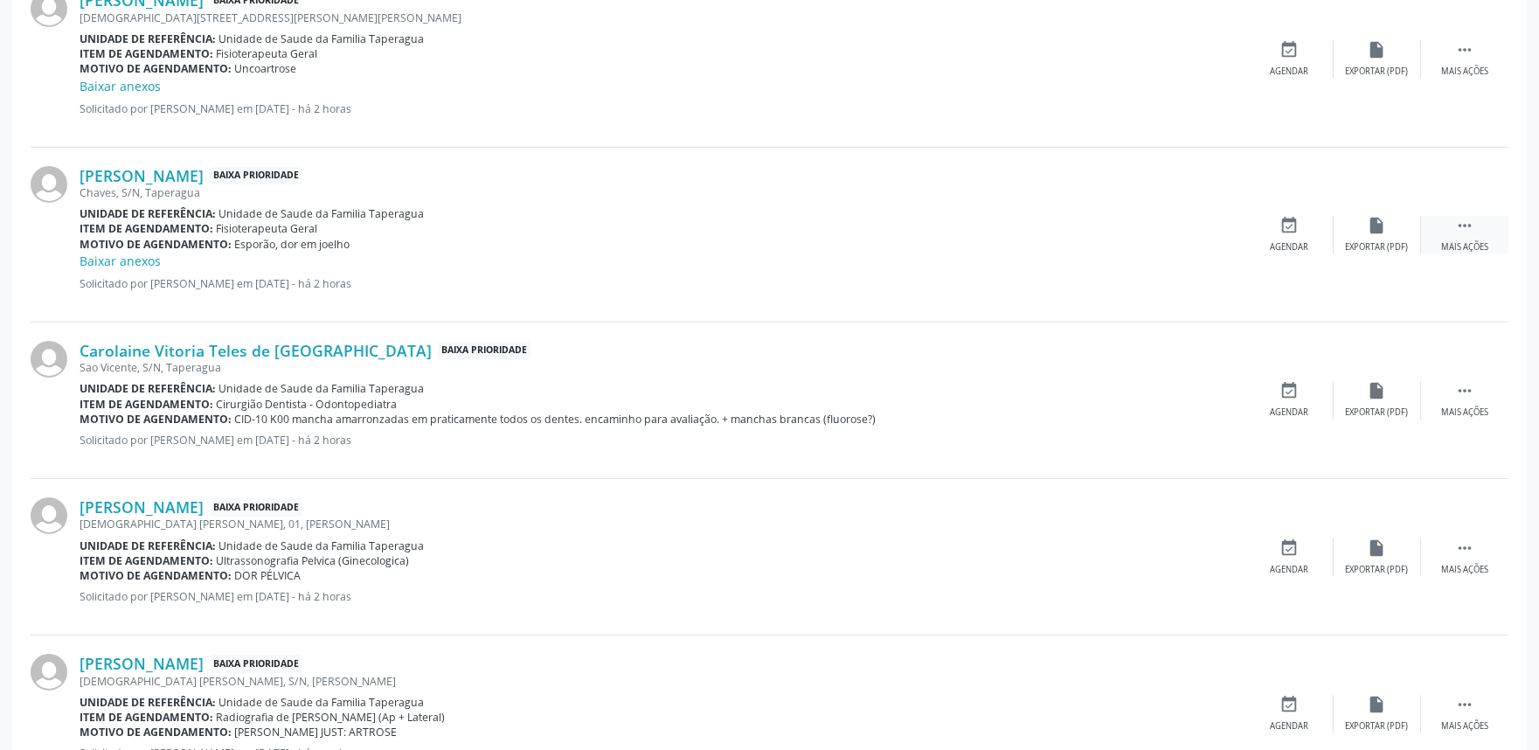
click at [1443, 237] on div " Mais ações" at bounding box center [1464, 235] width 87 height 38
click at [1366, 241] on div "Editar" at bounding box center [1378, 247] width 28 height 12
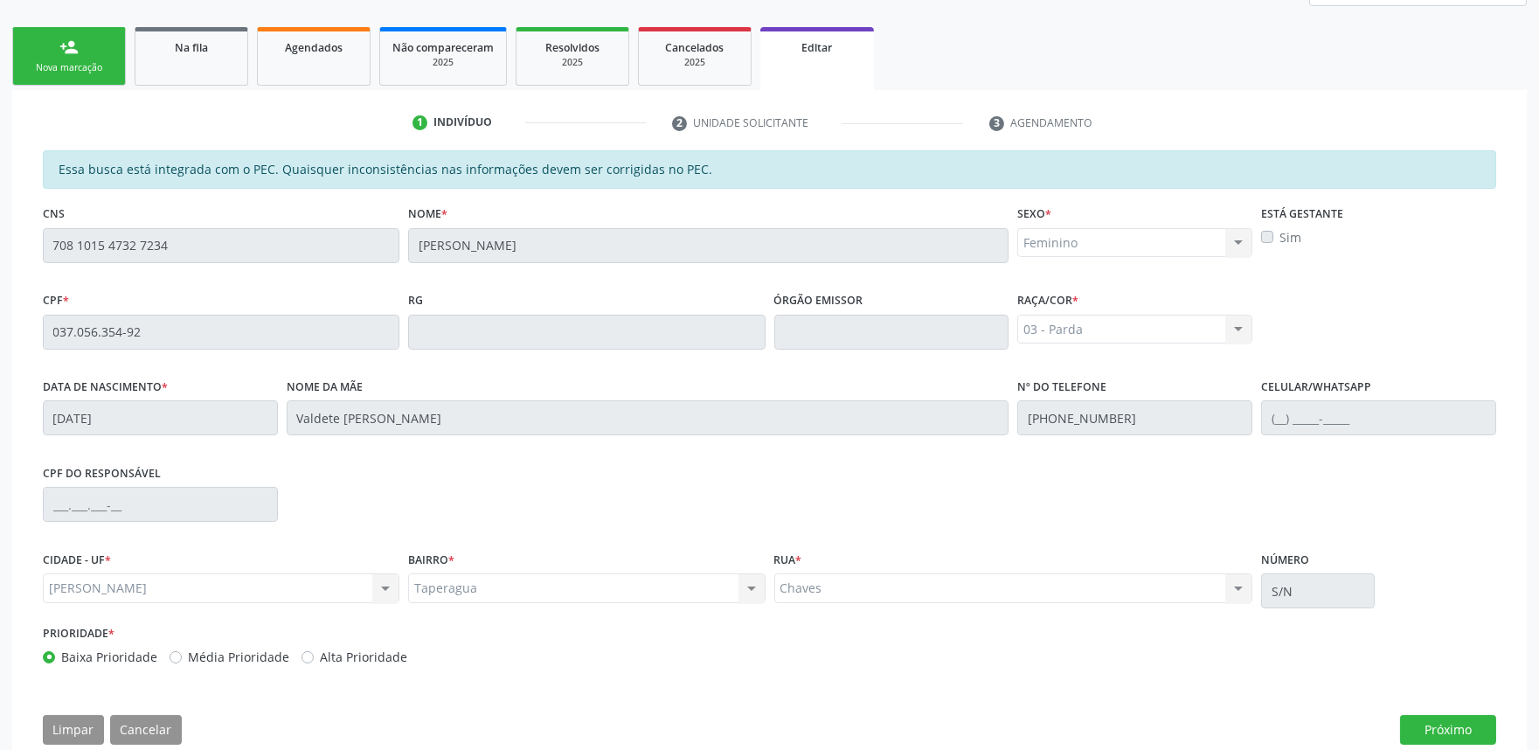
scroll to position [295, 0]
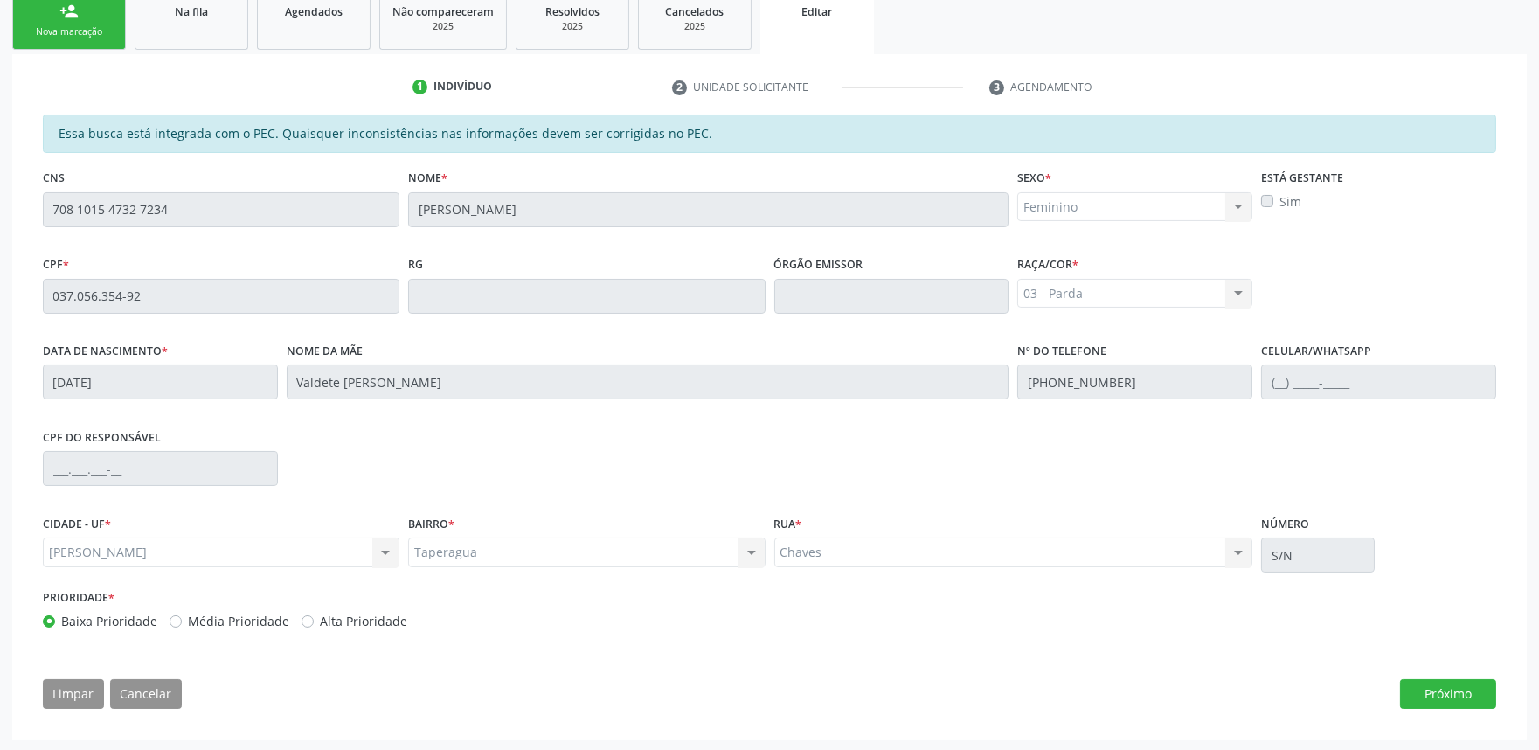
click at [1224, 298] on div "03 - [MEDICAL_DATA] 01 - Branca 02 - Preta 04 - [GEOGRAPHIC_DATA] 03 - [MEDICAL…" at bounding box center [1135, 294] width 235 height 30
